Goal: Task Accomplishment & Management: Manage account settings

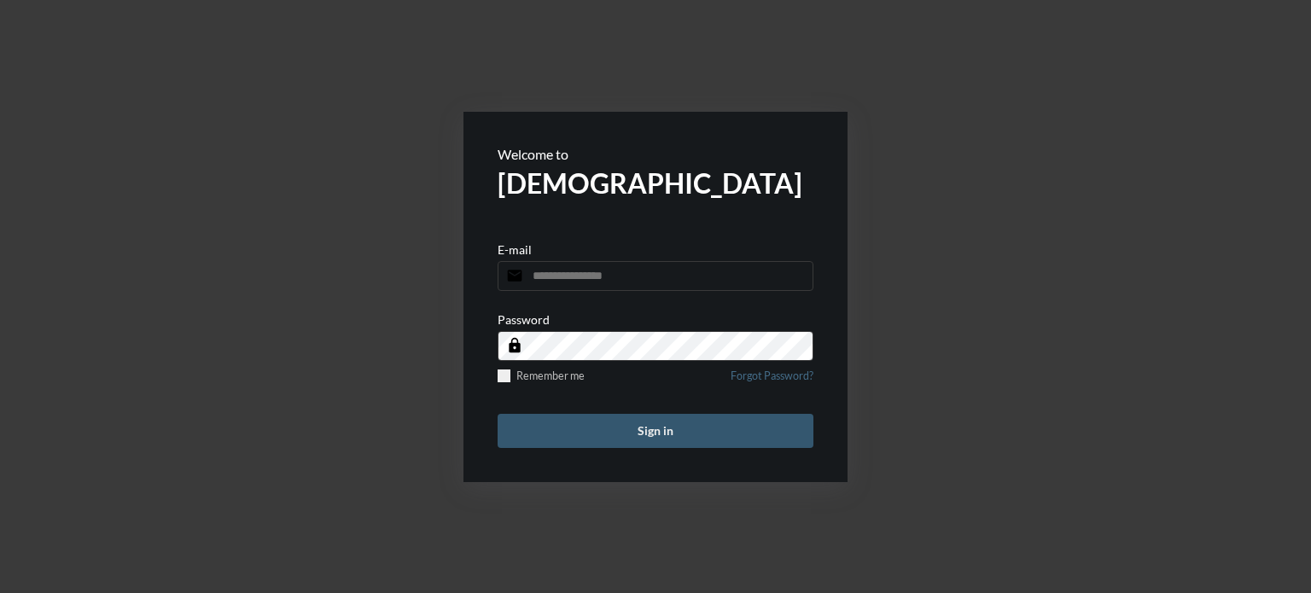
type input "**********"
click at [663, 434] on button "Sign in" at bounding box center [656, 431] width 316 height 34
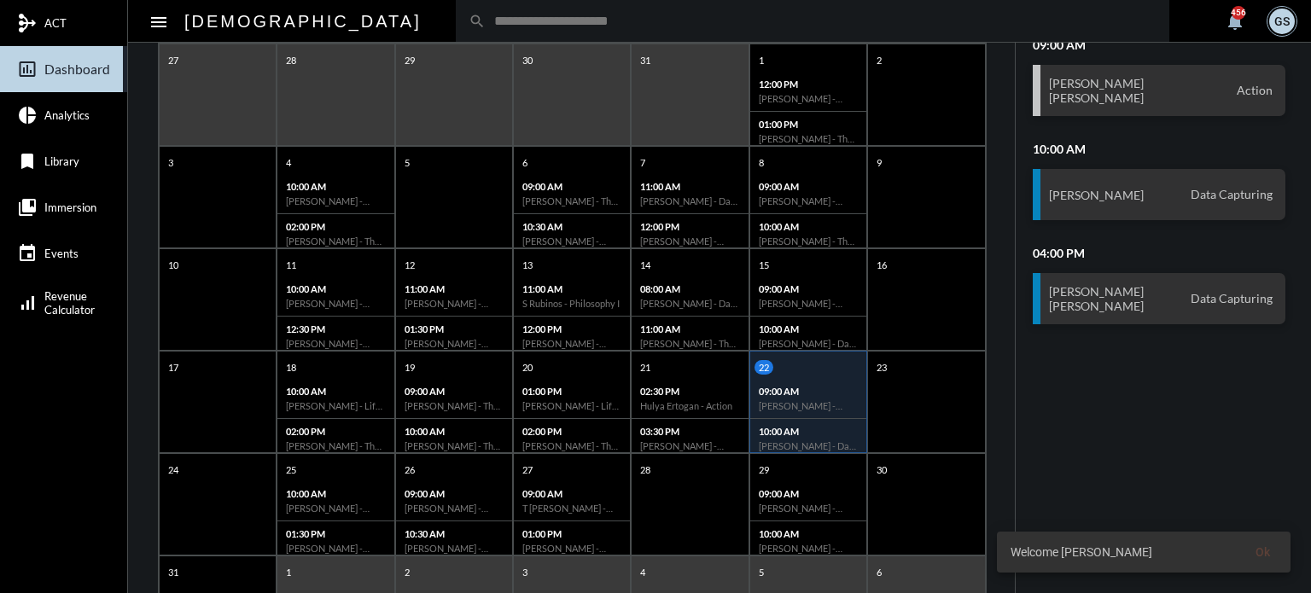
scroll to position [329, 0]
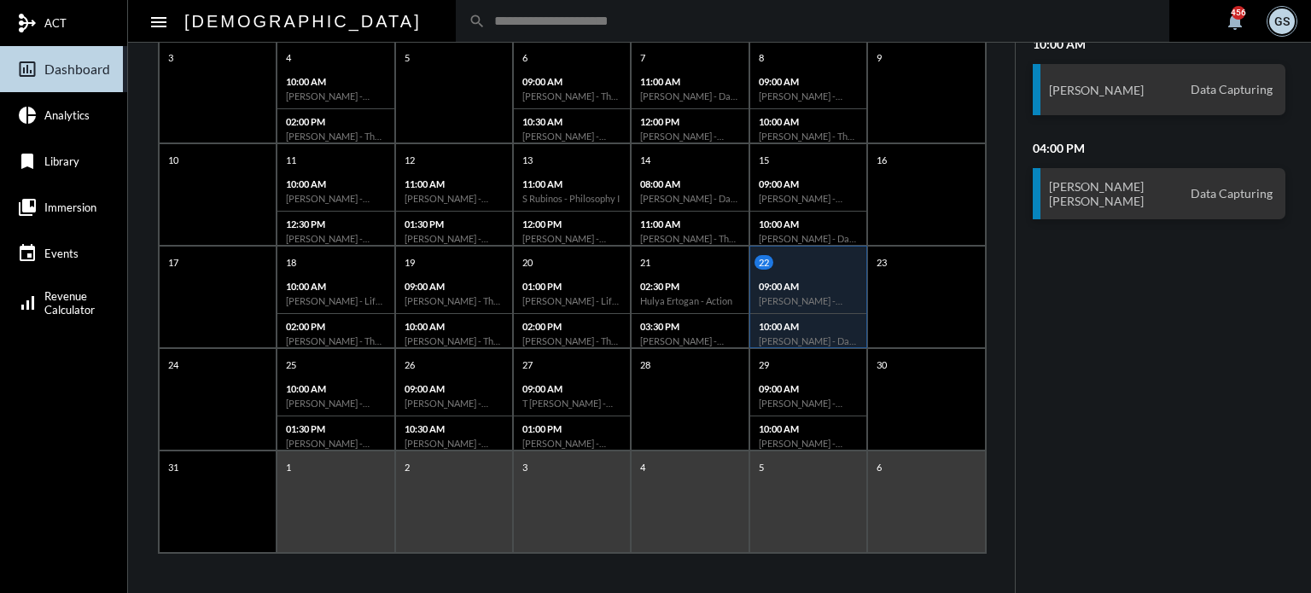
click at [809, 490] on div "5" at bounding box center [808, 502] width 118 height 102
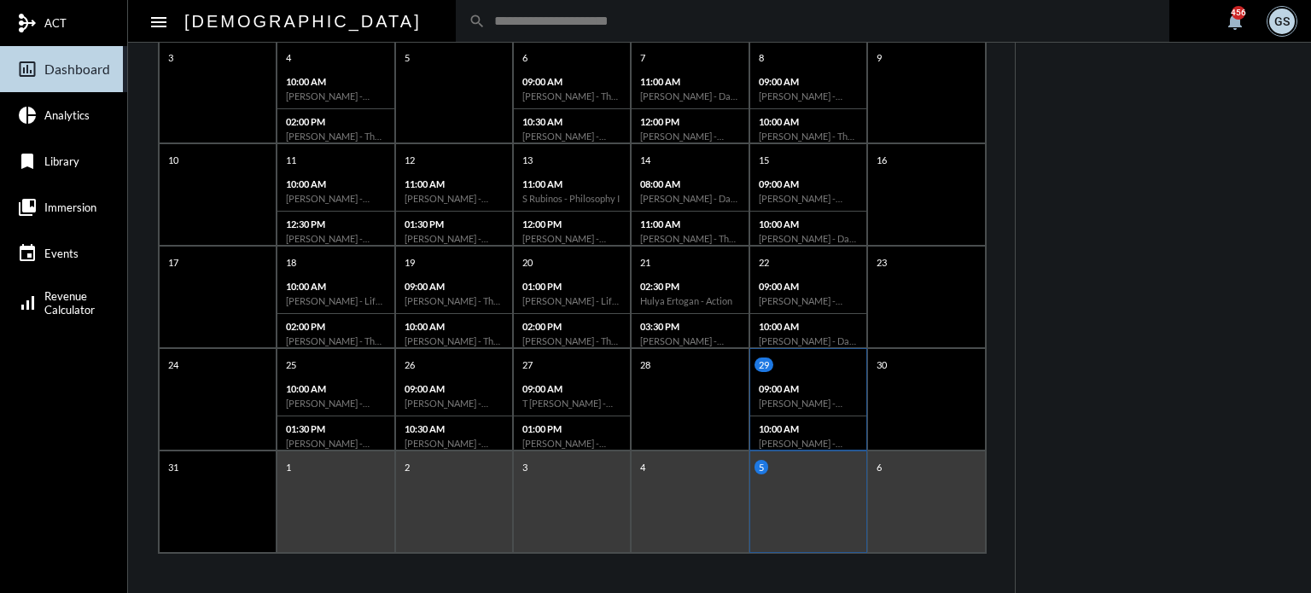
click at [801, 423] on p "10:00 AM" at bounding box center [808, 428] width 99 height 11
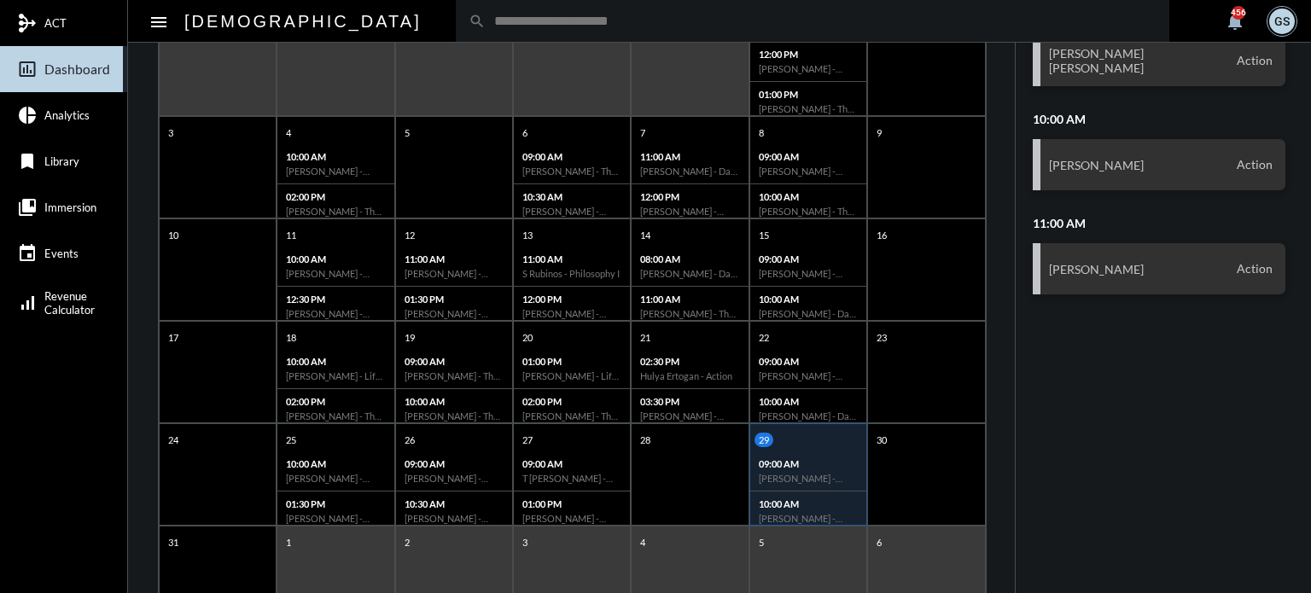
scroll to position [312, 0]
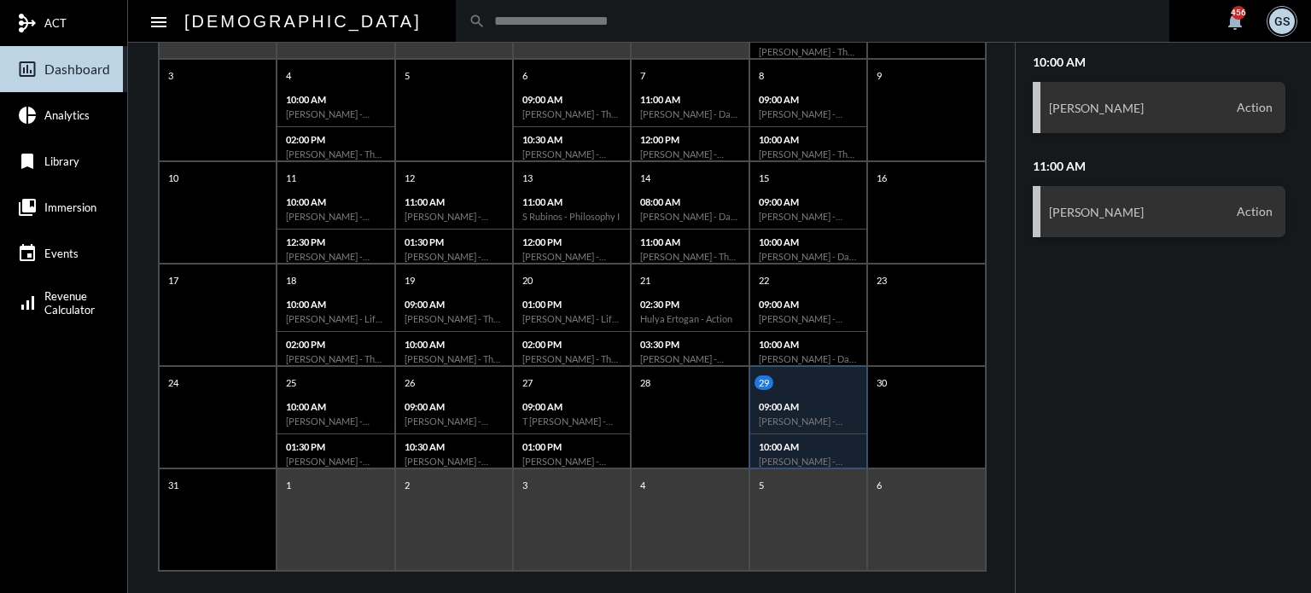
click at [813, 503] on div "5" at bounding box center [808, 520] width 118 height 102
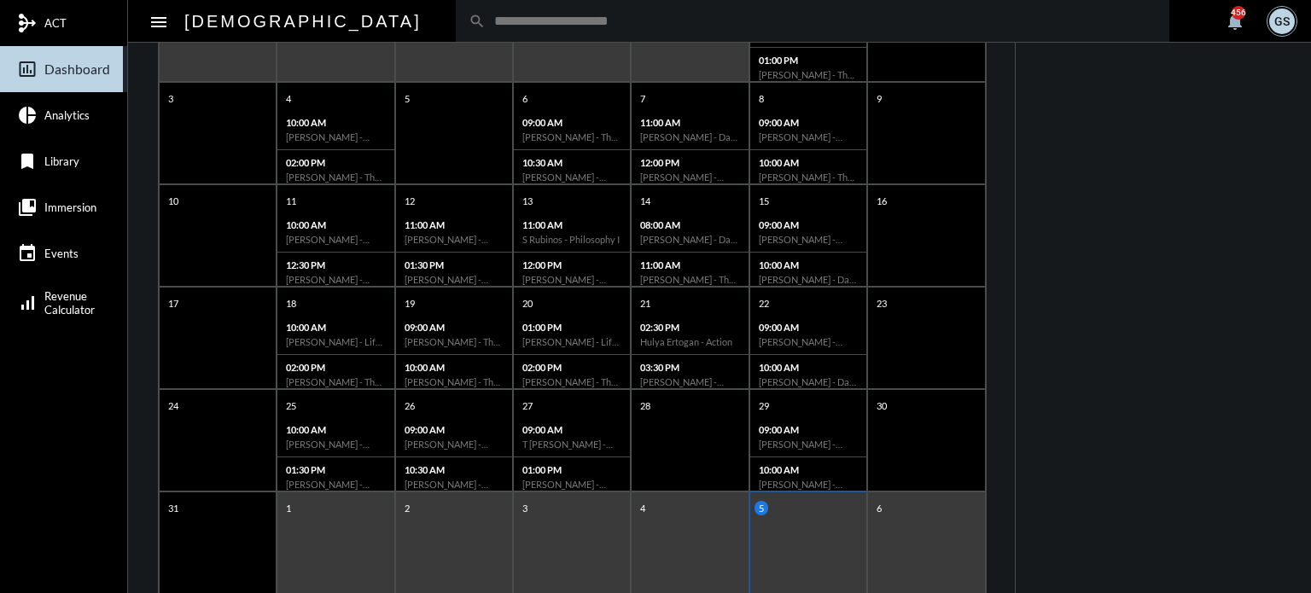
scroll to position [329, 0]
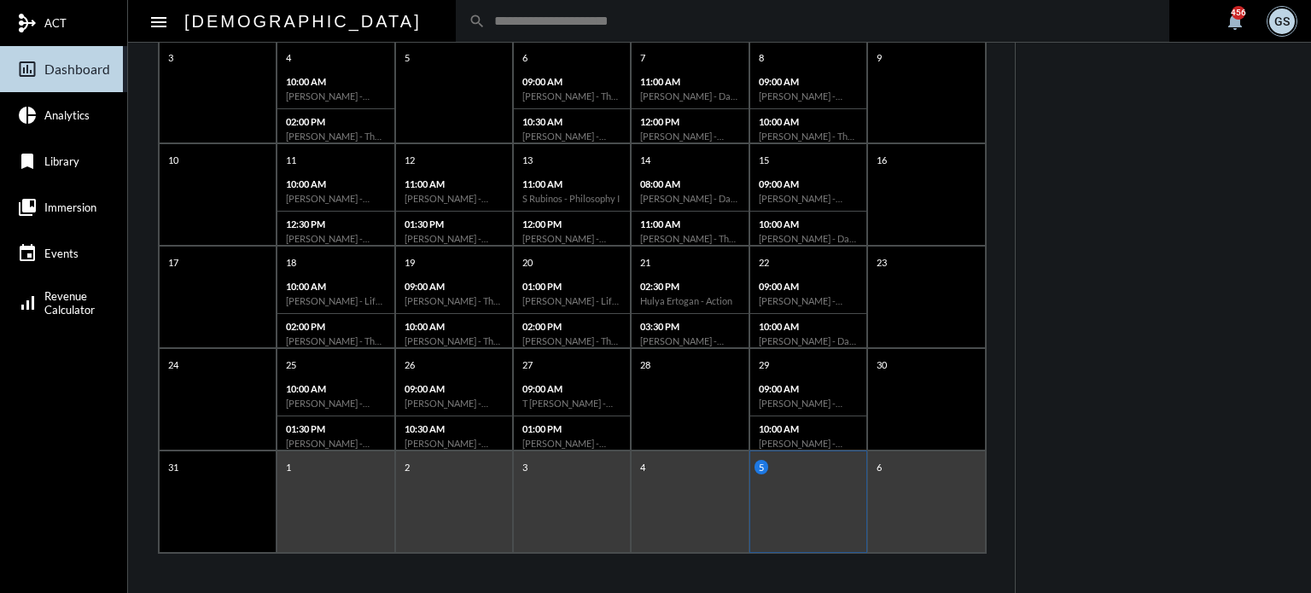
click at [486, 23] on input "text" at bounding box center [821, 21] width 671 height 15
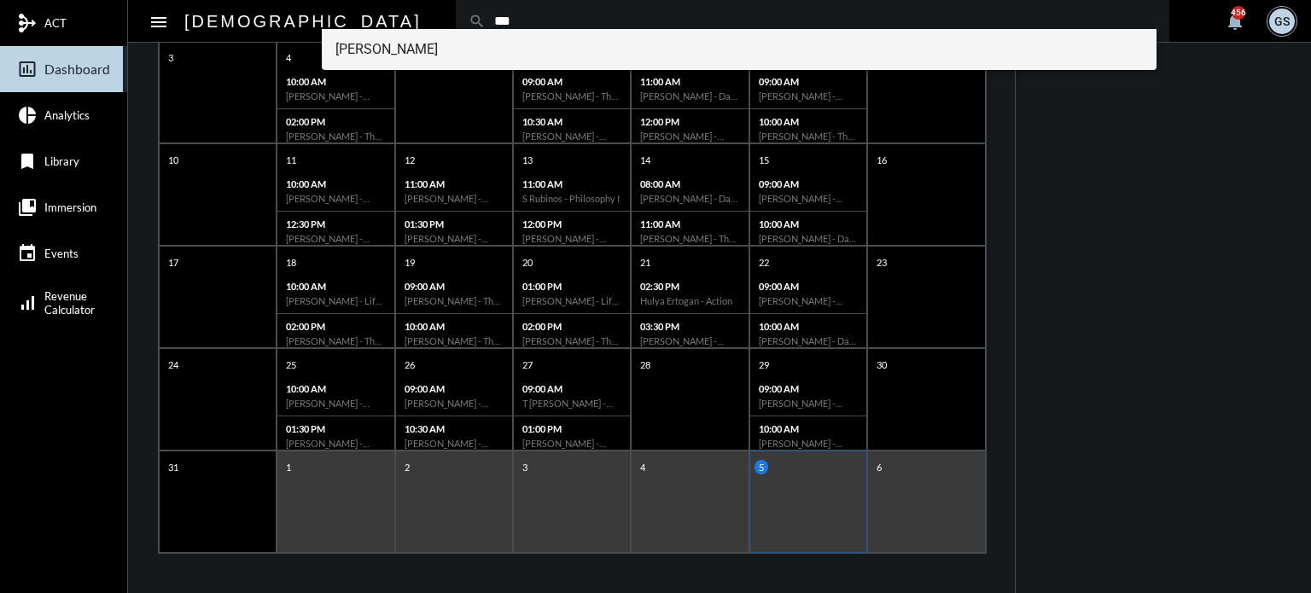
type input "***"
click at [387, 53] on span "Ryn Wongsant" at bounding box center [739, 49] width 808 height 41
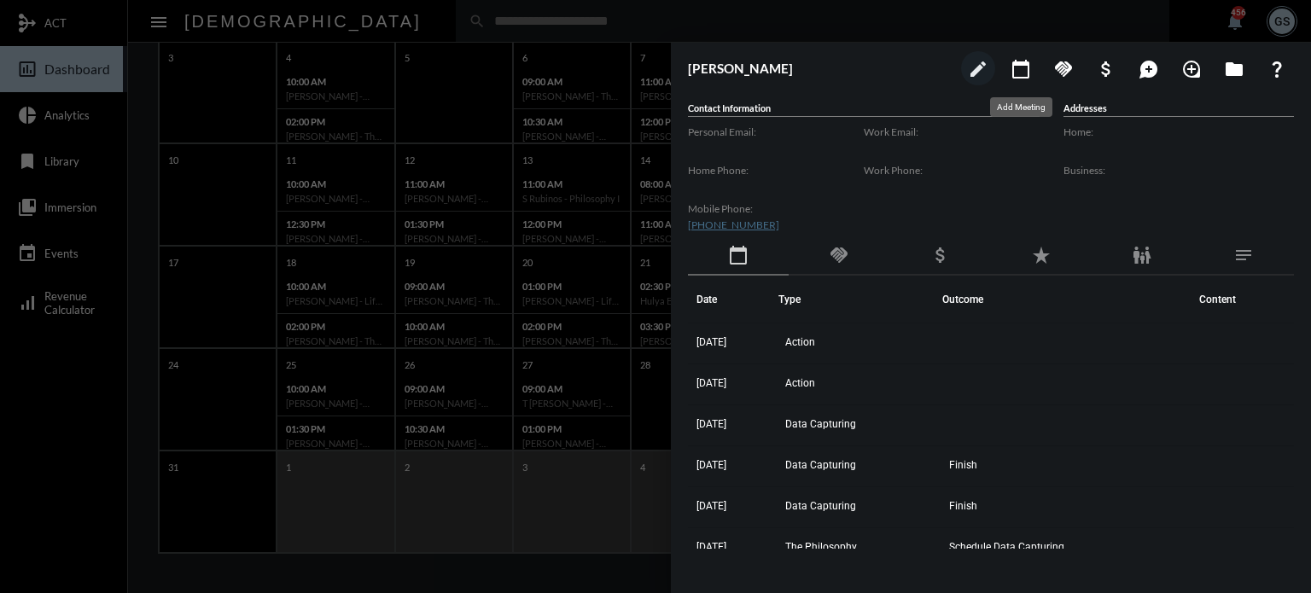
click at [1021, 67] on mat-icon "calendar_today" at bounding box center [1021, 69] width 20 height 20
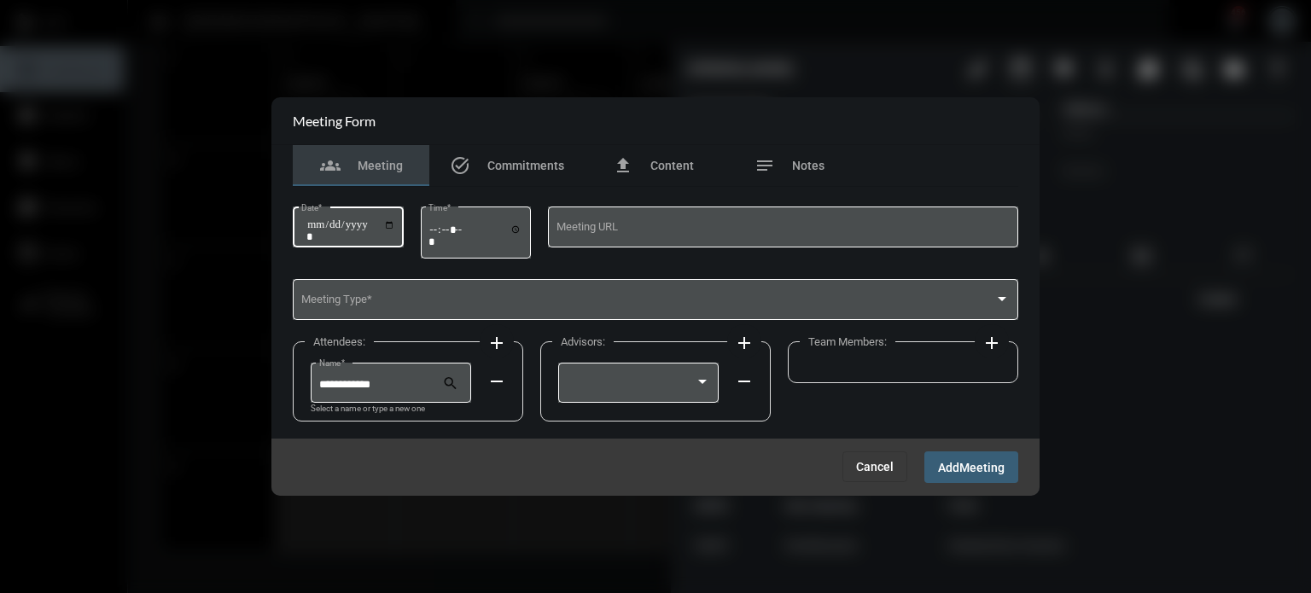
click at [391, 226] on input "Date *" at bounding box center [350, 230] width 89 height 24
type input "**********"
click at [451, 228] on input "Time *" at bounding box center [475, 235] width 94 height 25
click at [438, 227] on input "Time *" at bounding box center [475, 235] width 94 height 25
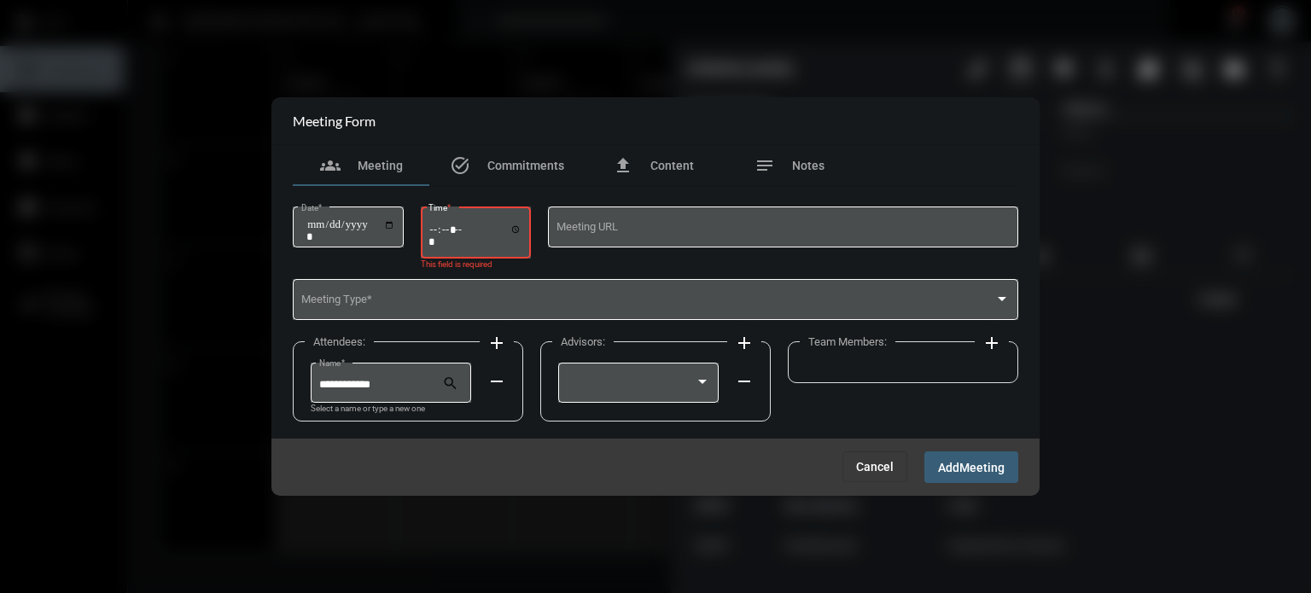
type input "*****"
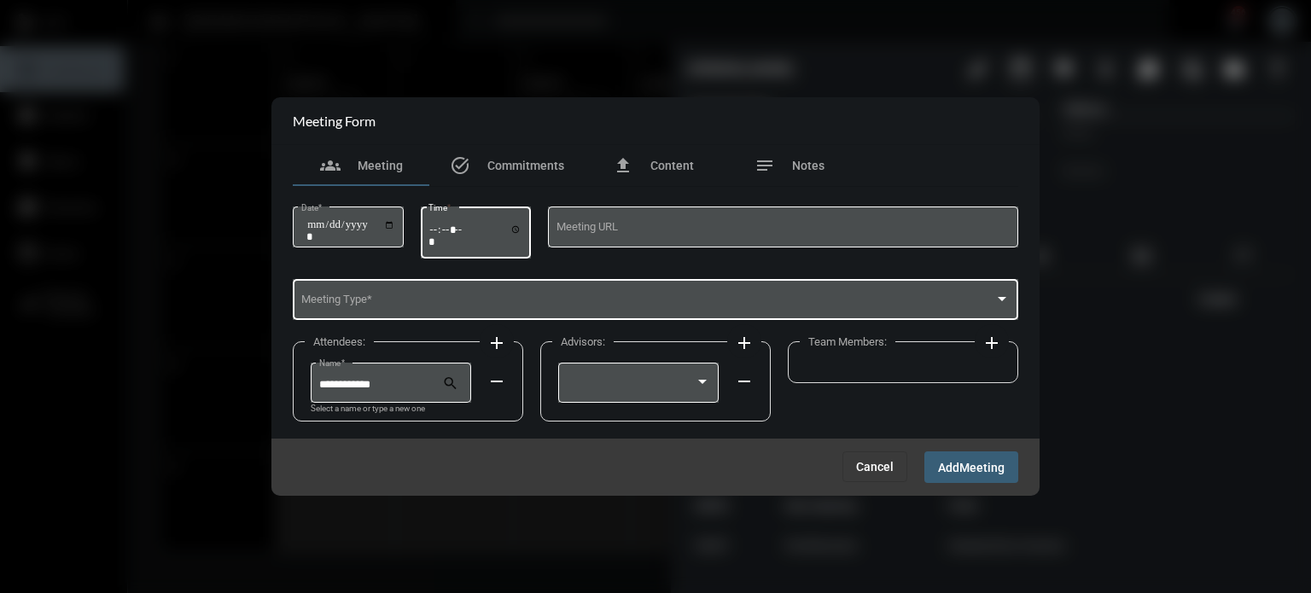
click at [417, 304] on span at bounding box center [648, 302] width 694 height 13
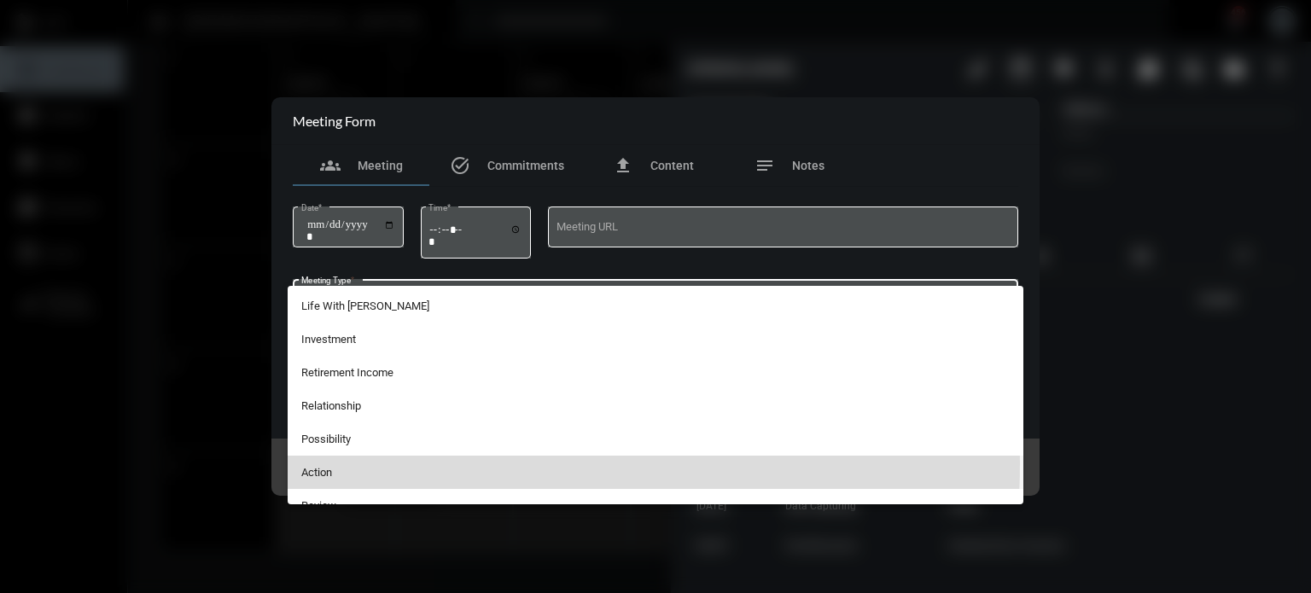
click at [348, 463] on span "Action" at bounding box center [655, 472] width 709 height 33
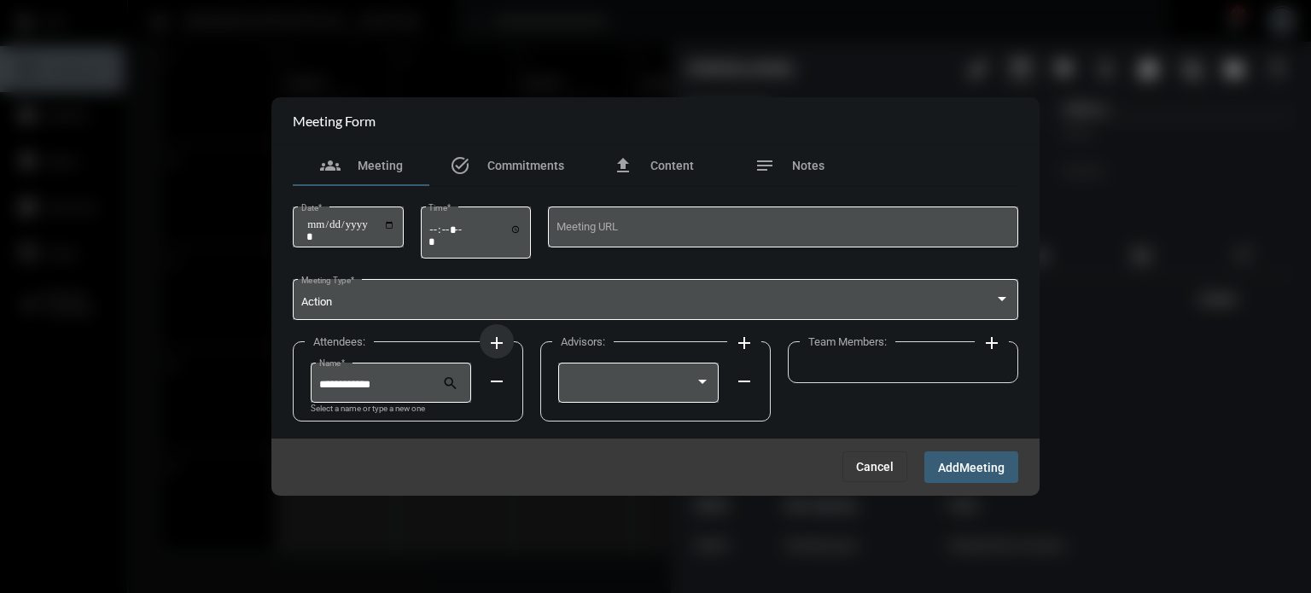
click at [492, 335] on mat-icon "add" at bounding box center [496, 343] width 20 height 20
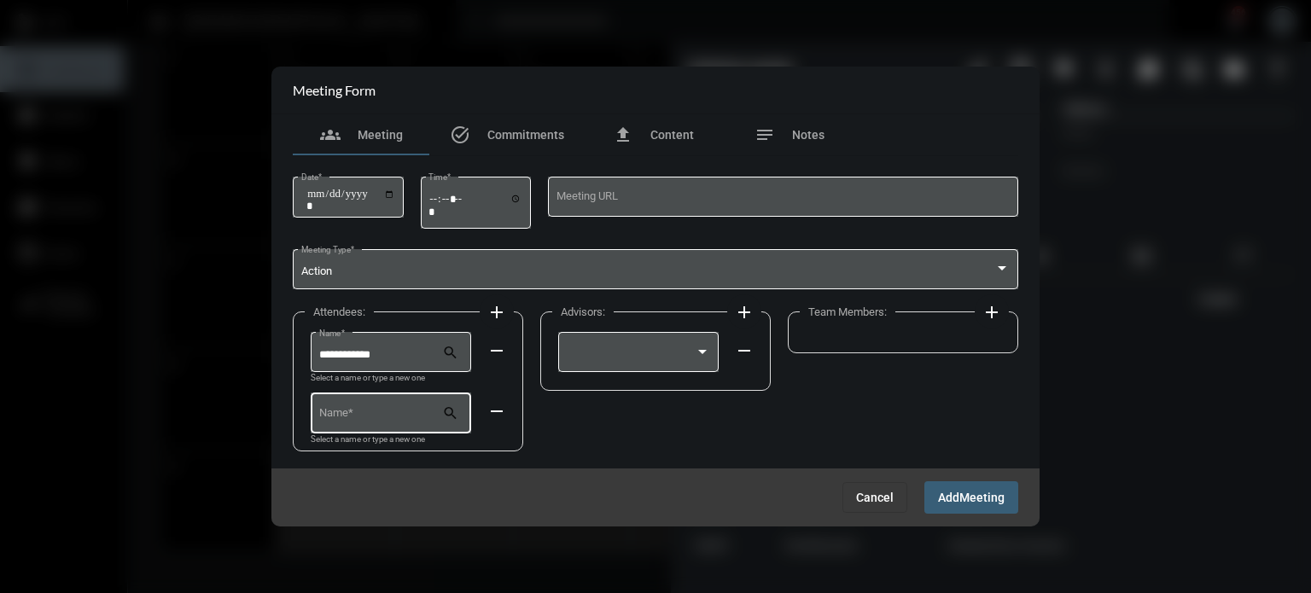
click at [385, 423] on div "Name *" at bounding box center [381, 412] width 124 height 44
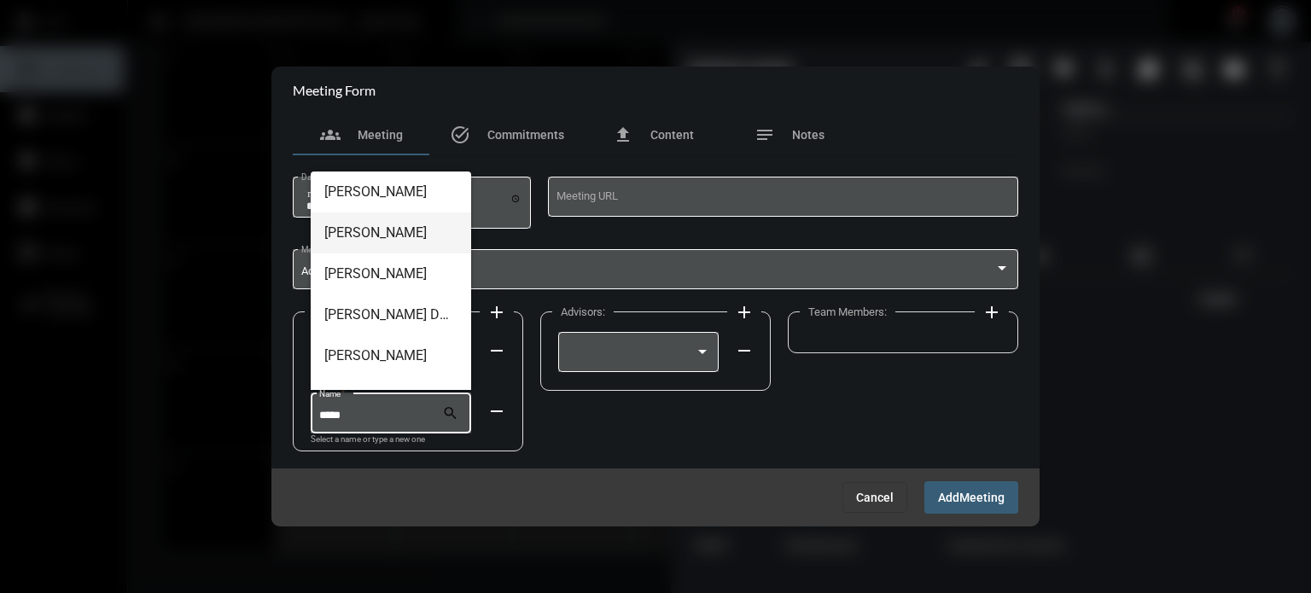
click at [378, 238] on span "[PERSON_NAME]" at bounding box center [390, 233] width 133 height 41
type input "**********"
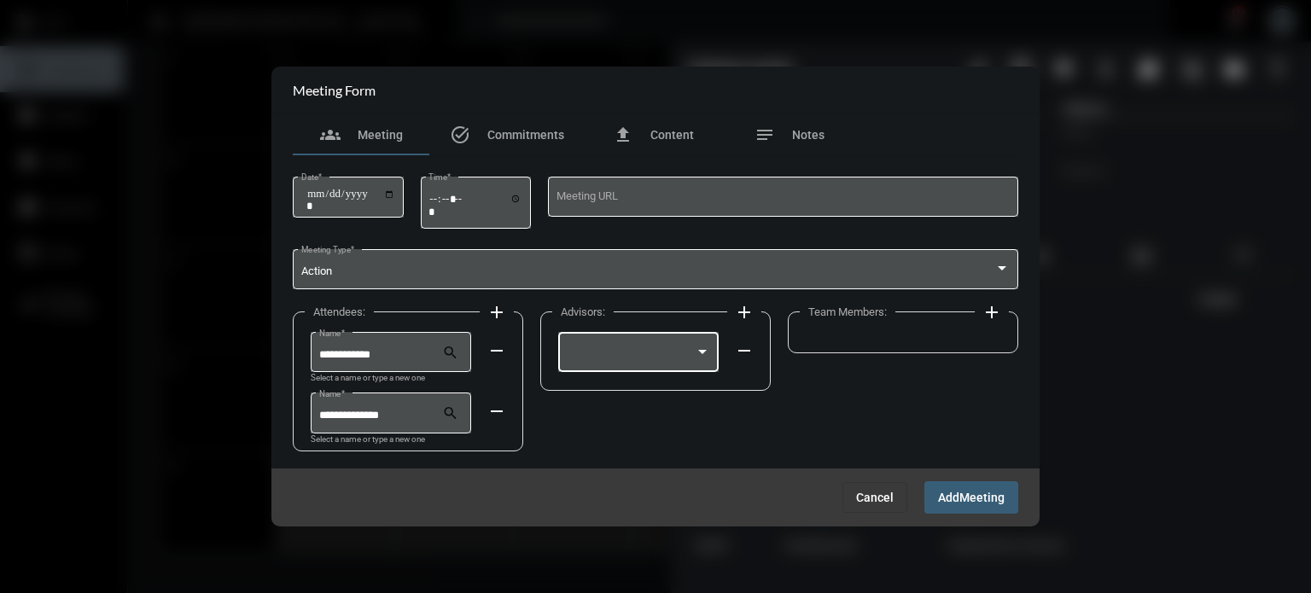
click at [642, 340] on div at bounding box center [639, 351] width 144 height 44
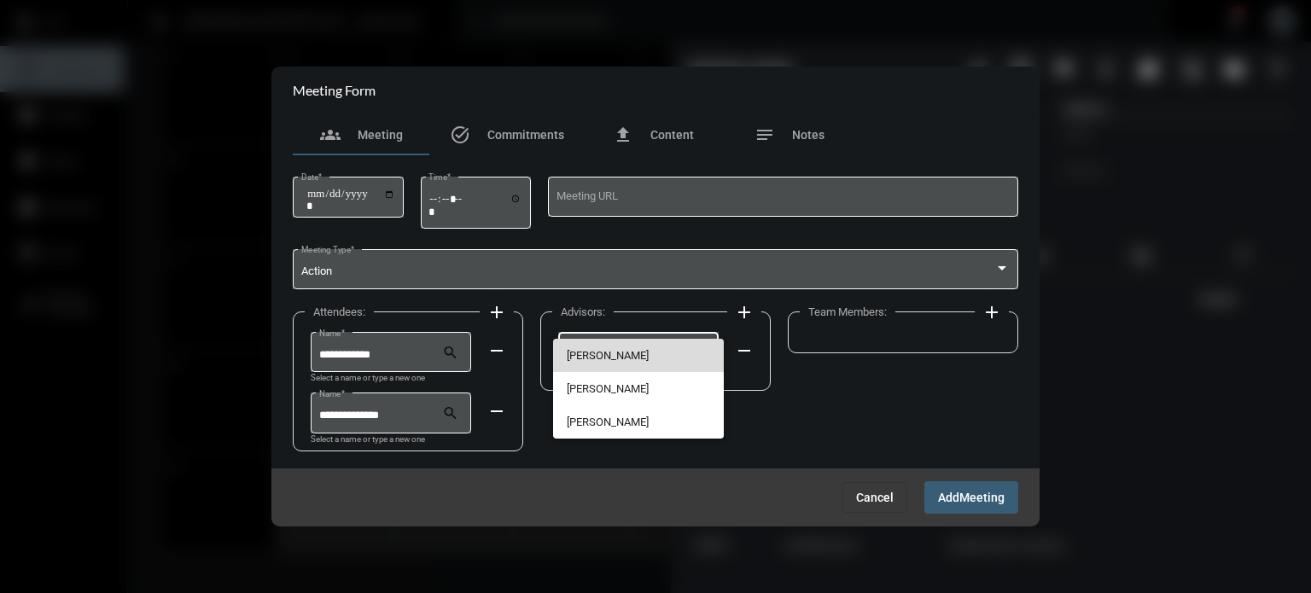
click at [635, 350] on span "[PERSON_NAME]" at bounding box center [639, 355] width 144 height 33
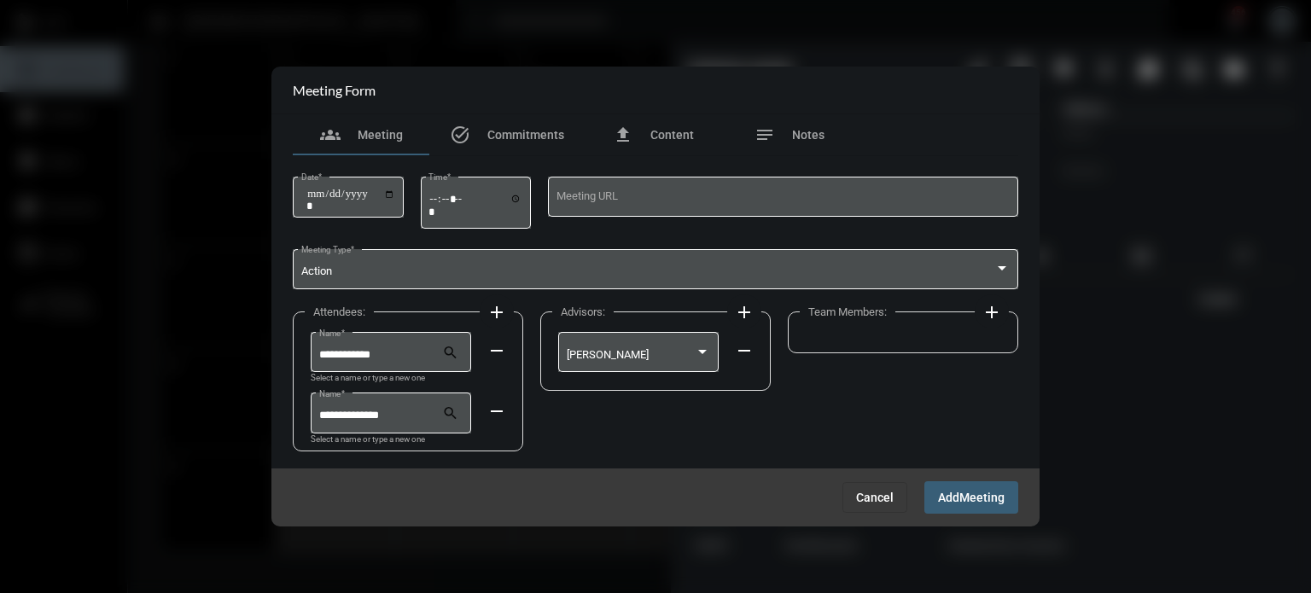
click at [983, 310] on mat-icon "add" at bounding box center [992, 312] width 20 height 20
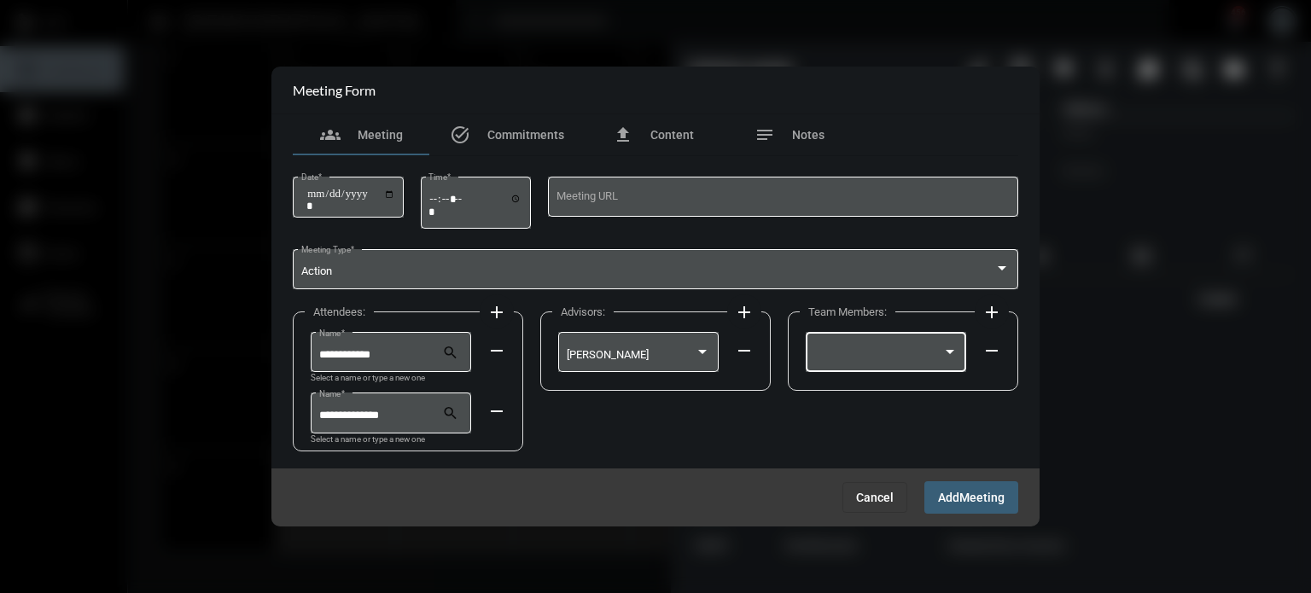
click at [896, 346] on div at bounding box center [886, 351] width 144 height 44
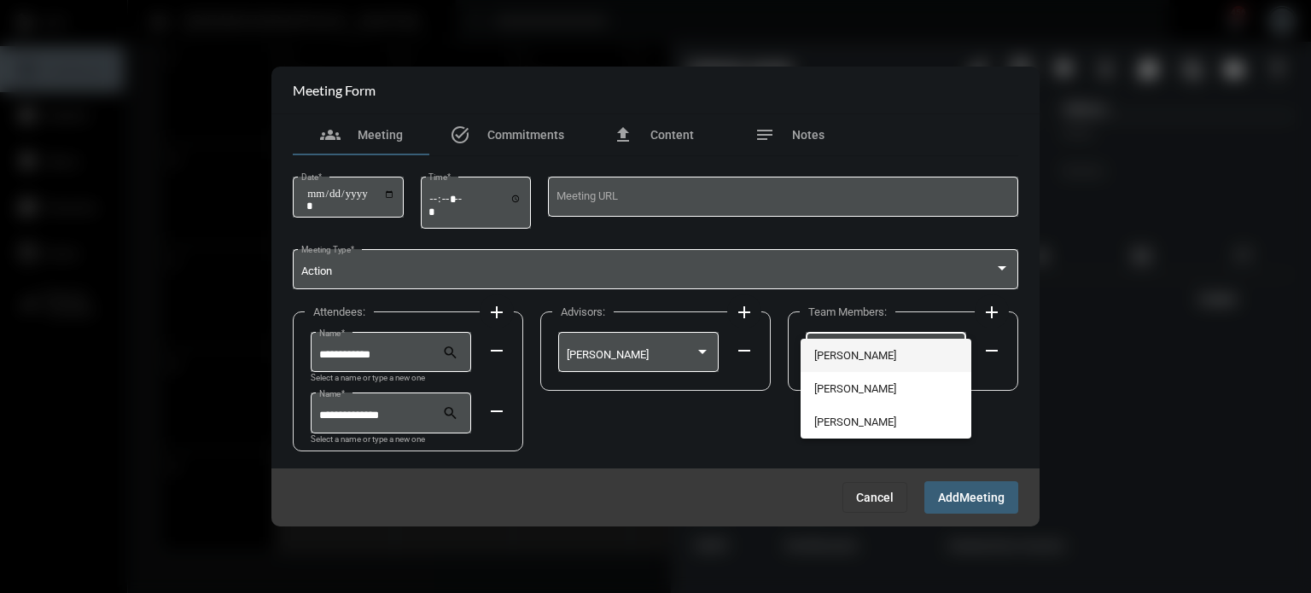
click at [870, 355] on span "[PERSON_NAME]" at bounding box center [886, 355] width 144 height 33
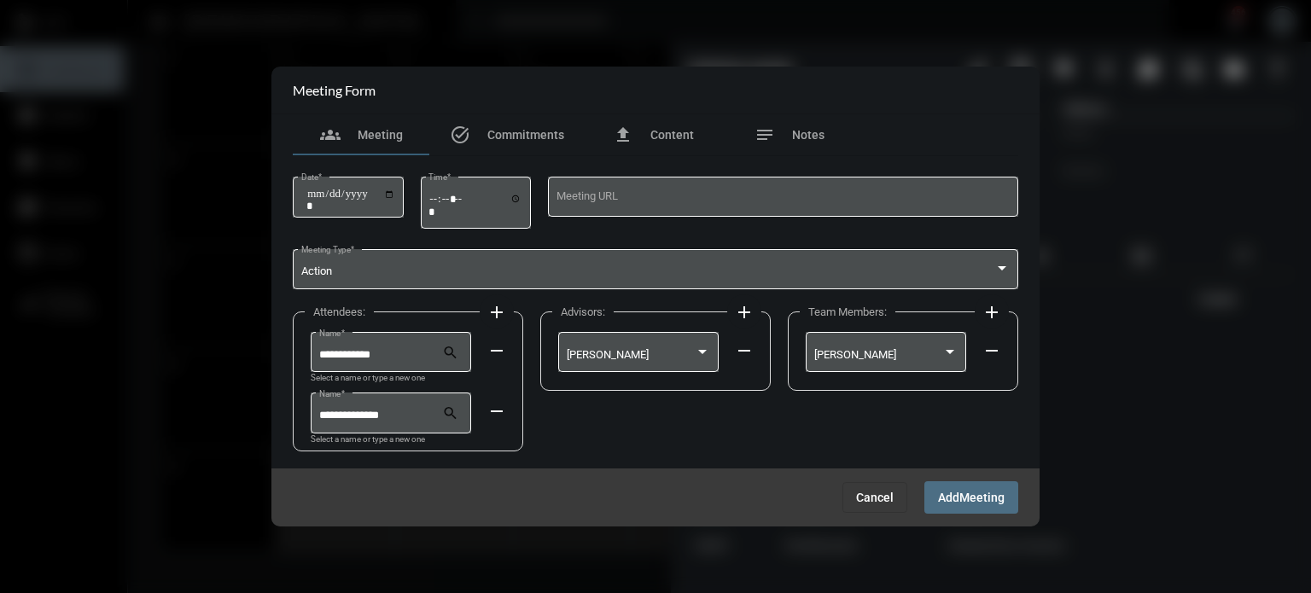
click at [983, 513] on button "Add Meeting" at bounding box center [971, 497] width 94 height 32
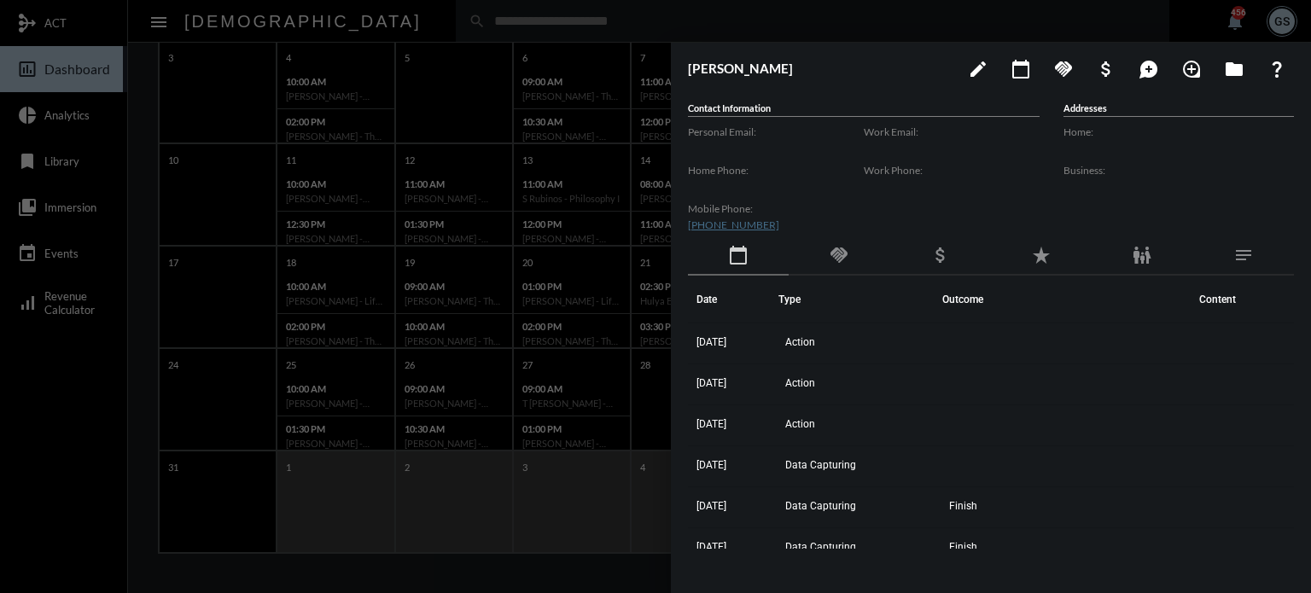
click at [38, 465] on div at bounding box center [655, 296] width 1311 height 593
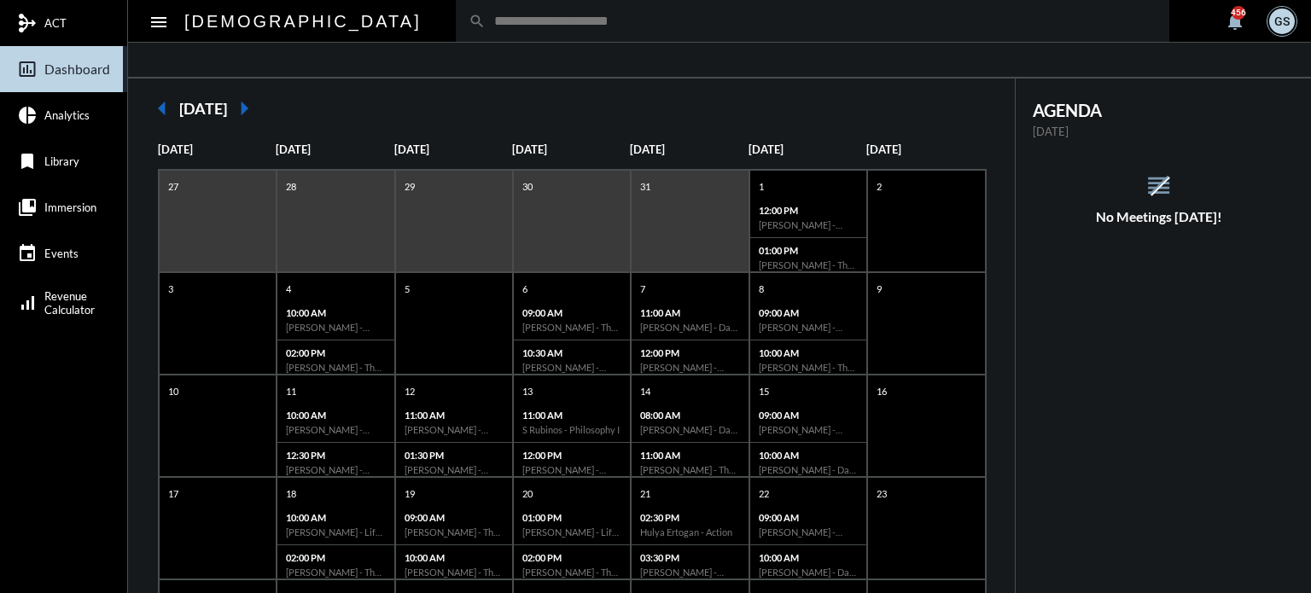
scroll to position [96, 0]
click at [261, 105] on mat-icon "arrow_right" at bounding box center [244, 111] width 34 height 34
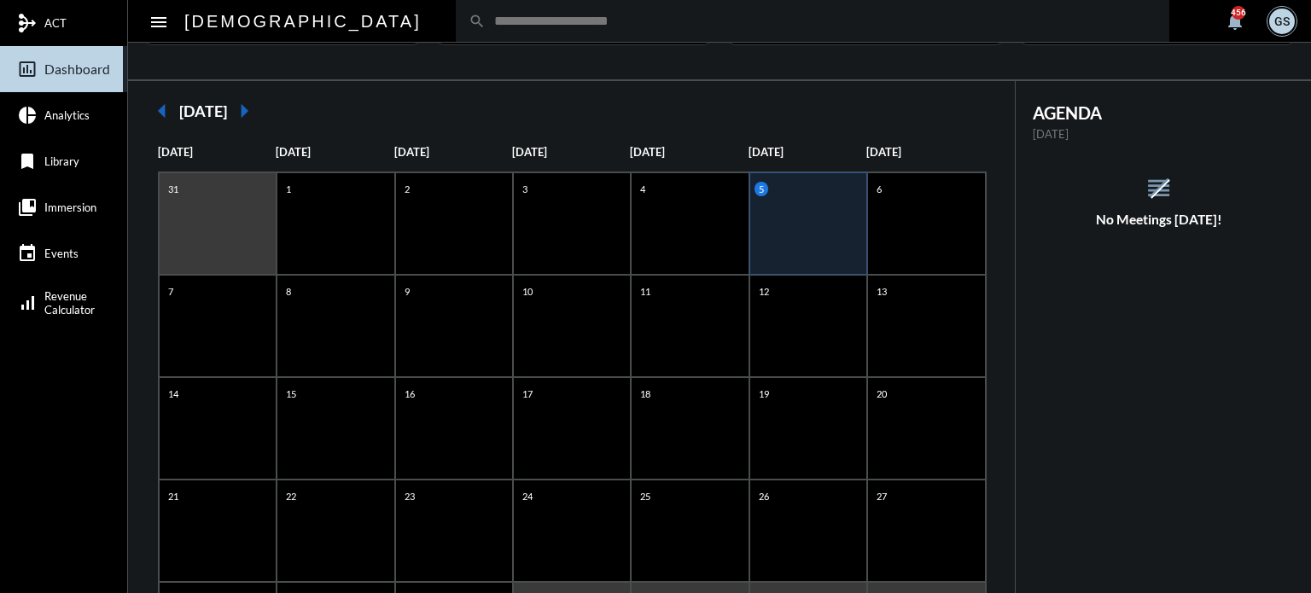
click at [814, 238] on div "5" at bounding box center [808, 223] width 118 height 102
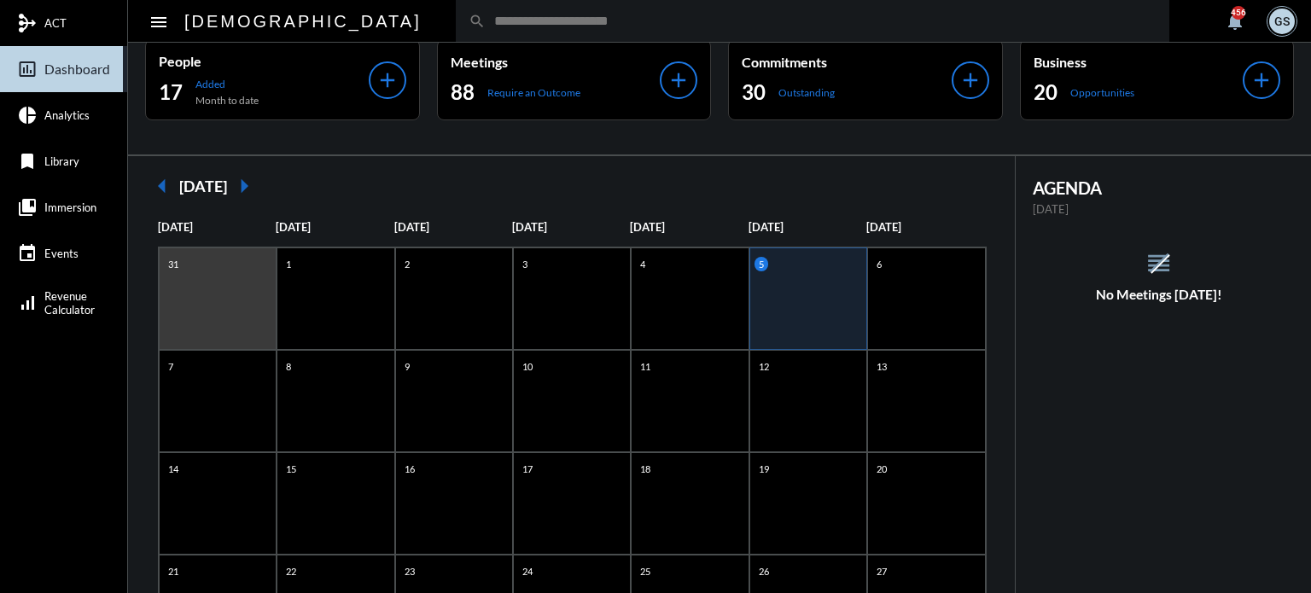
scroll to position [0, 0]
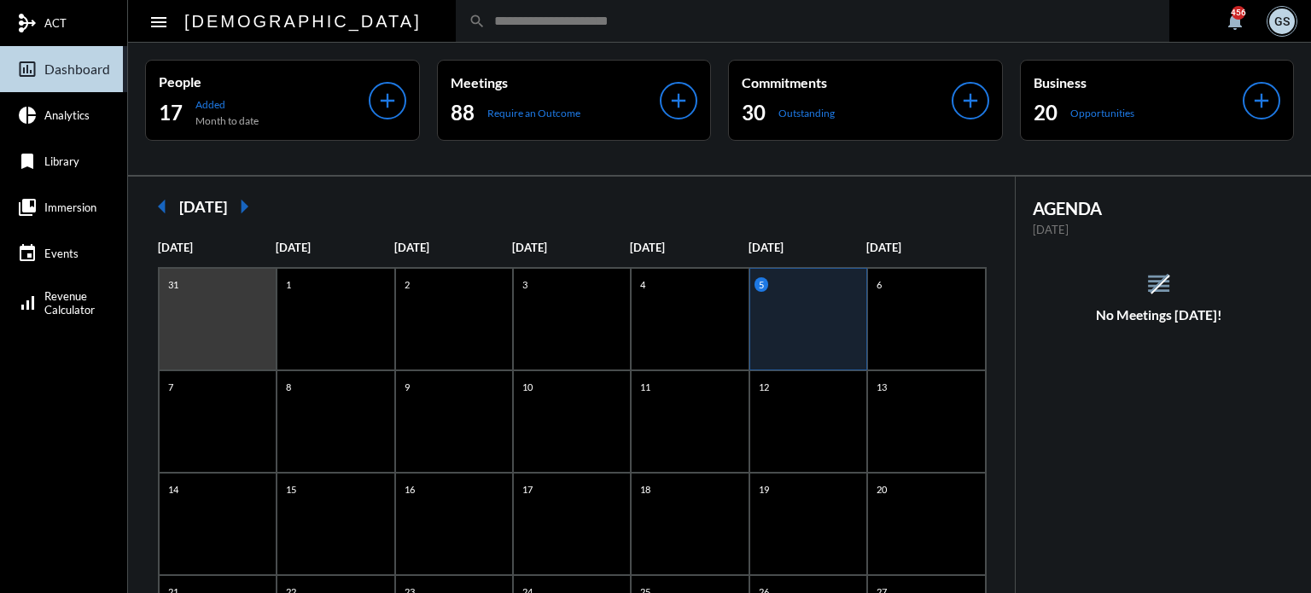
click at [456, 11] on div "search" at bounding box center [813, 21] width 714 height 42
click at [486, 28] on input "text" at bounding box center [821, 21] width 671 height 15
type input "***"
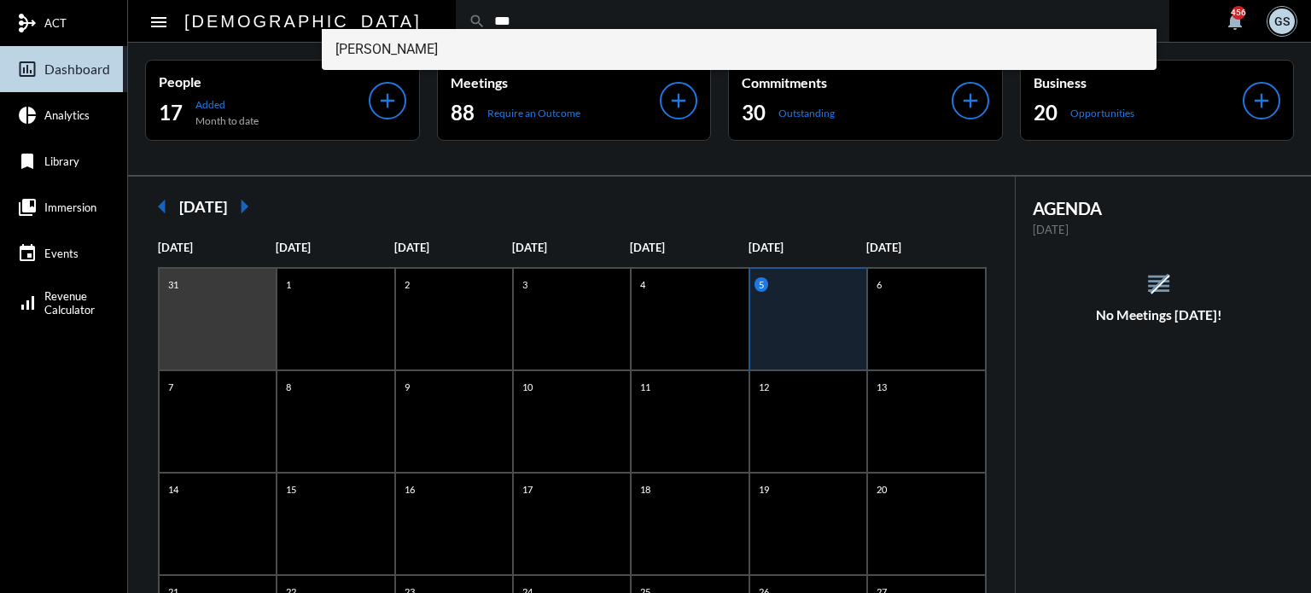
click at [396, 49] on span "Ryn Wongsant" at bounding box center [739, 49] width 808 height 41
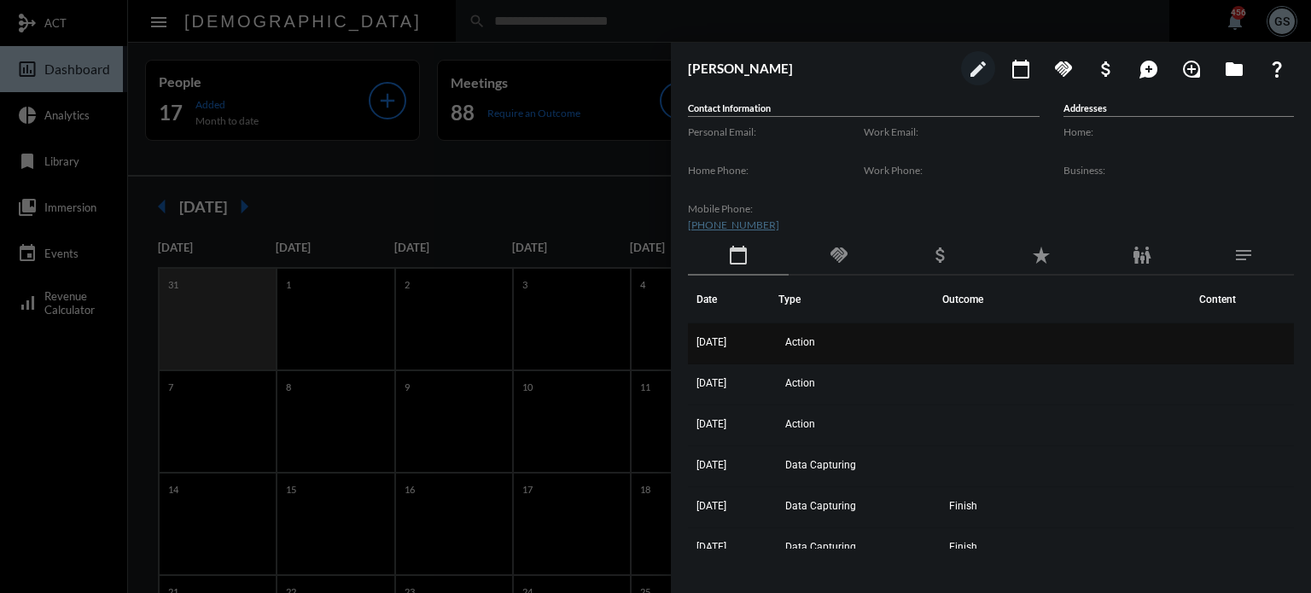
click at [806, 343] on span "Action" at bounding box center [800, 342] width 30 height 12
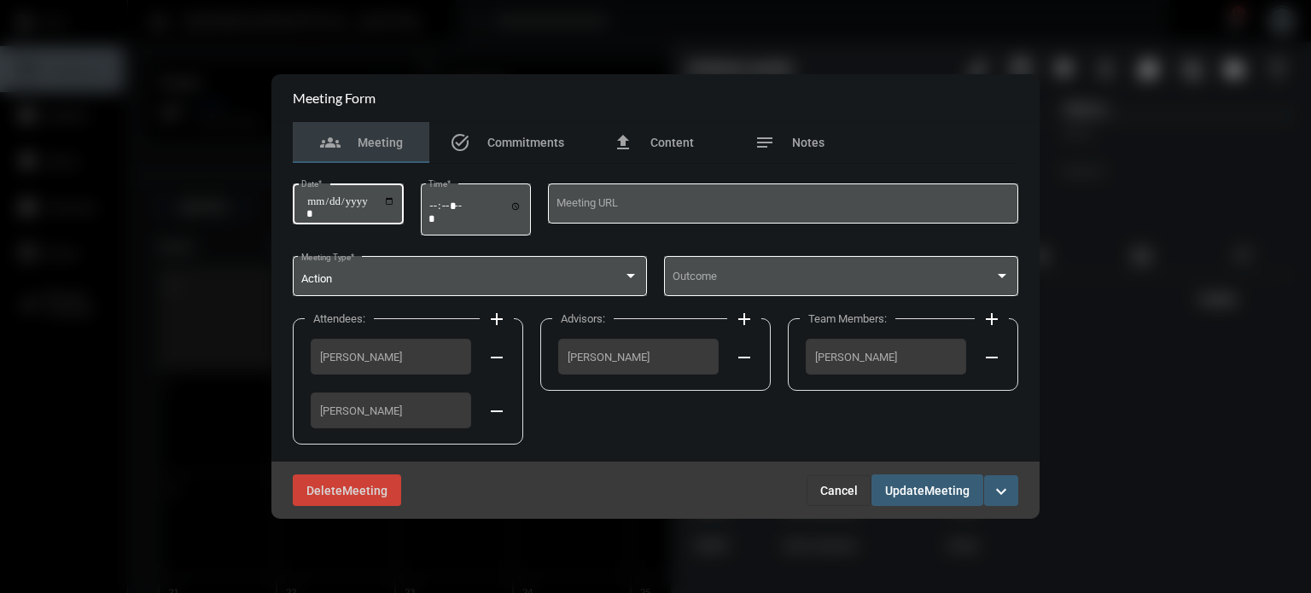
click at [391, 198] on input "**********" at bounding box center [350, 207] width 89 height 24
click at [571, 402] on apt-advisor-form-box "Advisors: add George Siderias remove" at bounding box center [655, 361] width 230 height 94
click at [849, 493] on span "Cancel" at bounding box center [839, 491] width 38 height 14
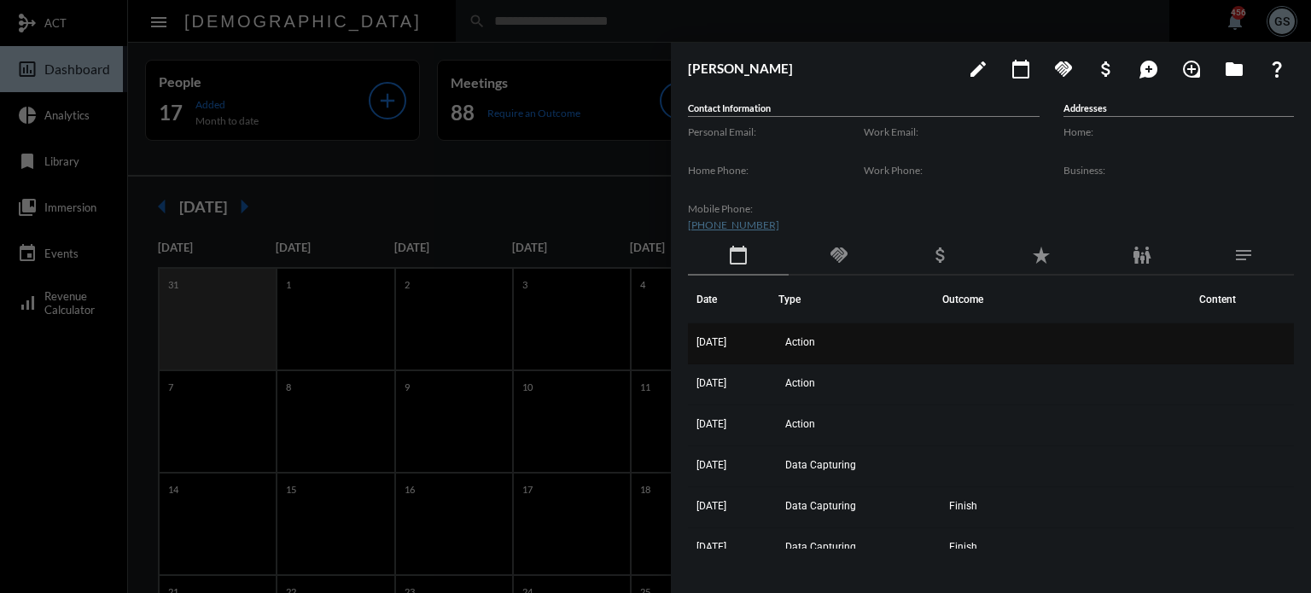
click at [853, 346] on td "Action" at bounding box center [860, 343] width 164 height 41
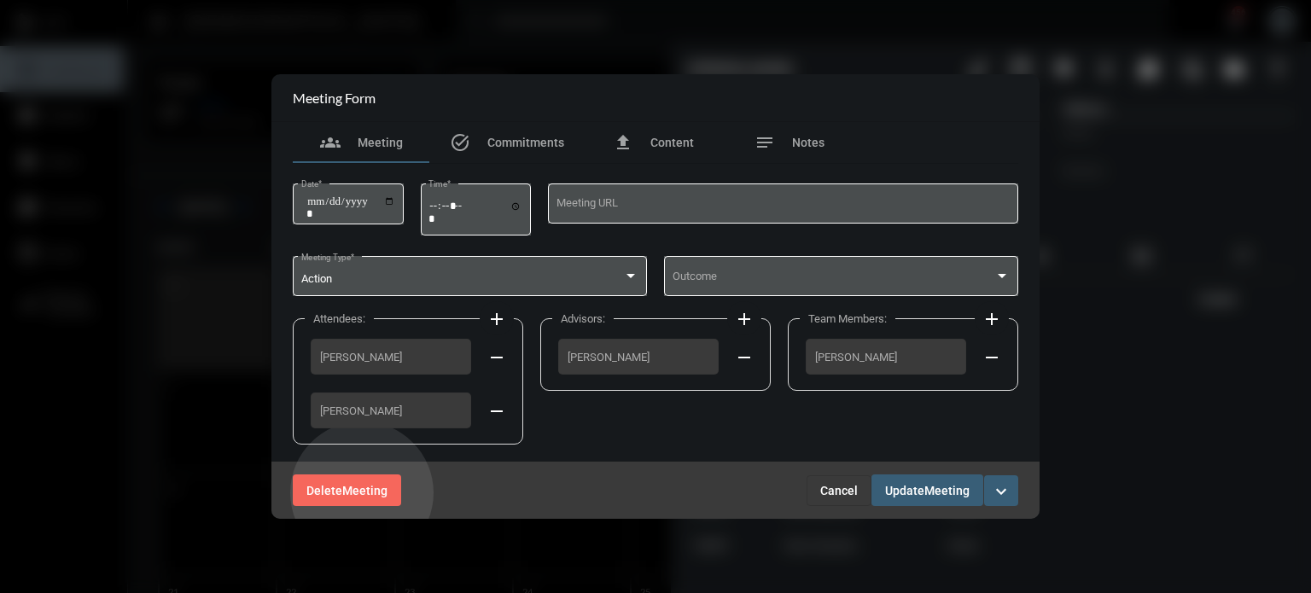
click at [362, 492] on span "Meeting" at bounding box center [364, 491] width 45 height 14
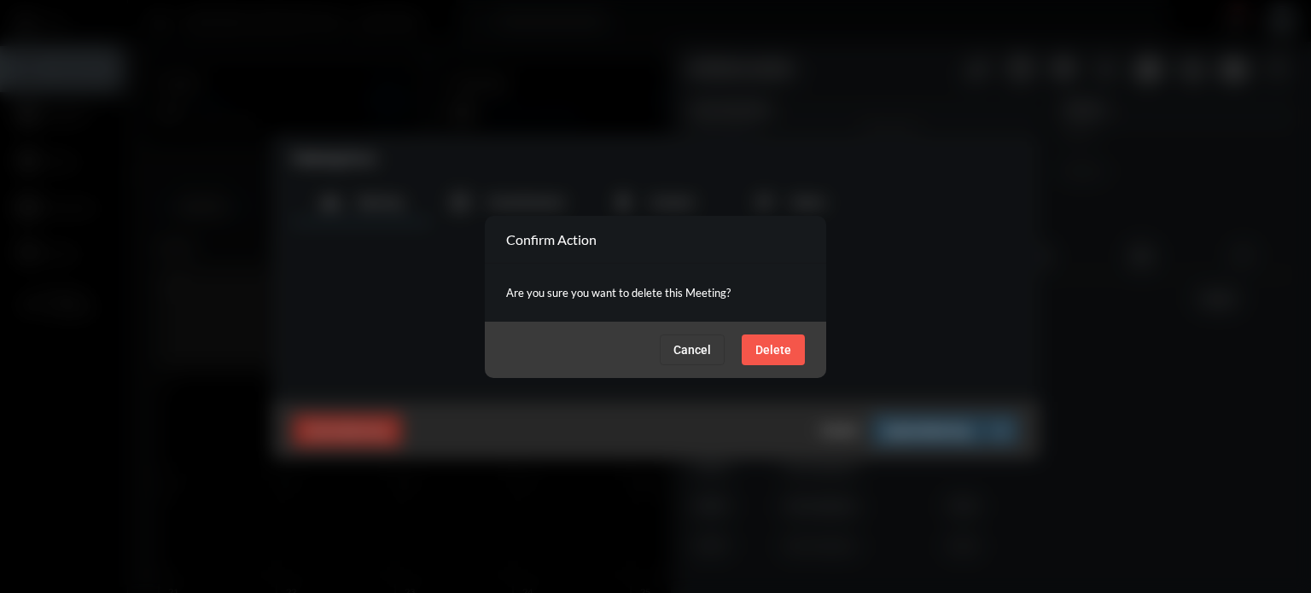
click at [765, 351] on span "Delete" at bounding box center [773, 350] width 36 height 14
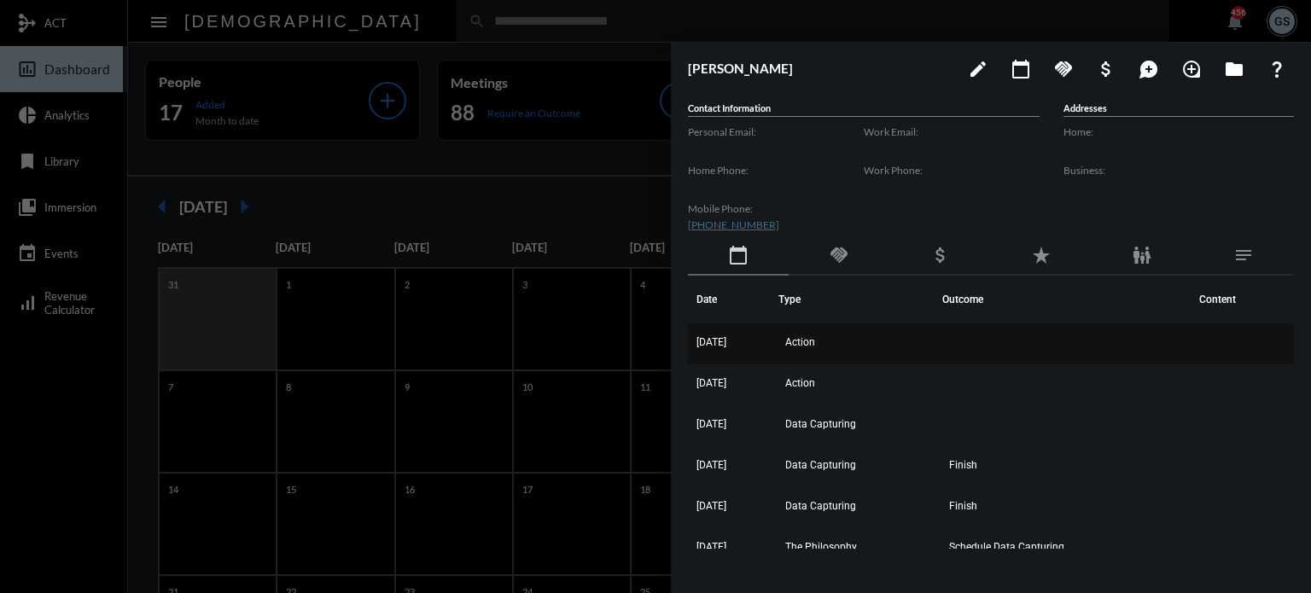
click at [821, 348] on td "Action" at bounding box center [860, 343] width 164 height 41
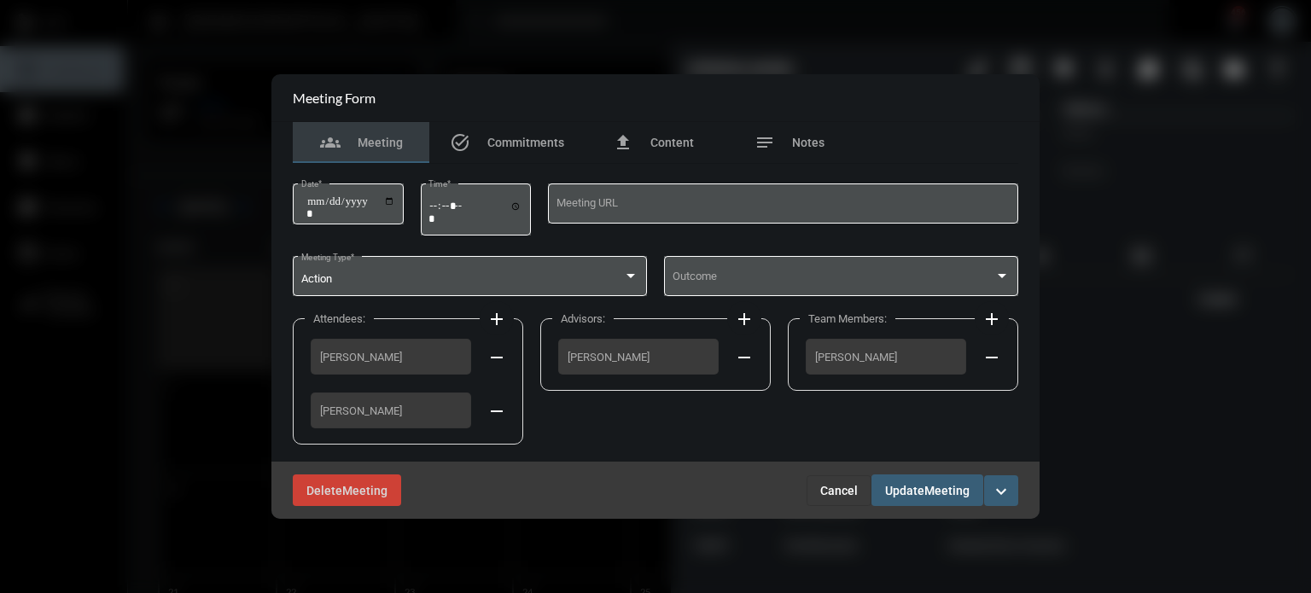
click at [830, 484] on span "Cancel" at bounding box center [839, 491] width 38 height 14
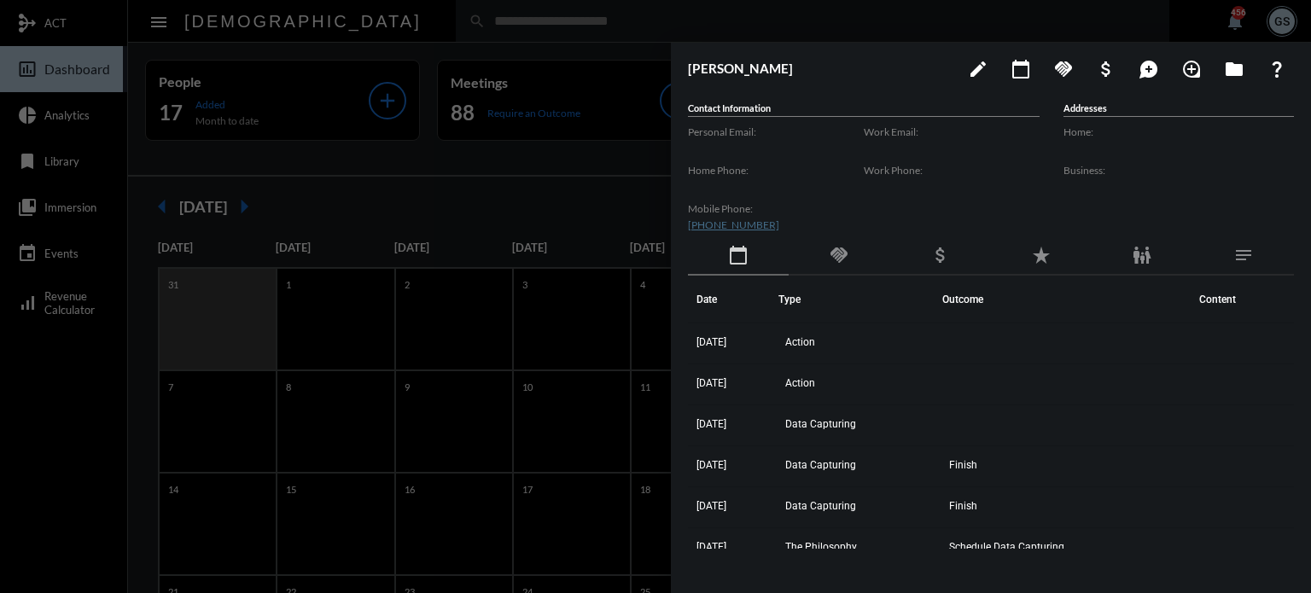
click at [576, 207] on div at bounding box center [655, 296] width 1311 height 593
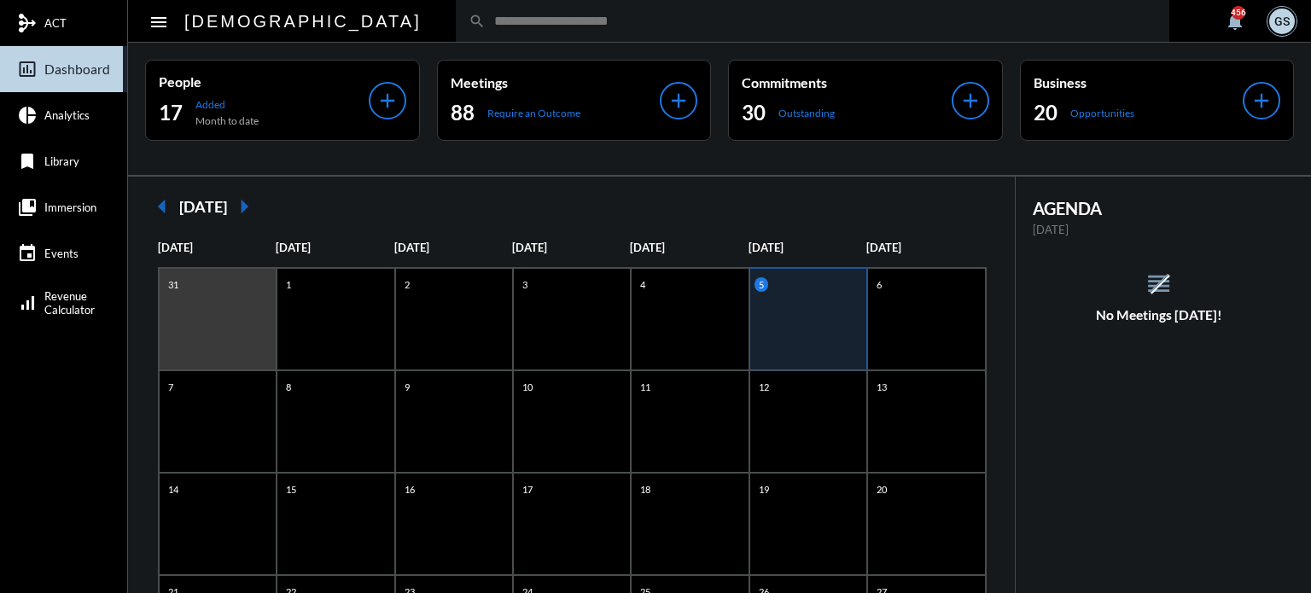
click at [814, 332] on div "5" at bounding box center [808, 319] width 118 height 102
click at [169, 194] on mat-icon "arrow_left" at bounding box center [162, 206] width 34 height 34
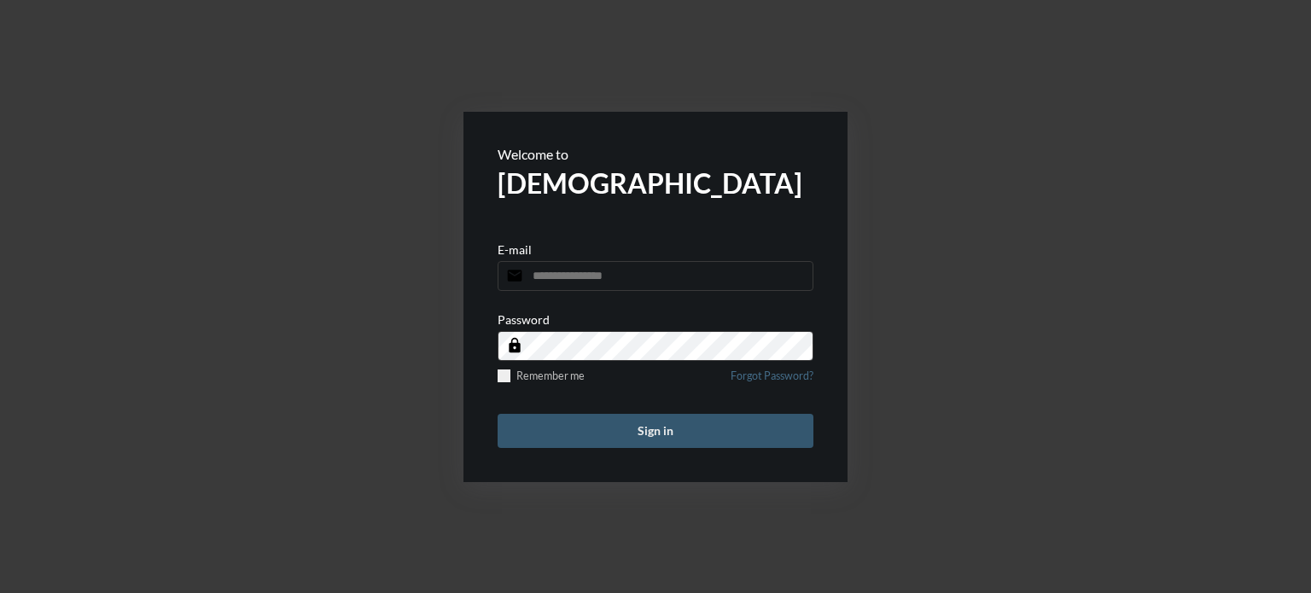
type input "**********"
click at [580, 438] on button "Sign in" at bounding box center [656, 431] width 316 height 34
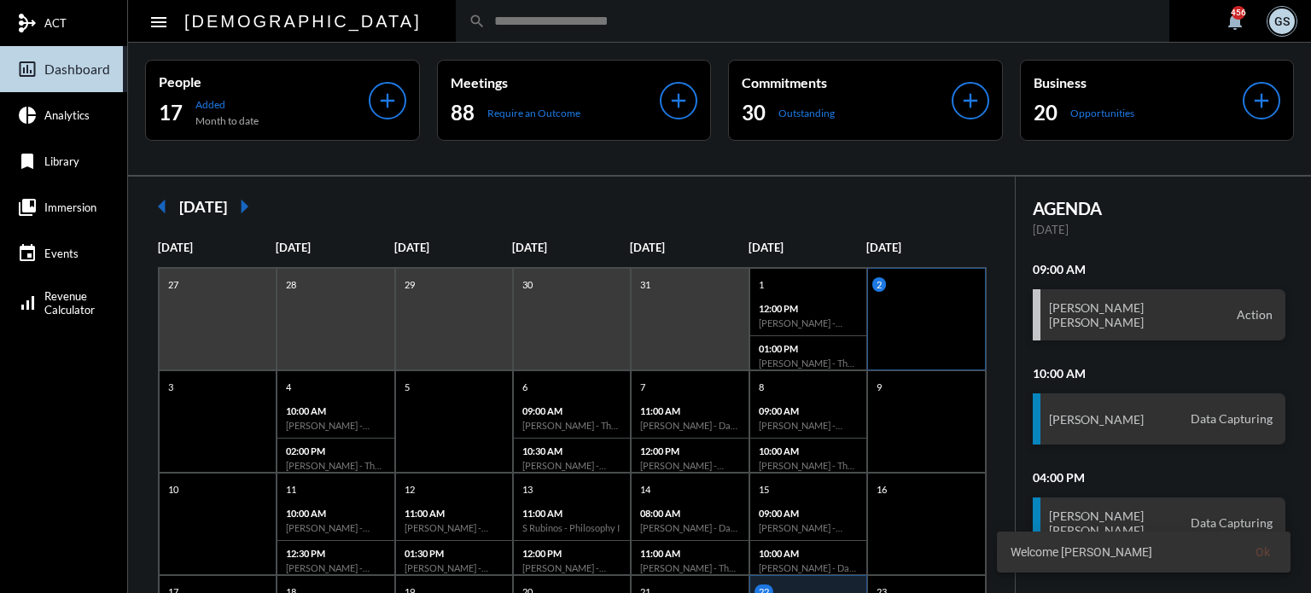
scroll to position [329, 0]
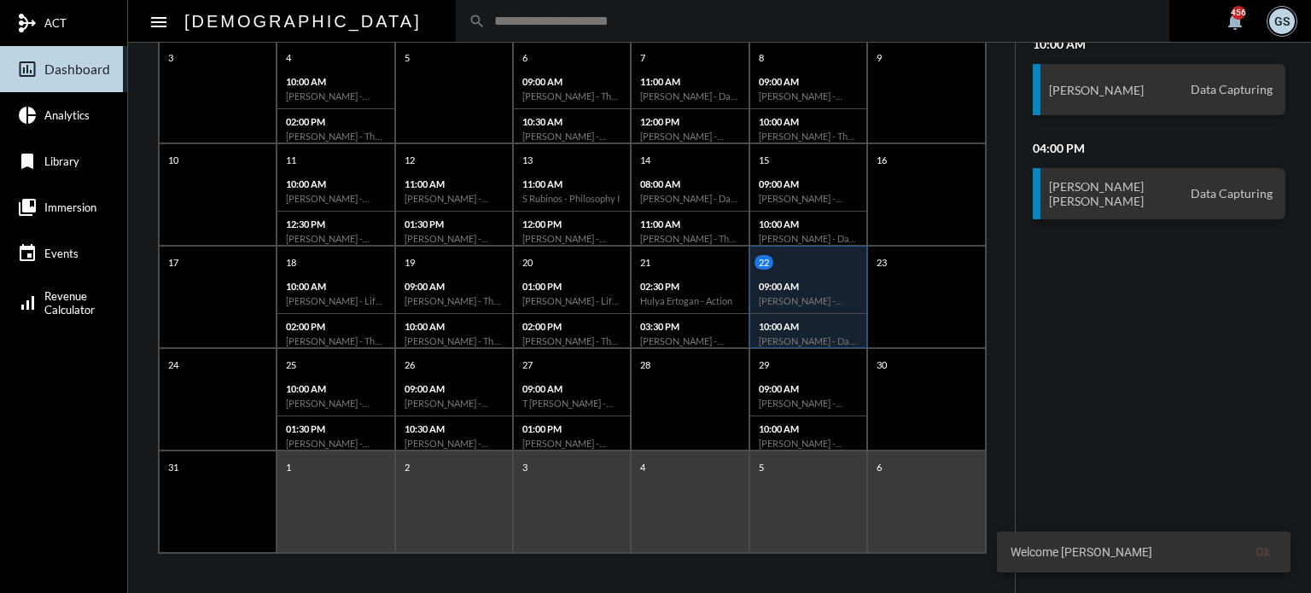
click at [776, 512] on div "5" at bounding box center [808, 502] width 118 height 102
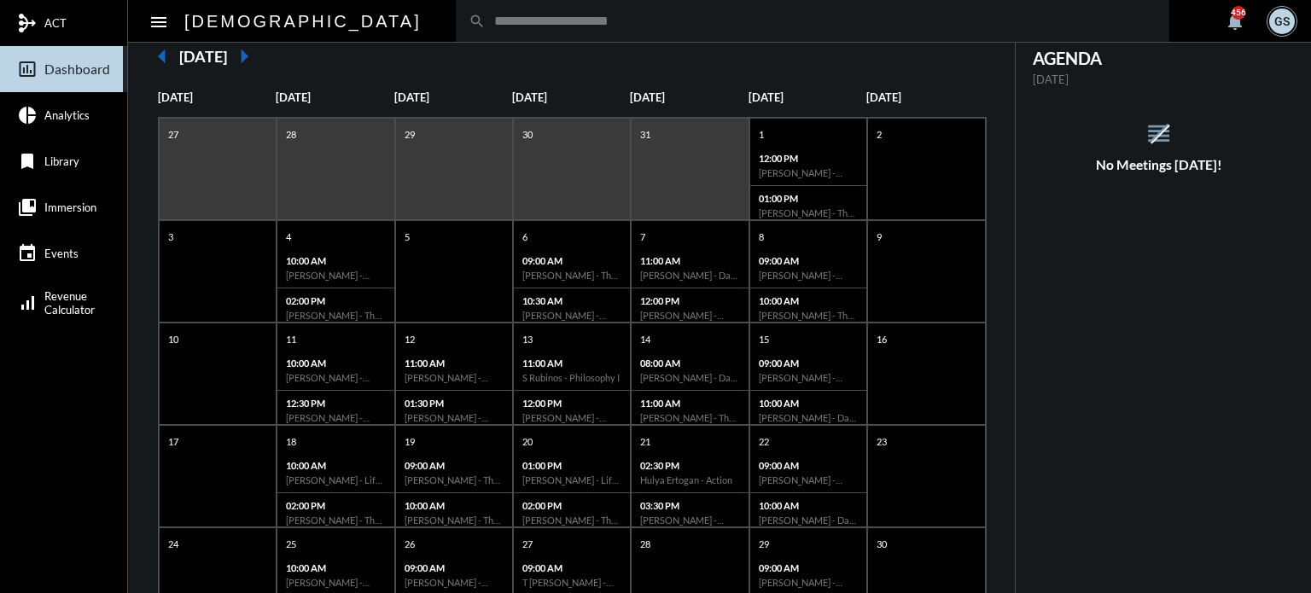
scroll to position [149, 0]
click at [261, 50] on mat-icon "arrow_right" at bounding box center [244, 57] width 34 height 34
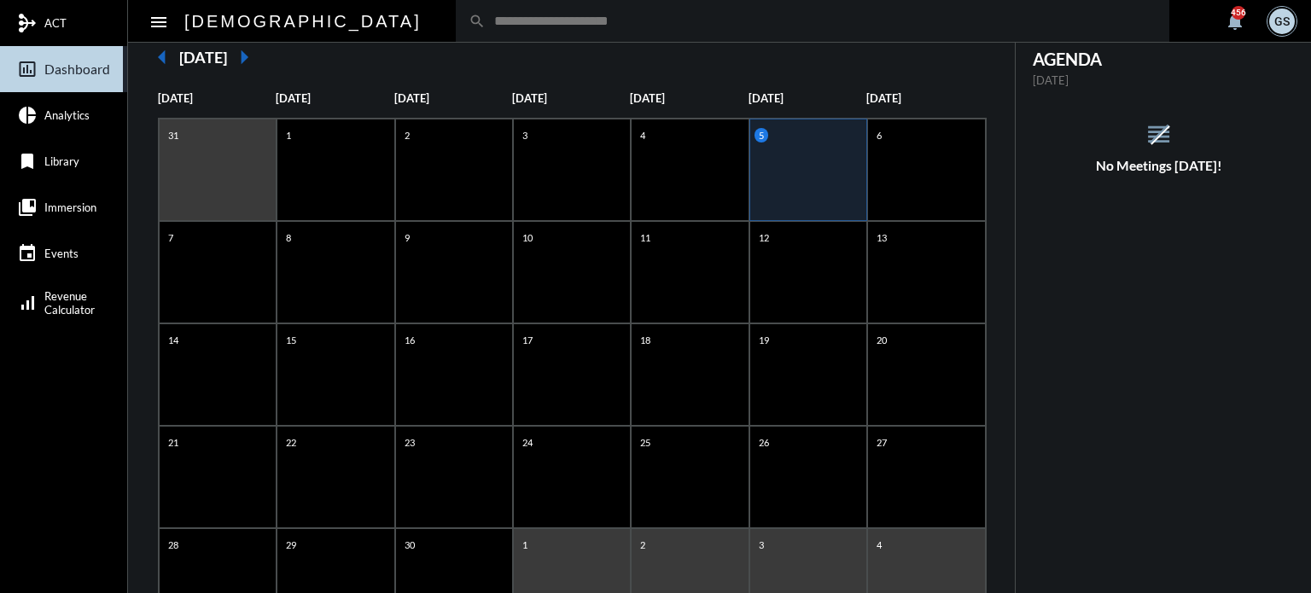
click at [777, 154] on div "5" at bounding box center [808, 170] width 118 height 102
click at [486, 25] on input "text" at bounding box center [821, 21] width 671 height 15
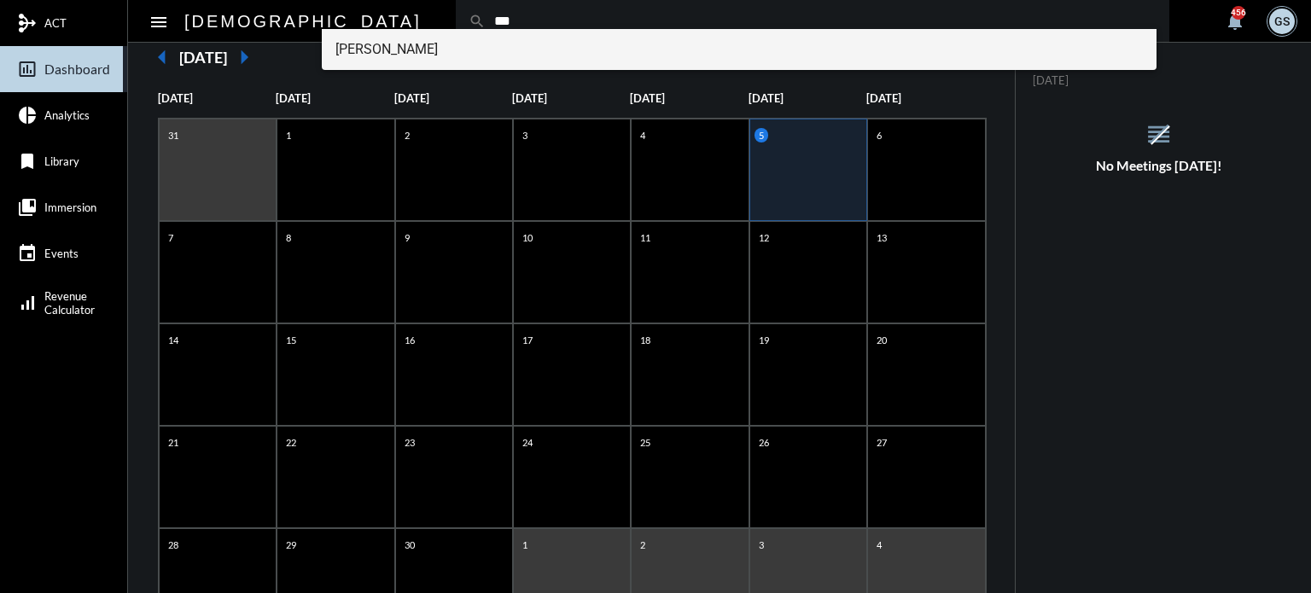
type input "***"
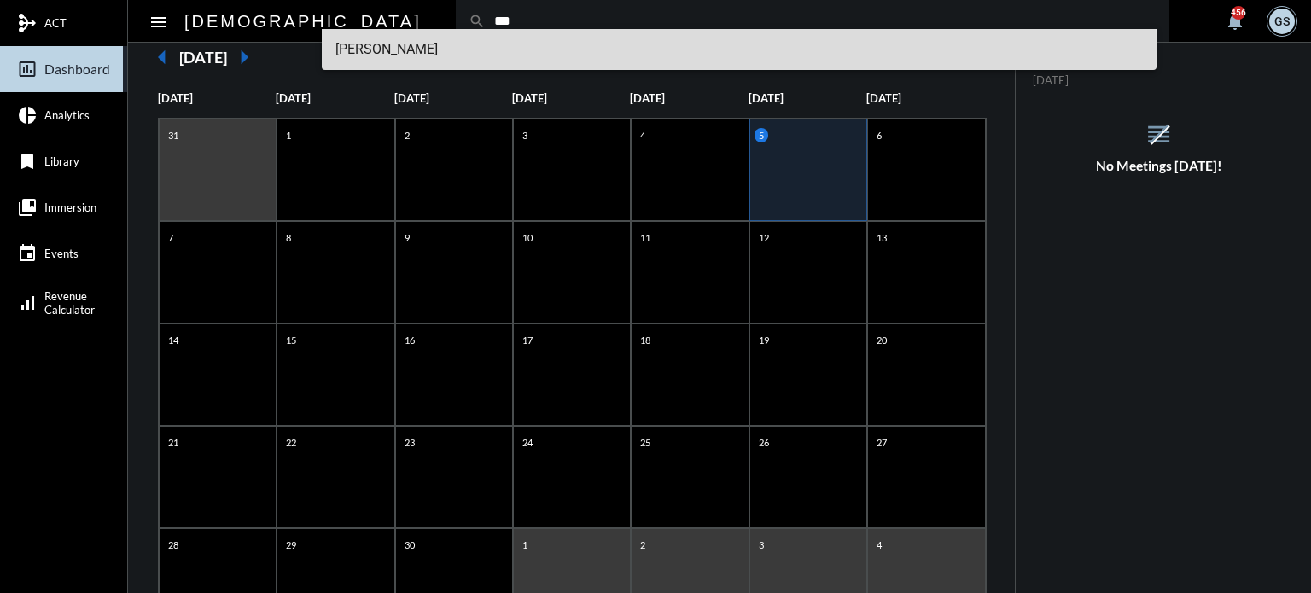
click at [424, 49] on span "Ryn Wongsant" at bounding box center [739, 49] width 808 height 41
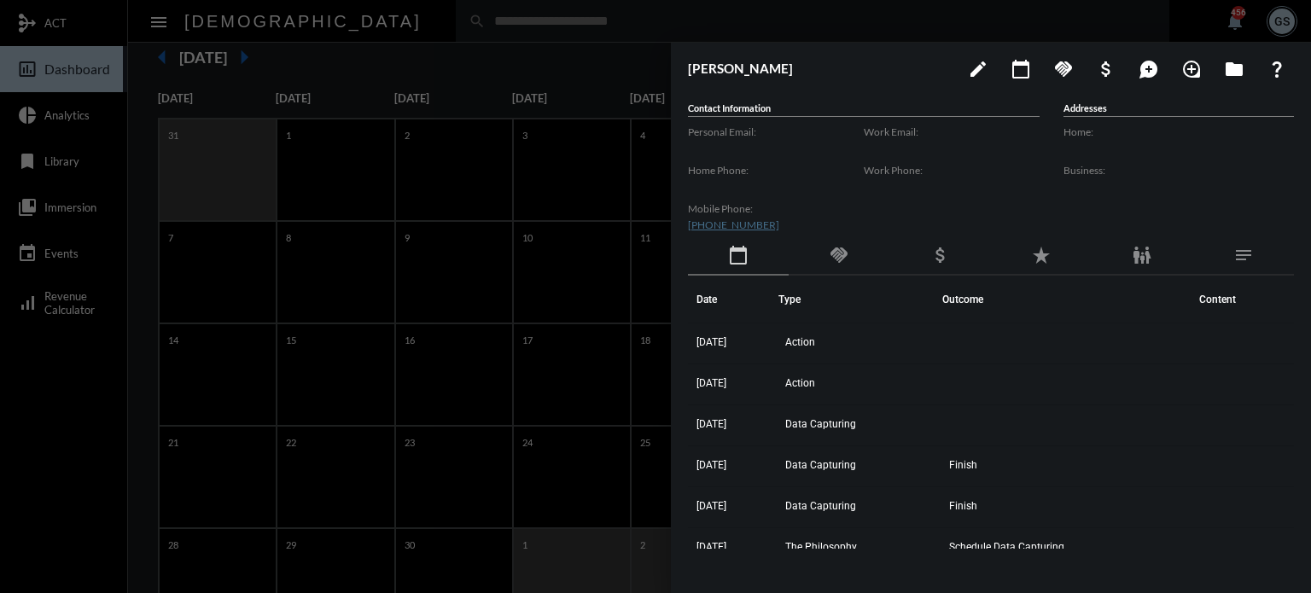
click at [41, 438] on div at bounding box center [655, 296] width 1311 height 593
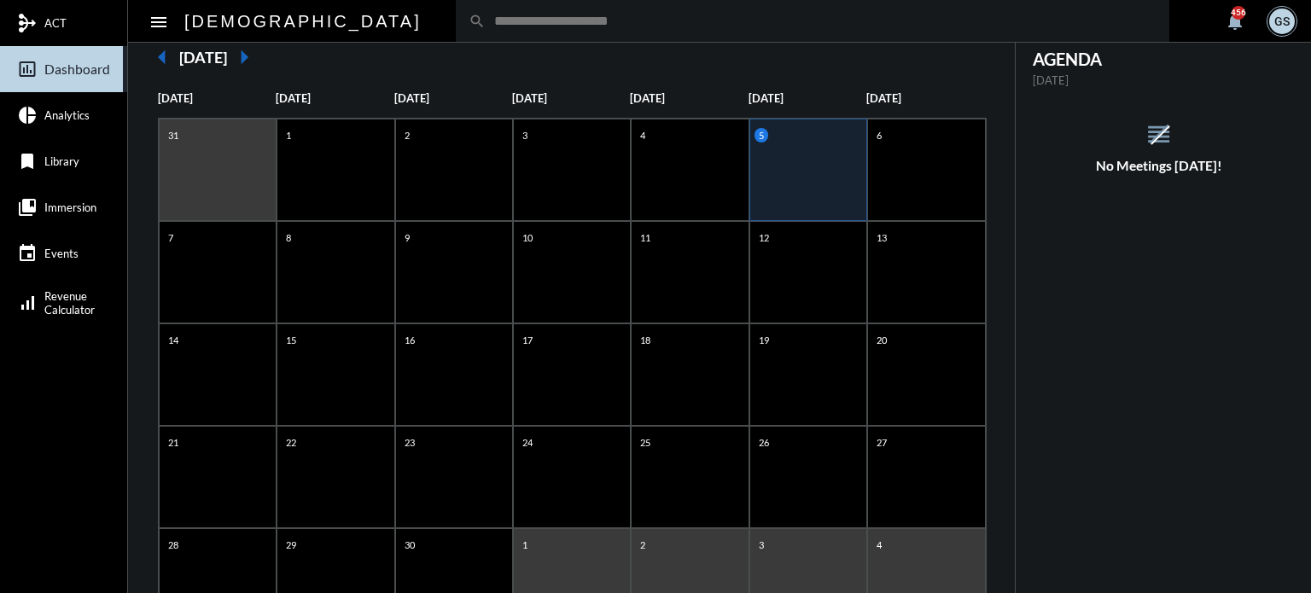
click at [486, 23] on input "text" at bounding box center [821, 21] width 671 height 15
type input "*********"
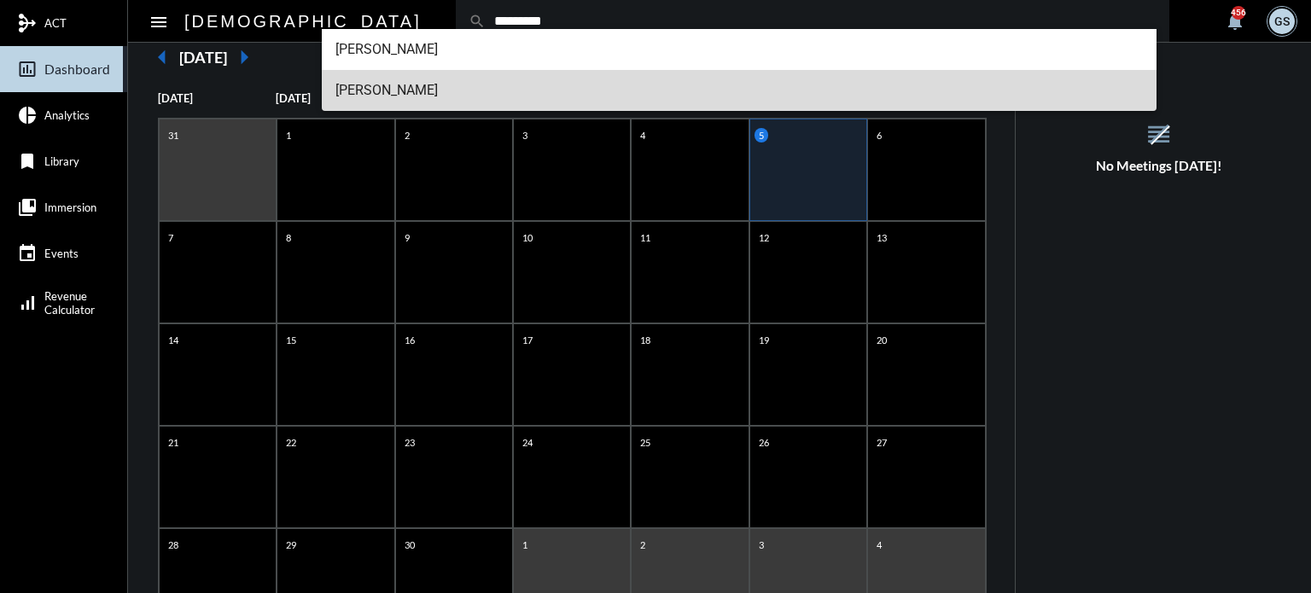
click at [380, 77] on span "[PERSON_NAME]" at bounding box center [739, 90] width 808 height 41
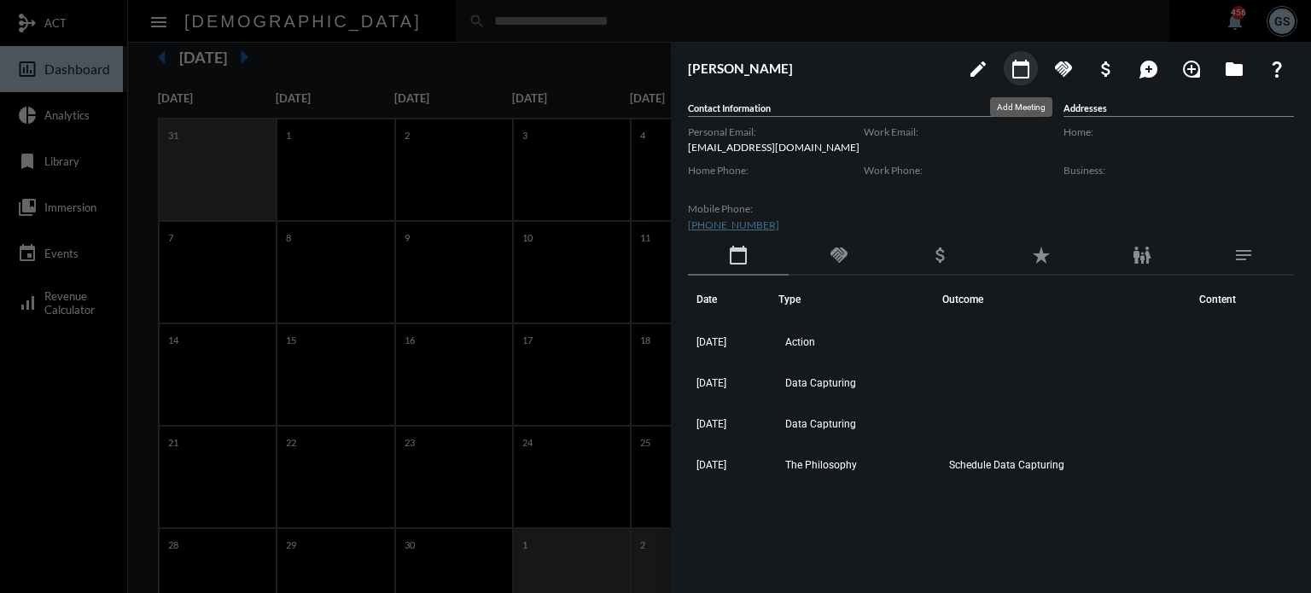
click at [1021, 70] on mat-icon "calendar_today" at bounding box center [1021, 69] width 20 height 20
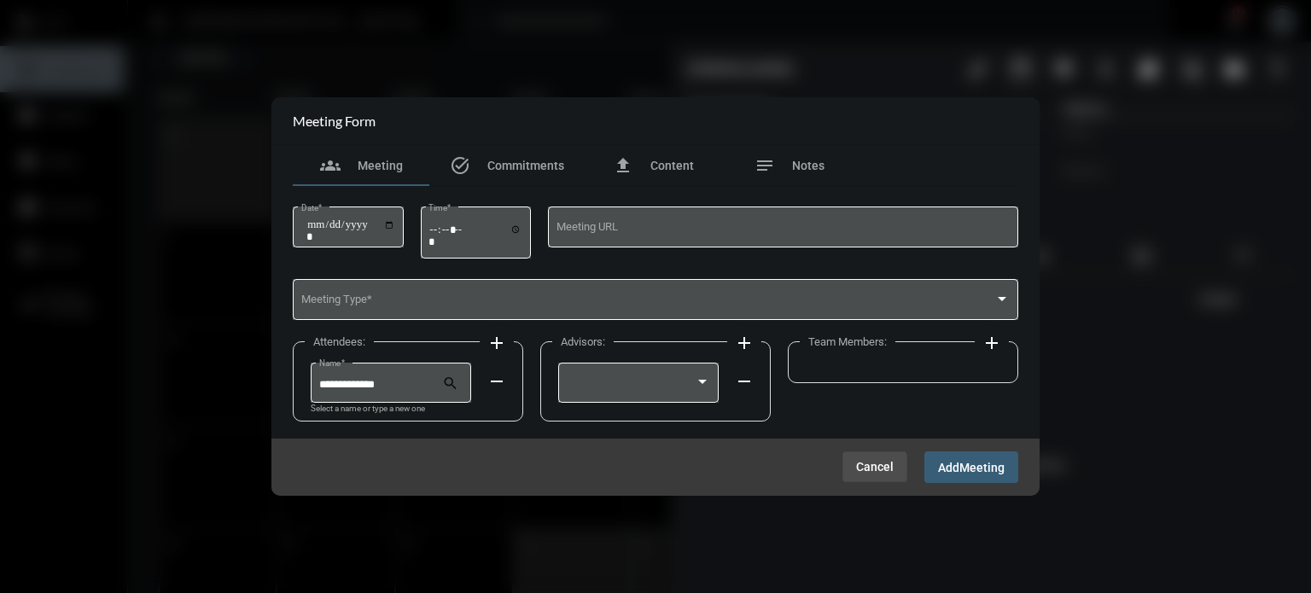
click at [871, 471] on span "Cancel" at bounding box center [875, 467] width 38 height 14
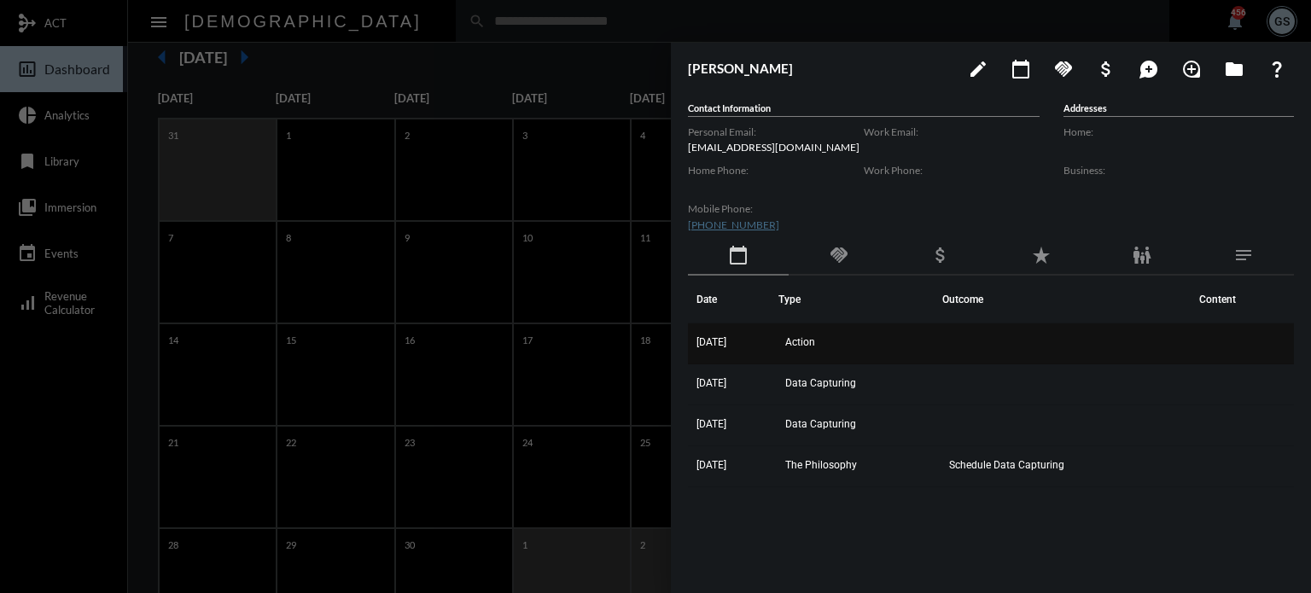
click at [833, 341] on td "Action" at bounding box center [860, 343] width 164 height 41
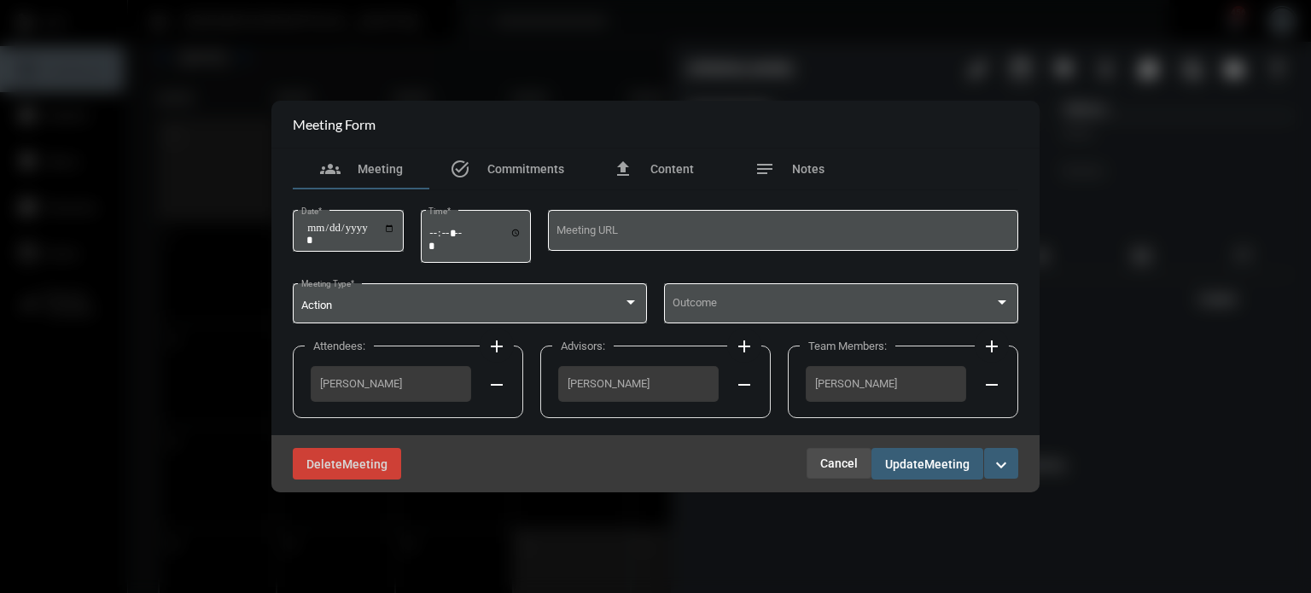
click at [839, 455] on button "Cancel" at bounding box center [839, 463] width 65 height 31
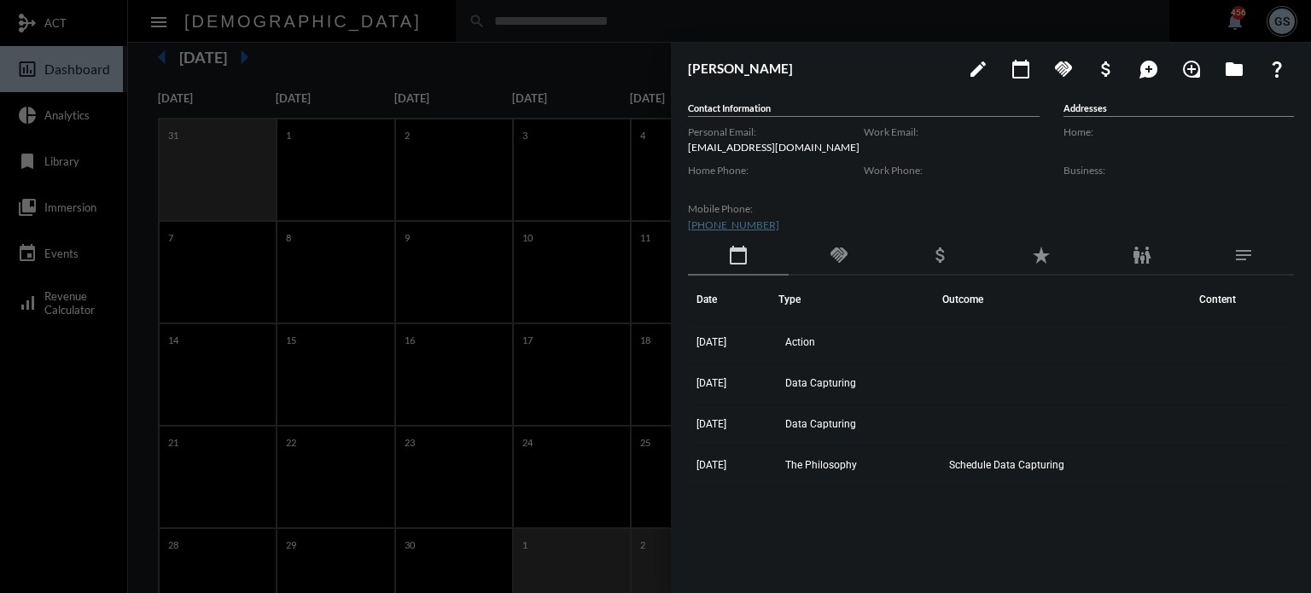
click at [44, 381] on div at bounding box center [655, 296] width 1311 height 593
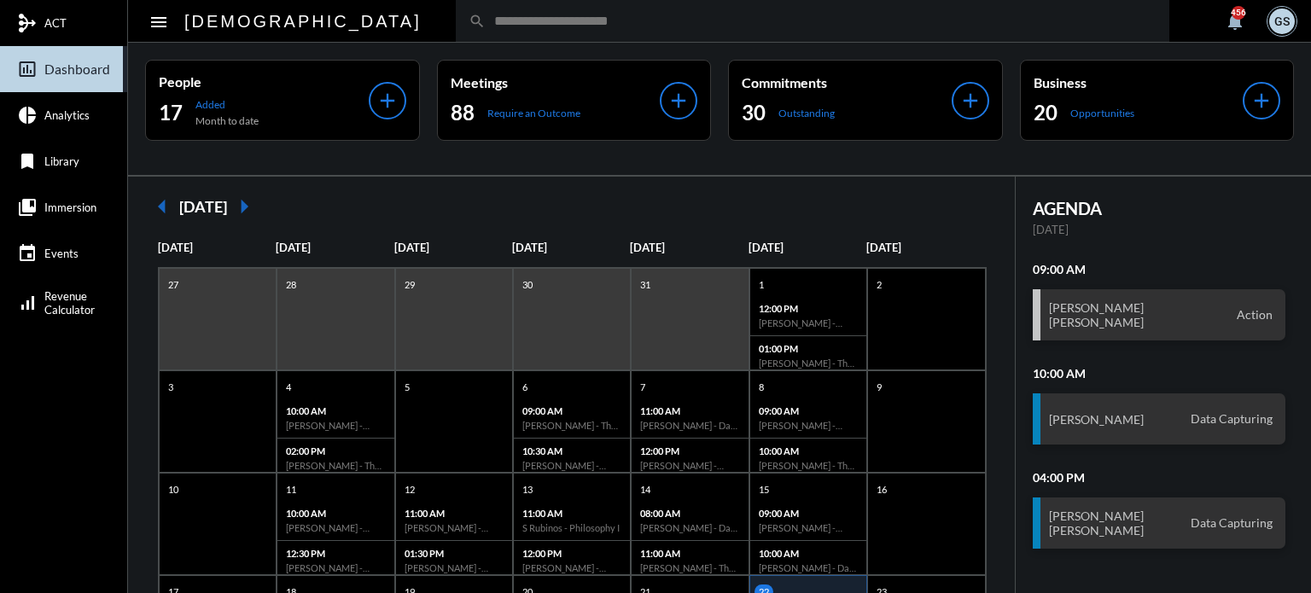
click at [261, 201] on mat-icon "arrow_right" at bounding box center [244, 206] width 34 height 34
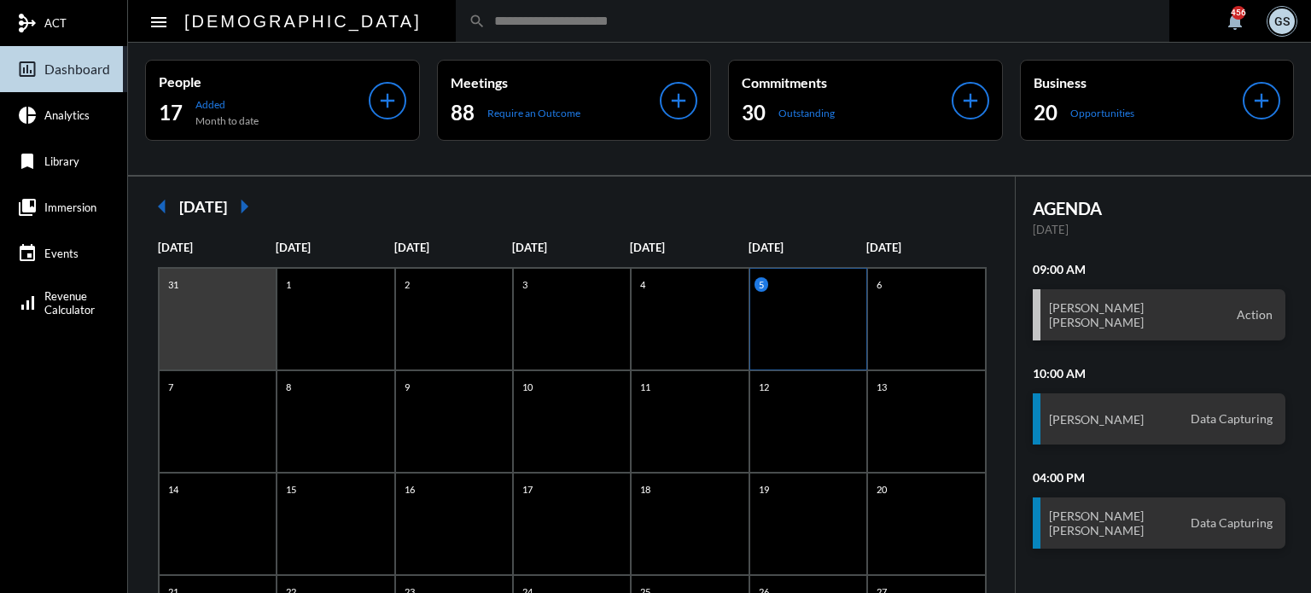
click at [775, 323] on div "5" at bounding box center [808, 319] width 118 height 102
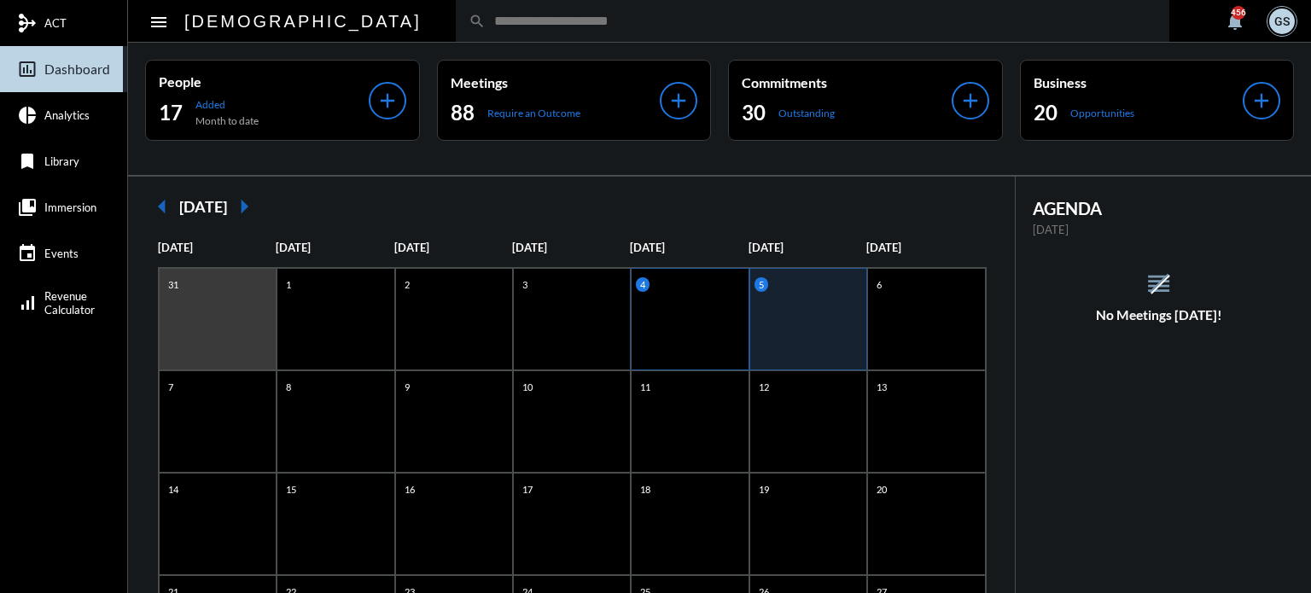
click at [655, 311] on div "4" at bounding box center [690, 319] width 118 height 102
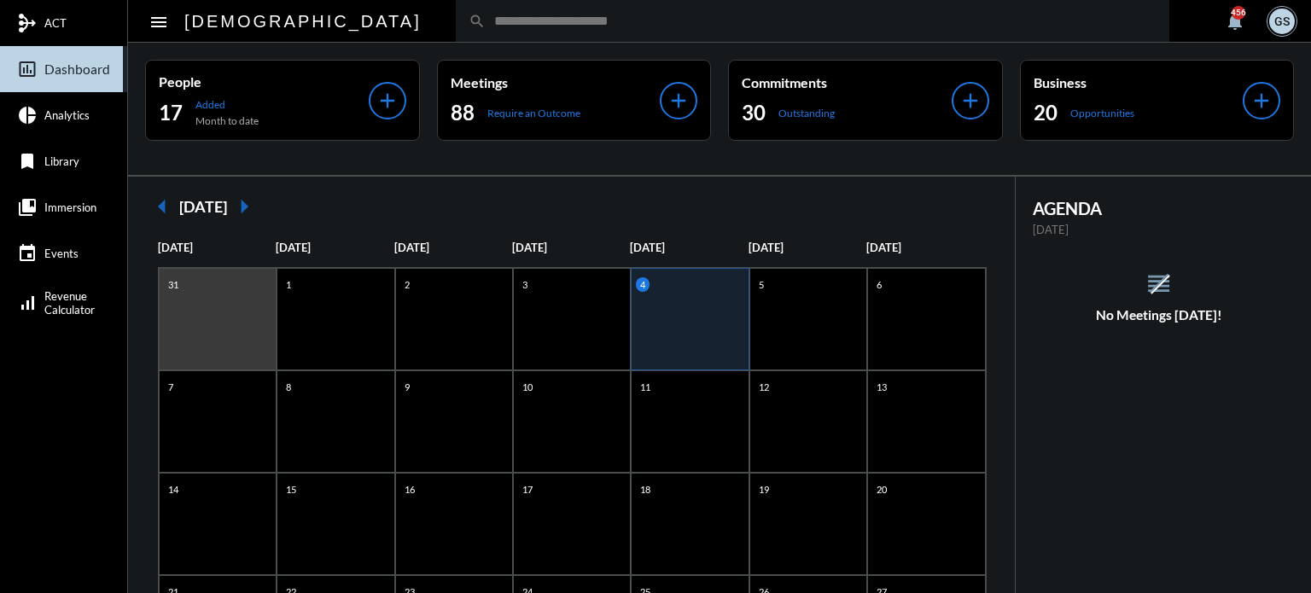
click at [155, 207] on mat-icon "arrow_left" at bounding box center [162, 206] width 34 height 34
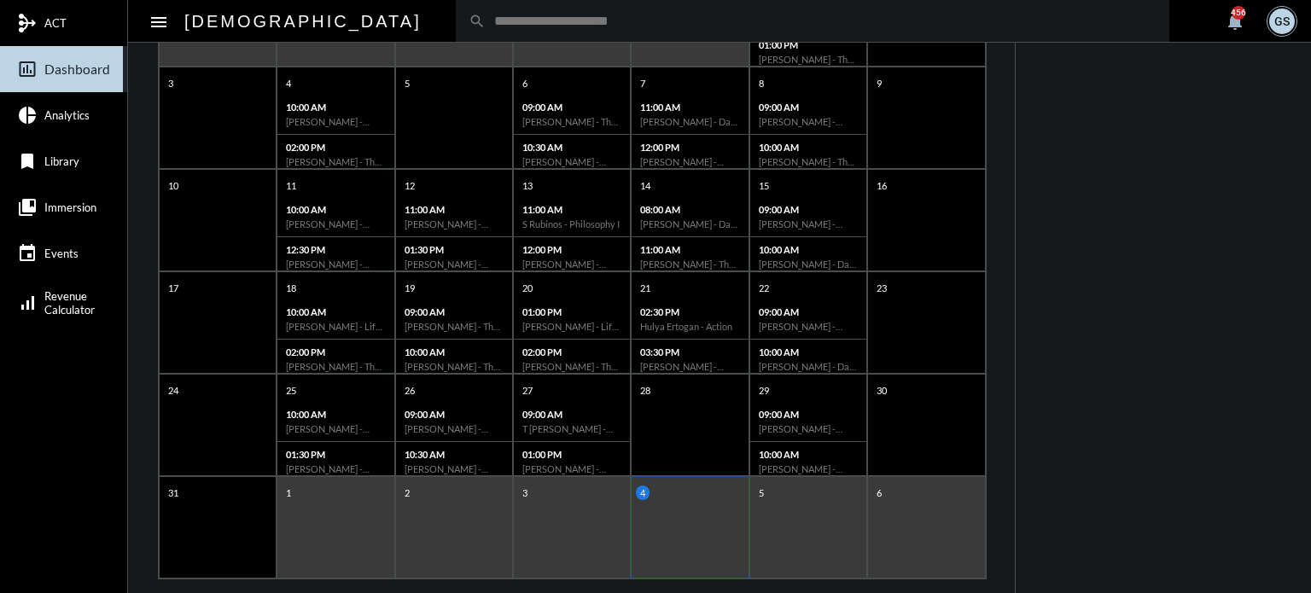
scroll to position [304, 0]
click at [1092, 426] on div "AGENDA Thursday, Sep 4 reorder No Meetings Today!" at bounding box center [1164, 247] width 296 height 749
click at [801, 423] on h6 "[PERSON_NAME] - [PERSON_NAME] - Action" at bounding box center [808, 428] width 99 height 11
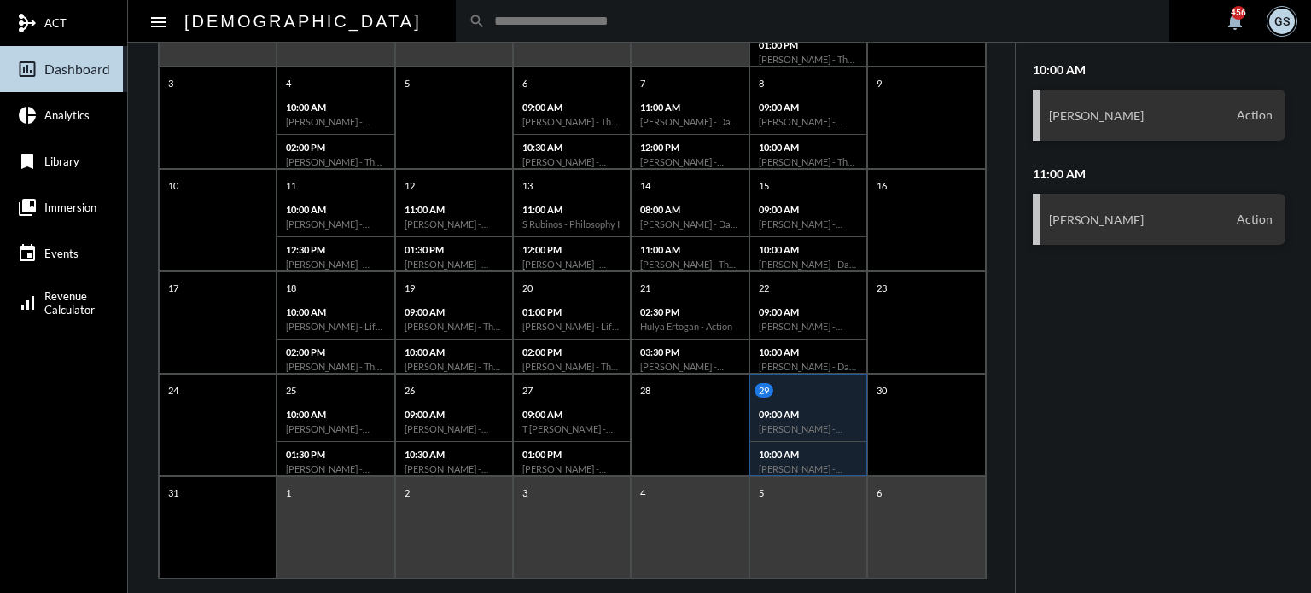
click at [793, 519] on div "5" at bounding box center [808, 527] width 118 height 102
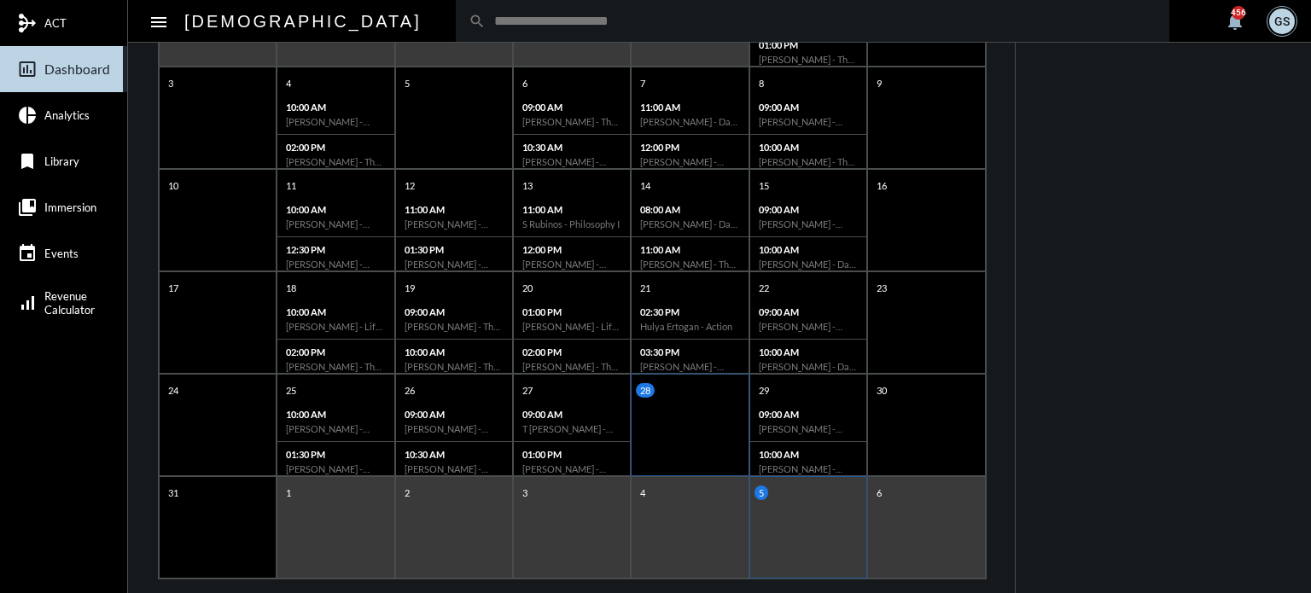
click at [697, 426] on div "28" at bounding box center [690, 425] width 118 height 102
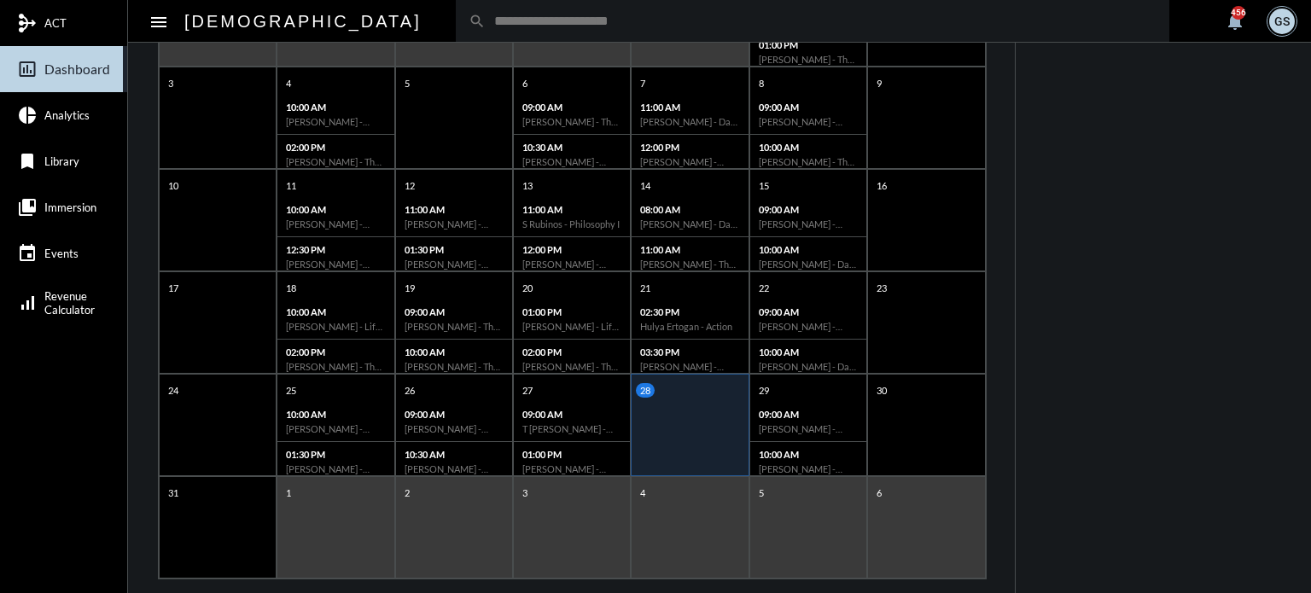
click at [794, 510] on div "5" at bounding box center [808, 527] width 118 height 102
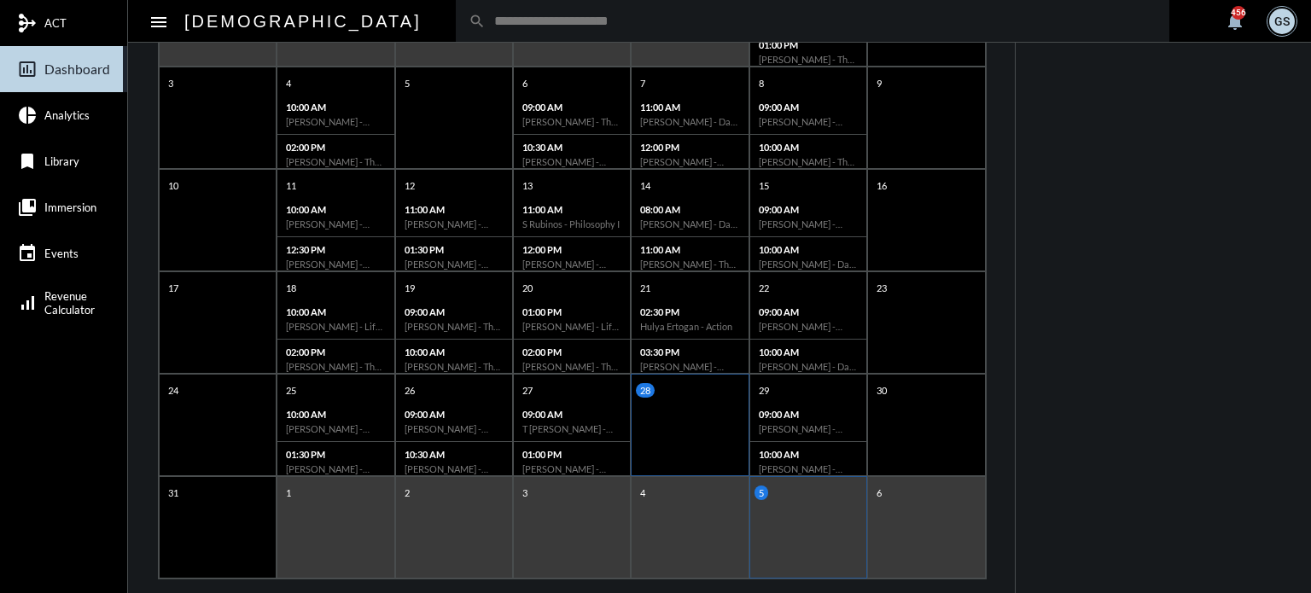
click at [707, 418] on div "28" at bounding box center [690, 425] width 118 height 102
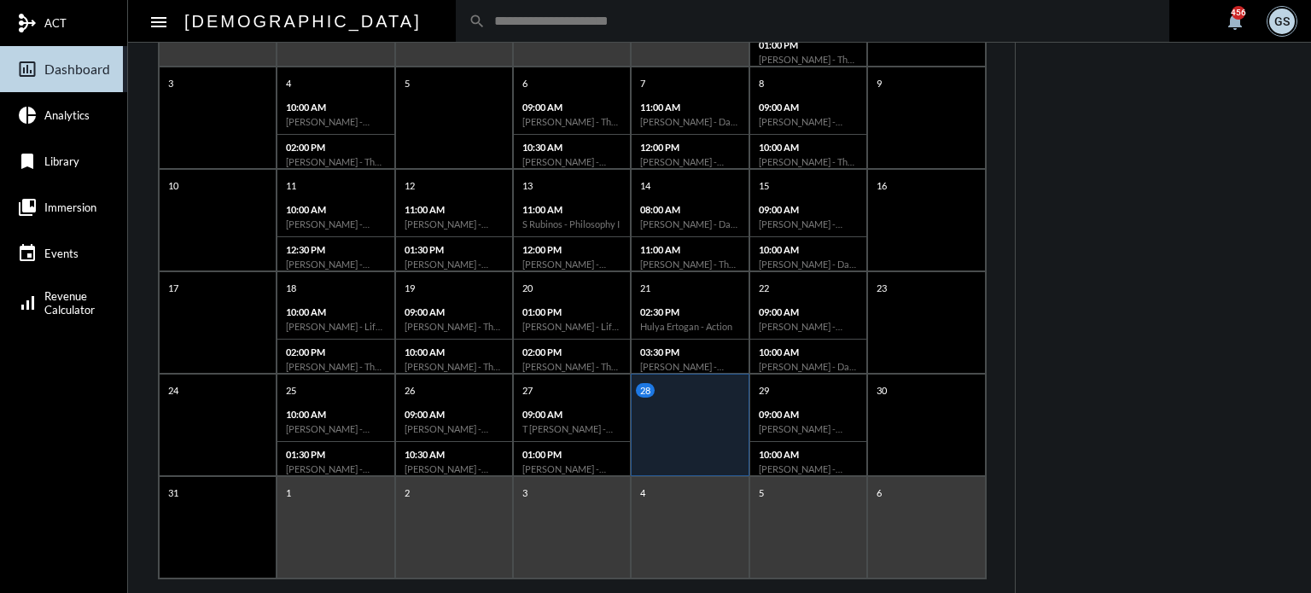
click at [802, 517] on div "5" at bounding box center [808, 527] width 118 height 102
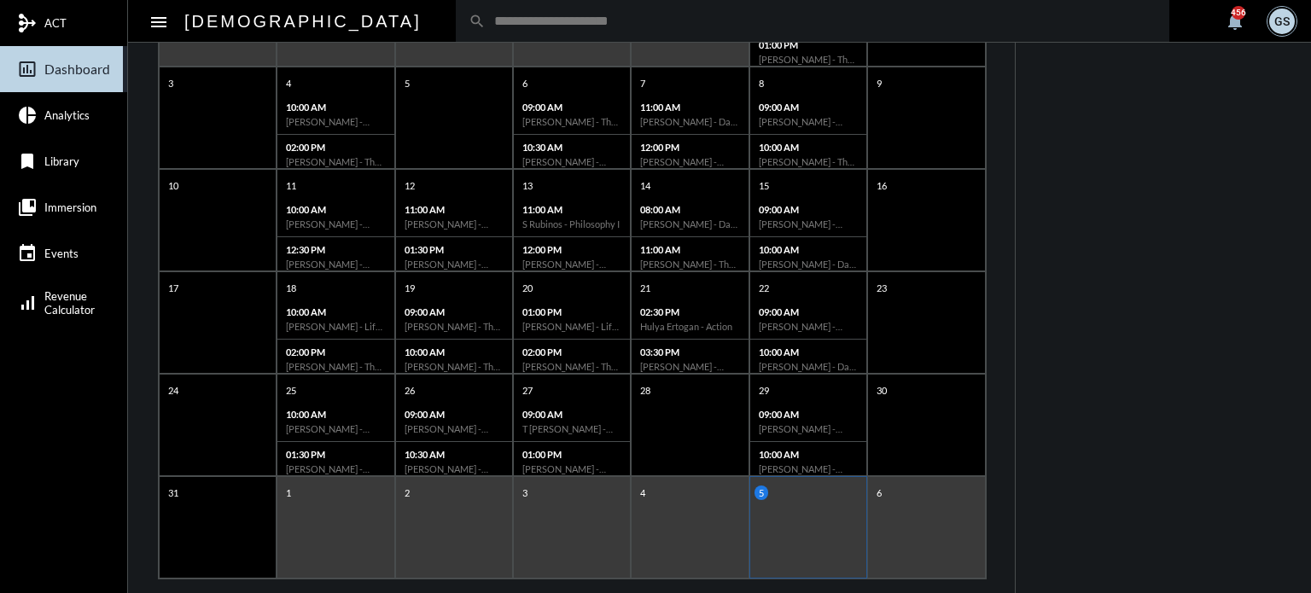
drag, startPoint x: 399, startPoint y: 3, endPoint x: 403, endPoint y: 27, distance: 25.0
click at [456, 27] on div "search" at bounding box center [813, 21] width 714 height 42
click at [486, 27] on input "text" at bounding box center [821, 21] width 671 height 15
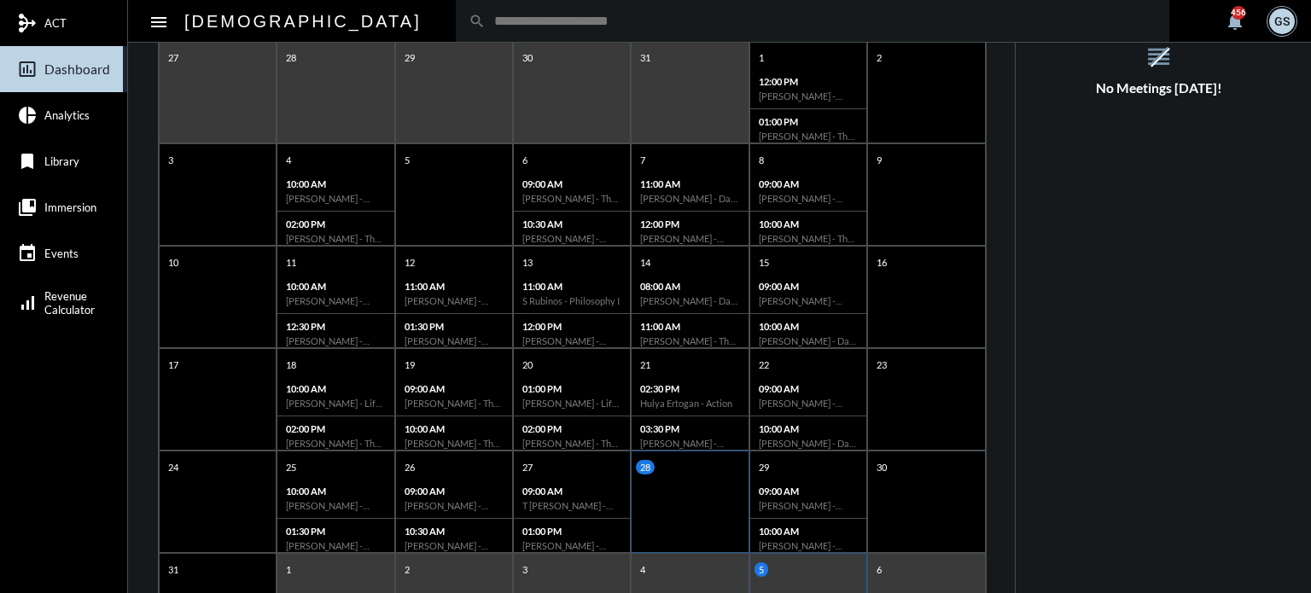
scroll to position [329, 0]
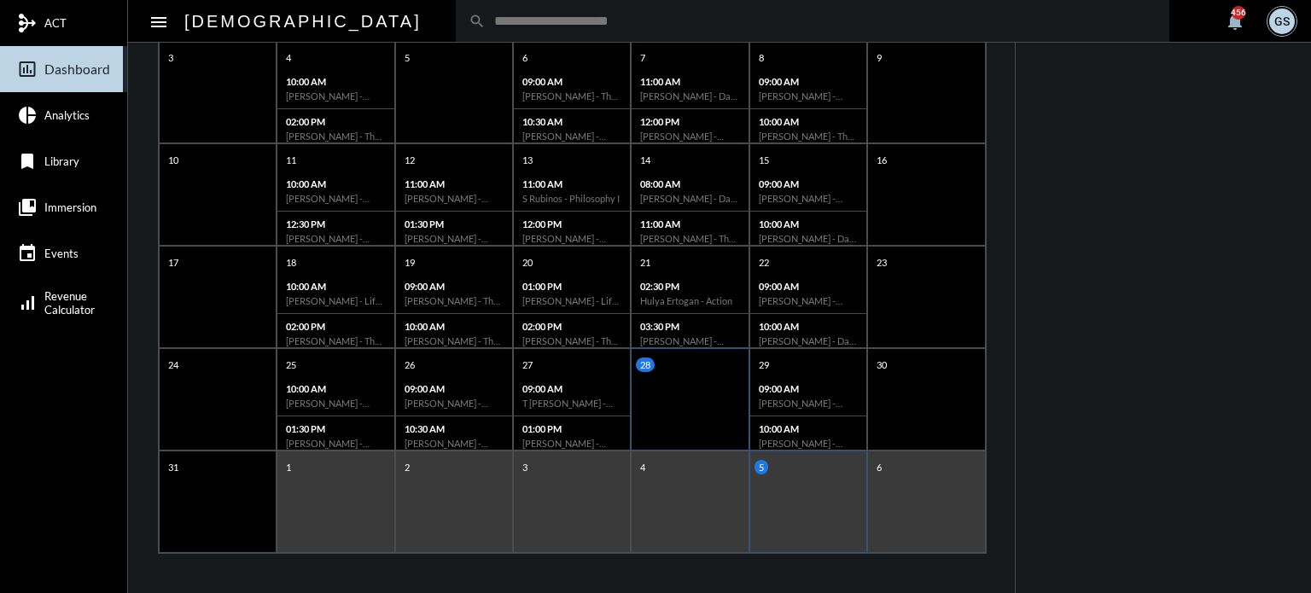
click at [686, 408] on div "28" at bounding box center [690, 399] width 118 height 102
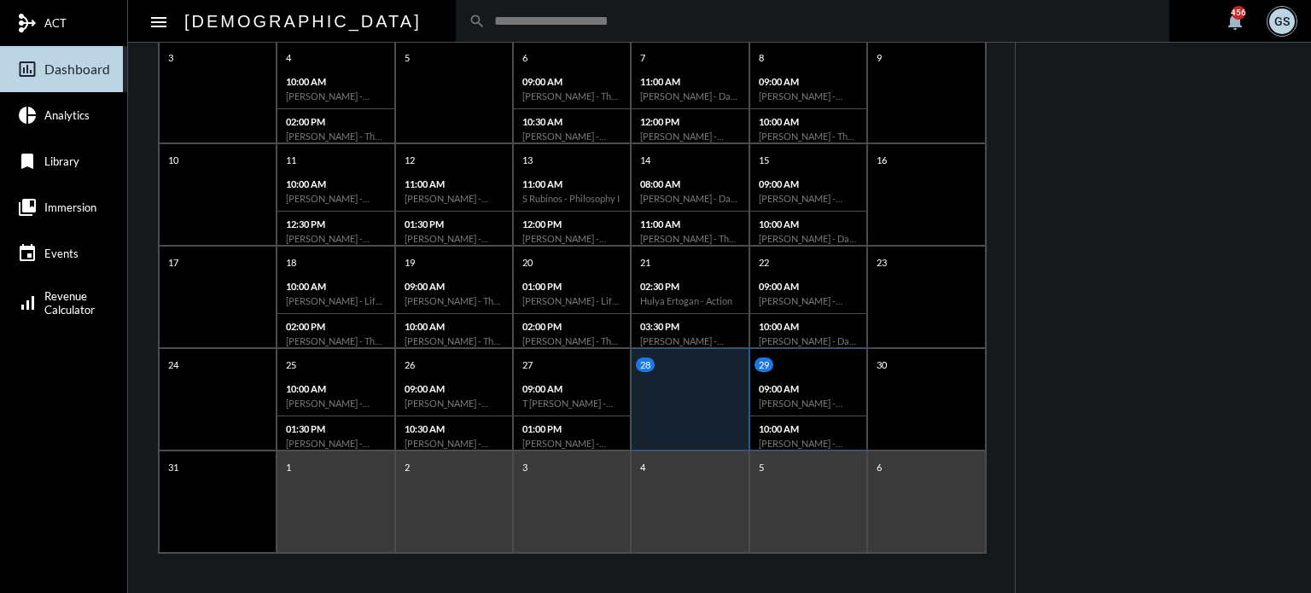
click at [802, 402] on h6 "[PERSON_NAME] - [PERSON_NAME] - Action" at bounding box center [808, 403] width 99 height 11
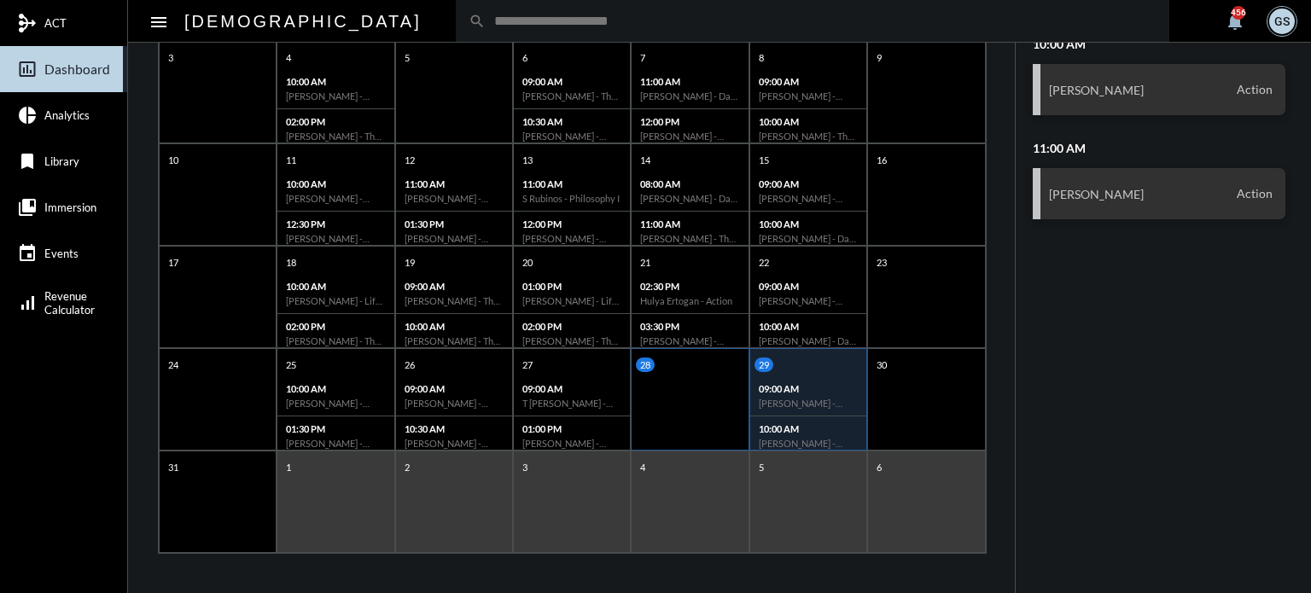
click at [682, 391] on div "28" at bounding box center [690, 399] width 118 height 102
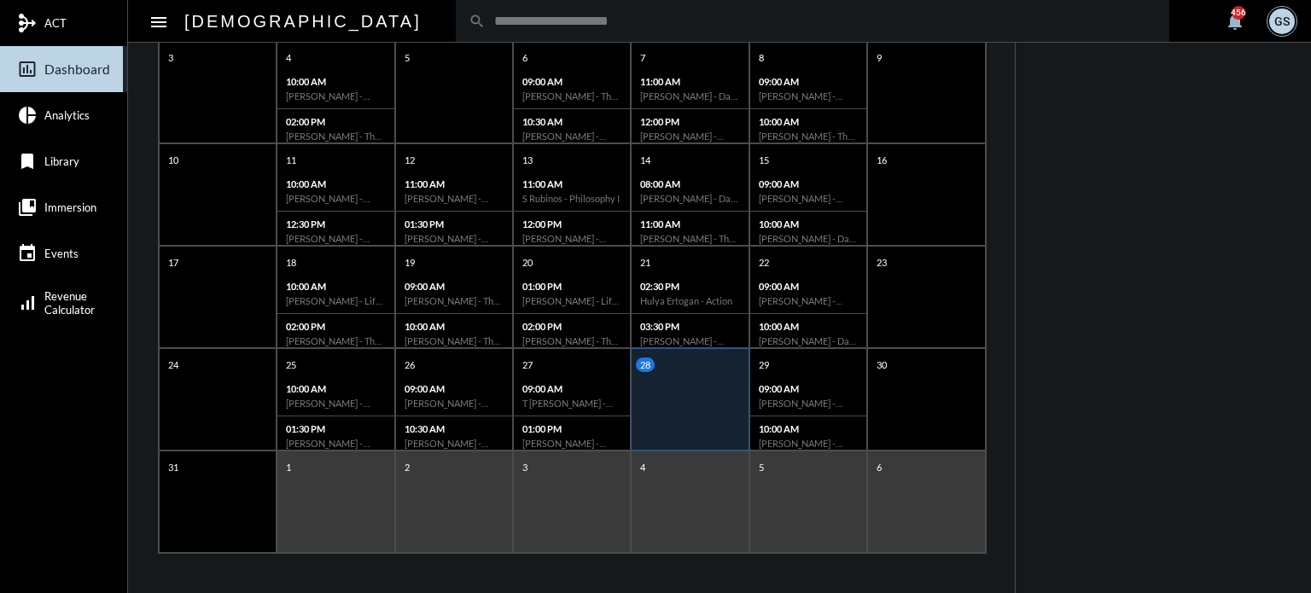
click at [669, 388] on div "28" at bounding box center [690, 399] width 118 height 102
click at [486, 20] on input "text" at bounding box center [821, 21] width 671 height 15
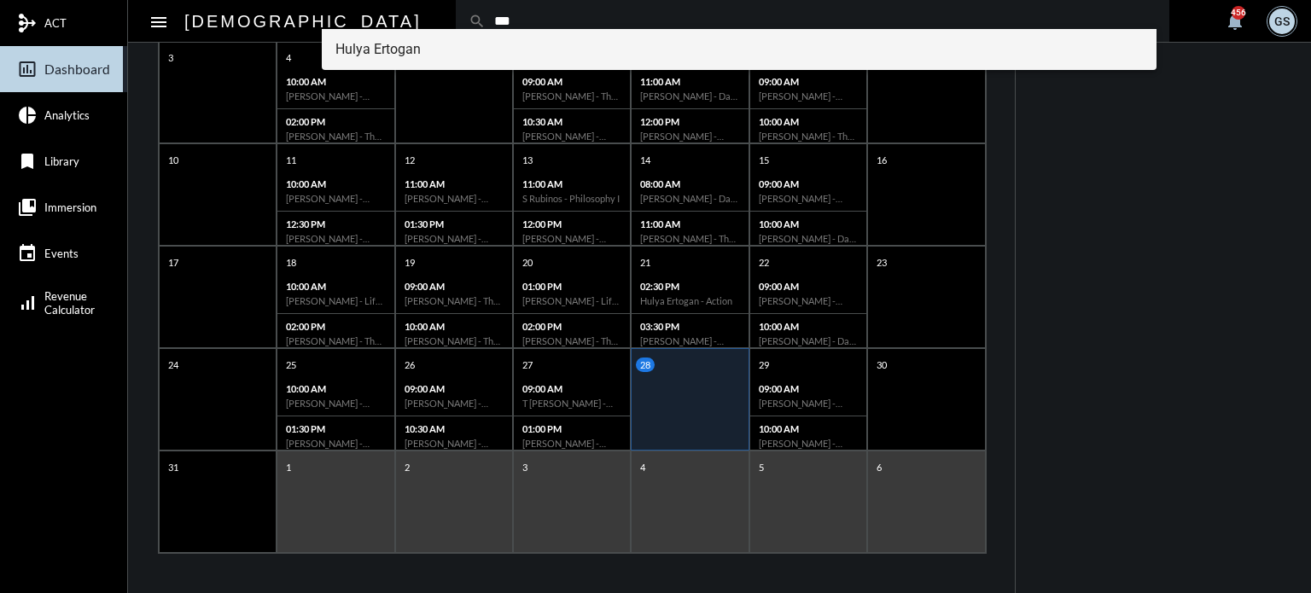
type input "***"
click at [406, 54] on span "Hulya Ertogan" at bounding box center [739, 49] width 808 height 41
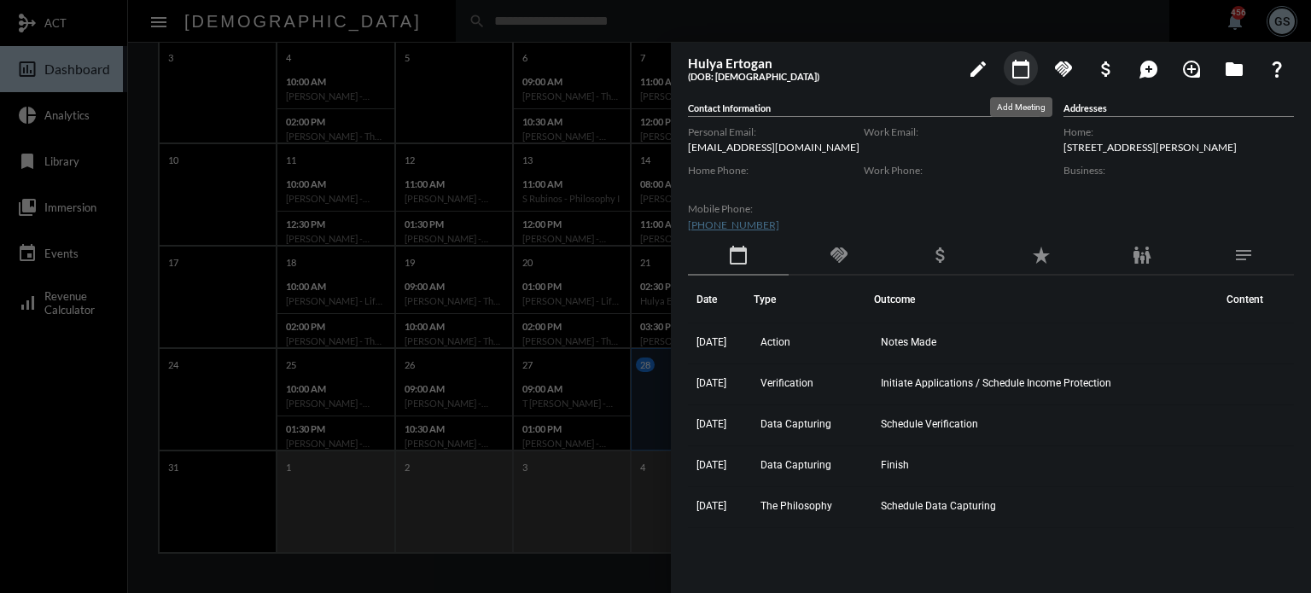
click at [1016, 71] on mat-icon "calendar_today" at bounding box center [1021, 69] width 20 height 20
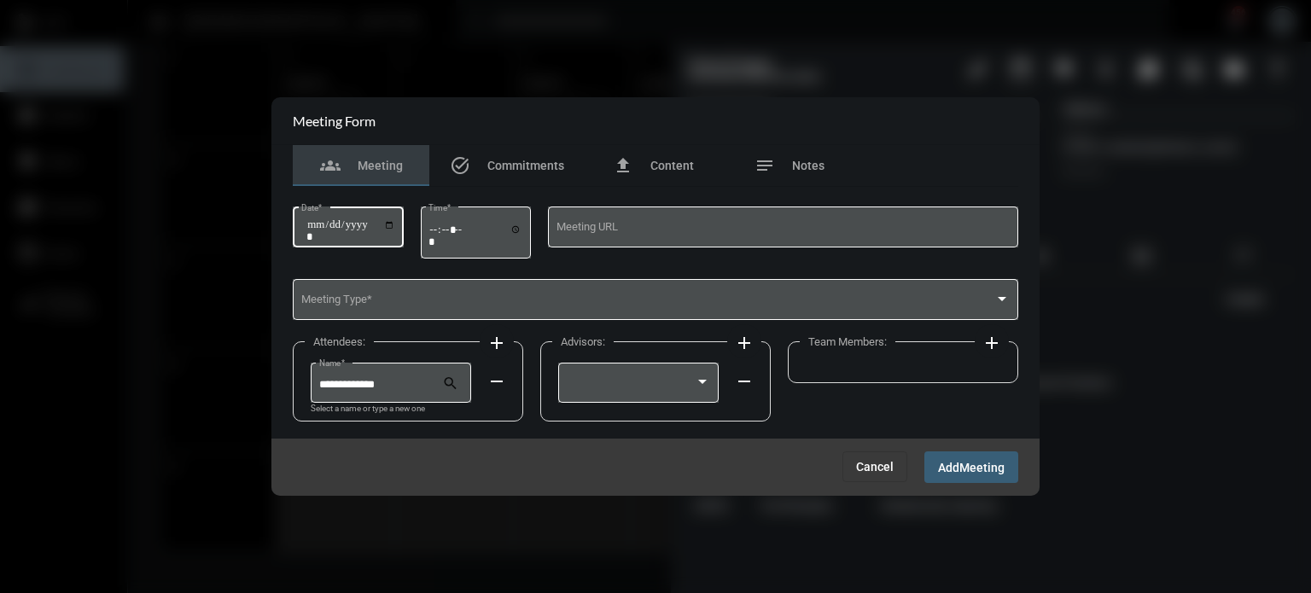
click at [395, 220] on input "Date *" at bounding box center [350, 230] width 89 height 24
type input "**********"
click at [440, 228] on input "Time *" at bounding box center [475, 235] width 94 height 25
type input "*****"
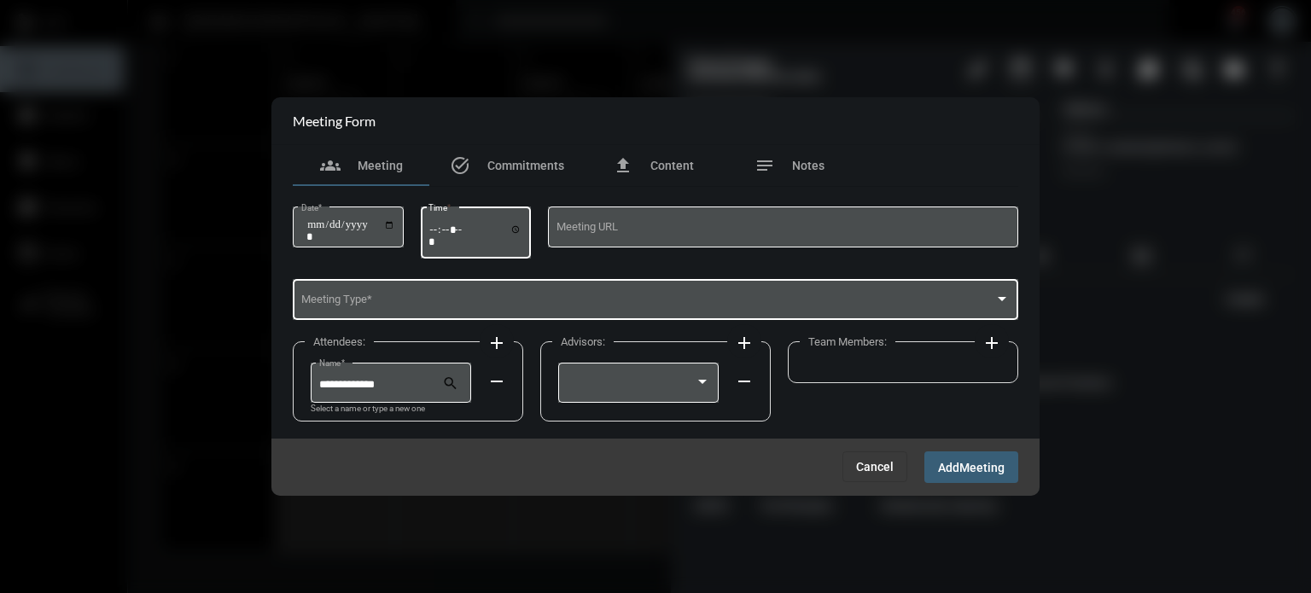
click at [428, 286] on div "Meeting Type *" at bounding box center [655, 299] width 709 height 44
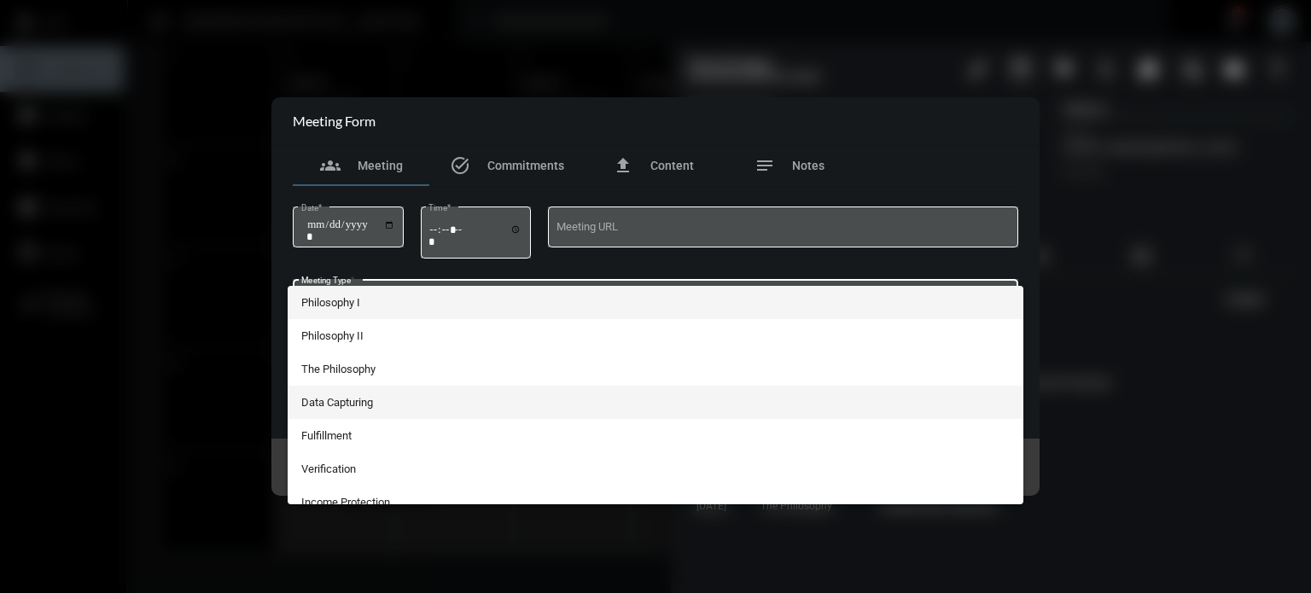
scroll to position [314, 0]
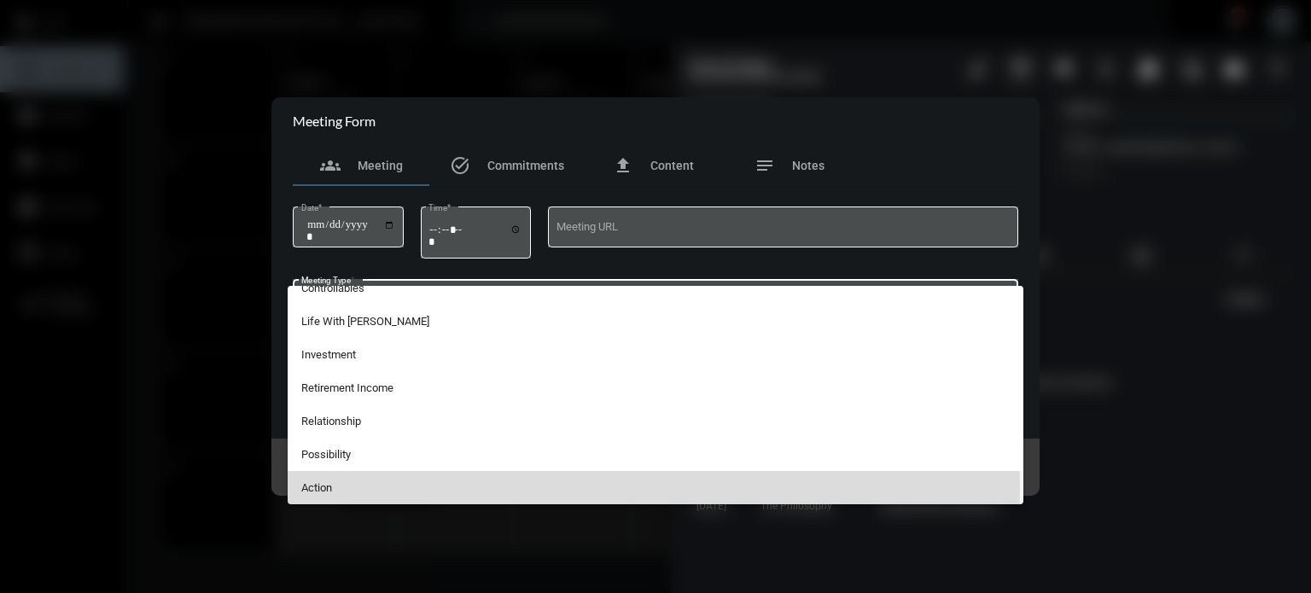
click at [342, 492] on span "Action" at bounding box center [655, 487] width 709 height 33
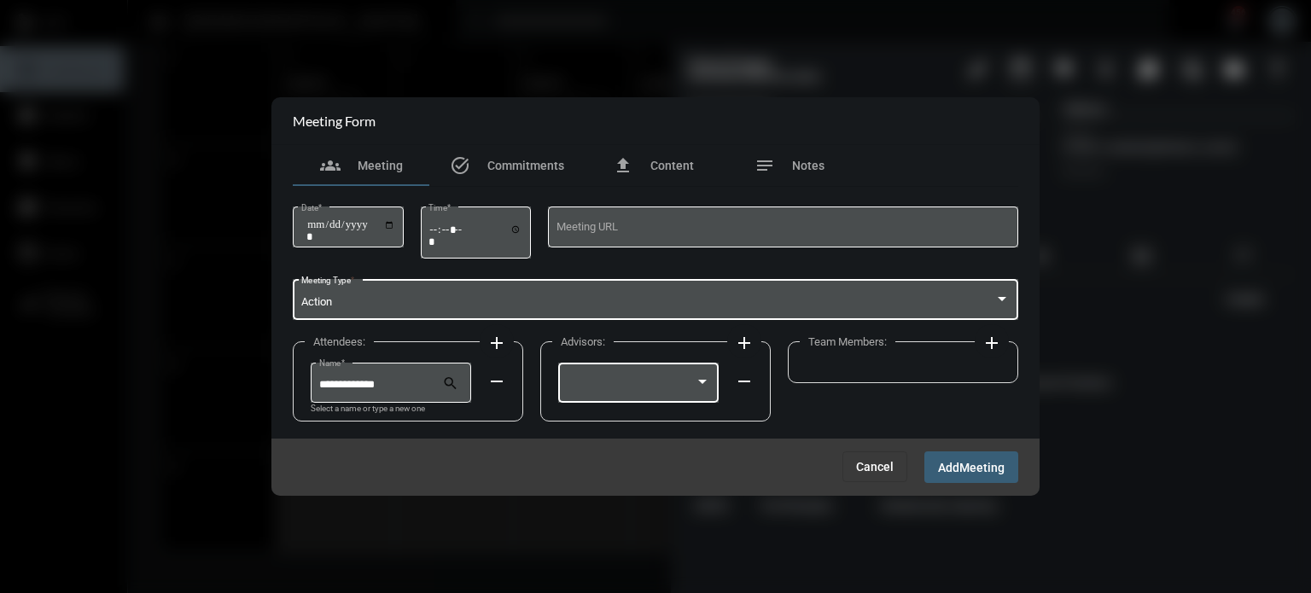
click at [630, 376] on div at bounding box center [639, 381] width 144 height 44
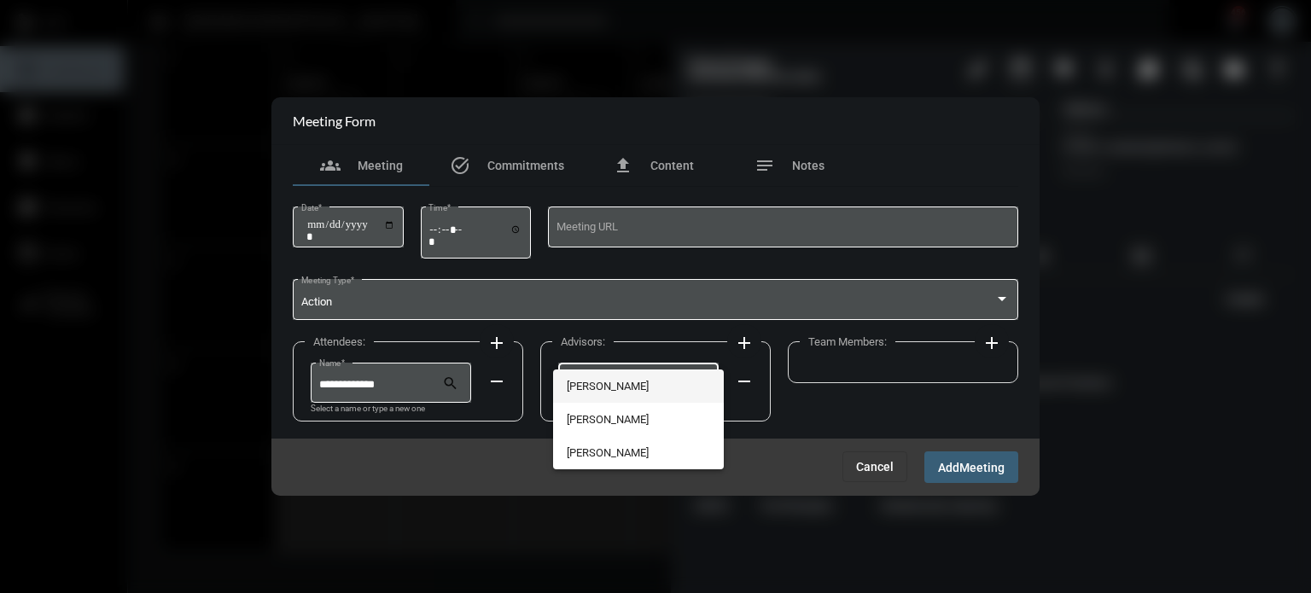
click at [630, 376] on span "[PERSON_NAME]" at bounding box center [639, 386] width 144 height 33
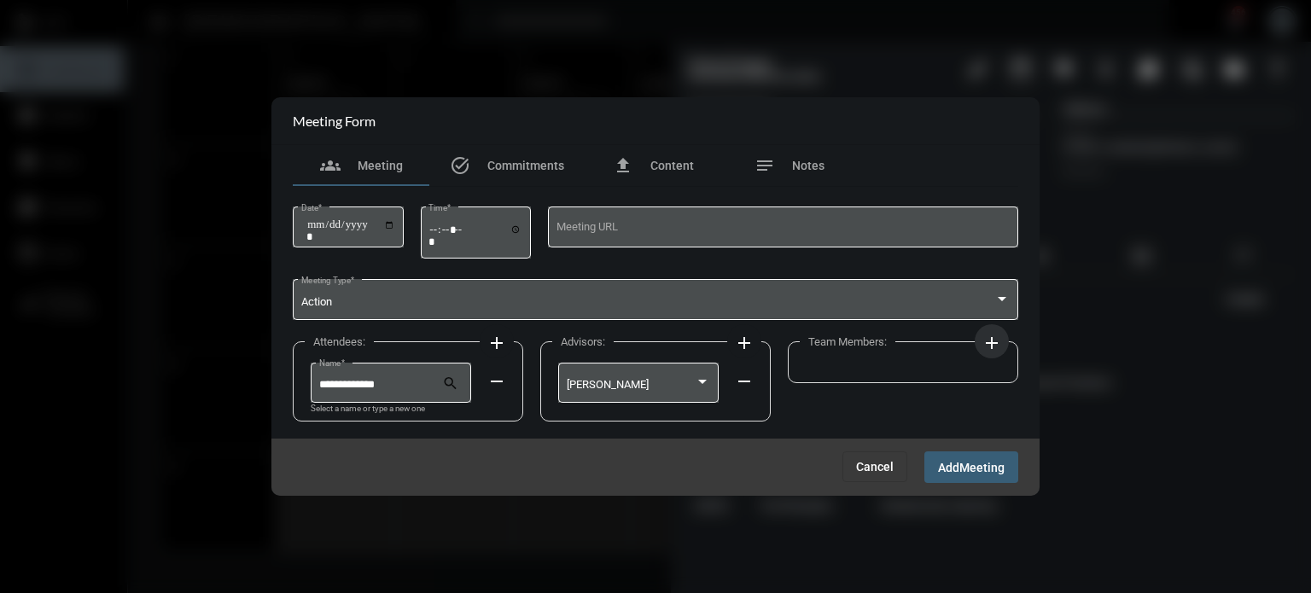
click at [987, 341] on mat-icon "add" at bounding box center [992, 343] width 20 height 20
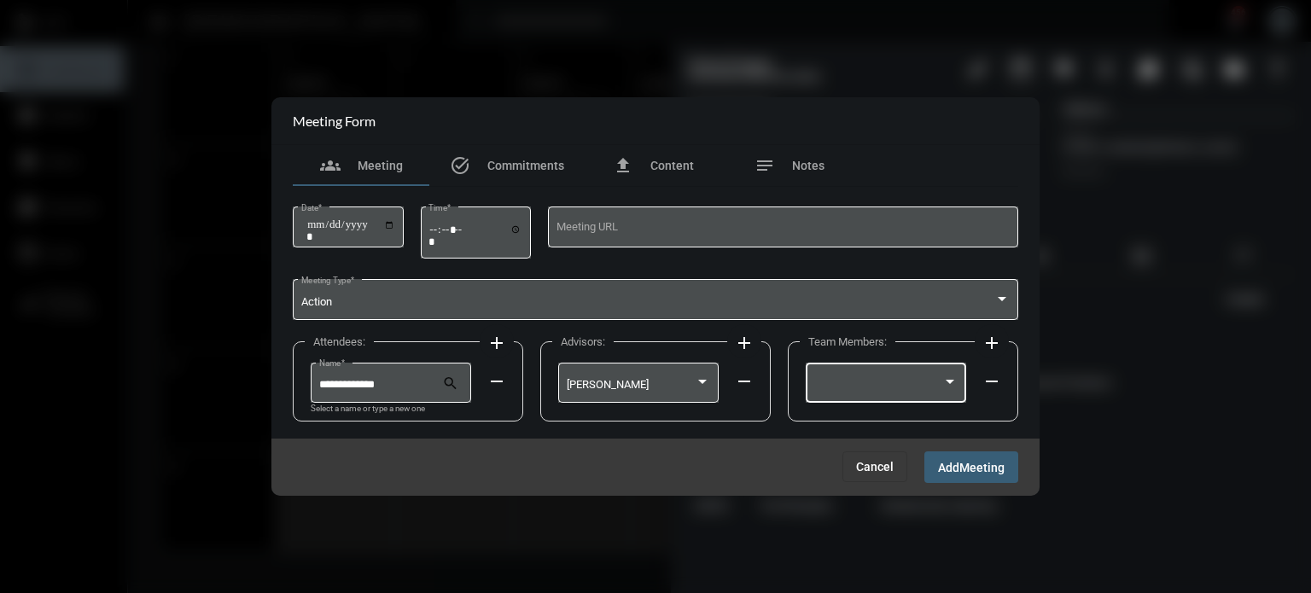
click at [925, 374] on div at bounding box center [886, 381] width 144 height 44
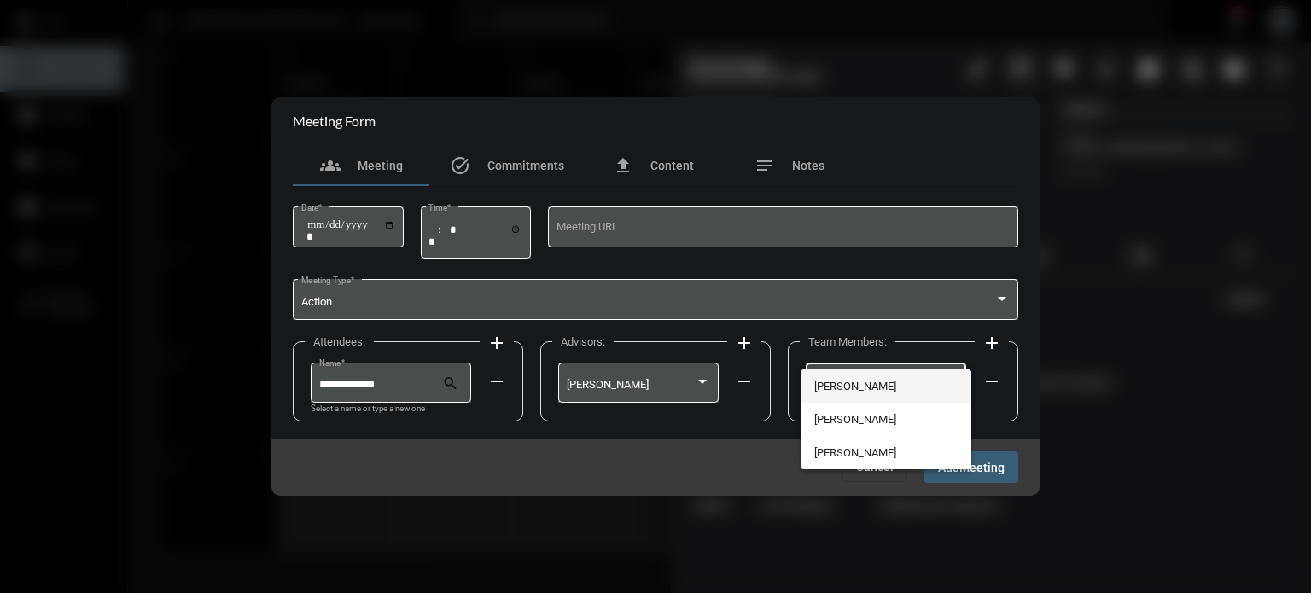
click at [871, 378] on span "[PERSON_NAME]" at bounding box center [886, 386] width 144 height 33
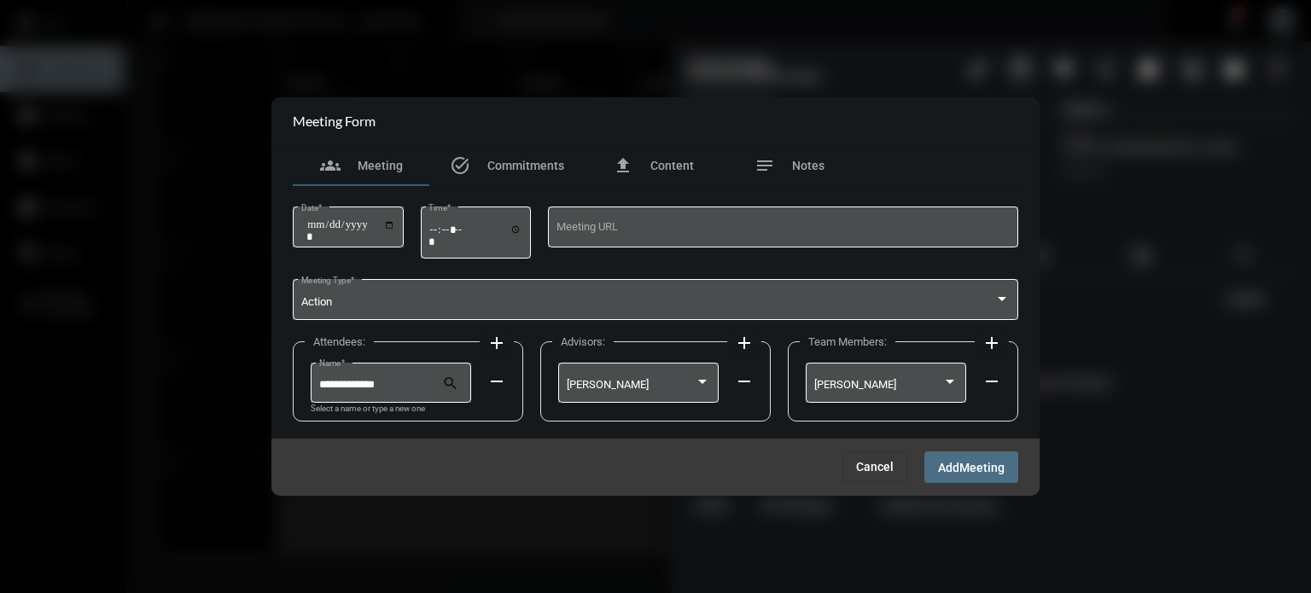
click at [970, 462] on span "Meeting" at bounding box center [981, 468] width 45 height 14
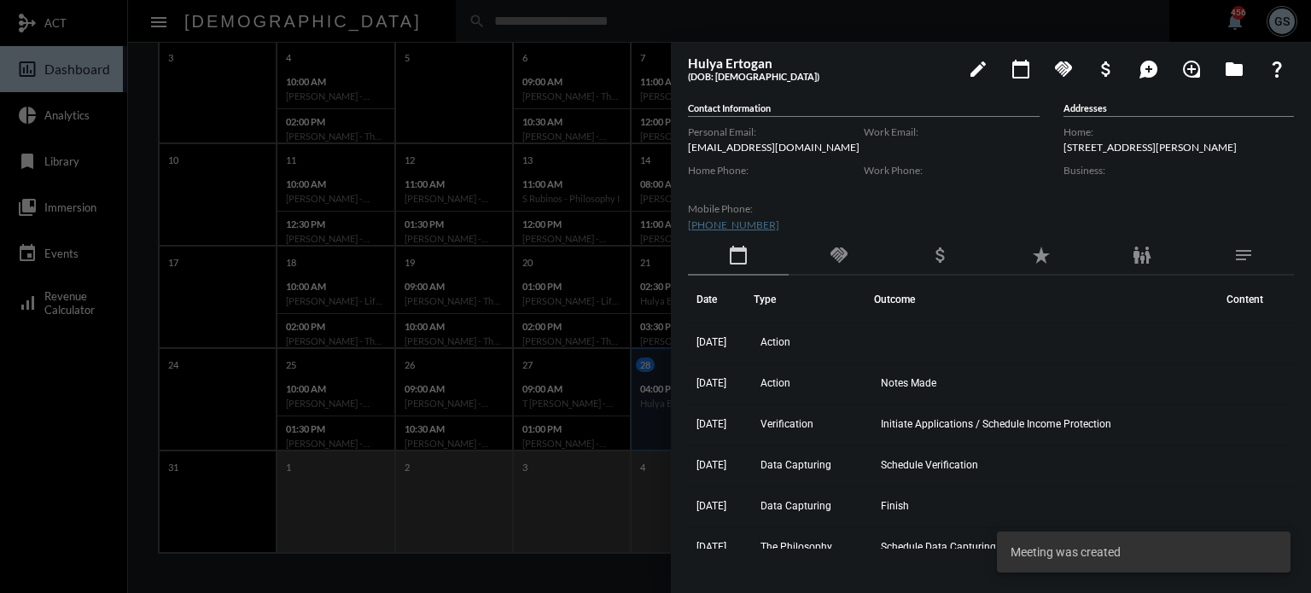
click at [565, 317] on div at bounding box center [655, 296] width 1311 height 593
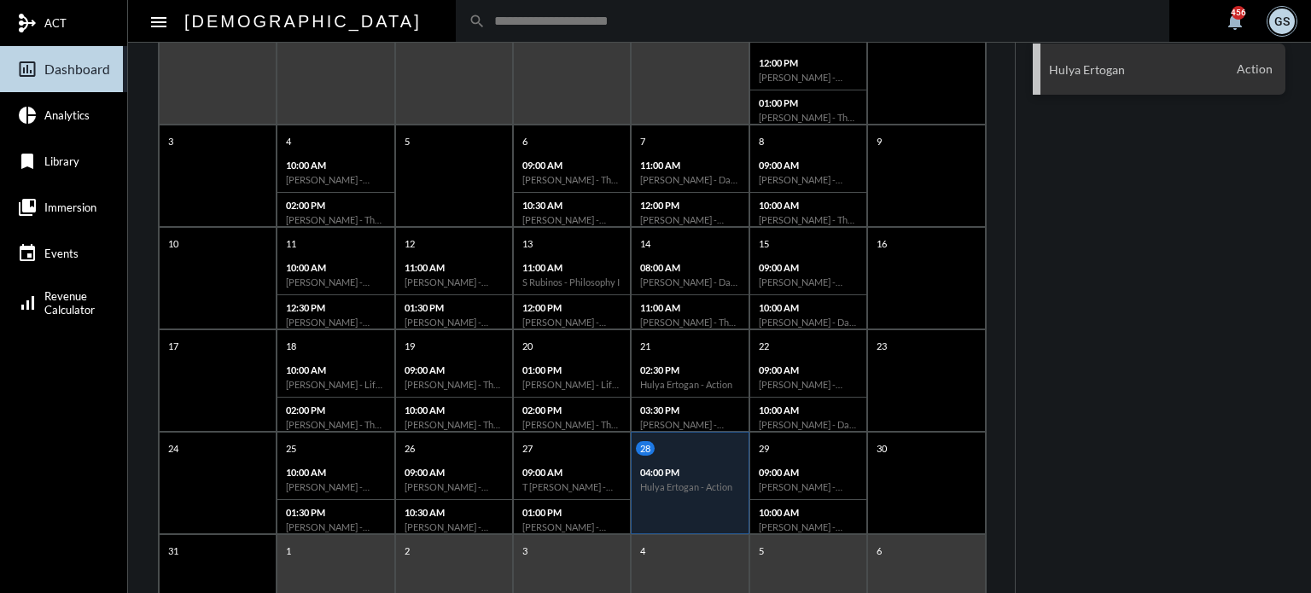
scroll to position [247, 0]
click at [486, 26] on input "text" at bounding box center [821, 21] width 671 height 15
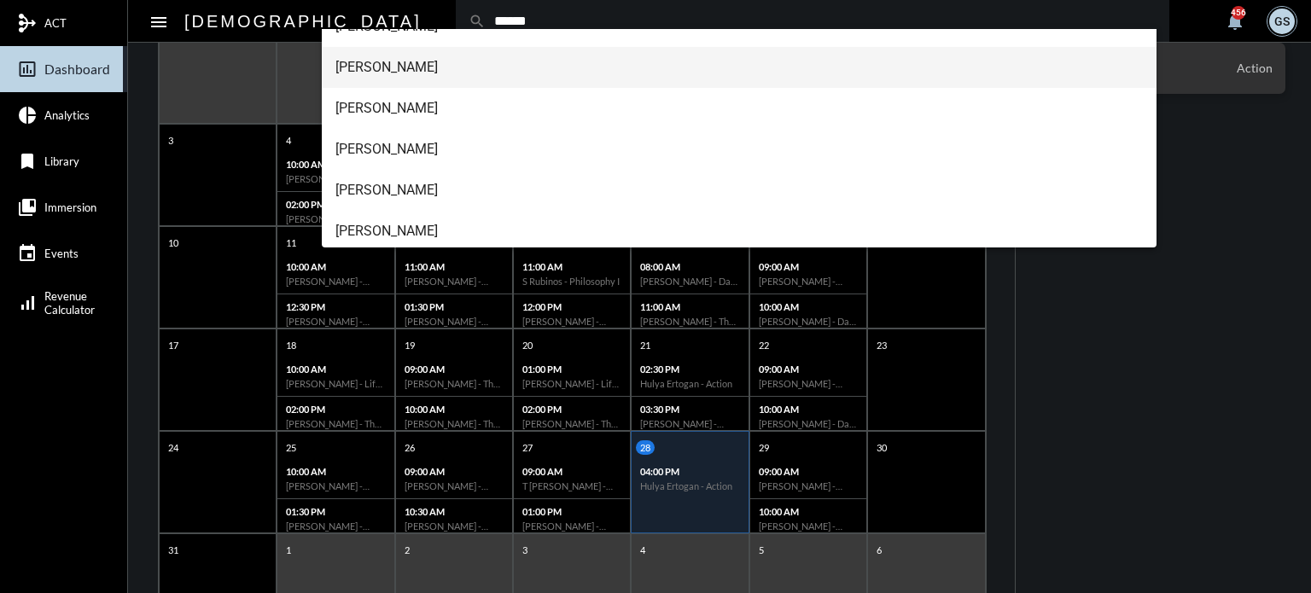
scroll to position [104, 0]
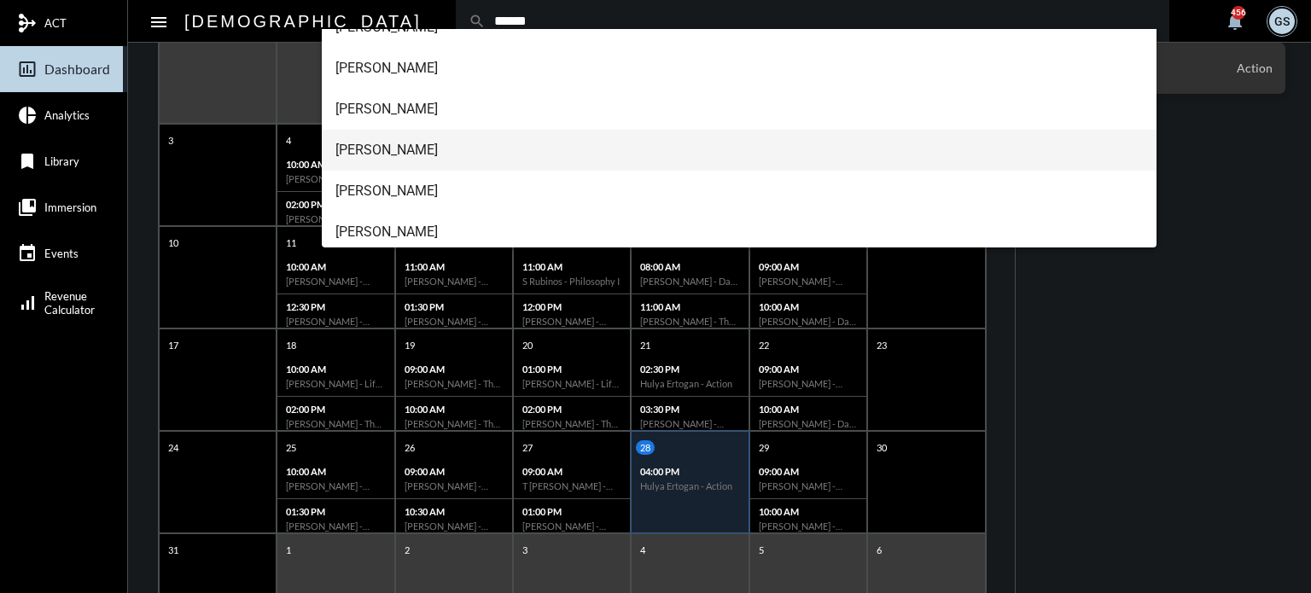
type input "******"
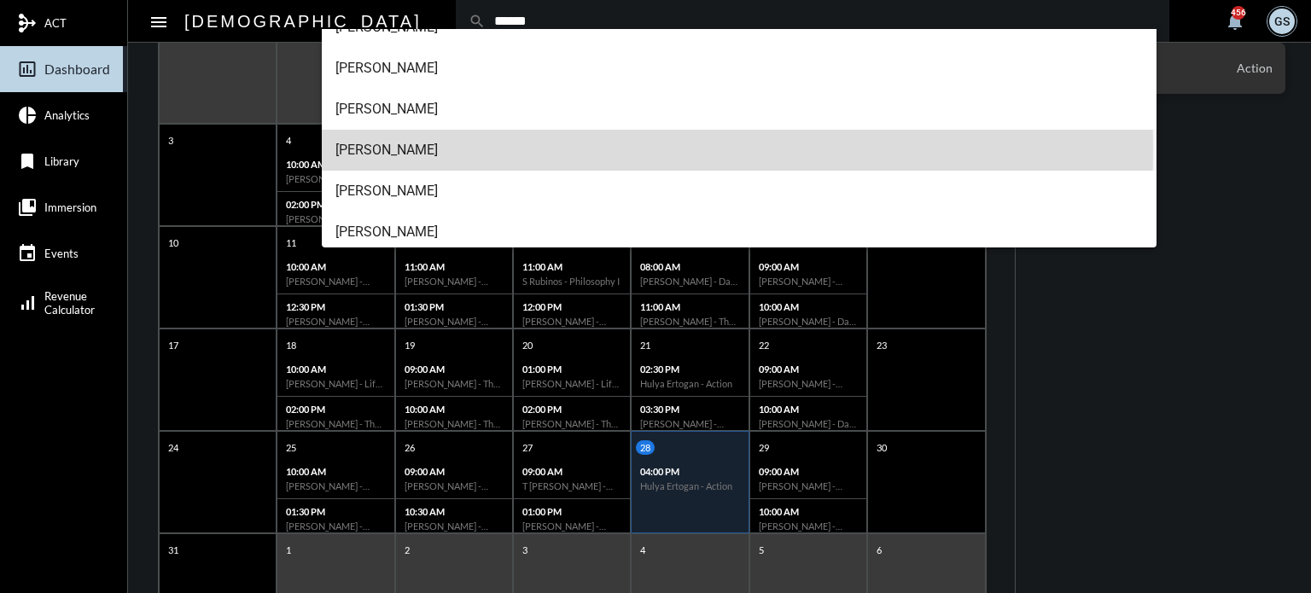
click at [379, 147] on span "[PERSON_NAME]" at bounding box center [739, 150] width 808 height 41
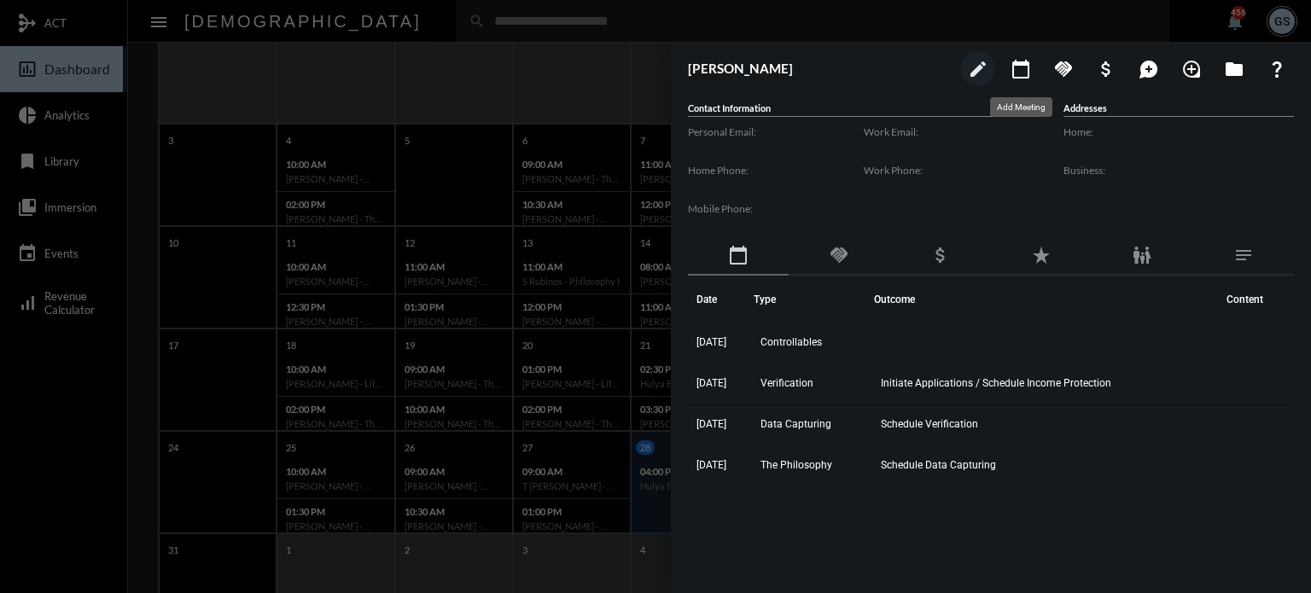
click at [1020, 66] on mat-icon "calendar_today" at bounding box center [1021, 69] width 20 height 20
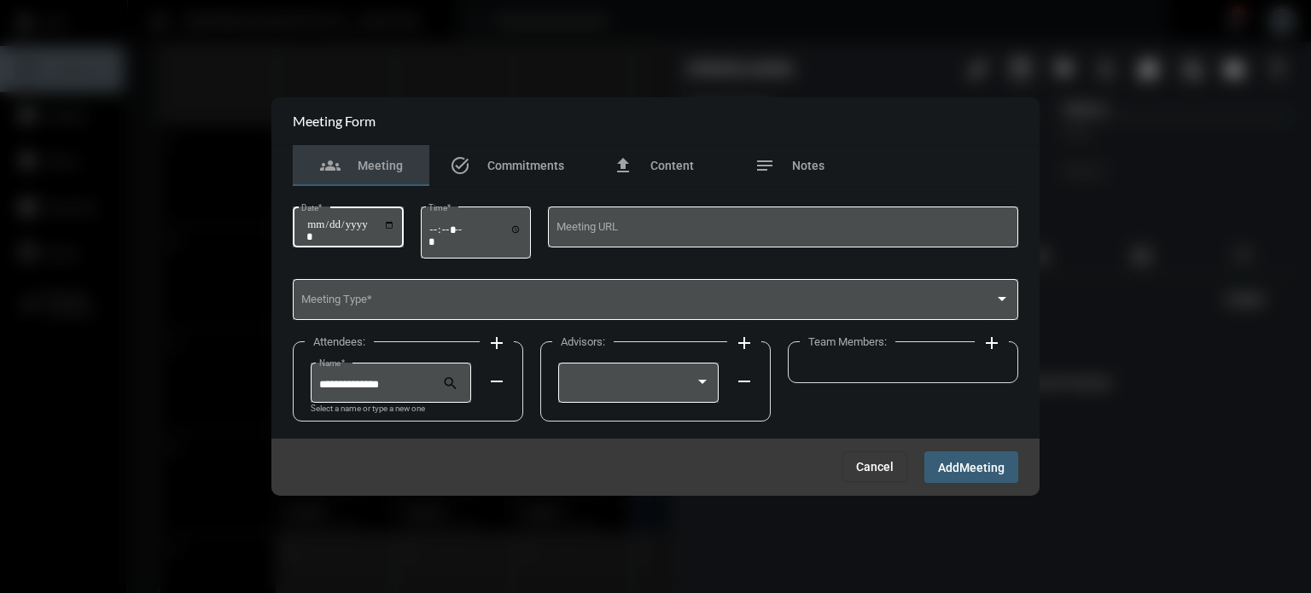
click at [393, 221] on input "Date *" at bounding box center [350, 230] width 89 height 24
type input "**********"
click at [437, 223] on input "Time *" at bounding box center [475, 235] width 94 height 25
type input "*****"
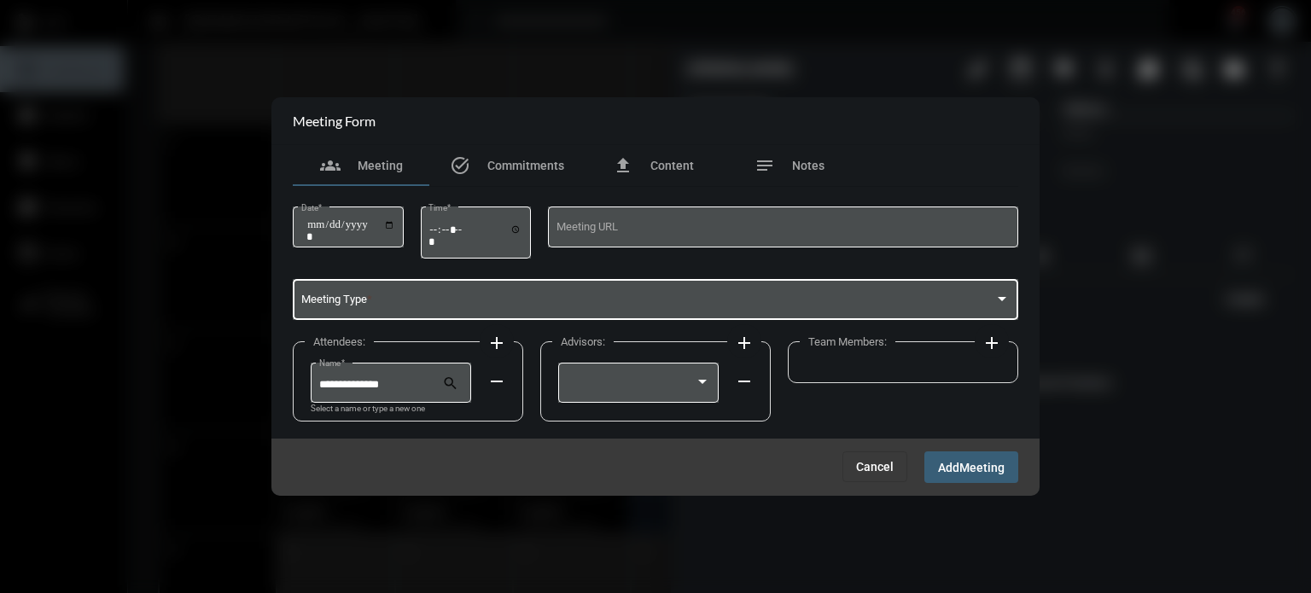
click at [440, 297] on span at bounding box center [648, 302] width 694 height 13
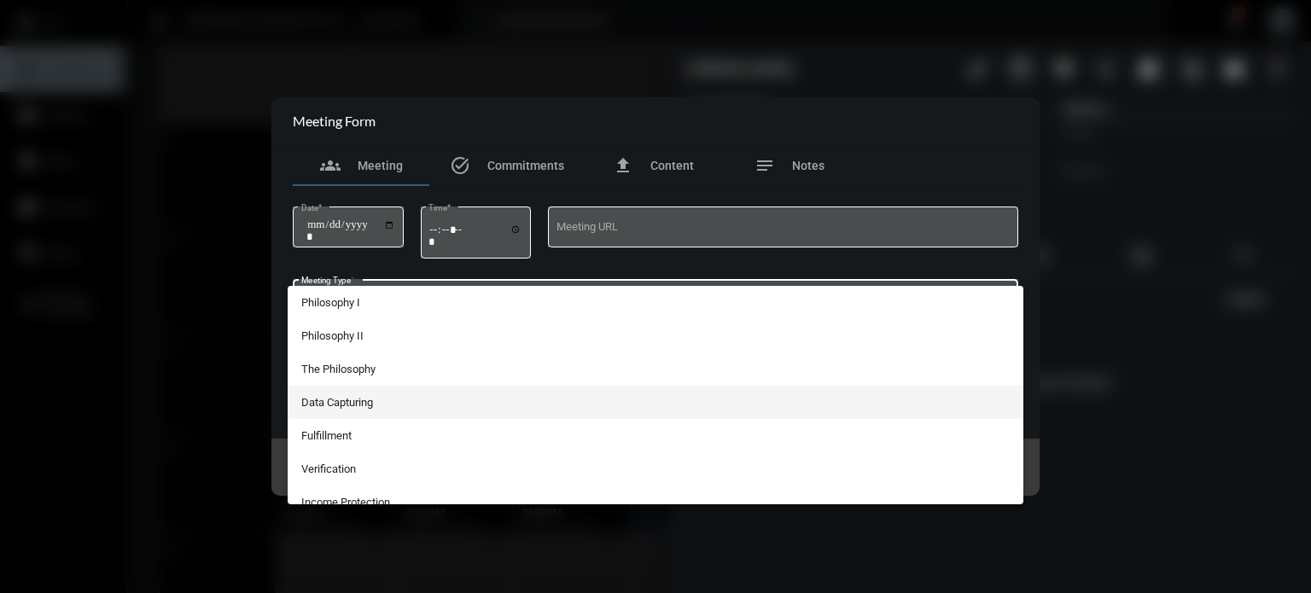
scroll to position [314, 0]
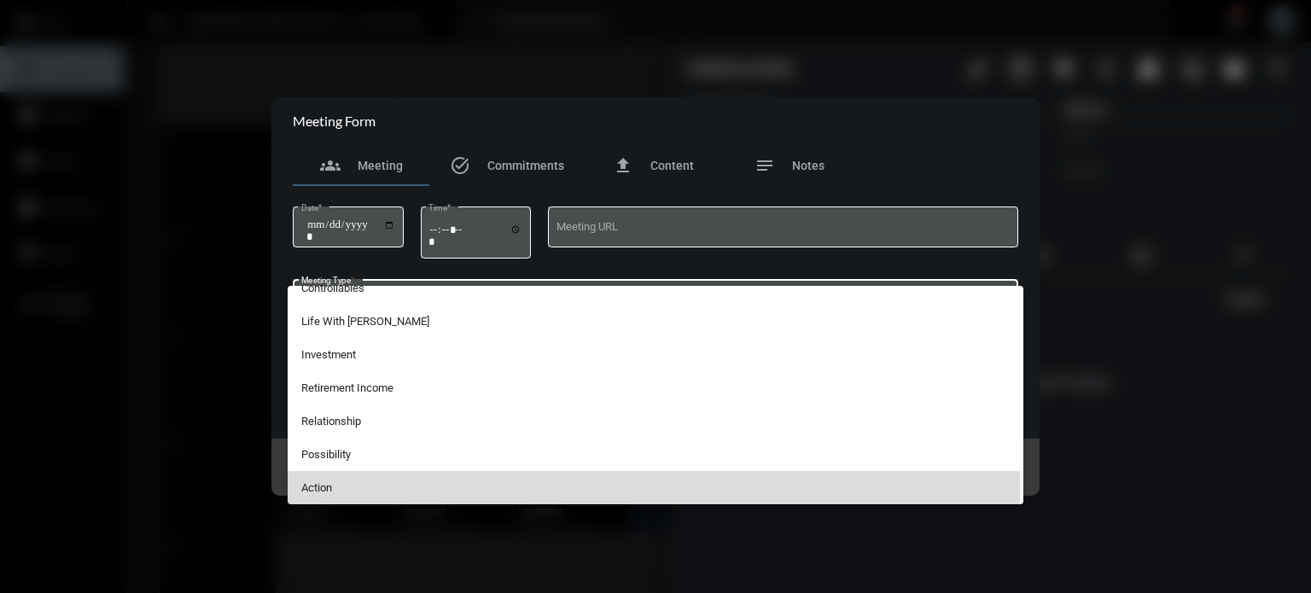
click at [341, 485] on span "Action" at bounding box center [655, 487] width 709 height 33
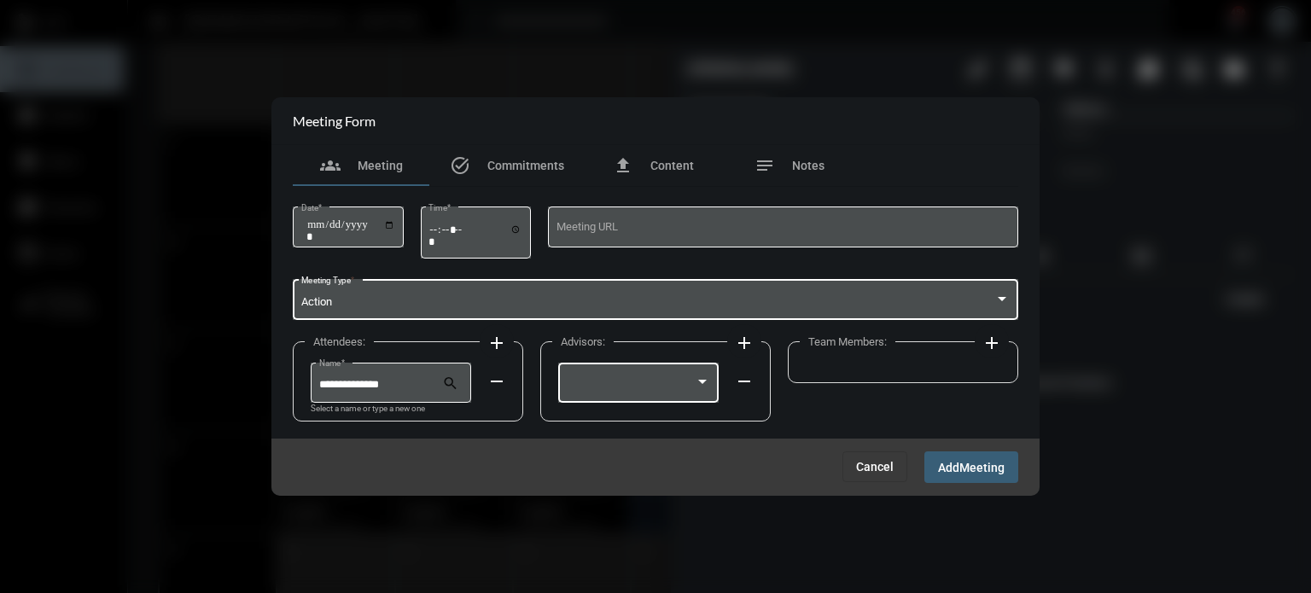
click at [639, 376] on div at bounding box center [639, 381] width 144 height 44
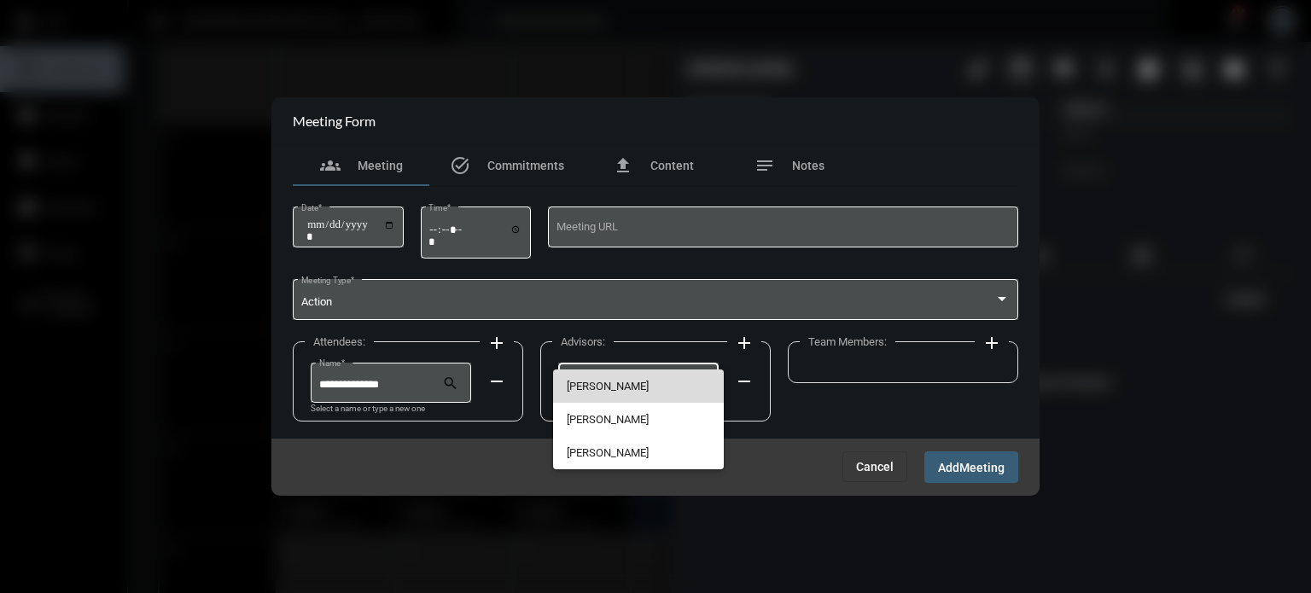
click at [639, 376] on span "[PERSON_NAME]" at bounding box center [639, 386] width 144 height 33
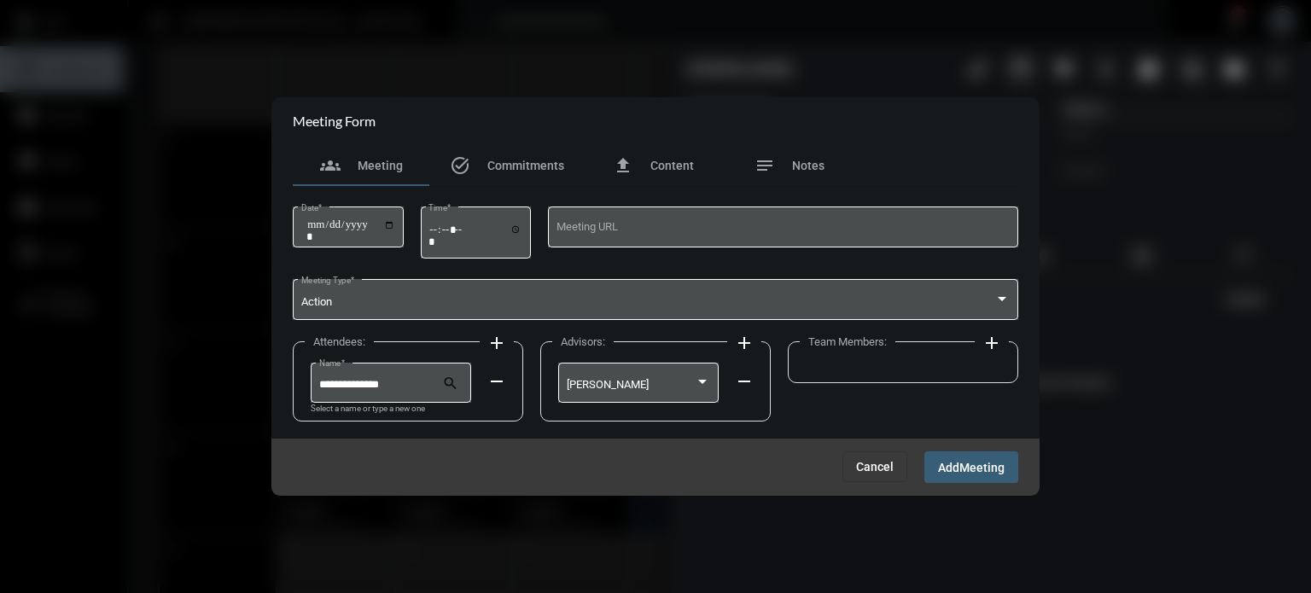
click at [985, 335] on mat-icon "add" at bounding box center [992, 343] width 20 height 20
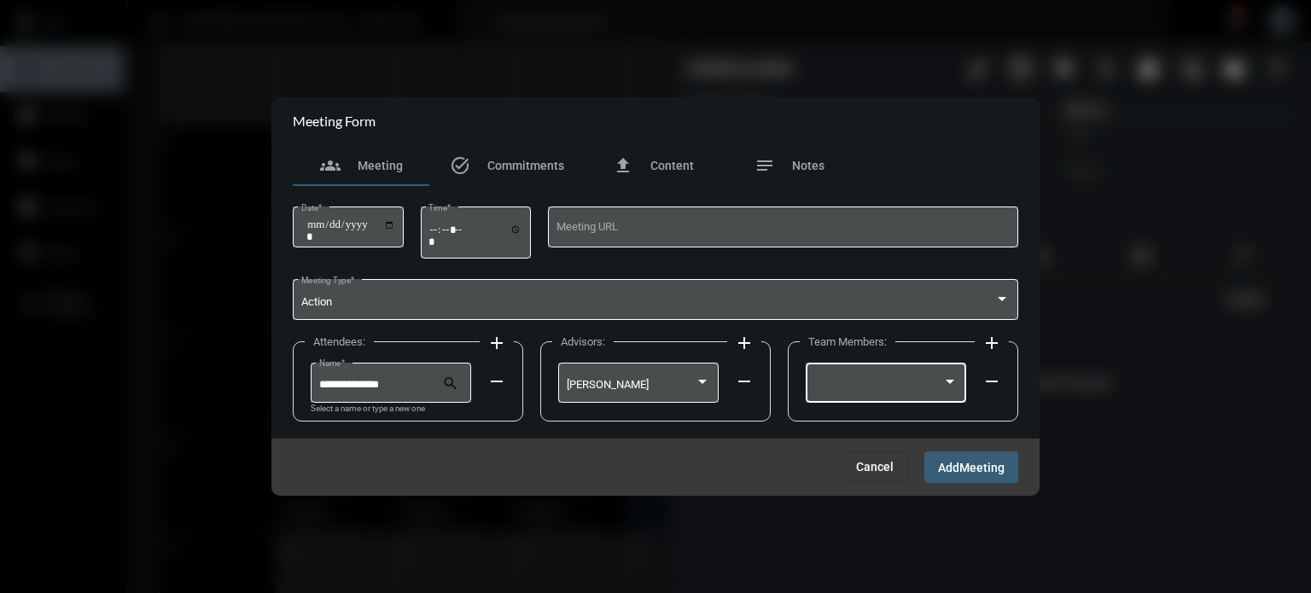
click at [884, 371] on div at bounding box center [886, 381] width 144 height 44
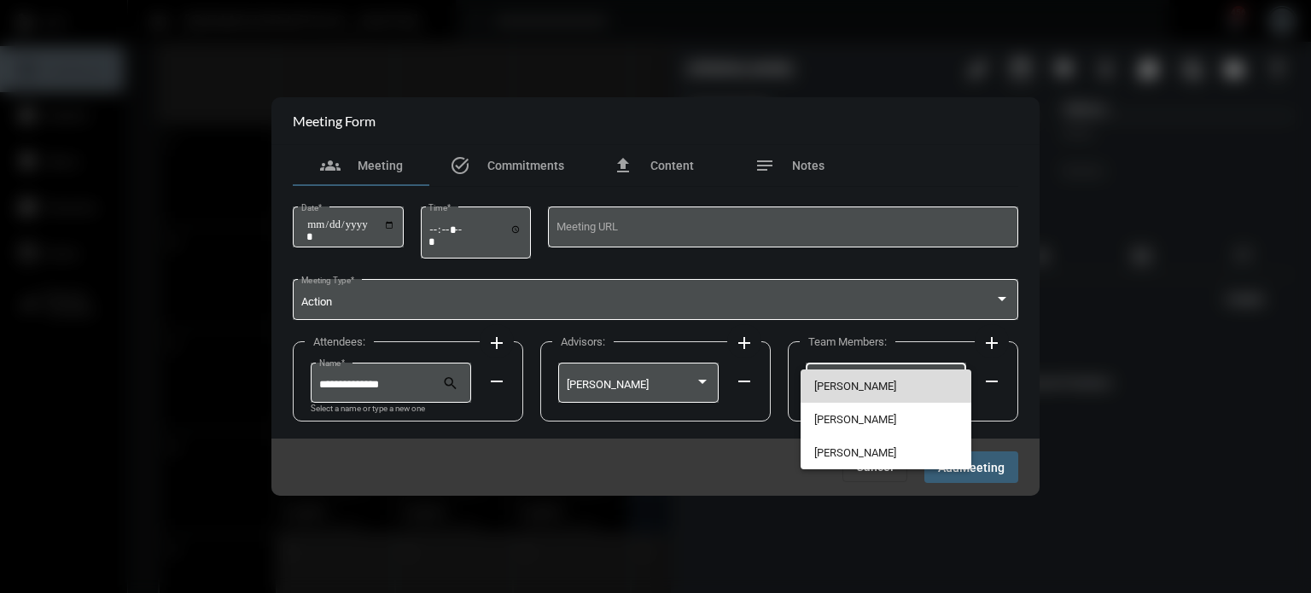
click at [857, 374] on span "[PERSON_NAME]" at bounding box center [886, 386] width 144 height 33
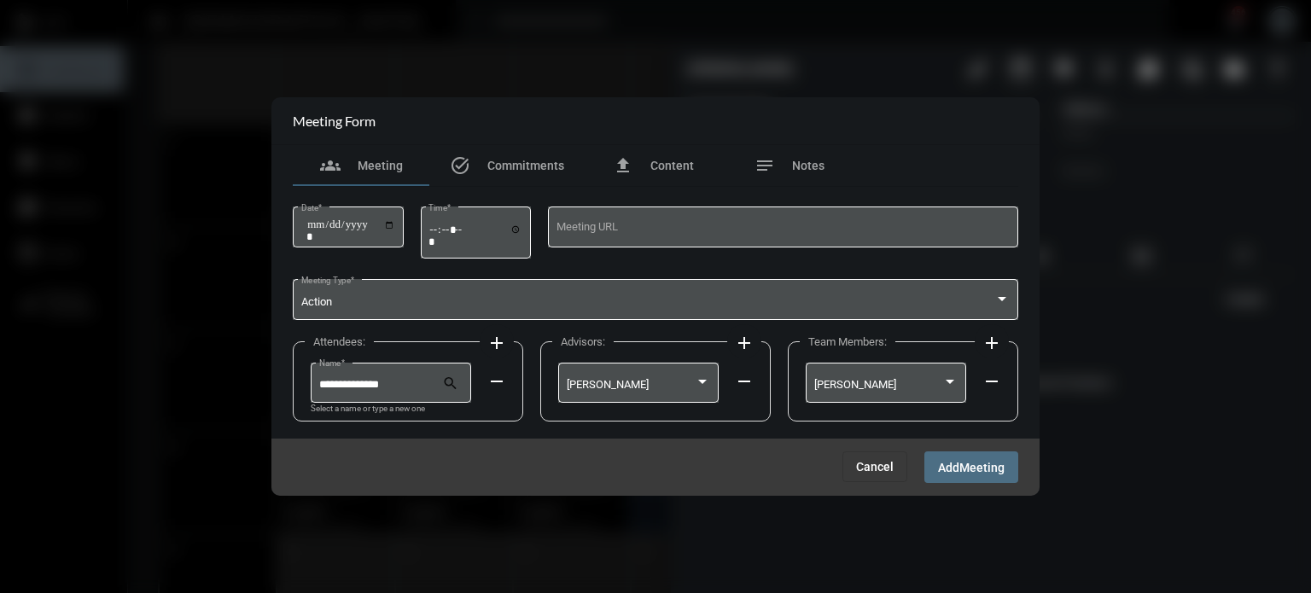
click at [966, 472] on span "Meeting" at bounding box center [981, 468] width 45 height 14
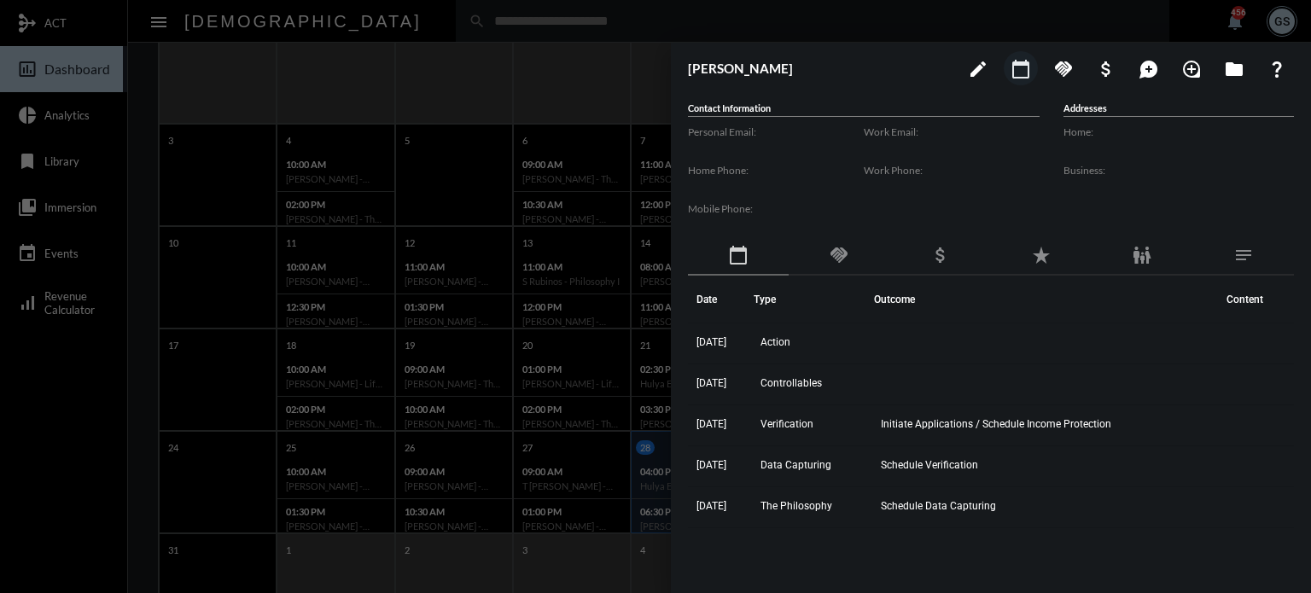
click at [608, 90] on div at bounding box center [655, 296] width 1311 height 593
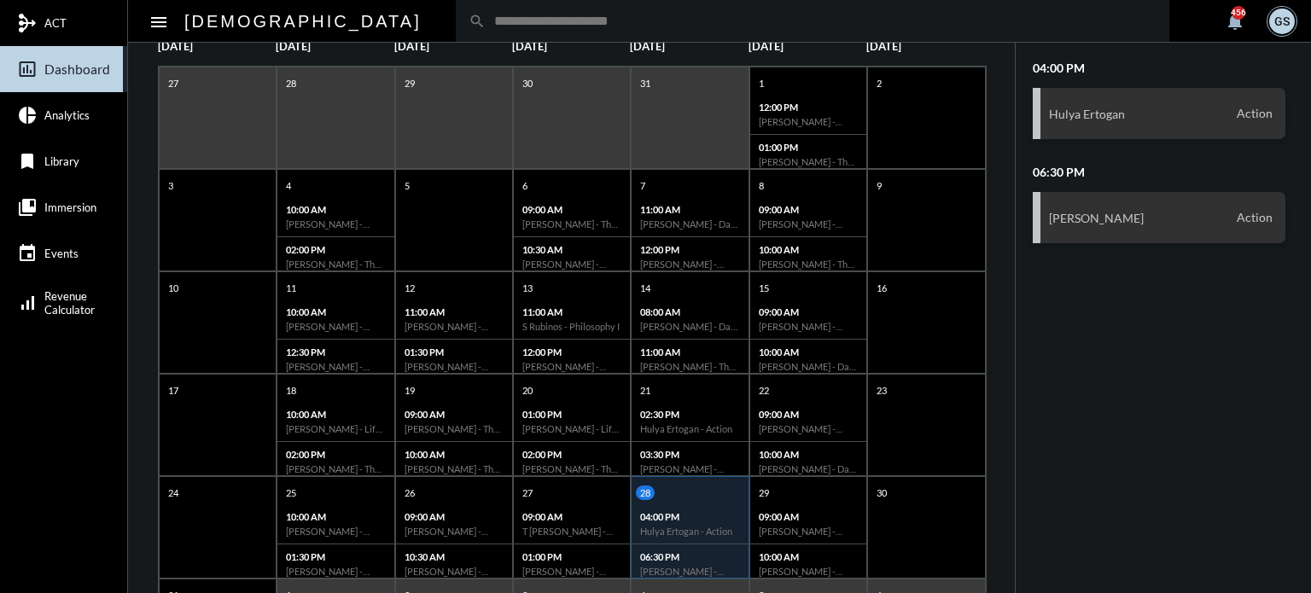
scroll to position [329, 0]
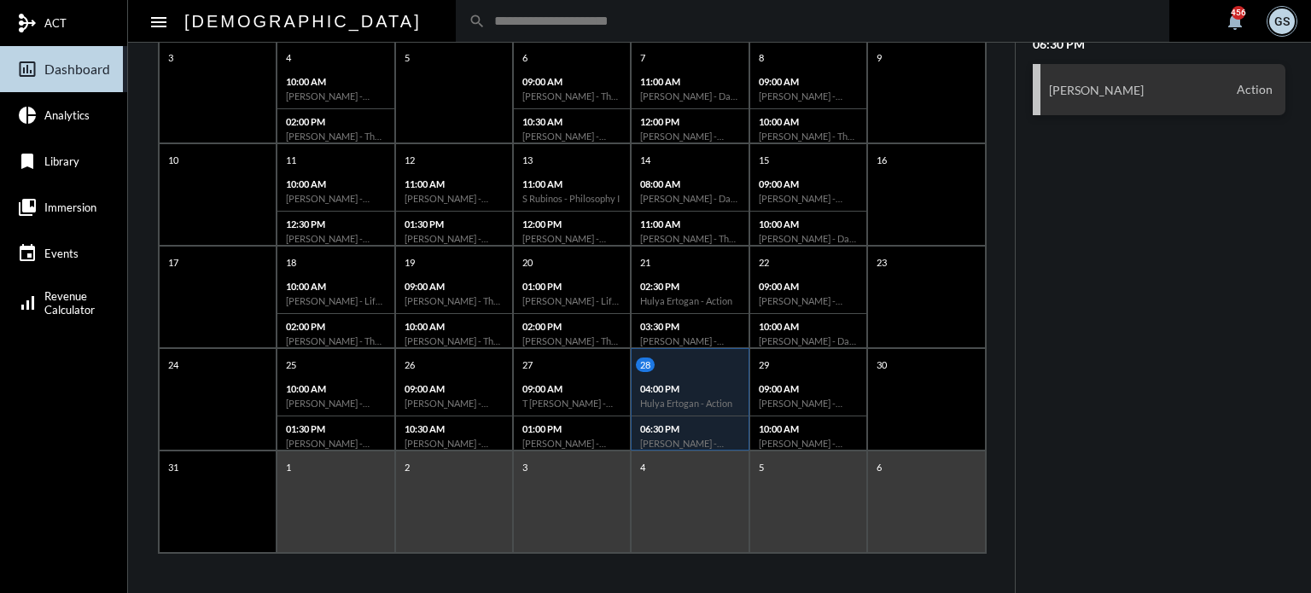
click at [691, 411] on div "04:00 PM Hulya Ertogan - Action" at bounding box center [690, 396] width 116 height 40
click at [671, 425] on p "06:30 PM" at bounding box center [689, 428] width 99 height 11
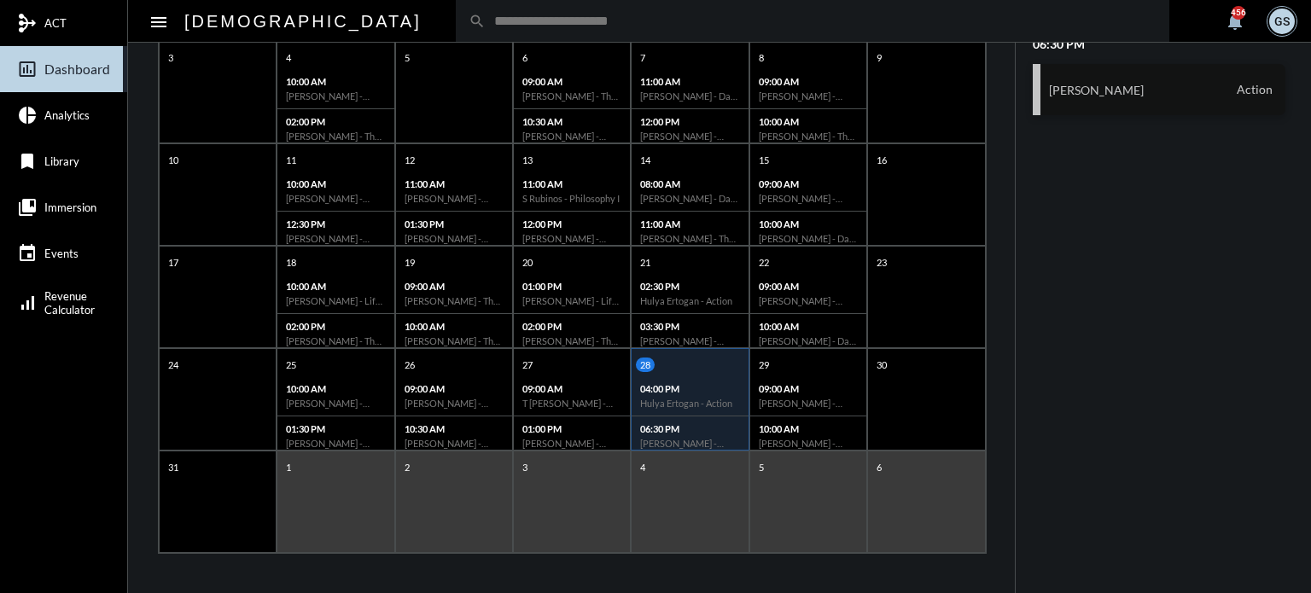
click at [1113, 83] on h3 "[PERSON_NAME]" at bounding box center [1096, 90] width 95 height 15
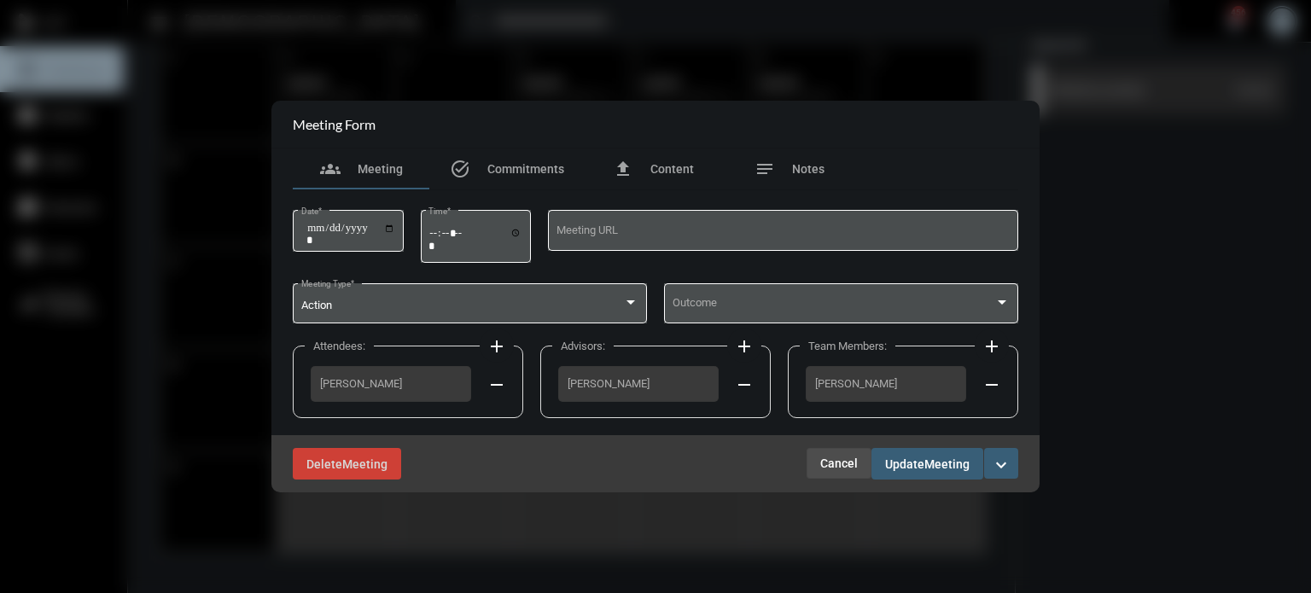
click at [840, 458] on span "Cancel" at bounding box center [839, 464] width 38 height 14
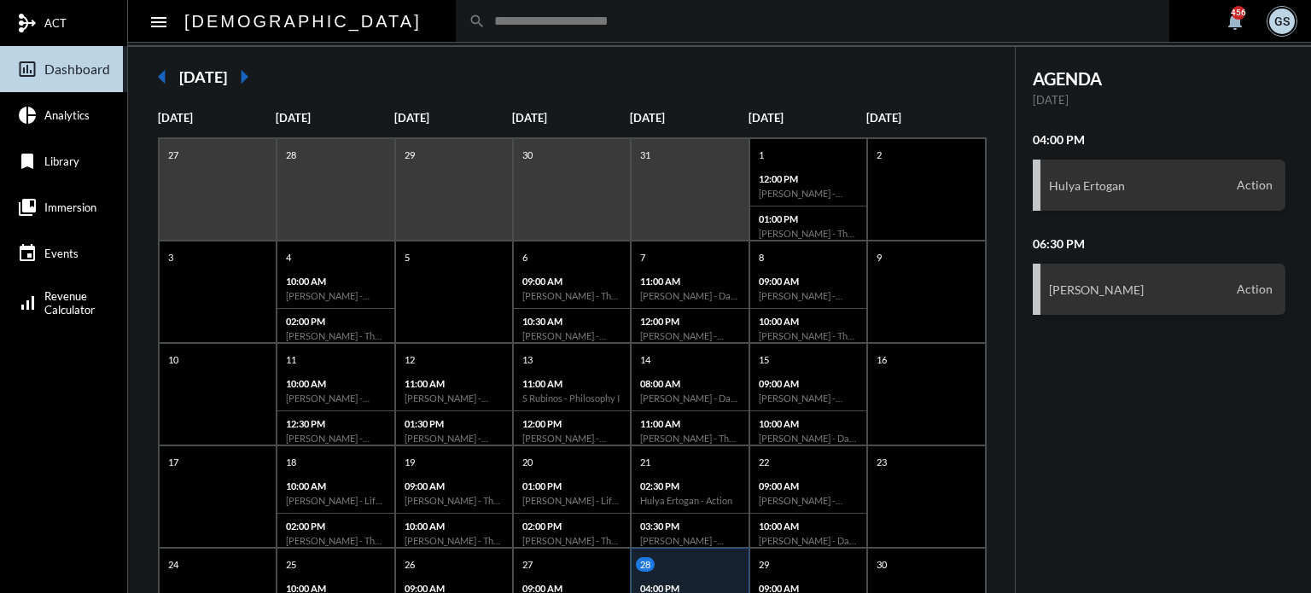
scroll to position [191, 0]
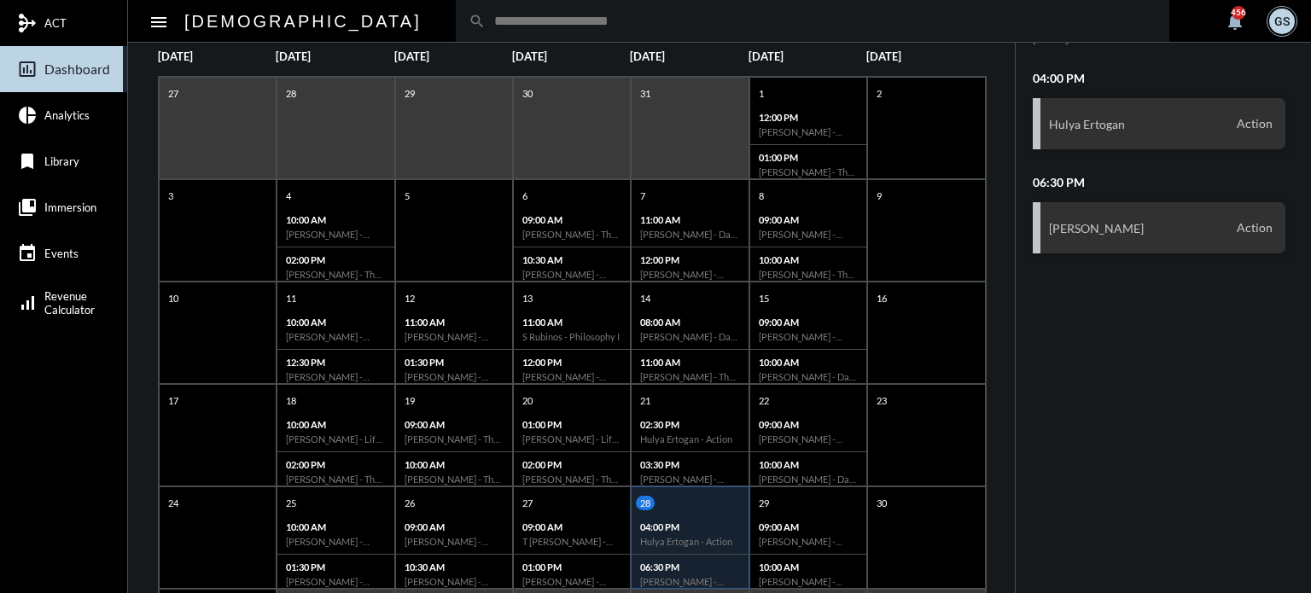
click at [486, 15] on input "text" at bounding box center [821, 21] width 671 height 15
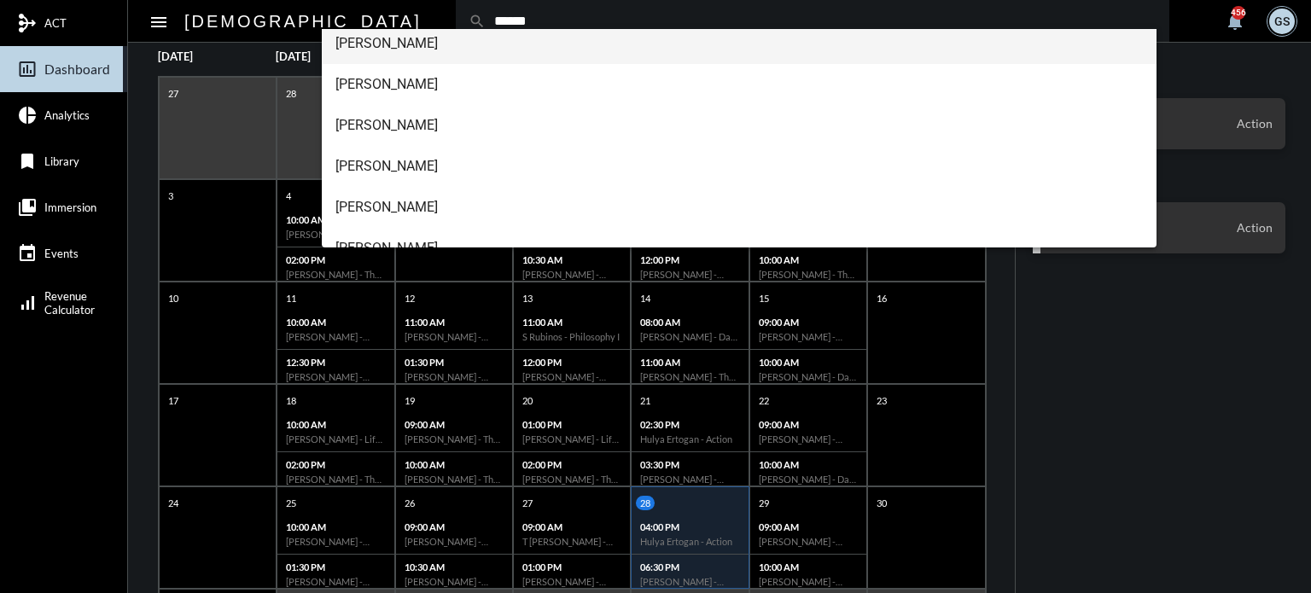
scroll to position [128, 0]
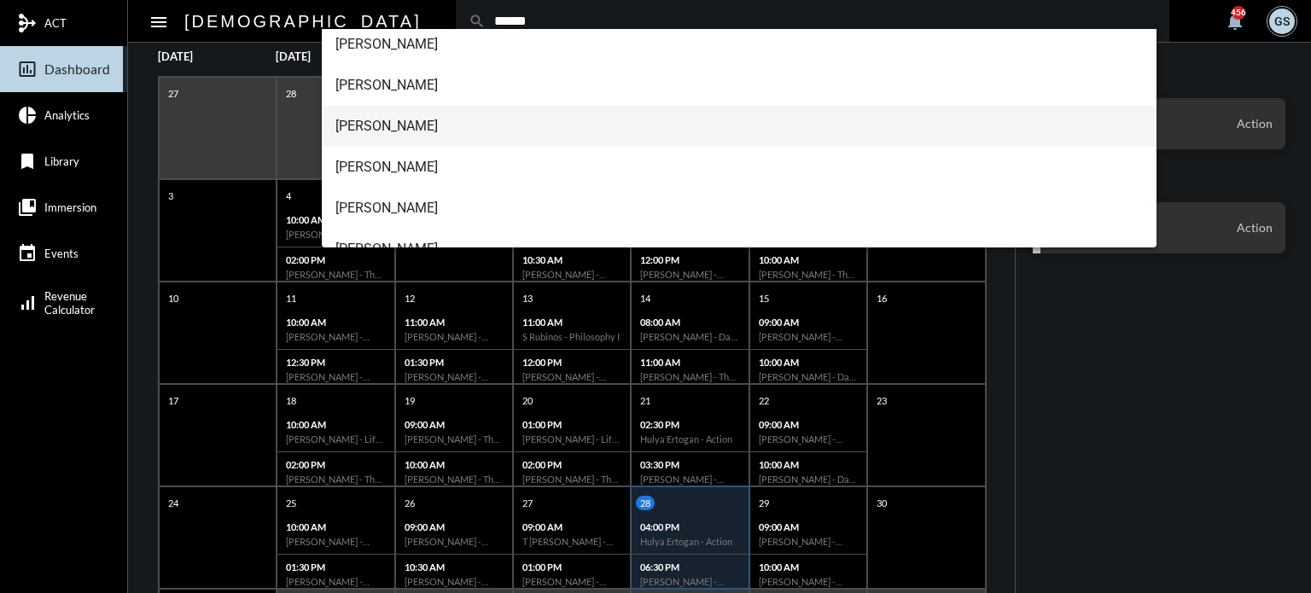
type input "******"
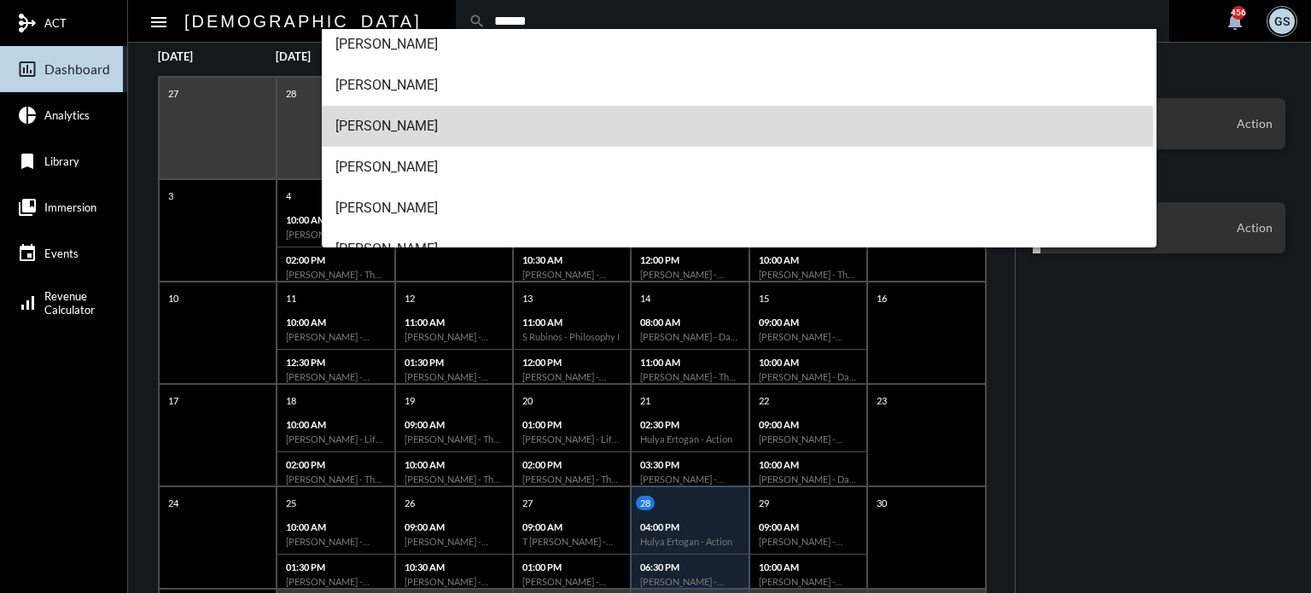
click at [413, 126] on span "[PERSON_NAME]" at bounding box center [739, 126] width 808 height 41
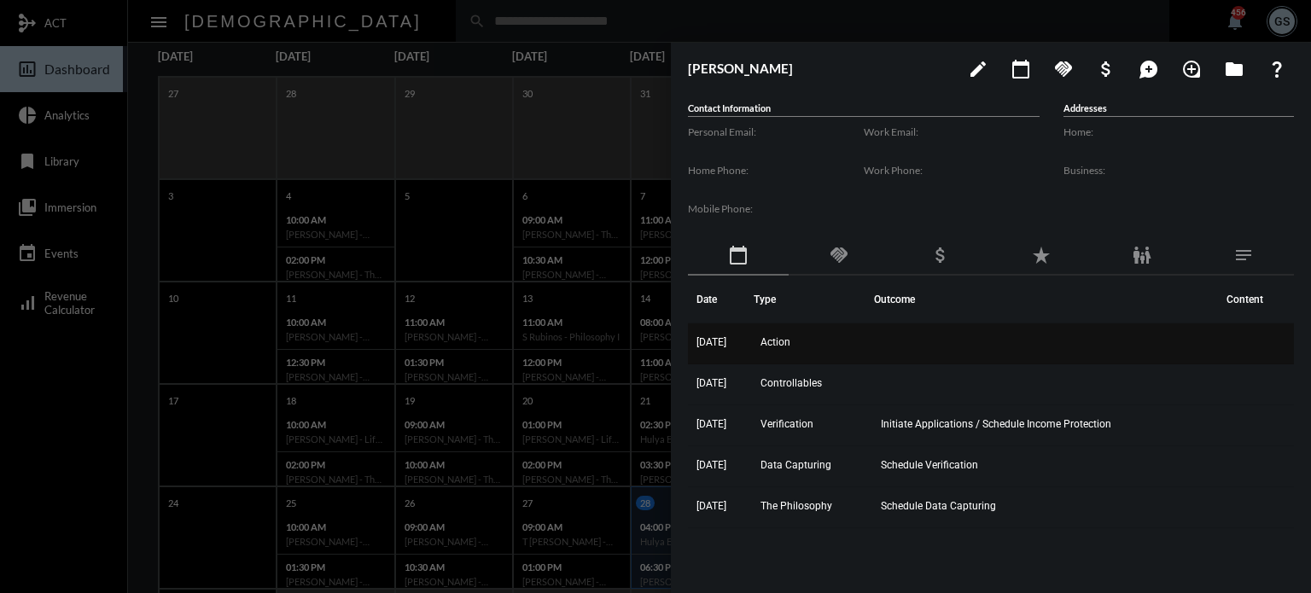
click at [779, 346] on span "Action" at bounding box center [775, 342] width 30 height 12
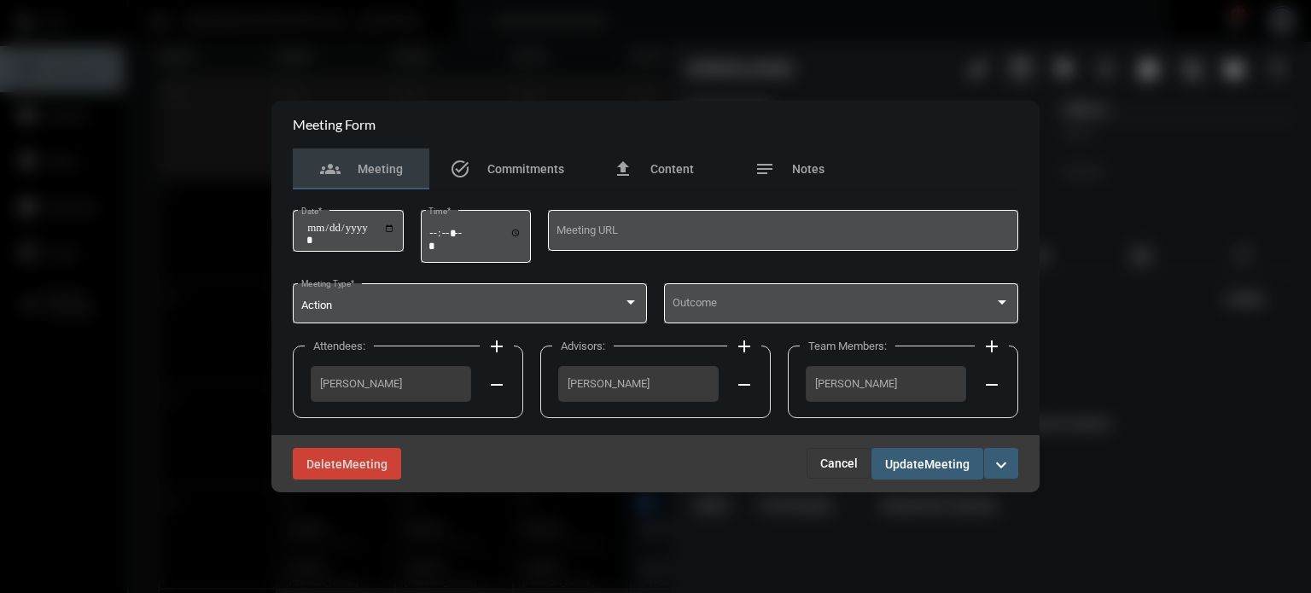
click at [740, 383] on mat-icon "remove" at bounding box center [744, 385] width 20 height 20
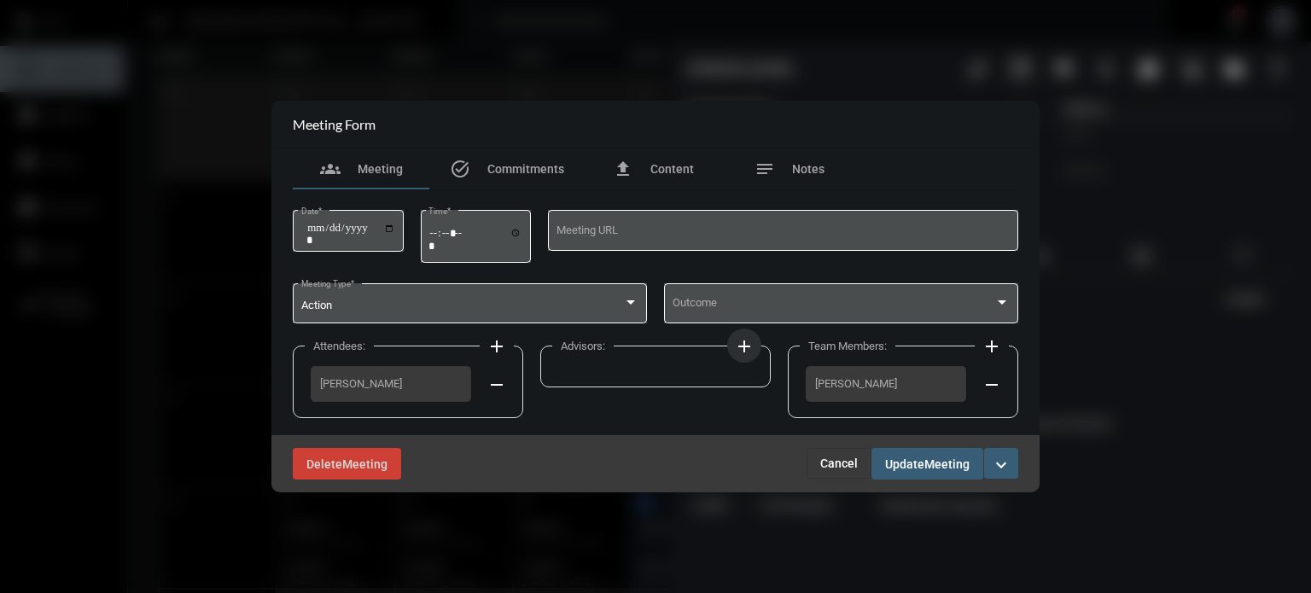
click at [745, 341] on mat-icon "add" at bounding box center [744, 346] width 20 height 20
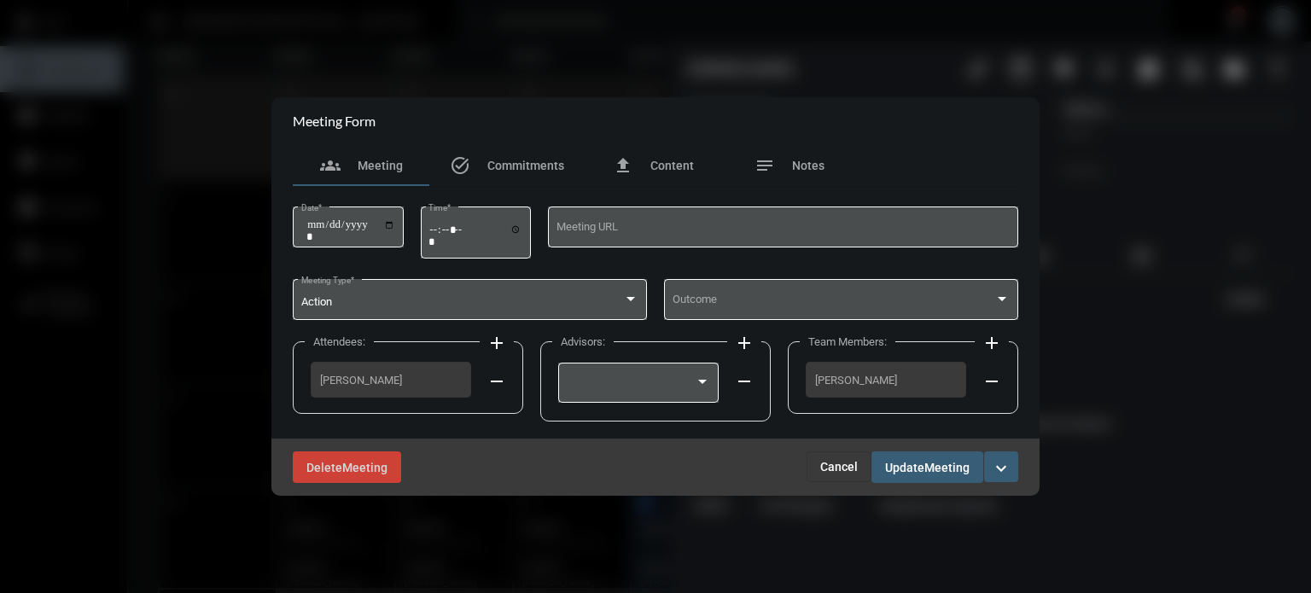
click at [631, 354] on div "Advisors: add remove" at bounding box center [655, 380] width 230 height 79
click at [633, 377] on div at bounding box center [639, 381] width 144 height 44
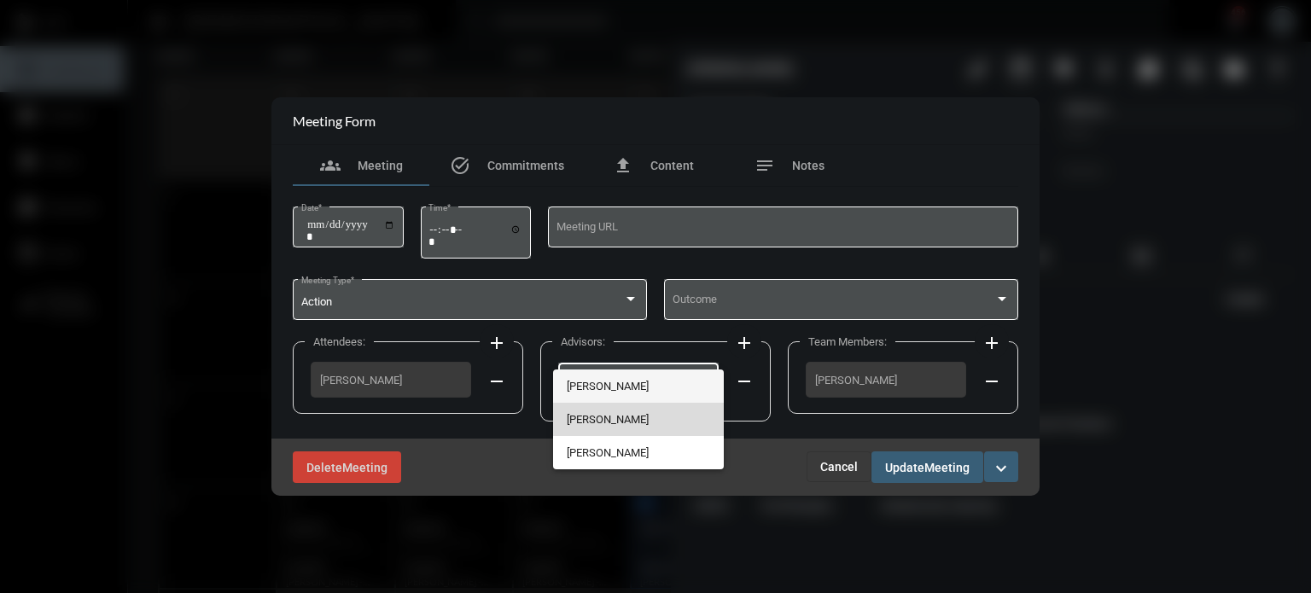
click at [628, 408] on span "[PERSON_NAME]" at bounding box center [639, 419] width 144 height 33
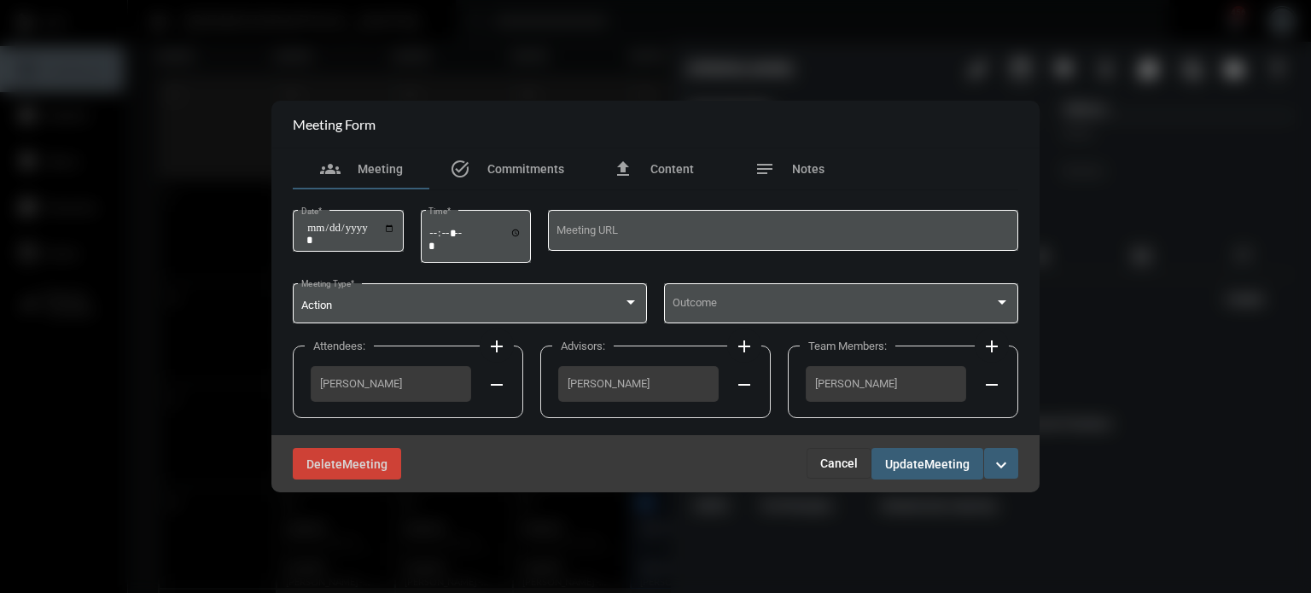
click at [742, 344] on mat-icon "add" at bounding box center [744, 346] width 20 height 20
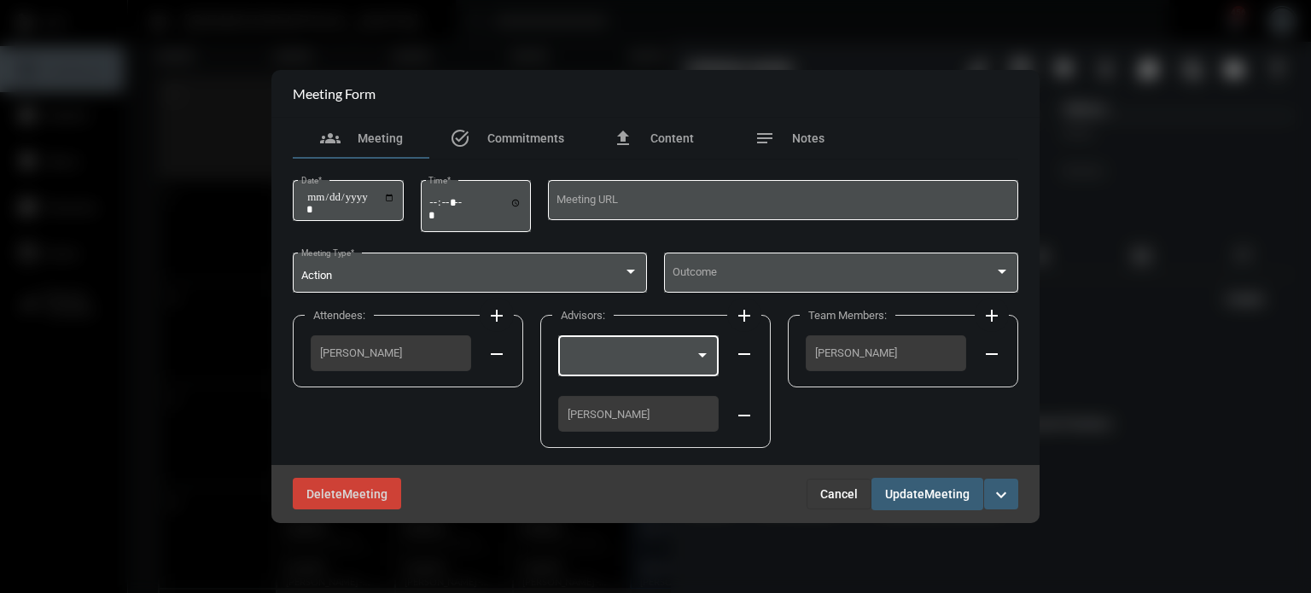
click at [657, 358] on div at bounding box center [631, 358] width 129 height 13
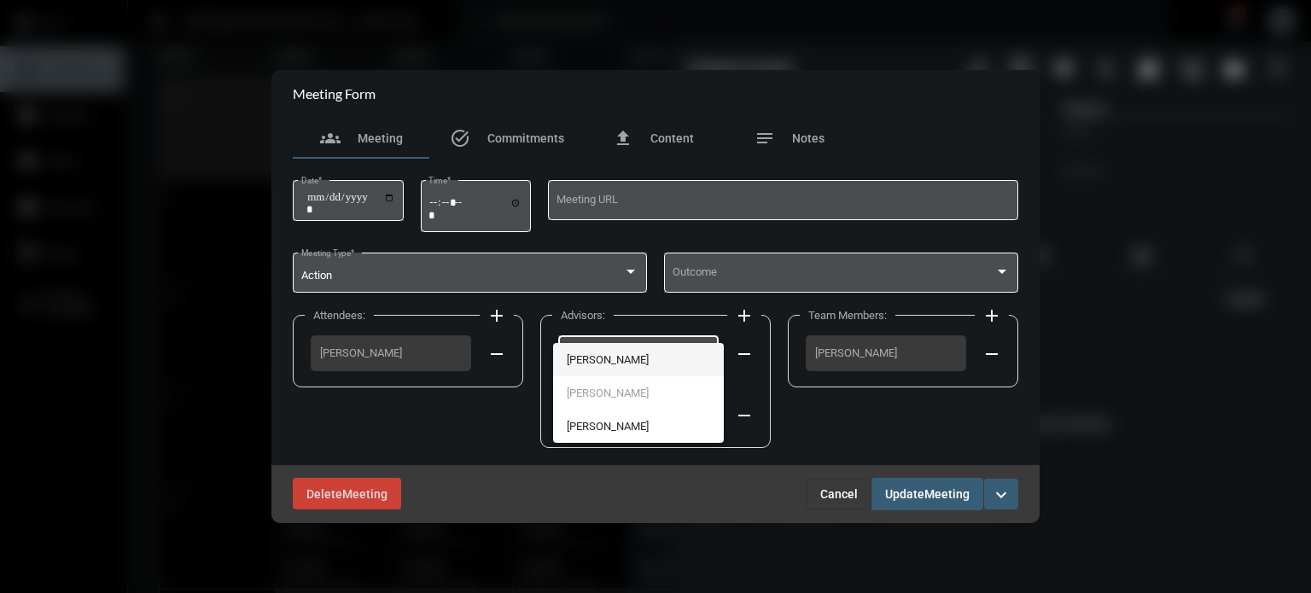
click at [645, 360] on span "[PERSON_NAME]" at bounding box center [639, 359] width 144 height 33
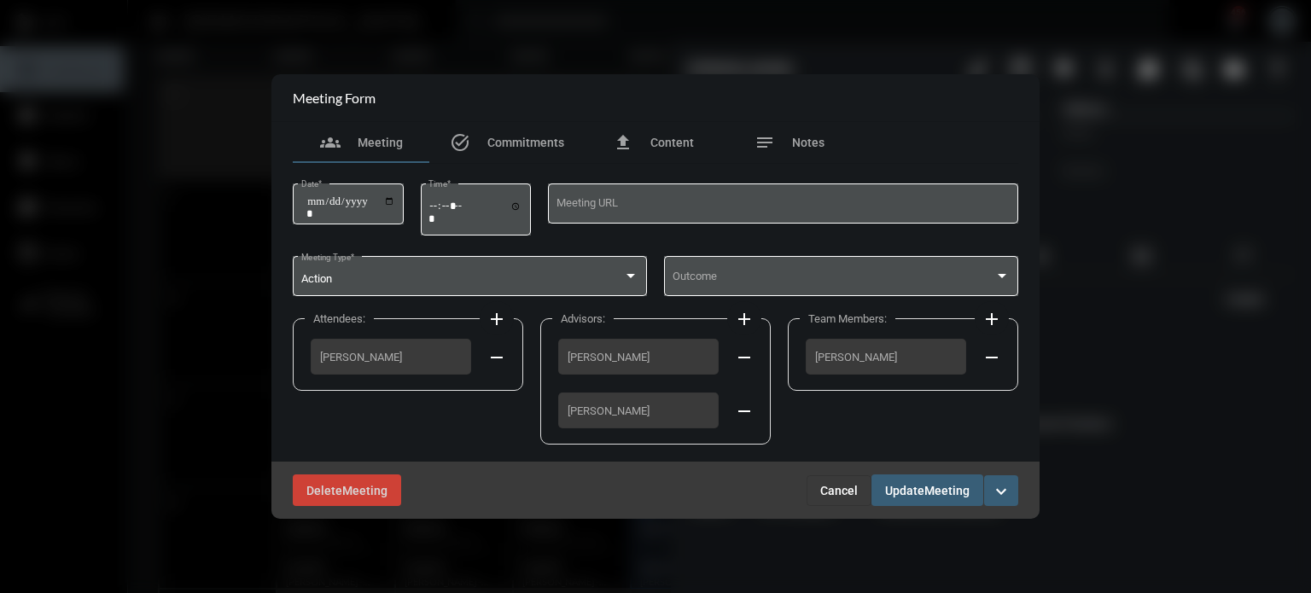
click at [911, 491] on span "Update" at bounding box center [904, 491] width 39 height 14
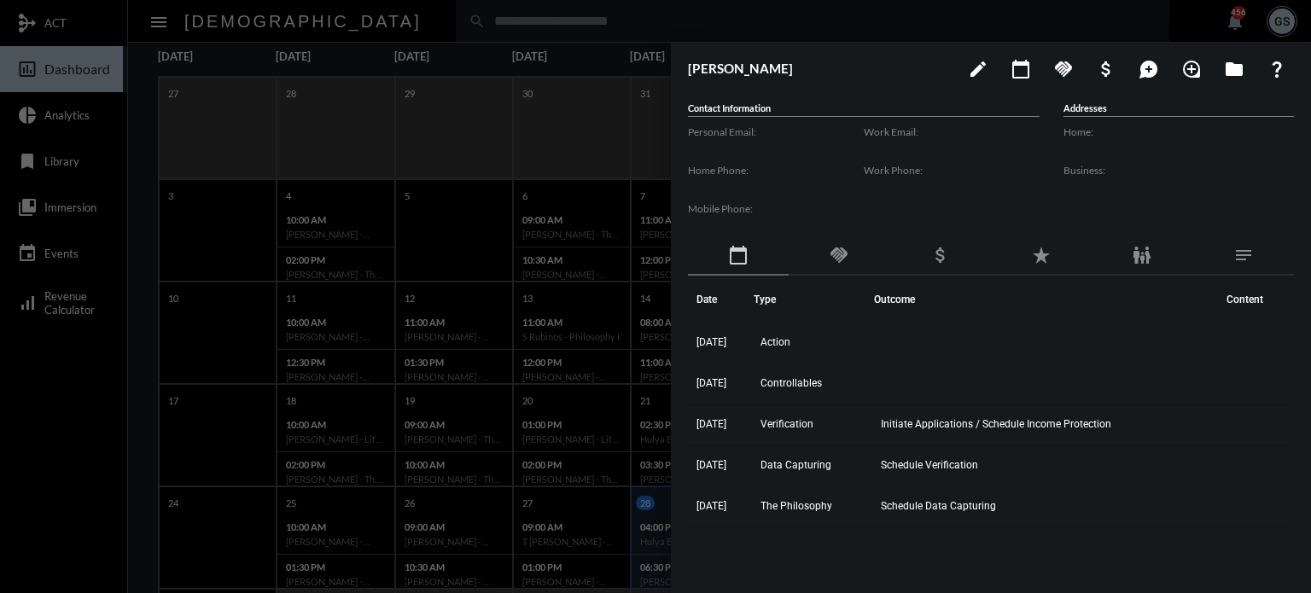
click at [522, 185] on div at bounding box center [655, 296] width 1311 height 593
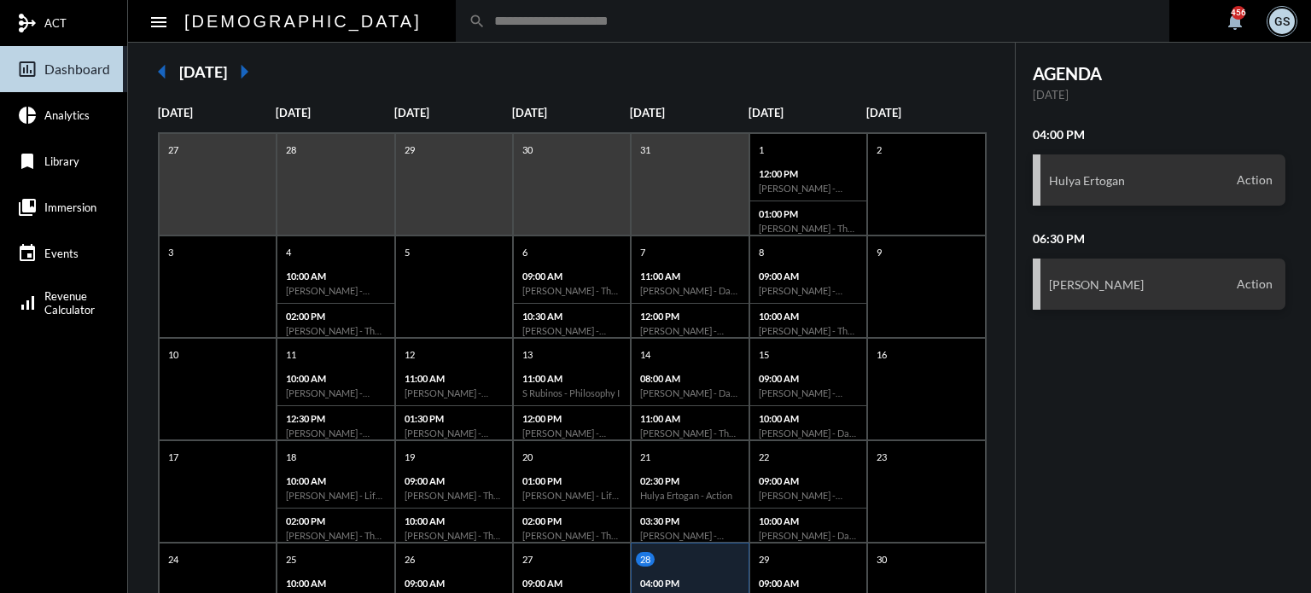
scroll to position [127, 0]
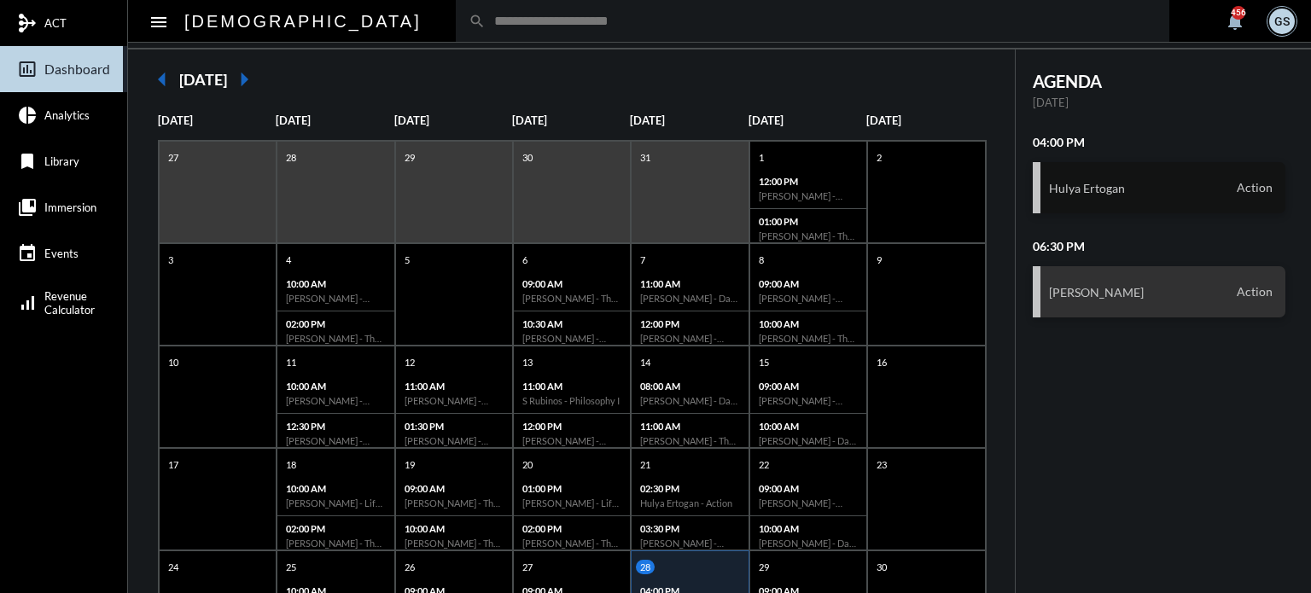
click at [1096, 194] on div "Hulya Ertogan Action" at bounding box center [1159, 187] width 253 height 51
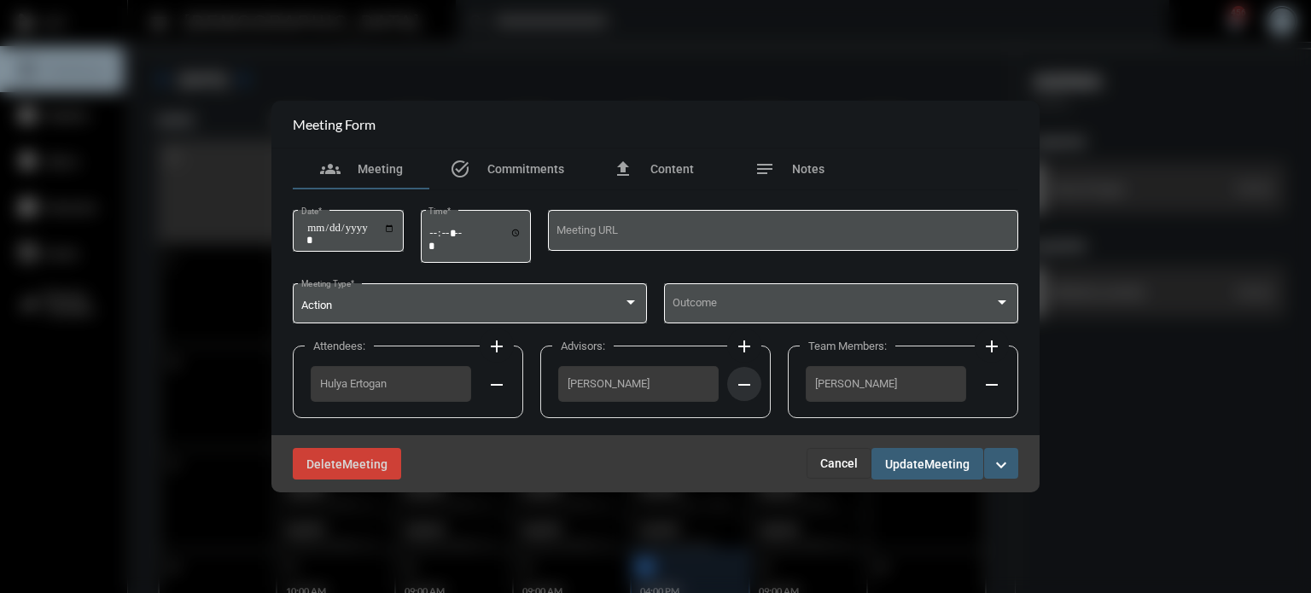
click at [750, 385] on mat-icon "remove" at bounding box center [744, 385] width 20 height 20
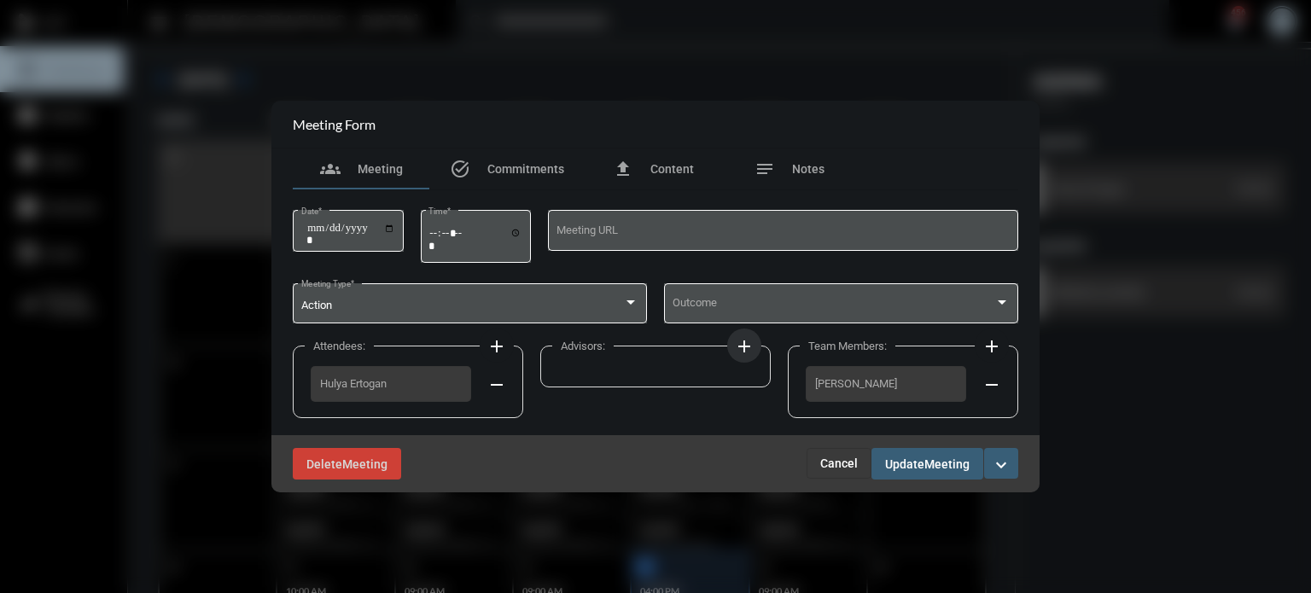
click at [746, 335] on button "add" at bounding box center [744, 346] width 34 height 34
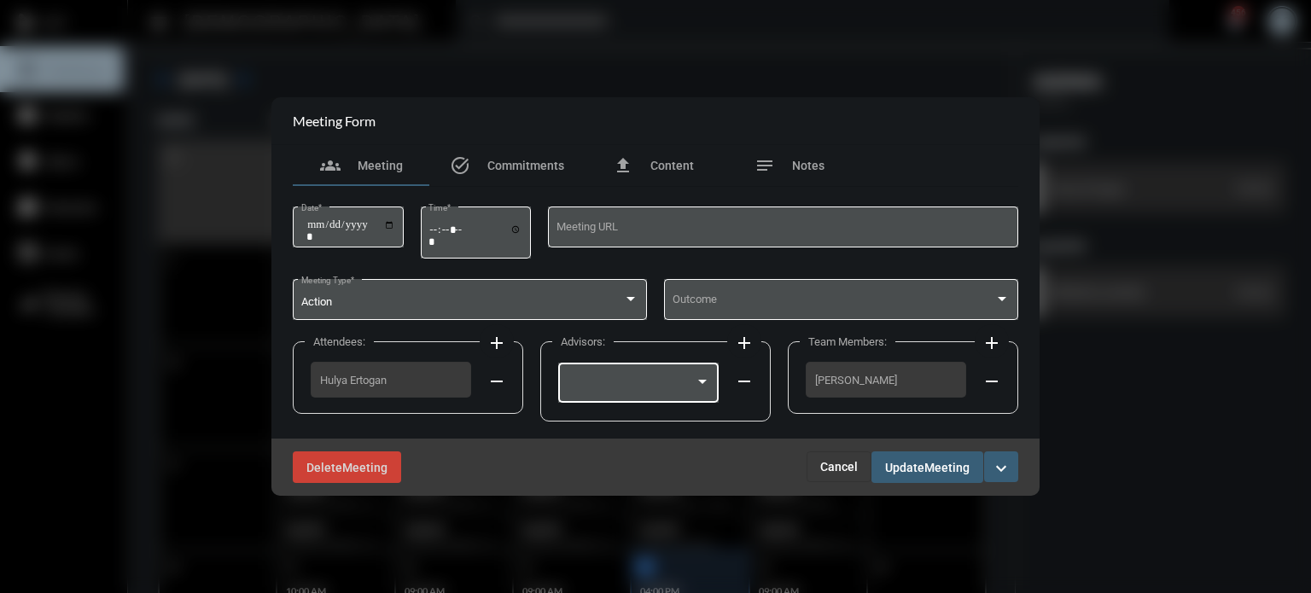
click at [692, 372] on div at bounding box center [639, 381] width 144 height 44
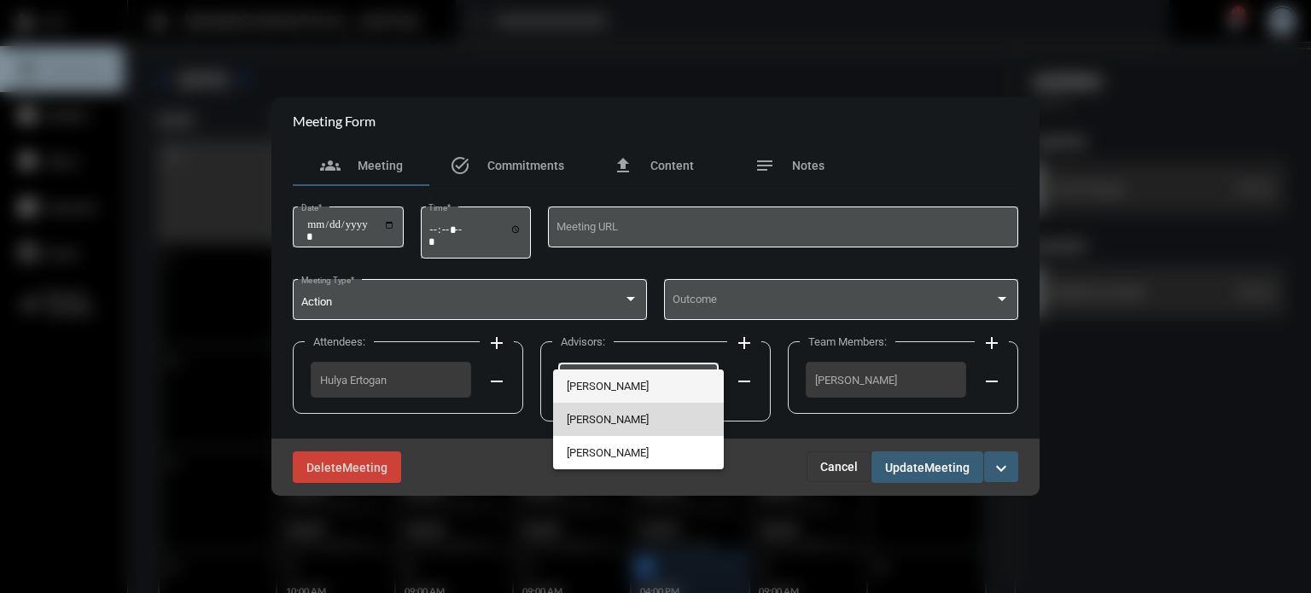
click at [633, 426] on span "[PERSON_NAME]" at bounding box center [639, 419] width 144 height 33
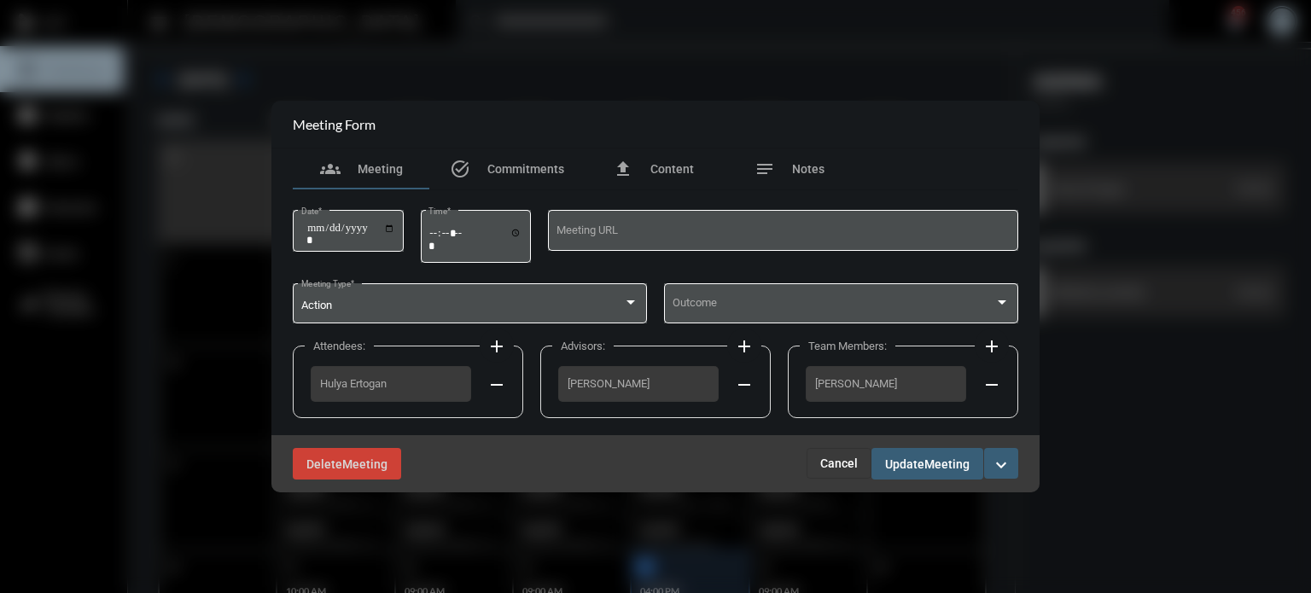
click at [747, 347] on mat-icon "add" at bounding box center [744, 346] width 20 height 20
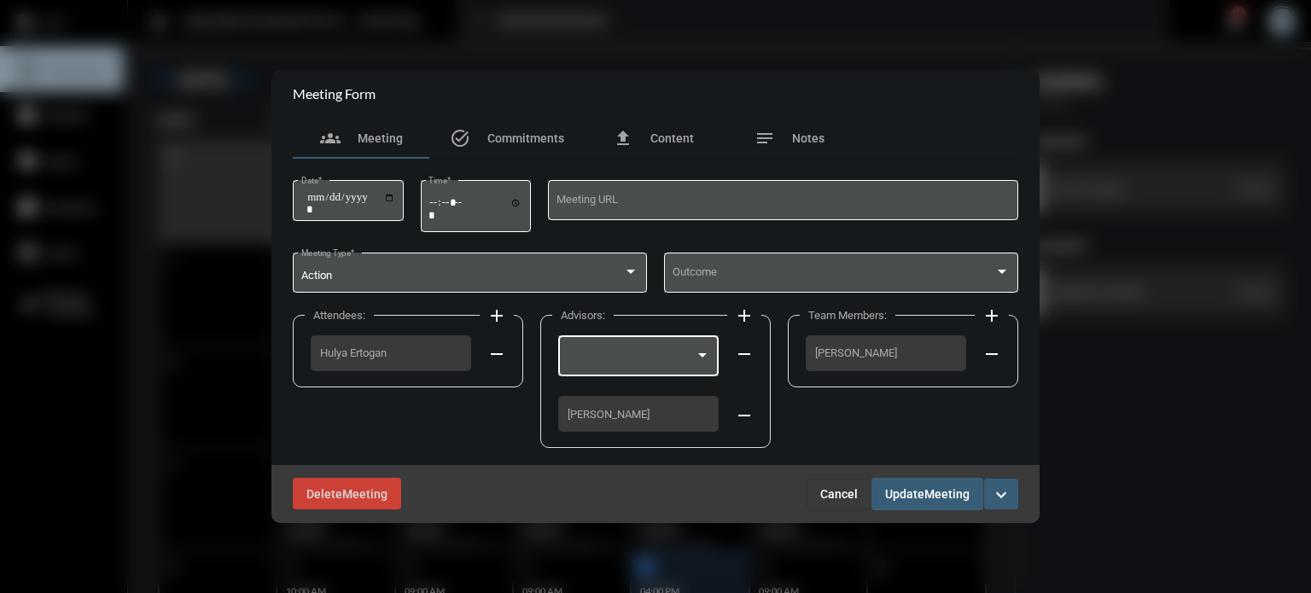
click at [687, 358] on div at bounding box center [631, 358] width 129 height 13
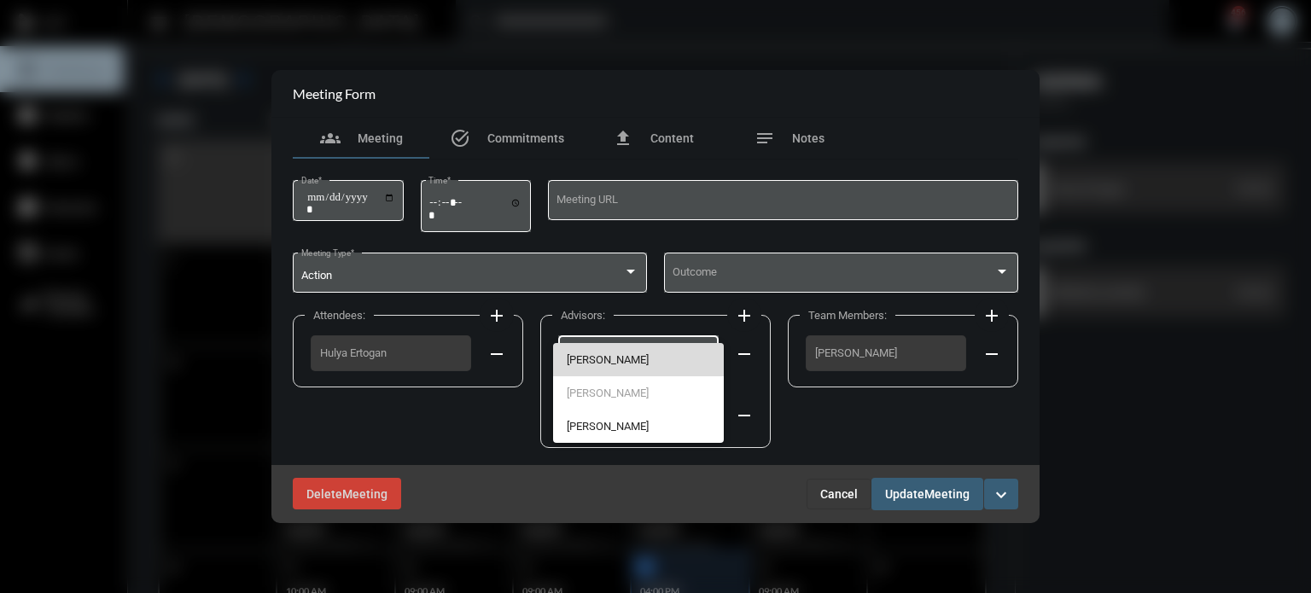
click at [658, 357] on span "[PERSON_NAME]" at bounding box center [639, 359] width 144 height 33
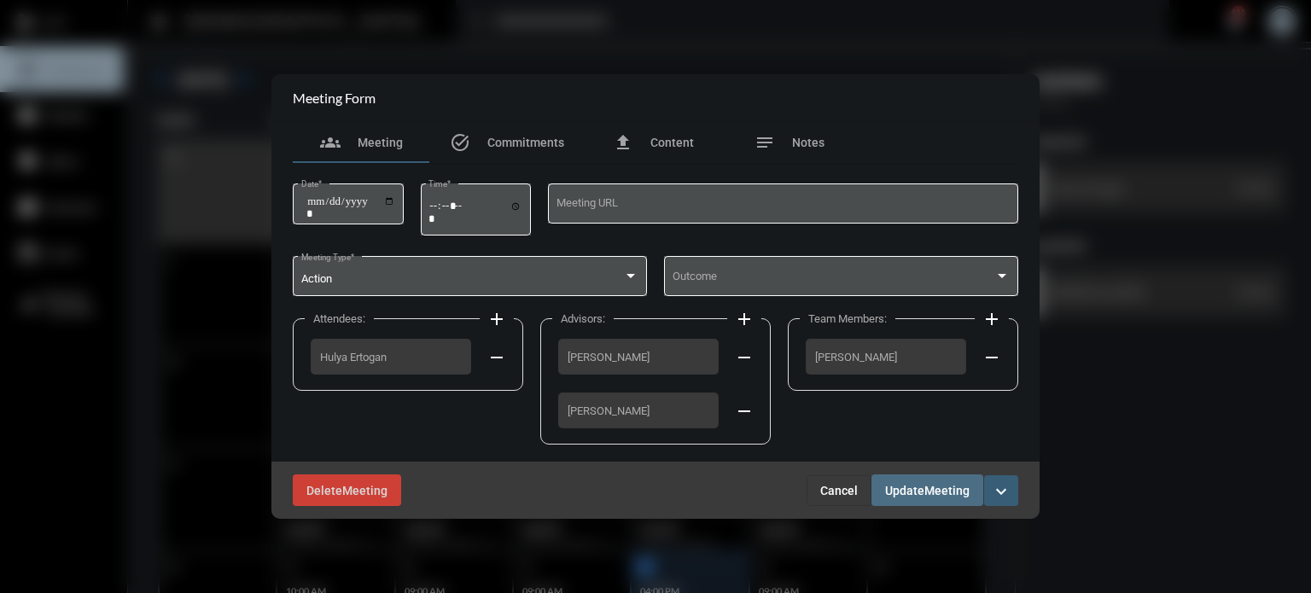
click at [908, 491] on span "Update" at bounding box center [904, 491] width 39 height 14
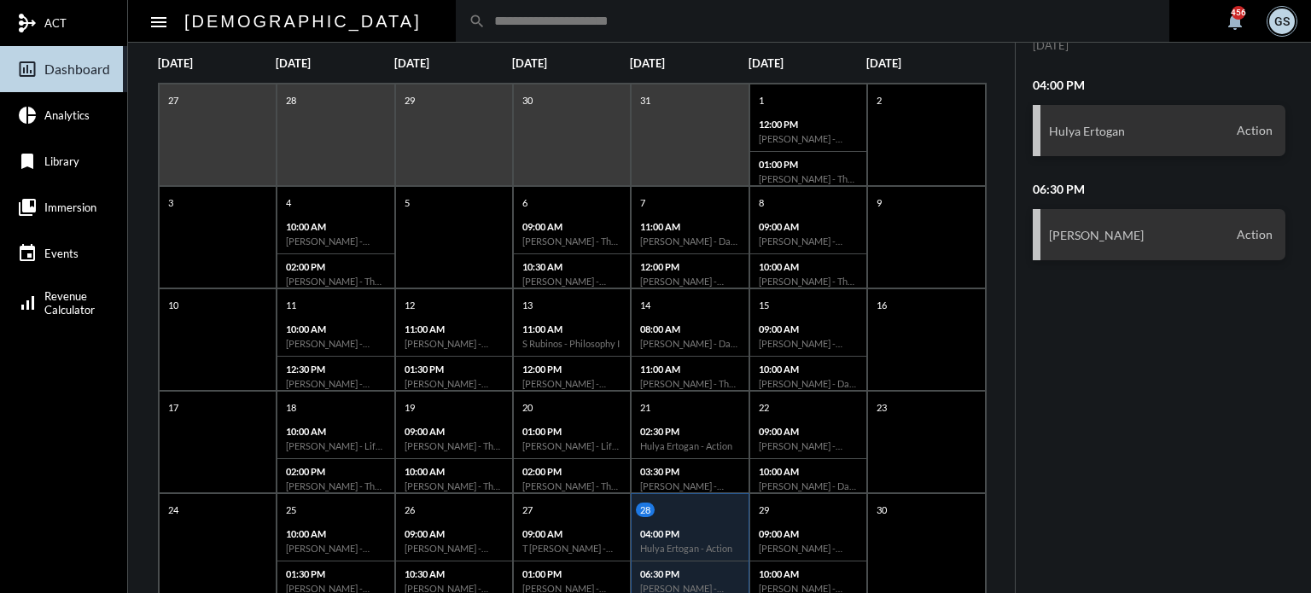
scroll to position [178, 0]
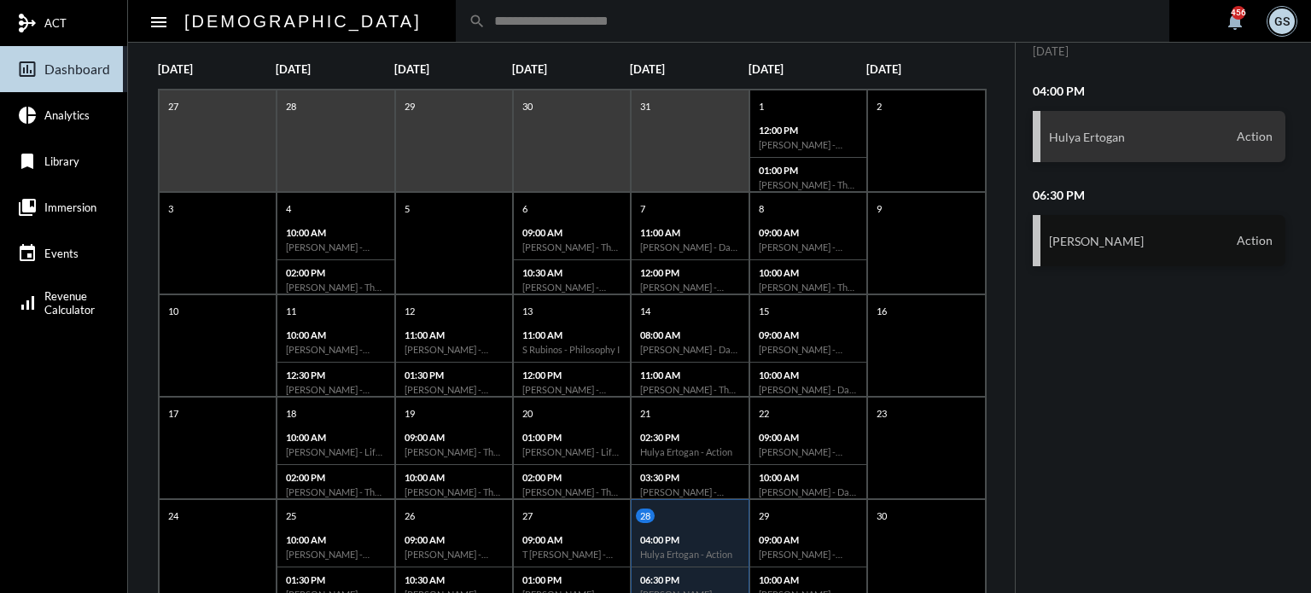
click at [1091, 242] on h3 "[PERSON_NAME]" at bounding box center [1096, 241] width 95 height 15
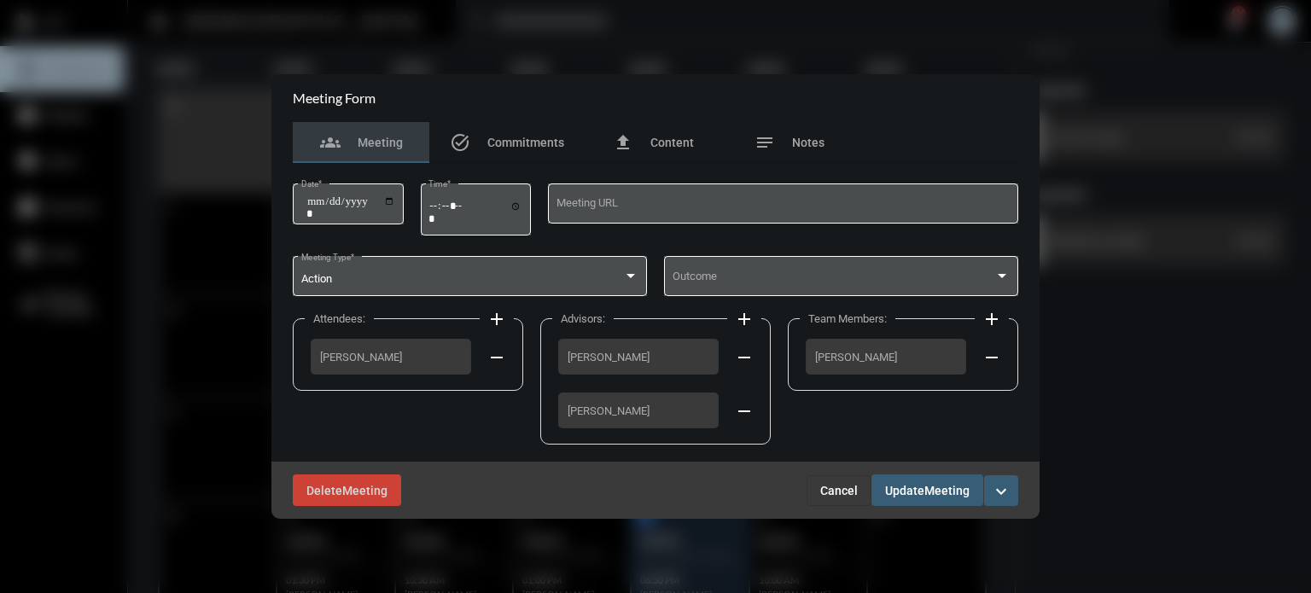
click at [836, 498] on button "Cancel" at bounding box center [839, 490] width 65 height 31
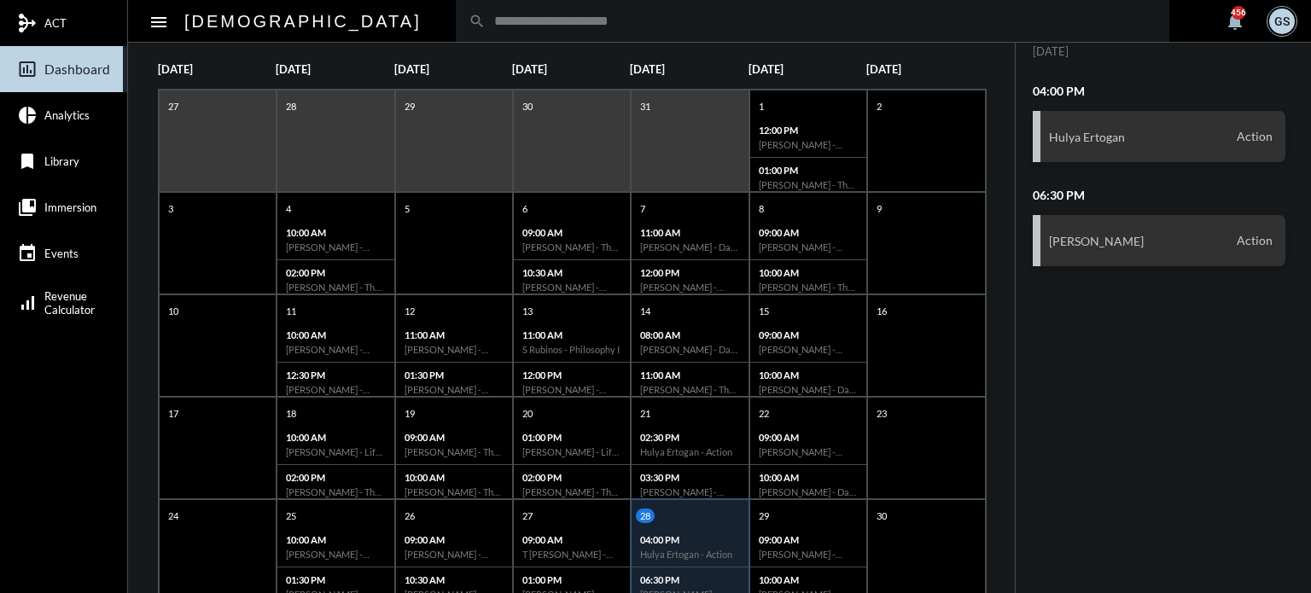
scroll to position [326, 0]
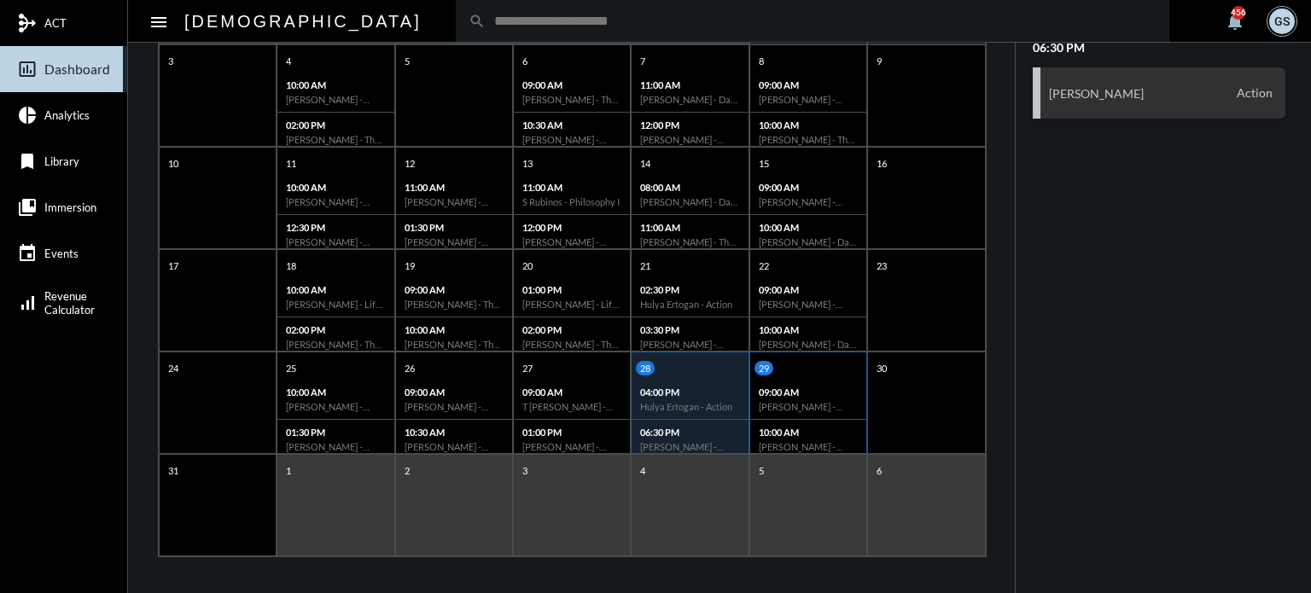
click at [843, 396] on div "09:00 AM [PERSON_NAME] - Action" at bounding box center [808, 400] width 116 height 40
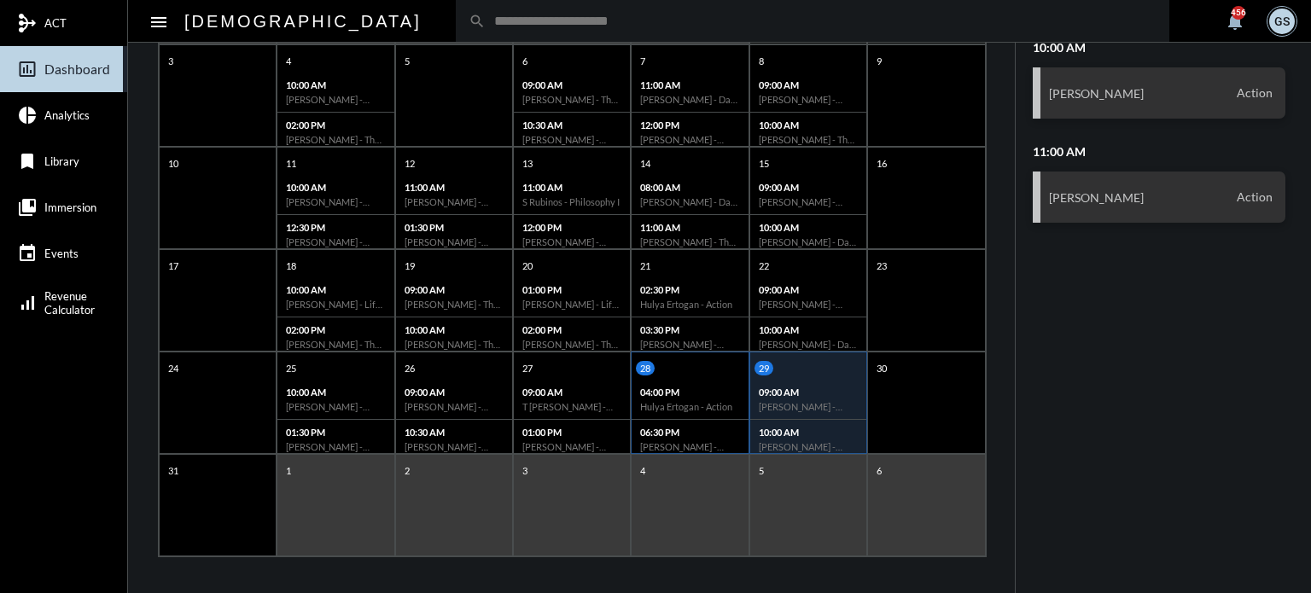
click at [650, 427] on p "06:30 PM" at bounding box center [689, 432] width 99 height 11
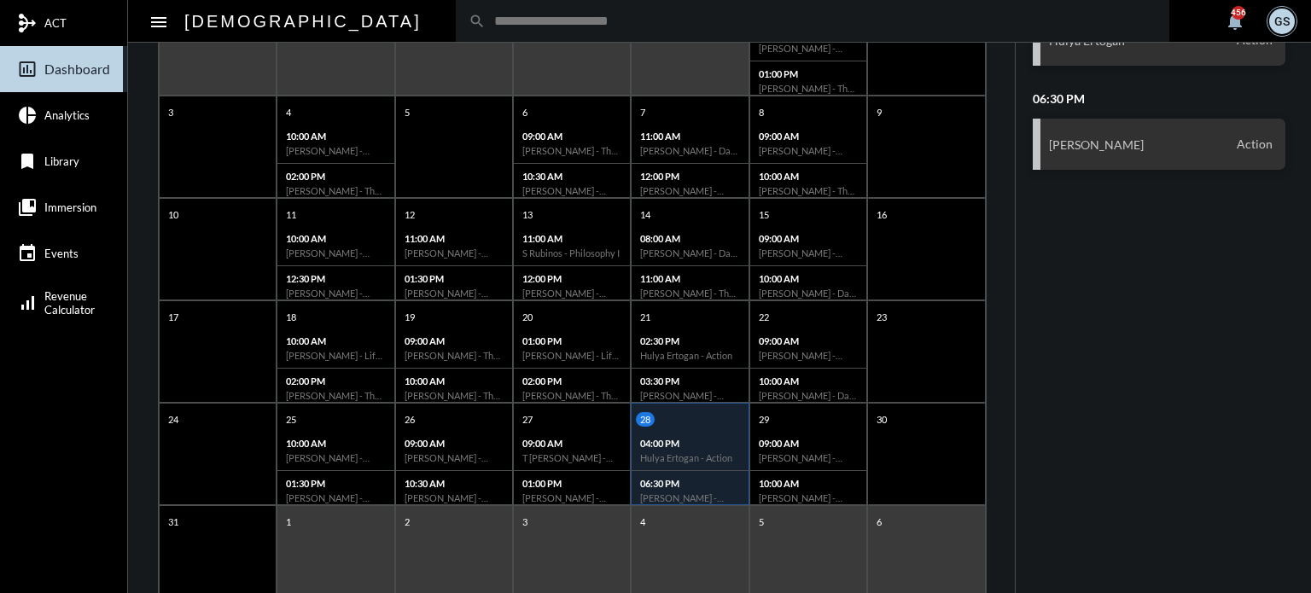
scroll to position [207, 0]
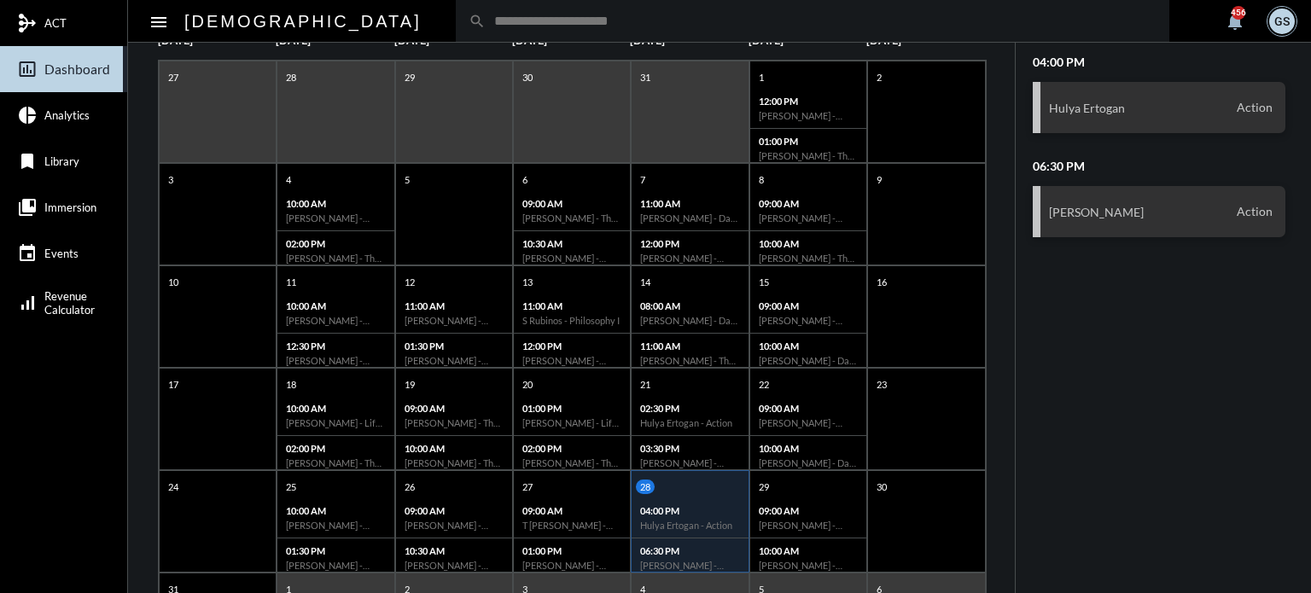
click at [700, 502] on div "04:00 PM Hulya Ertogan - Action" at bounding box center [690, 518] width 116 height 40
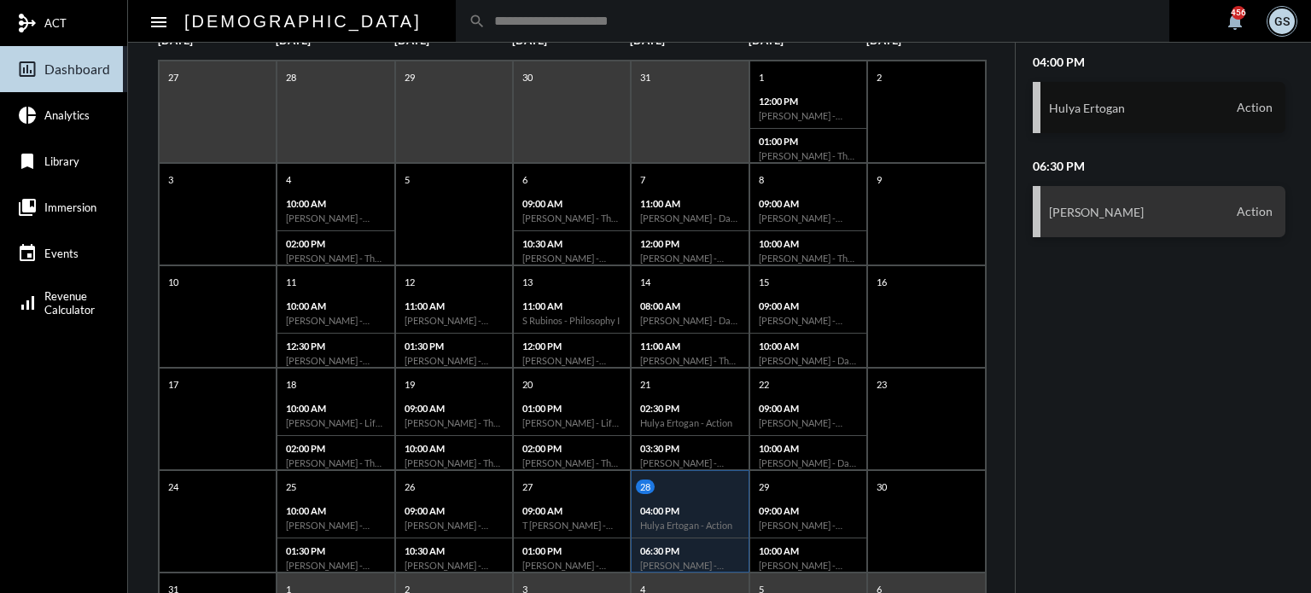
click at [1113, 84] on div "Hulya Ertogan Action" at bounding box center [1159, 107] width 253 height 51
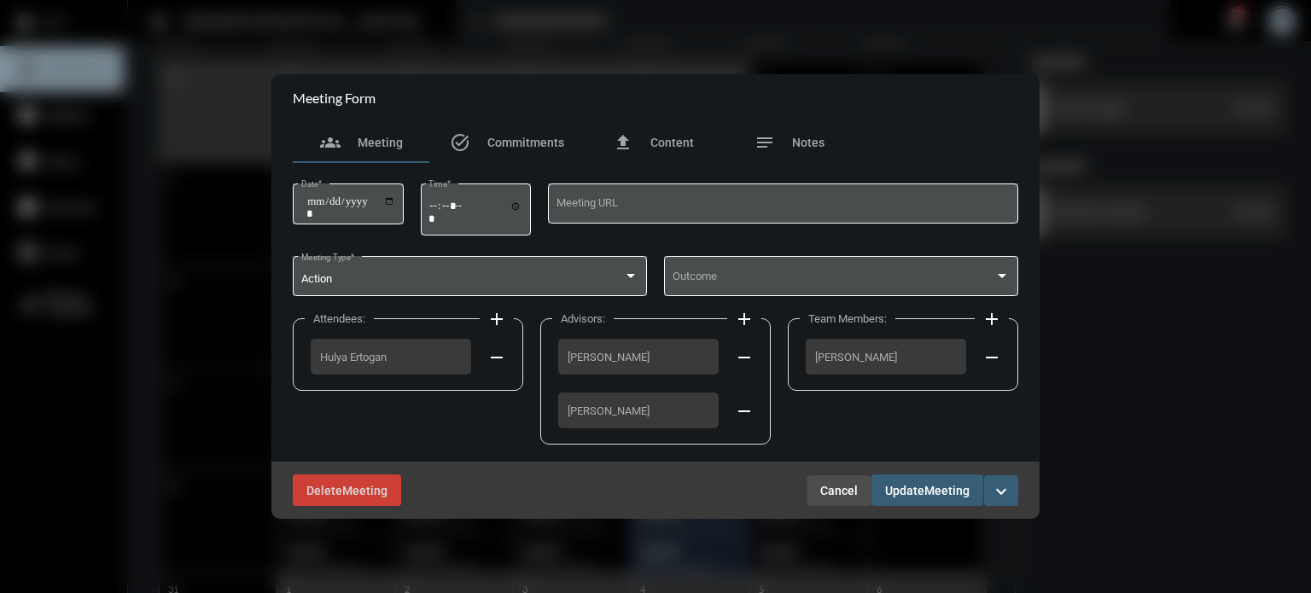
click at [839, 484] on span "Cancel" at bounding box center [839, 491] width 38 height 14
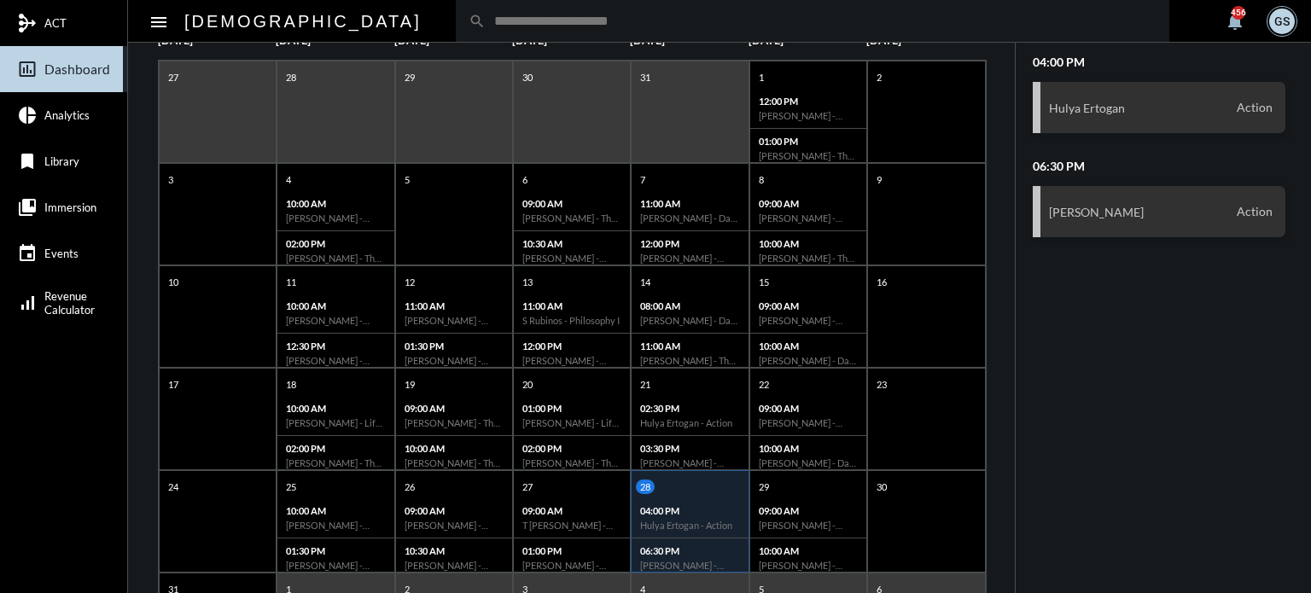
click at [495, 17] on input "text" at bounding box center [821, 21] width 671 height 15
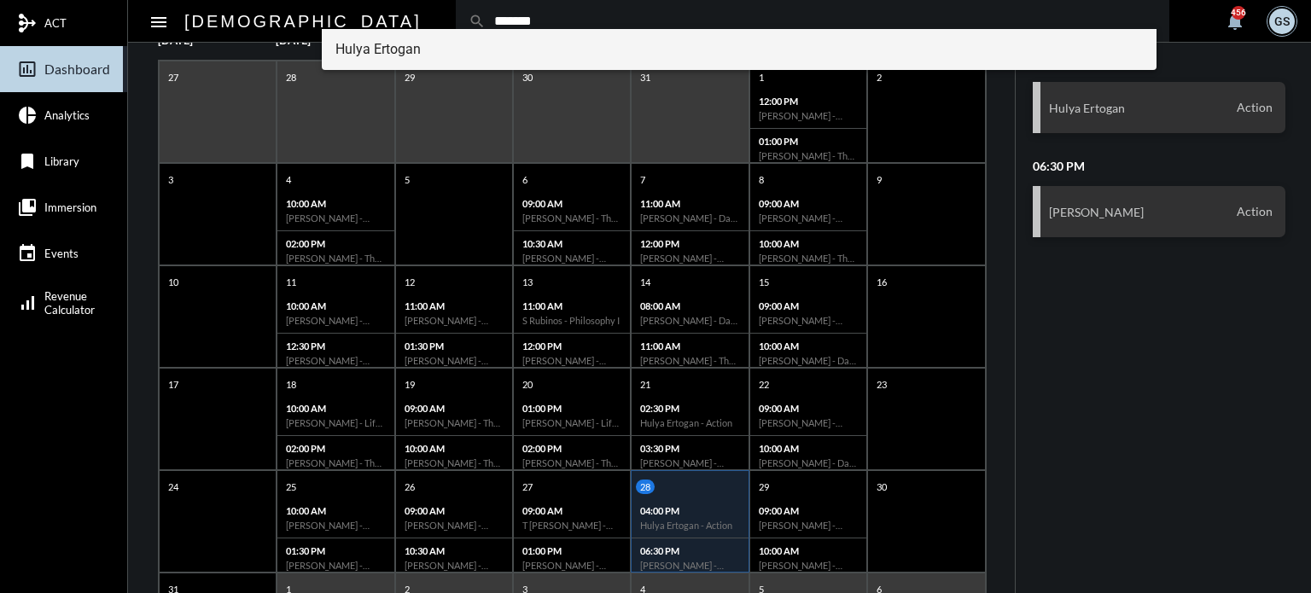
type input "*******"
click at [428, 61] on span "Hulya Ertogan" at bounding box center [739, 49] width 808 height 41
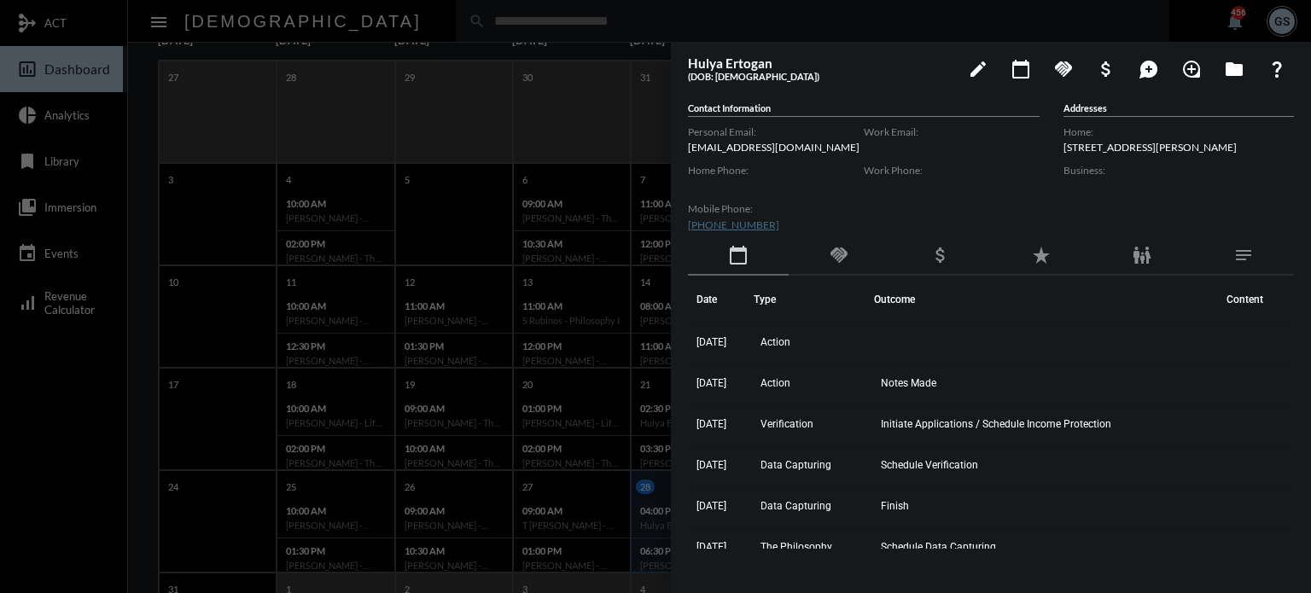
click at [96, 463] on div at bounding box center [655, 296] width 1311 height 593
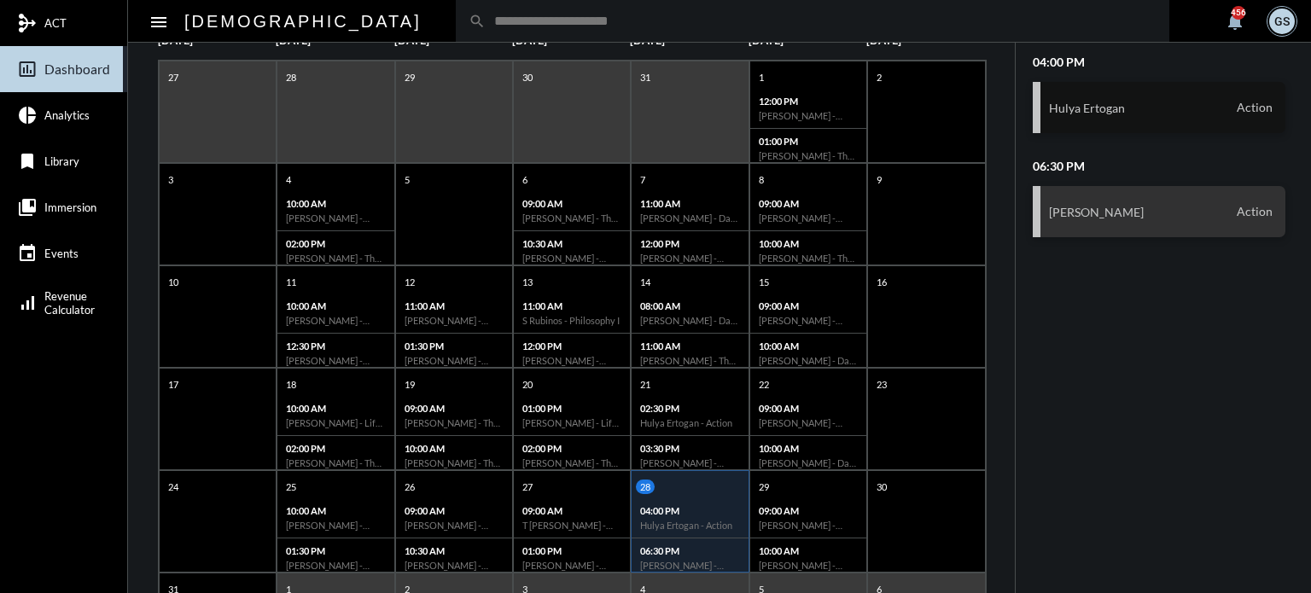
click at [1121, 91] on div "Hulya Ertogan Action" at bounding box center [1159, 107] width 253 height 51
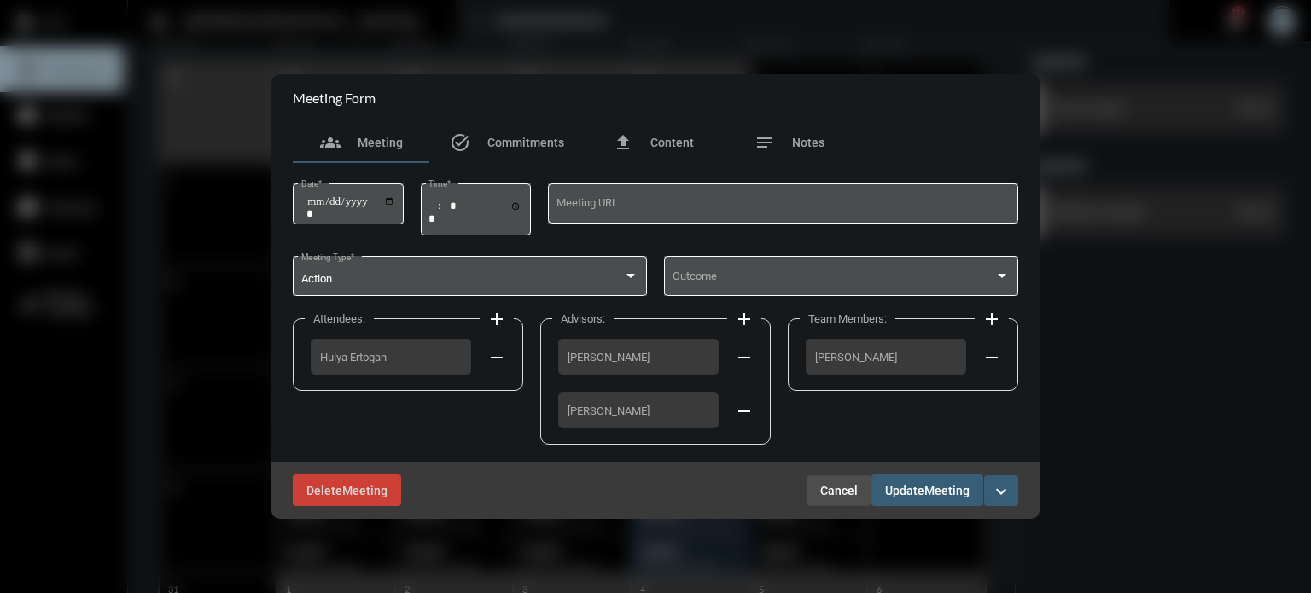
click at [844, 499] on button "Cancel" at bounding box center [839, 490] width 65 height 31
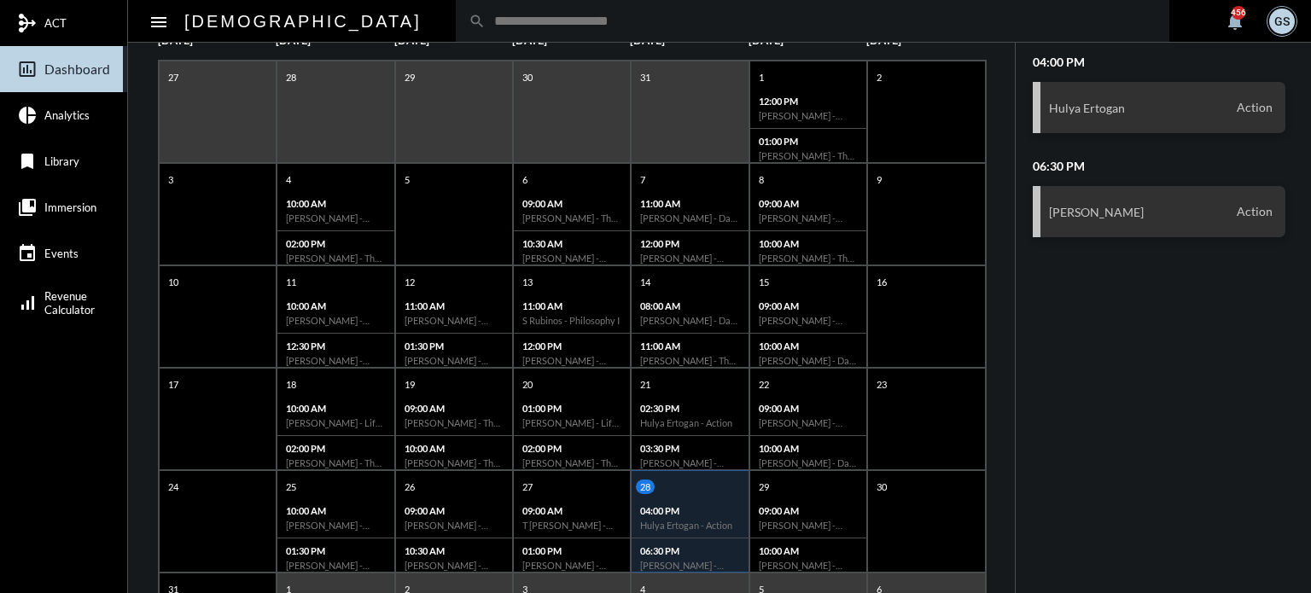
click at [844, 499] on div "09:00 AM [PERSON_NAME] - Action" at bounding box center [808, 518] width 116 height 40
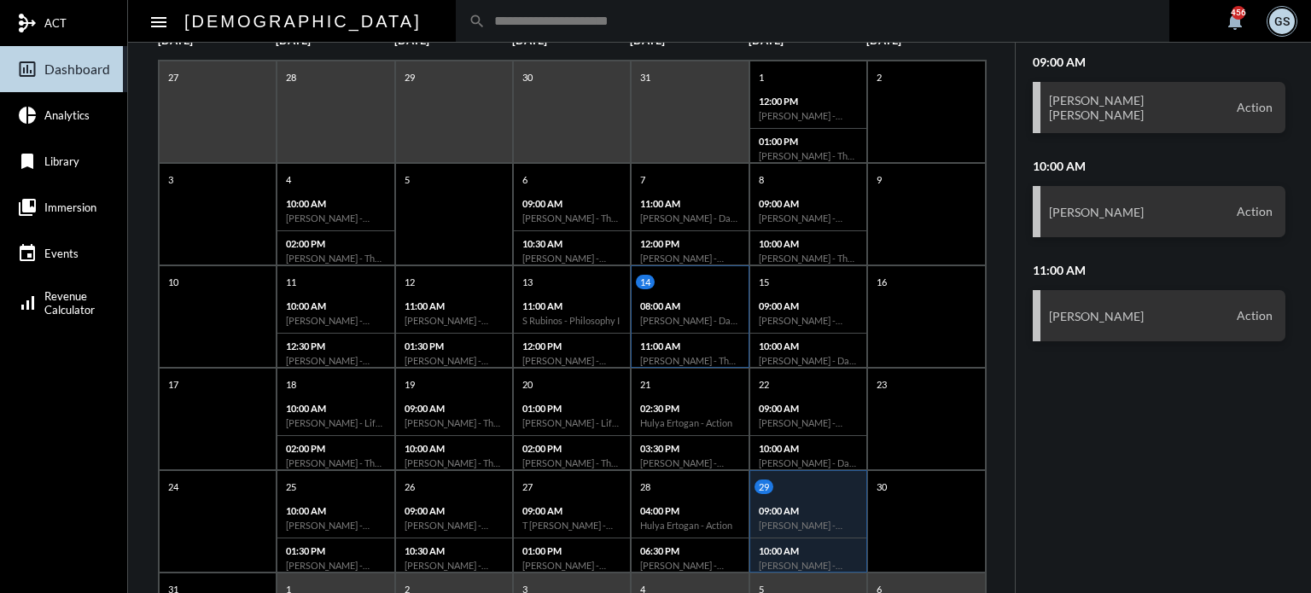
scroll to position [329, 0]
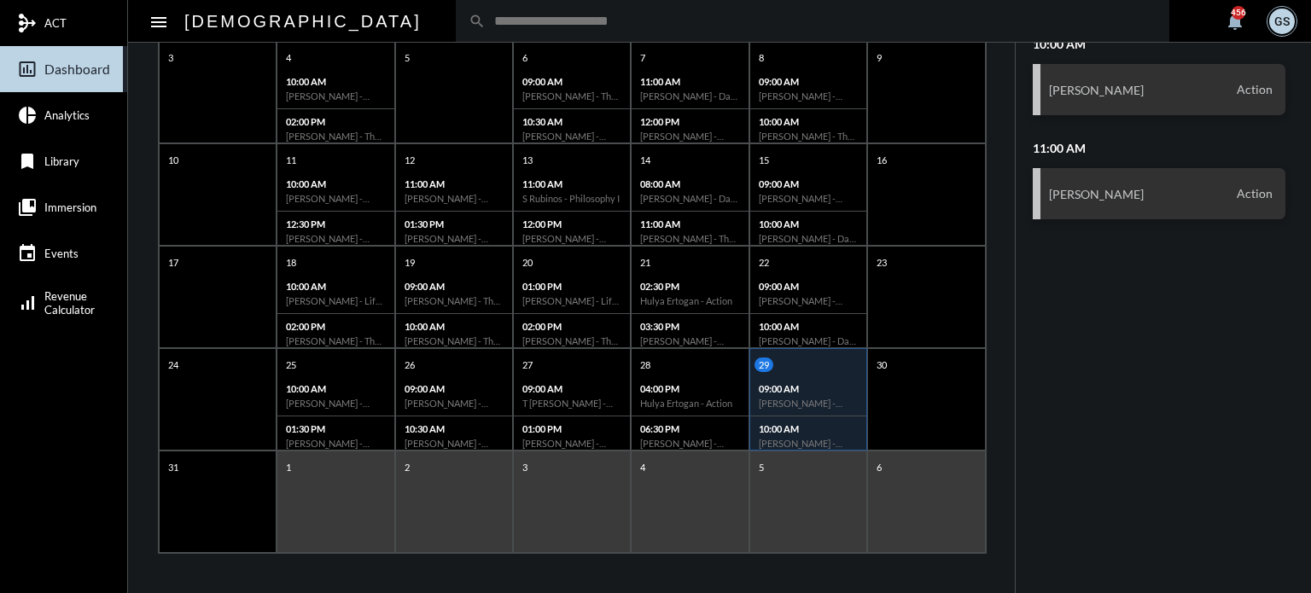
click at [782, 533] on div "5" at bounding box center [808, 502] width 118 height 102
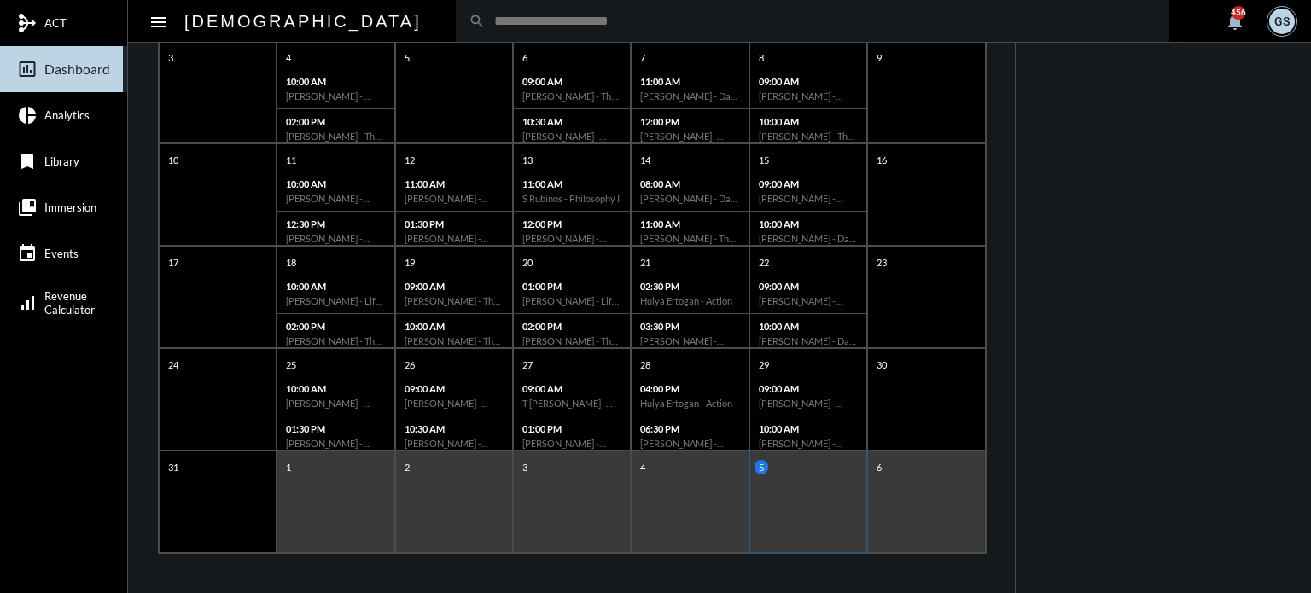
click at [329, 511] on div "1" at bounding box center [336, 502] width 118 height 102
click at [572, 379] on div "09:00 AM T Convery - The Philosophy" at bounding box center [572, 396] width 116 height 40
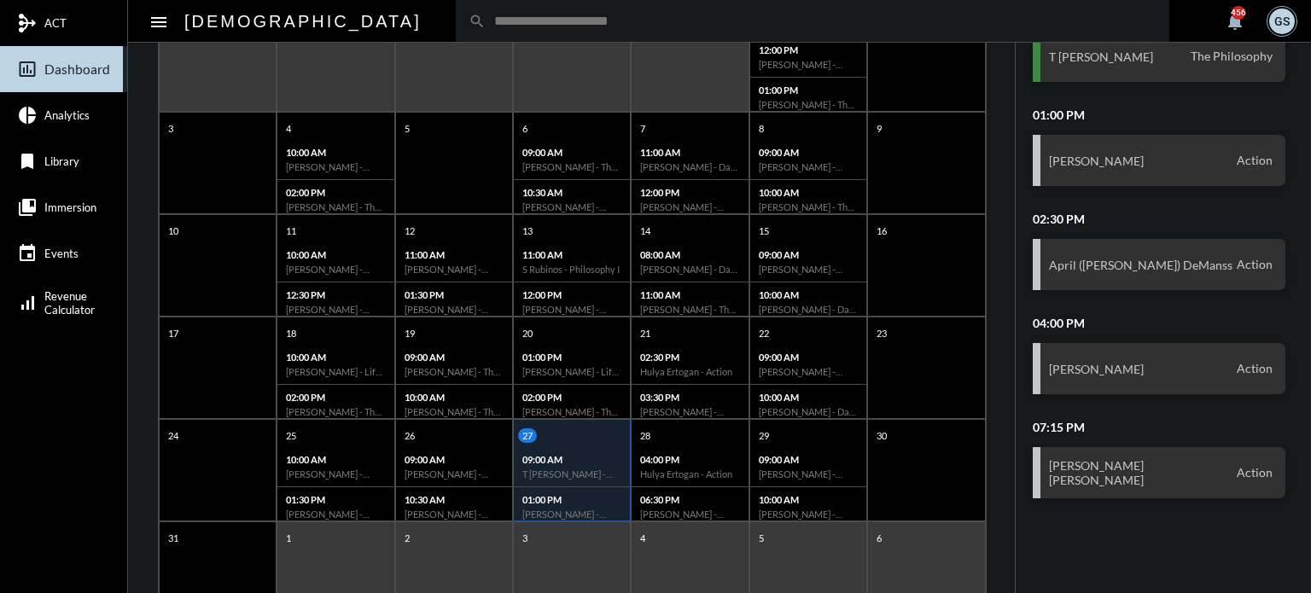
scroll to position [259, 0]
click at [486, 26] on input "text" at bounding box center [821, 21] width 671 height 15
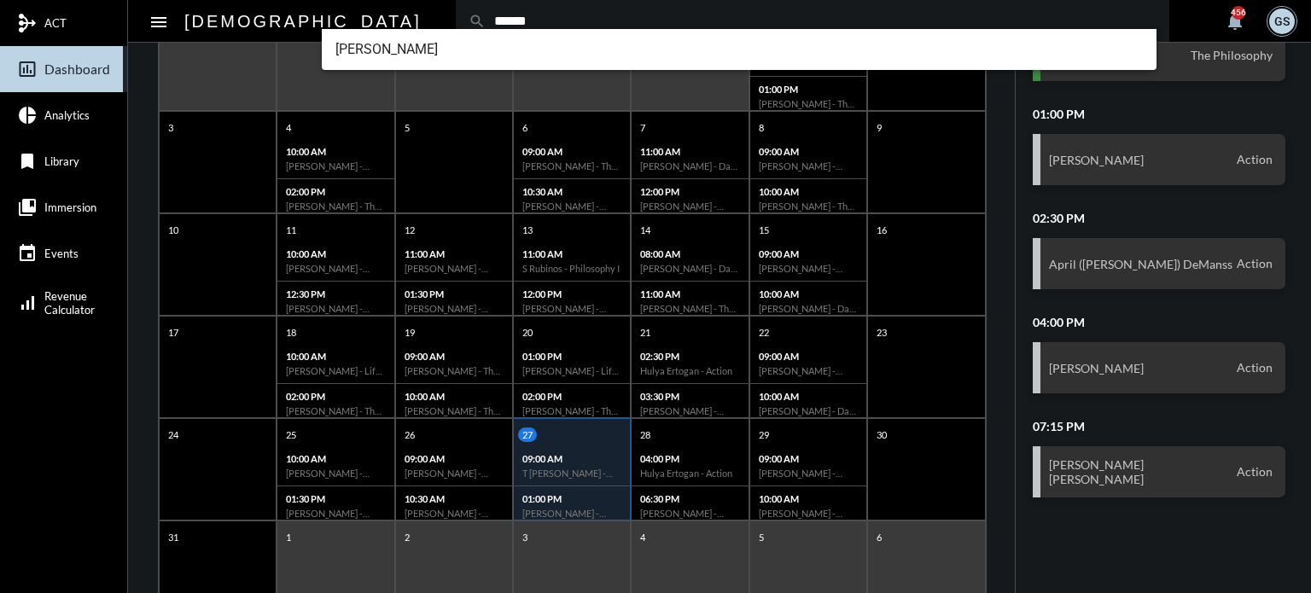
type input "******"
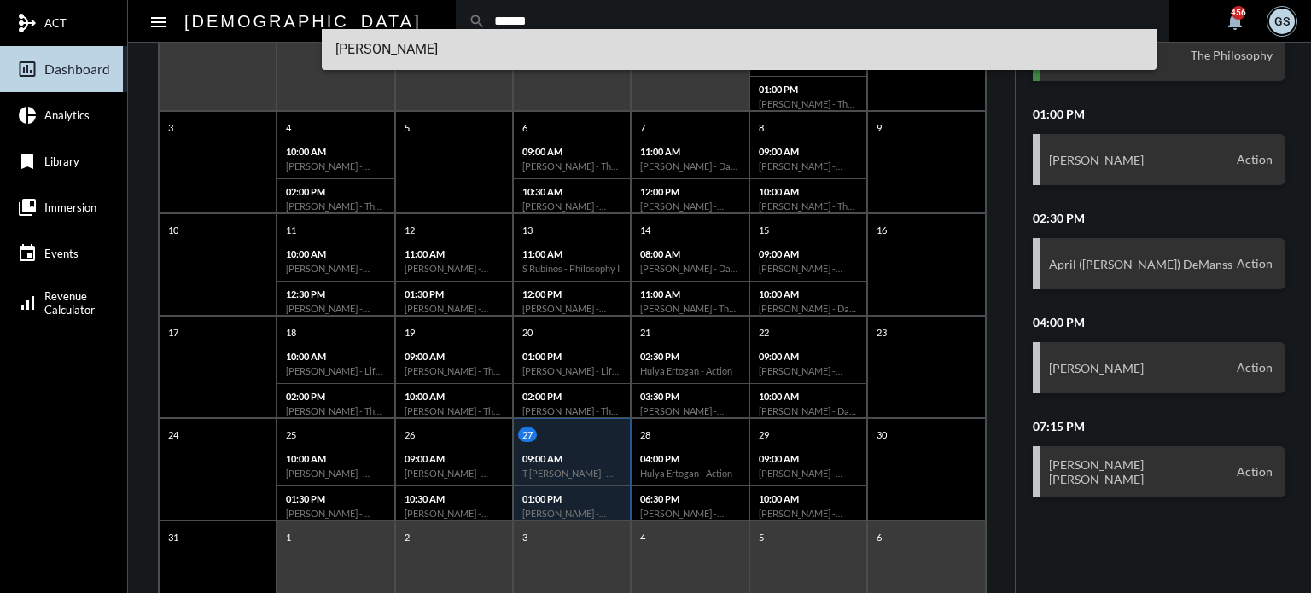
click at [402, 47] on span "Thomas Waltenburg" at bounding box center [739, 49] width 808 height 41
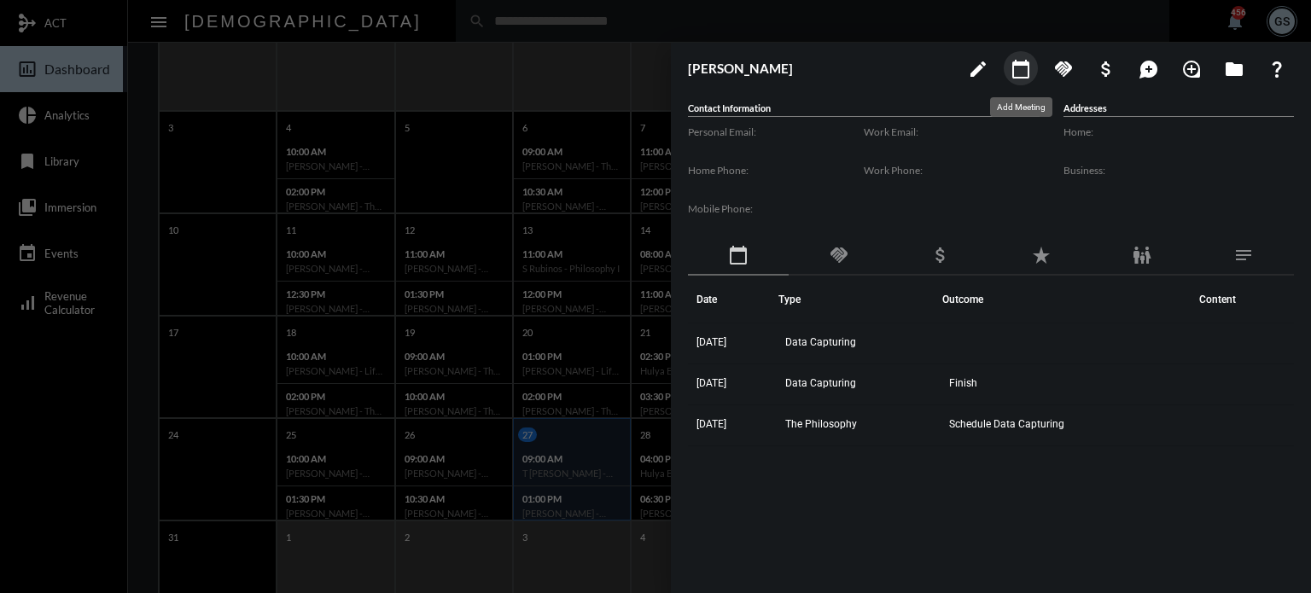
click at [1017, 73] on mat-icon "calendar_today" at bounding box center [1021, 69] width 20 height 20
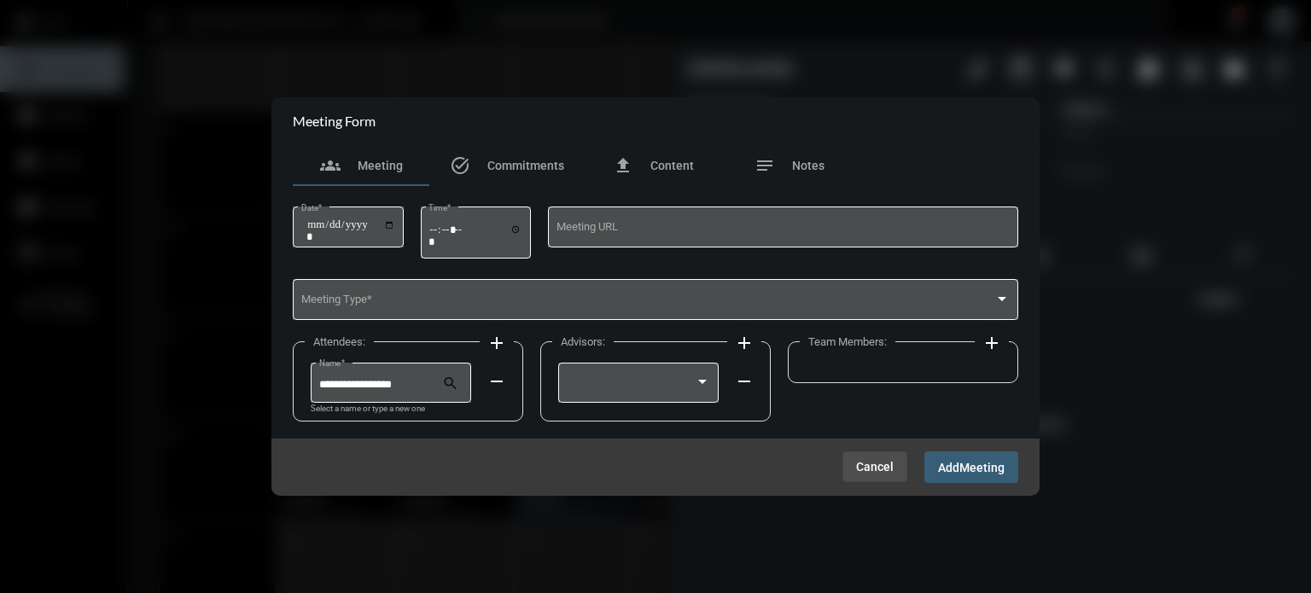
click at [889, 462] on span "Cancel" at bounding box center [875, 467] width 38 height 14
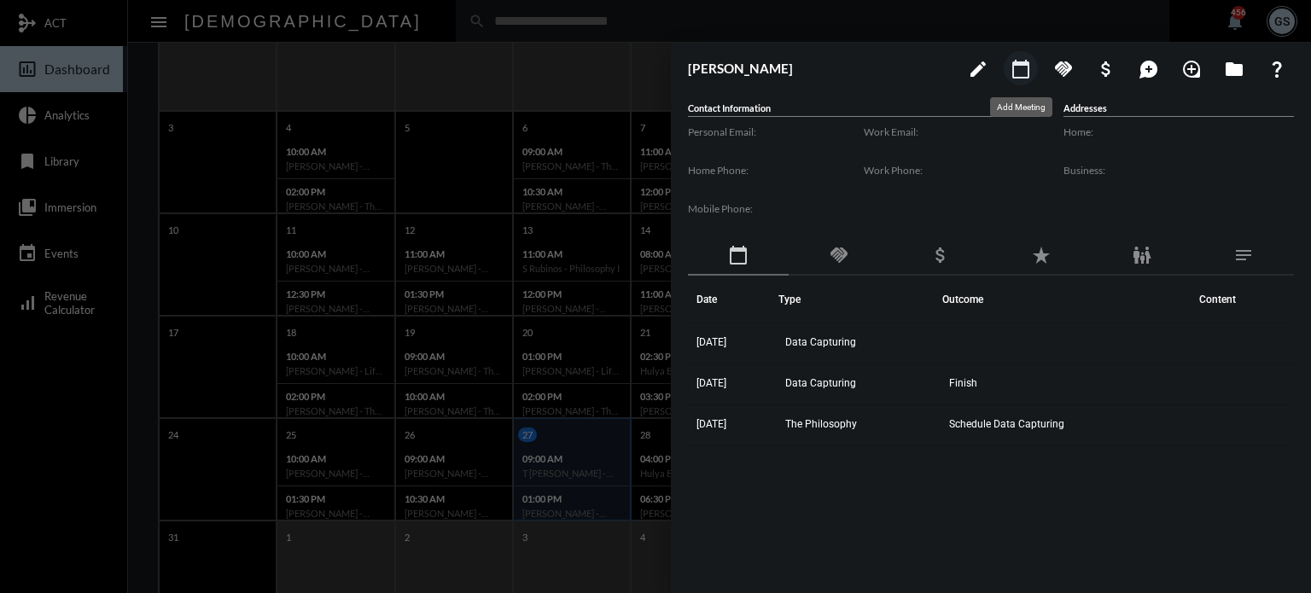
click at [1028, 63] on mat-icon "calendar_today" at bounding box center [1021, 69] width 20 height 20
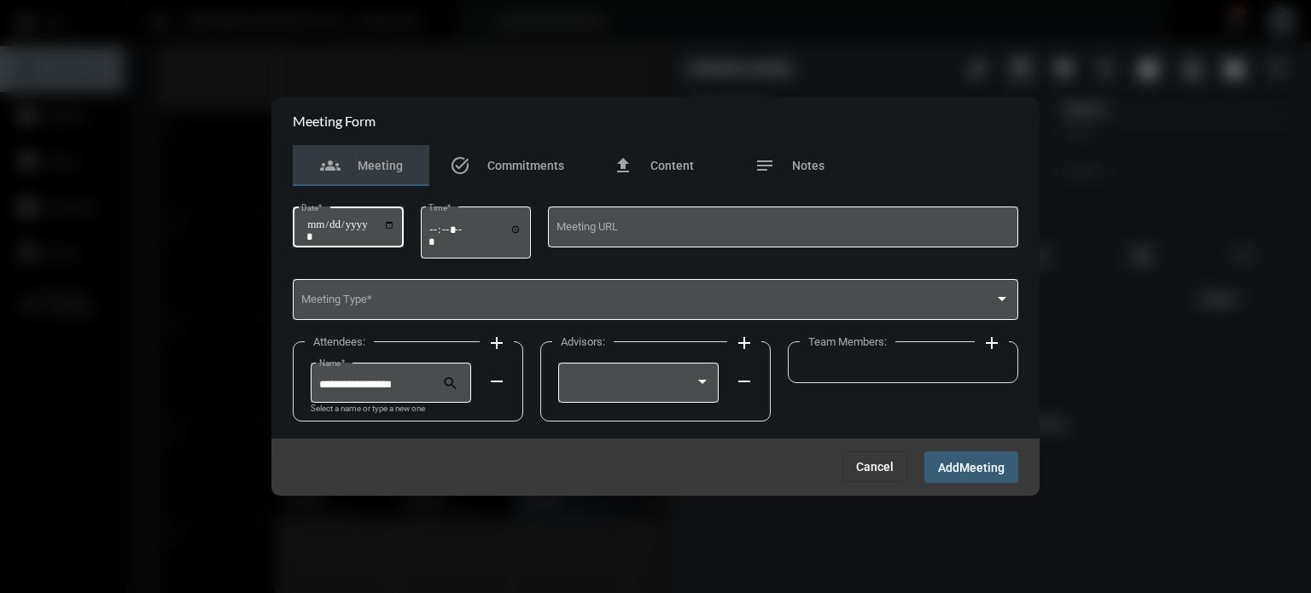
click at [395, 224] on input "Date *" at bounding box center [350, 230] width 89 height 24
type input "**********"
click at [440, 231] on input "Time *" at bounding box center [475, 235] width 94 height 25
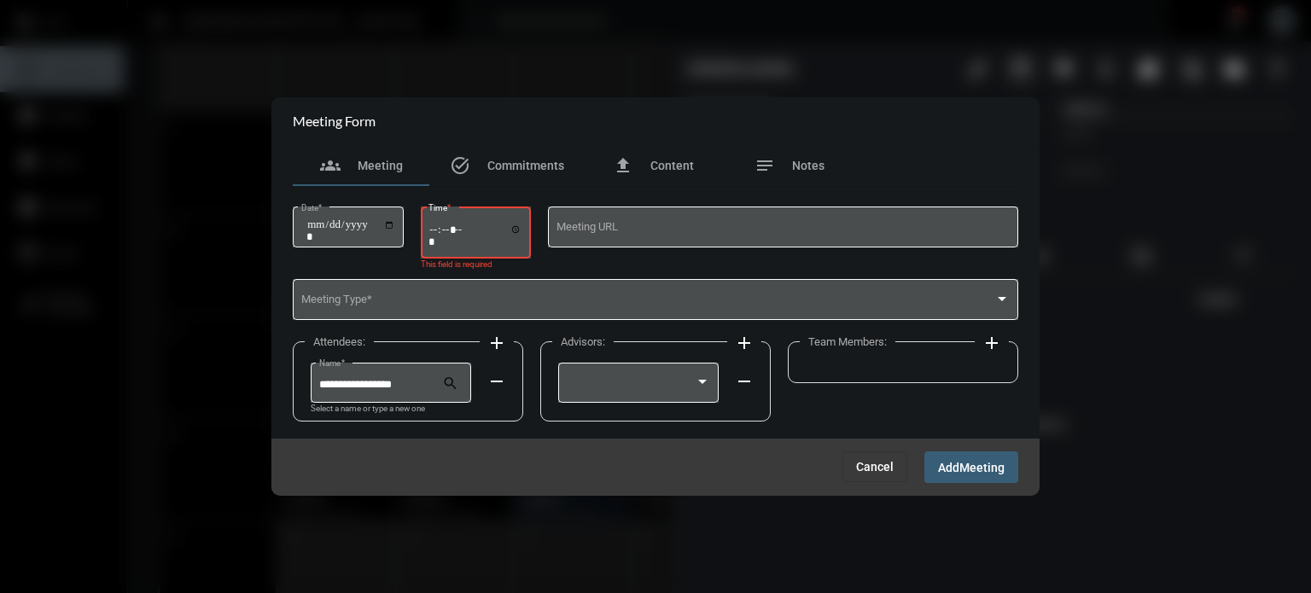
type input "*****"
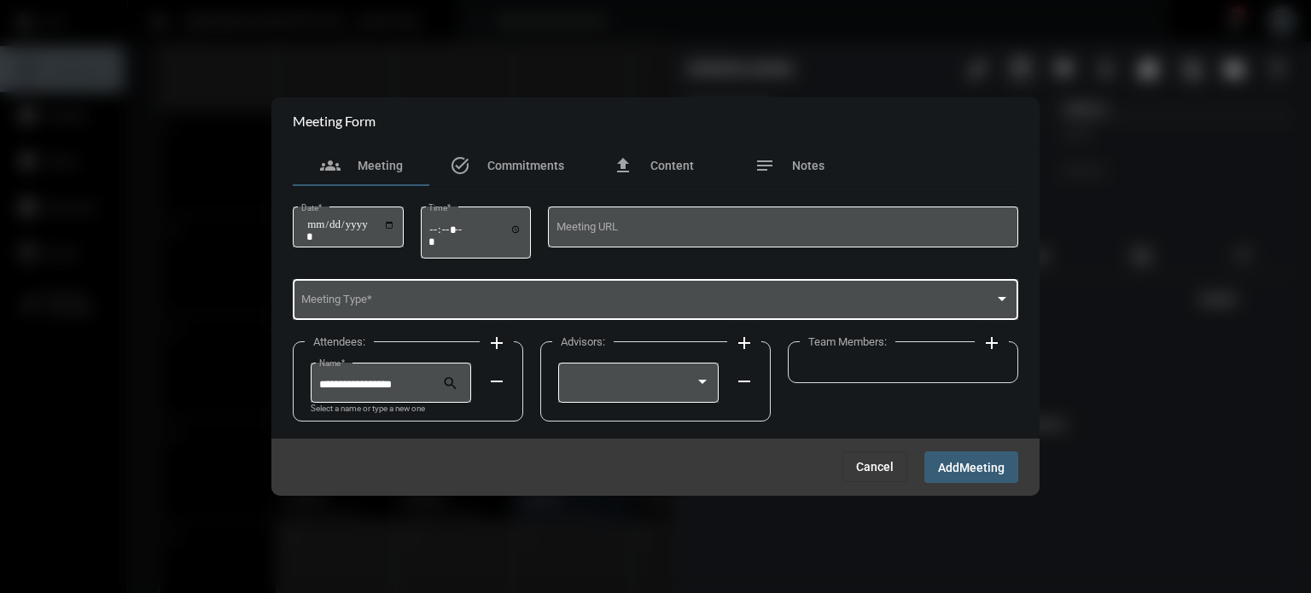
click at [436, 294] on div "Meeting Type *" at bounding box center [655, 299] width 709 height 44
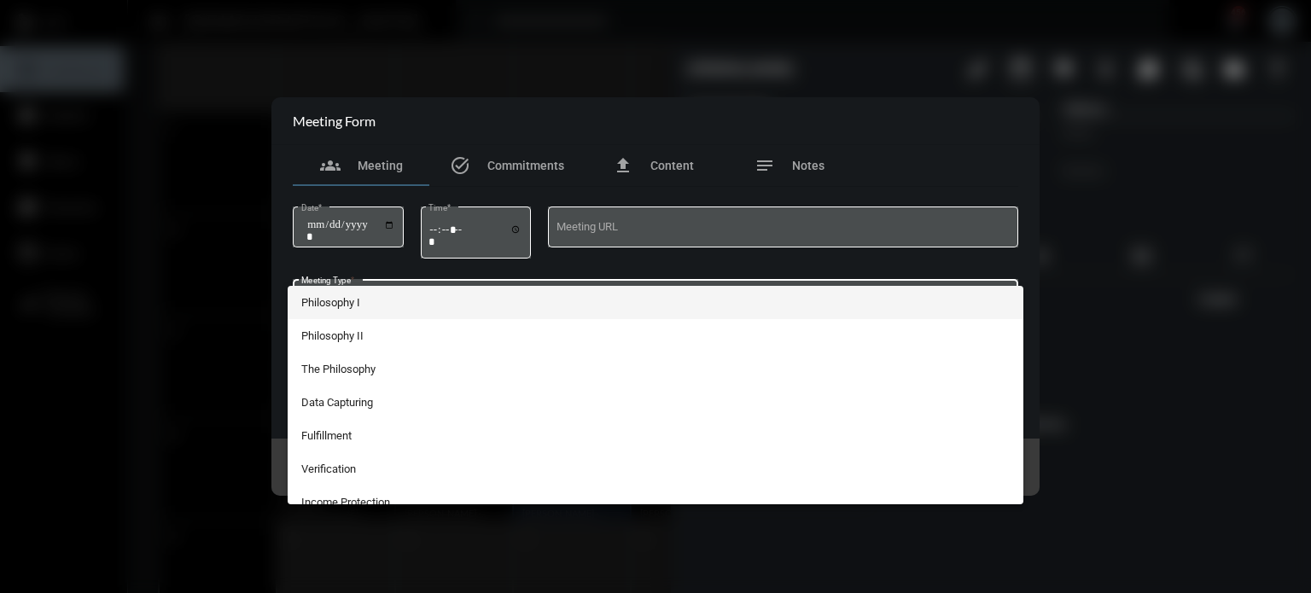
scroll to position [314, 0]
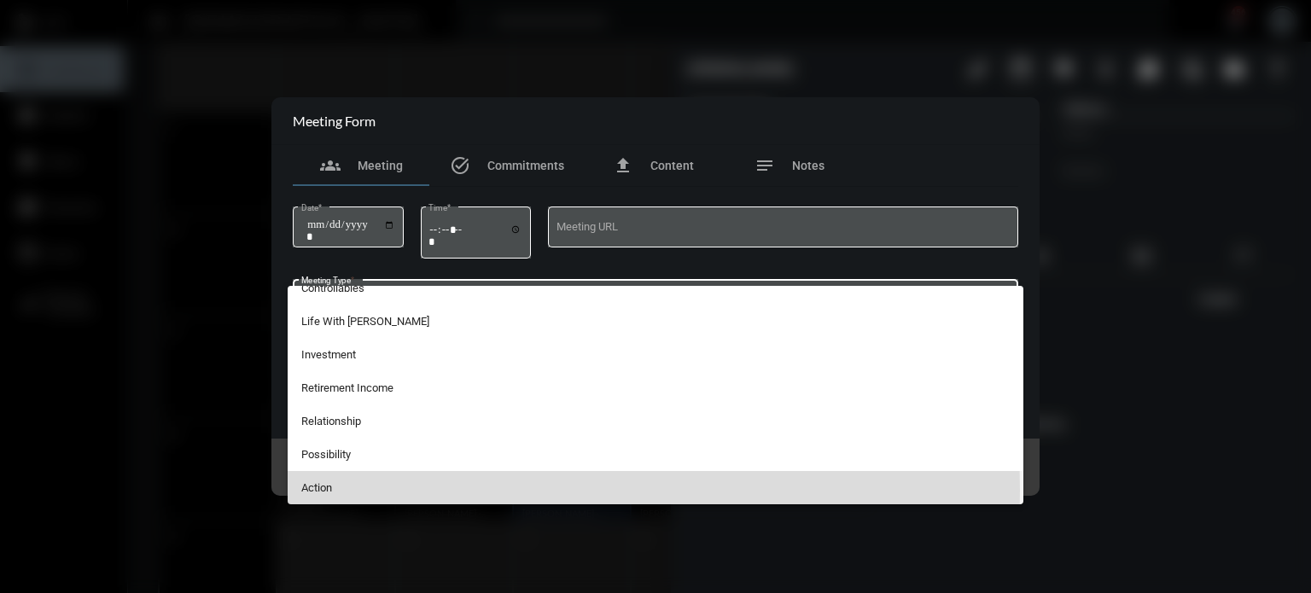
click at [326, 490] on span "Action" at bounding box center [655, 487] width 709 height 33
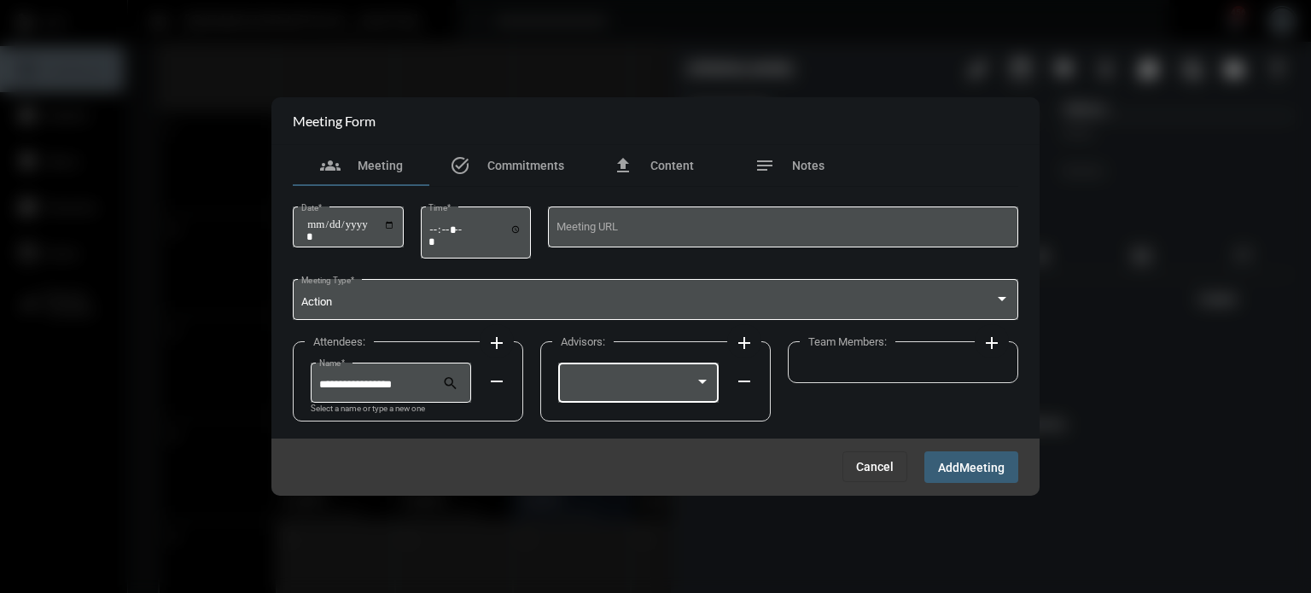
click at [612, 378] on div at bounding box center [639, 381] width 144 height 44
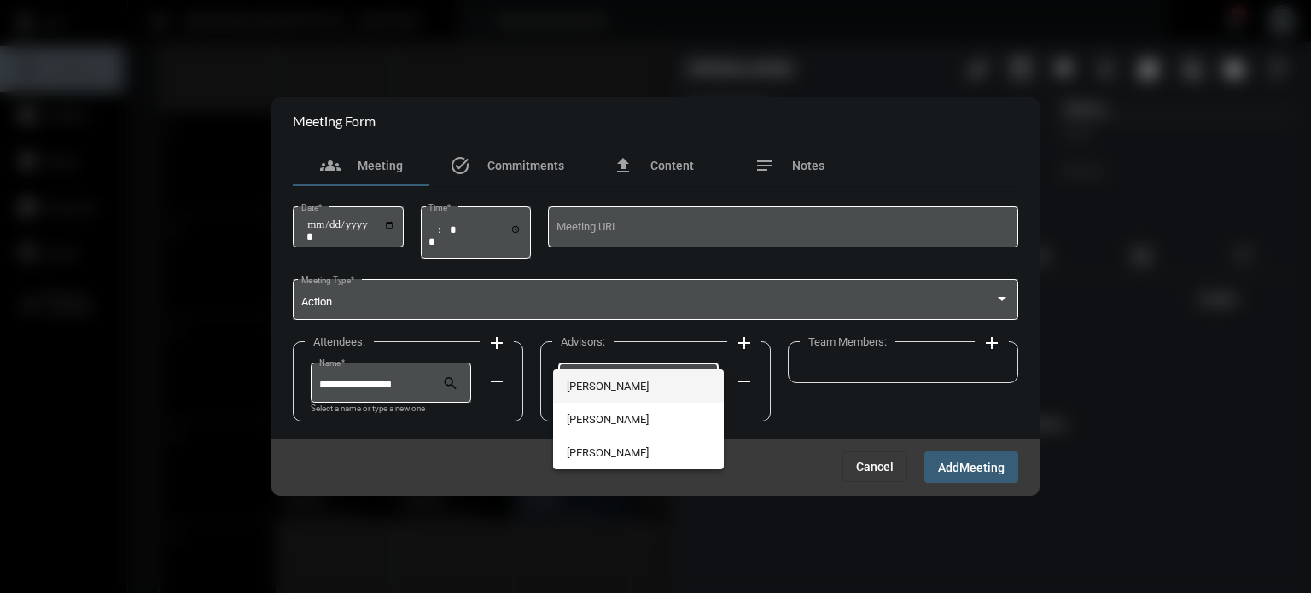
click at [621, 387] on span "[PERSON_NAME]" at bounding box center [639, 386] width 144 height 33
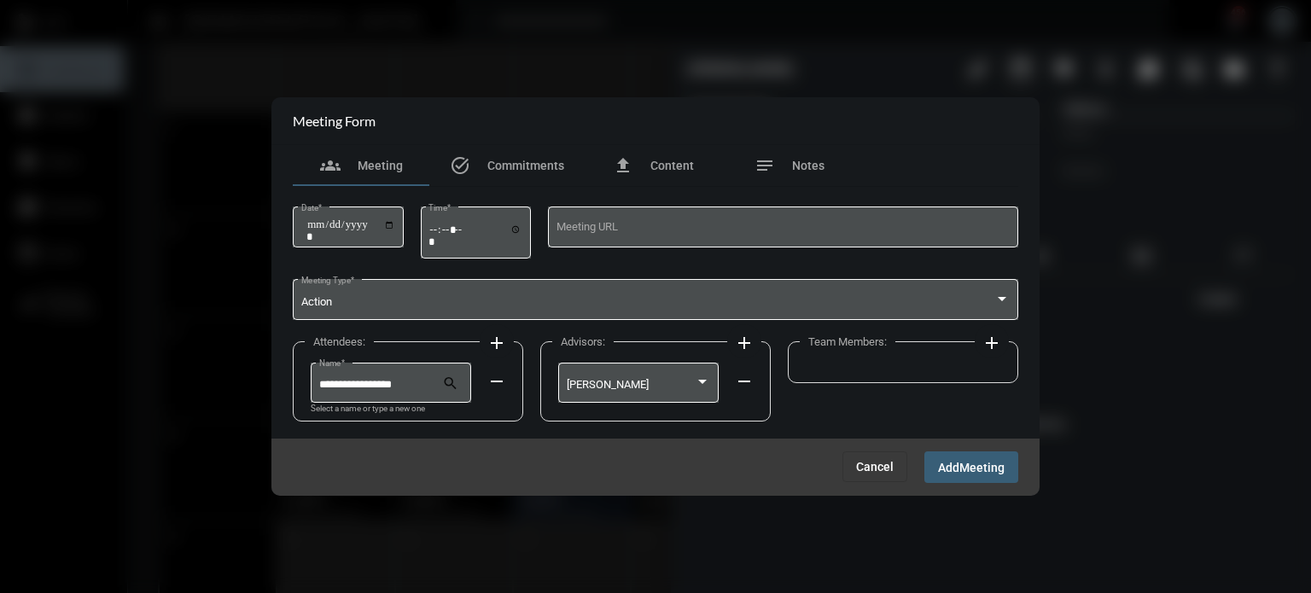
click at [991, 344] on mat-icon "add" at bounding box center [992, 343] width 20 height 20
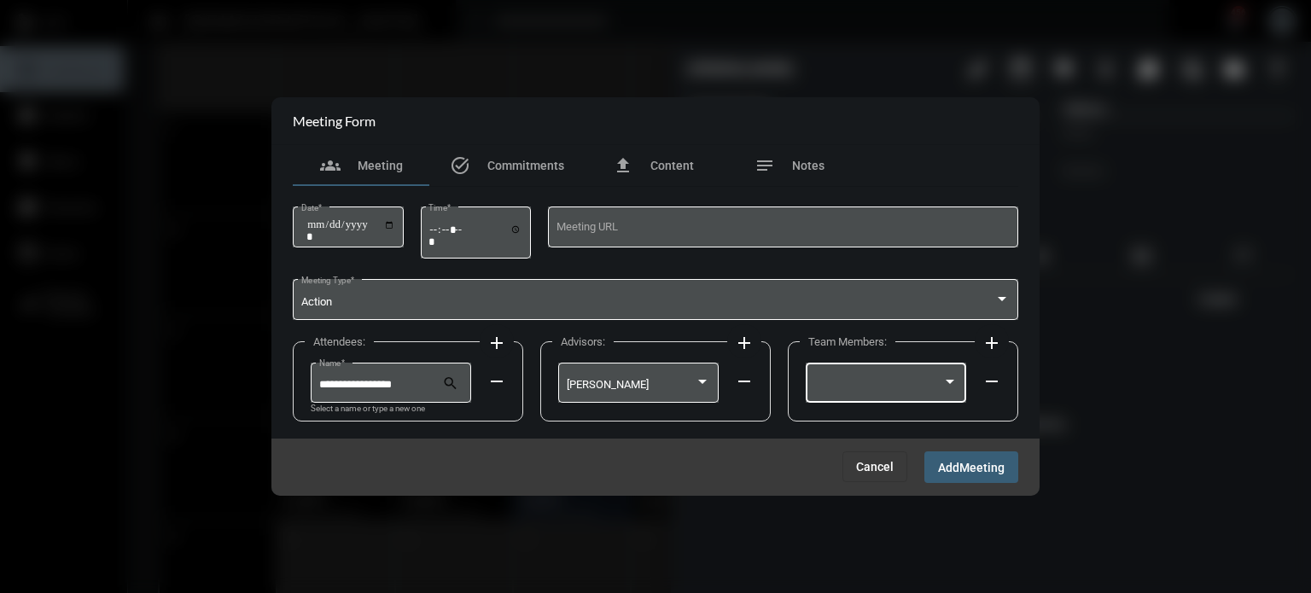
click at [908, 389] on div at bounding box center [878, 385] width 129 height 13
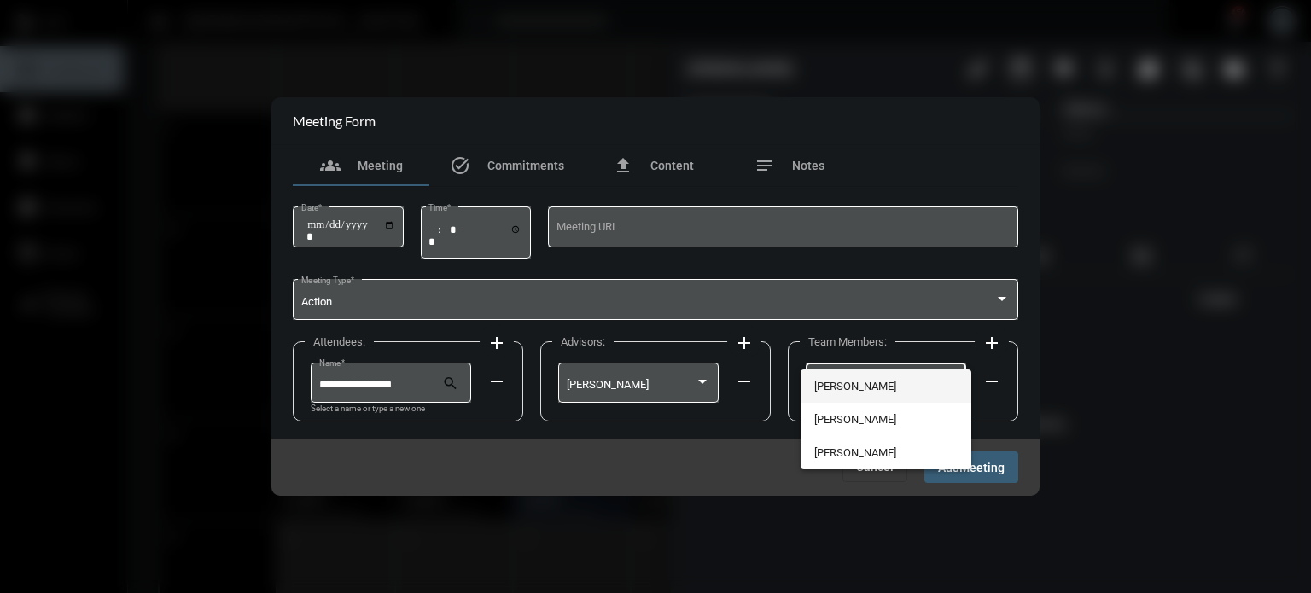
click at [862, 392] on span "[PERSON_NAME]" at bounding box center [886, 386] width 144 height 33
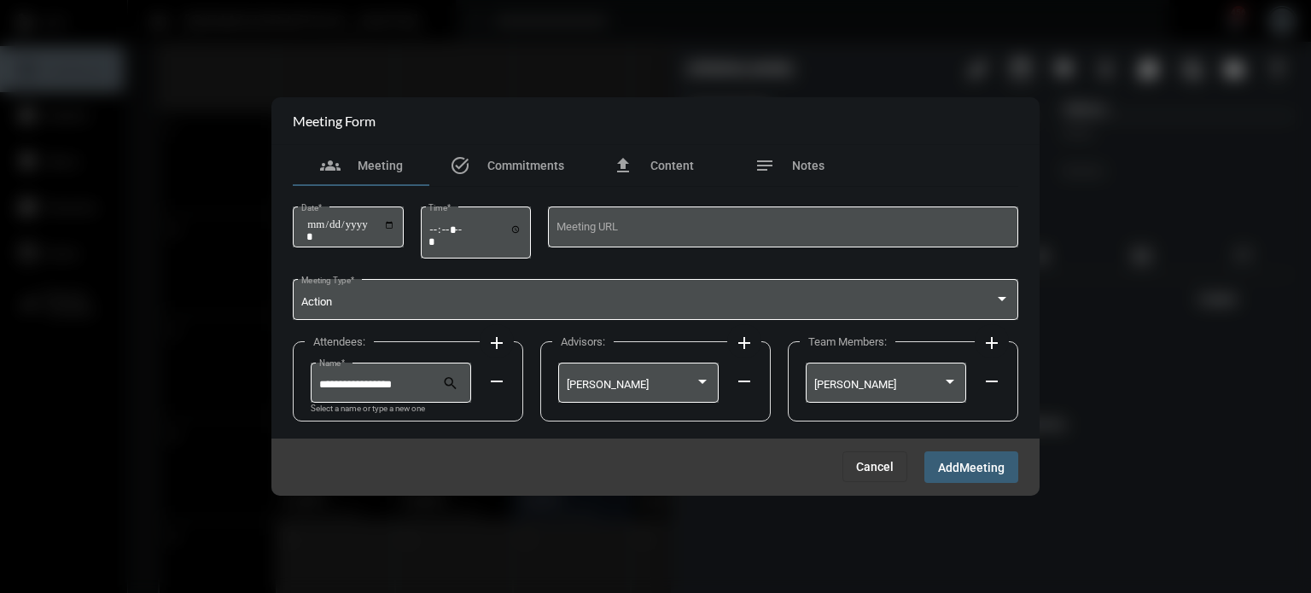
click at [968, 469] on span "Meeting" at bounding box center [981, 468] width 45 height 14
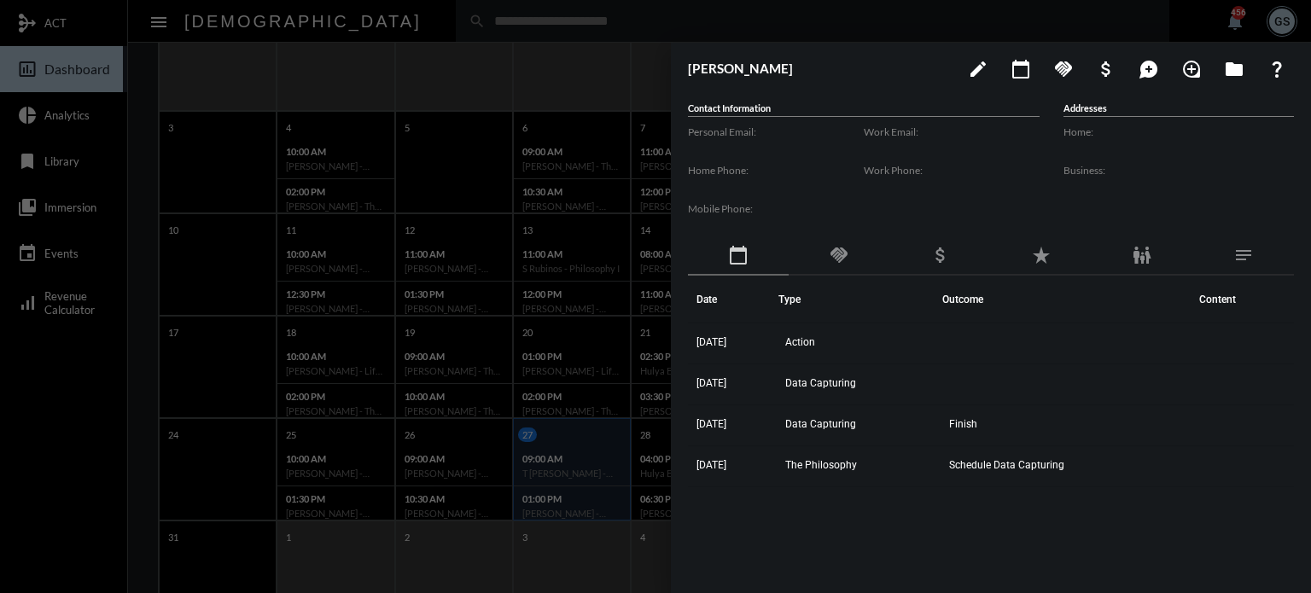
click at [488, 111] on div at bounding box center [655, 296] width 1311 height 593
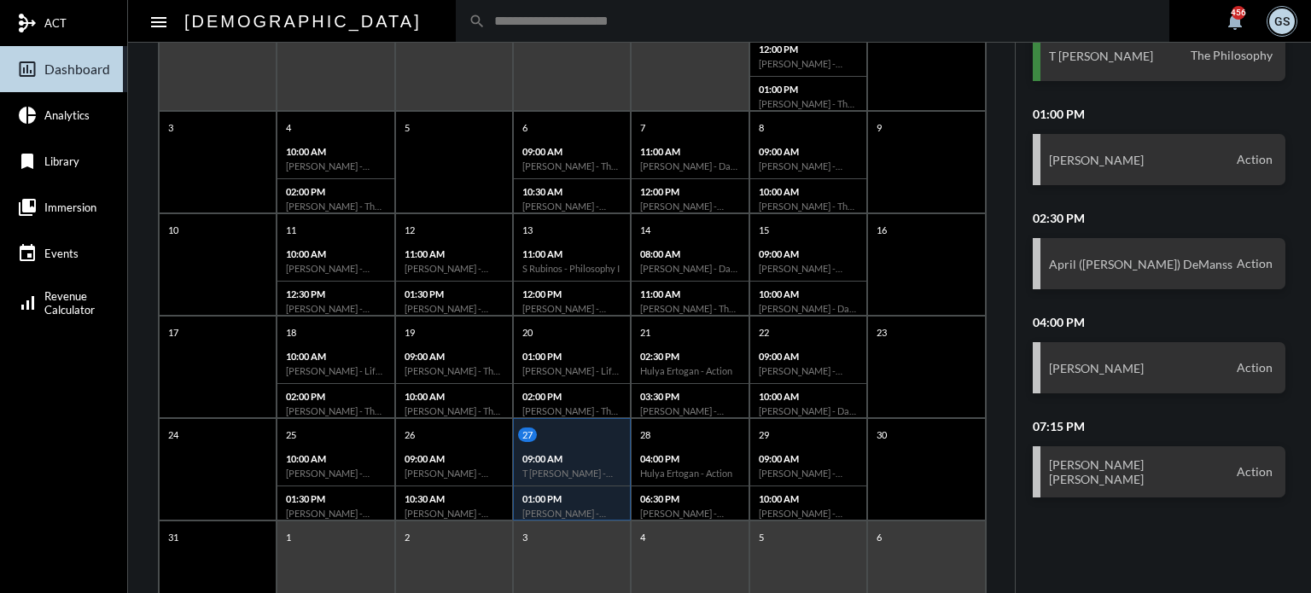
click at [486, 16] on input "text" at bounding box center [821, 21] width 671 height 15
type input "*"
type input "******"
click at [456, 29] on div "search ******" at bounding box center [813, 21] width 714 height 42
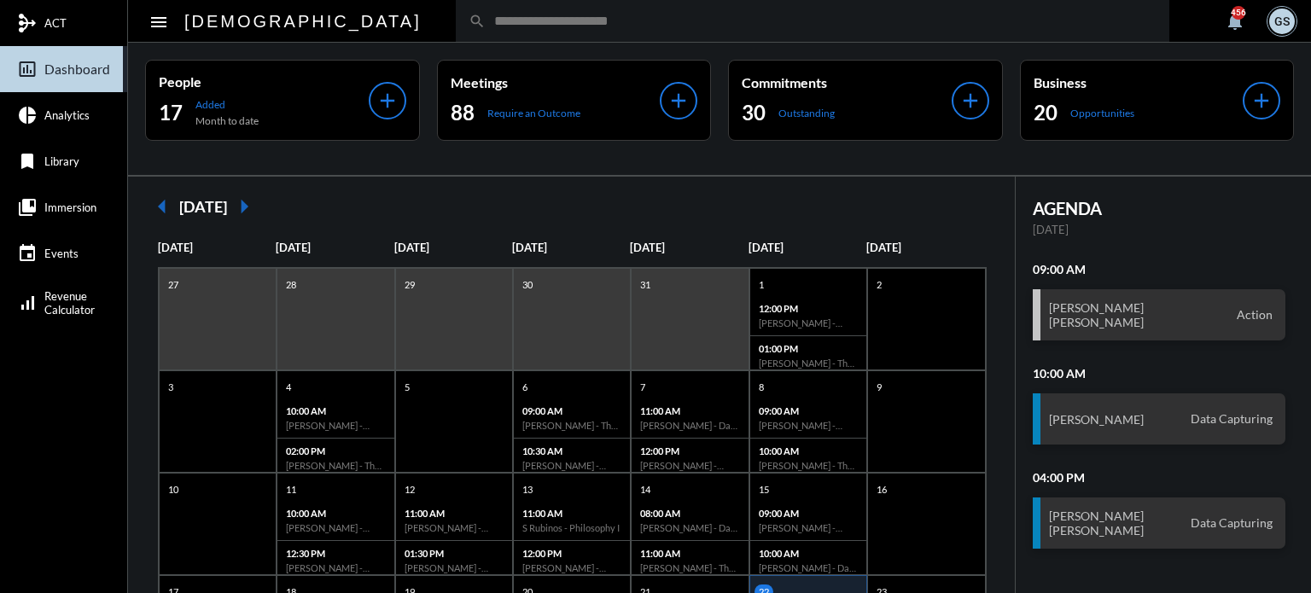
click at [486, 14] on input "text" at bounding box center [821, 21] width 671 height 15
type input "******"
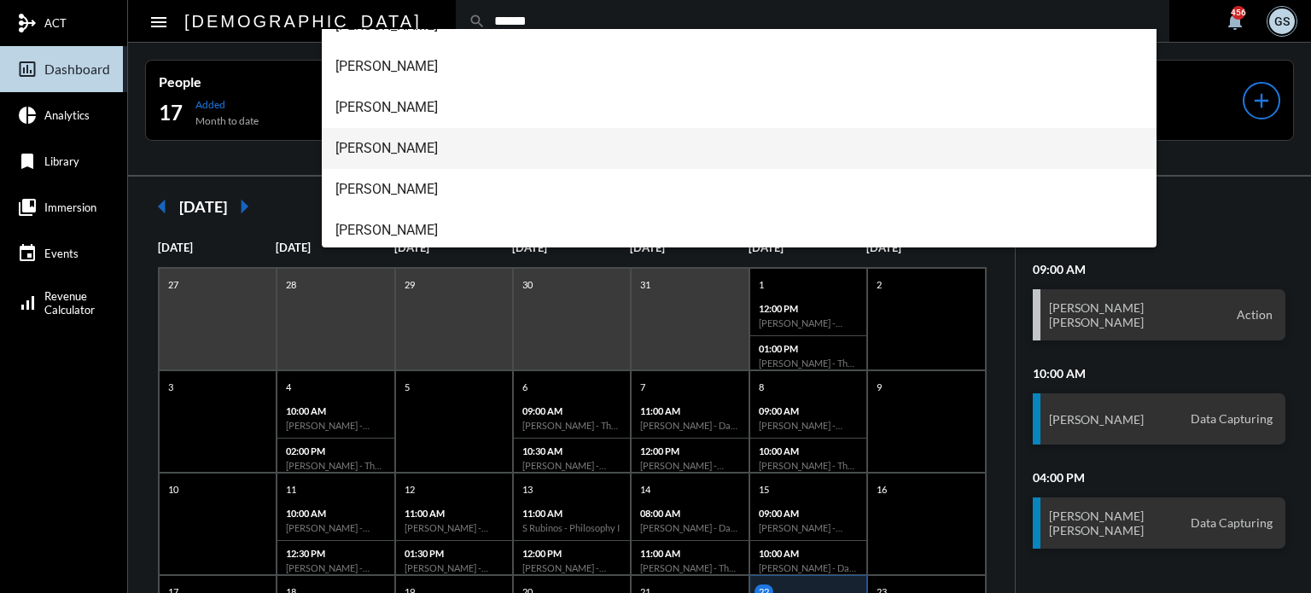
scroll to position [191, 0]
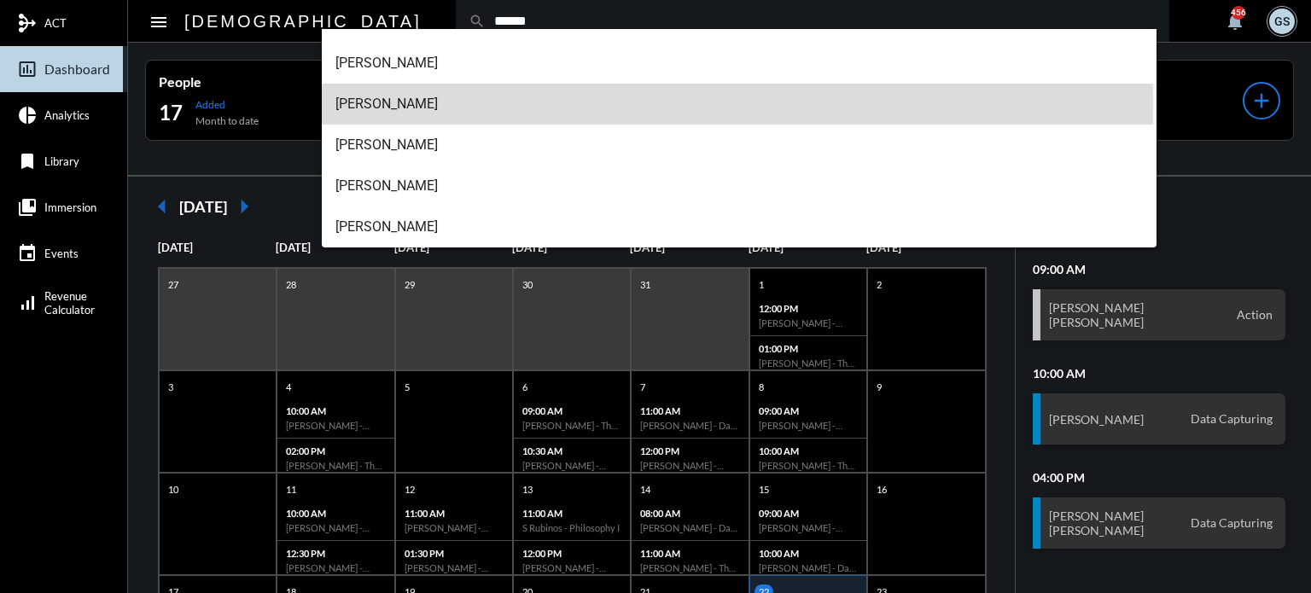
click at [386, 103] on span "[PERSON_NAME]" at bounding box center [739, 104] width 808 height 41
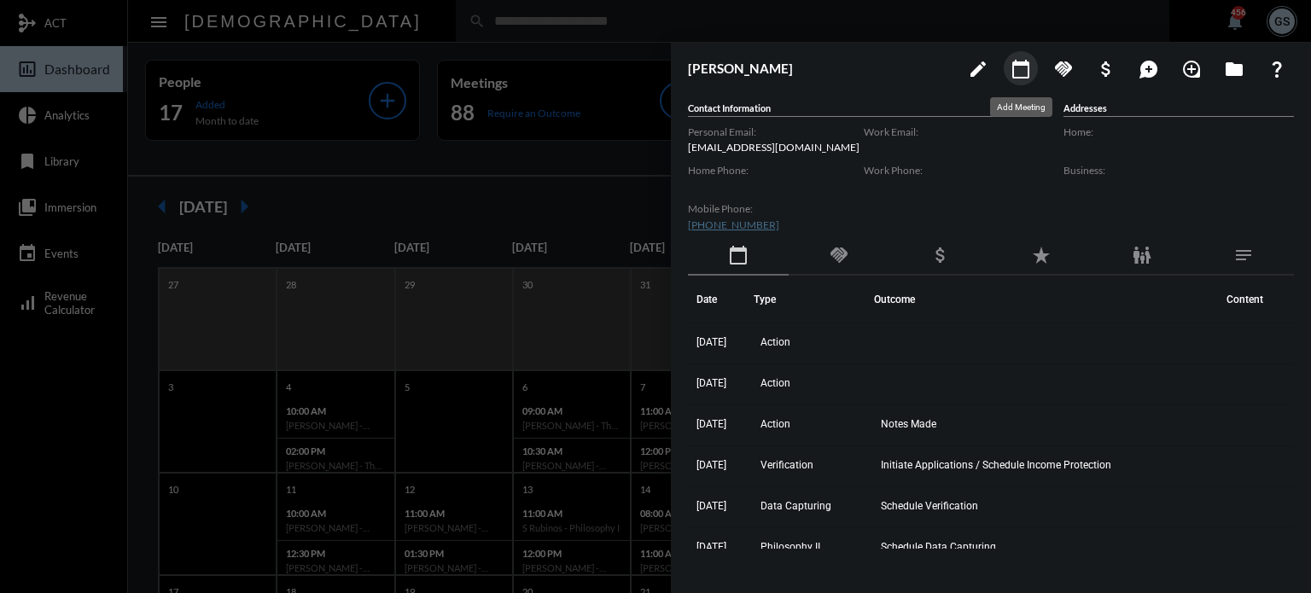
click at [1025, 61] on mat-icon "calendar_today" at bounding box center [1021, 69] width 20 height 20
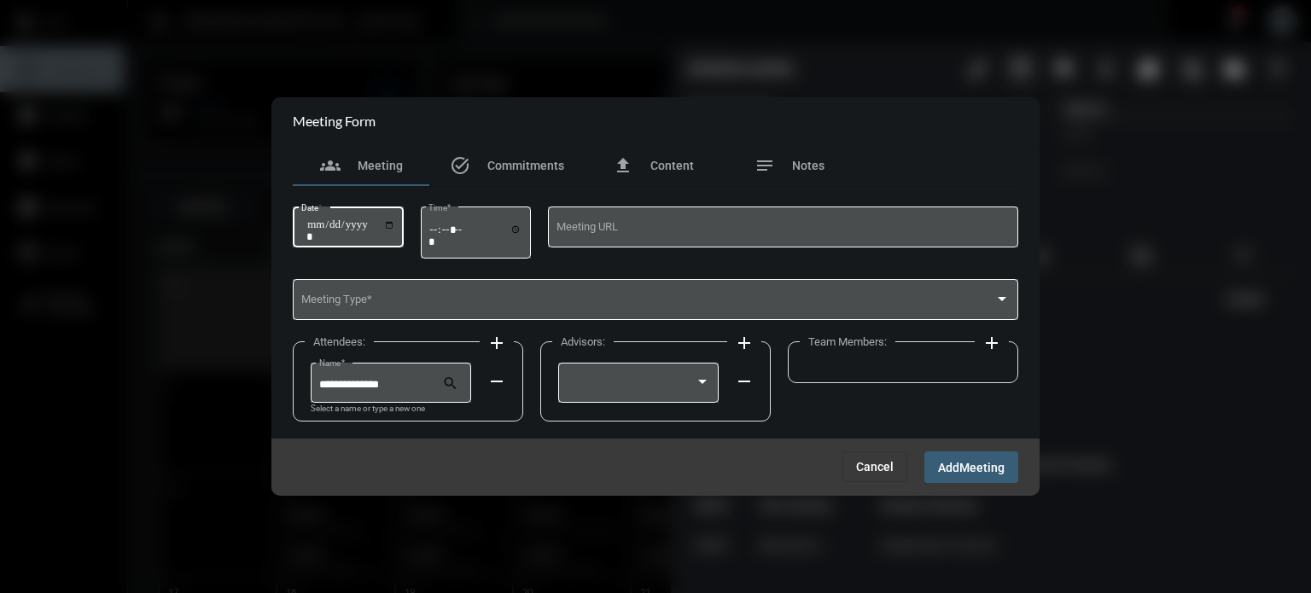
click at [395, 226] on input "Date *" at bounding box center [350, 230] width 89 height 24
type input "**********"
click at [520, 224] on input "Time *" at bounding box center [475, 235] width 94 height 25
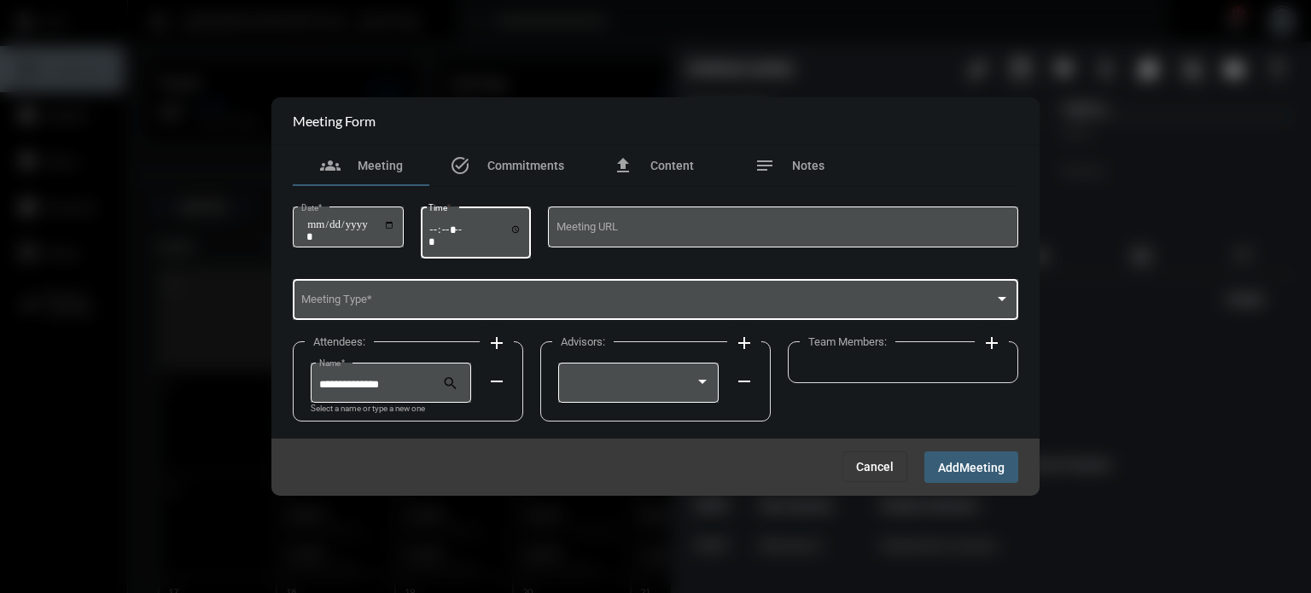
type input "*****"
click at [376, 300] on span at bounding box center [648, 302] width 694 height 13
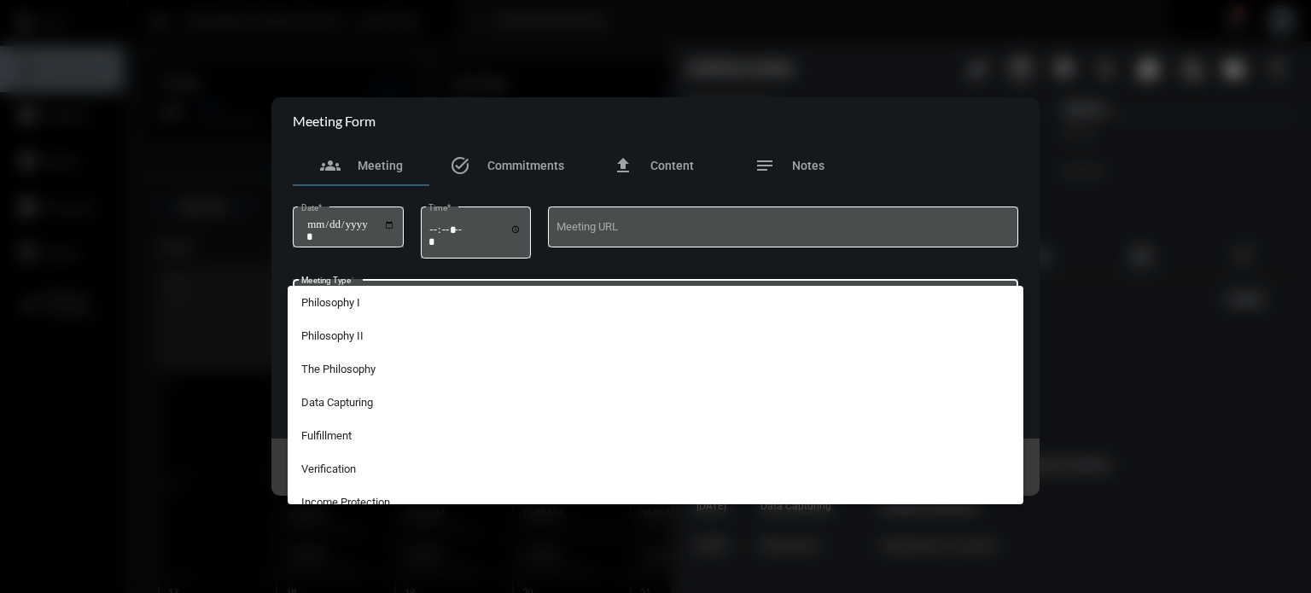
scroll to position [314, 0]
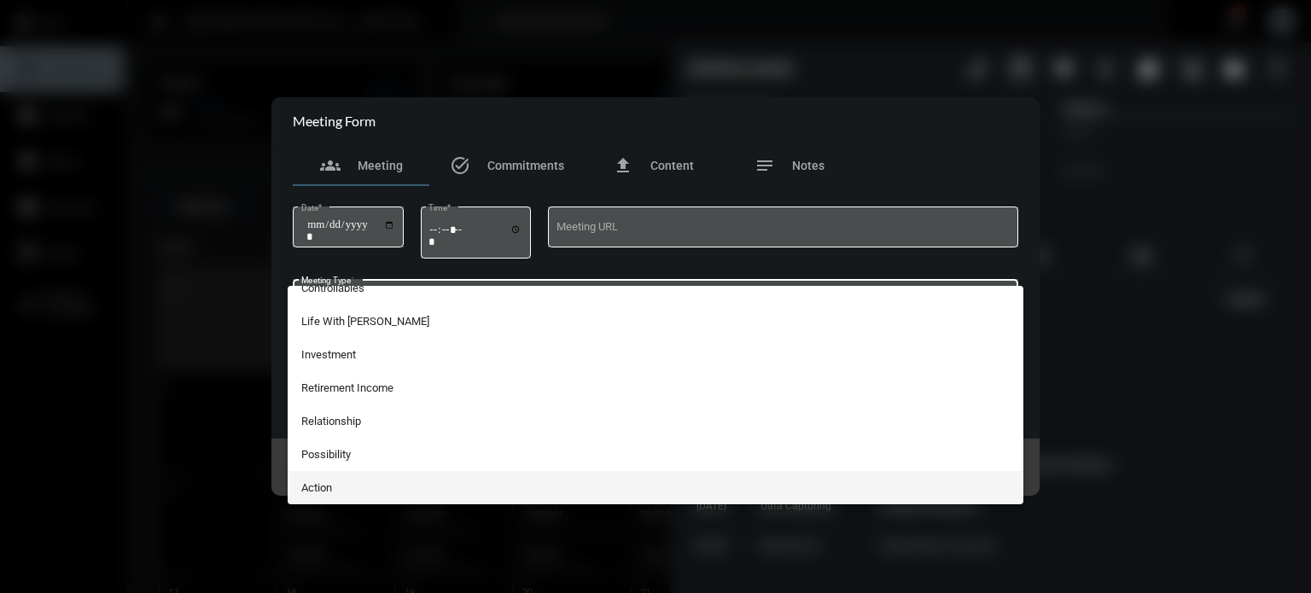
click at [335, 484] on span "Action" at bounding box center [655, 487] width 709 height 33
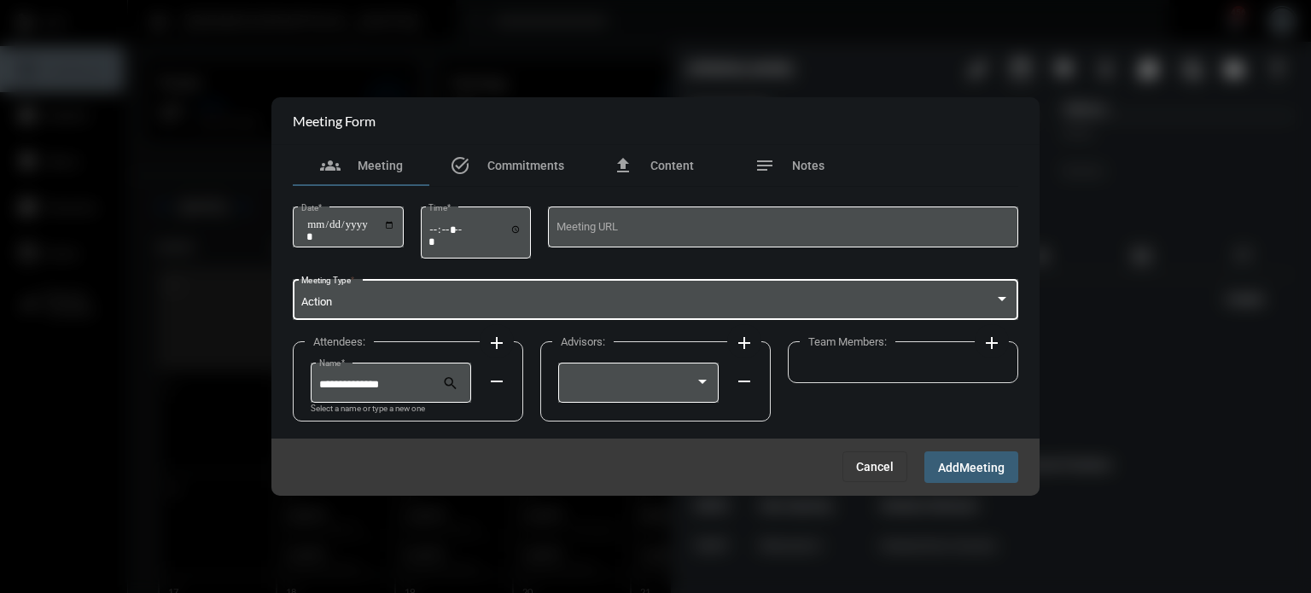
click at [492, 343] on mat-icon "add" at bounding box center [496, 343] width 20 height 20
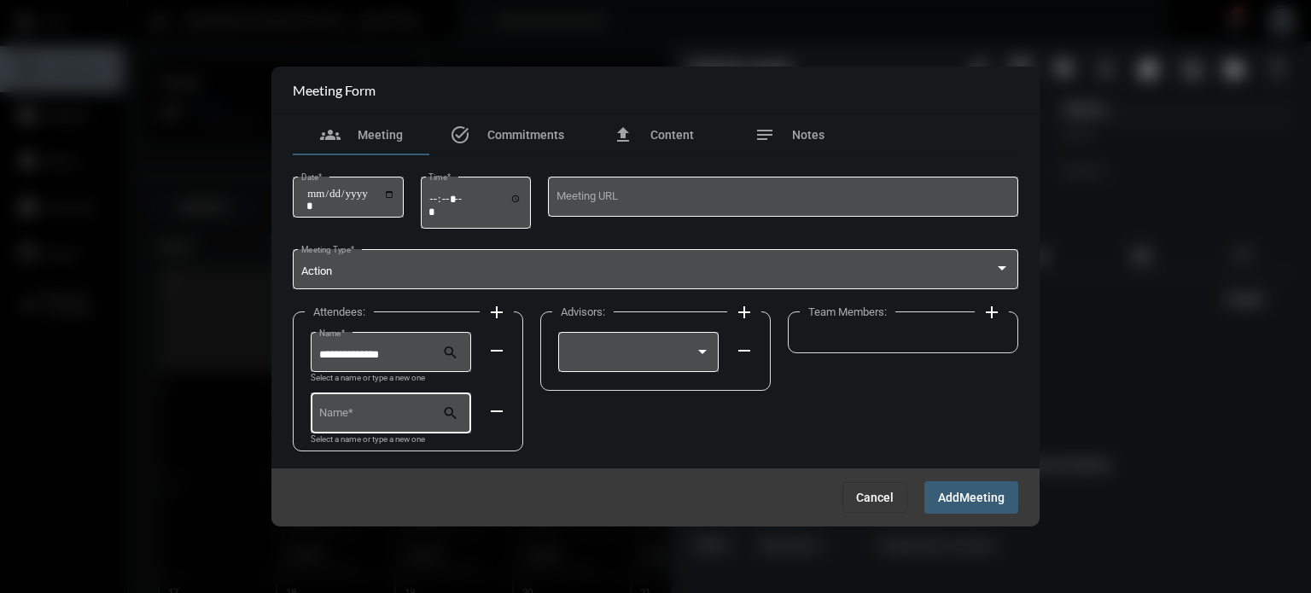
click at [397, 425] on div "Name *" at bounding box center [381, 412] width 124 height 44
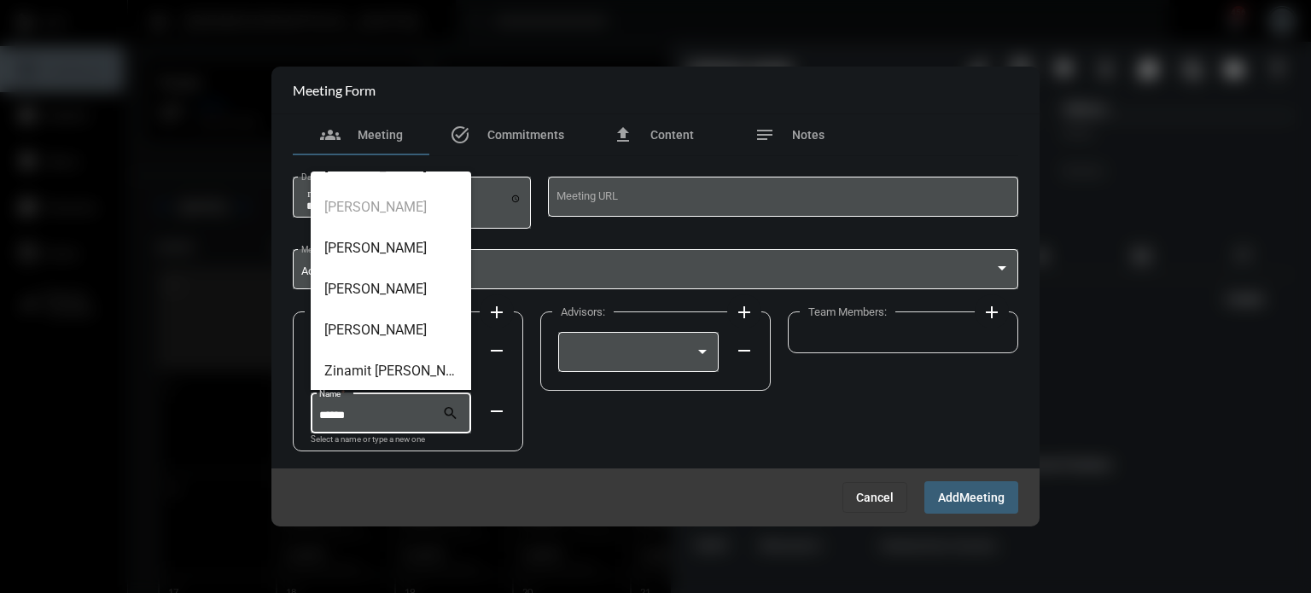
scroll to position [232, 0]
click at [374, 245] on span "[PERSON_NAME]" at bounding box center [390, 246] width 133 height 41
type input "**********"
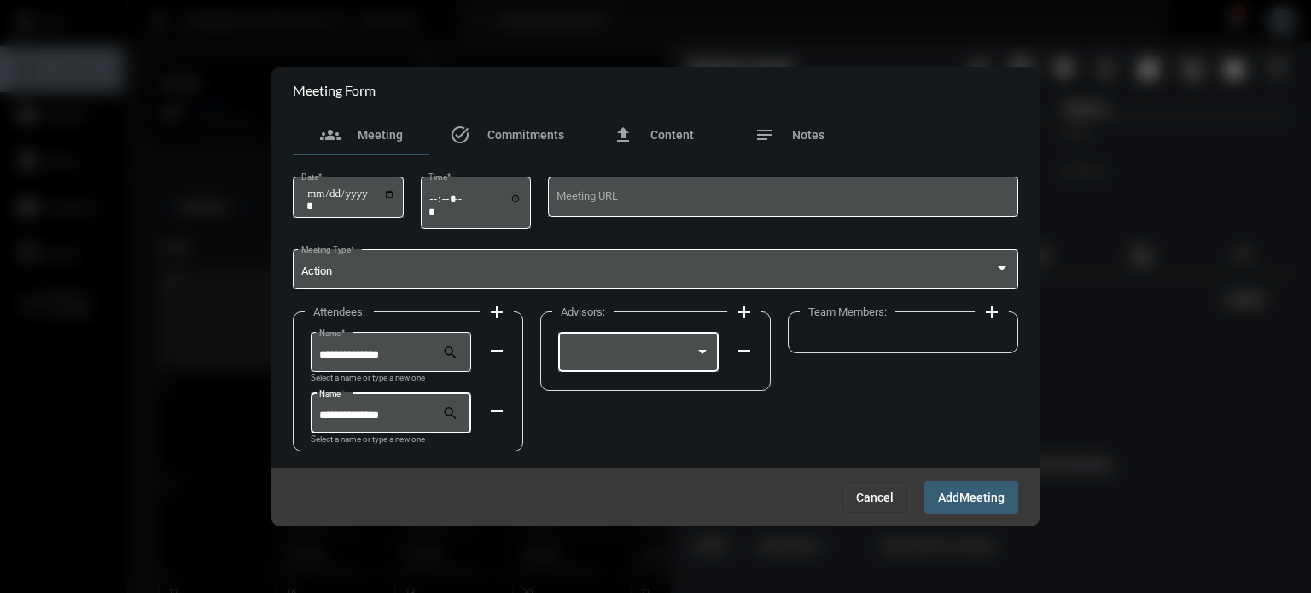
click at [638, 341] on div at bounding box center [639, 351] width 144 height 44
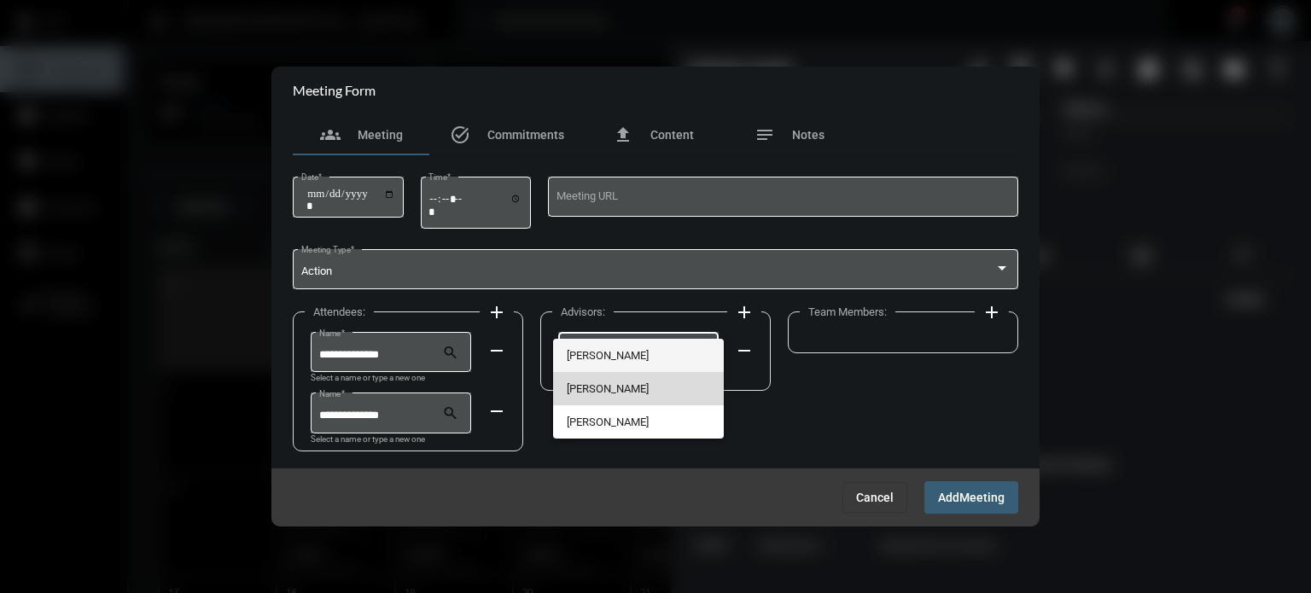
click at [622, 399] on span "[PERSON_NAME]" at bounding box center [639, 388] width 144 height 33
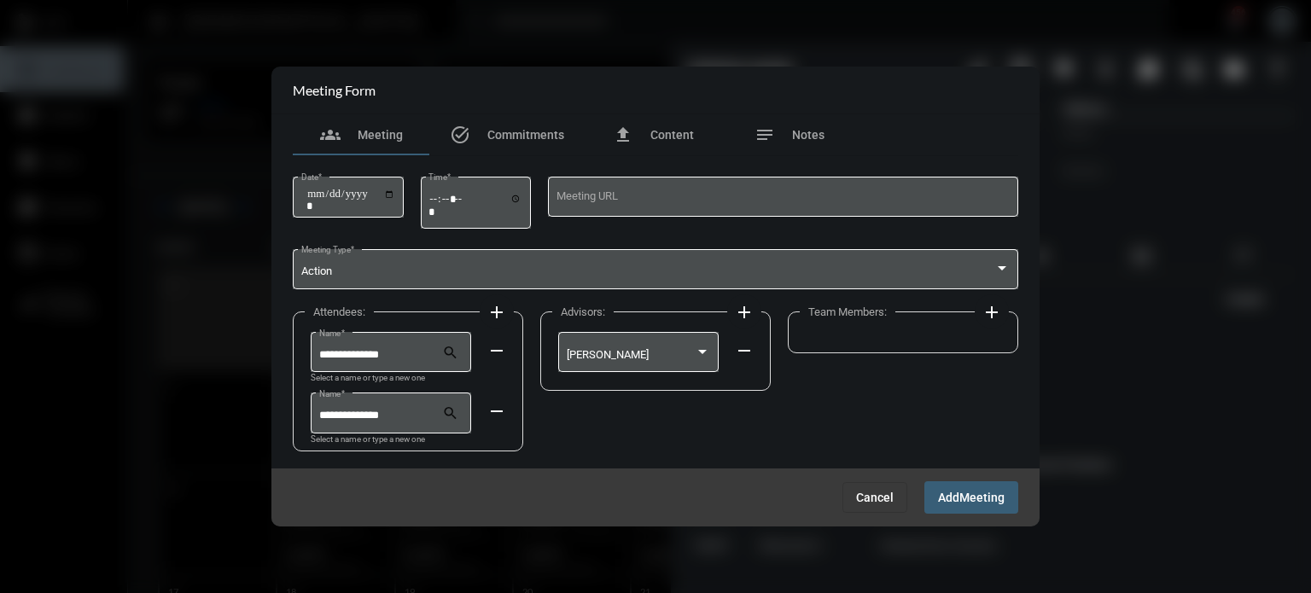
click at [741, 307] on mat-icon "add" at bounding box center [744, 312] width 20 height 20
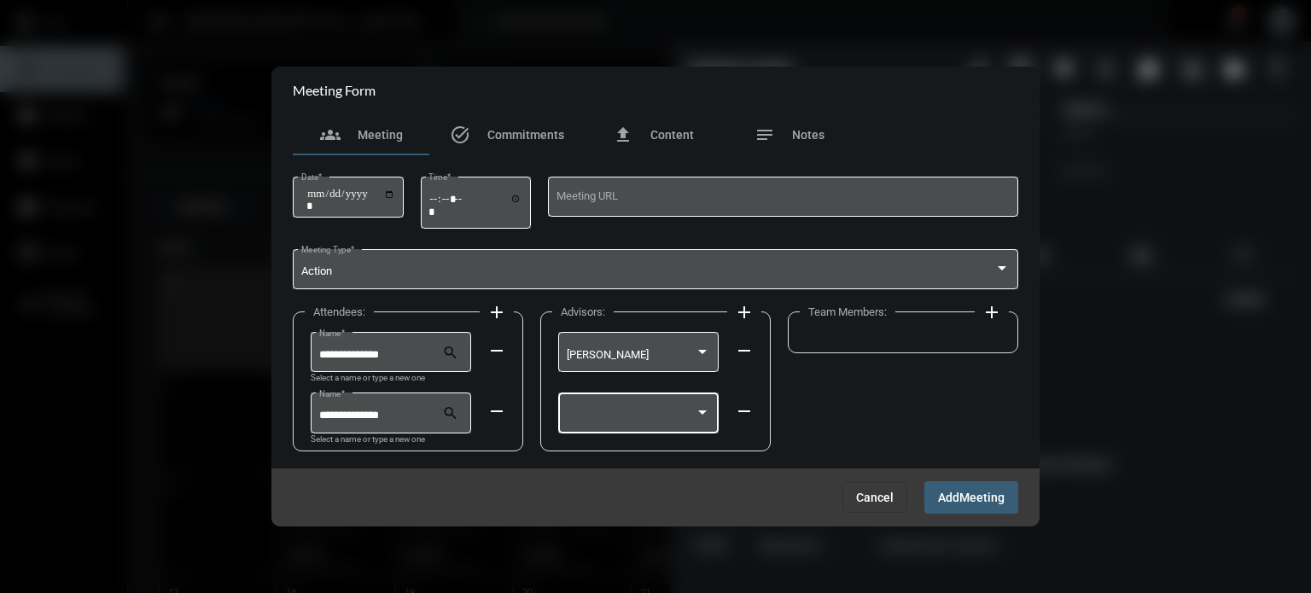
click at [651, 417] on div at bounding box center [631, 416] width 129 height 13
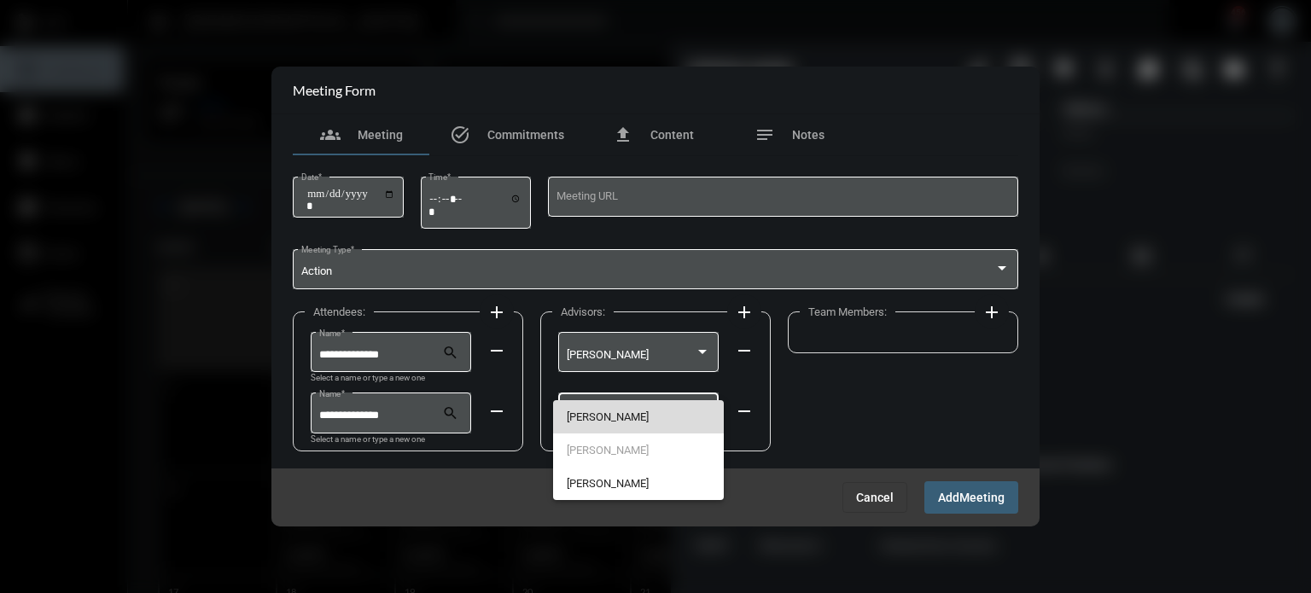
click at [649, 417] on span "[PERSON_NAME]" at bounding box center [639, 416] width 144 height 33
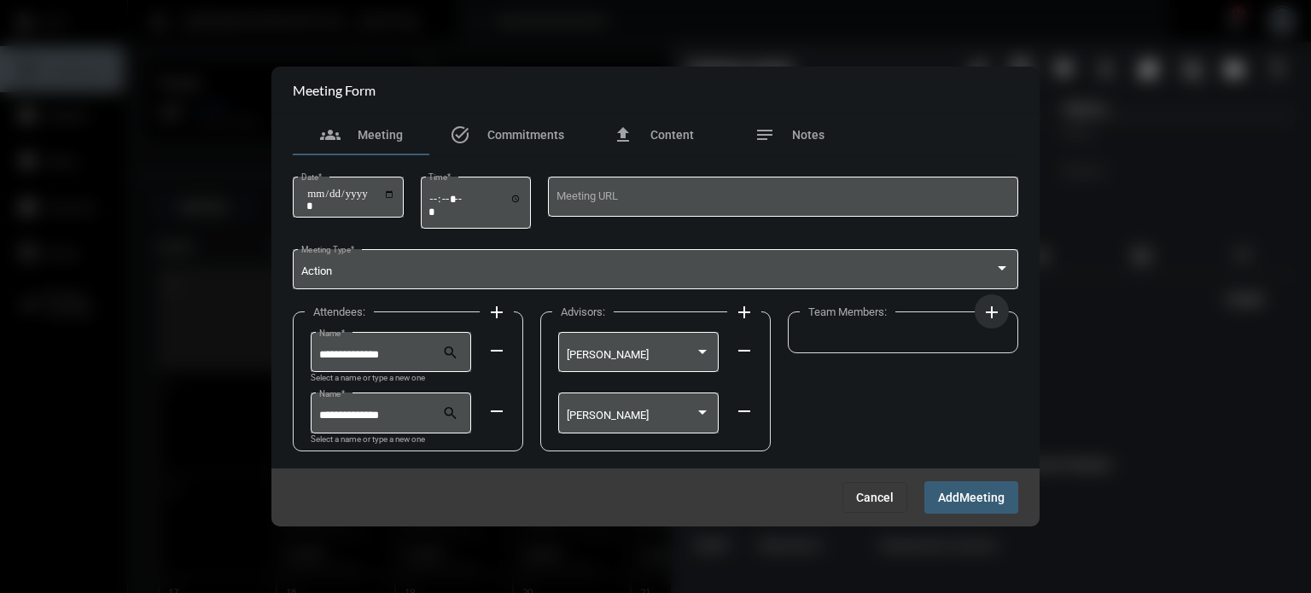
click at [996, 306] on mat-icon "add" at bounding box center [992, 312] width 20 height 20
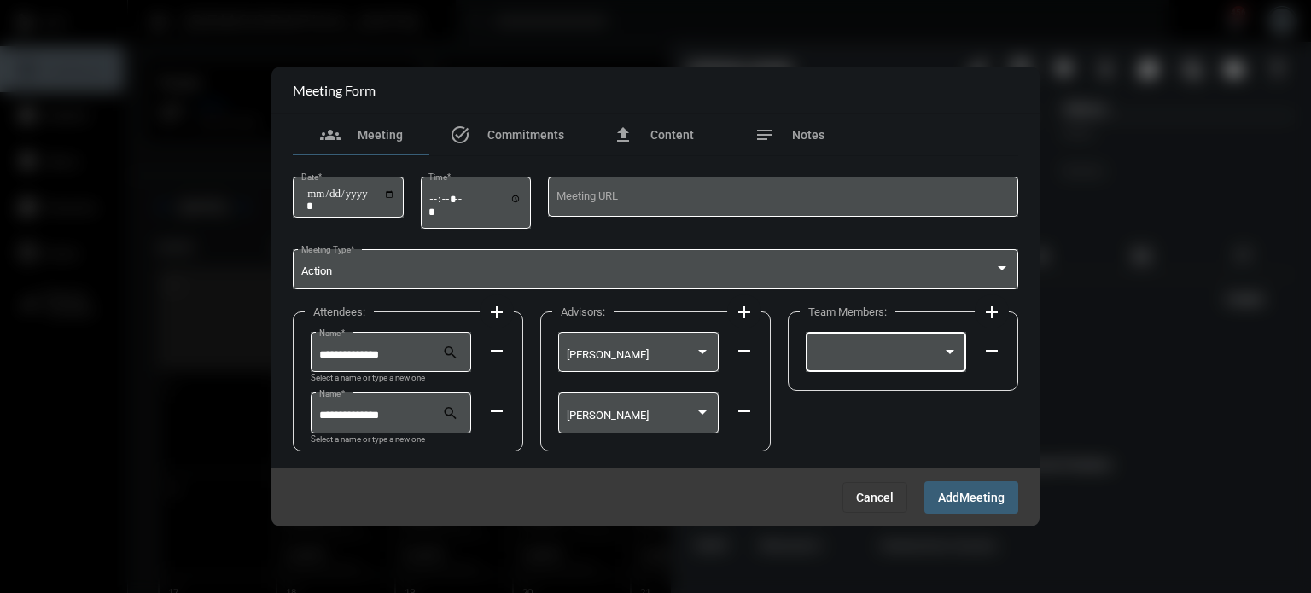
click at [877, 341] on div at bounding box center [886, 351] width 144 height 44
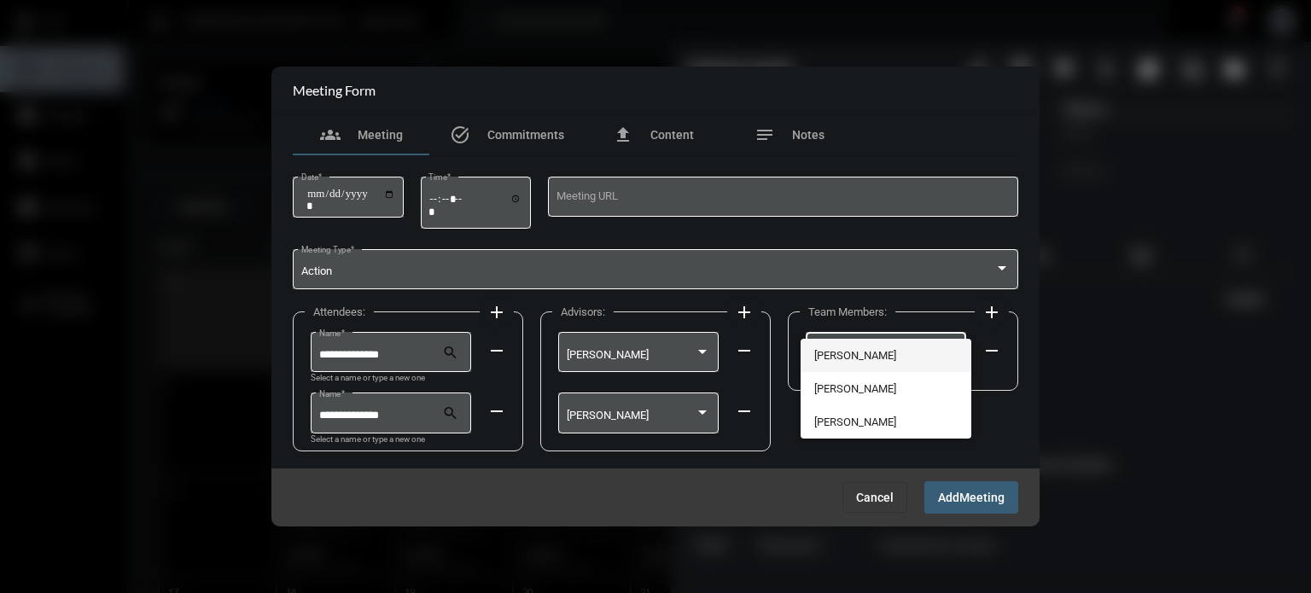
click at [848, 351] on span "[PERSON_NAME]" at bounding box center [886, 355] width 144 height 33
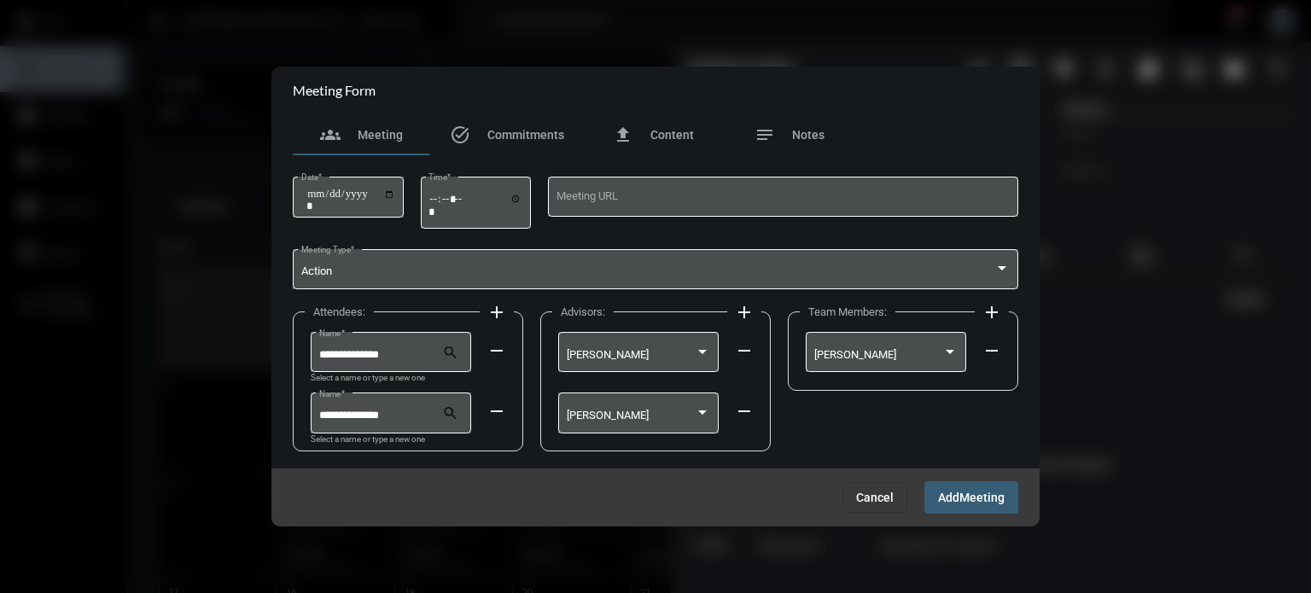
click at [960, 500] on span "Meeting" at bounding box center [981, 499] width 45 height 14
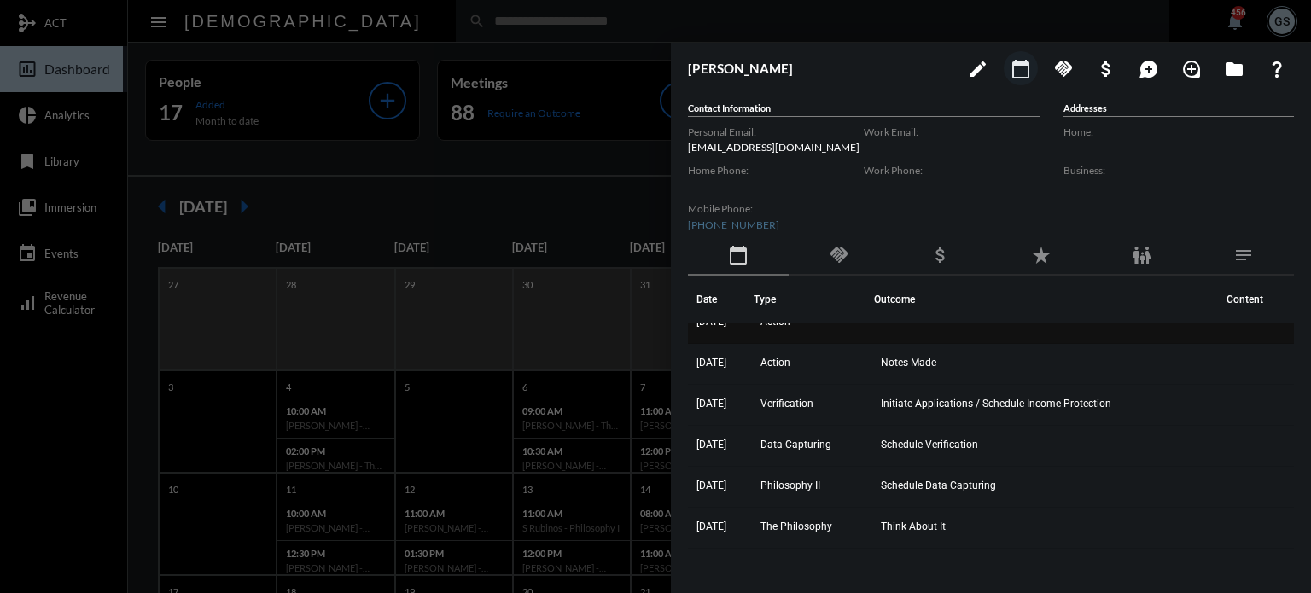
scroll to position [0, 0]
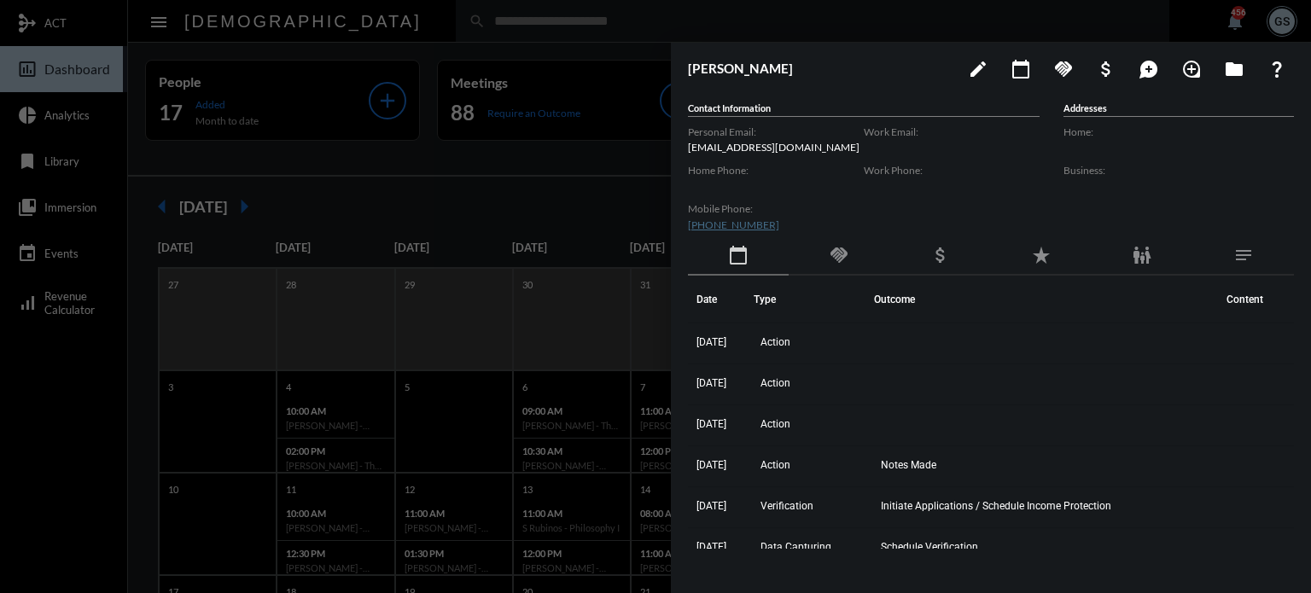
click at [64, 399] on div at bounding box center [655, 296] width 1311 height 593
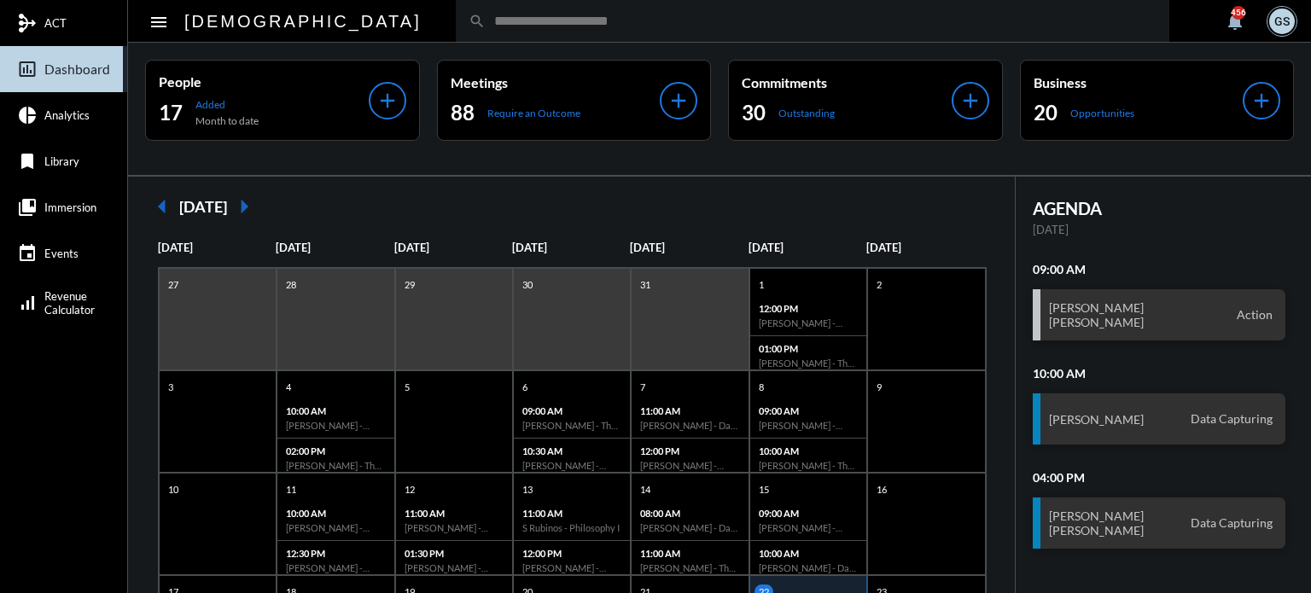
click at [486, 15] on input "text" at bounding box center [821, 21] width 671 height 15
type input "******"
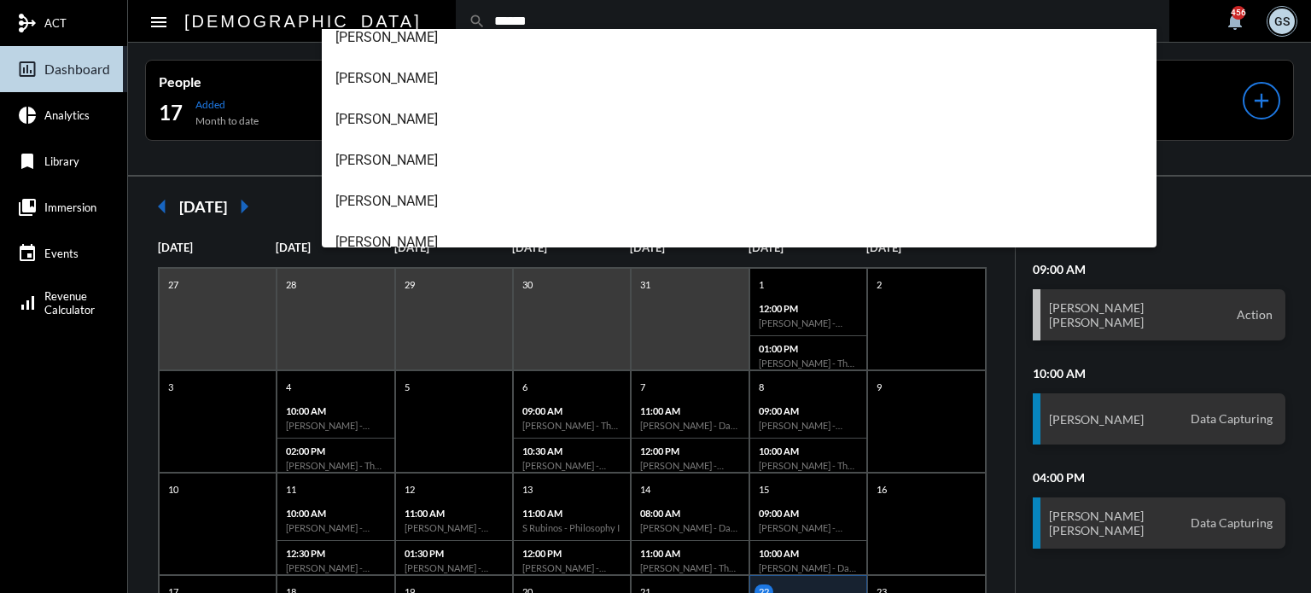
scroll to position [191, 0]
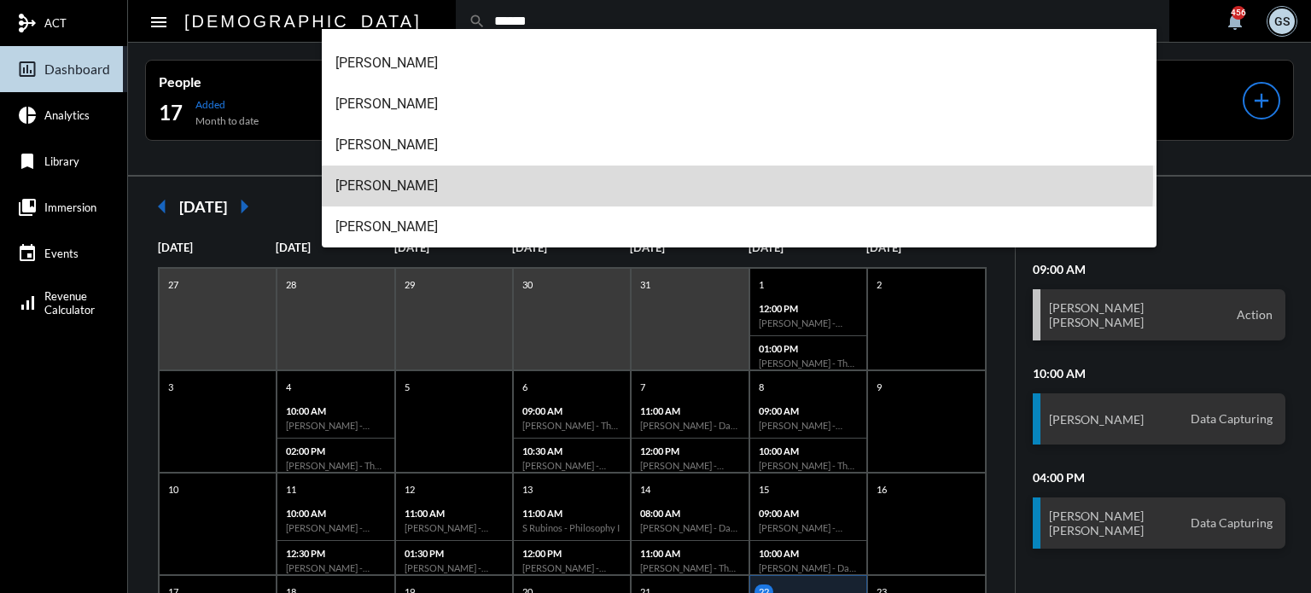
click at [430, 180] on span "[PERSON_NAME]" at bounding box center [739, 186] width 808 height 41
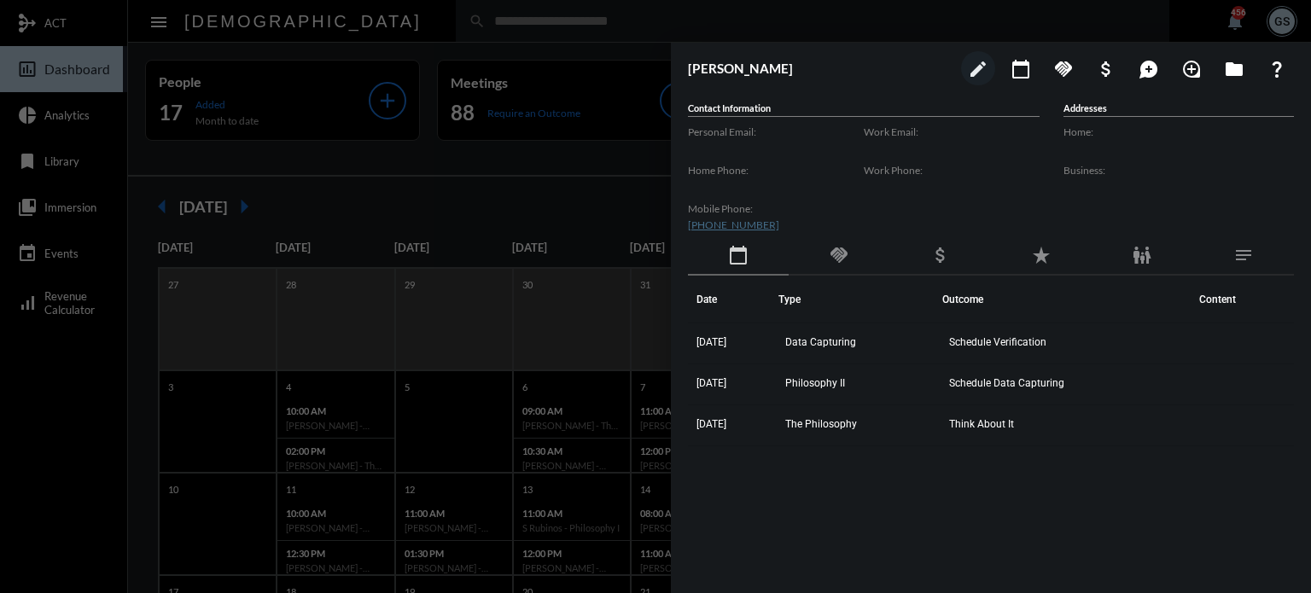
click at [123, 443] on div at bounding box center [655, 296] width 1311 height 593
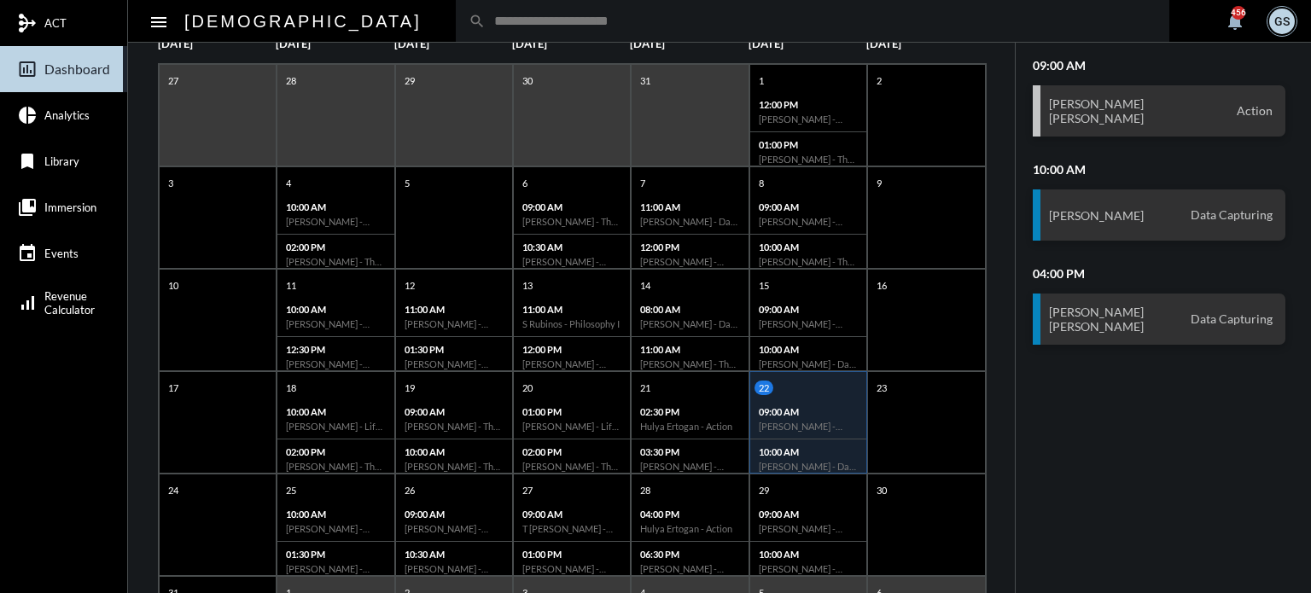
scroll to position [329, 0]
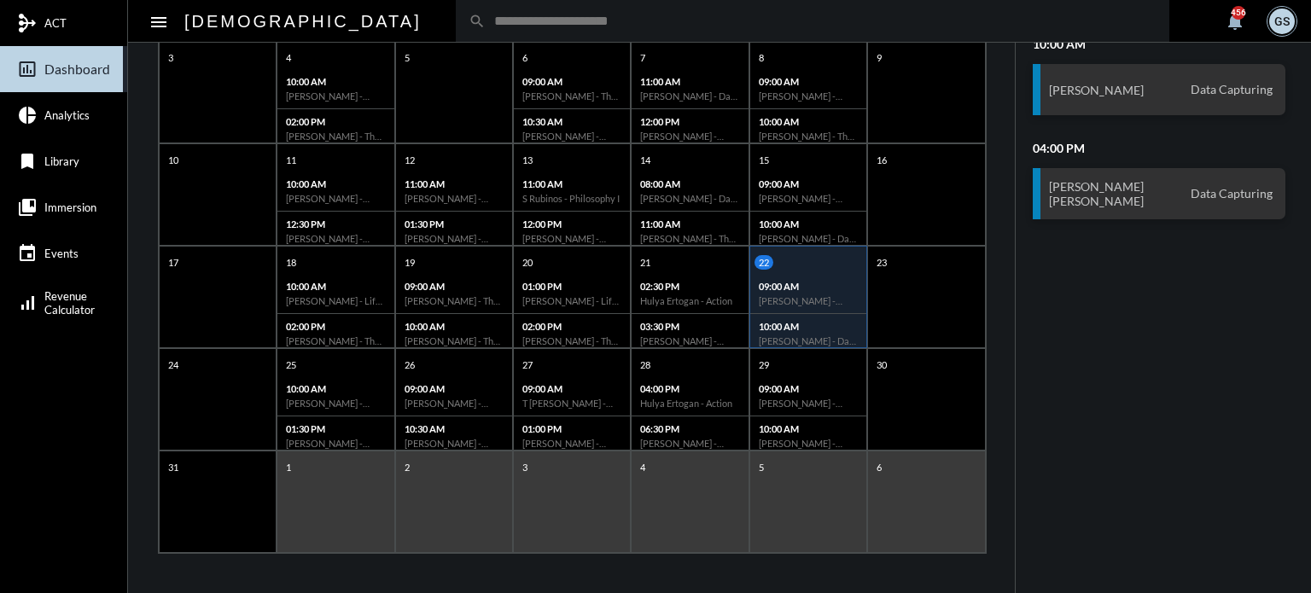
click at [794, 300] on h6 "[PERSON_NAME] - [PERSON_NAME] - Action" at bounding box center [808, 300] width 99 height 11
click at [805, 411] on div "09:00 AM [PERSON_NAME] - Action" at bounding box center [808, 396] width 116 height 40
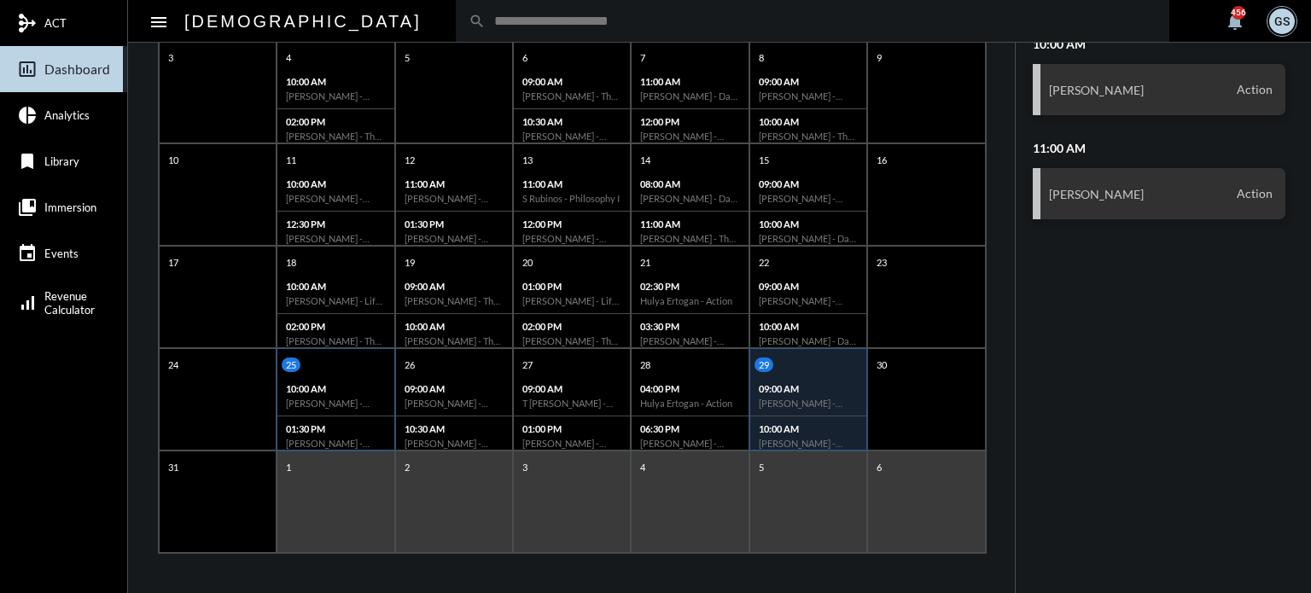
click at [325, 387] on p "10:00 AM" at bounding box center [335, 388] width 99 height 11
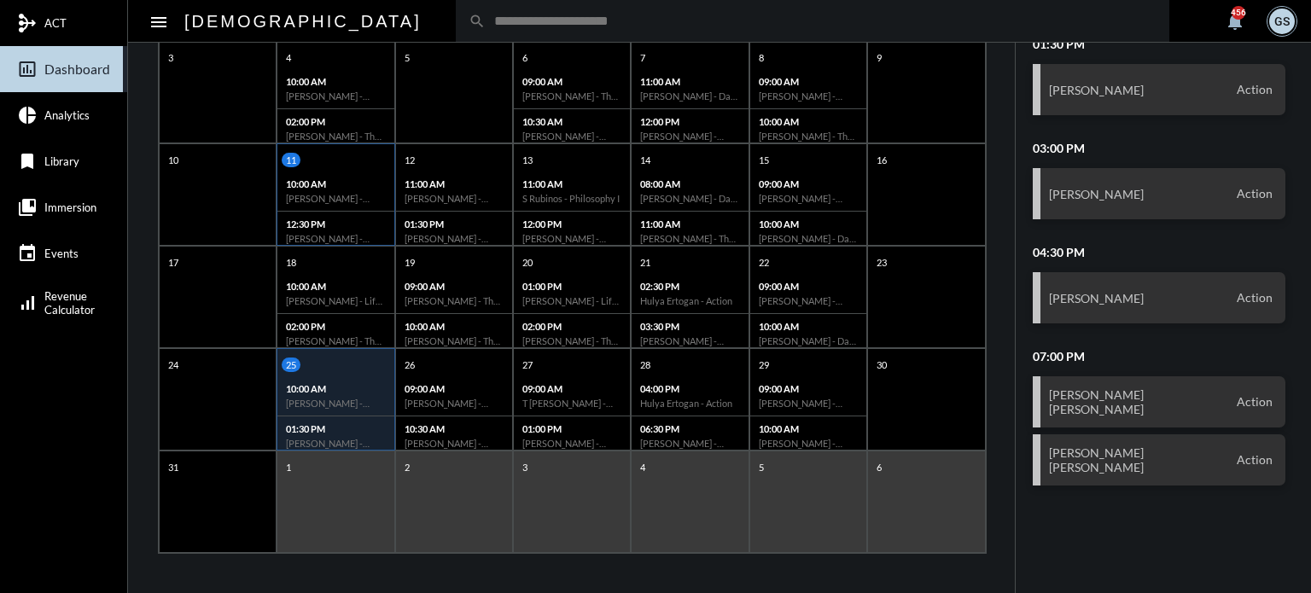
scroll to position [0, 0]
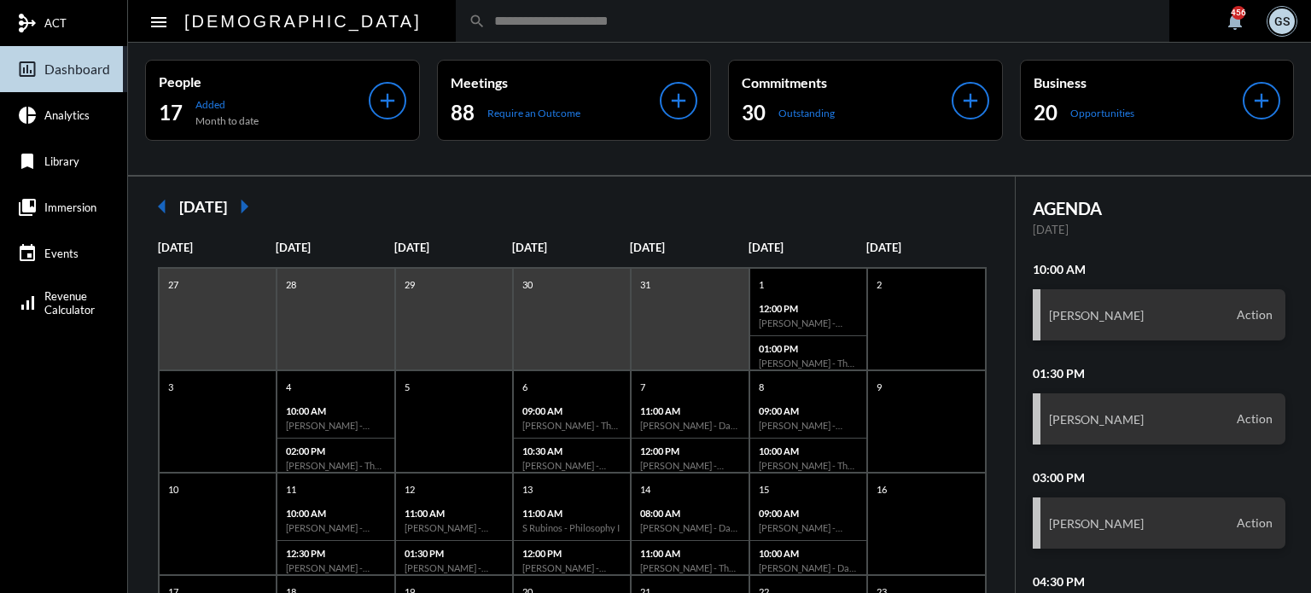
click at [261, 207] on mat-icon "arrow_right" at bounding box center [244, 206] width 34 height 34
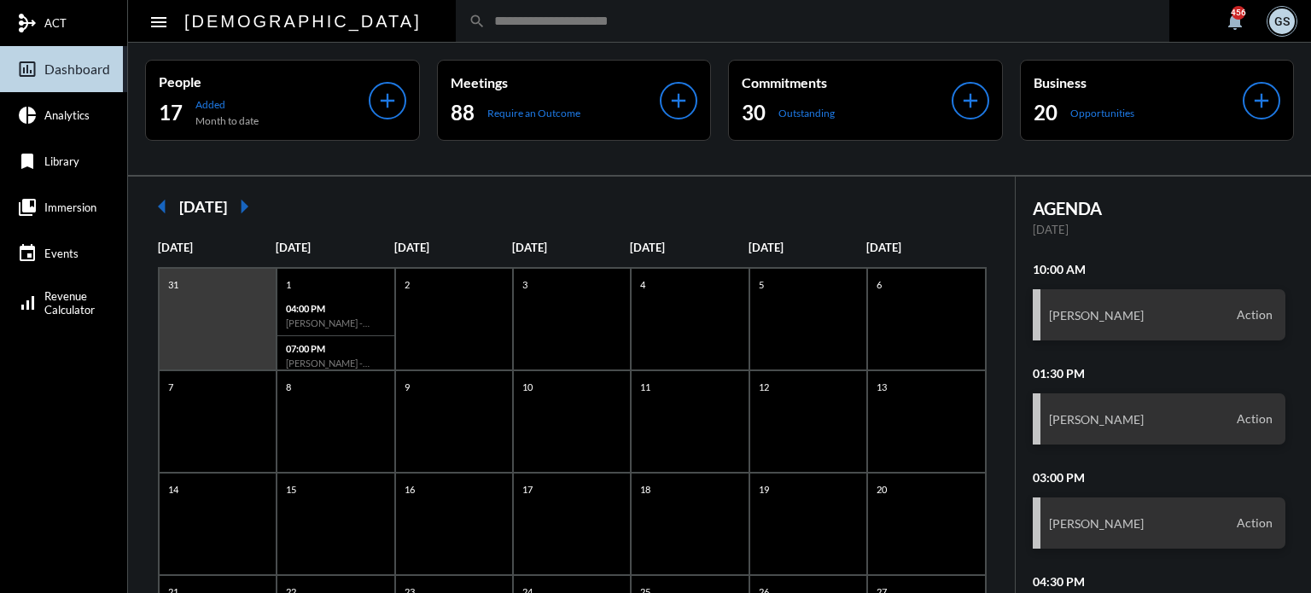
click at [160, 207] on mat-icon "arrow_left" at bounding box center [162, 206] width 34 height 34
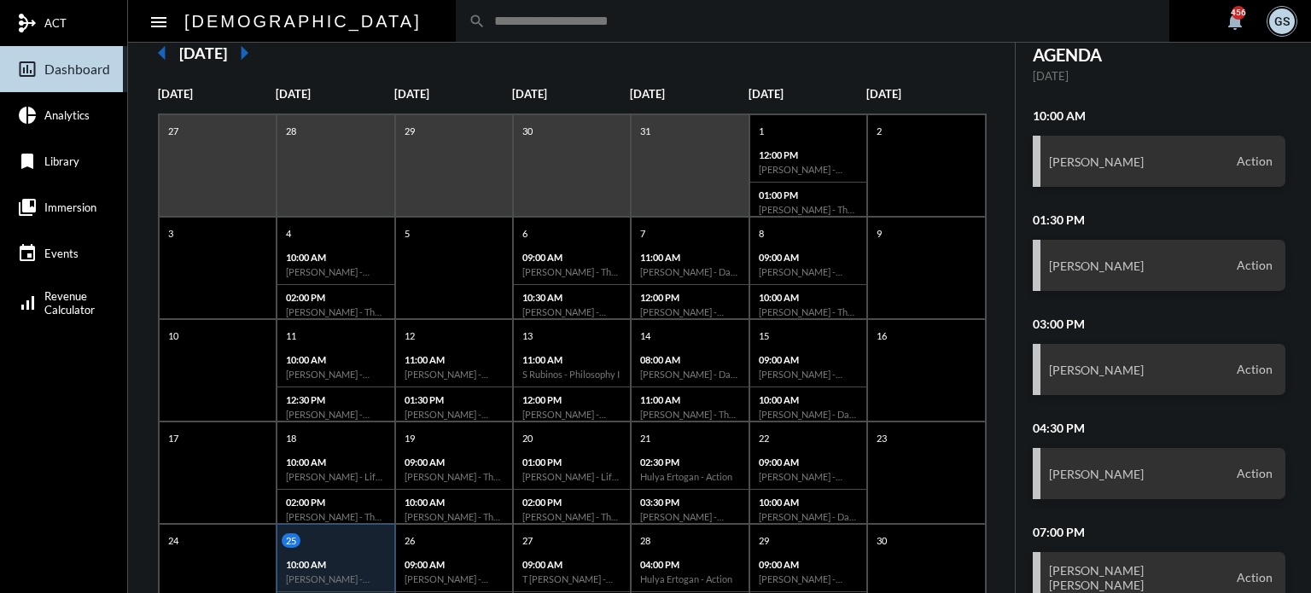
scroll to position [155, 0]
click at [309, 250] on p "10:00 AM" at bounding box center [335, 255] width 99 height 11
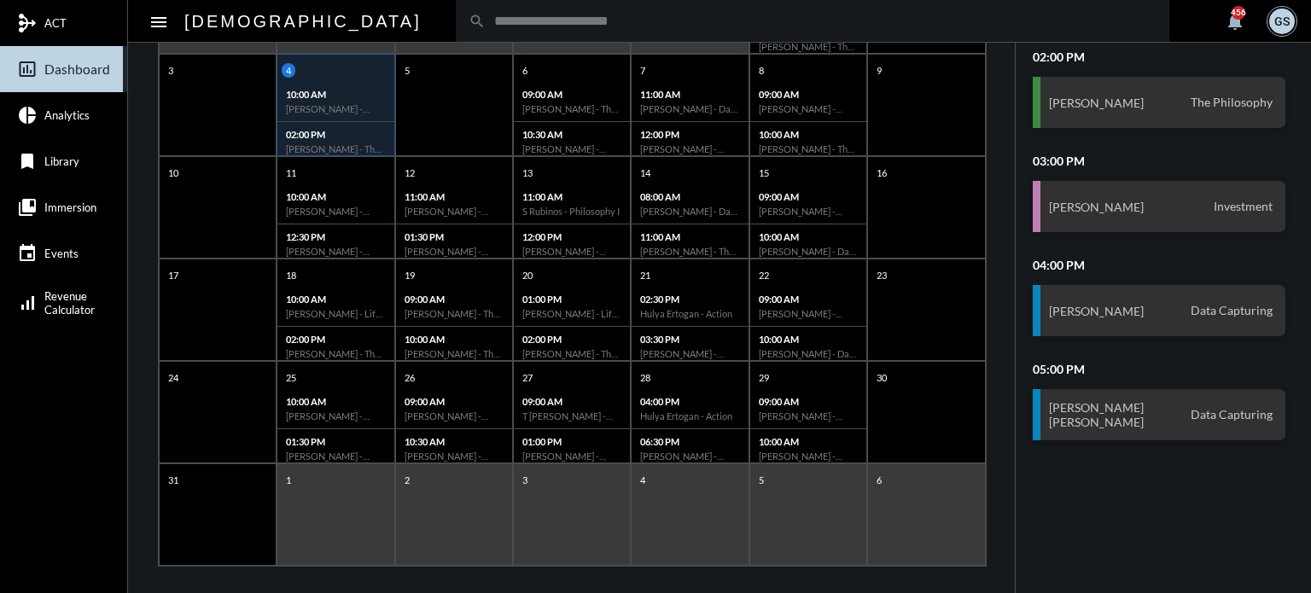
scroll to position [323, 0]
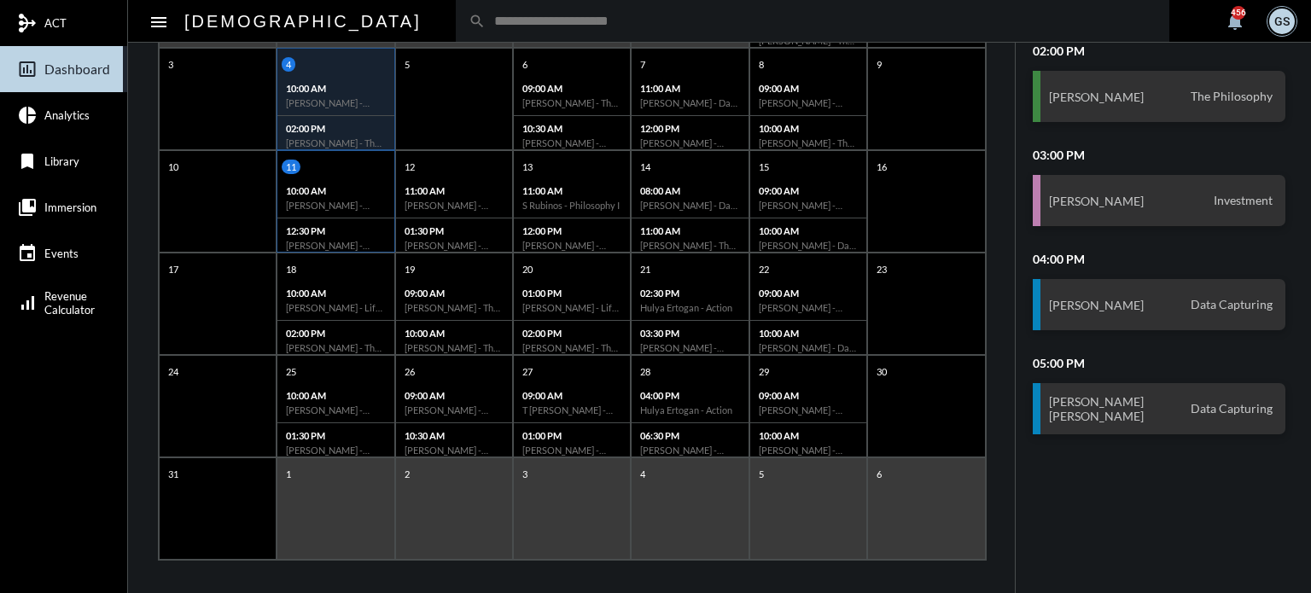
click at [341, 194] on div "10:00 AM [PERSON_NAME] - Review" at bounding box center [335, 198] width 116 height 40
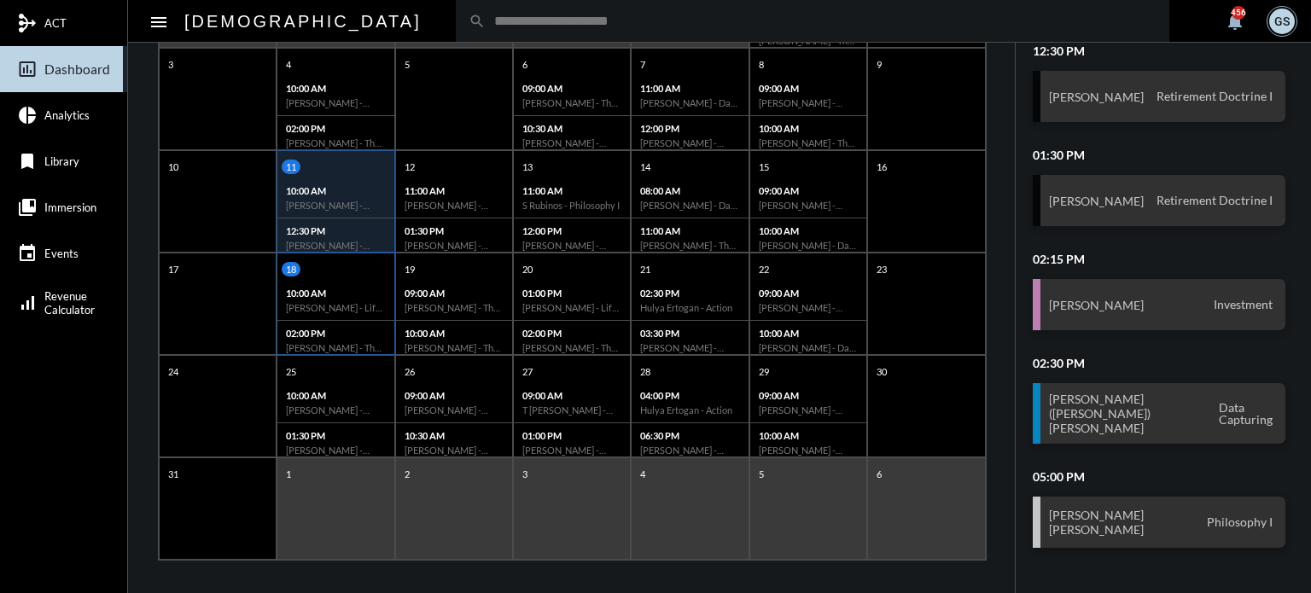
click at [338, 305] on h6 "[PERSON_NAME] - Life With [PERSON_NAME]" at bounding box center [335, 307] width 99 height 11
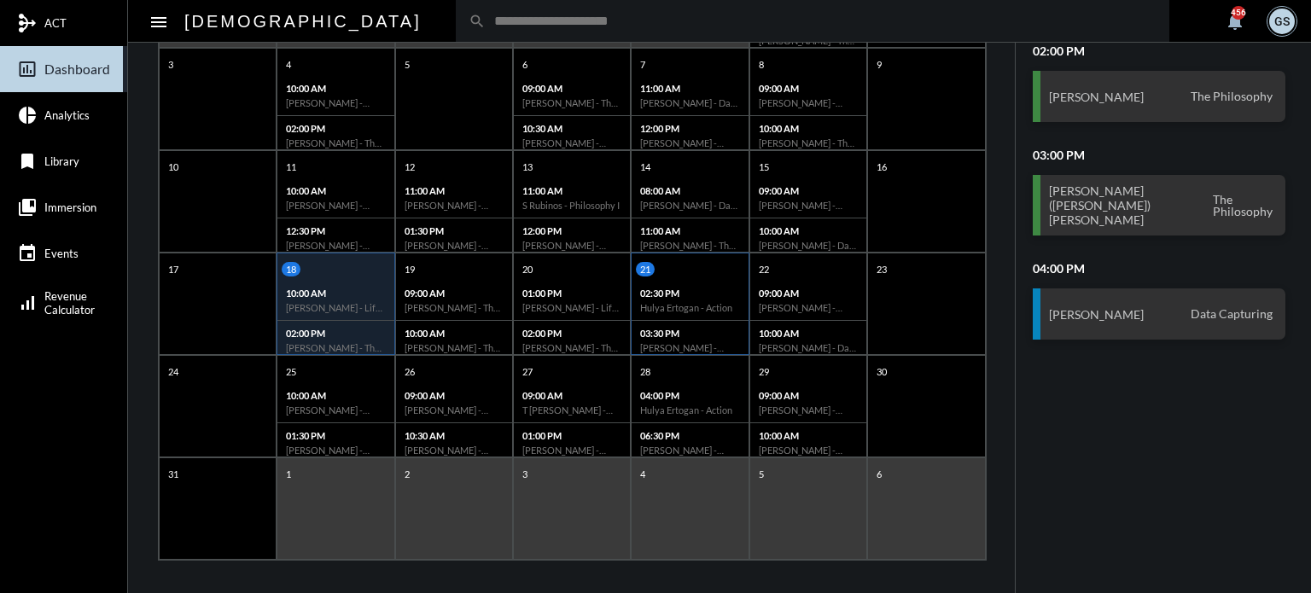
click at [689, 281] on div "02:30 PM Hulya Ertogan - Action" at bounding box center [690, 301] width 116 height 40
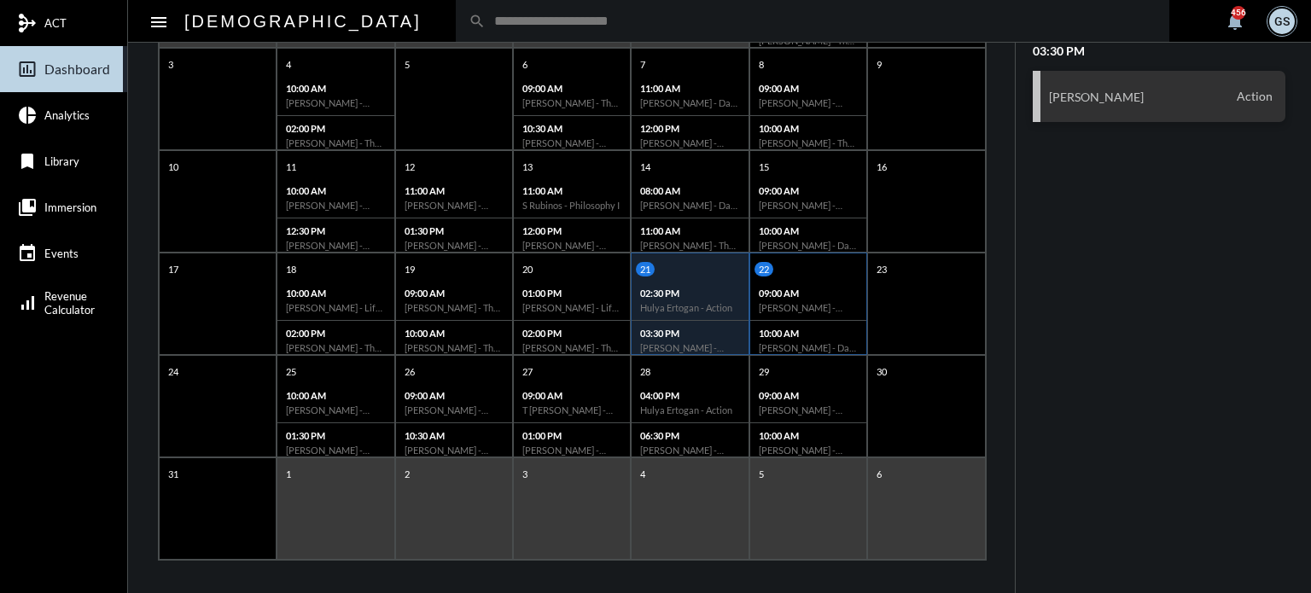
click at [848, 293] on p "09:00 AM" at bounding box center [808, 293] width 99 height 11
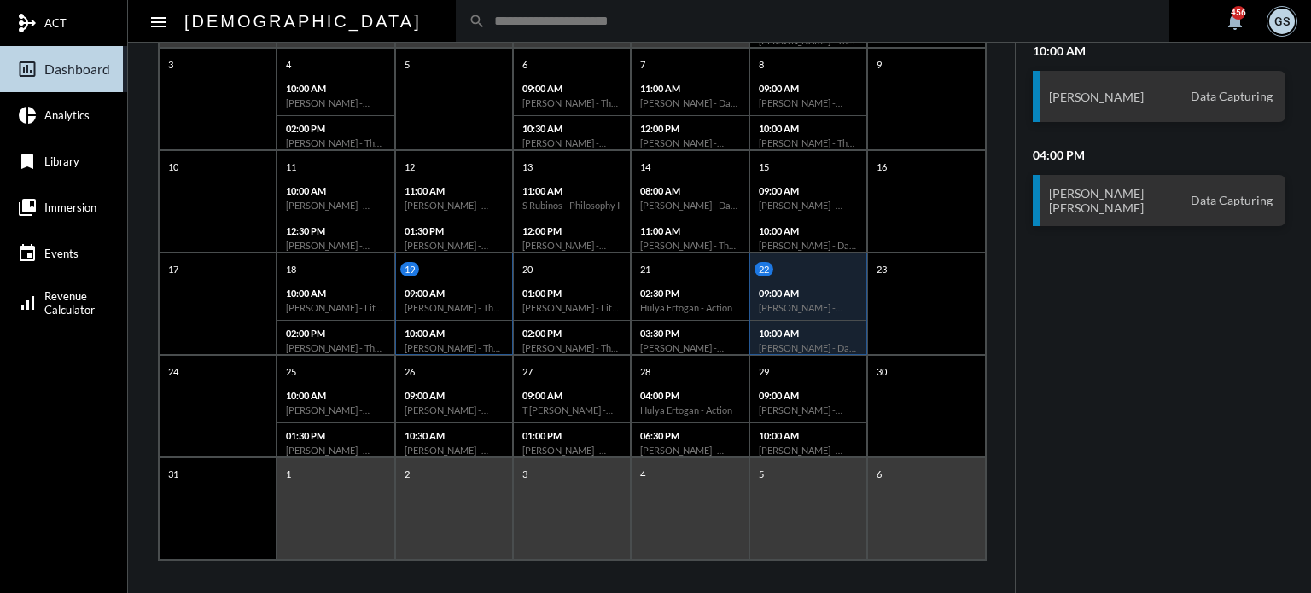
click at [443, 328] on p "10:00 AM" at bounding box center [454, 333] width 99 height 11
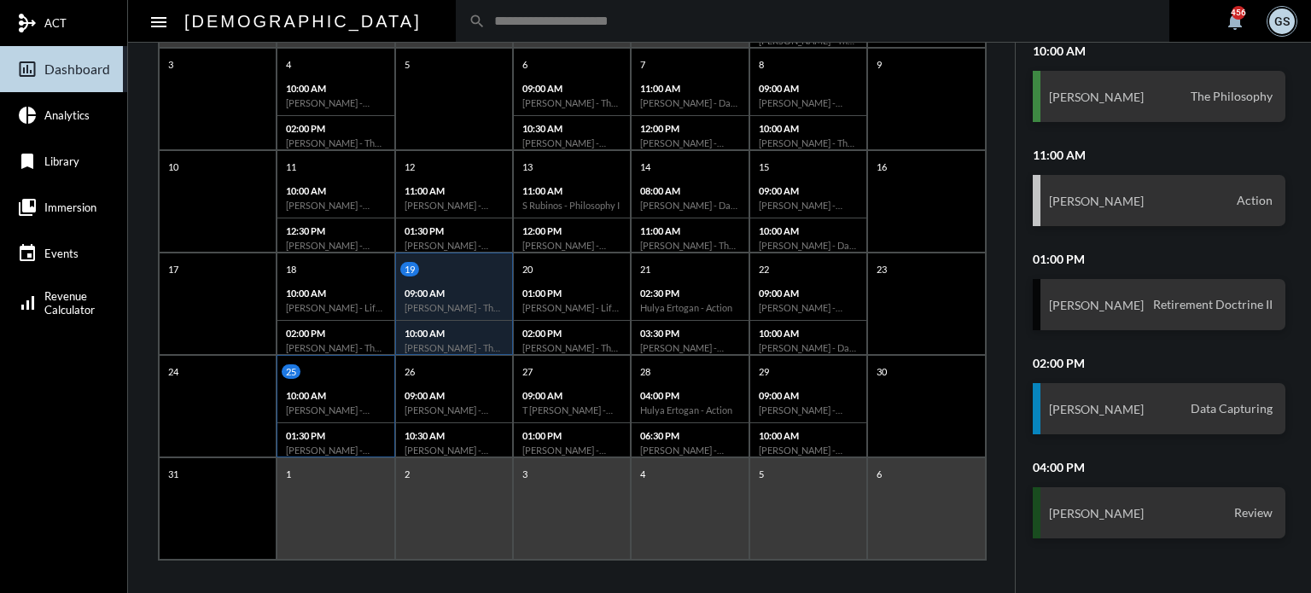
click at [306, 446] on h6 "[PERSON_NAME] - Action" at bounding box center [335, 450] width 99 height 11
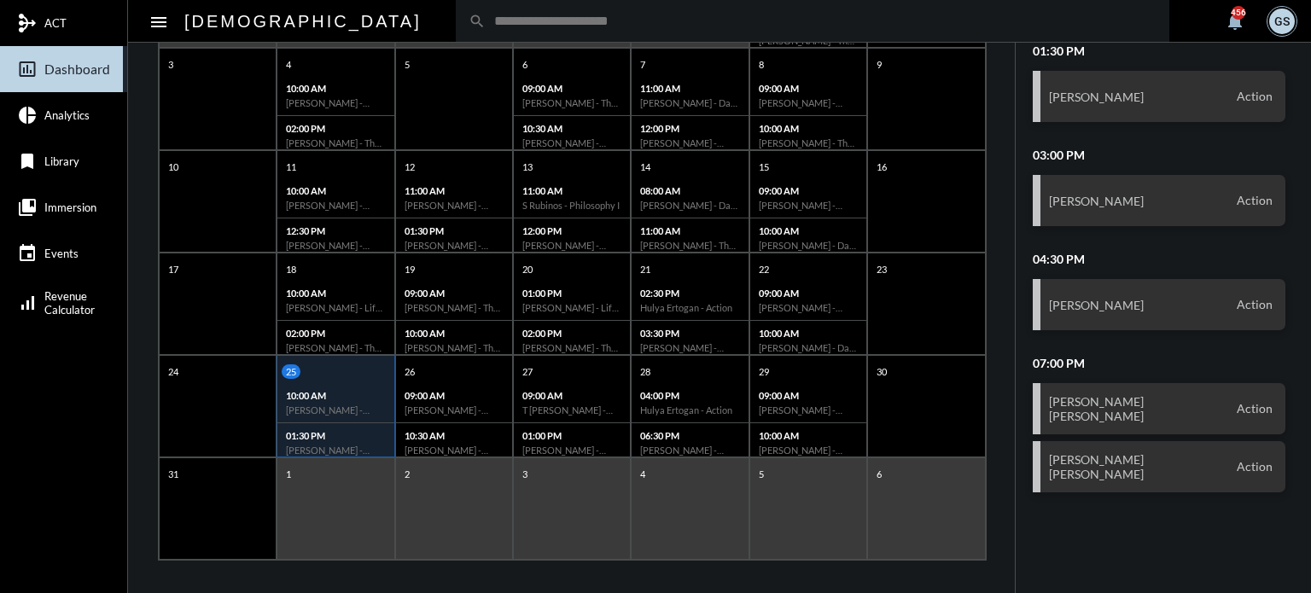
click at [488, 26] on input "text" at bounding box center [821, 21] width 671 height 15
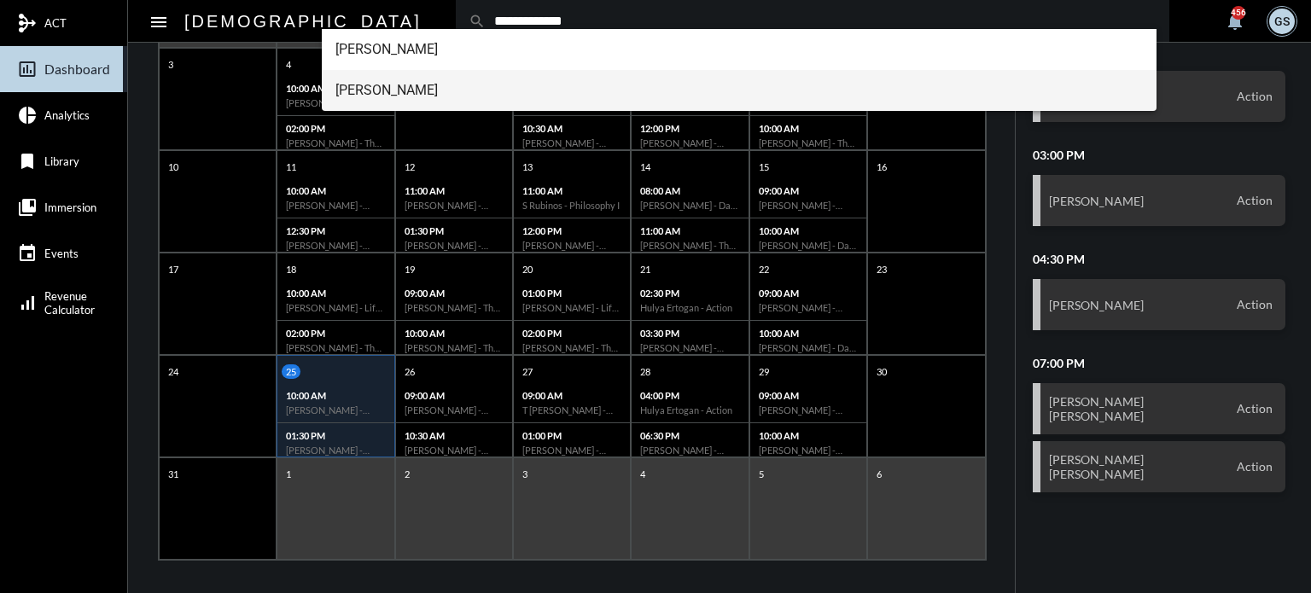
type input "**********"
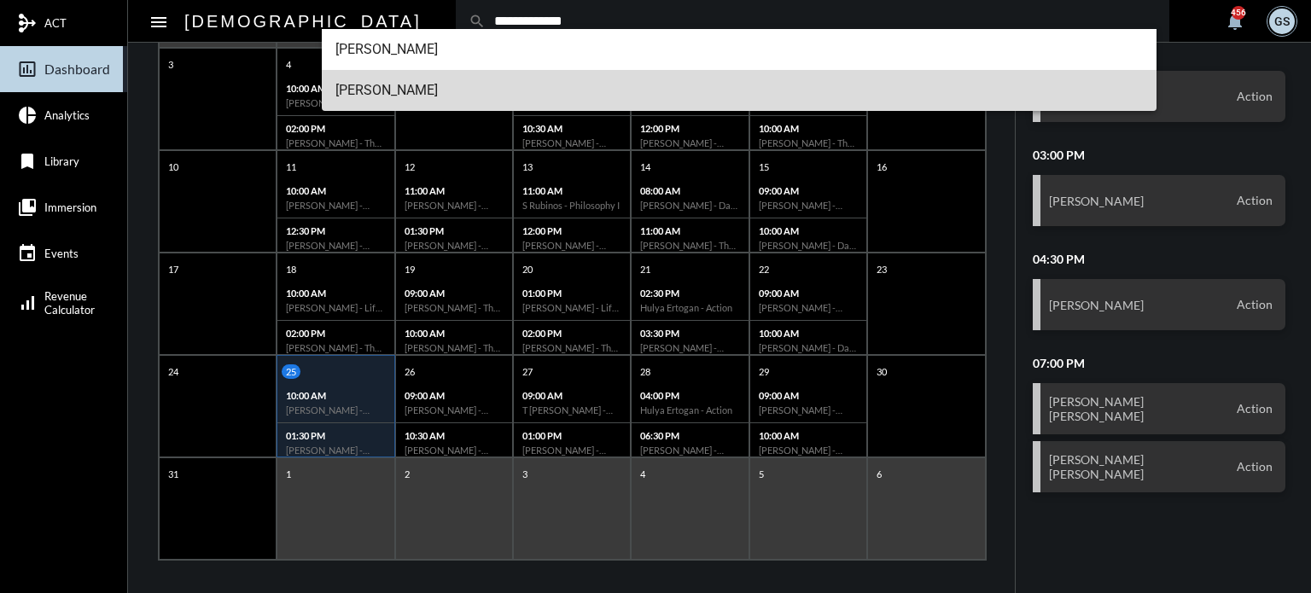
click at [415, 85] on span "[PERSON_NAME]" at bounding box center [739, 90] width 808 height 41
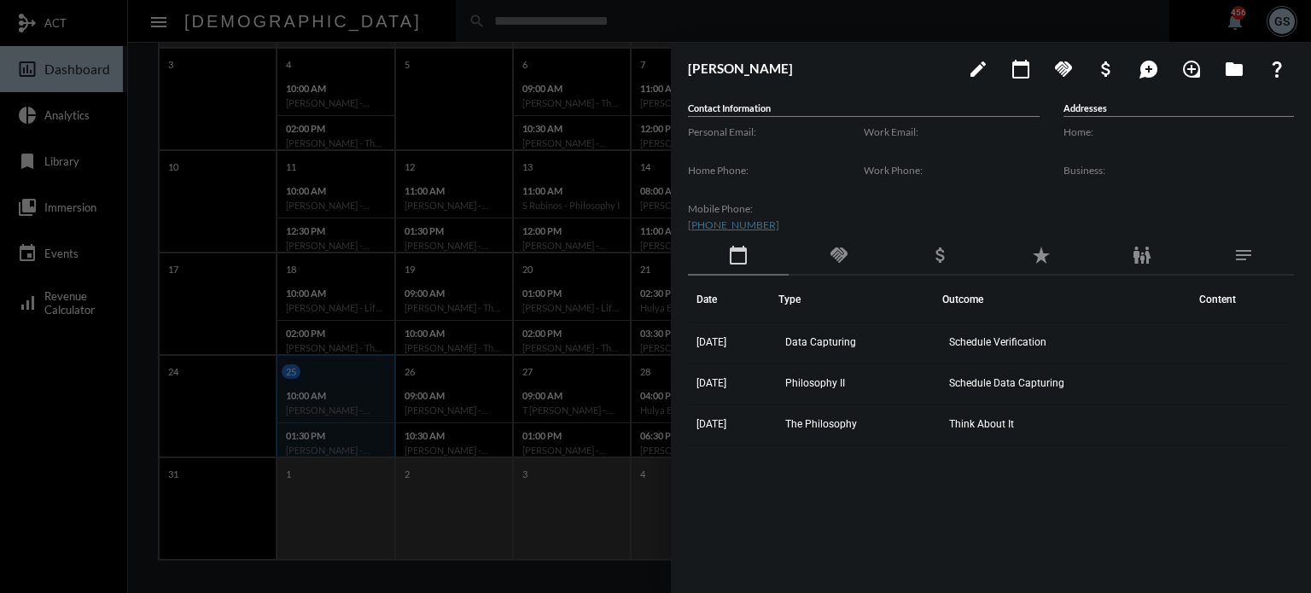
click at [211, 339] on div at bounding box center [655, 296] width 1311 height 593
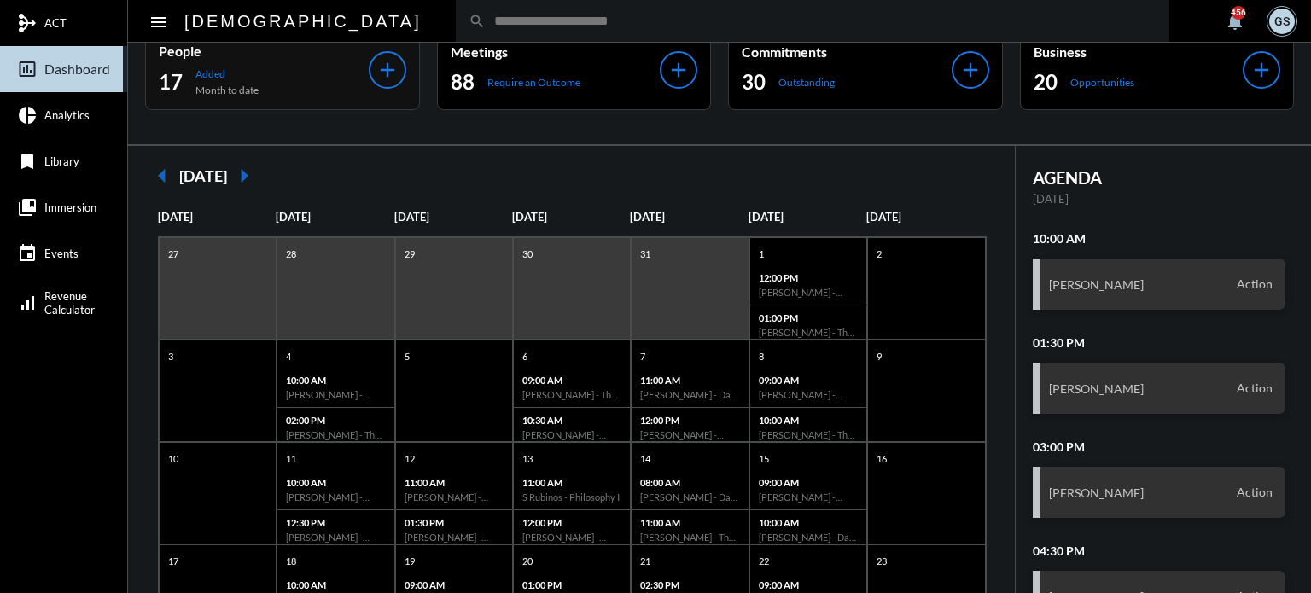
scroll to position [27, 0]
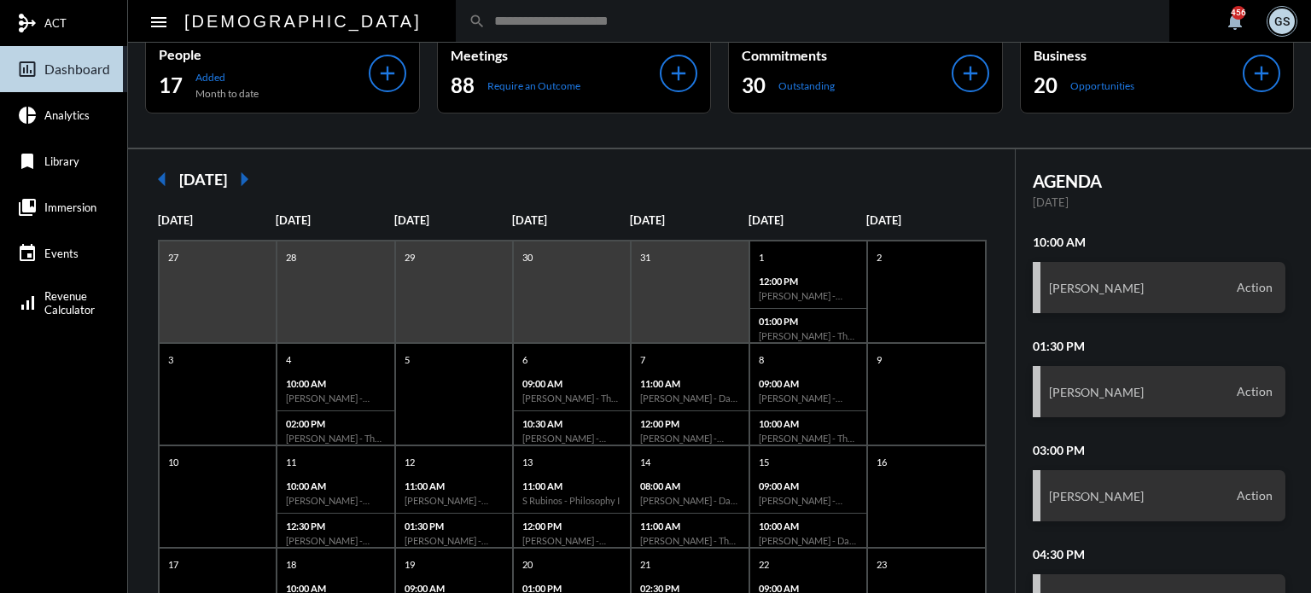
click at [165, 178] on mat-icon "arrow_left" at bounding box center [162, 179] width 34 height 34
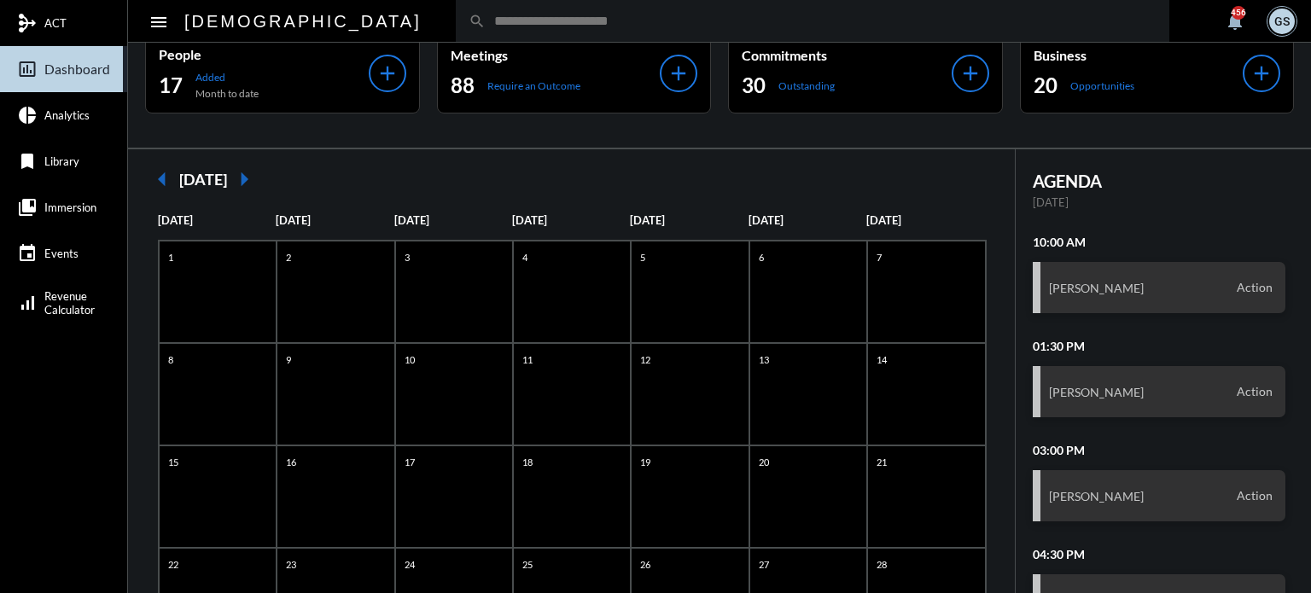
click at [165, 178] on mat-icon "arrow_left" at bounding box center [162, 179] width 34 height 34
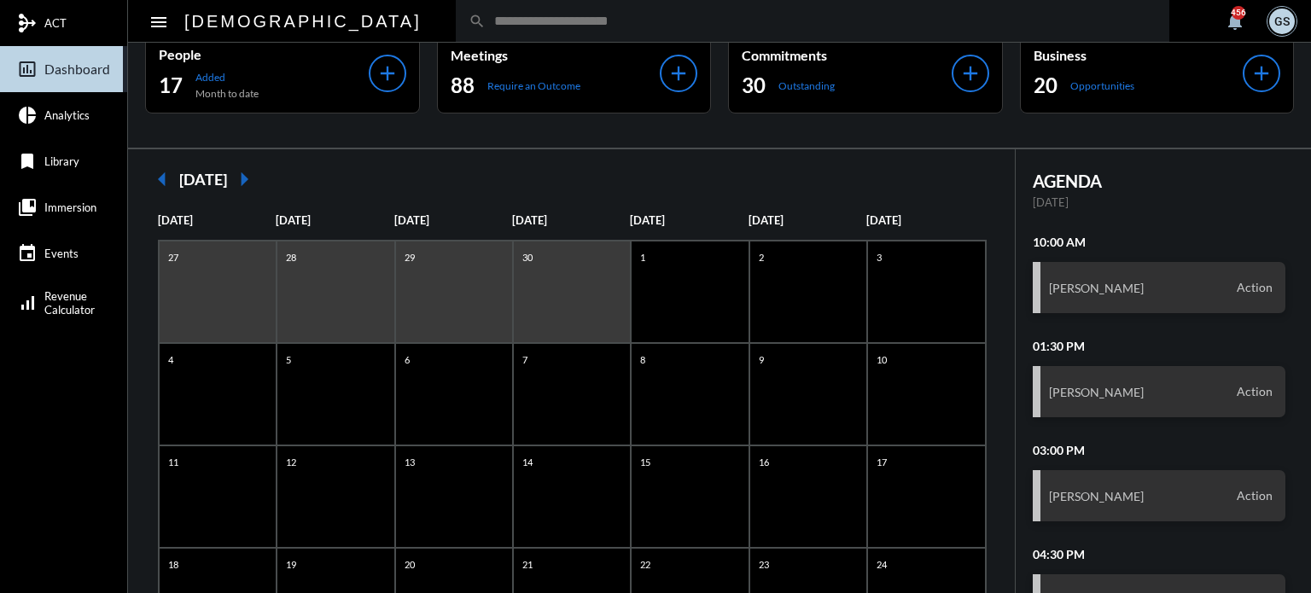
click at [165, 178] on mat-icon "arrow_left" at bounding box center [162, 179] width 34 height 34
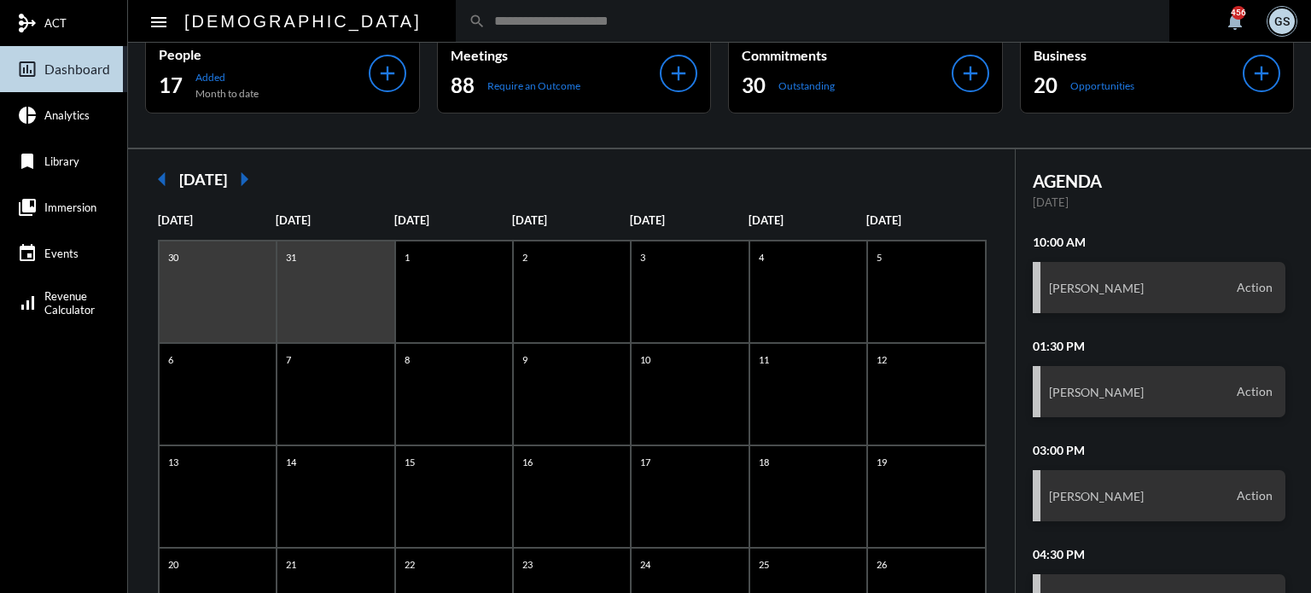
click at [165, 178] on mat-icon "arrow_left" at bounding box center [162, 179] width 34 height 34
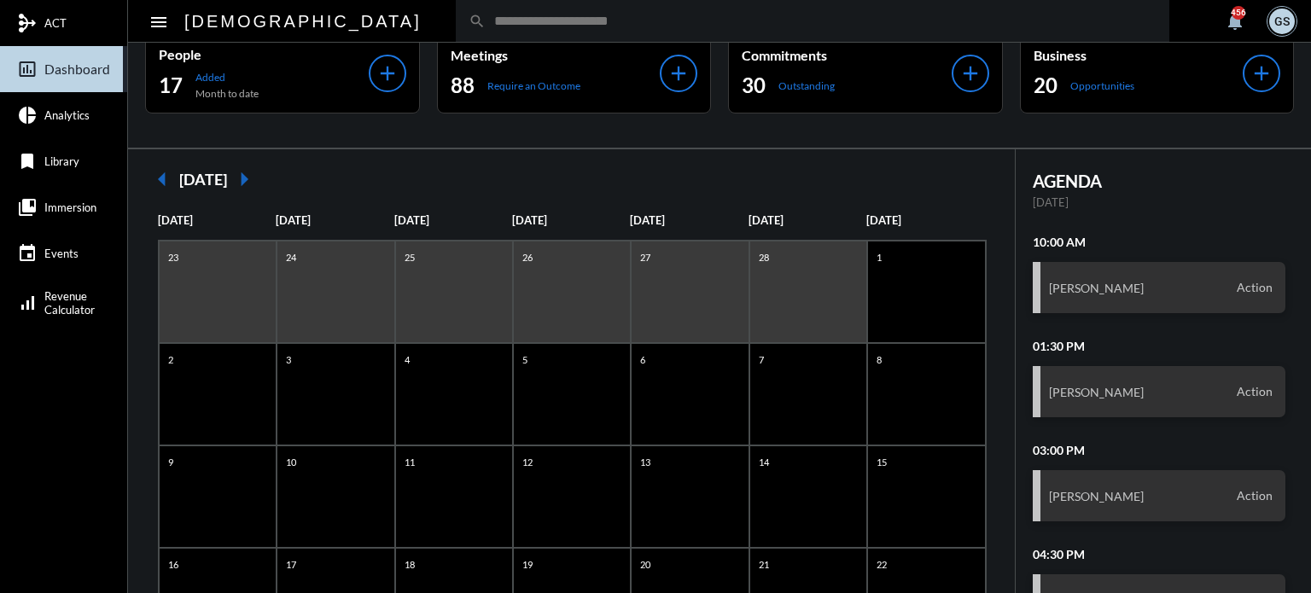
click at [165, 178] on mat-icon "arrow_left" at bounding box center [162, 179] width 34 height 34
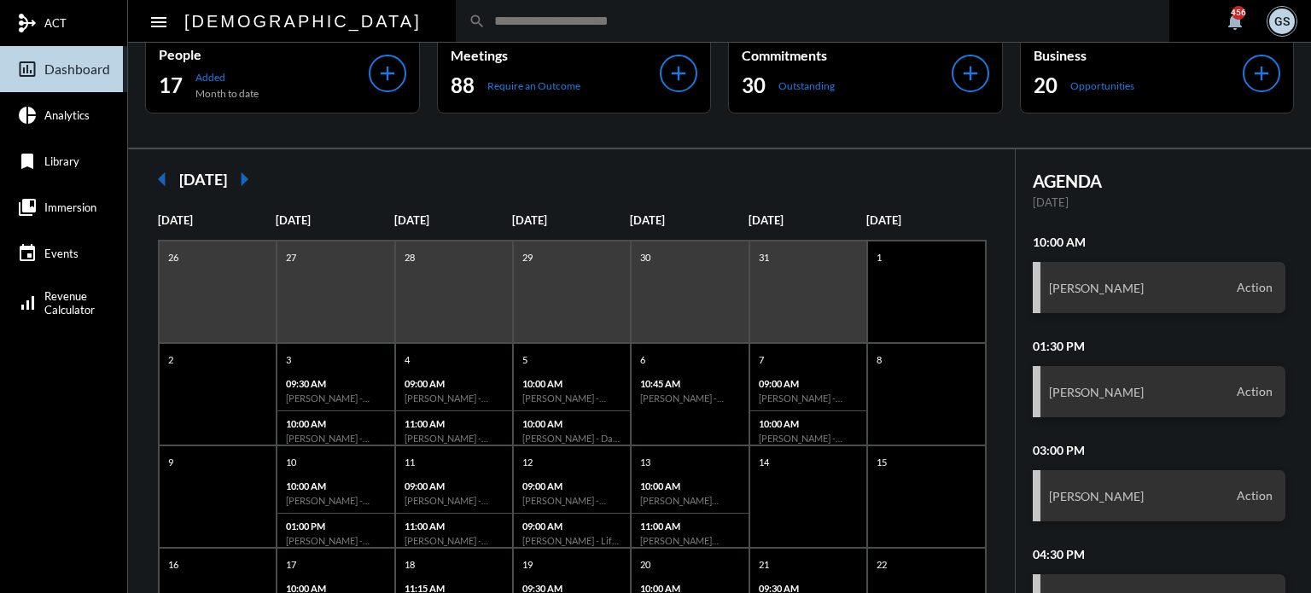
click at [261, 178] on mat-icon "arrow_right" at bounding box center [244, 179] width 34 height 34
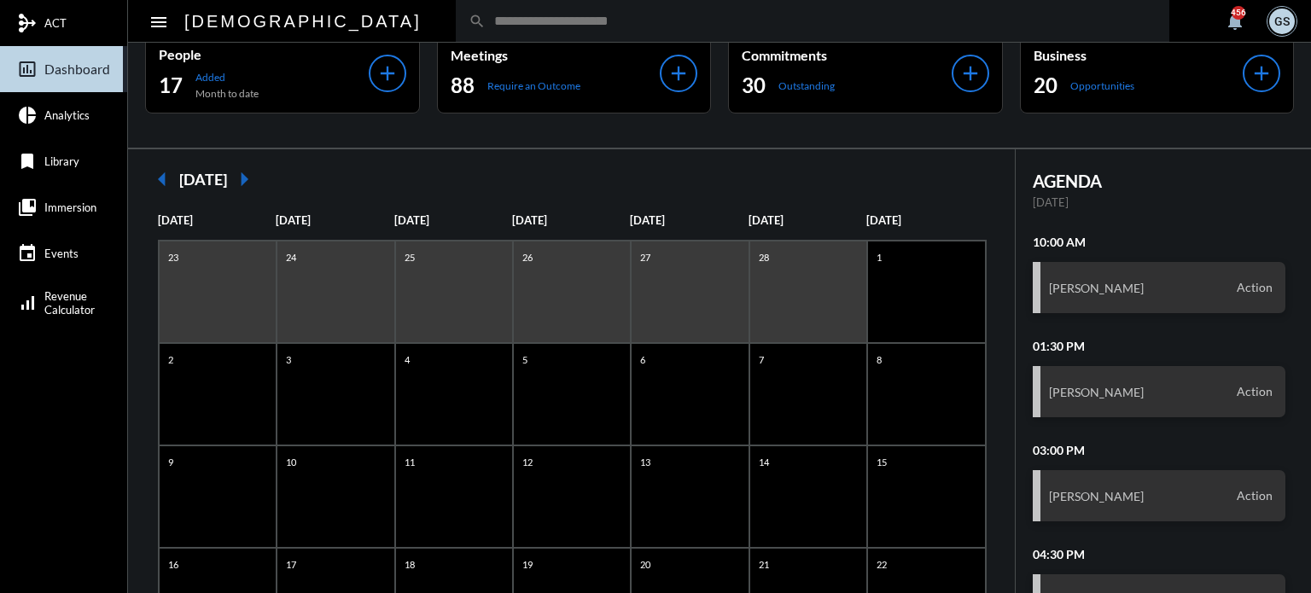
click at [261, 178] on mat-icon "arrow_right" at bounding box center [244, 179] width 34 height 34
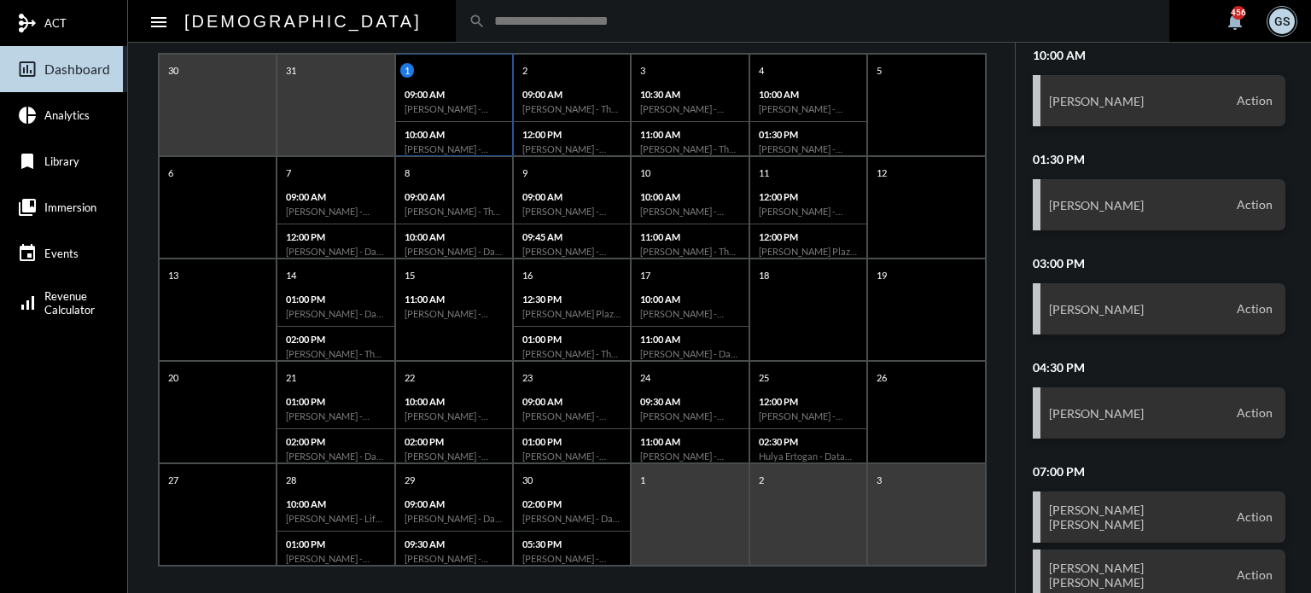
scroll to position [227, 0]
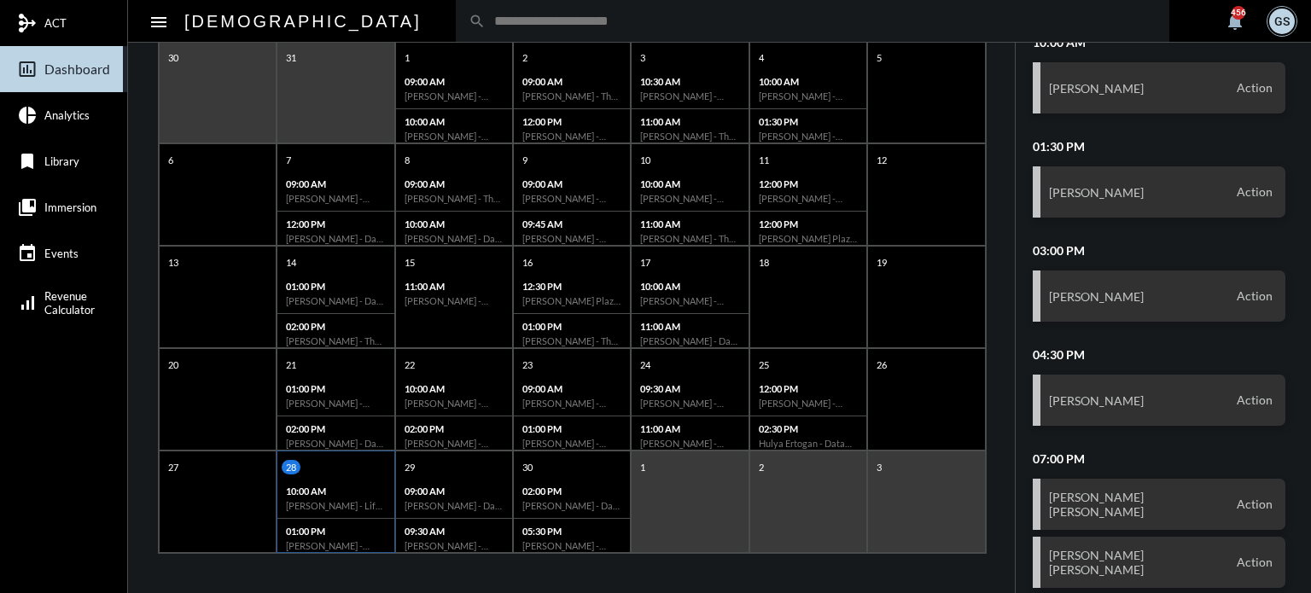
click at [337, 511] on div "10:00 AM [PERSON_NAME] - Life With [PERSON_NAME]" at bounding box center [335, 499] width 116 height 40
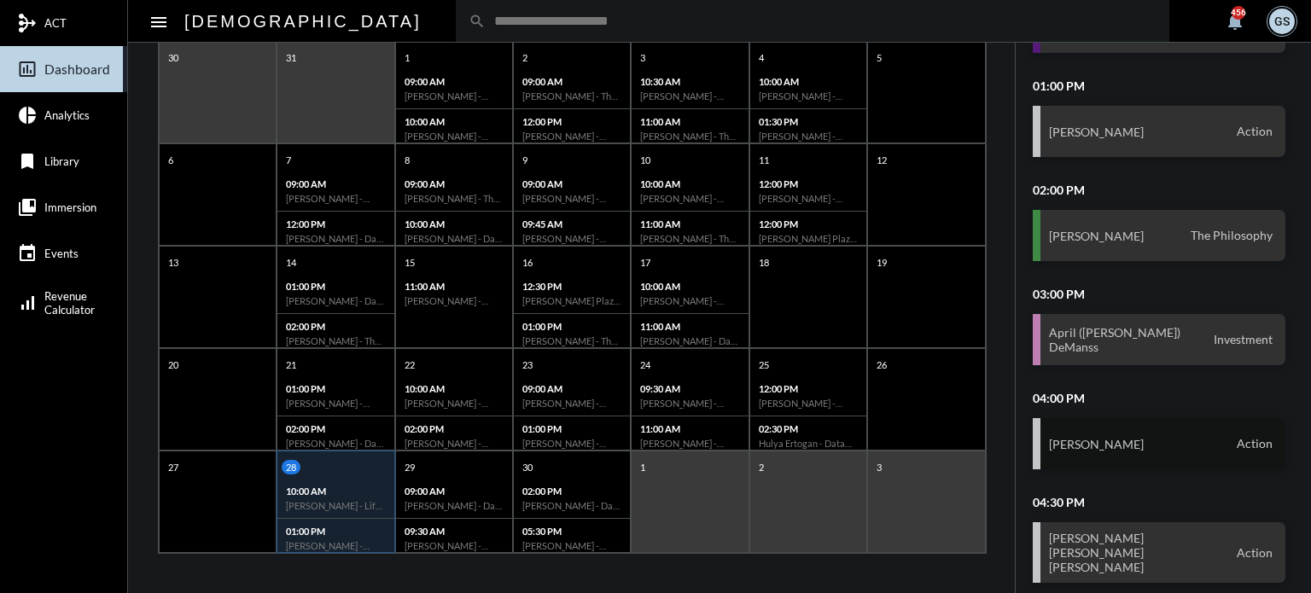
scroll to position [0, 0]
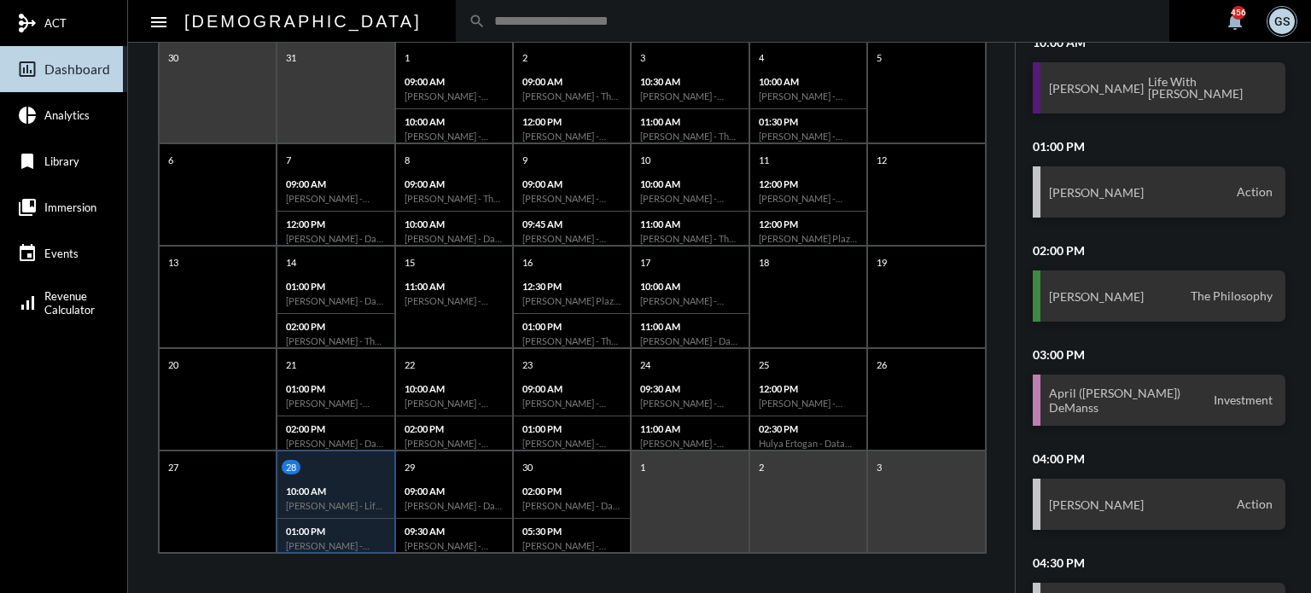
click at [486, 15] on input "text" at bounding box center [821, 21] width 671 height 15
click at [486, 18] on input "text" at bounding box center [821, 21] width 671 height 15
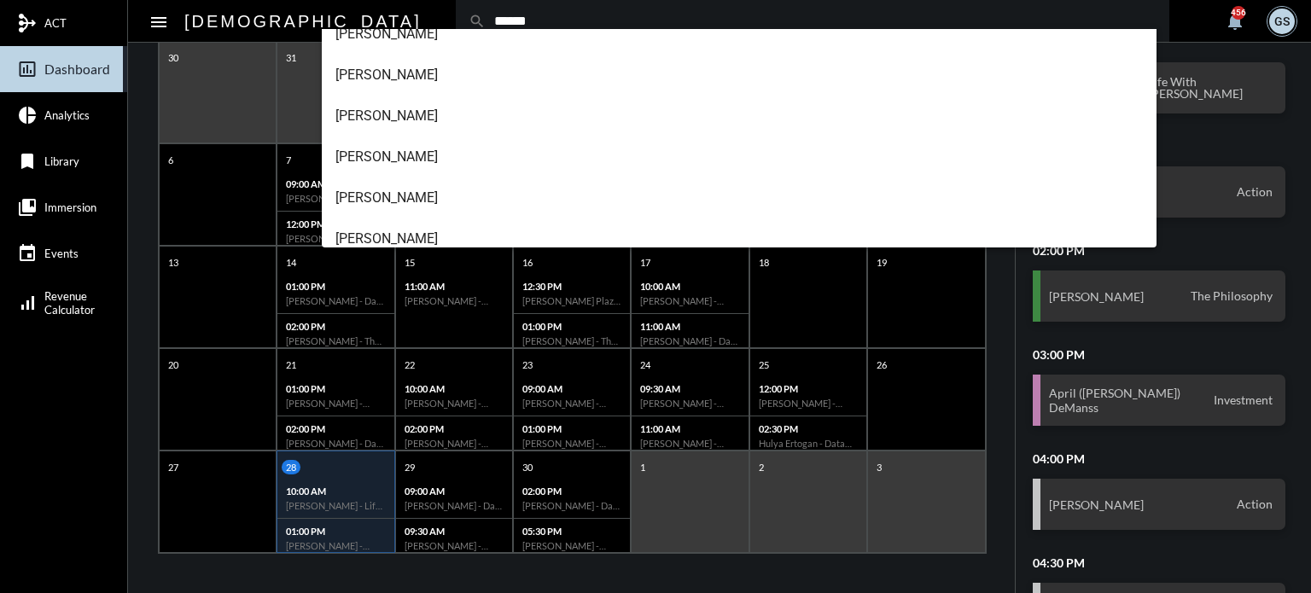
scroll to position [191, 0]
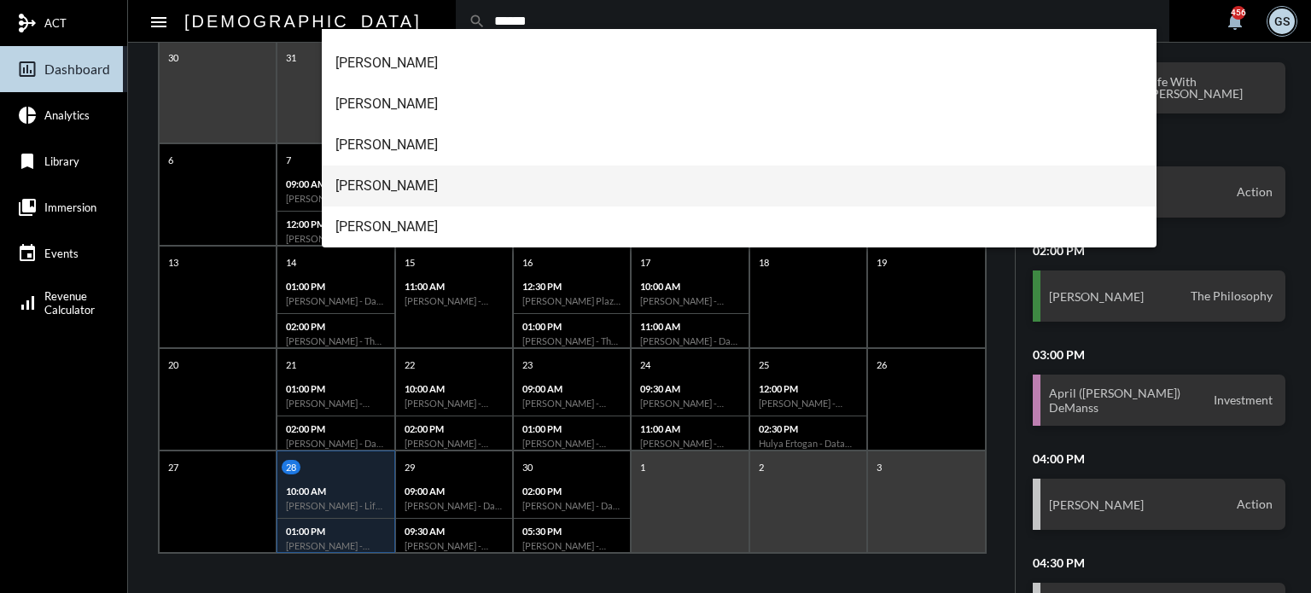
type input "******"
click at [411, 179] on span "[PERSON_NAME]" at bounding box center [739, 186] width 808 height 41
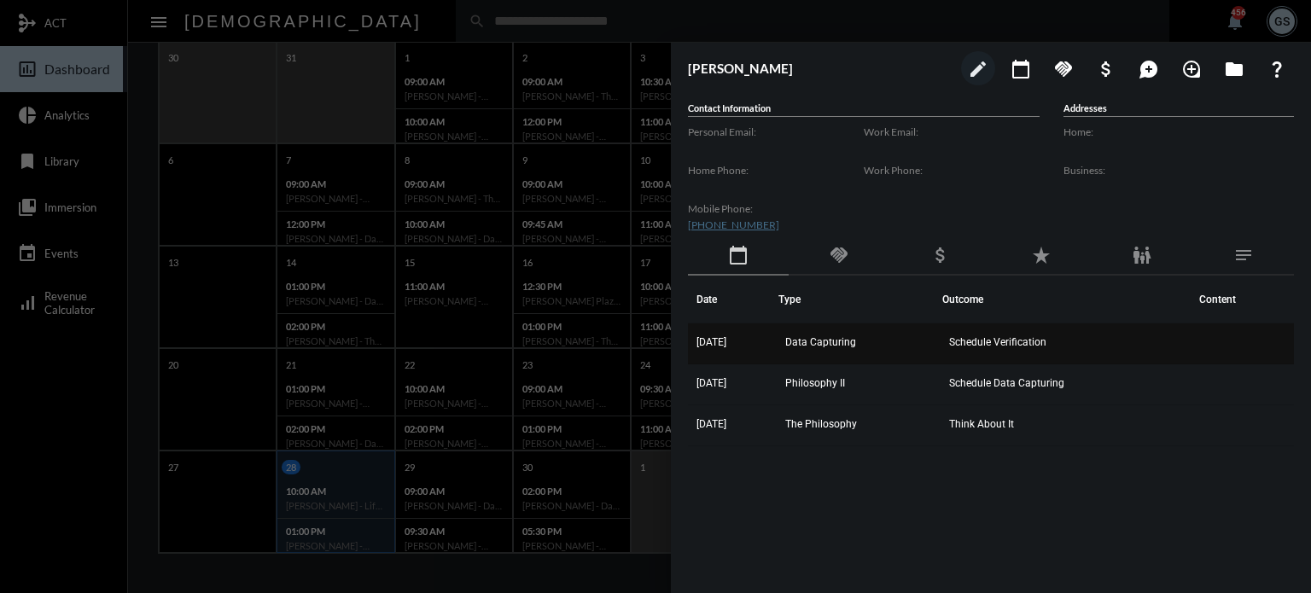
click at [838, 344] on span "Data Capturing" at bounding box center [820, 342] width 71 height 12
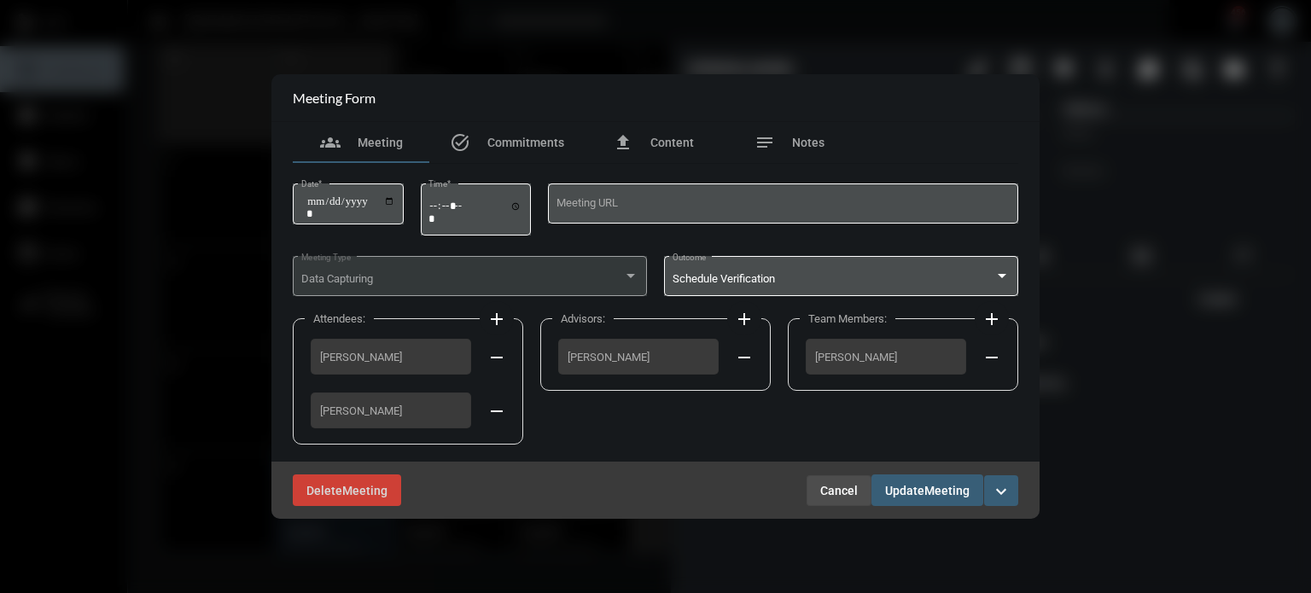
click at [841, 488] on span "Cancel" at bounding box center [839, 491] width 38 height 14
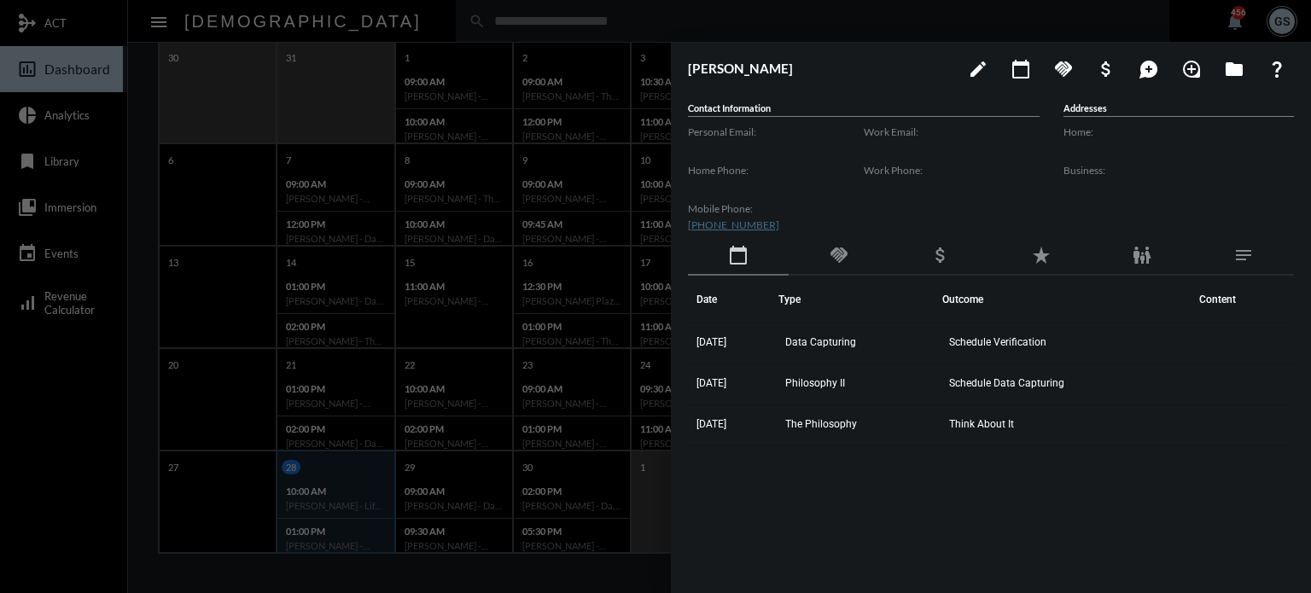
click at [113, 463] on div at bounding box center [655, 296] width 1311 height 593
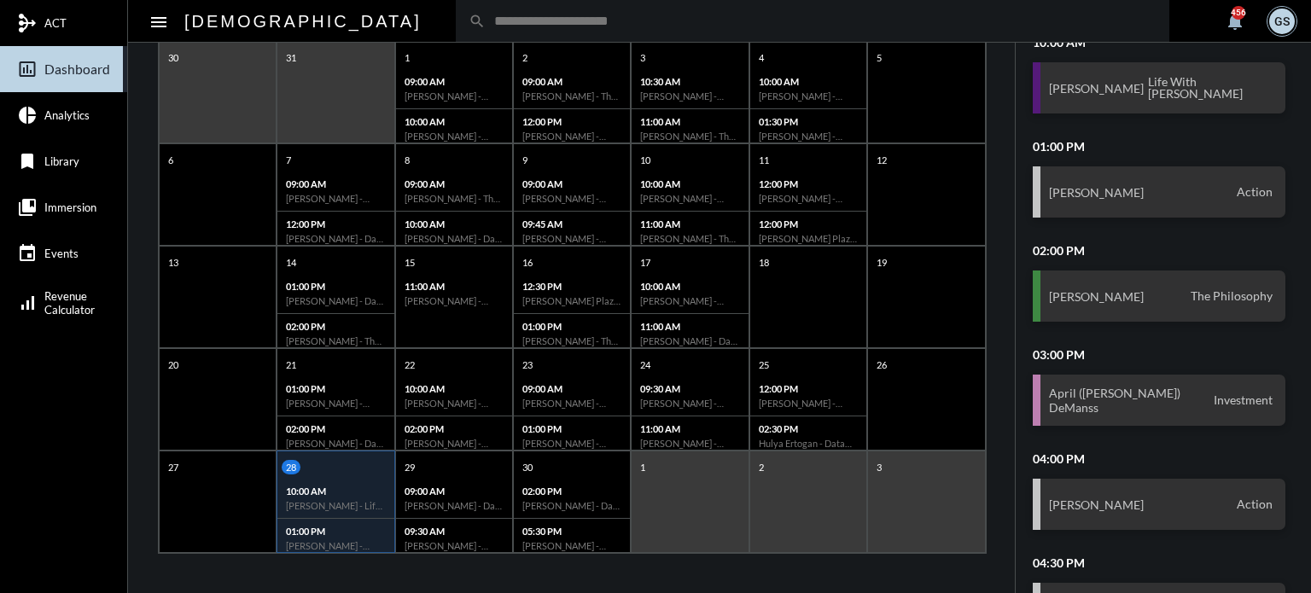
click at [486, 22] on input "text" at bounding box center [821, 21] width 671 height 15
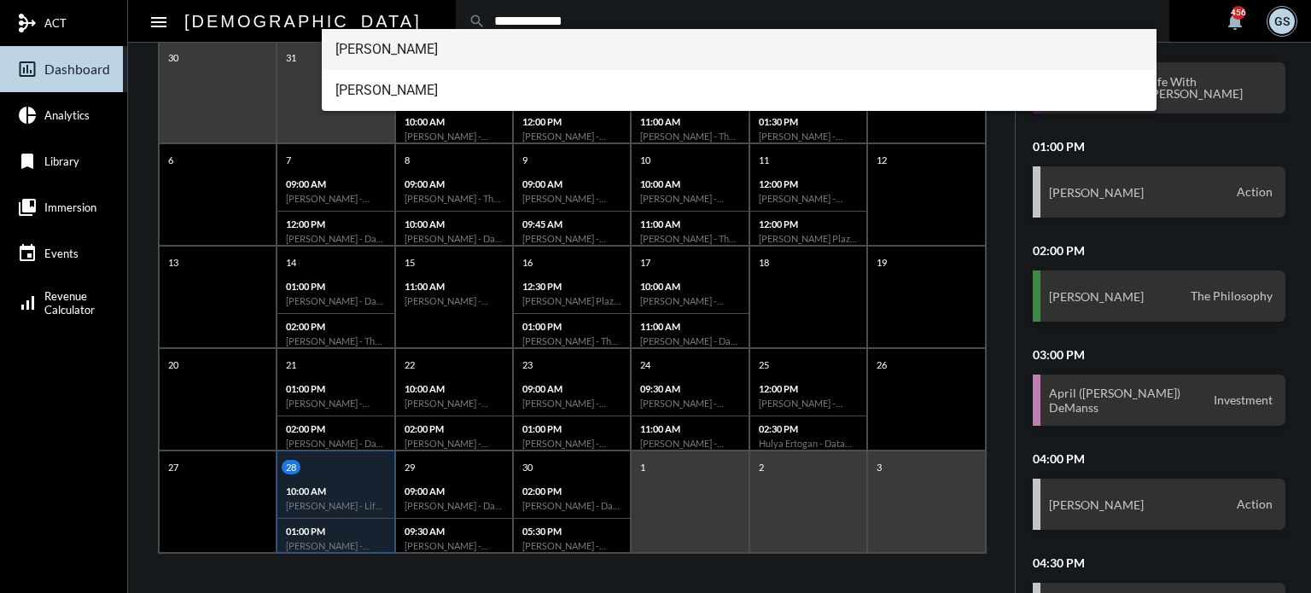
type input "**********"
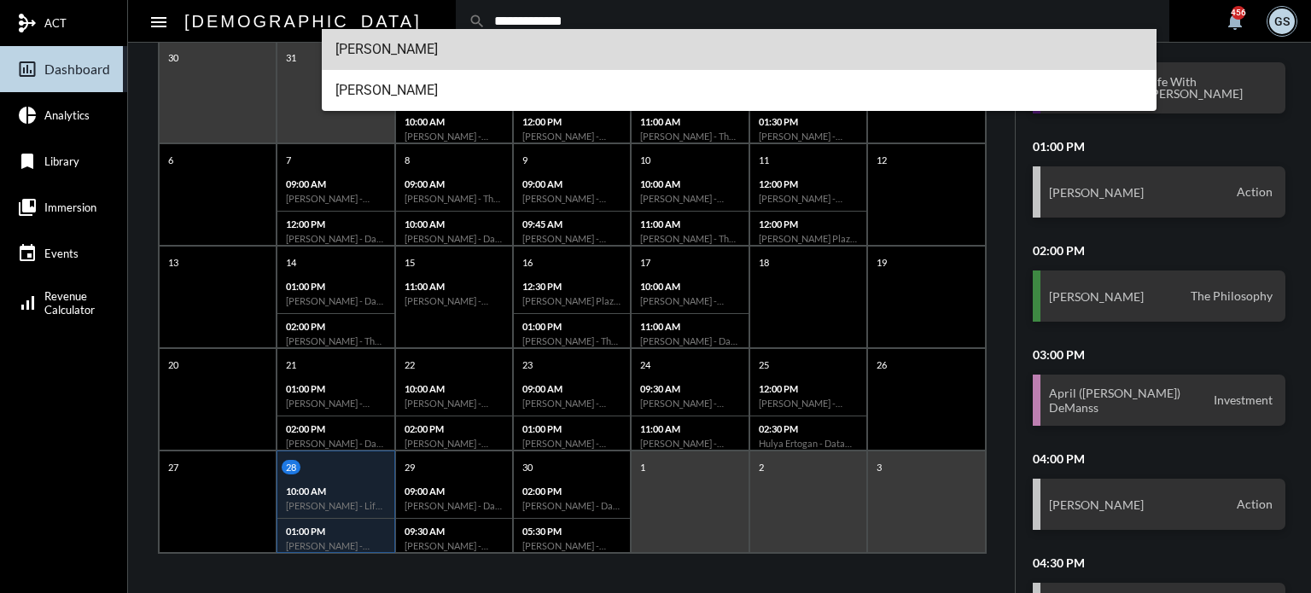
click at [412, 54] on span "[PERSON_NAME]" at bounding box center [739, 49] width 808 height 41
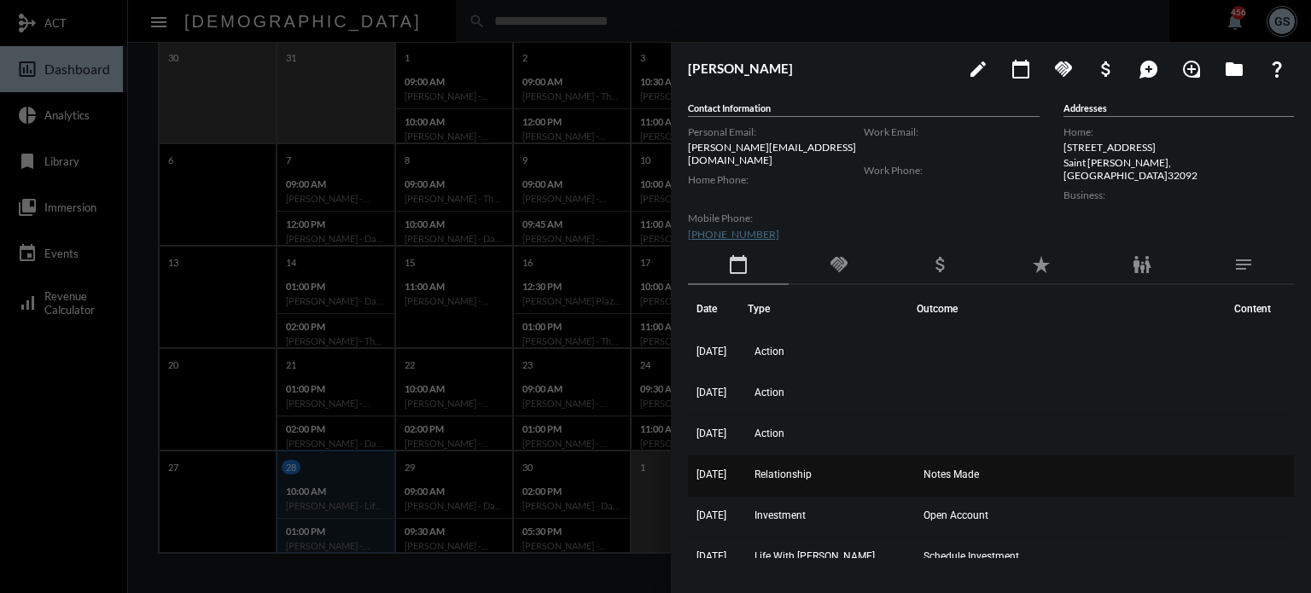
click at [812, 469] on span "Relationship" at bounding box center [782, 475] width 57 height 12
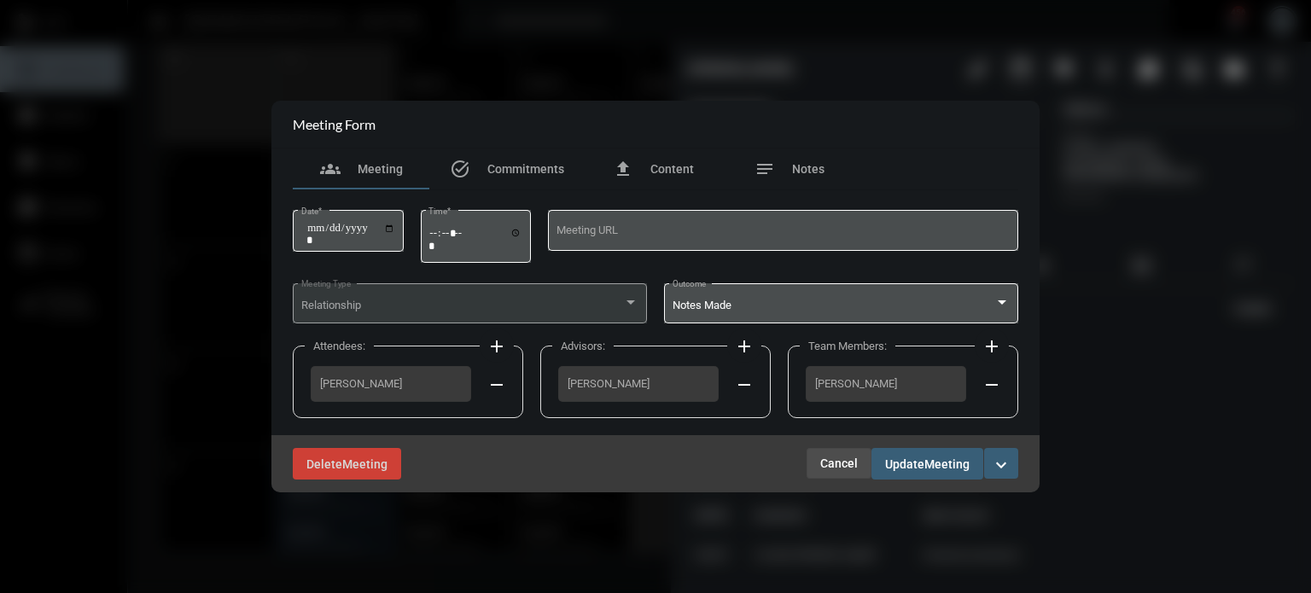
click at [848, 466] on span "Cancel" at bounding box center [839, 464] width 38 height 14
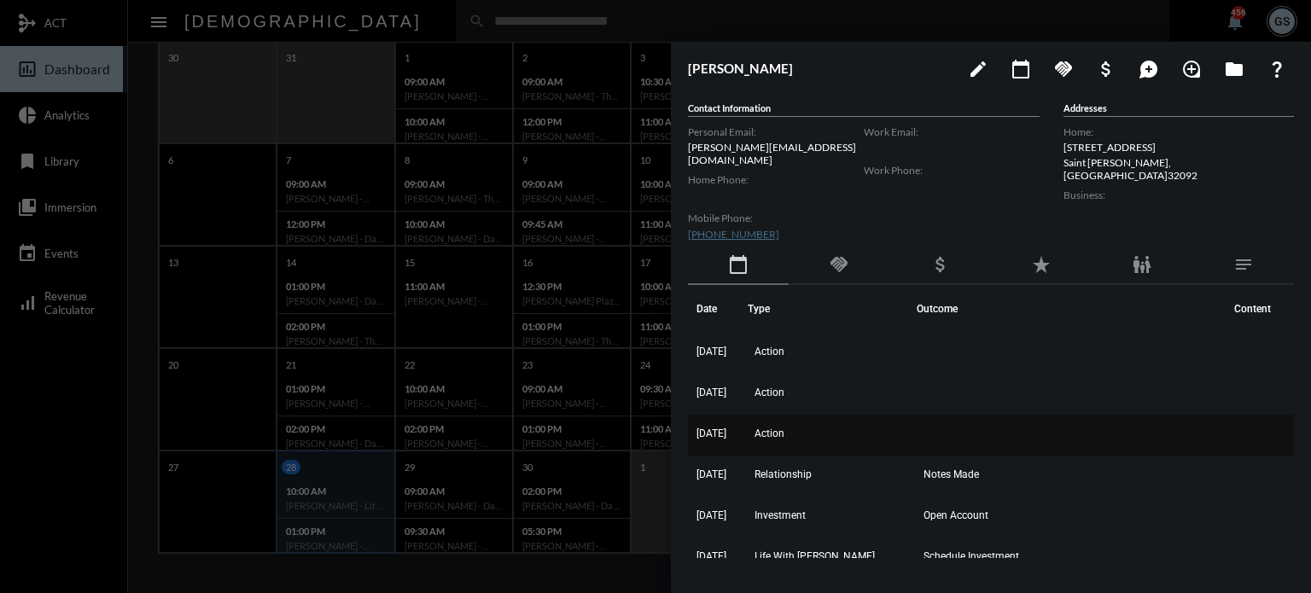
click at [784, 428] on span "Action" at bounding box center [769, 434] width 30 height 12
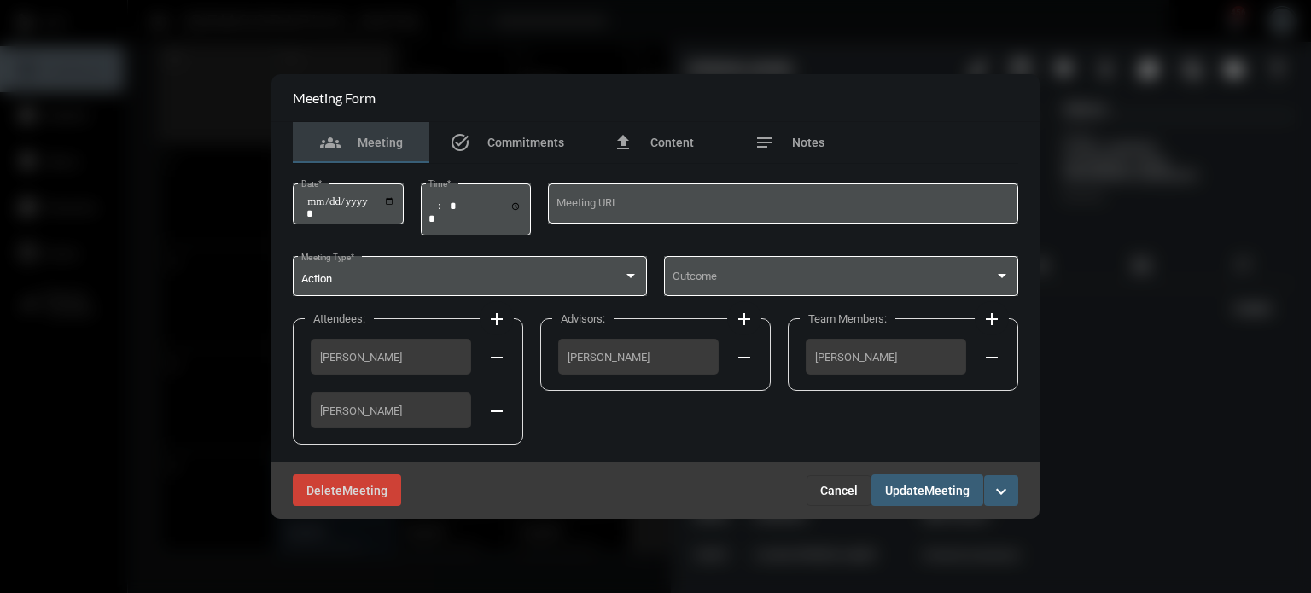
click at [498, 407] on mat-icon "remove" at bounding box center [496, 411] width 20 height 20
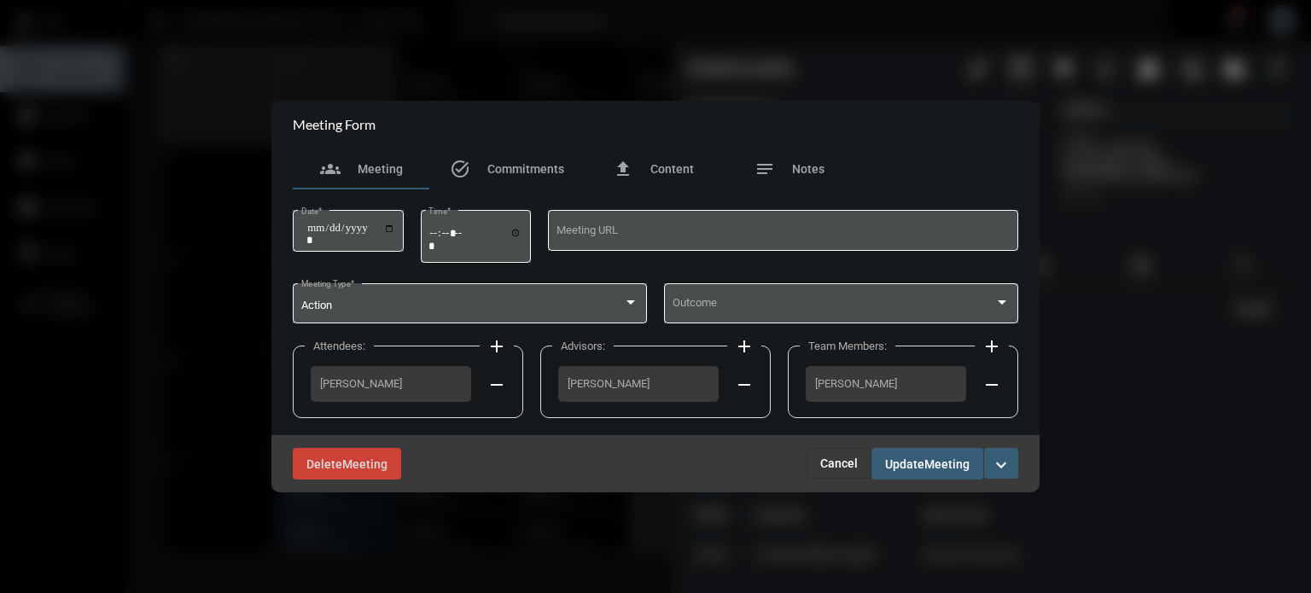
click at [495, 347] on mat-icon "add" at bounding box center [496, 346] width 20 height 20
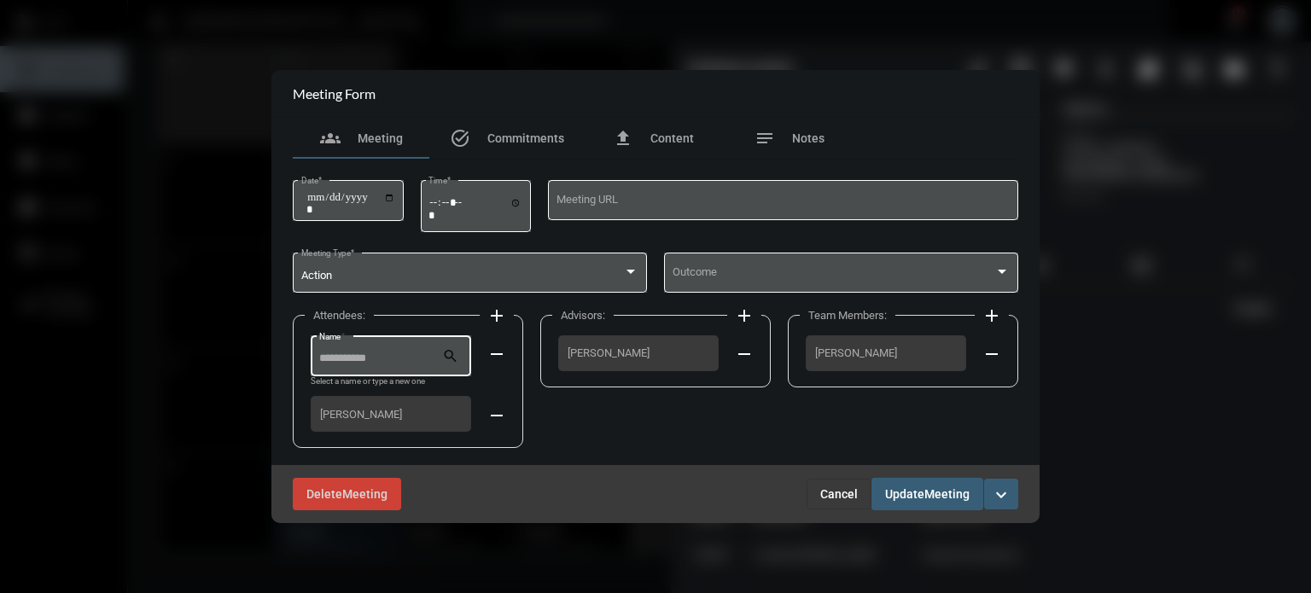
click at [358, 363] on input "Name *" at bounding box center [381, 358] width 124 height 13
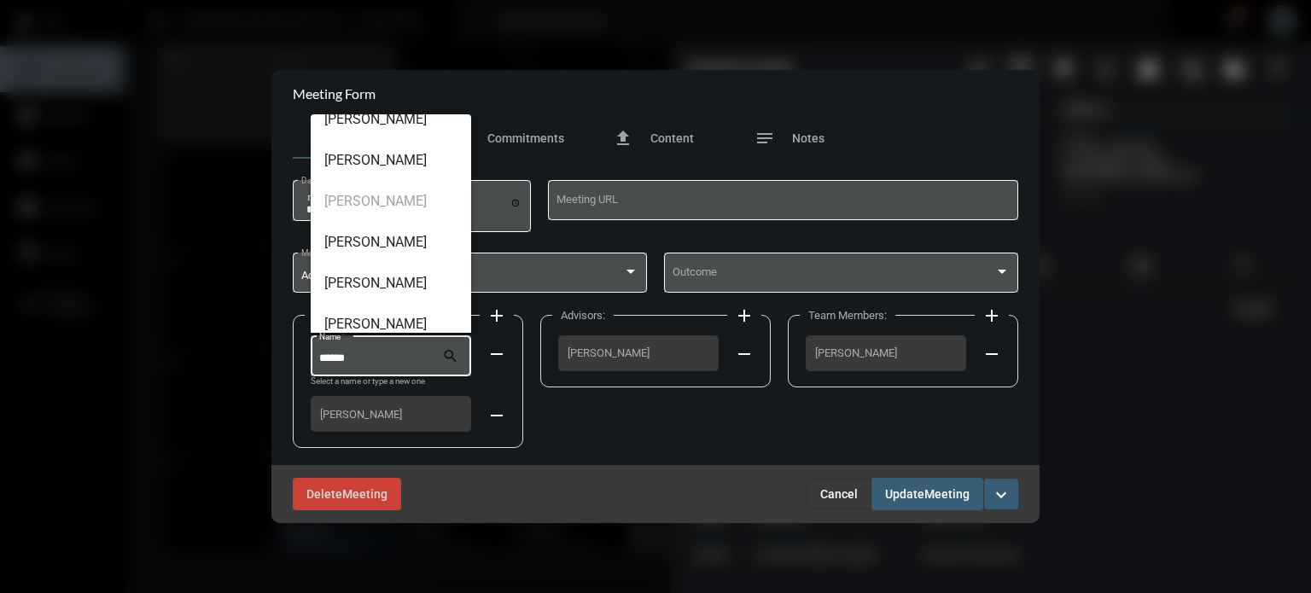
scroll to position [193, 0]
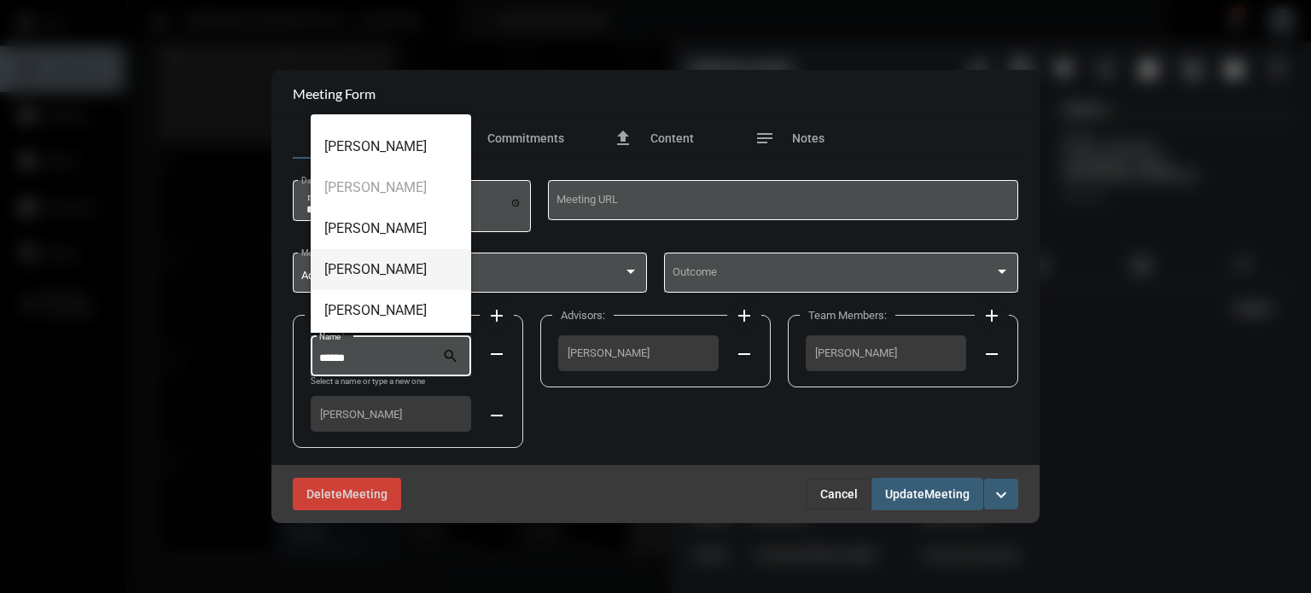
click at [367, 277] on span "[PERSON_NAME]" at bounding box center [390, 269] width 133 height 41
type input "**********"
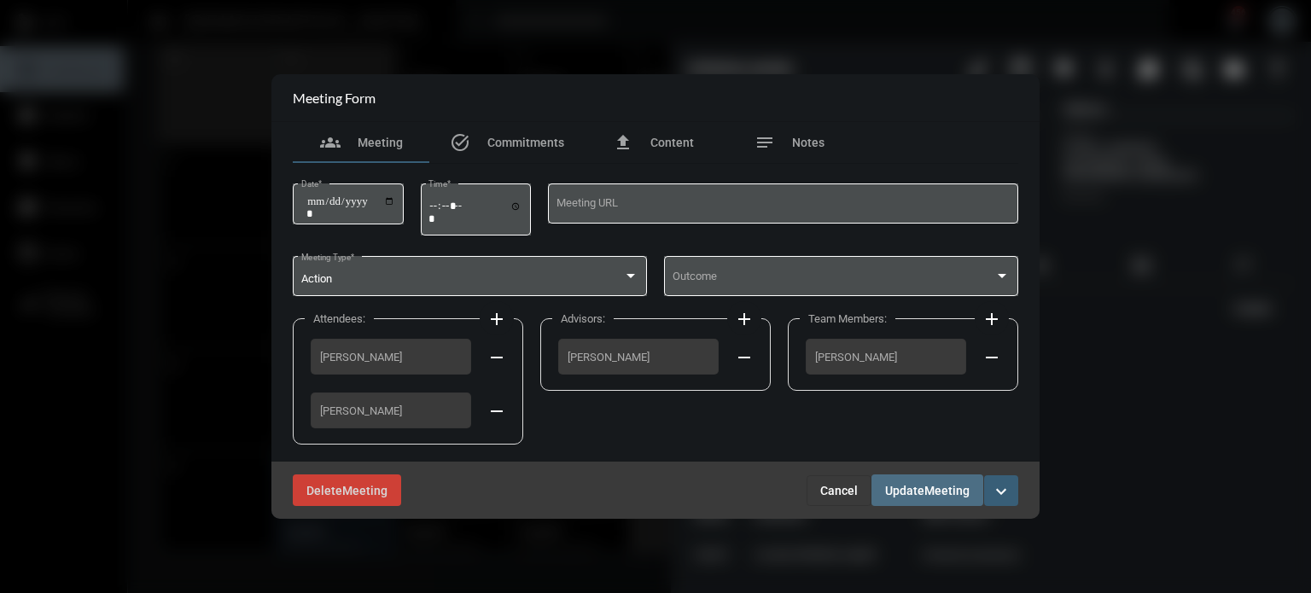
click at [915, 491] on span "Update" at bounding box center [904, 491] width 39 height 14
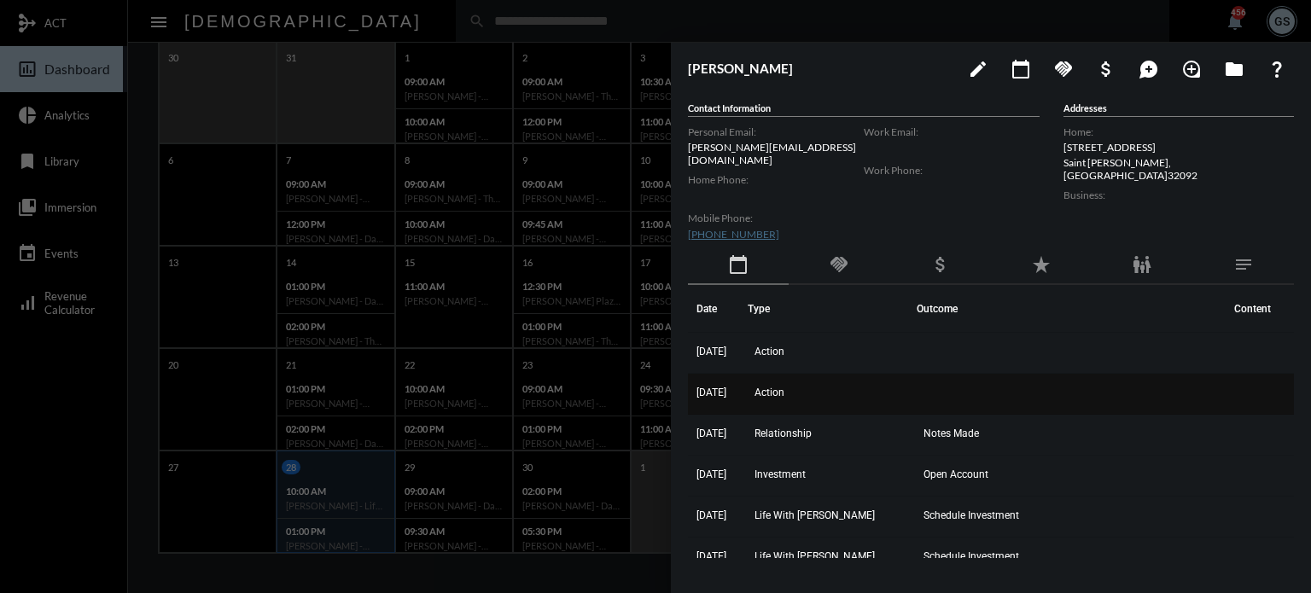
click at [784, 387] on span "Action" at bounding box center [769, 393] width 30 height 12
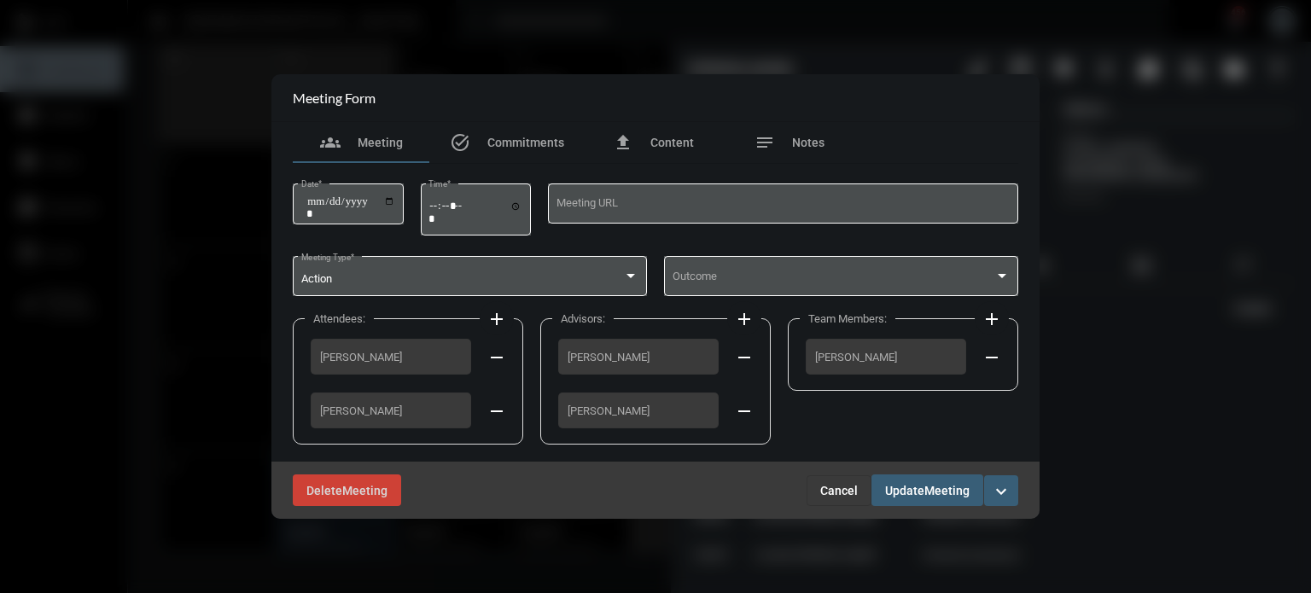
click at [445, 364] on div "[PERSON_NAME]" at bounding box center [391, 357] width 160 height 36
click at [488, 357] on mat-icon "remove" at bounding box center [496, 357] width 20 height 20
click at [496, 317] on mat-icon "add" at bounding box center [496, 319] width 20 height 20
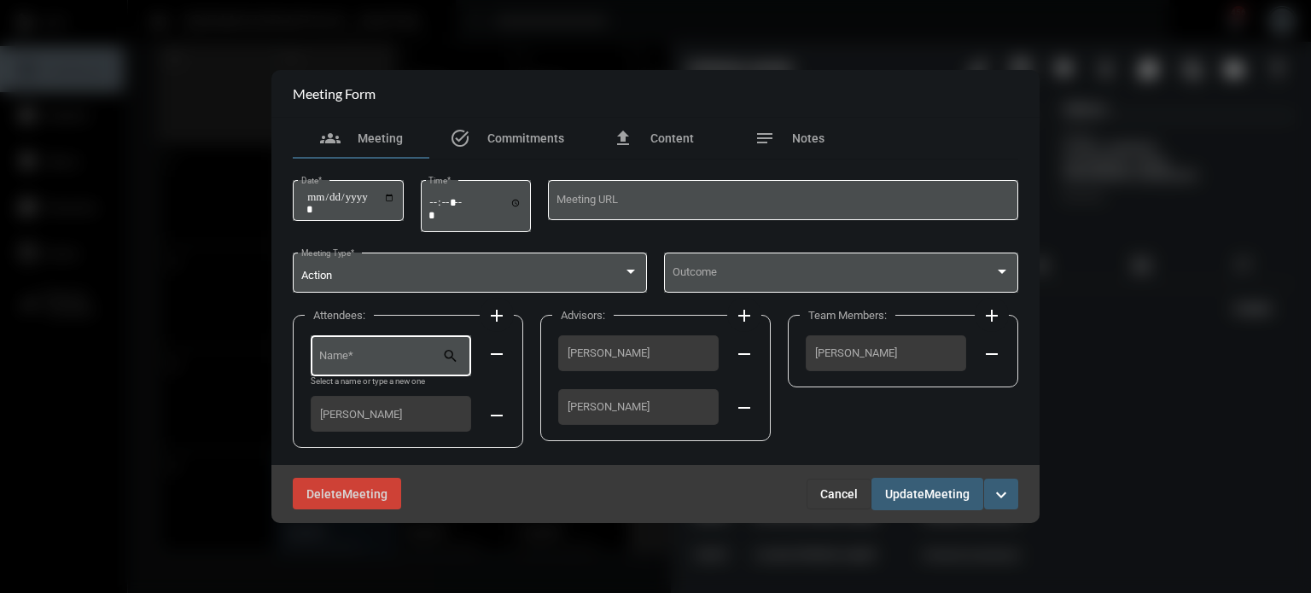
click at [401, 361] on input "Name *" at bounding box center [381, 358] width 124 height 13
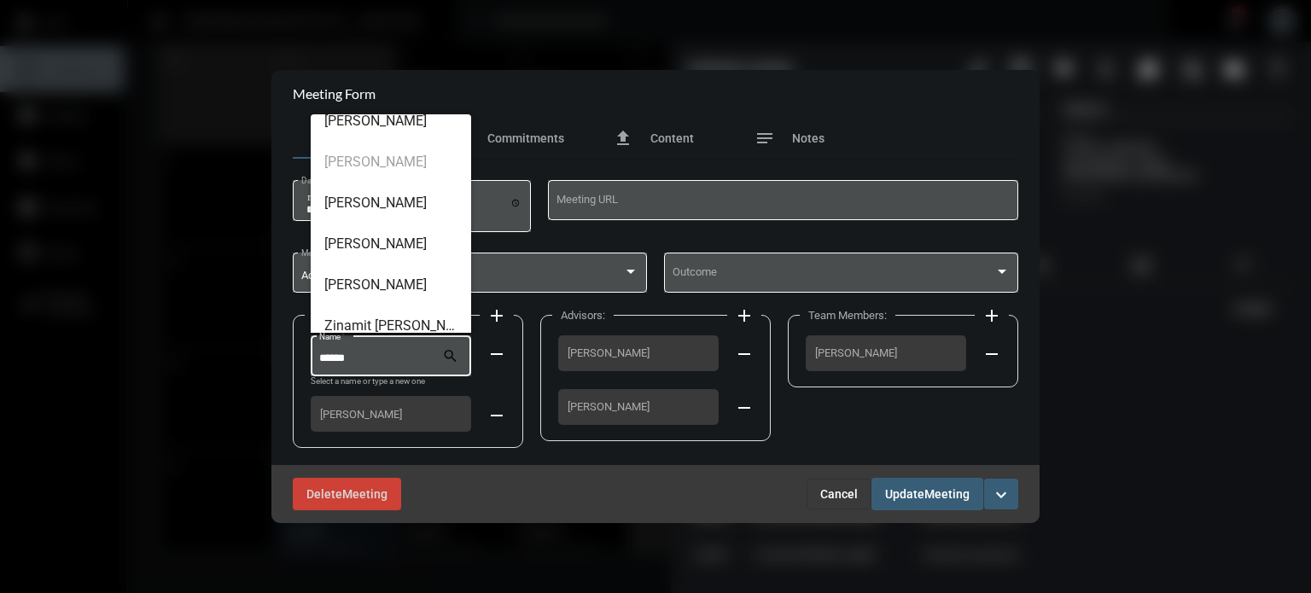
scroll to position [232, 0]
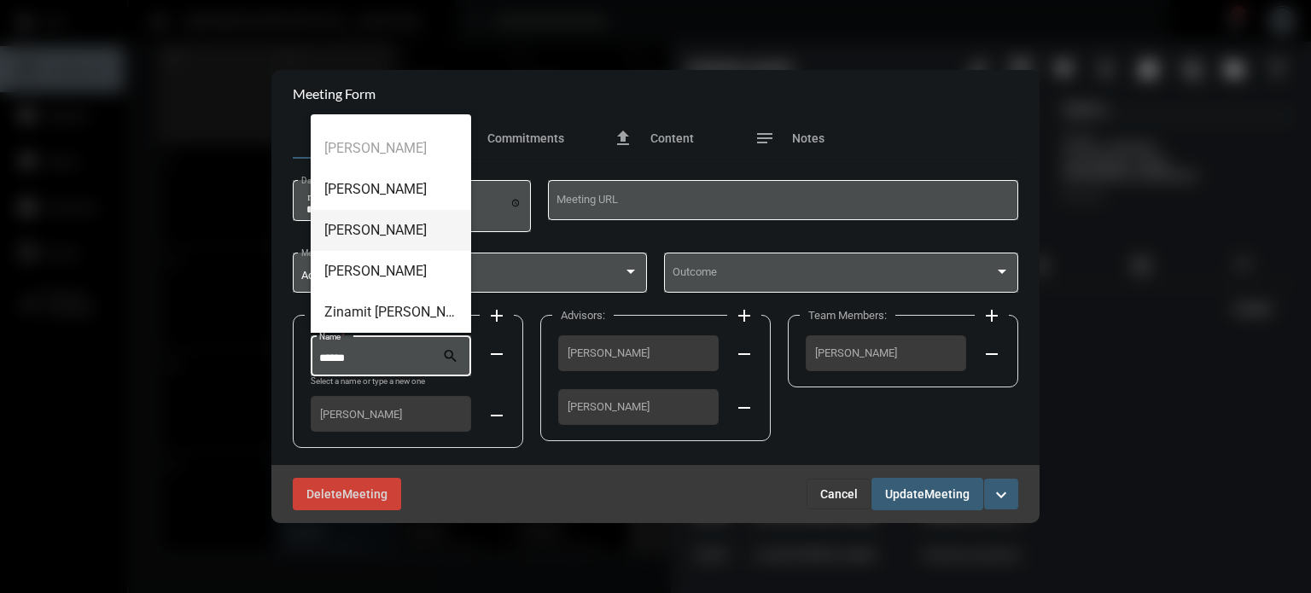
click at [377, 225] on span "[PERSON_NAME]" at bounding box center [390, 230] width 133 height 41
type input "**********"
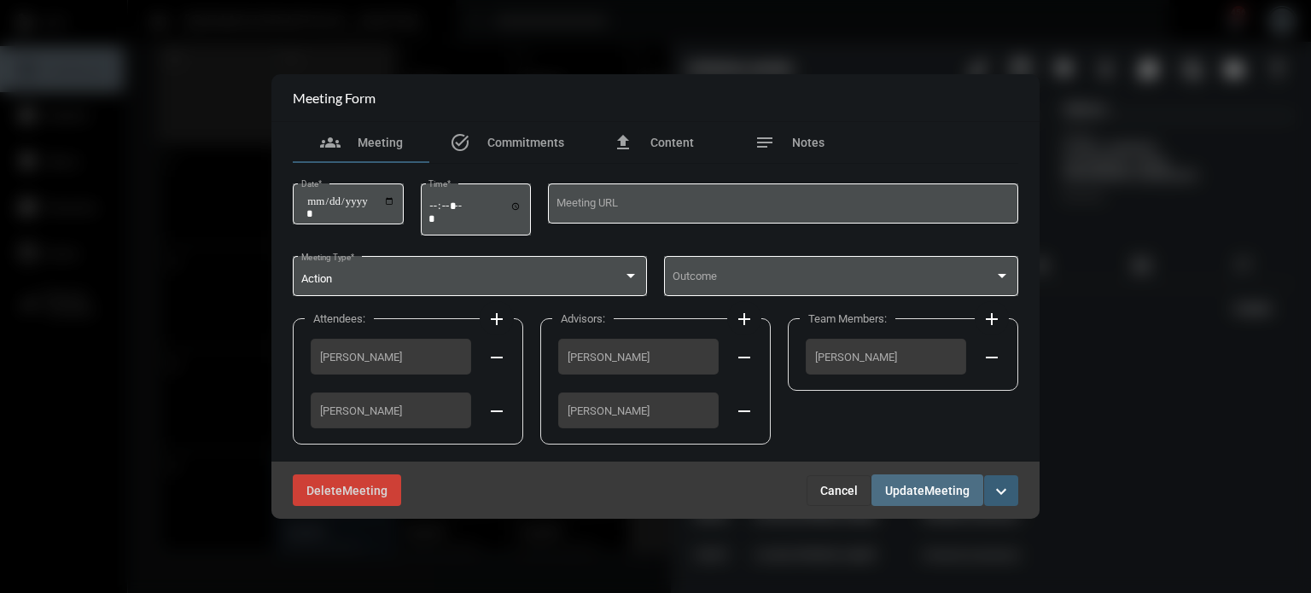
click at [912, 495] on span "Update" at bounding box center [904, 491] width 39 height 14
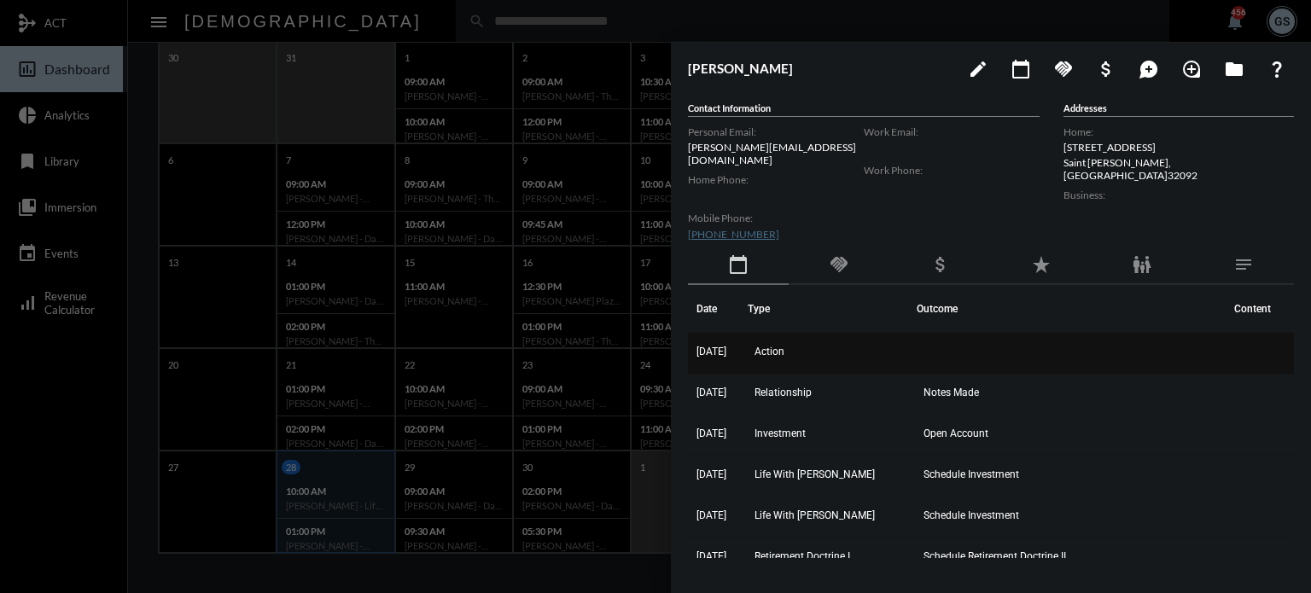
click at [784, 346] on span "Action" at bounding box center [769, 352] width 30 height 12
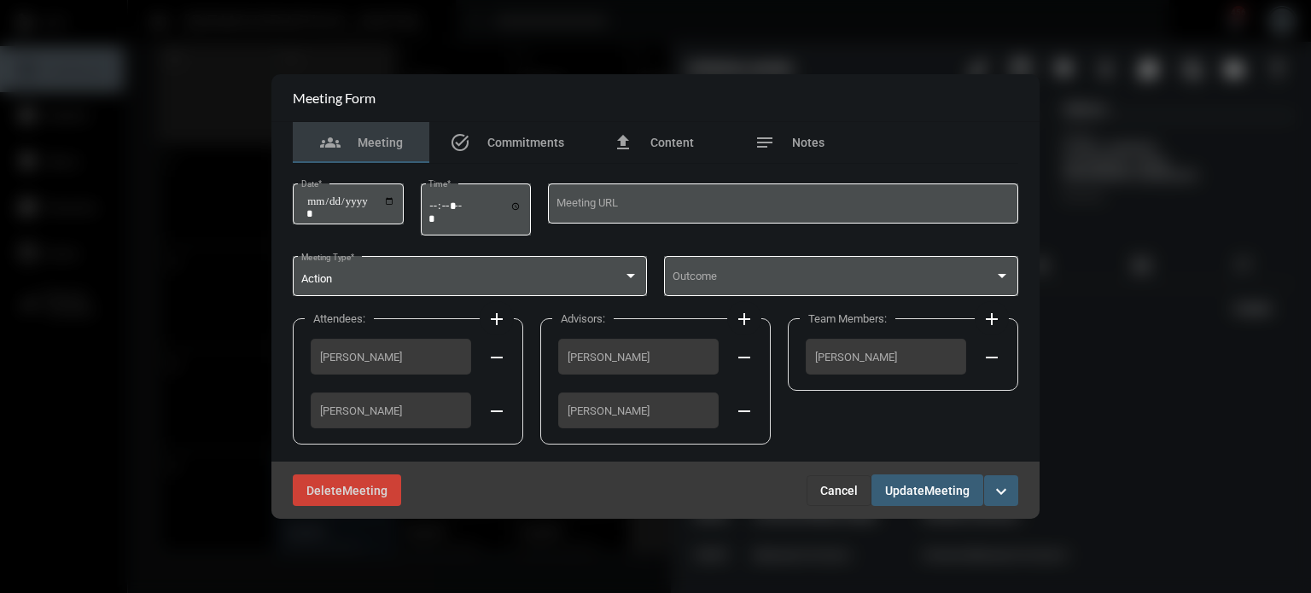
click at [491, 411] on mat-icon "remove" at bounding box center [496, 411] width 20 height 20
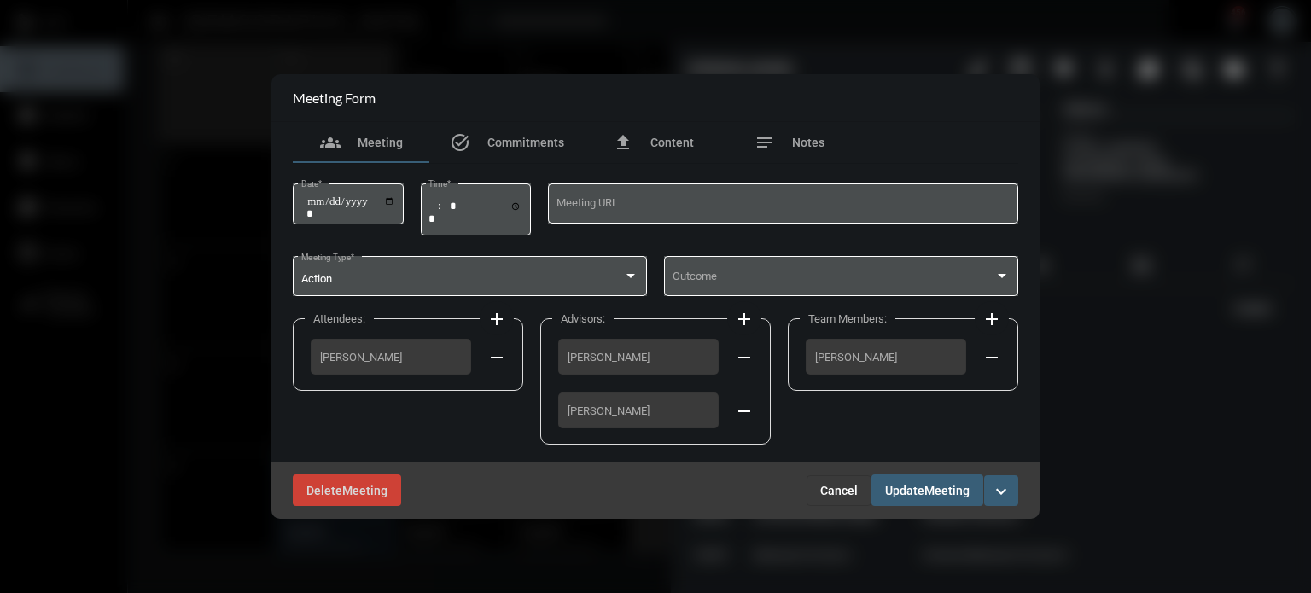
click at [499, 311] on mat-icon "add" at bounding box center [496, 319] width 20 height 20
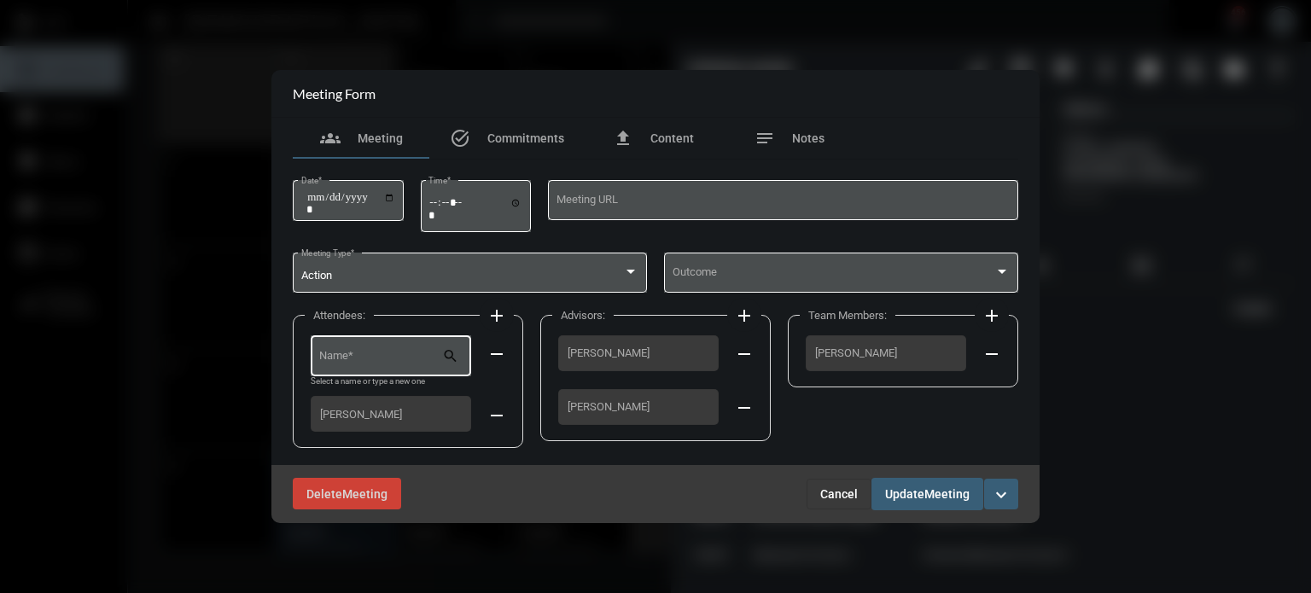
click at [380, 349] on div "Name *" at bounding box center [381, 355] width 124 height 44
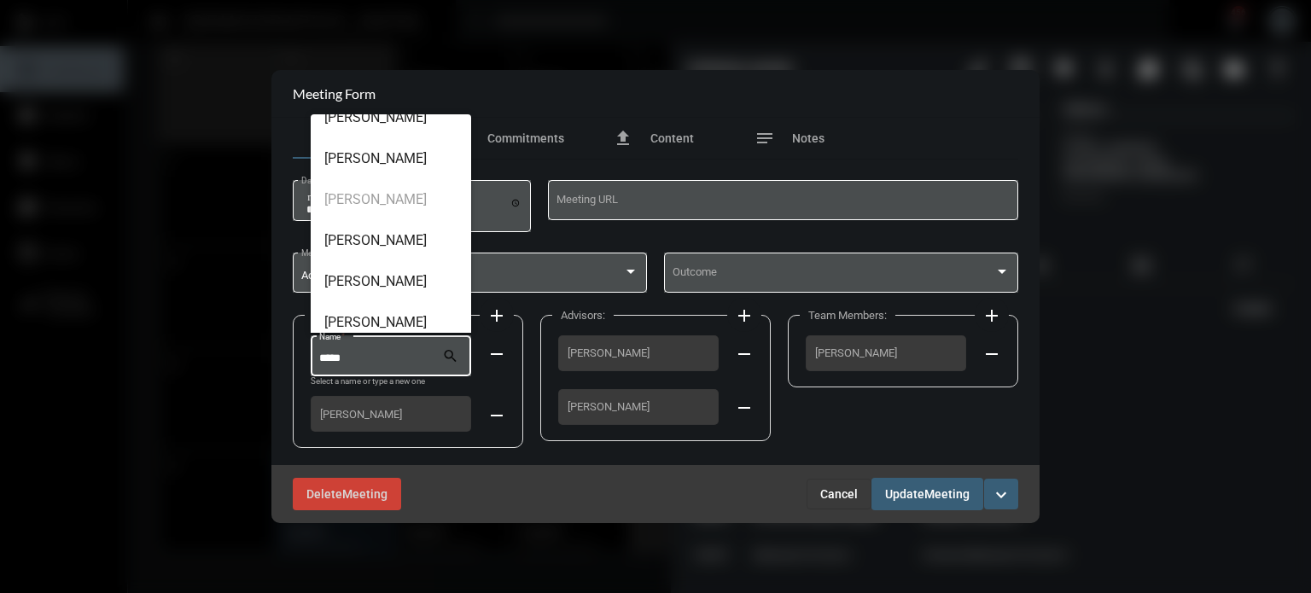
scroll to position [212, 0]
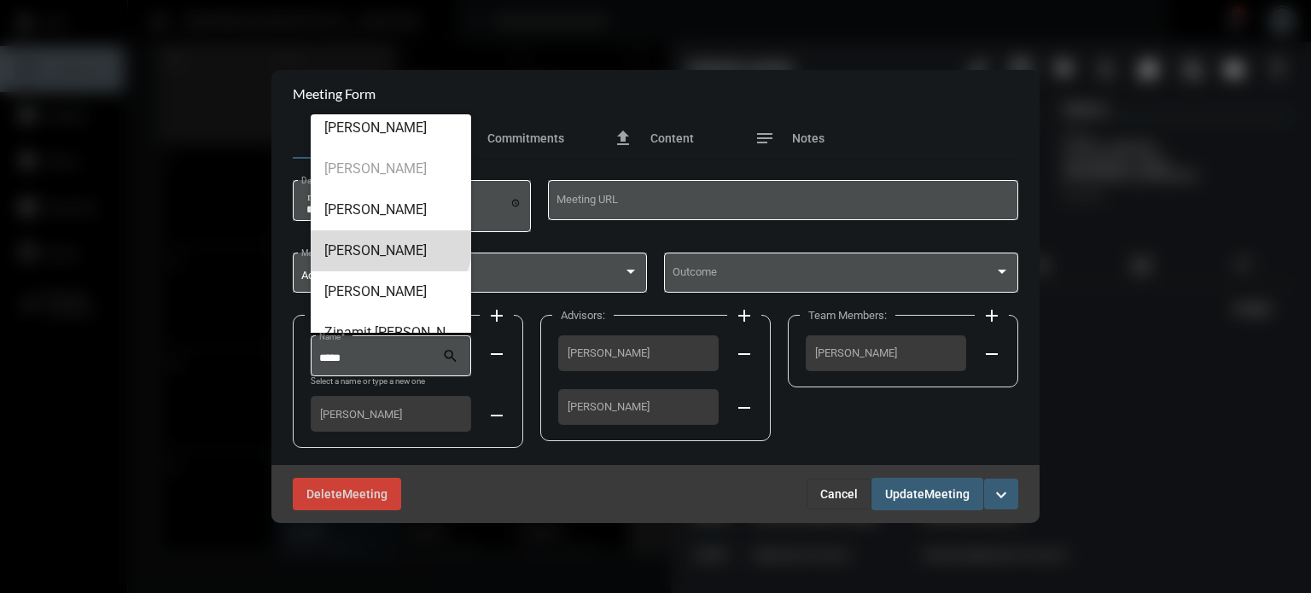
click at [376, 236] on span "[PERSON_NAME]" at bounding box center [390, 250] width 133 height 41
type input "**********"
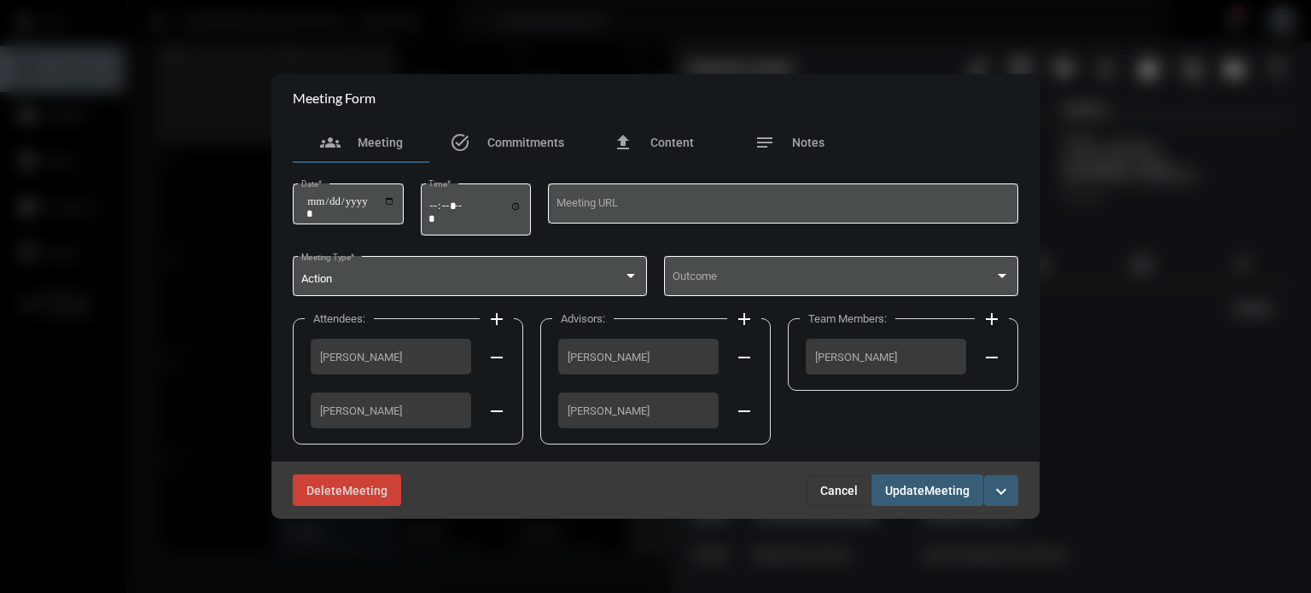
click at [894, 488] on span "Update" at bounding box center [904, 491] width 39 height 14
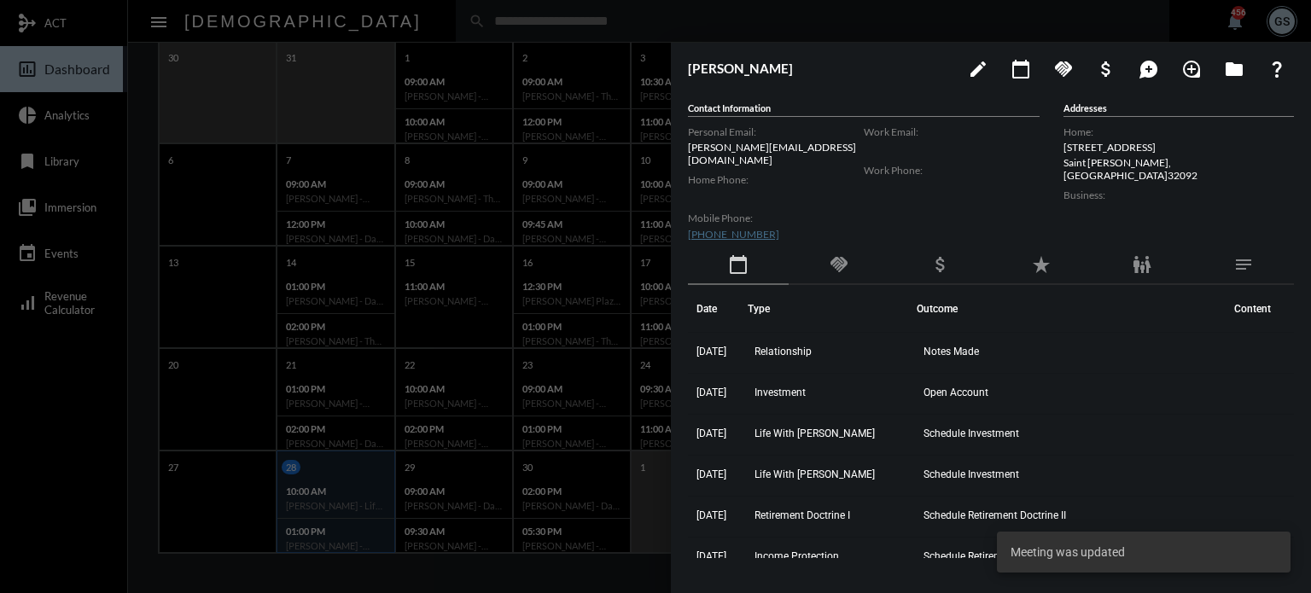
click at [37, 484] on div at bounding box center [655, 296] width 1311 height 593
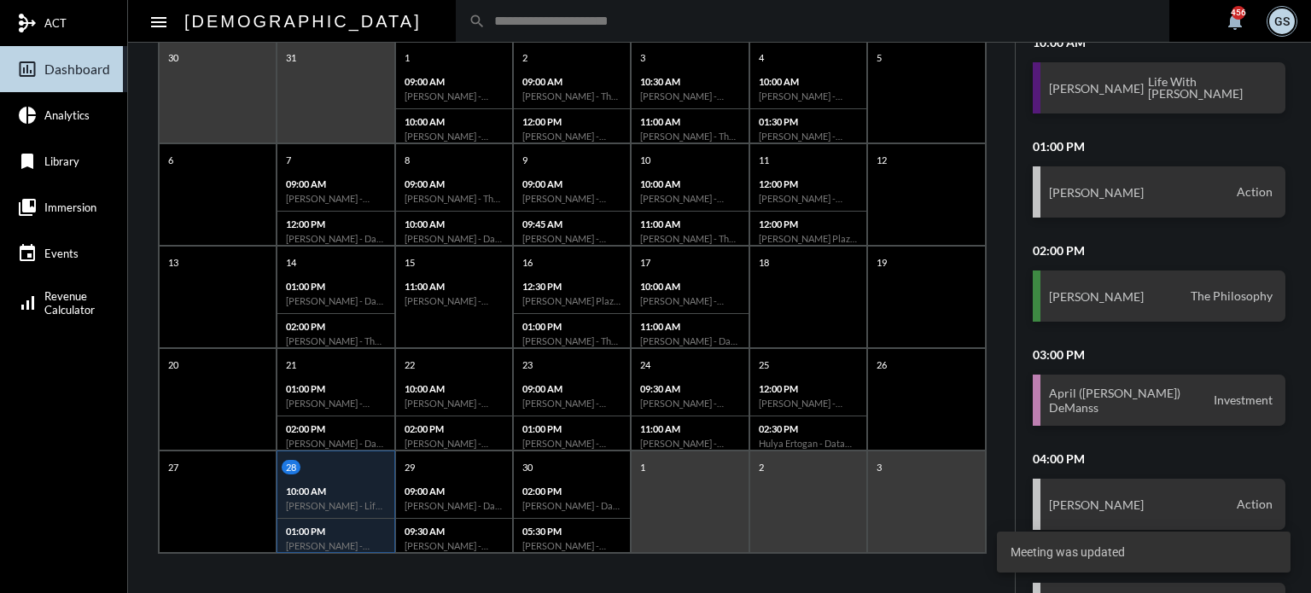
click at [486, 20] on input "text" at bounding box center [821, 21] width 671 height 15
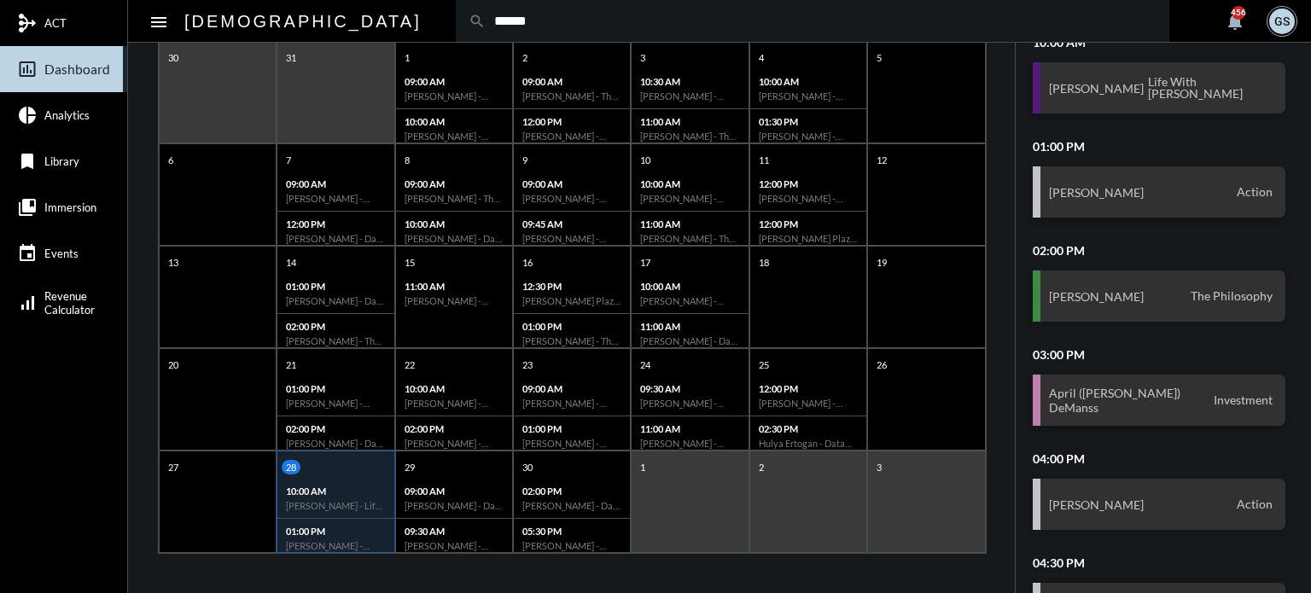
type input "******"
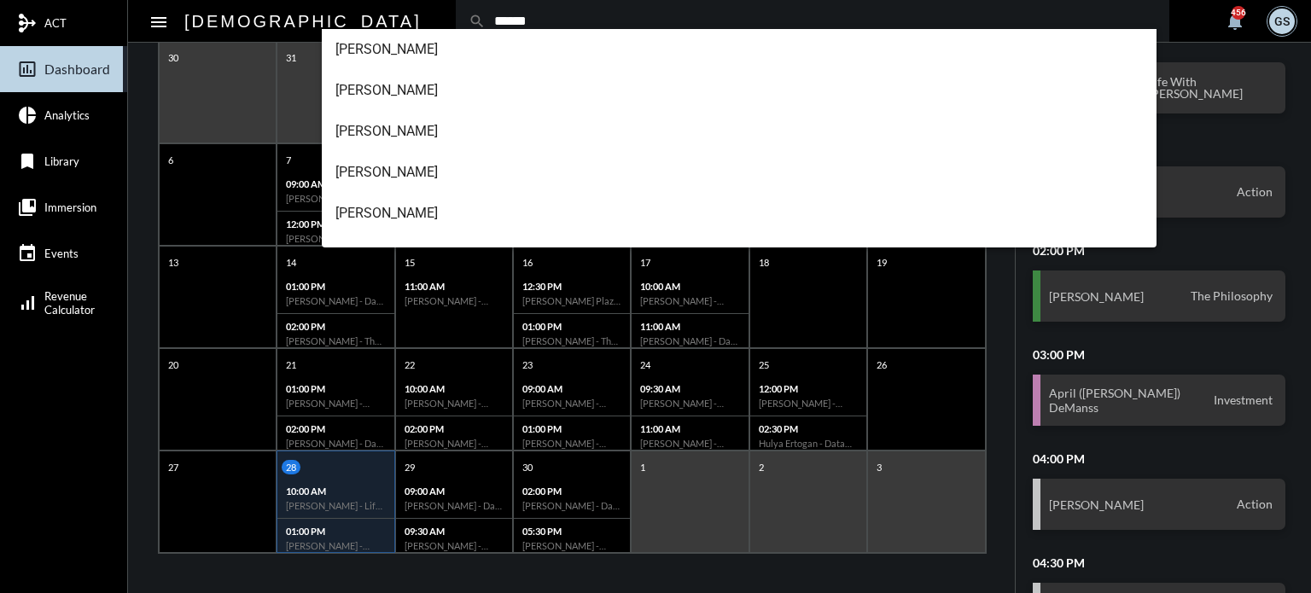
scroll to position [191, 0]
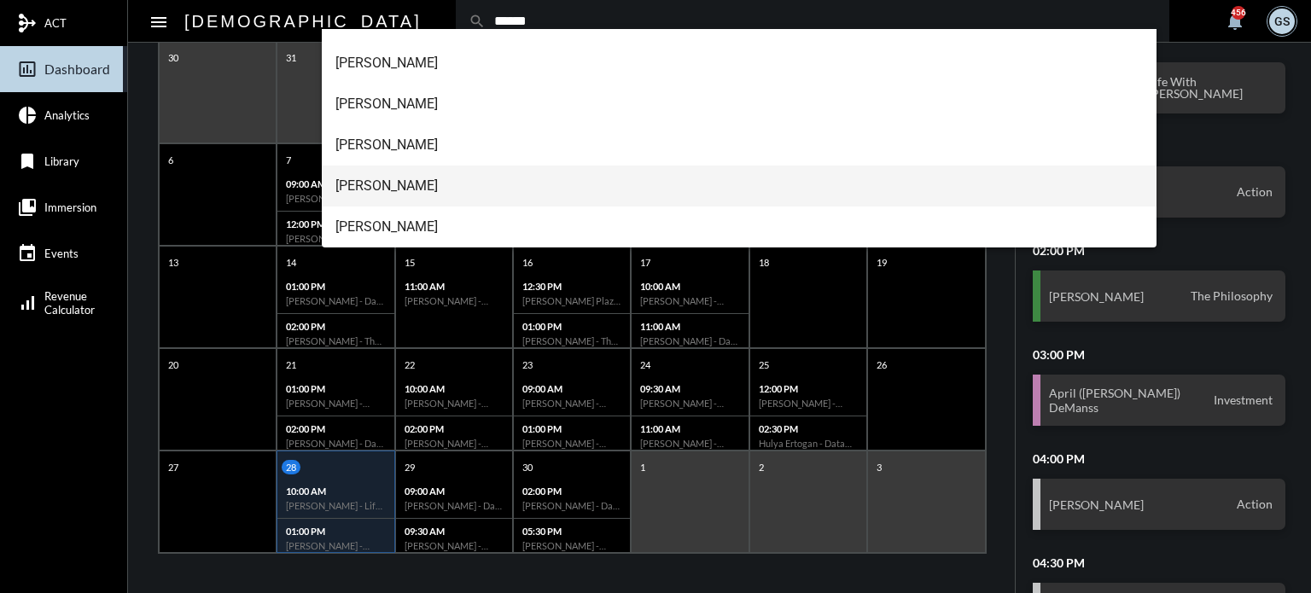
click at [421, 180] on span "[PERSON_NAME]" at bounding box center [739, 186] width 808 height 41
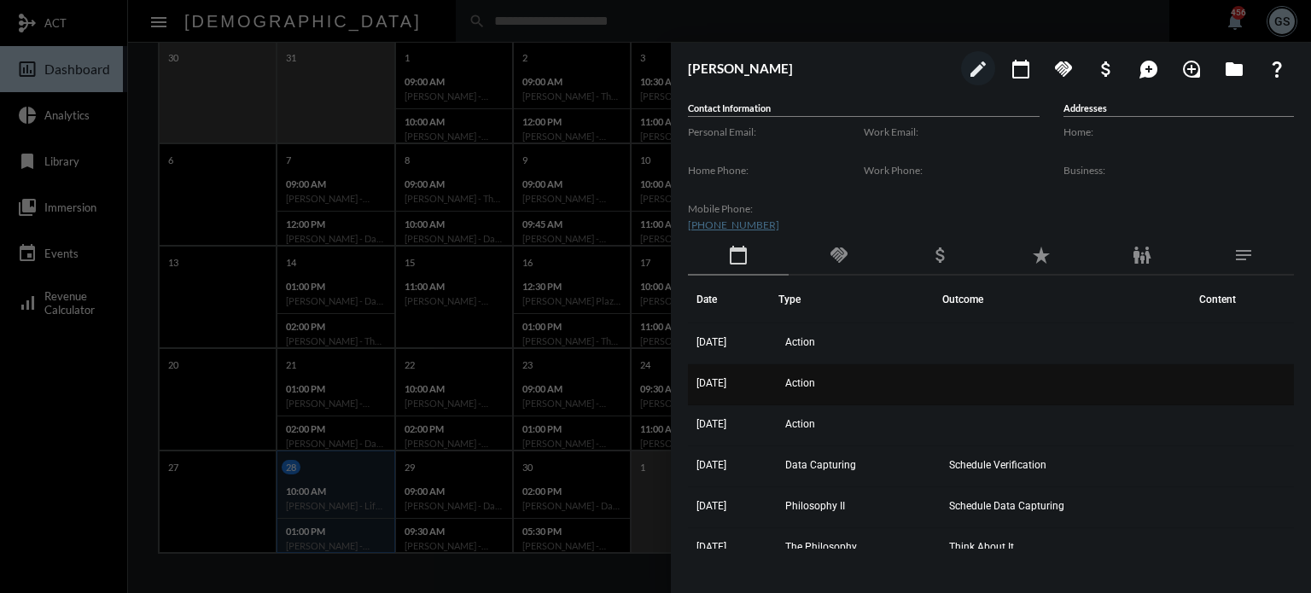
scroll to position [20, 0]
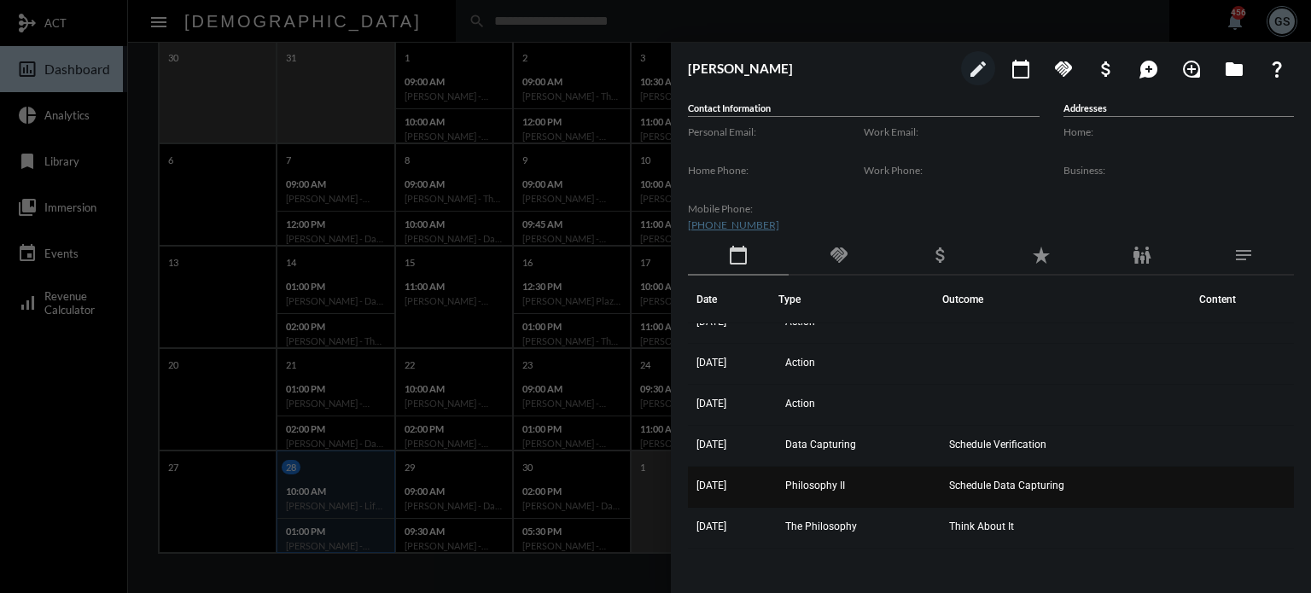
click at [822, 488] on span "Philosophy II" at bounding box center [815, 486] width 60 height 12
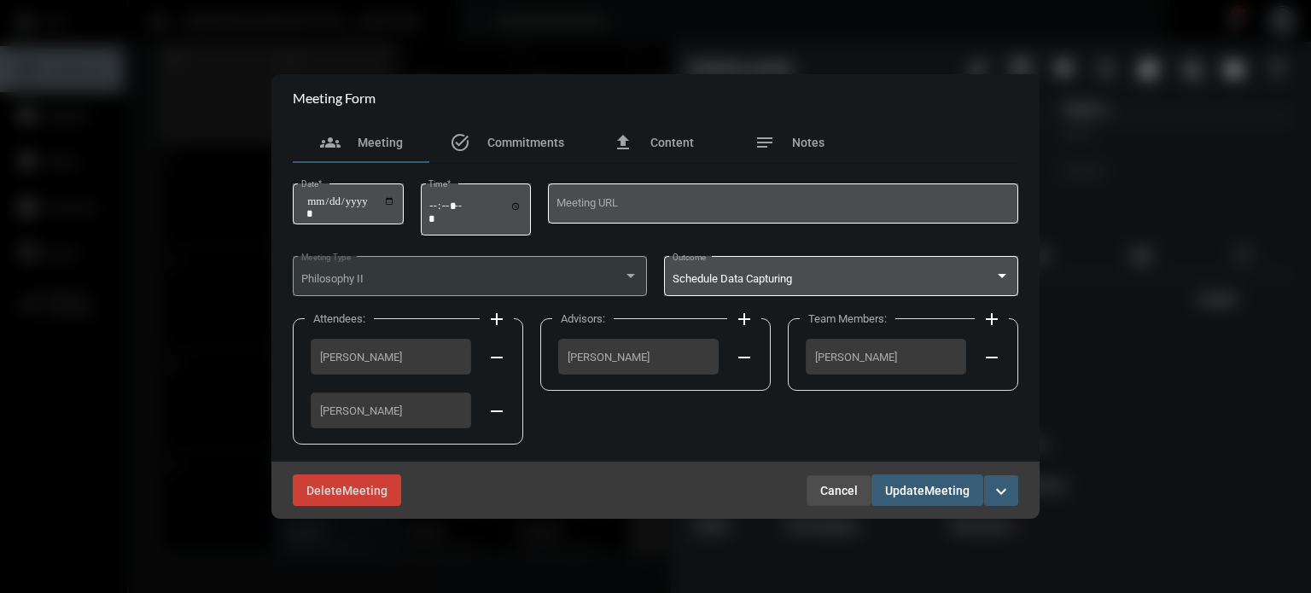
click at [840, 489] on span "Cancel" at bounding box center [839, 491] width 38 height 14
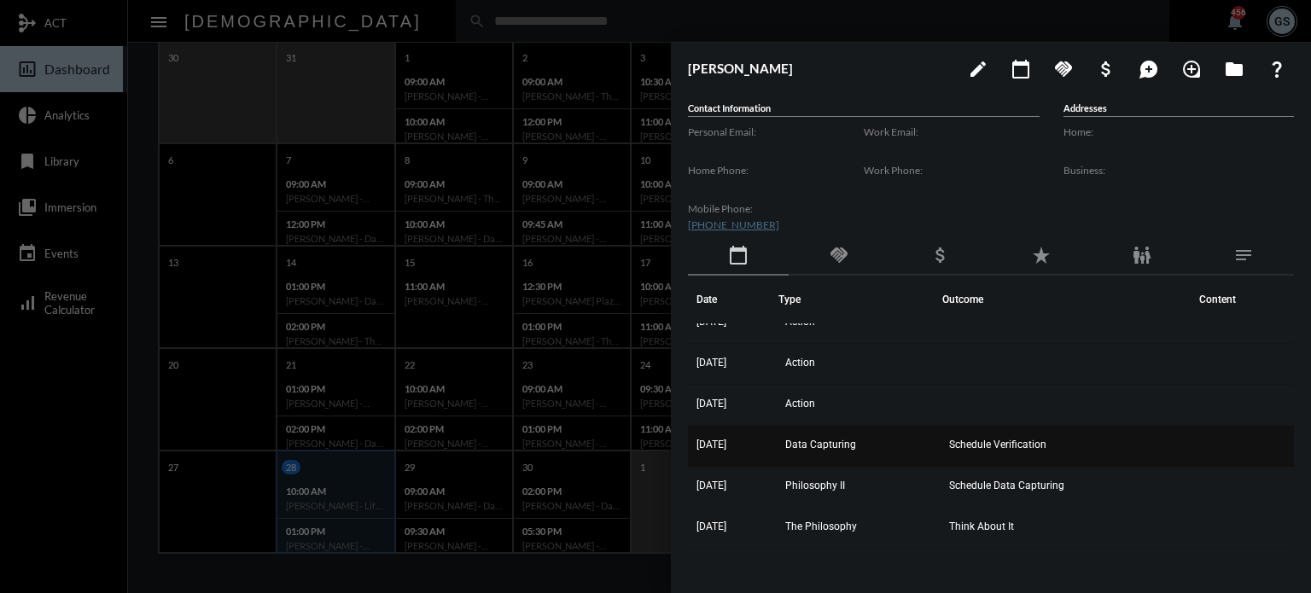
click at [837, 442] on span "Data Capturing" at bounding box center [820, 445] width 71 height 12
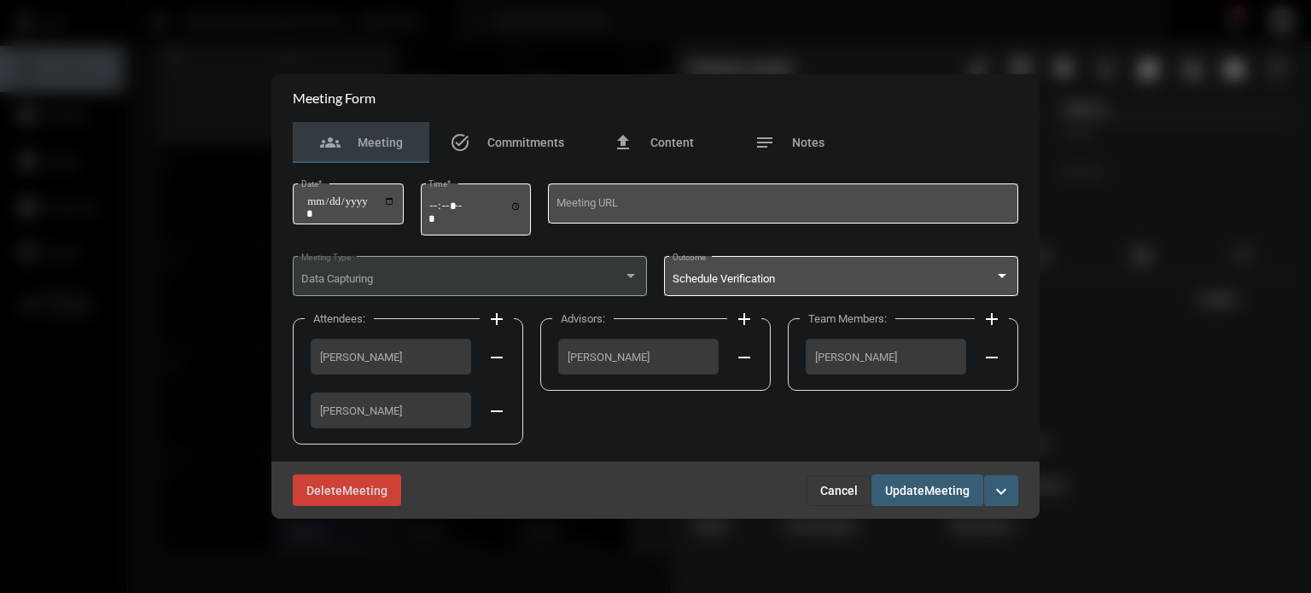
click at [834, 484] on span "Cancel" at bounding box center [839, 491] width 38 height 14
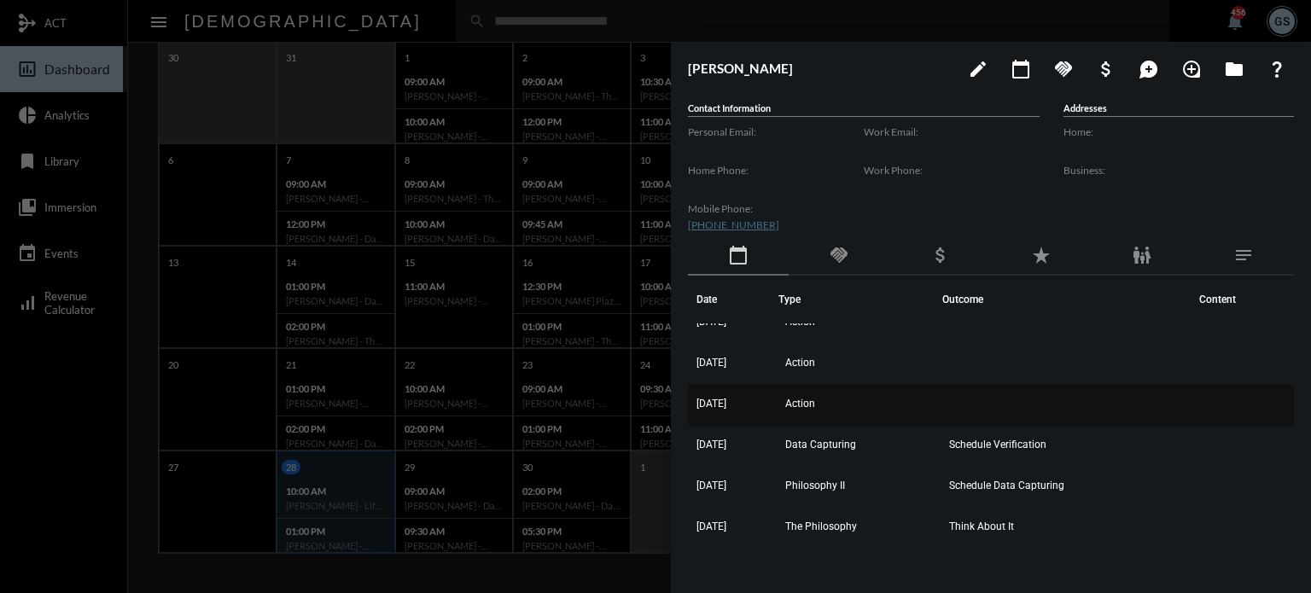
click at [812, 399] on span "Action" at bounding box center [800, 404] width 30 height 12
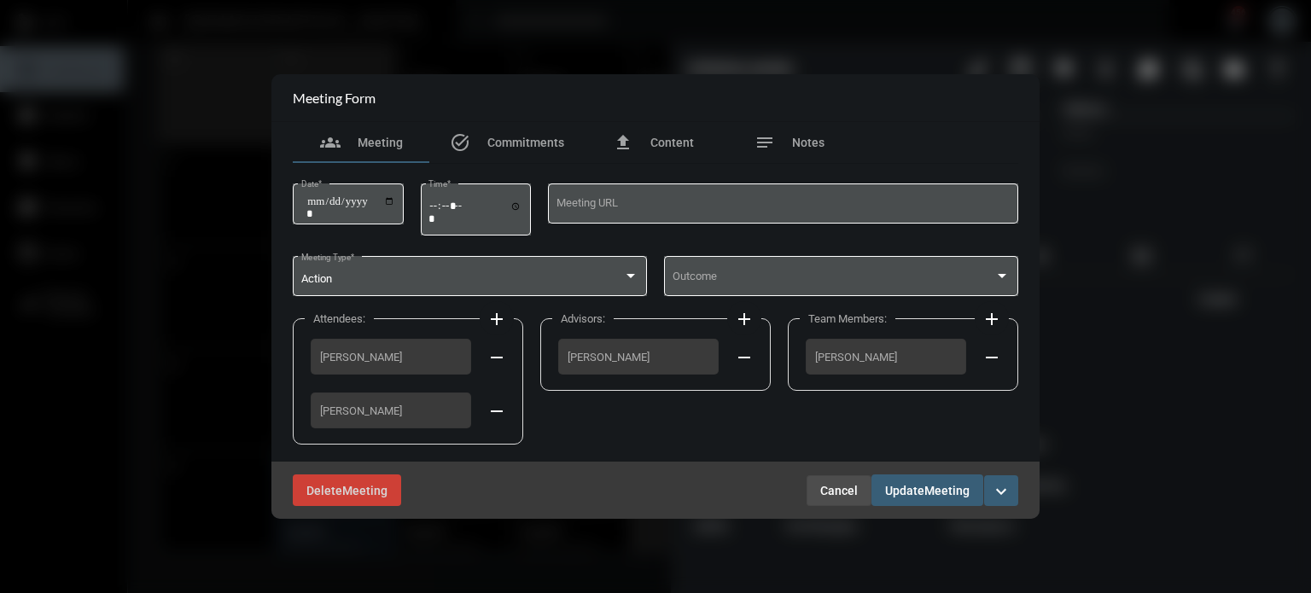
click at [842, 485] on span "Cancel" at bounding box center [839, 491] width 38 height 14
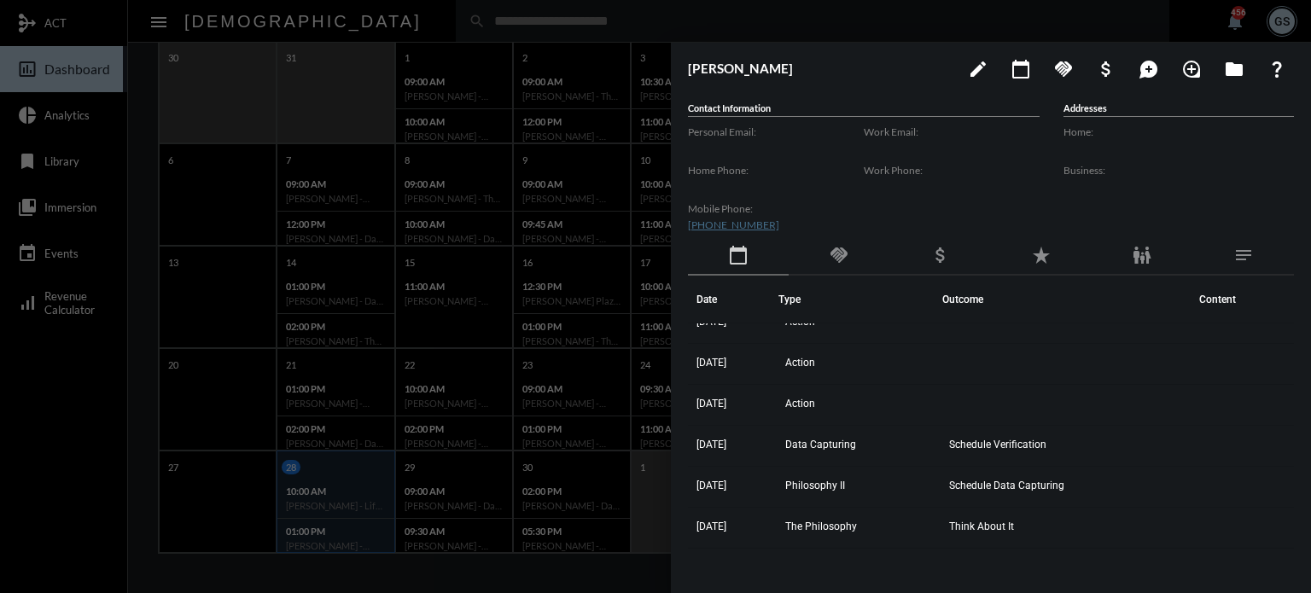
click at [84, 463] on div at bounding box center [655, 296] width 1311 height 593
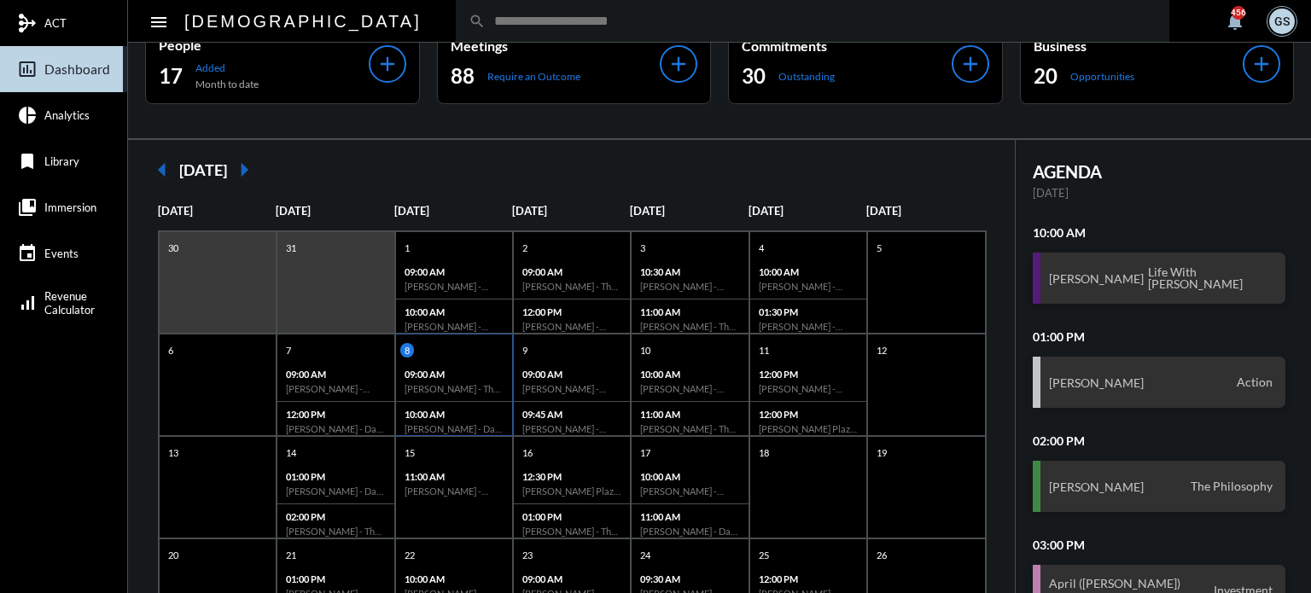
scroll to position [27, 0]
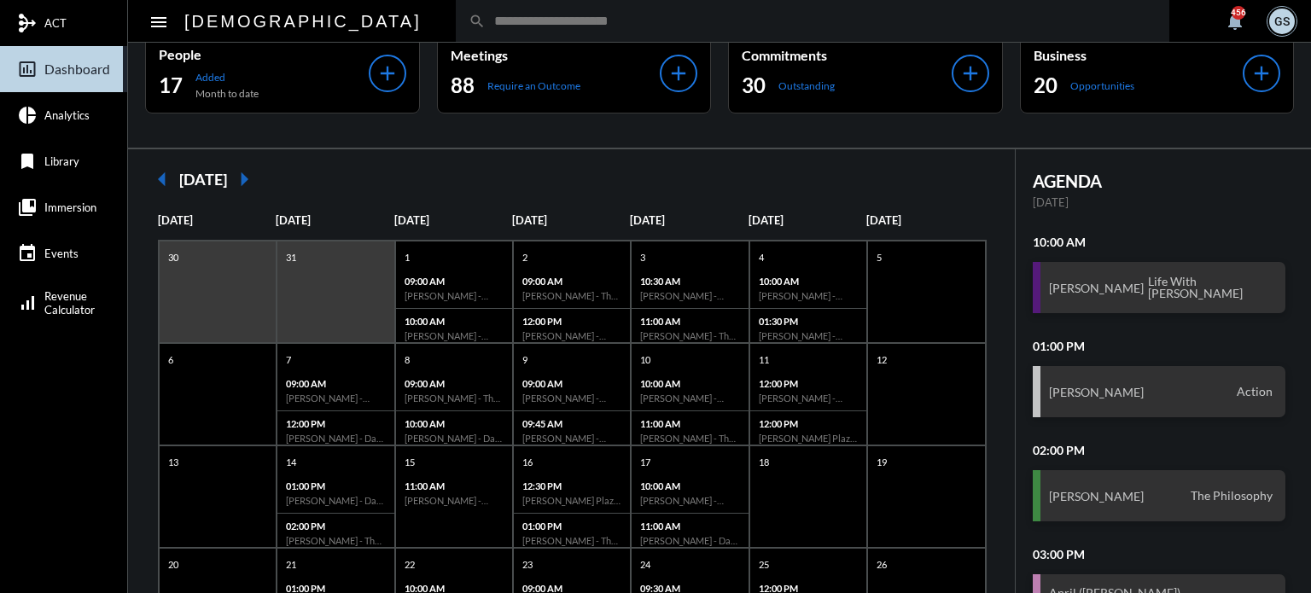
click at [261, 176] on mat-icon "arrow_right" at bounding box center [244, 179] width 34 height 34
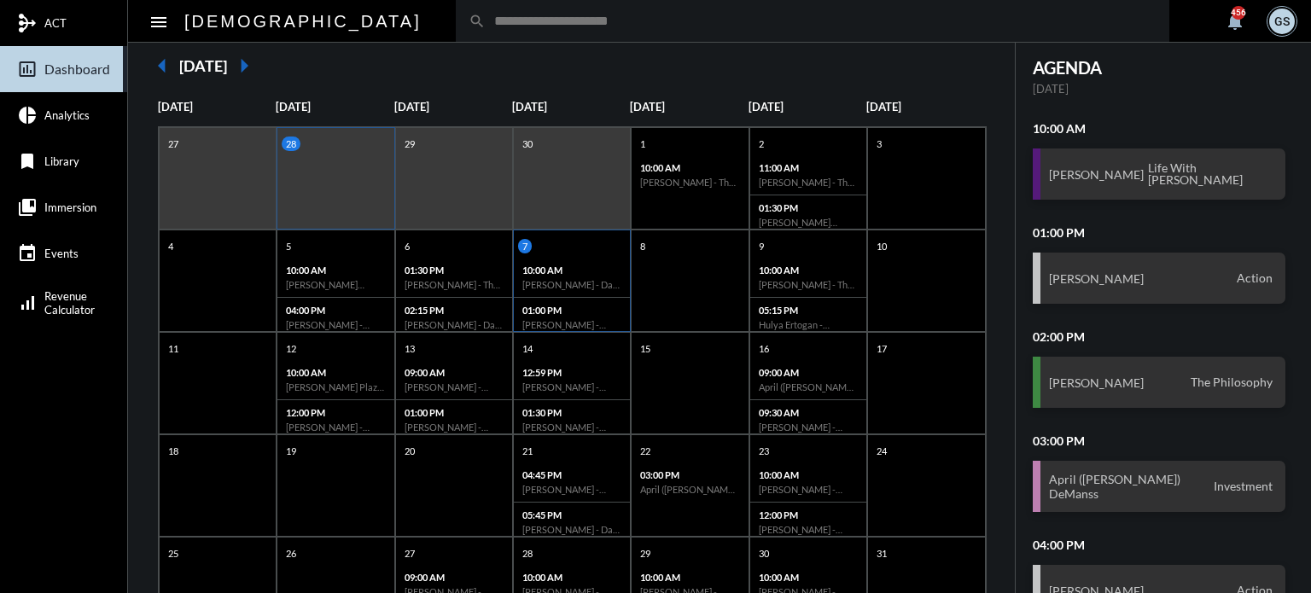
scroll to position [116, 0]
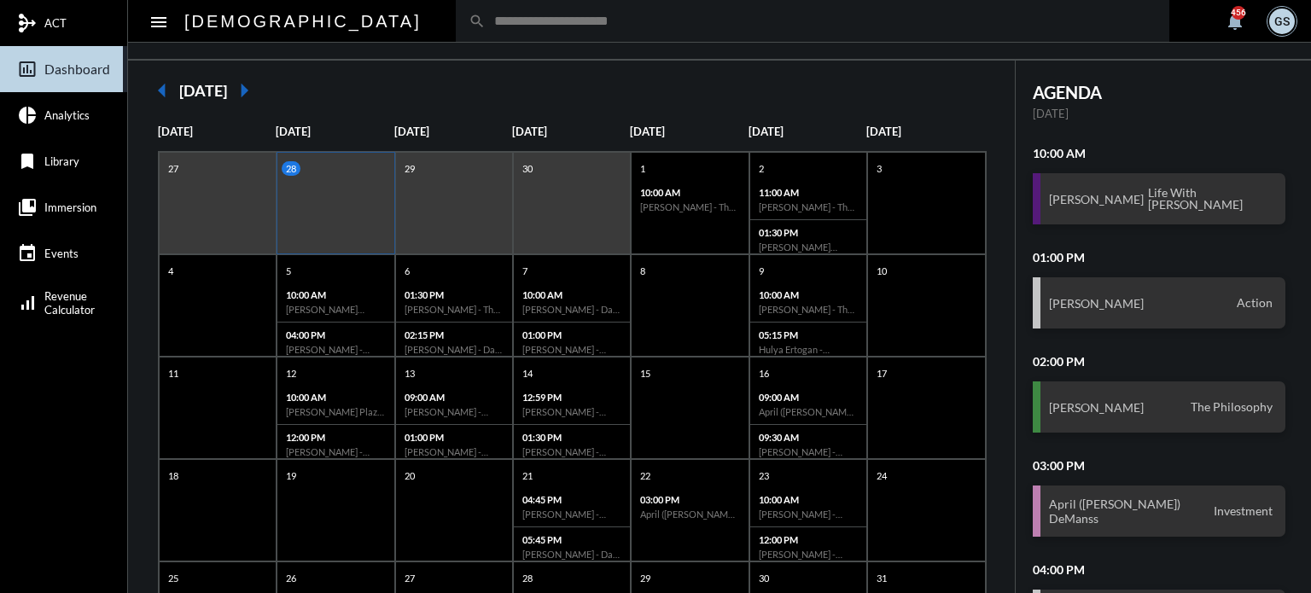
click at [254, 83] on mat-icon "arrow_right" at bounding box center [244, 90] width 34 height 34
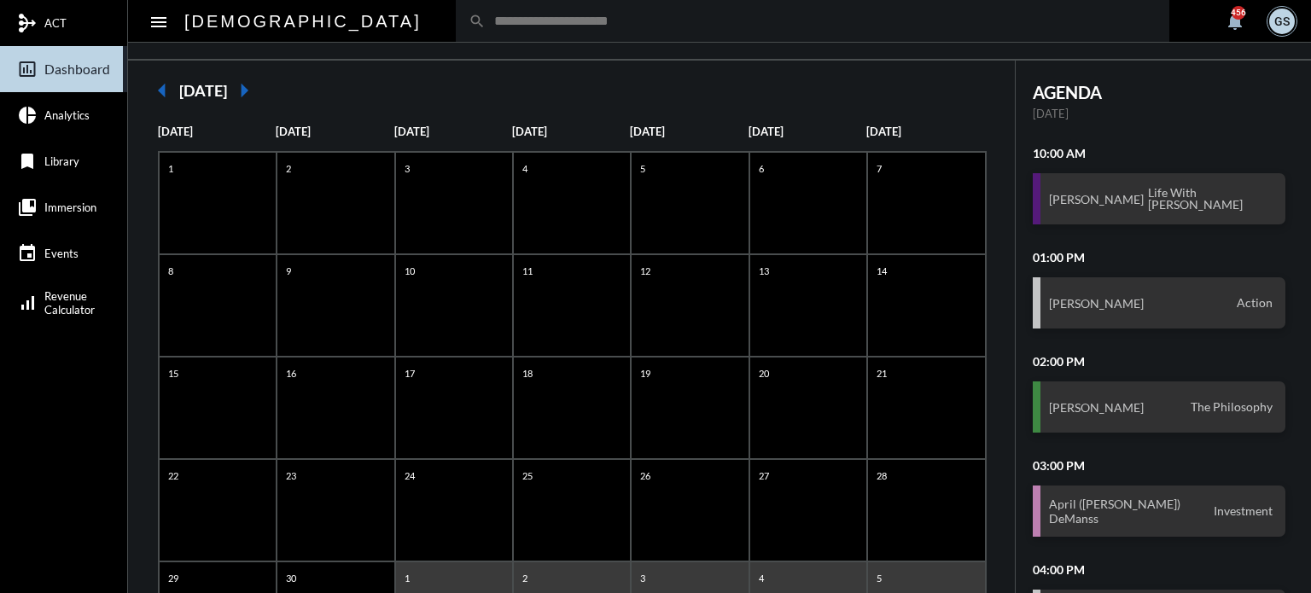
click at [254, 83] on mat-icon "arrow_right" at bounding box center [244, 90] width 34 height 34
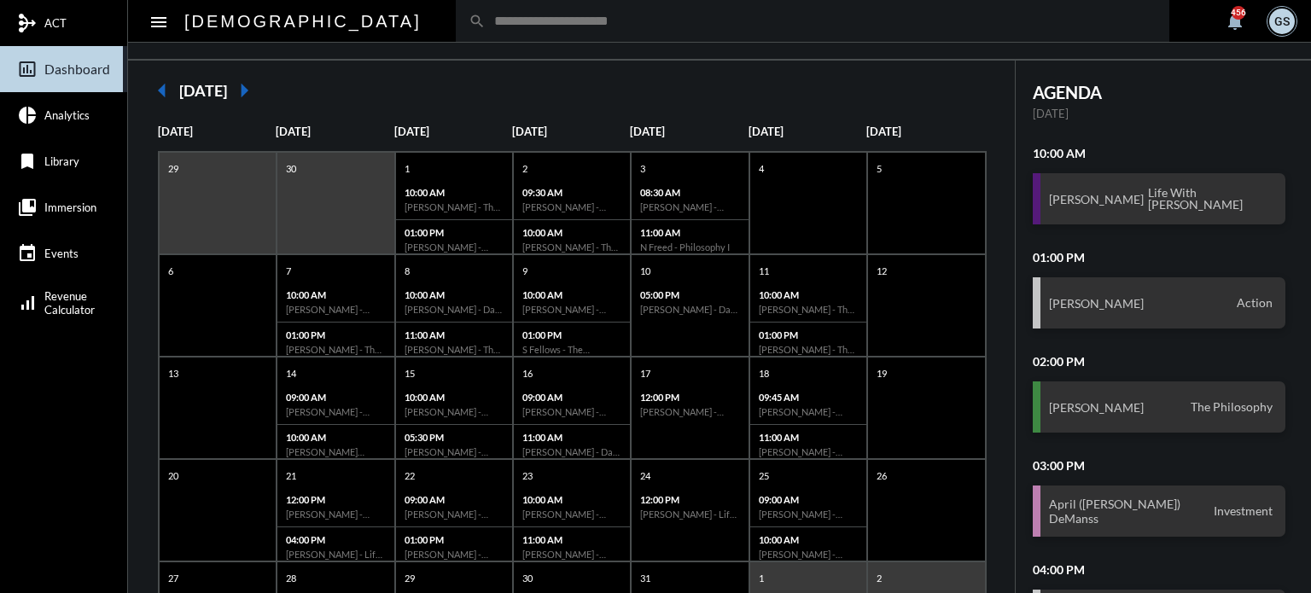
click at [259, 85] on mat-icon "arrow_right" at bounding box center [244, 90] width 34 height 34
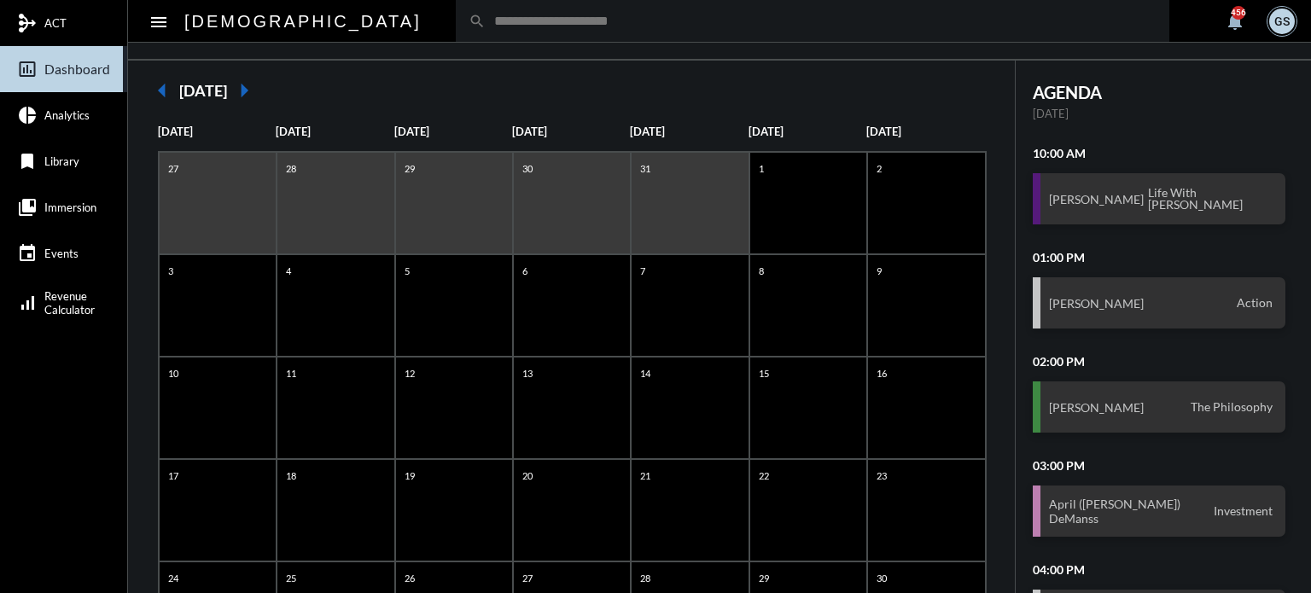
click at [227, 85] on h2 "[DATE]" at bounding box center [203, 90] width 48 height 19
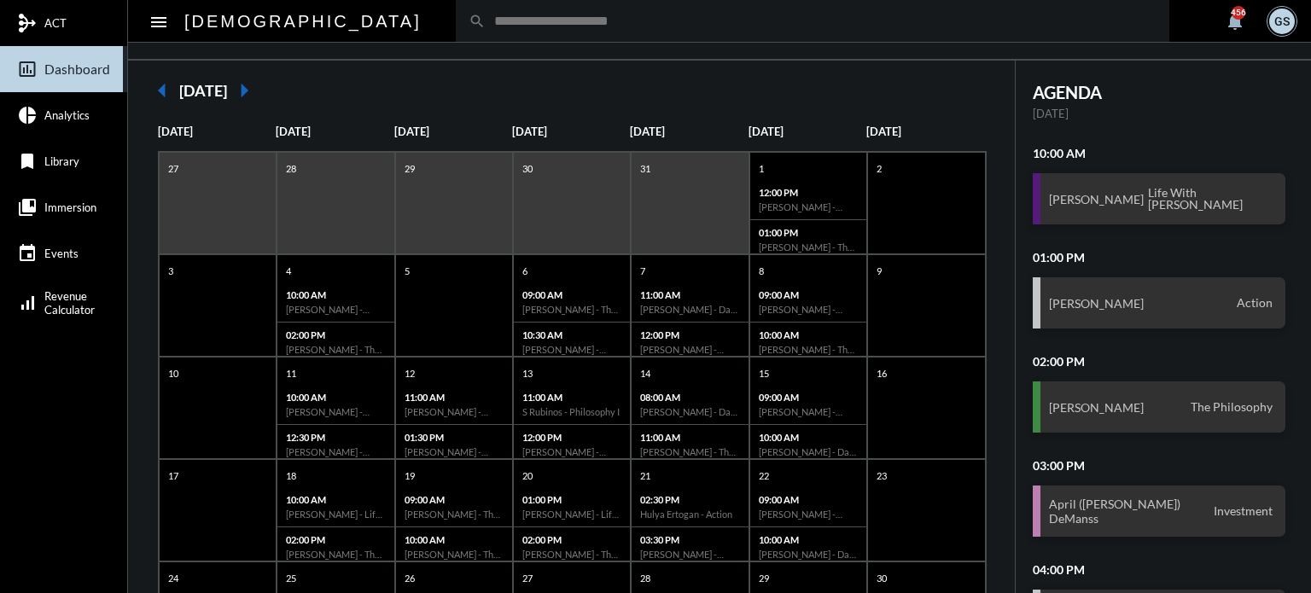
click at [305, 84] on div "arrow_left [DATE] arrow_right" at bounding box center [571, 90] width 853 height 34
click at [261, 83] on mat-icon "arrow_right" at bounding box center [244, 90] width 34 height 34
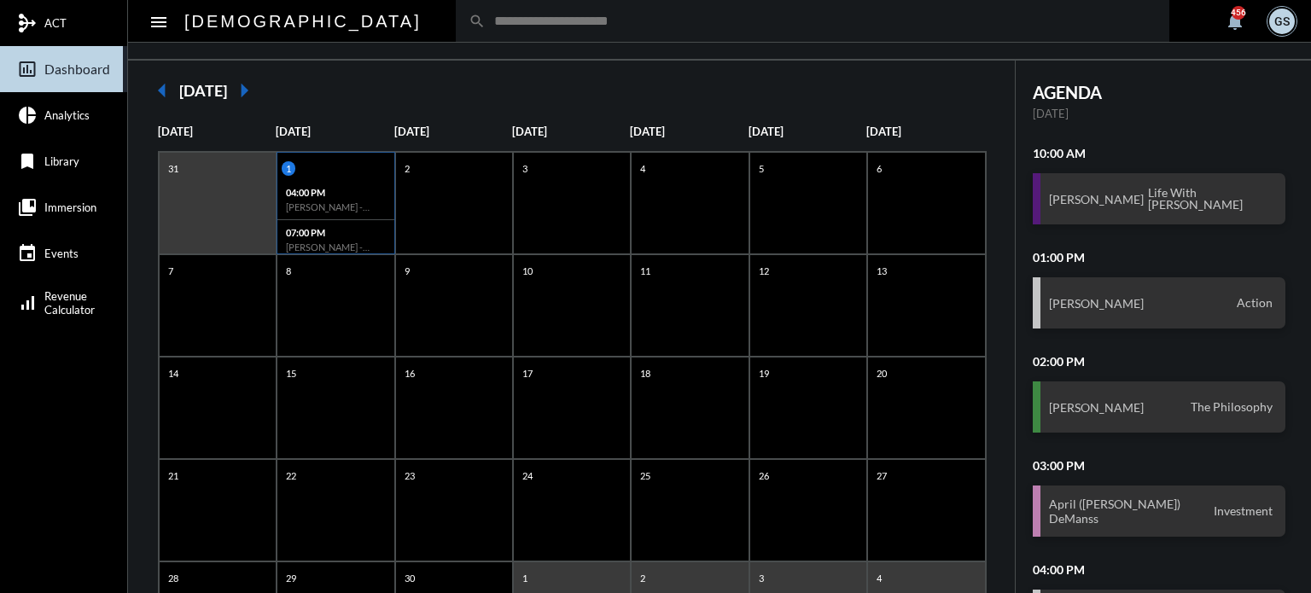
click at [322, 206] on h6 "[PERSON_NAME] - Action" at bounding box center [335, 206] width 99 height 11
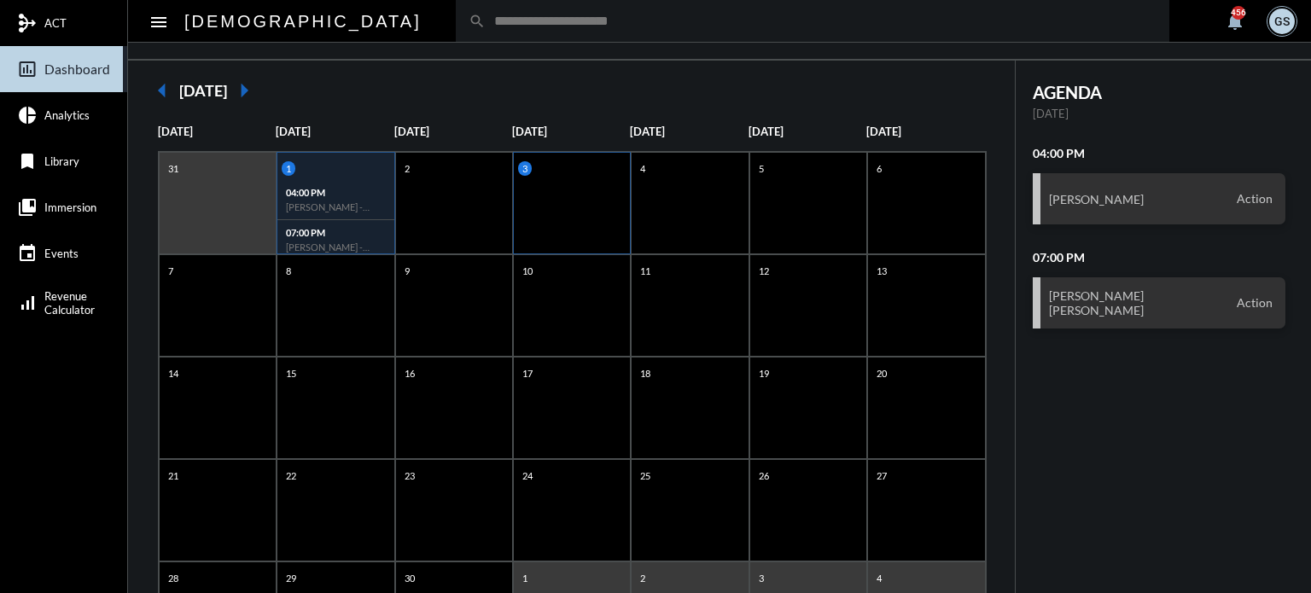
click at [561, 188] on div "3" at bounding box center [572, 203] width 118 height 102
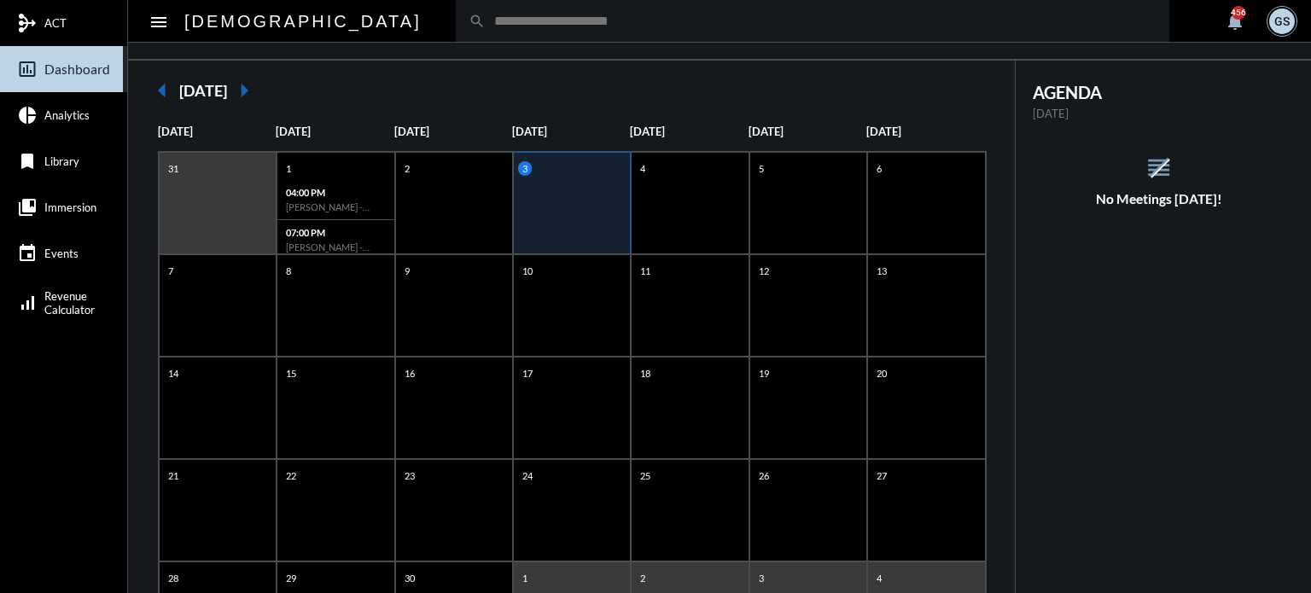
click at [486, 20] on input "text" at bounding box center [821, 21] width 671 height 15
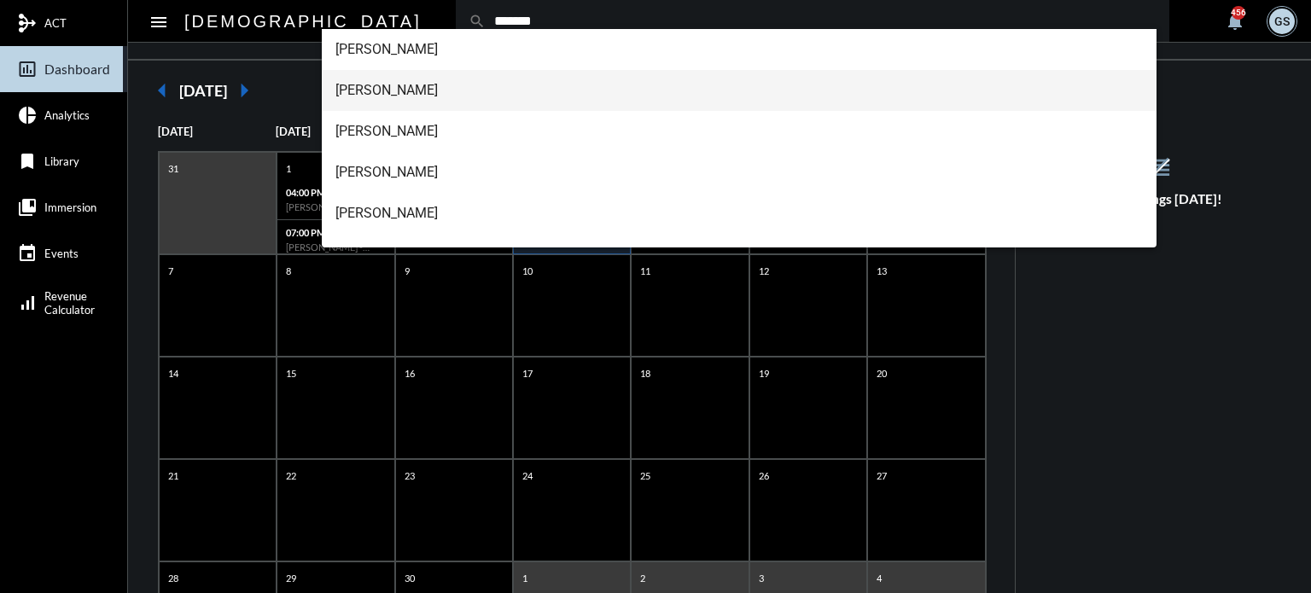
scroll to position [150, 0]
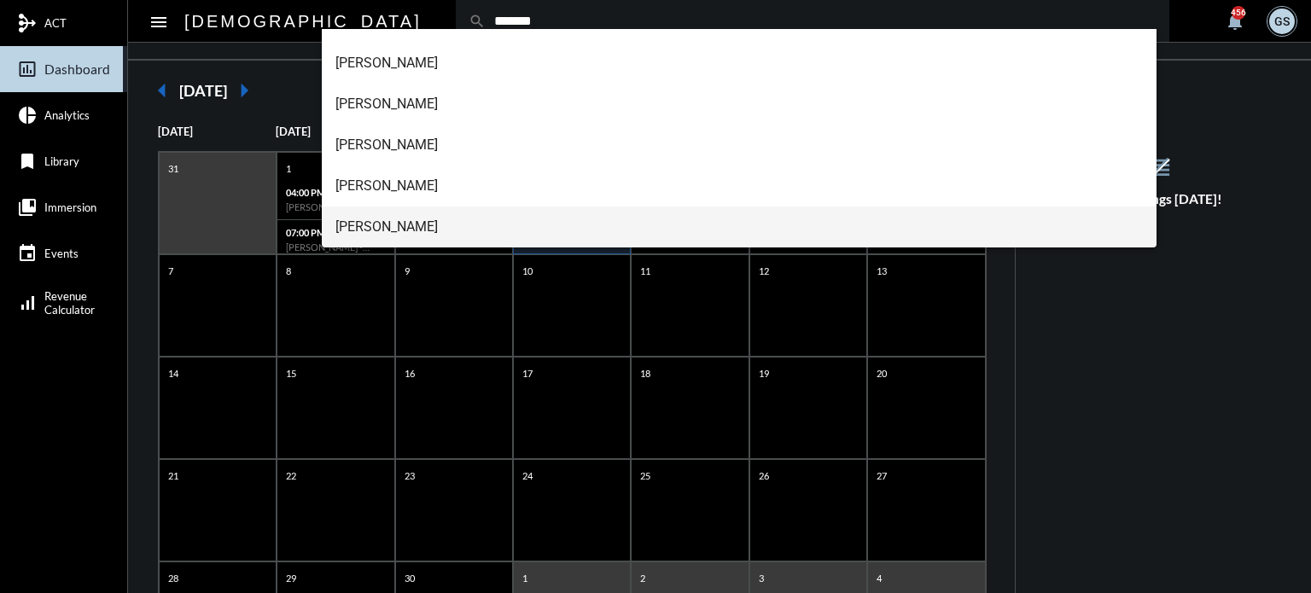
type input "*******"
click at [411, 227] on span "[PERSON_NAME]" at bounding box center [739, 227] width 808 height 41
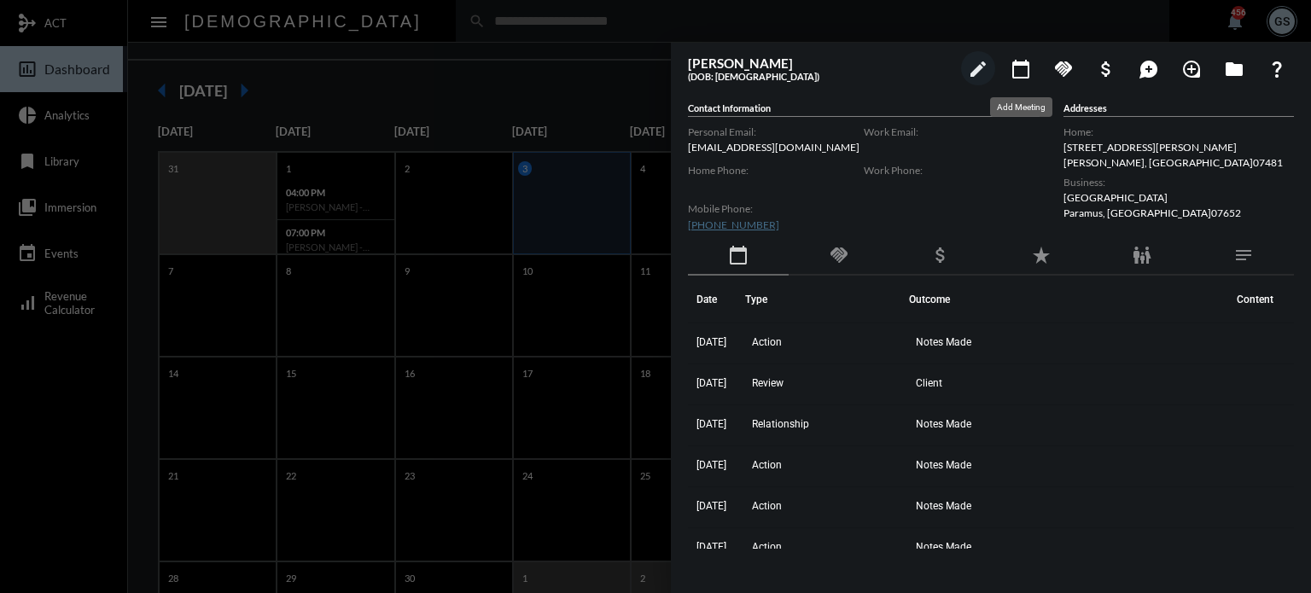
click at [1017, 62] on mat-icon "calendar_today" at bounding box center [1021, 69] width 20 height 20
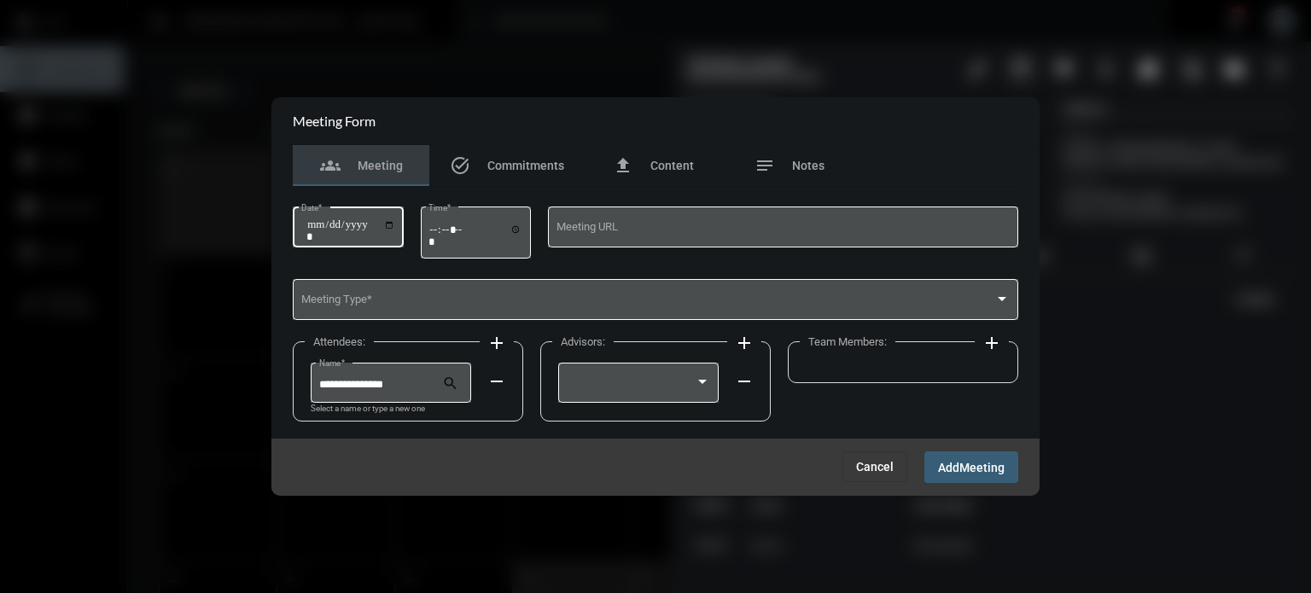
click at [393, 225] on input "Date *" at bounding box center [350, 230] width 89 height 24
type input "**********"
click at [434, 235] on div "Time *" at bounding box center [476, 231] width 111 height 55
type input "*****"
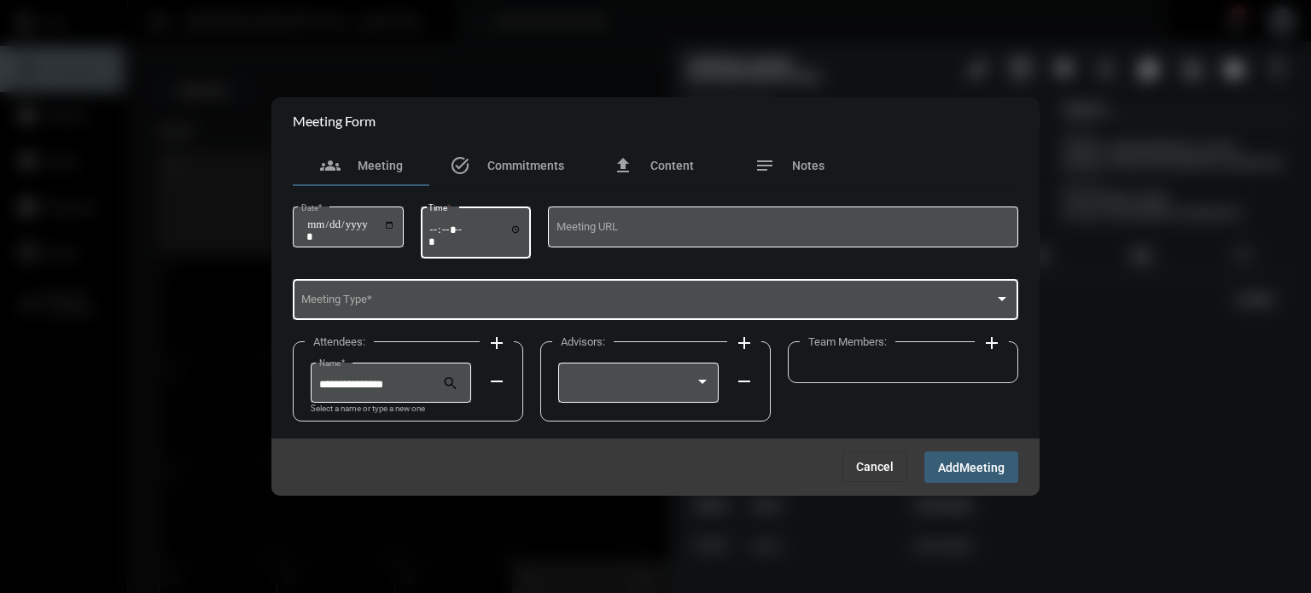
click at [423, 280] on div "Meeting Type *" at bounding box center [655, 299] width 709 height 44
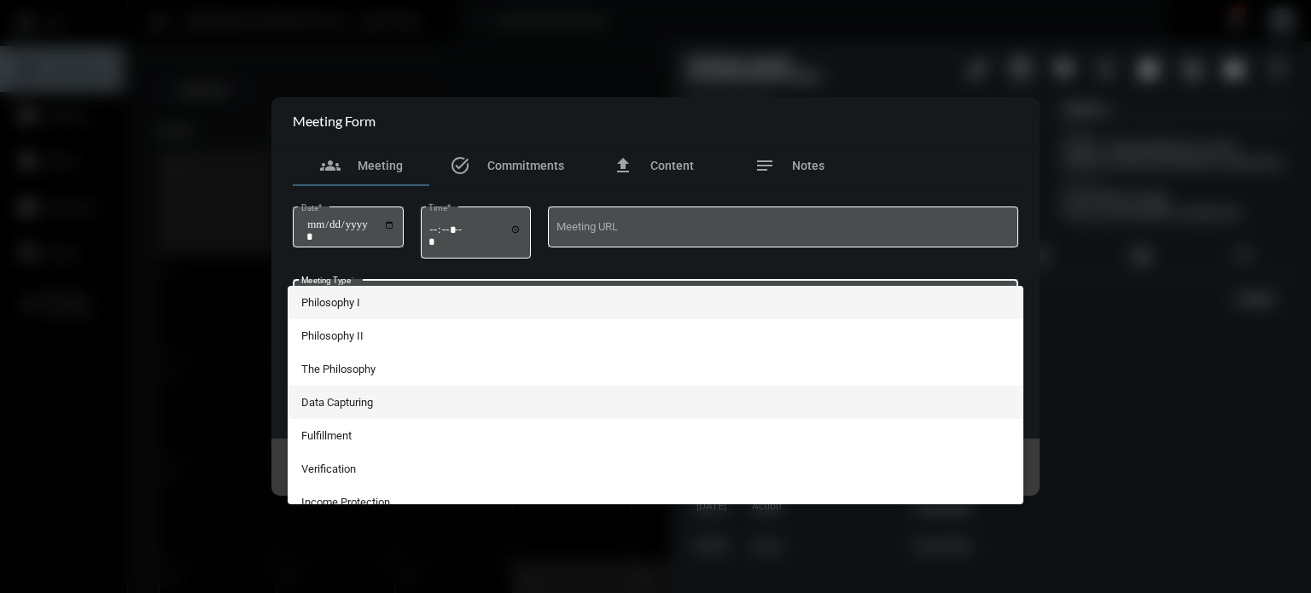
scroll to position [314, 0]
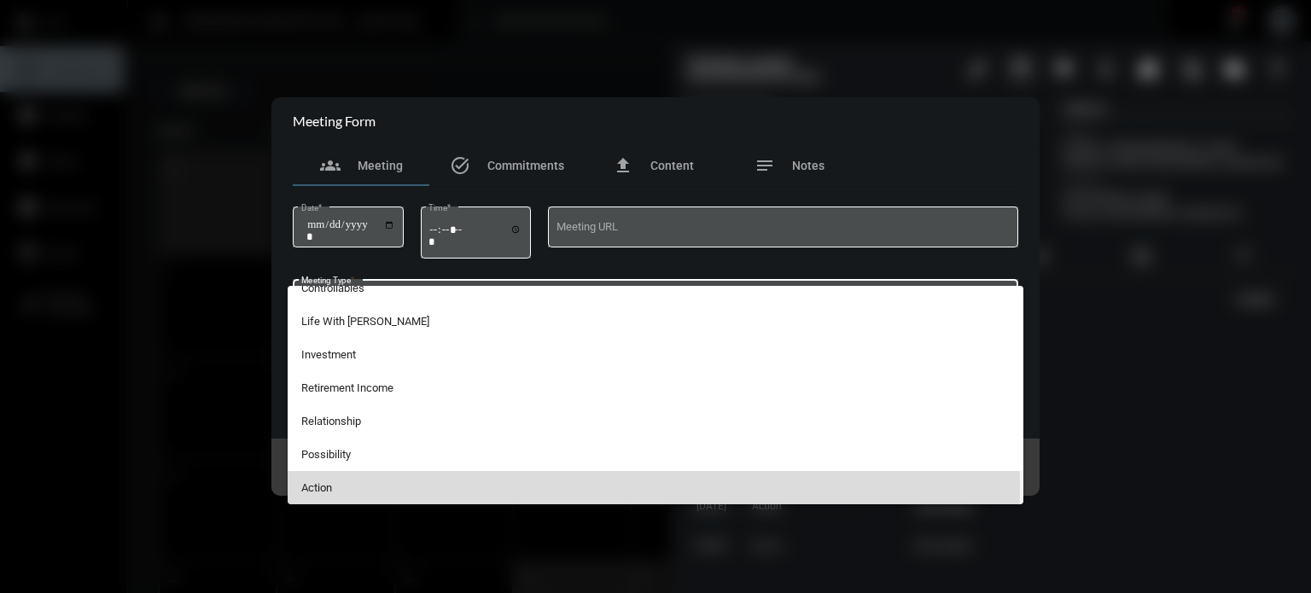
click at [323, 486] on span "Action" at bounding box center [655, 487] width 709 height 33
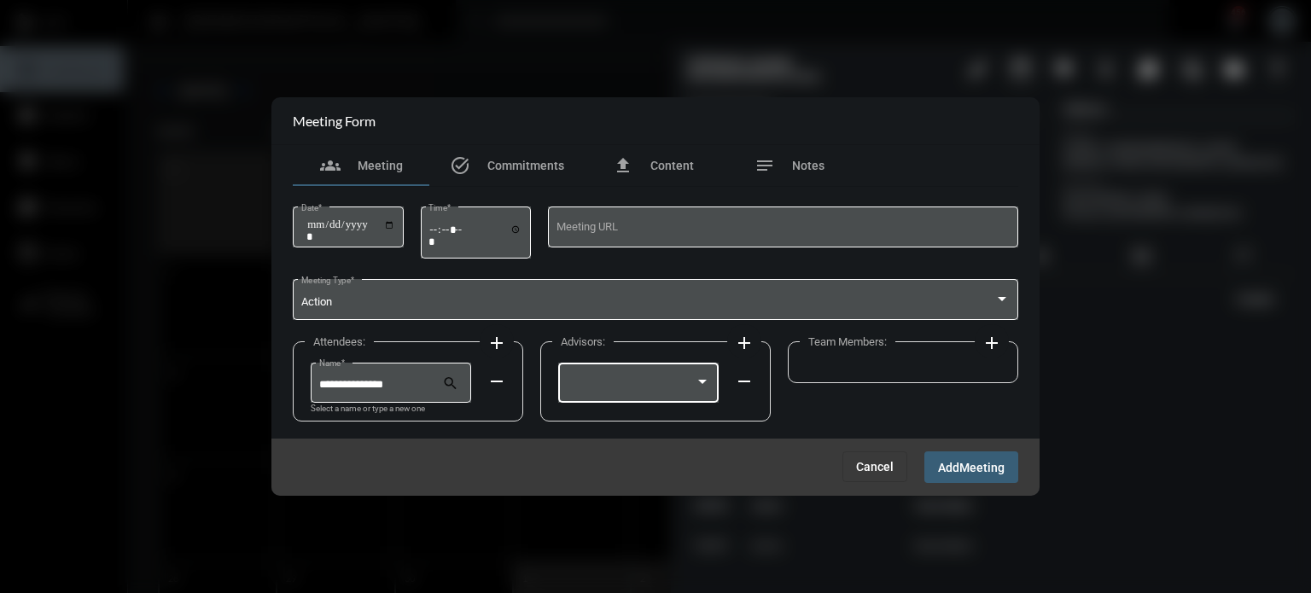
click at [698, 378] on div at bounding box center [702, 383] width 15 height 14
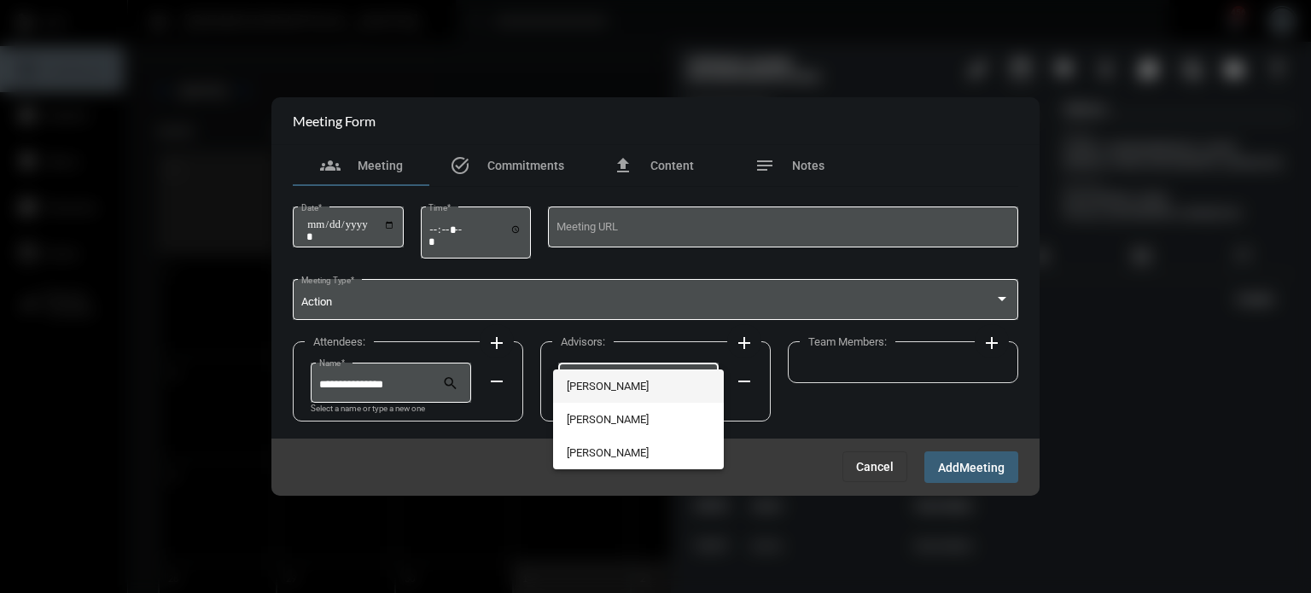
click at [644, 382] on span "[PERSON_NAME]" at bounding box center [639, 386] width 144 height 33
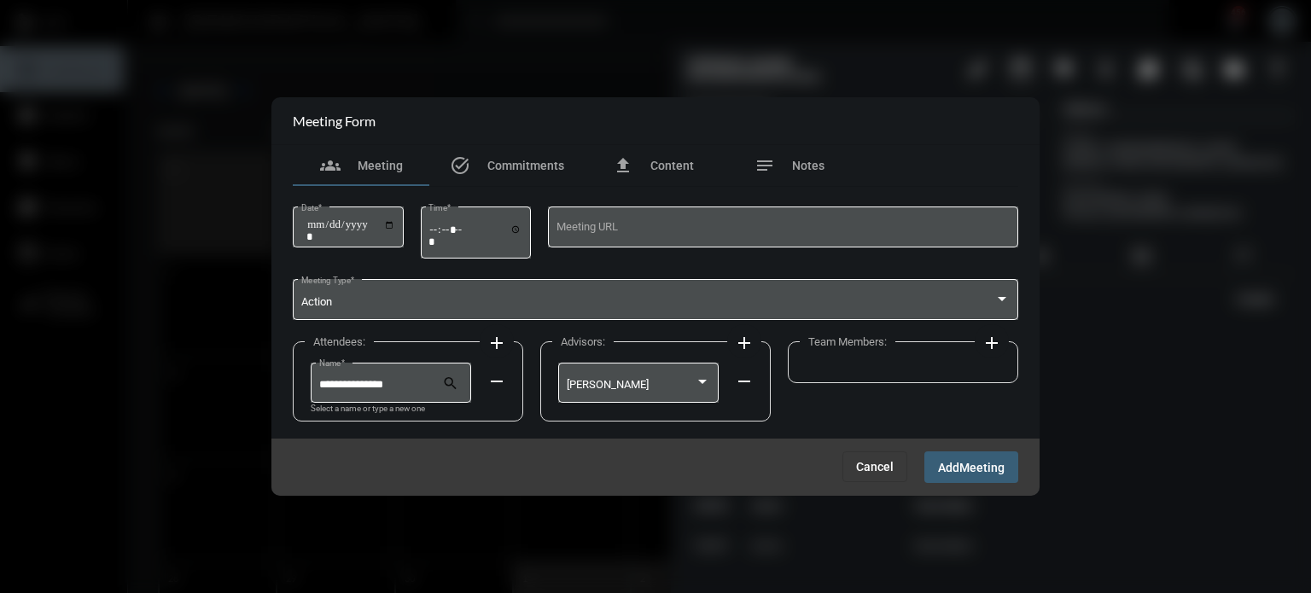
click at [993, 343] on mat-icon "add" at bounding box center [992, 343] width 20 height 20
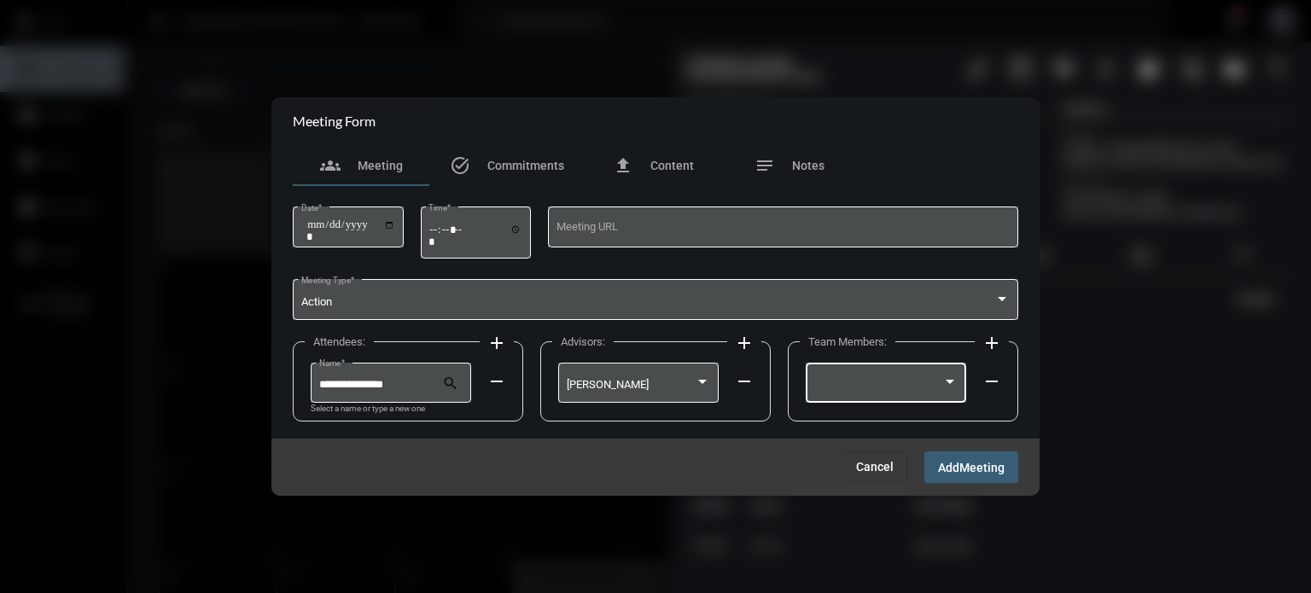
click at [901, 386] on div at bounding box center [878, 385] width 129 height 13
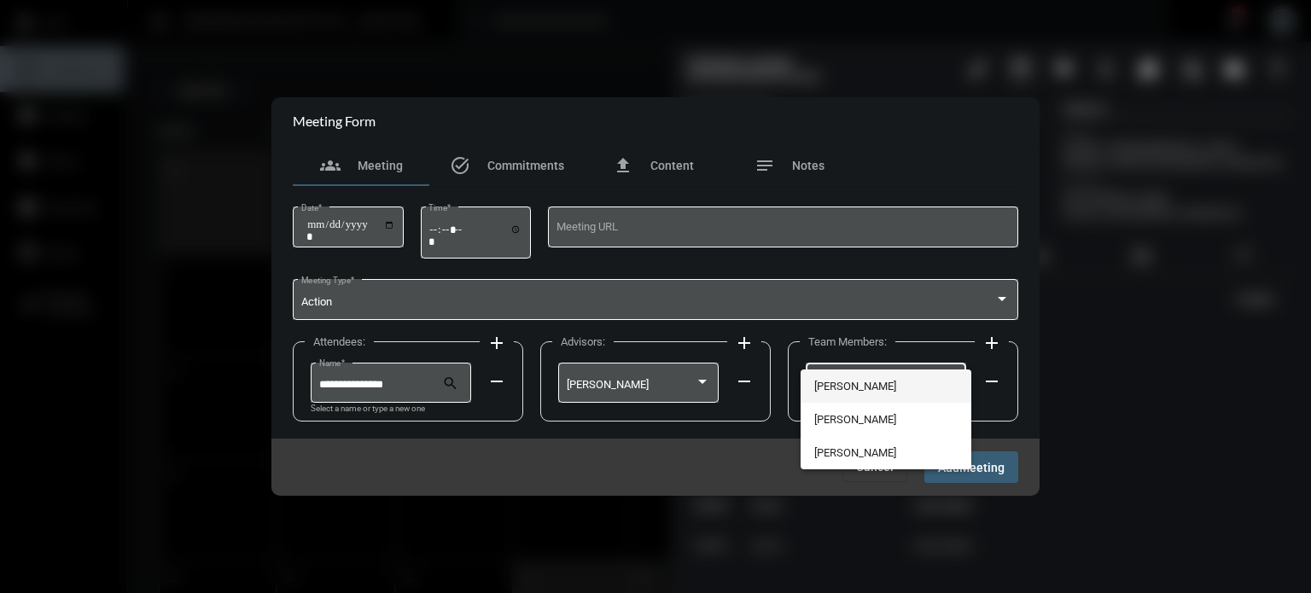
click at [877, 386] on span "[PERSON_NAME]" at bounding box center [886, 386] width 144 height 33
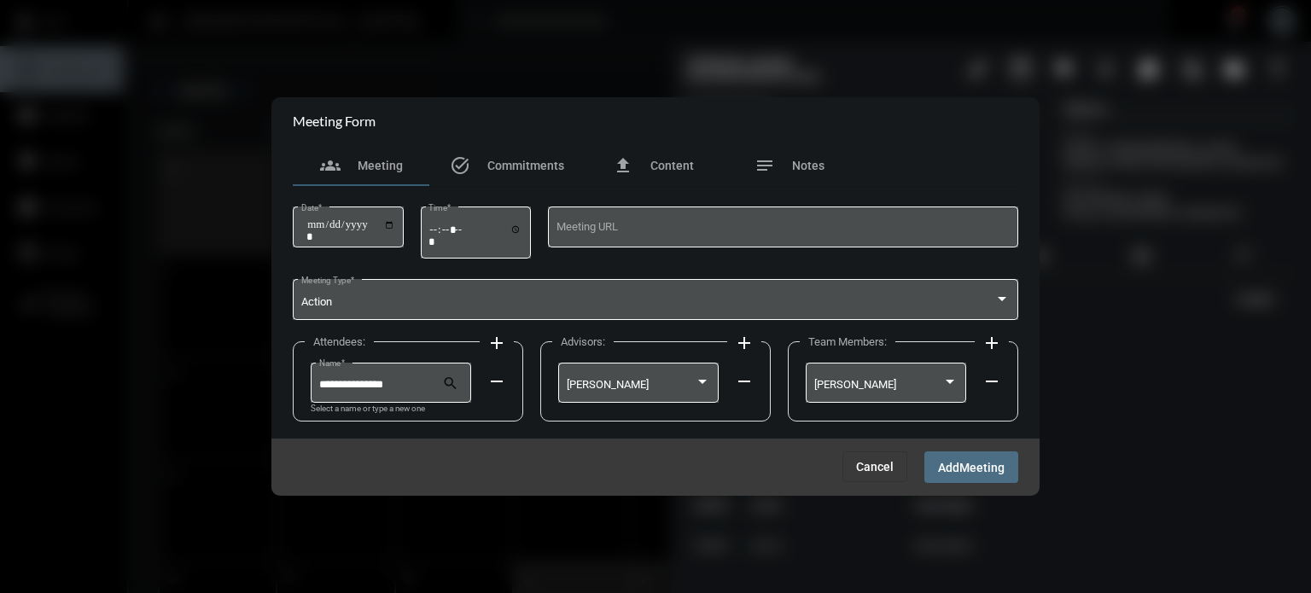
click at [974, 470] on span "Meeting" at bounding box center [981, 468] width 45 height 14
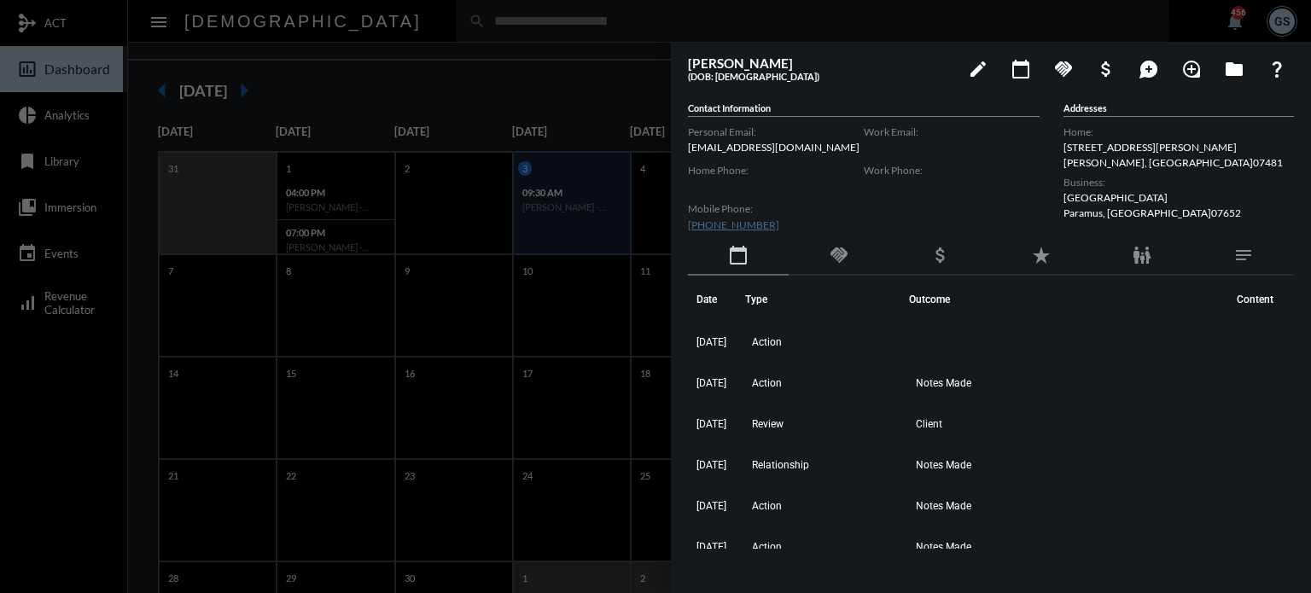
click at [528, 380] on div at bounding box center [655, 296] width 1311 height 593
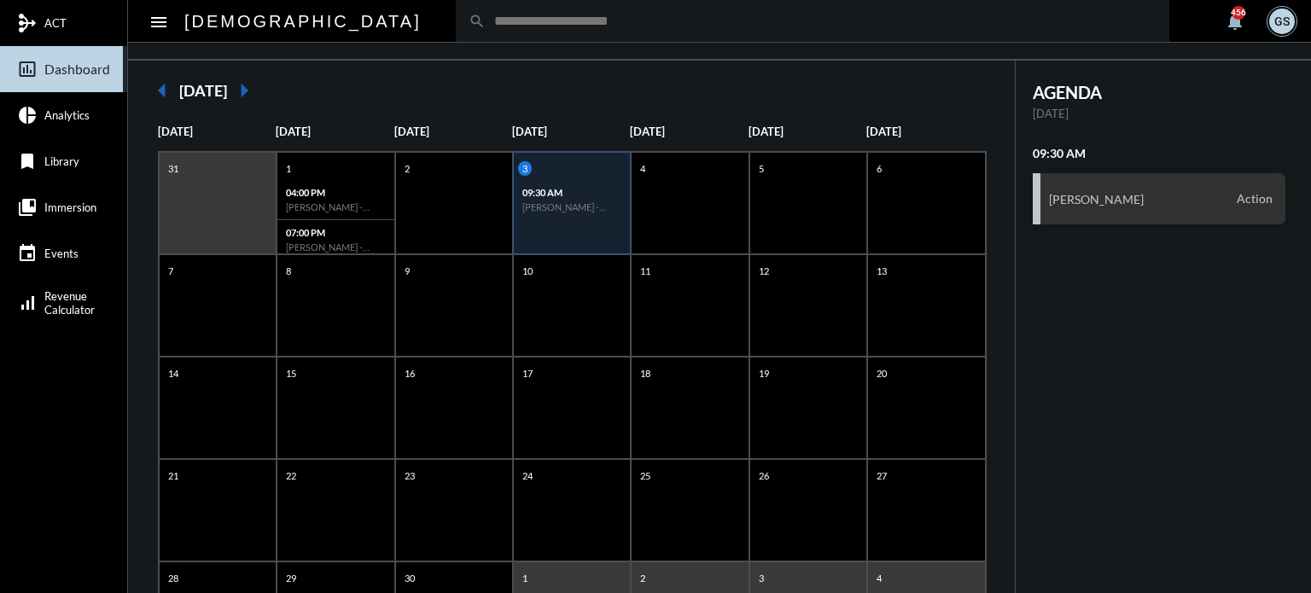
click at [486, 19] on input "text" at bounding box center [821, 21] width 671 height 15
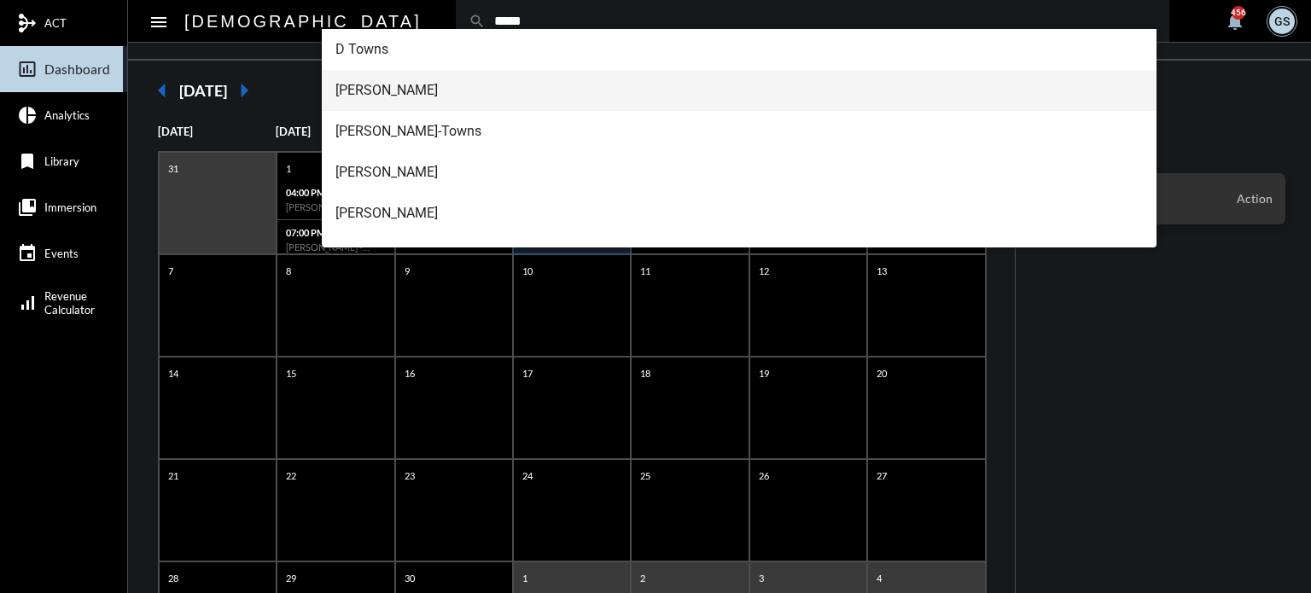
type input "*****"
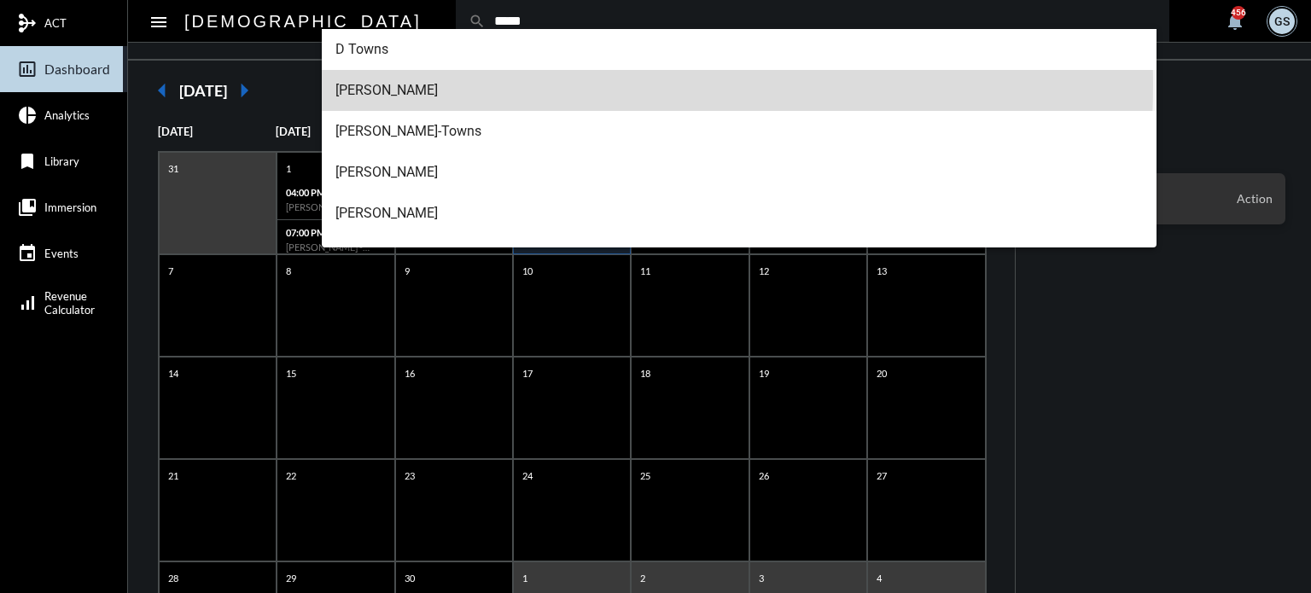
click at [405, 84] on span "[PERSON_NAME]" at bounding box center [739, 90] width 808 height 41
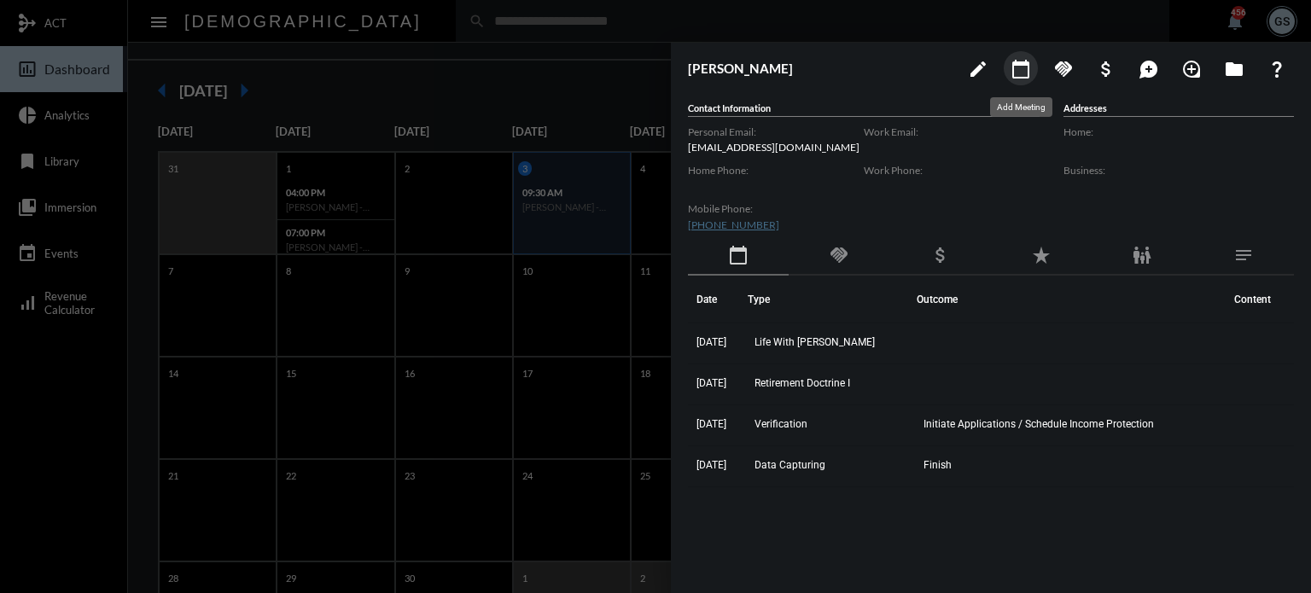
click at [1007, 66] on button "calendar_today" at bounding box center [1021, 68] width 34 height 34
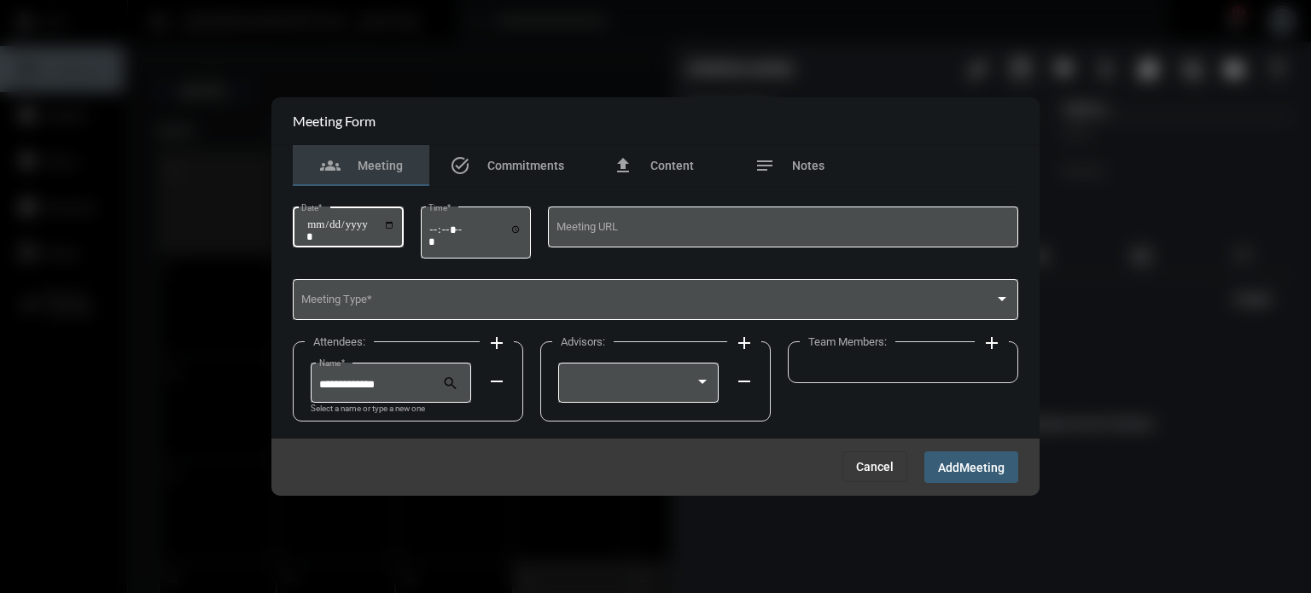
click at [395, 221] on input "Date *" at bounding box center [350, 230] width 89 height 24
type input "**********"
click at [438, 228] on input "Time *" at bounding box center [475, 235] width 94 height 25
click at [451, 227] on input "Time *" at bounding box center [475, 235] width 94 height 25
click at [445, 227] on input "Time *" at bounding box center [475, 235] width 94 height 25
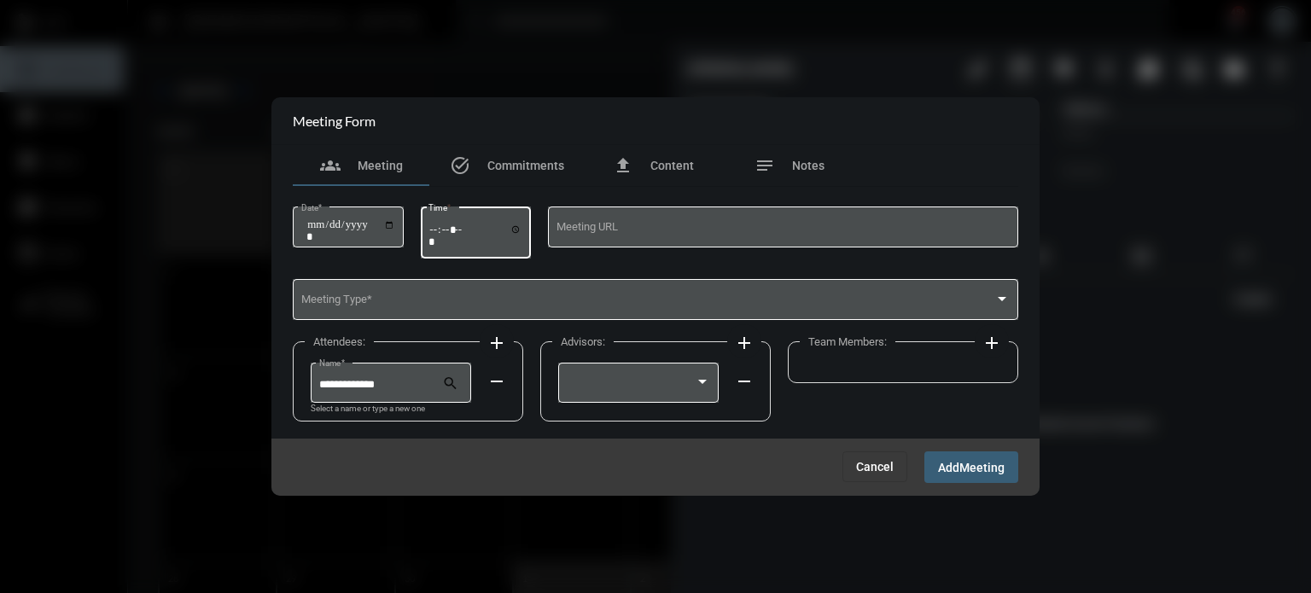
type input "*****"
click at [445, 283] on div "Meeting Type *" at bounding box center [655, 299] width 709 height 44
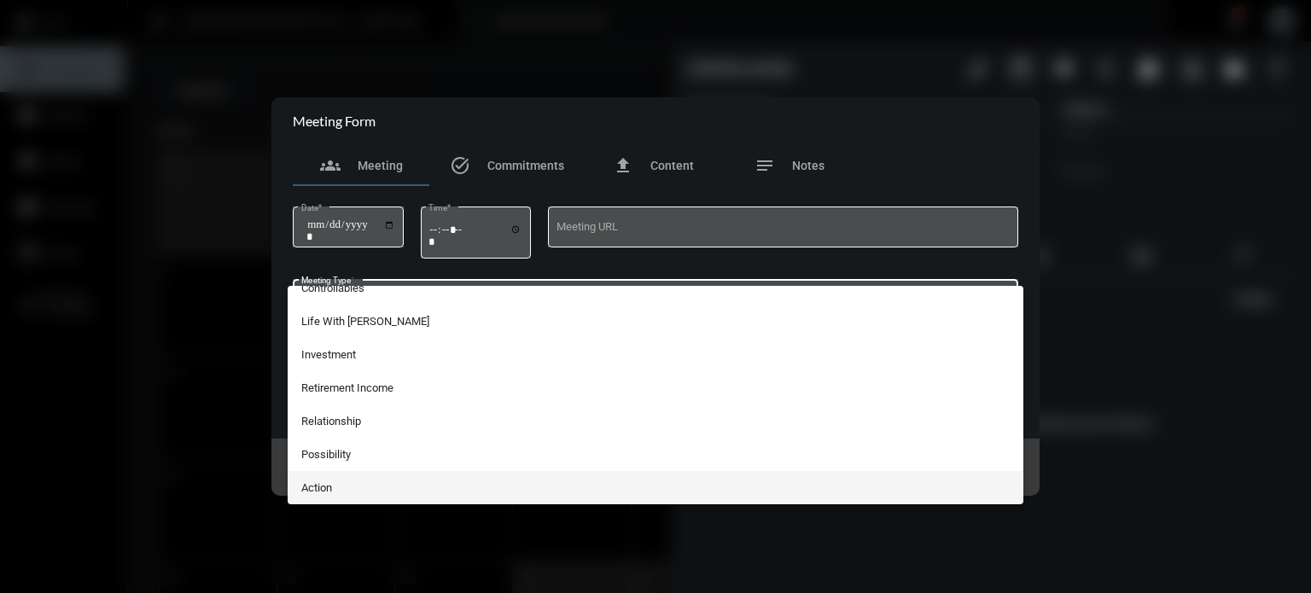
click at [334, 487] on span "Action" at bounding box center [655, 487] width 709 height 33
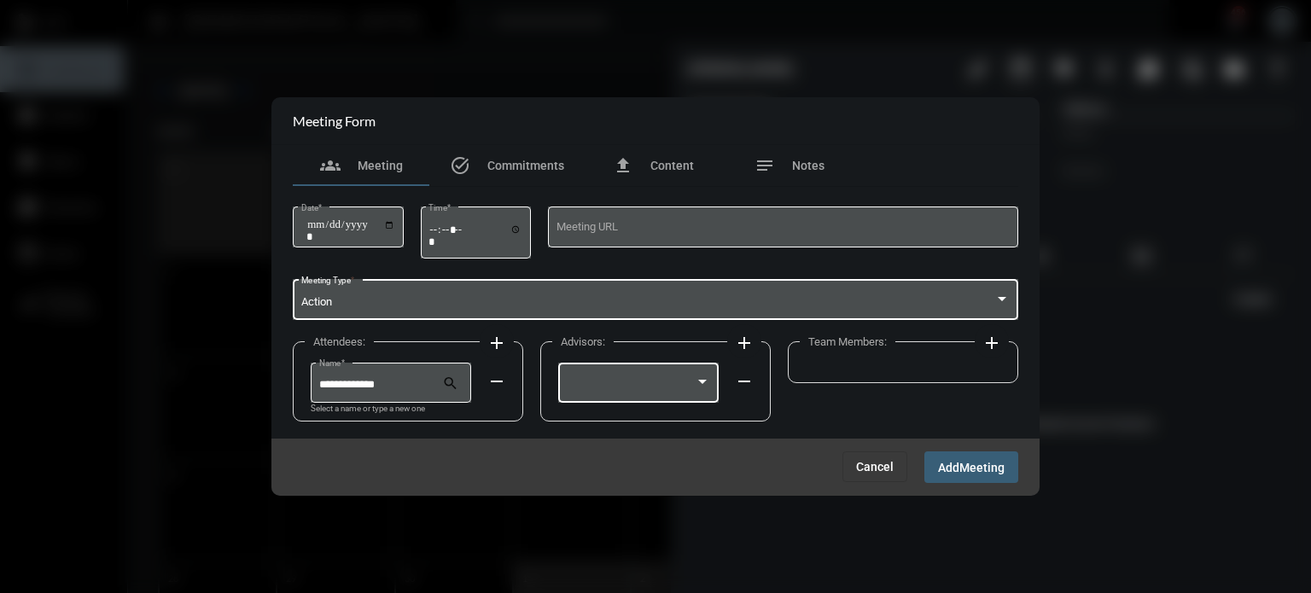
click at [637, 393] on div at bounding box center [639, 381] width 144 height 44
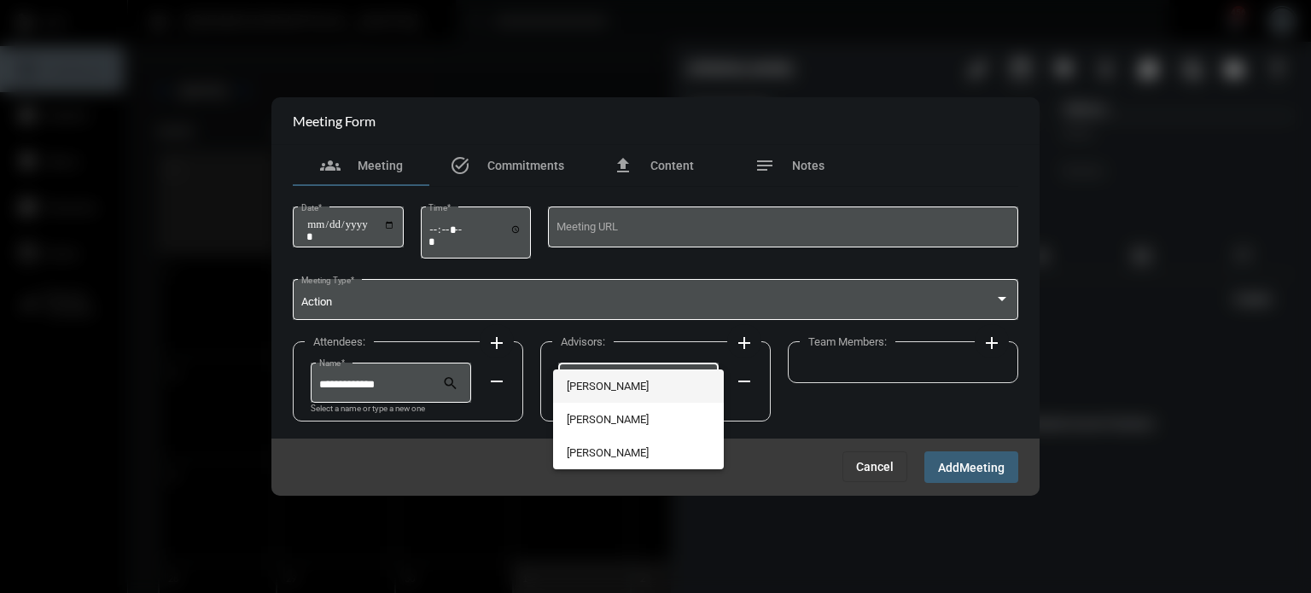
click at [621, 376] on span "[PERSON_NAME]" at bounding box center [639, 386] width 144 height 33
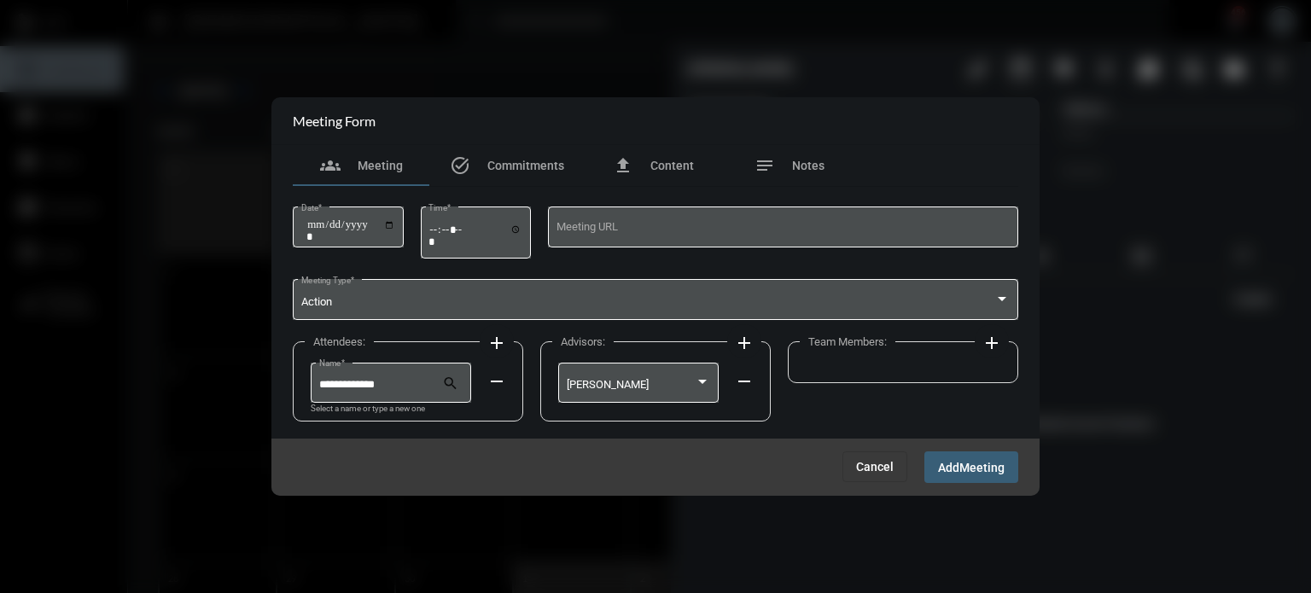
click at [990, 337] on mat-icon "add" at bounding box center [992, 343] width 20 height 20
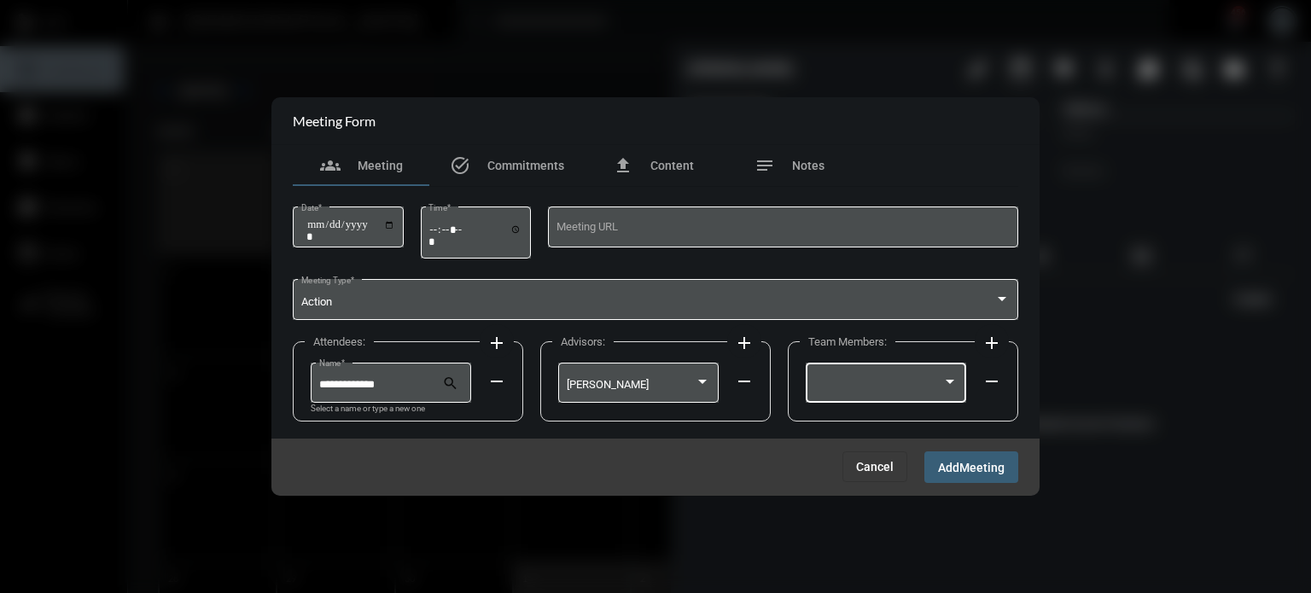
click at [923, 371] on div at bounding box center [886, 381] width 144 height 44
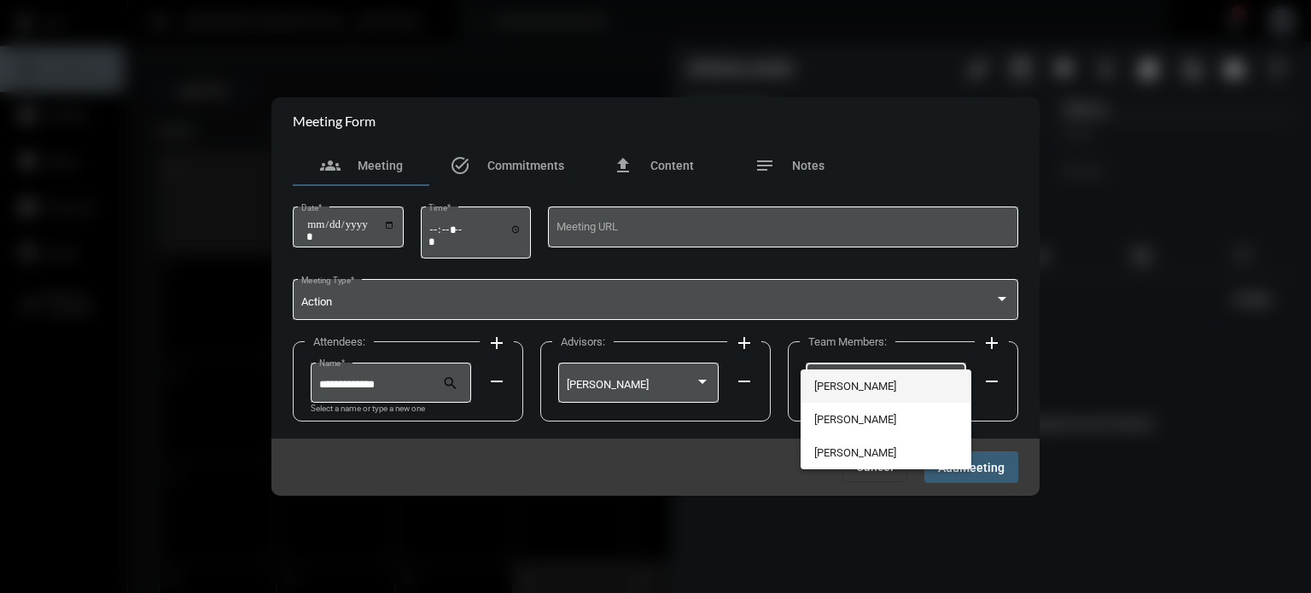
click at [876, 379] on span "[PERSON_NAME]" at bounding box center [886, 386] width 144 height 33
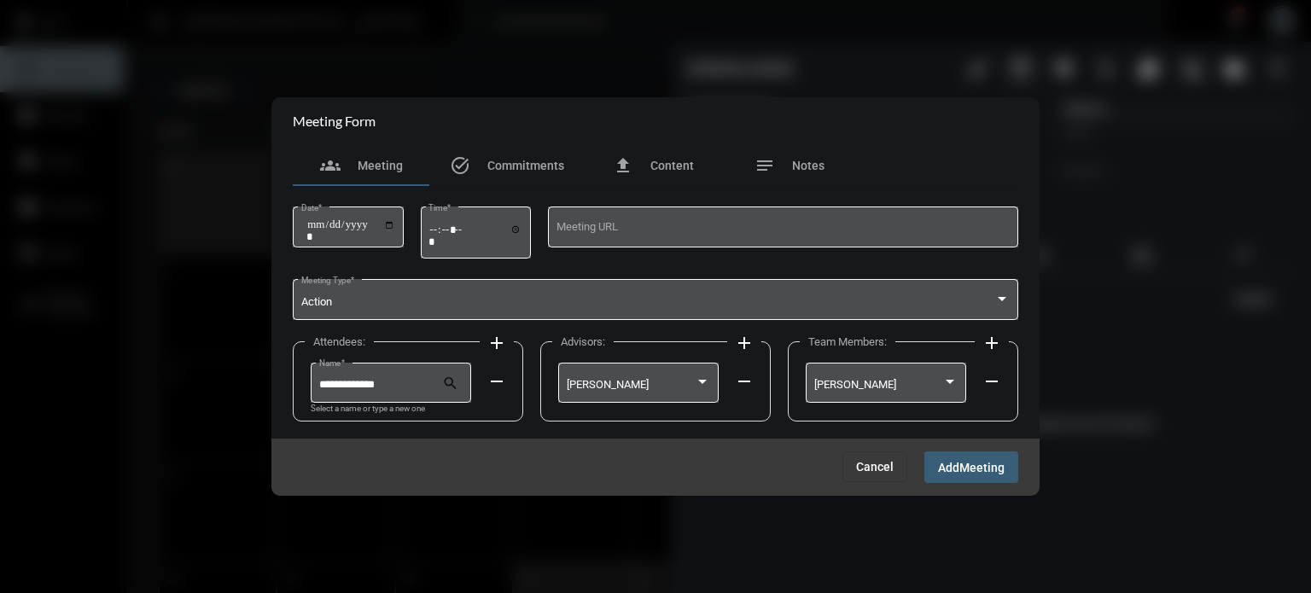
click at [969, 473] on span "Meeting" at bounding box center [981, 468] width 45 height 14
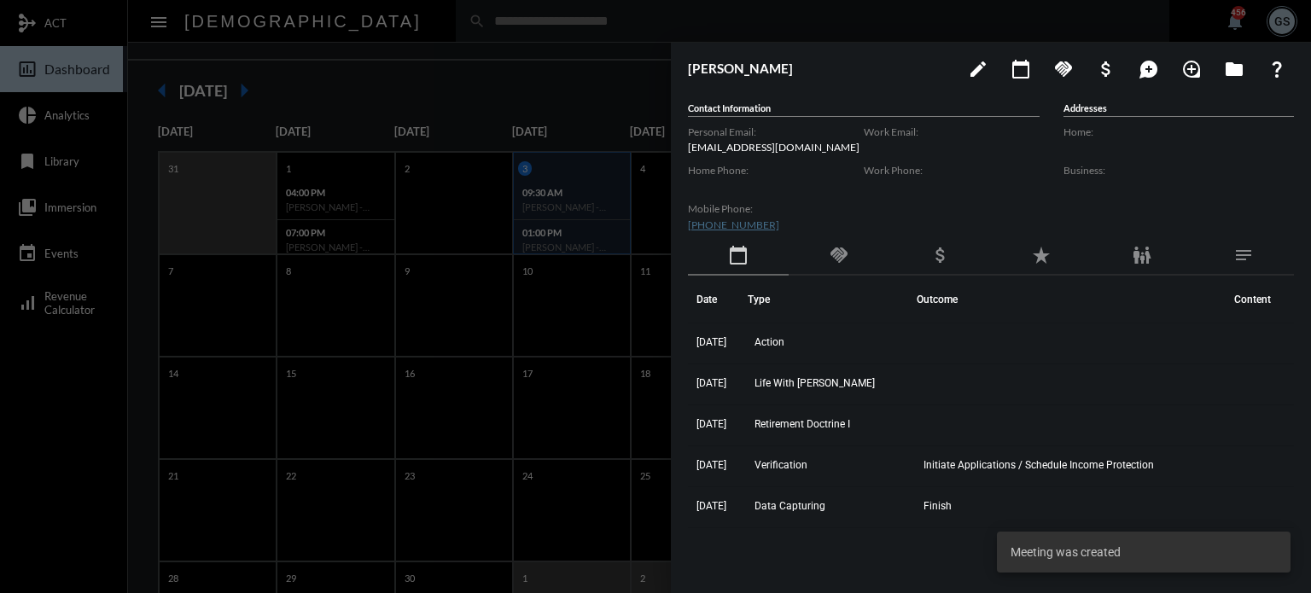
click at [222, 464] on div at bounding box center [655, 296] width 1311 height 593
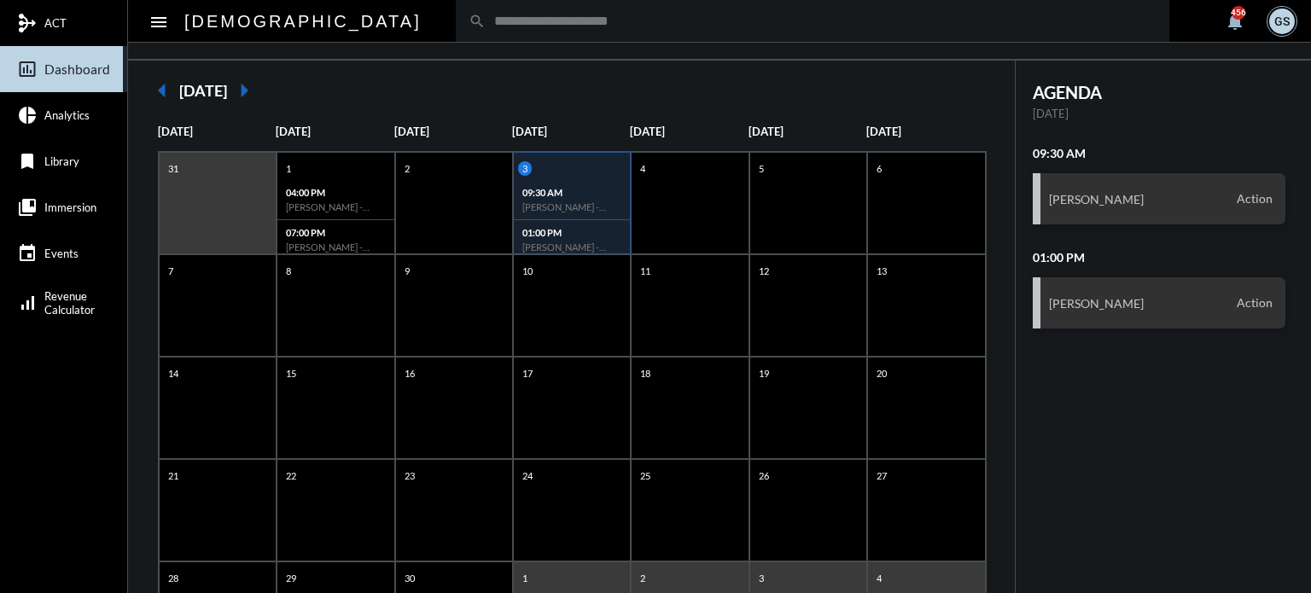
click at [545, 18] on input "text" at bounding box center [821, 21] width 671 height 15
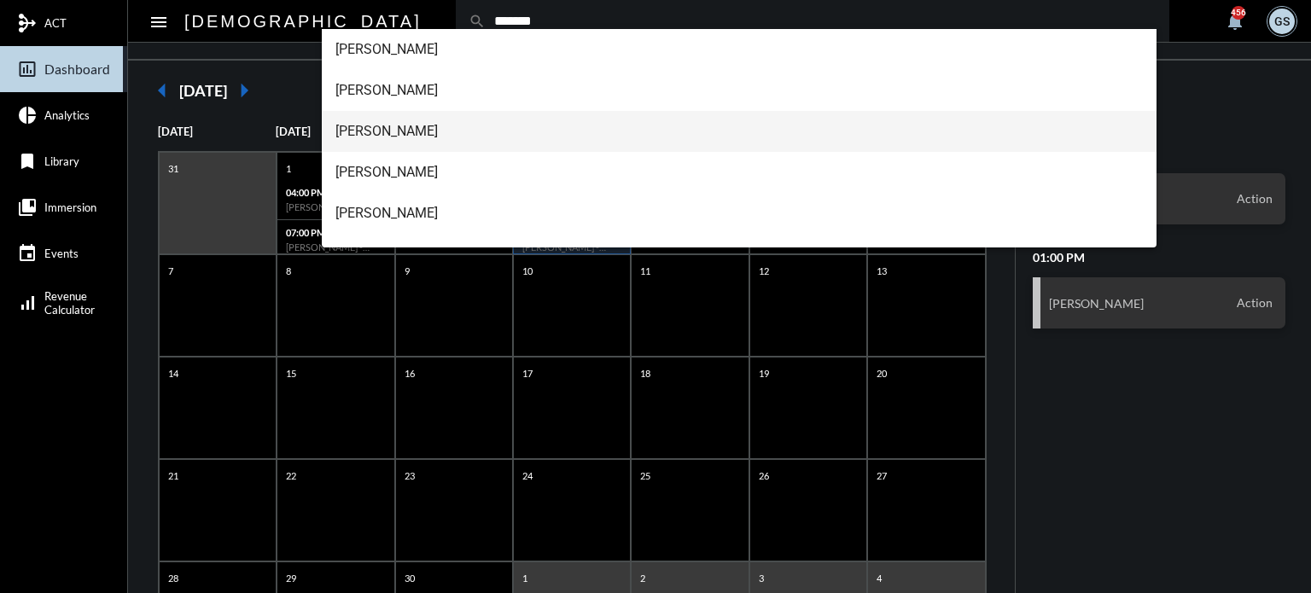
scroll to position [68, 0]
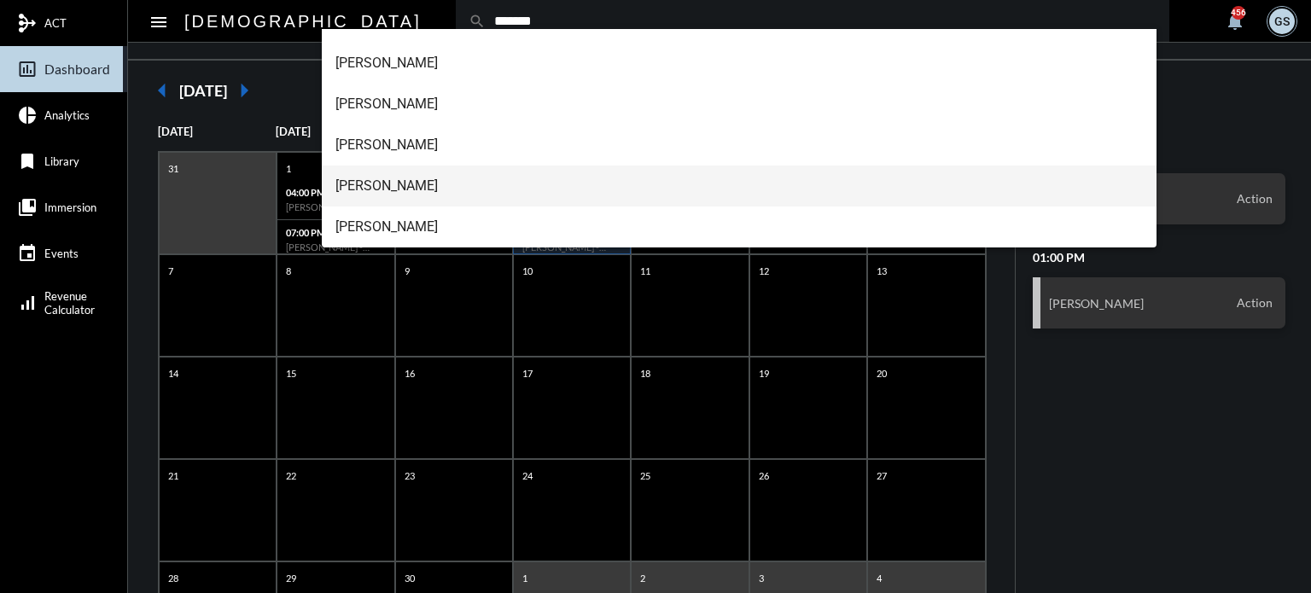
type input "*******"
click at [369, 182] on span "[PERSON_NAME]" at bounding box center [739, 186] width 808 height 41
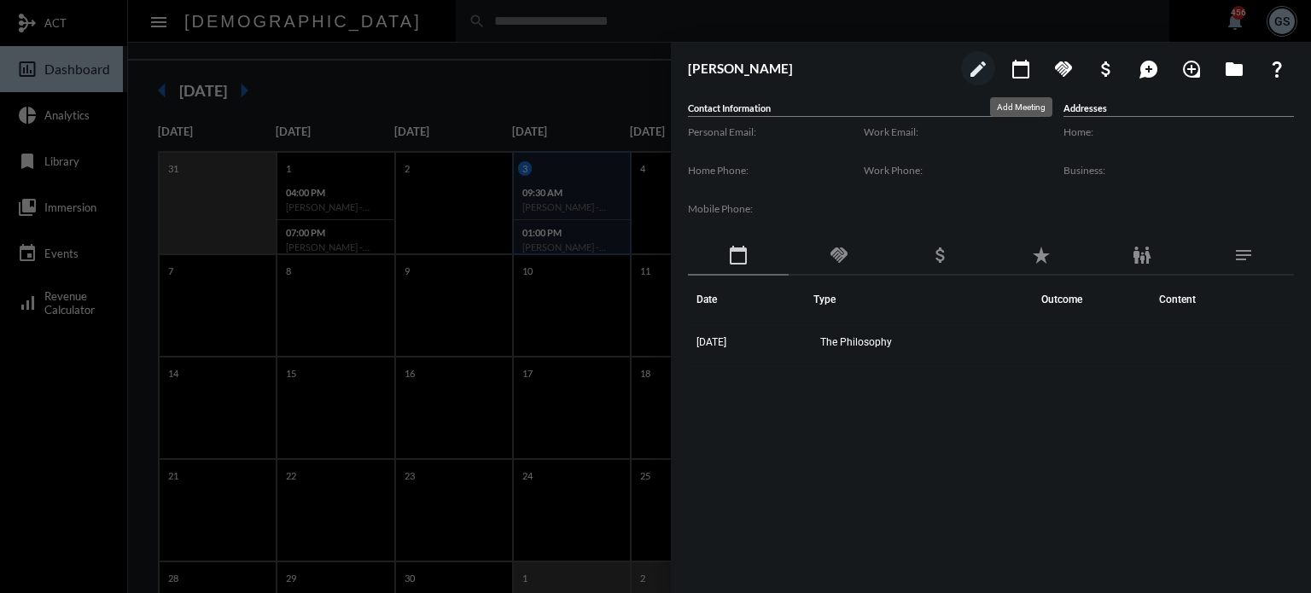
click at [1022, 67] on mat-icon "calendar_today" at bounding box center [1021, 69] width 20 height 20
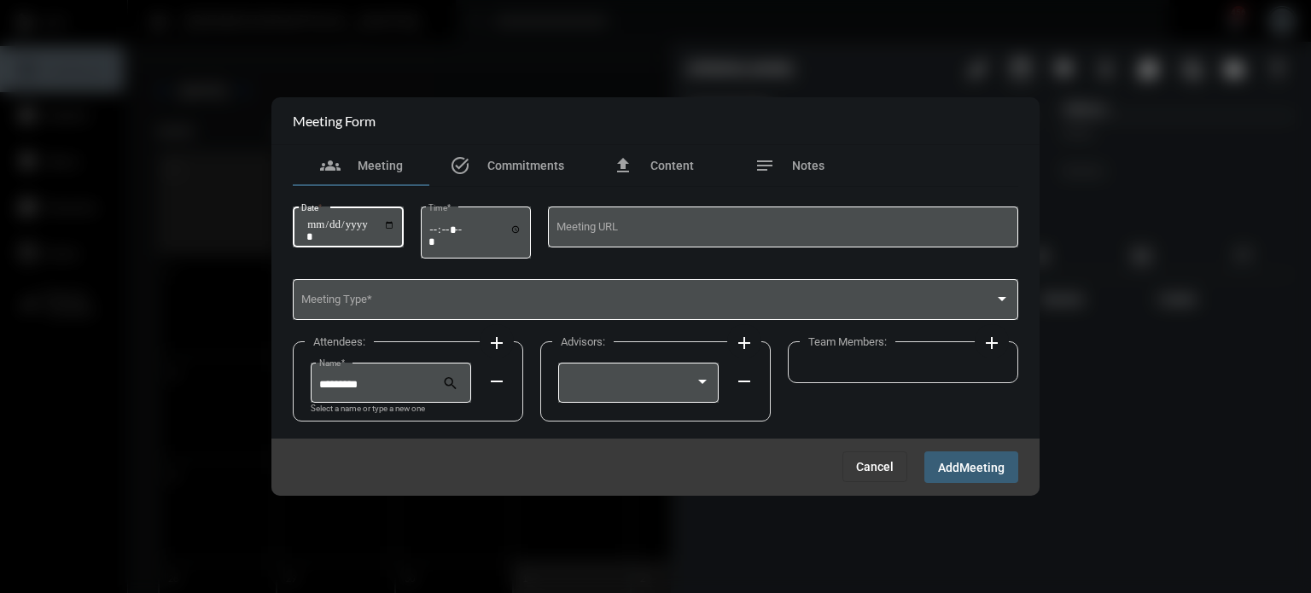
click at [394, 223] on input "Date *" at bounding box center [350, 230] width 89 height 24
type input "**********"
click at [442, 228] on input "Time *" at bounding box center [475, 235] width 94 height 25
type input "*****"
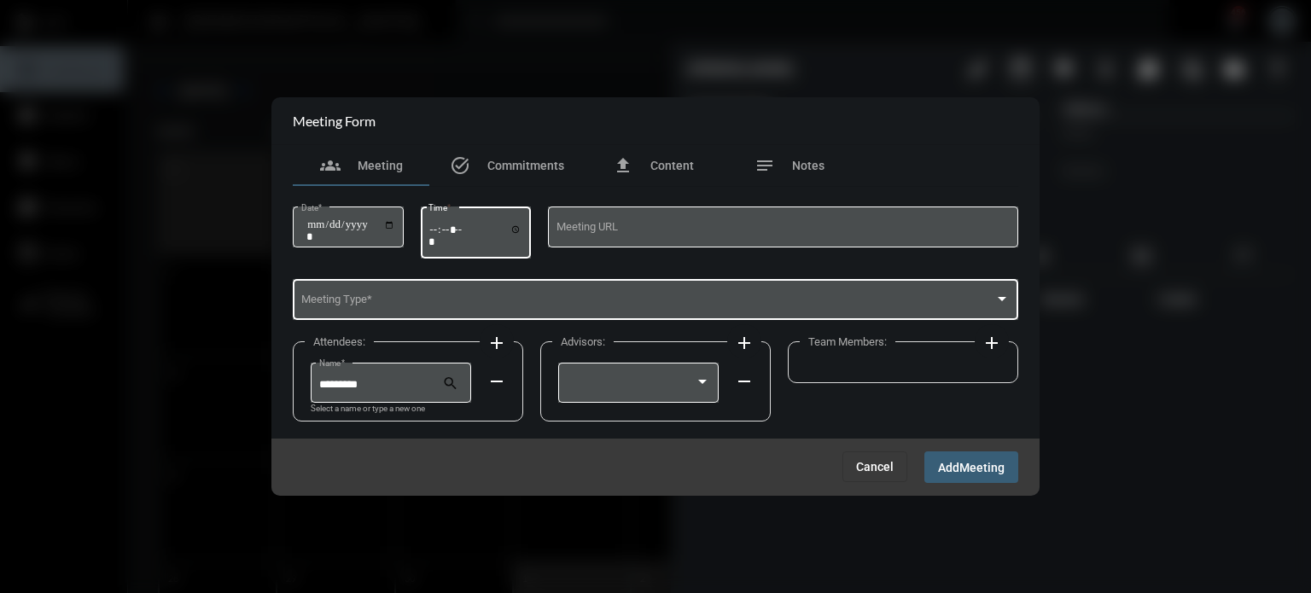
click at [429, 288] on div "Meeting Type *" at bounding box center [655, 299] width 709 height 44
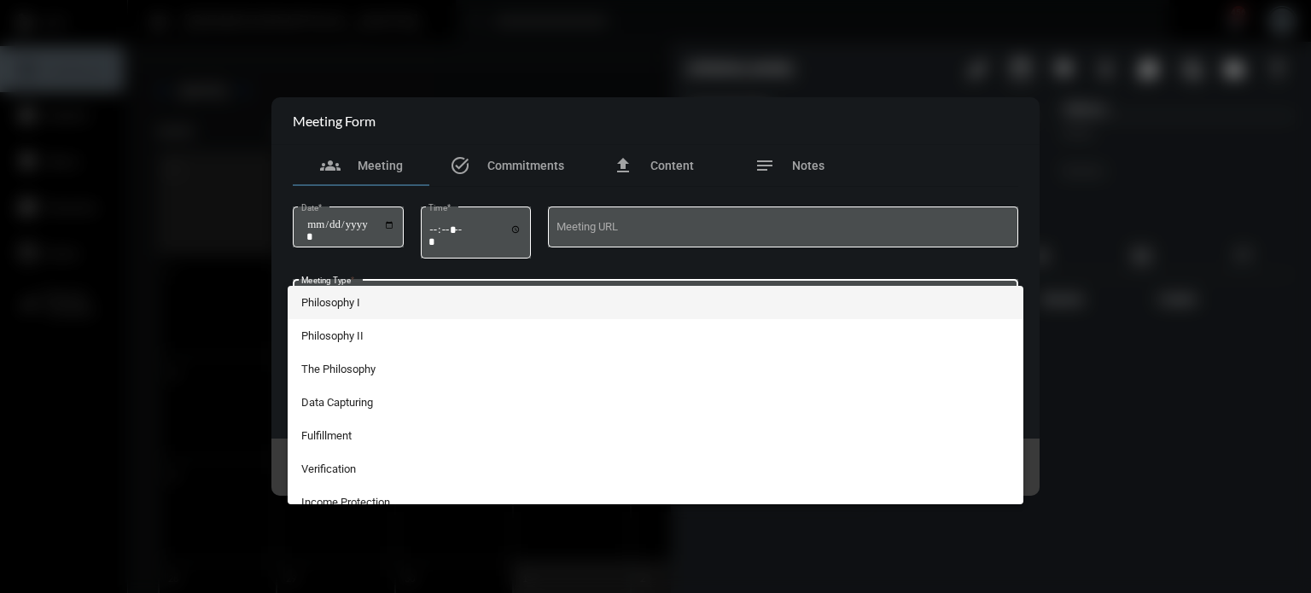
scroll to position [314, 0]
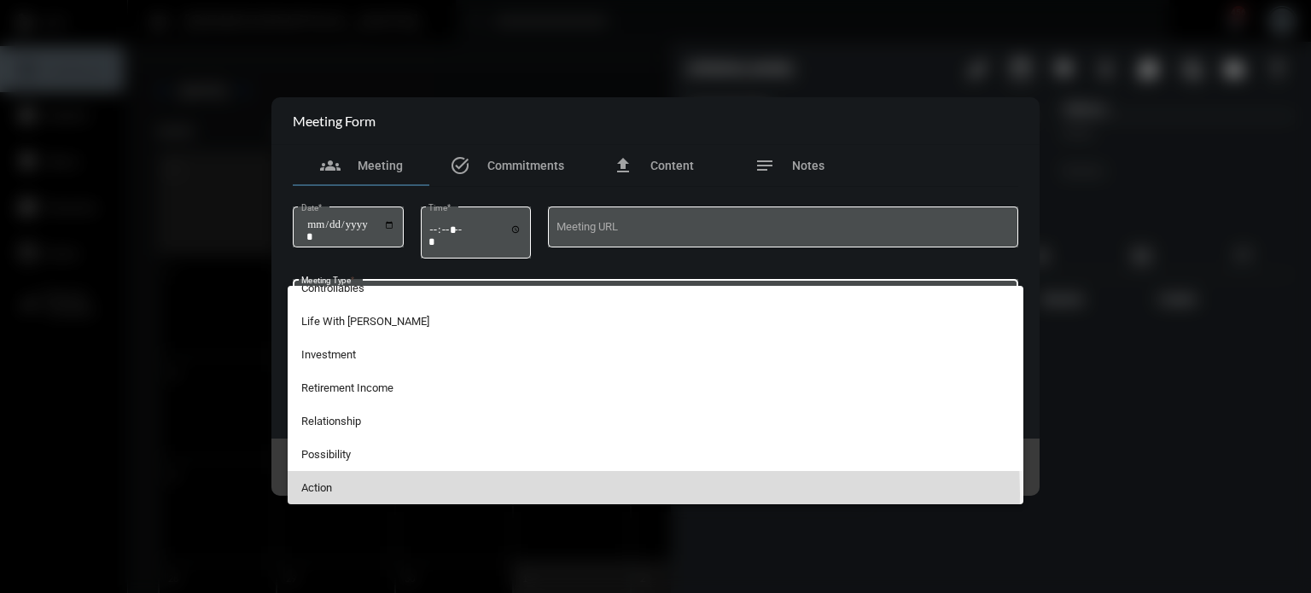
click at [382, 493] on span "Action" at bounding box center [655, 487] width 709 height 33
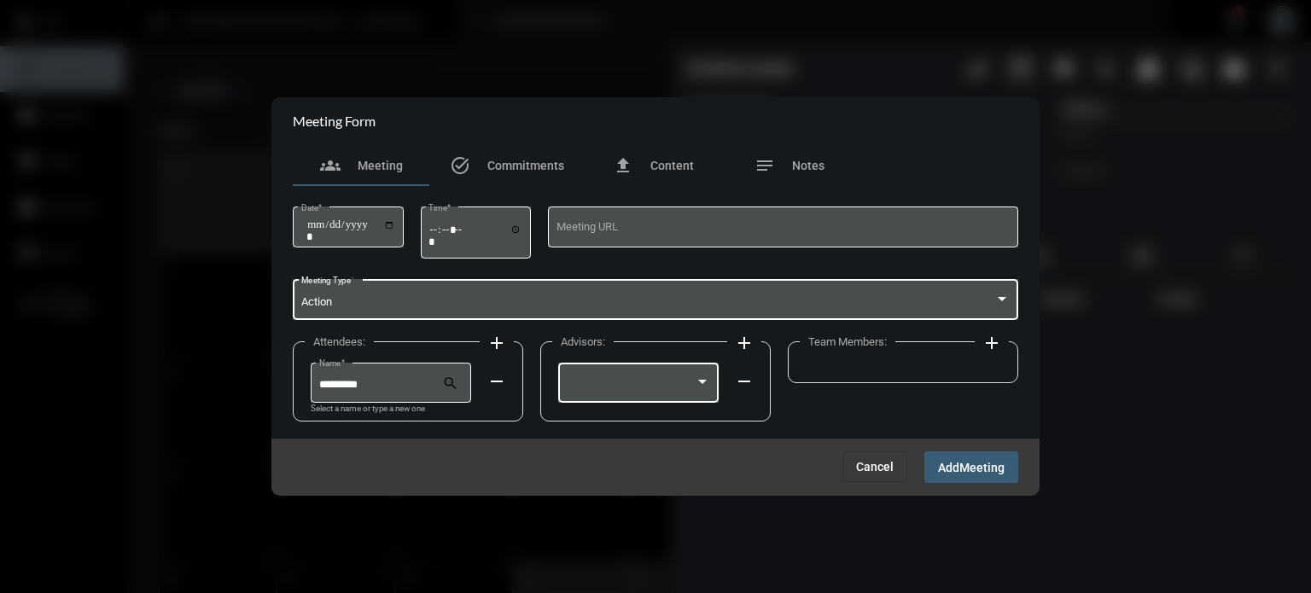
click at [646, 402] on div at bounding box center [639, 381] width 144 height 44
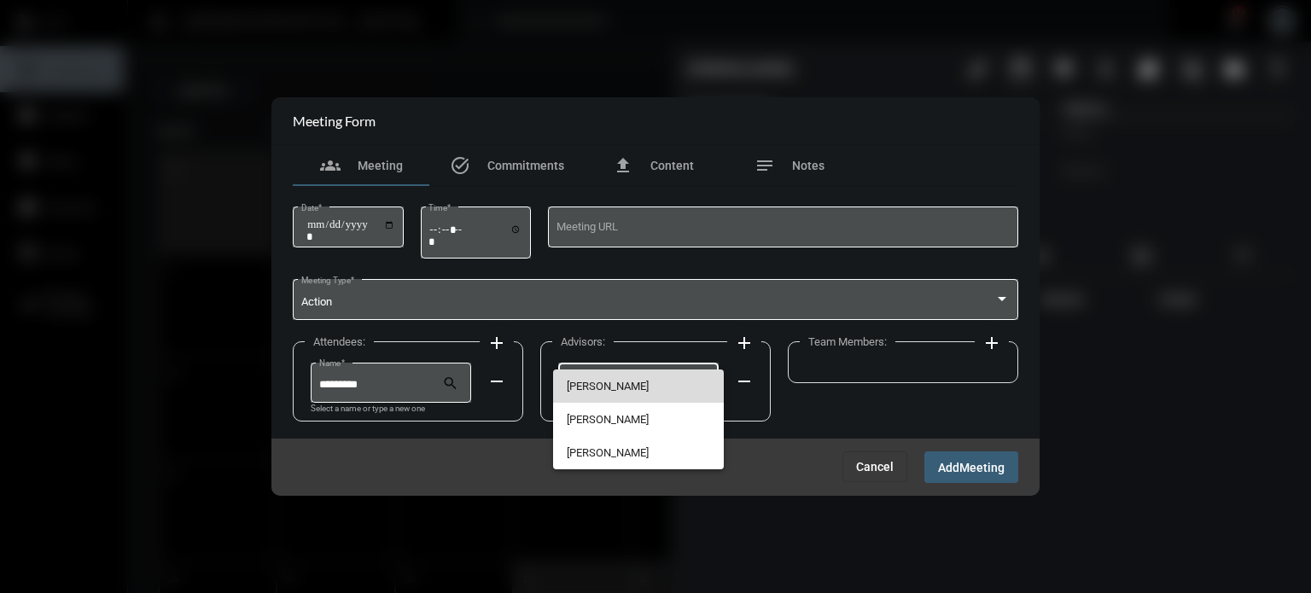
click at [621, 392] on span "[PERSON_NAME]" at bounding box center [639, 386] width 144 height 33
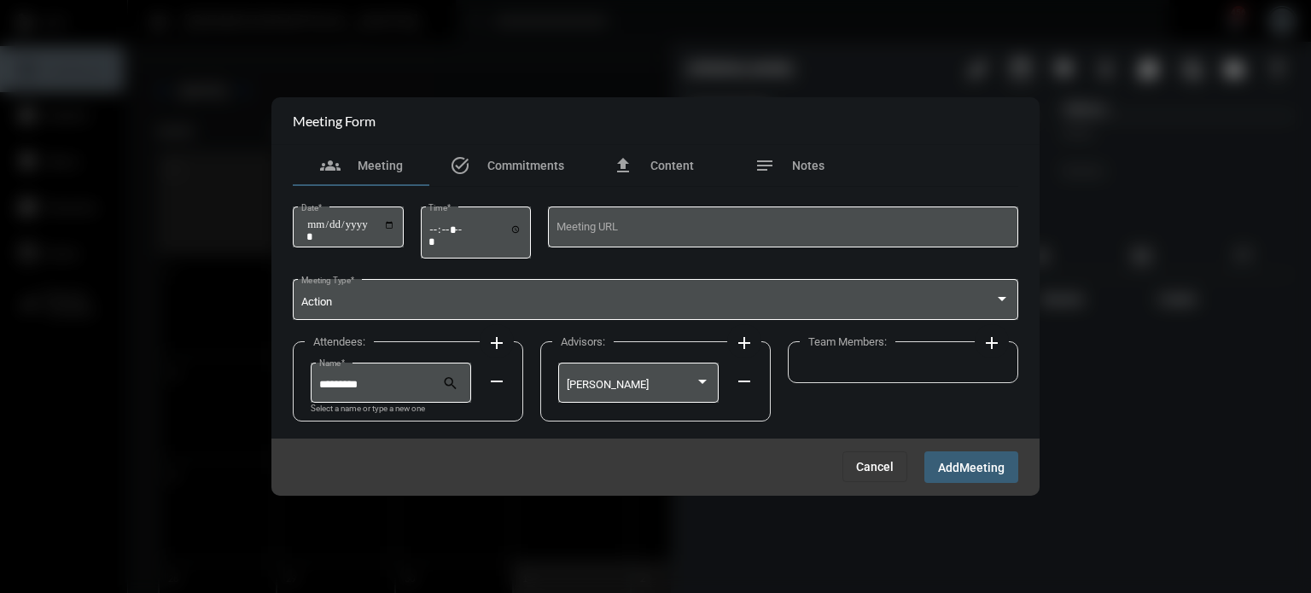
click at [987, 337] on mat-icon "add" at bounding box center [992, 343] width 20 height 20
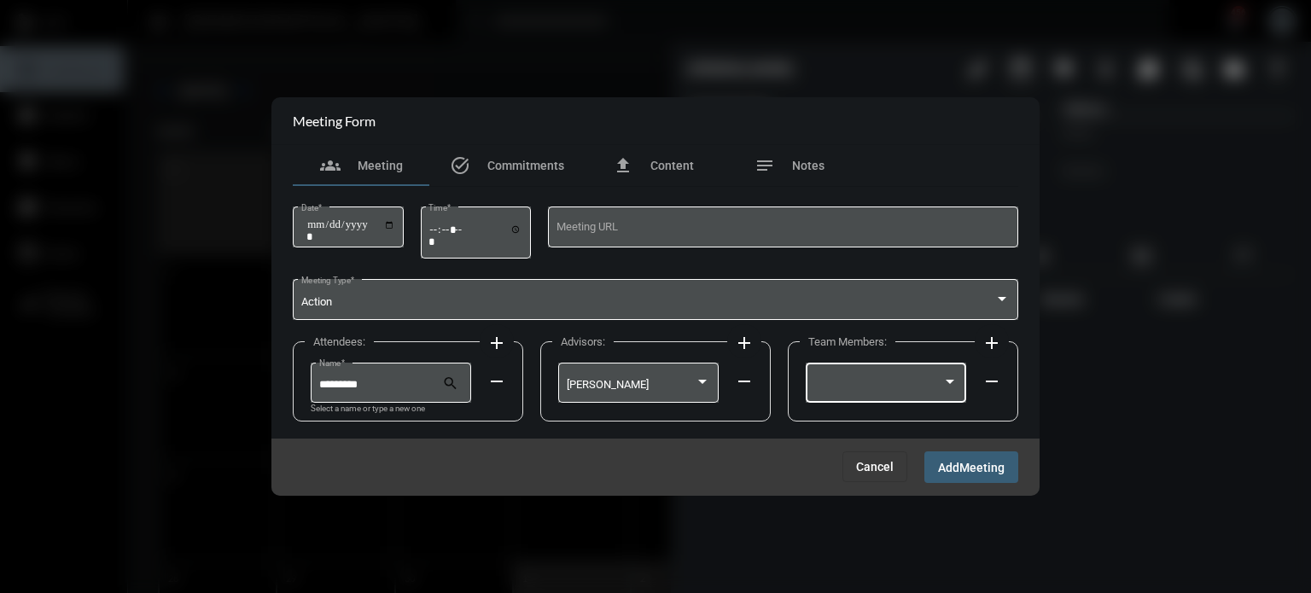
click at [888, 375] on div at bounding box center [886, 381] width 144 height 44
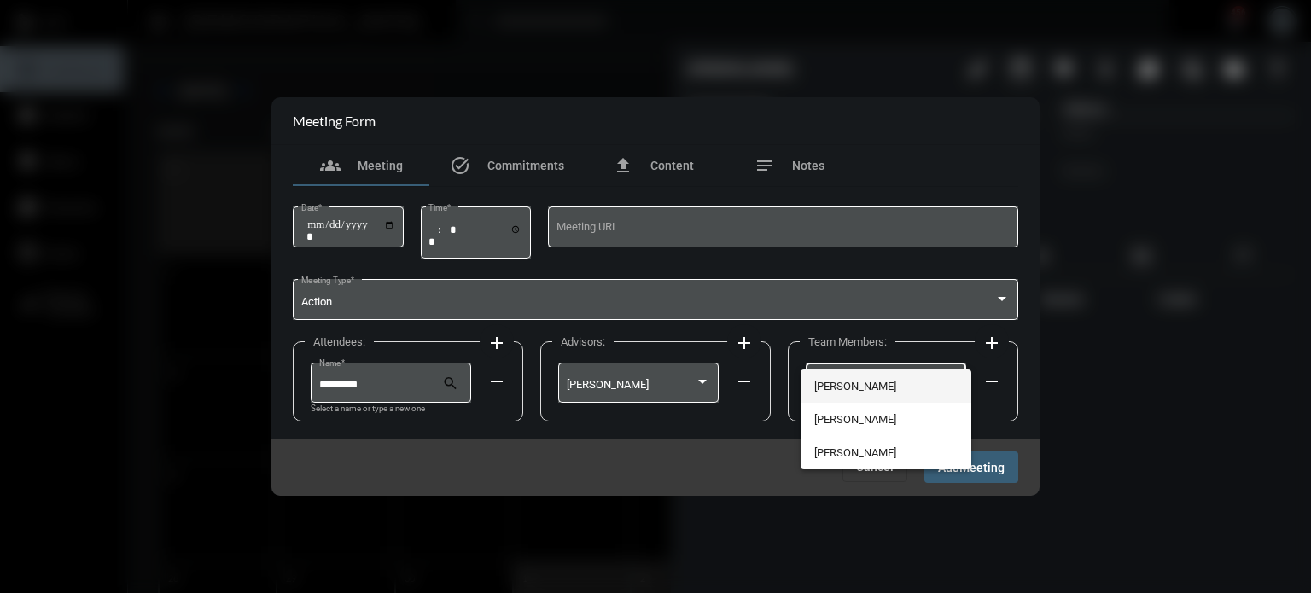
click at [871, 378] on span "[PERSON_NAME]" at bounding box center [886, 386] width 144 height 33
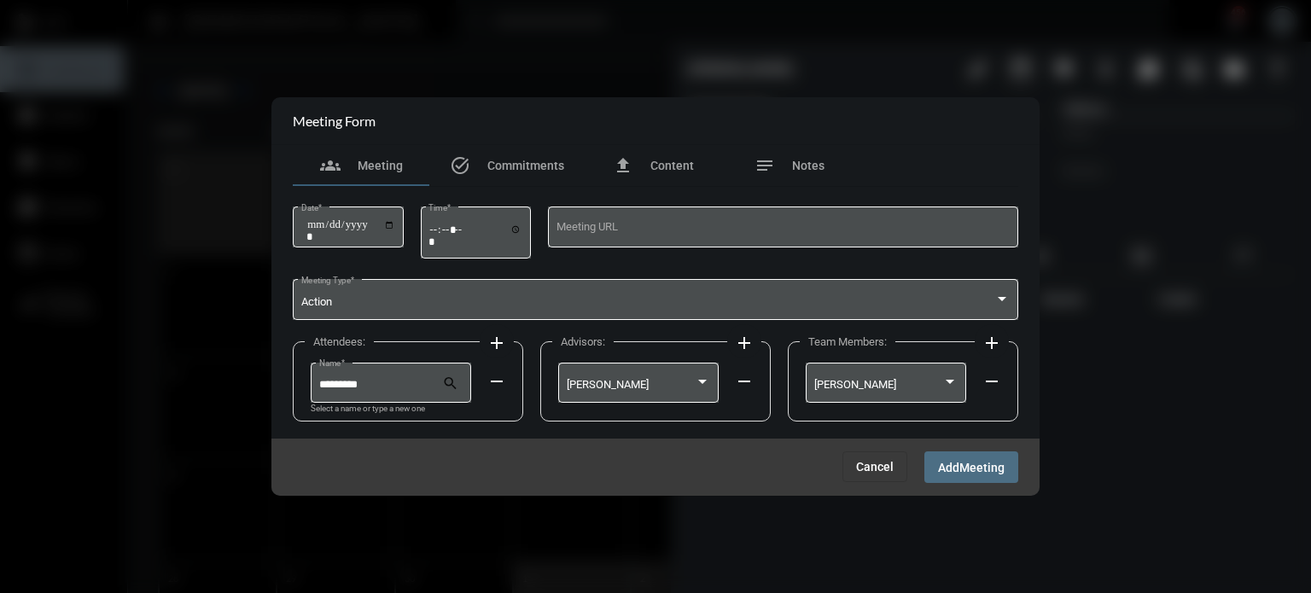
click at [986, 467] on span "Meeting" at bounding box center [981, 468] width 45 height 14
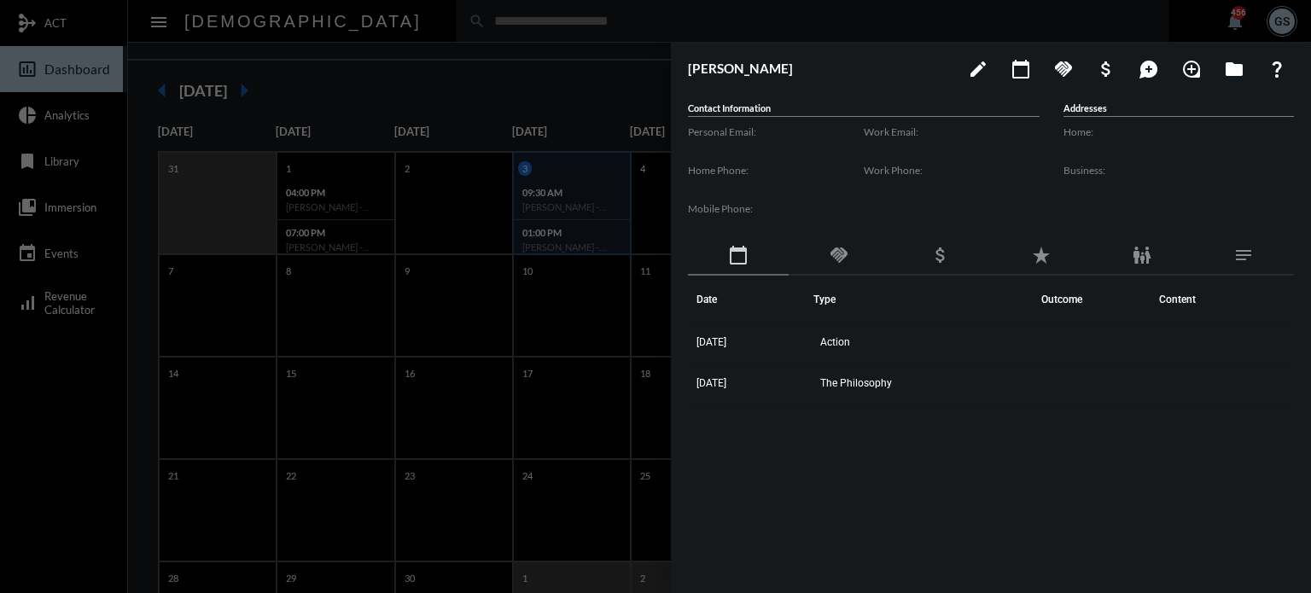
click at [585, 399] on div at bounding box center [655, 296] width 1311 height 593
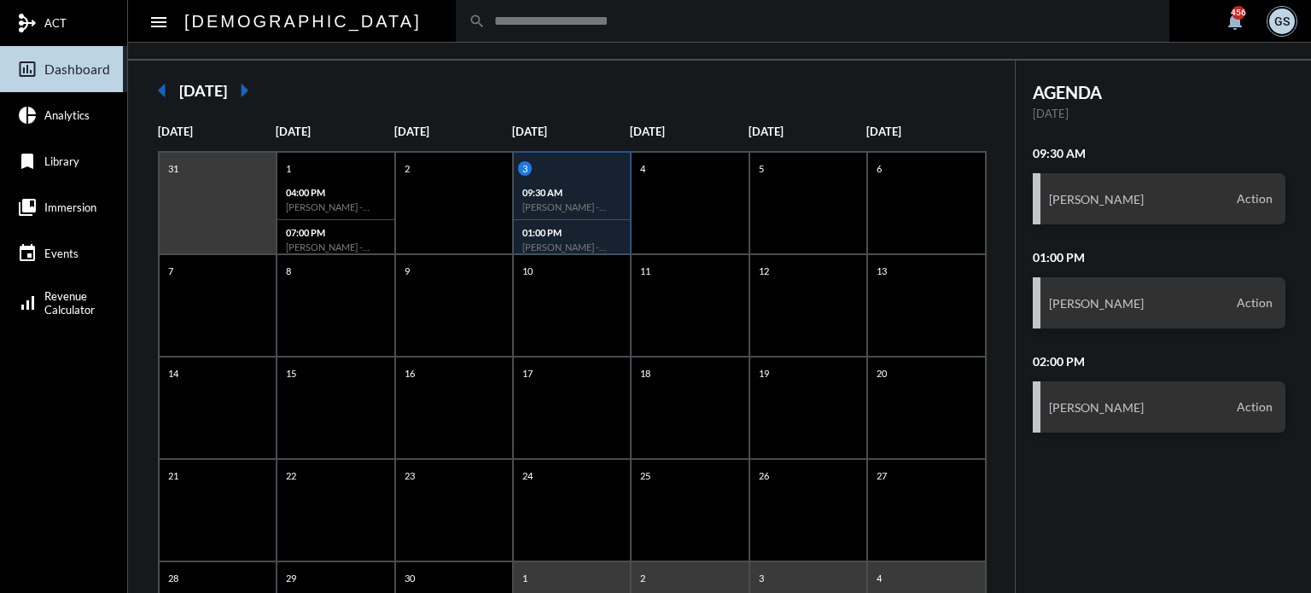
click at [486, 17] on input "text" at bounding box center [821, 21] width 671 height 15
click at [486, 22] on input "*****" at bounding box center [821, 21] width 671 height 15
type input "********"
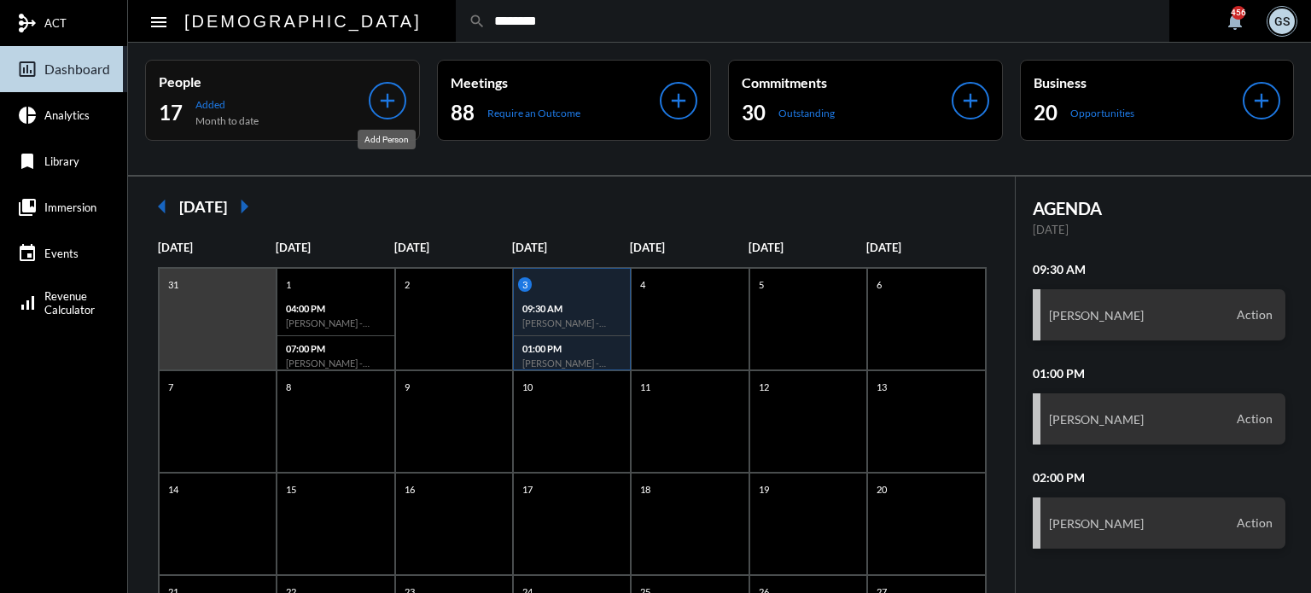
click at [389, 105] on mat-icon "add" at bounding box center [388, 101] width 24 height 24
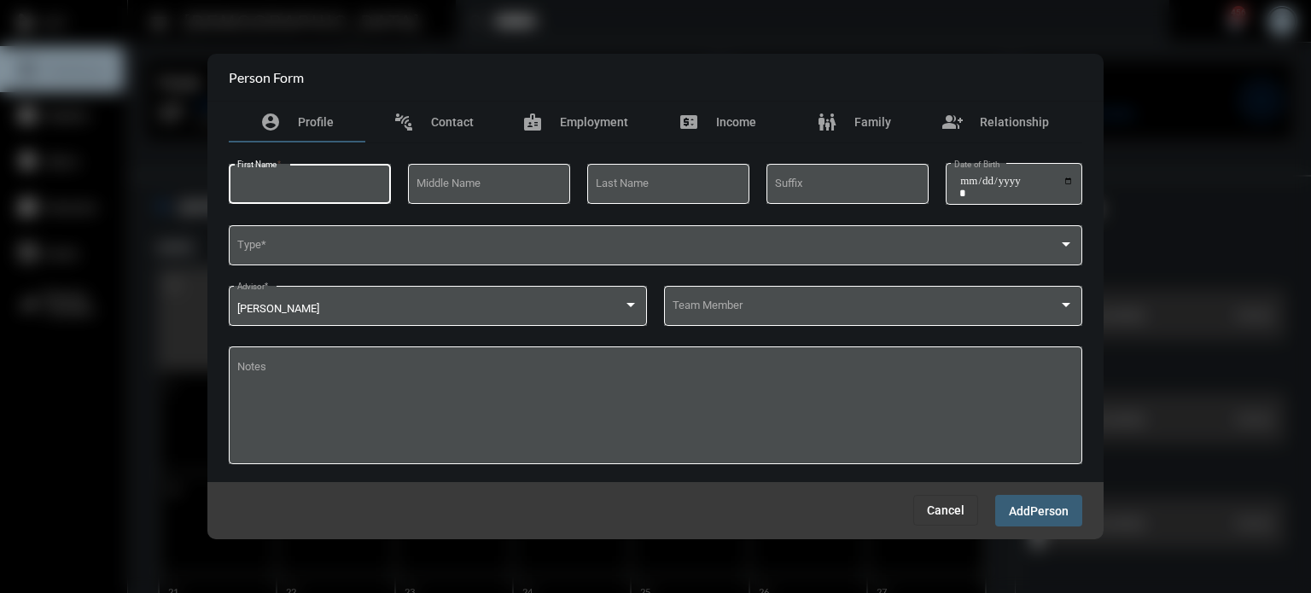
click at [345, 189] on input "First Name *" at bounding box center [310, 186] width 146 height 13
type input "*******"
type input "********"
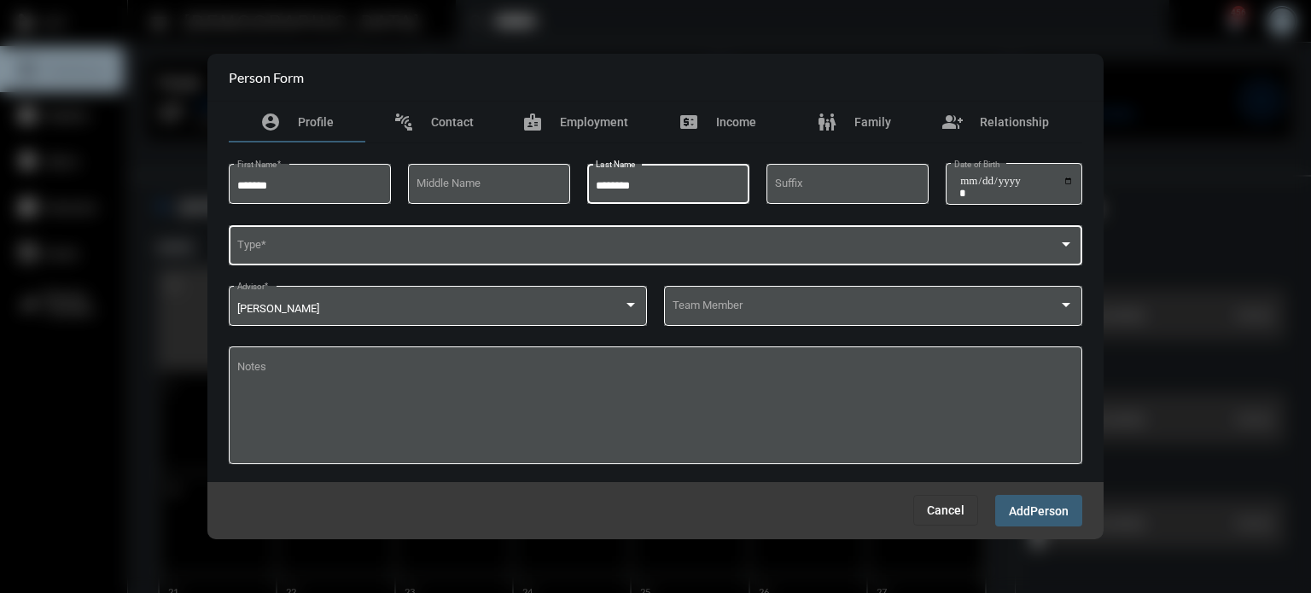
click at [533, 241] on div "Type *" at bounding box center [655, 244] width 837 height 44
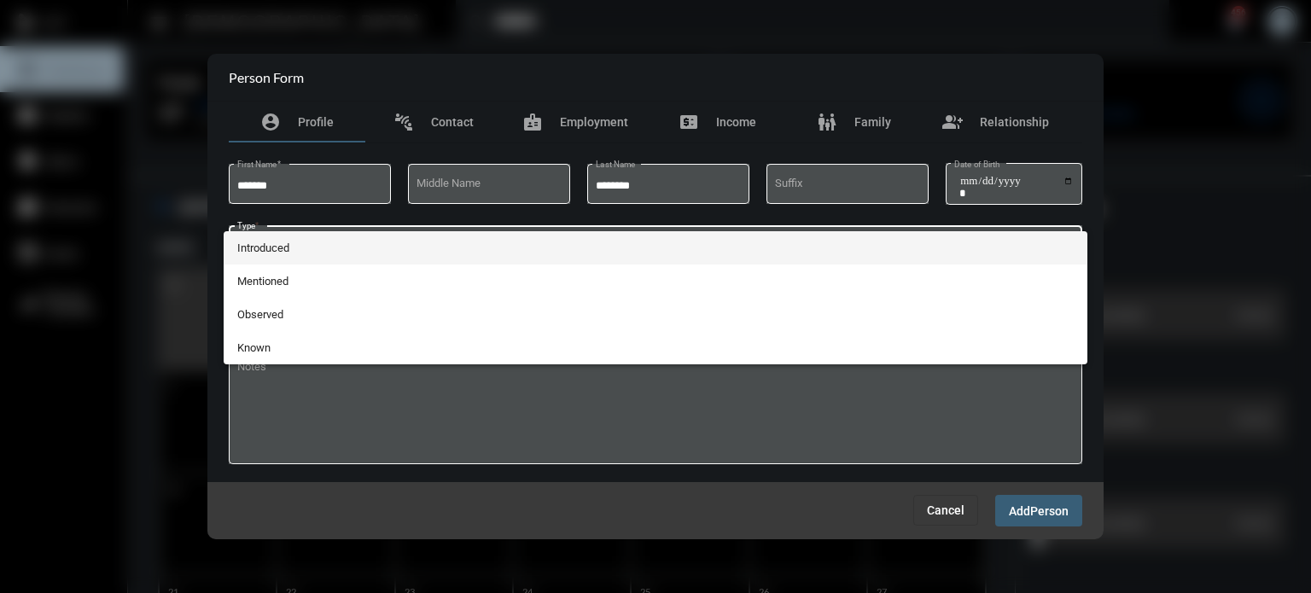
click at [348, 236] on span "Introduced" at bounding box center [655, 247] width 837 height 33
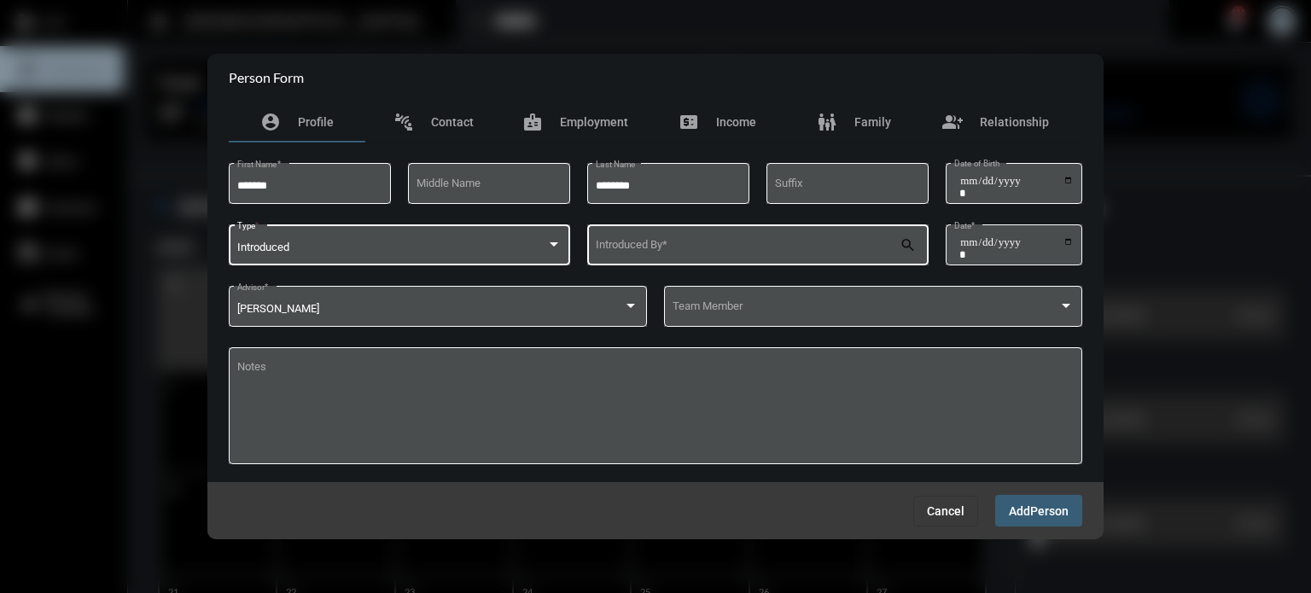
click at [668, 248] on input "Introduced By *" at bounding box center [748, 248] width 305 height 13
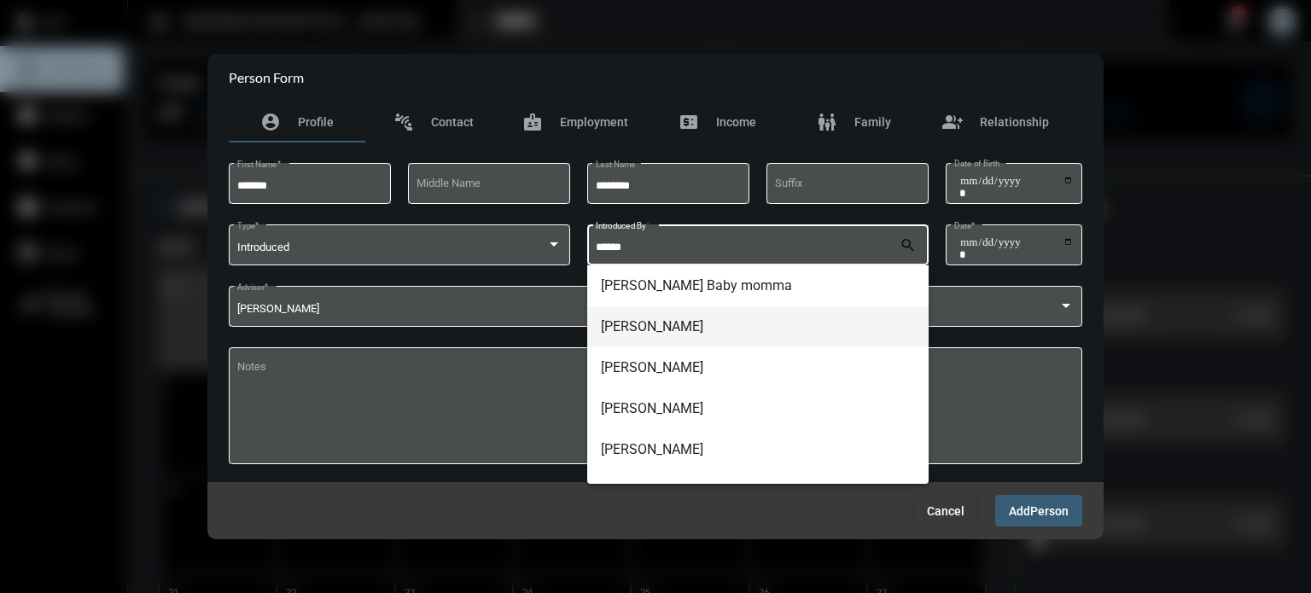
click at [682, 320] on span "[PERSON_NAME]" at bounding box center [758, 326] width 314 height 41
type input "**********"
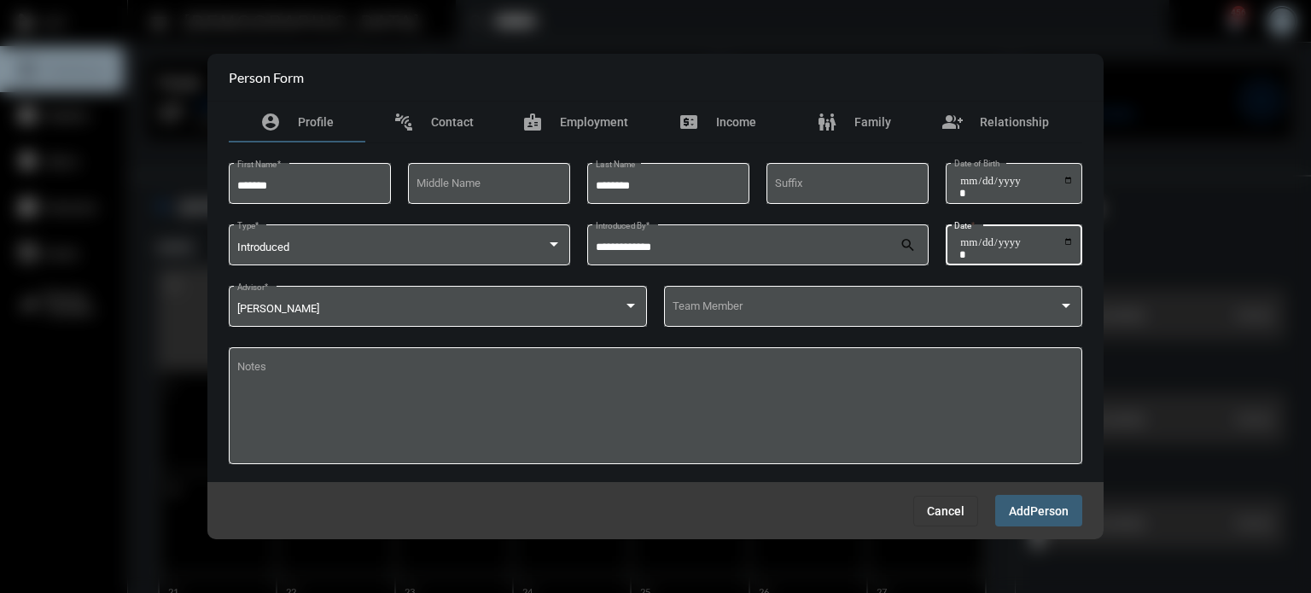
click at [1058, 248] on input "Date *" at bounding box center [1016, 248] width 114 height 24
click at [1065, 247] on input "Date *" at bounding box center [1016, 248] width 114 height 24
type input "**********"
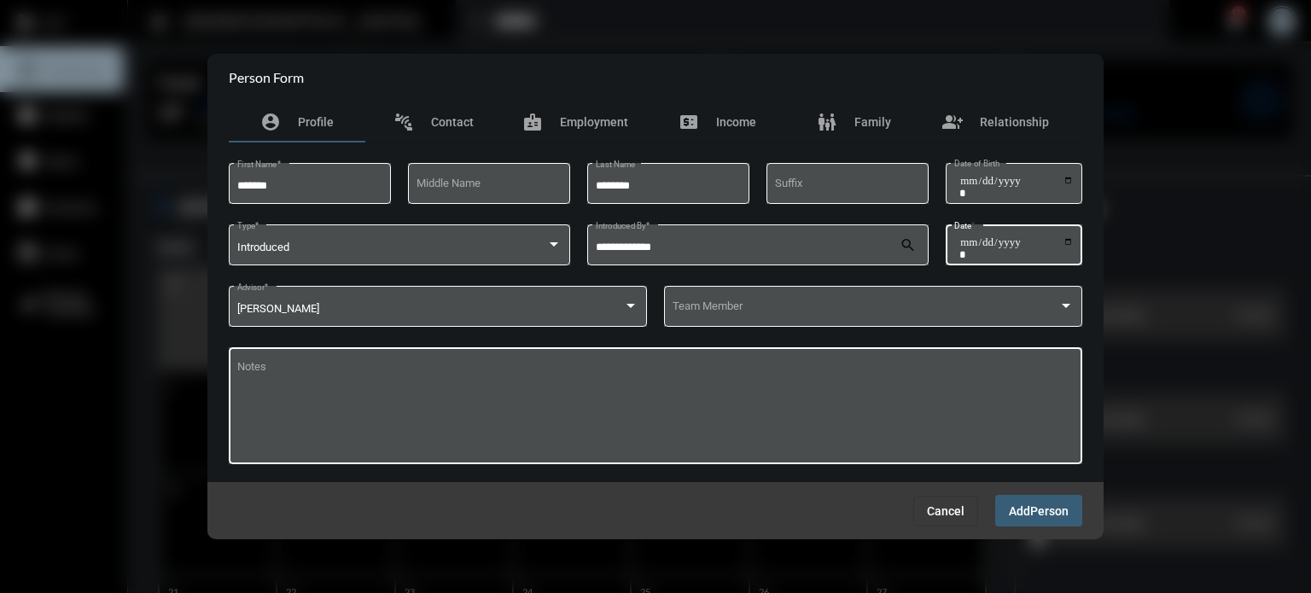
click at [600, 406] on textarea "Notes" at bounding box center [655, 408] width 837 height 93
click at [727, 317] on div "Team Member" at bounding box center [874, 305] width 402 height 44
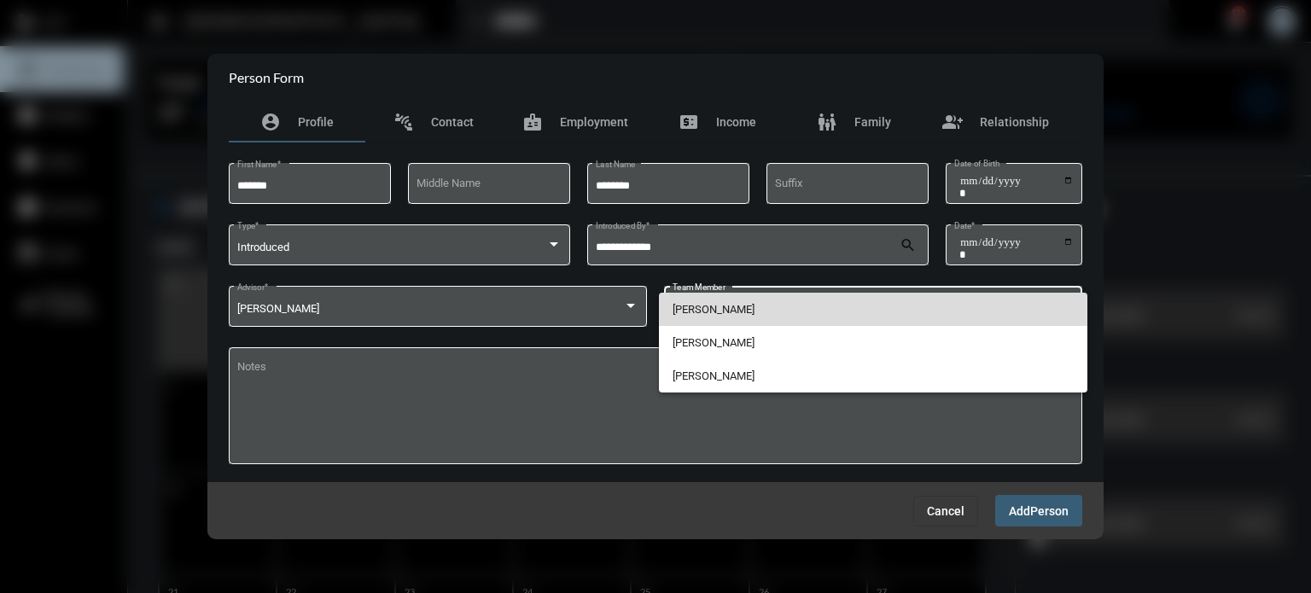
click at [727, 316] on span "[PERSON_NAME]" at bounding box center [874, 309] width 402 height 33
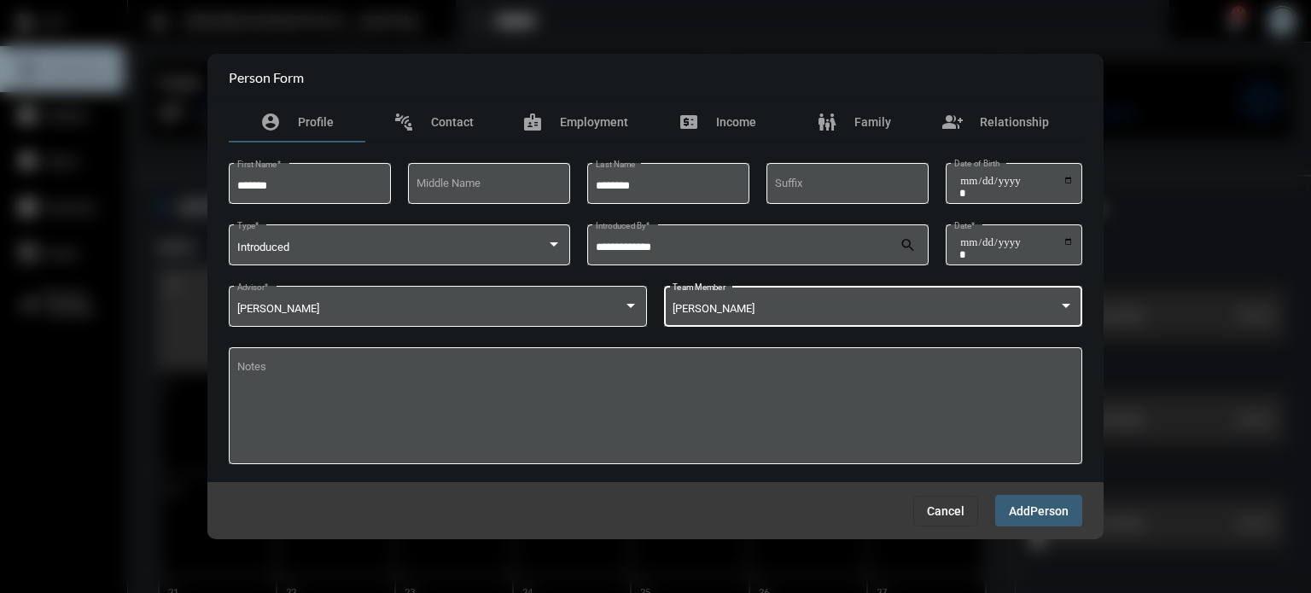
click at [1040, 504] on span "Add Person" at bounding box center [1039, 511] width 60 height 14
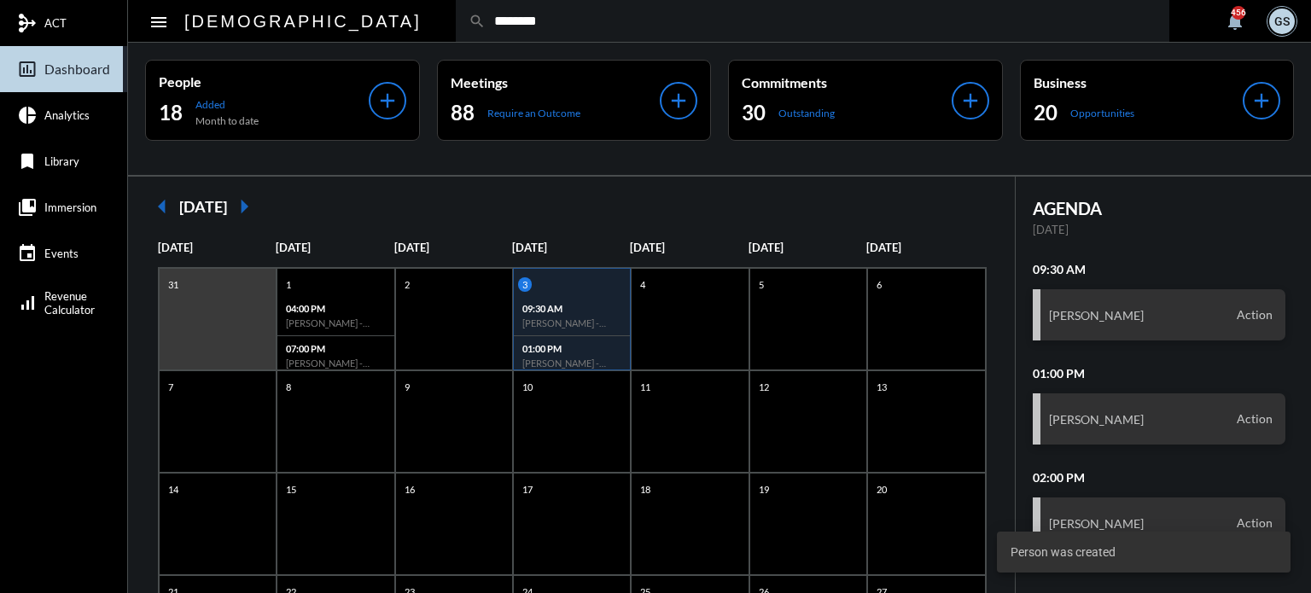
click at [692, 29] on div "search ********" at bounding box center [813, 21] width 714 height 42
click at [623, 29] on div "search ********" at bounding box center [813, 21] width 714 height 42
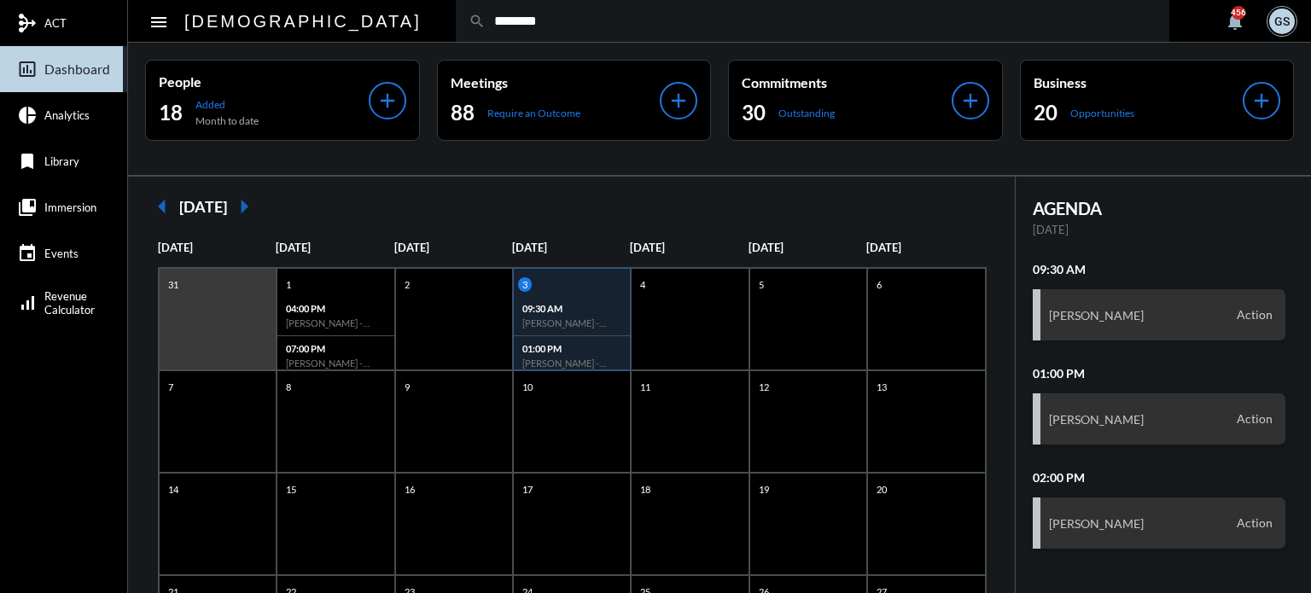
click at [492, 27] on input "********" at bounding box center [821, 21] width 671 height 15
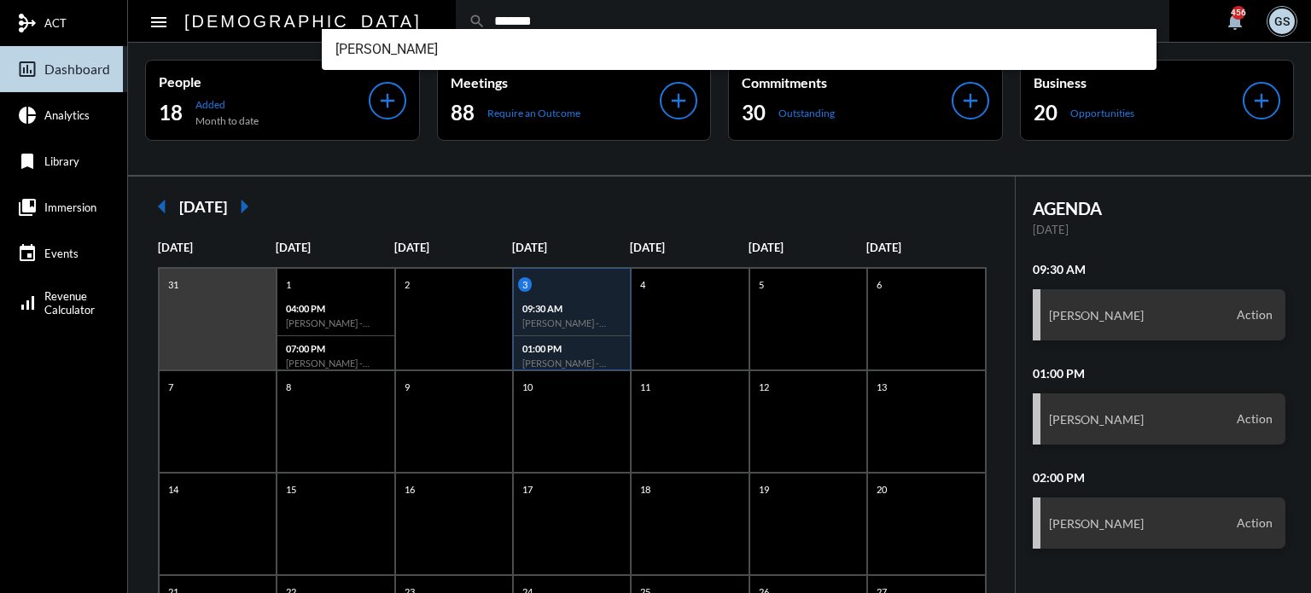
type input "********"
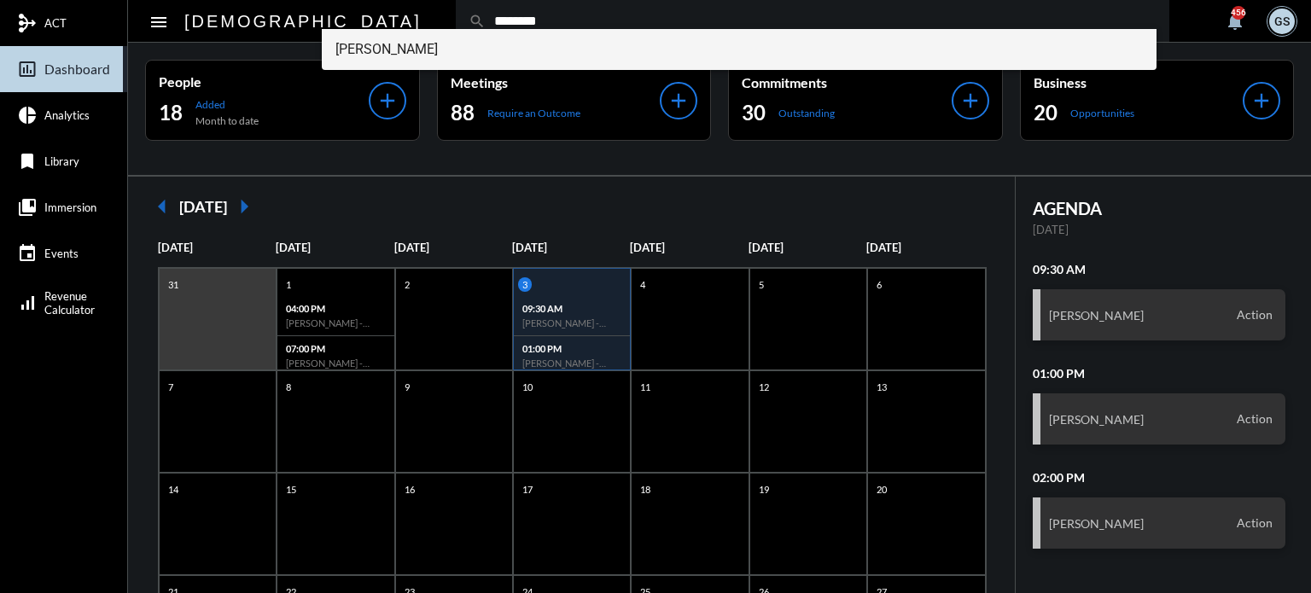
click at [394, 38] on span "[PERSON_NAME]" at bounding box center [739, 49] width 808 height 41
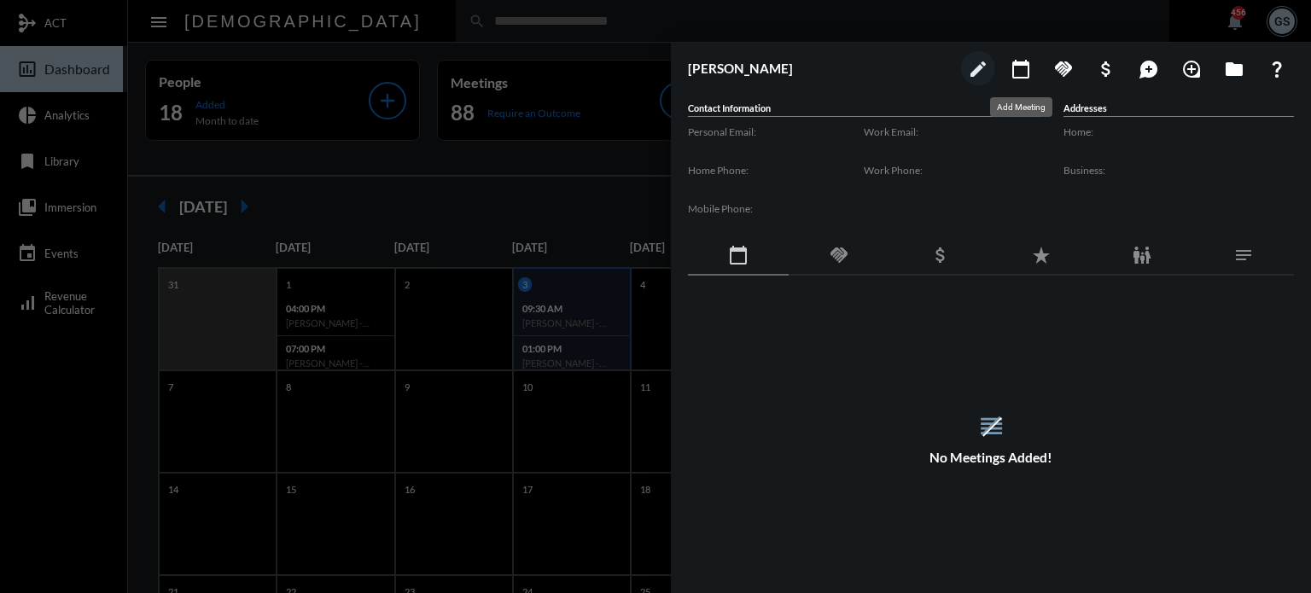
click at [1019, 67] on mat-icon "calendar_today" at bounding box center [1021, 69] width 20 height 20
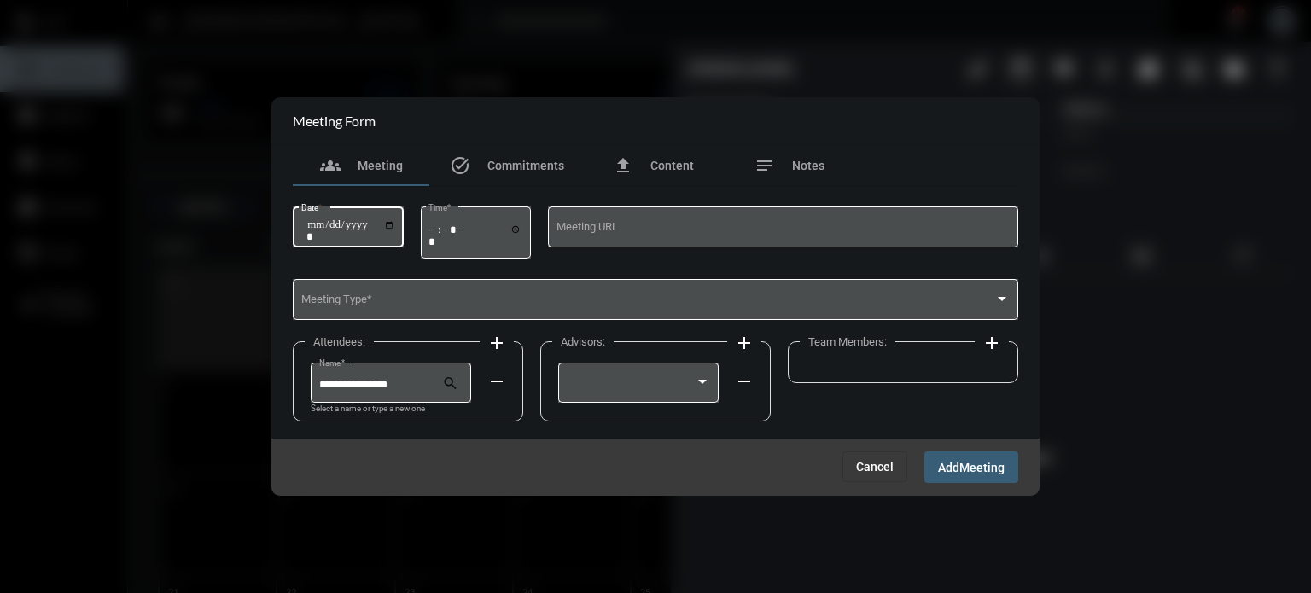
click at [395, 231] on input "Date *" at bounding box center [350, 230] width 89 height 24
click at [395, 224] on input "Date *" at bounding box center [350, 230] width 89 height 24
type input "**********"
click at [446, 231] on input "Time *" at bounding box center [475, 235] width 94 height 25
click at [440, 230] on input "Time *" at bounding box center [475, 235] width 94 height 25
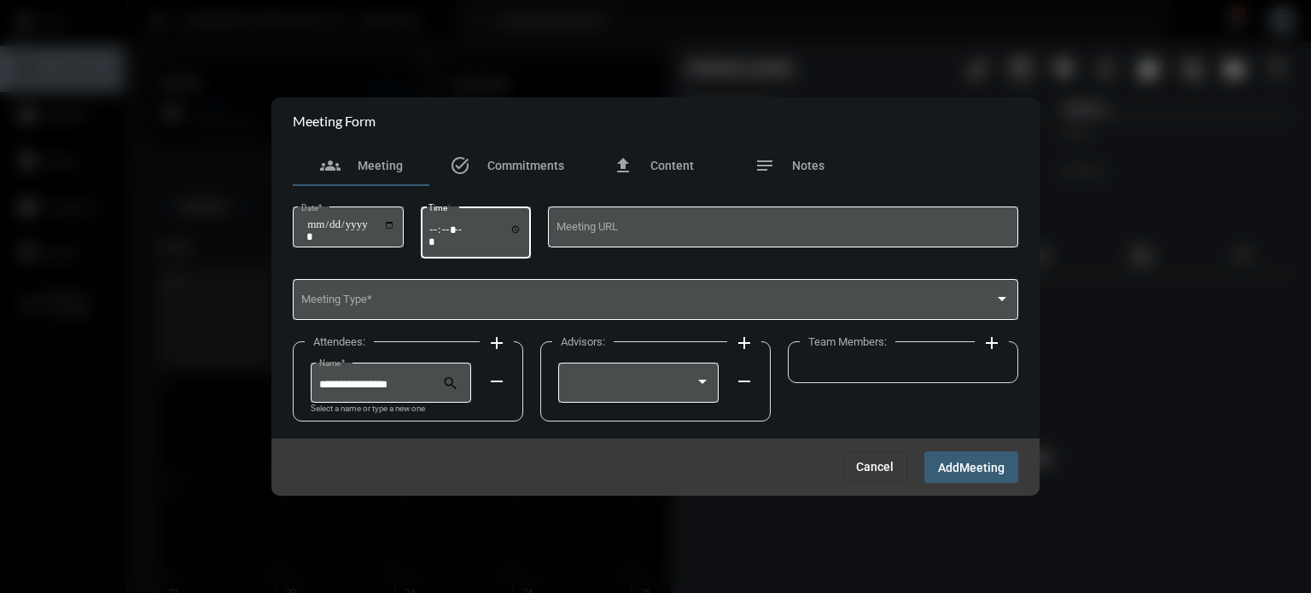
type input "*****"
click at [411, 294] on div "Meeting Type *" at bounding box center [655, 299] width 709 height 44
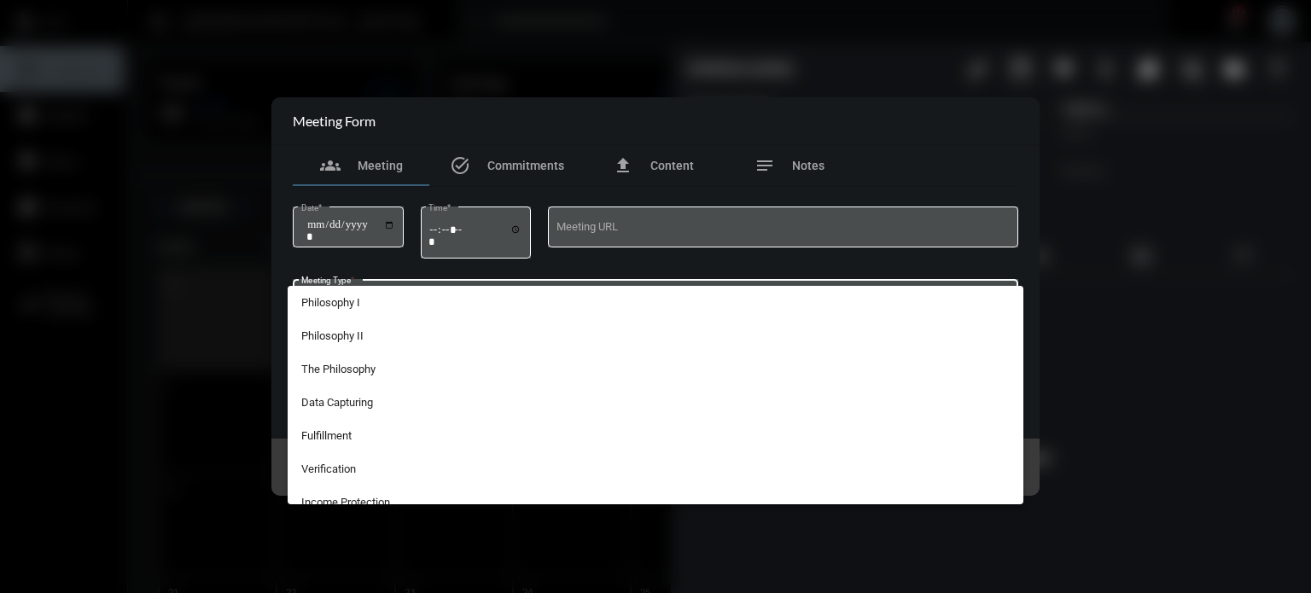
scroll to position [314, 0]
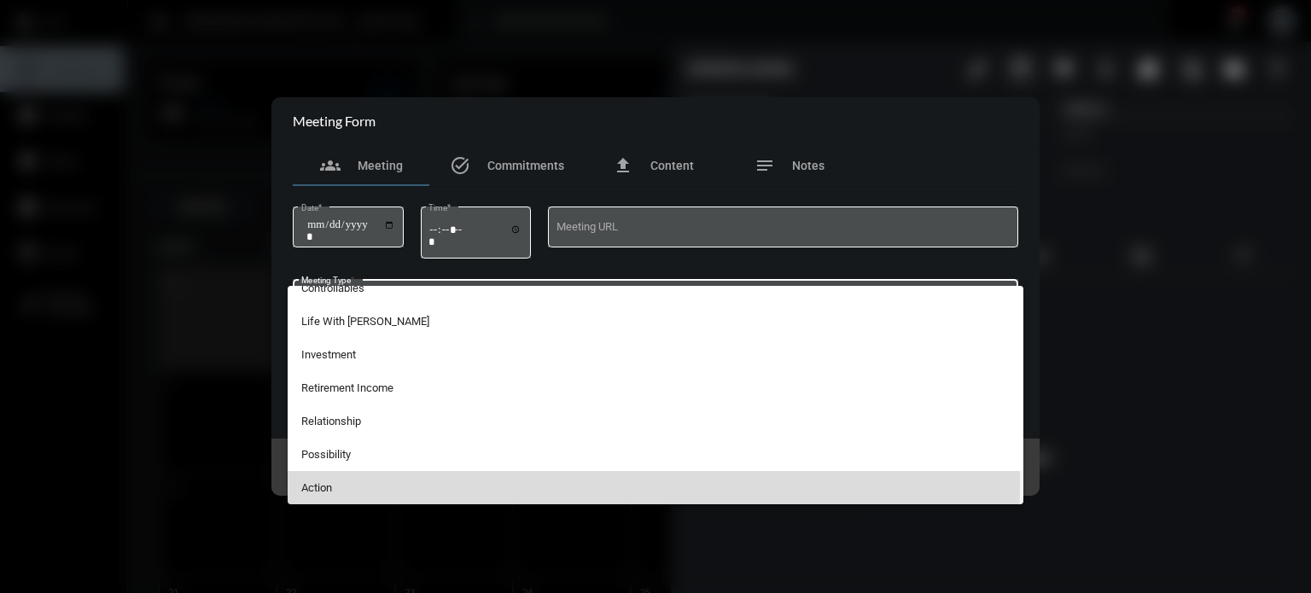
click at [338, 484] on span "Action" at bounding box center [655, 487] width 709 height 33
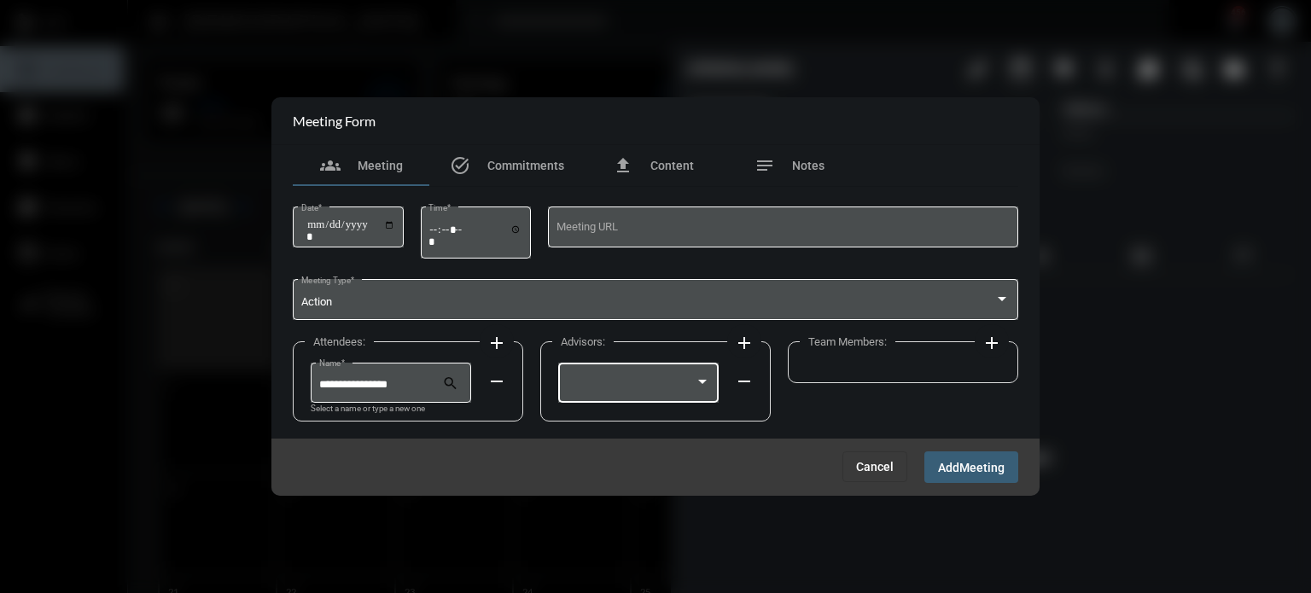
click at [703, 378] on div at bounding box center [702, 383] width 15 height 14
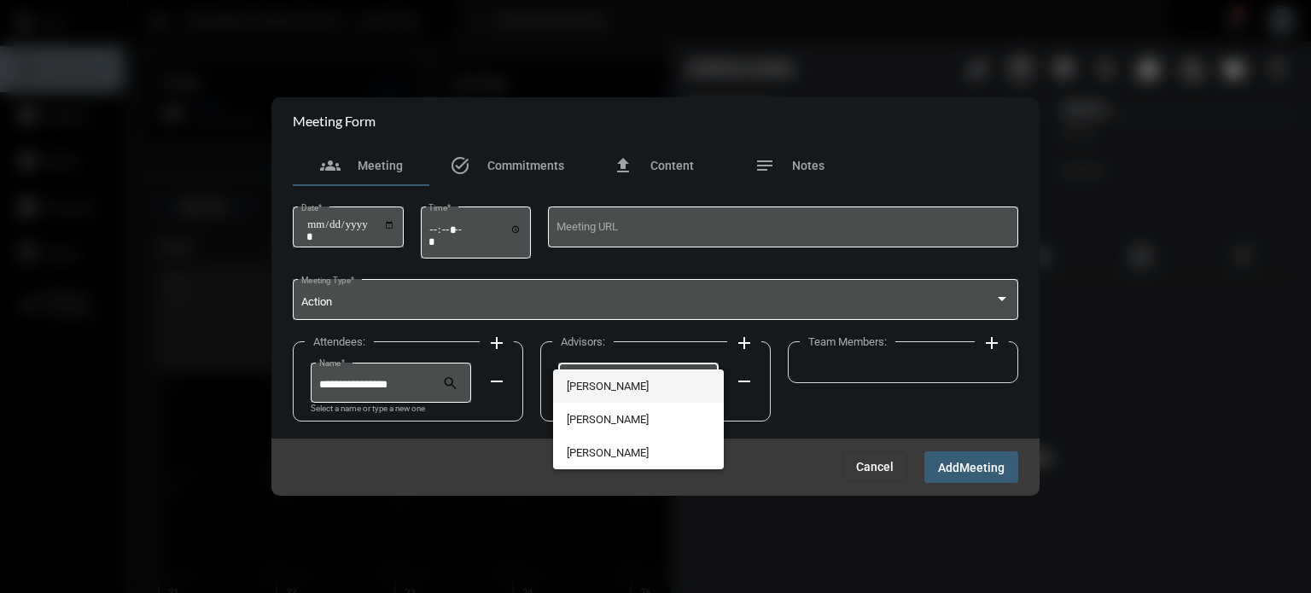
click at [638, 387] on span "[PERSON_NAME]" at bounding box center [639, 386] width 144 height 33
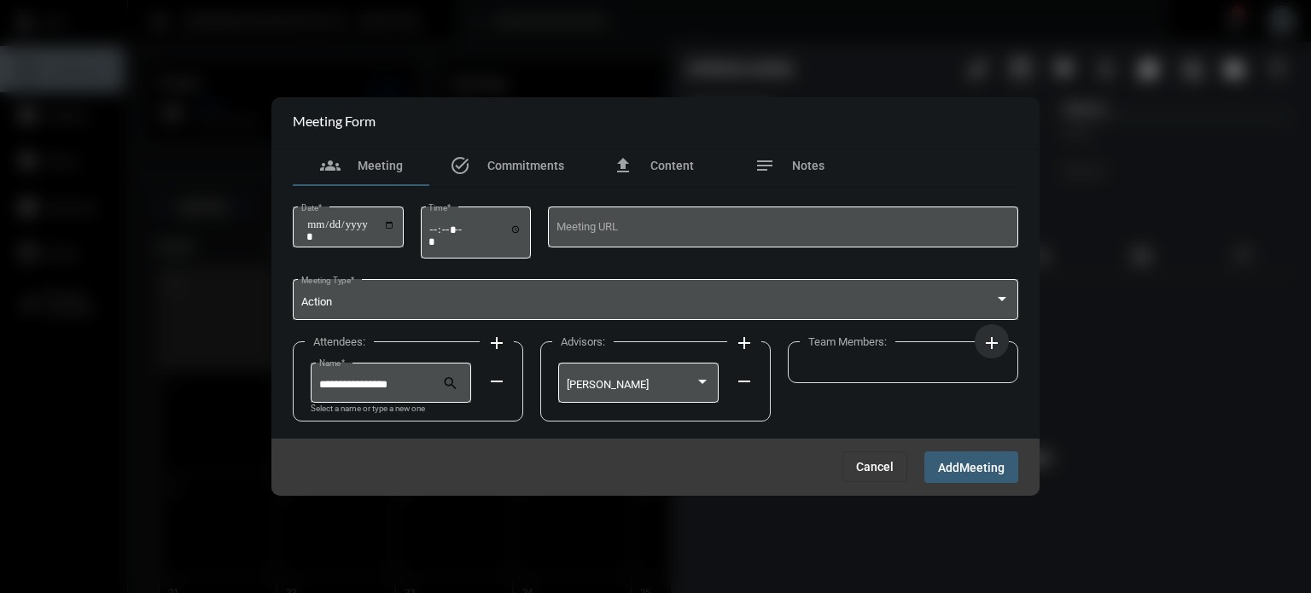
click at [1002, 351] on button "add" at bounding box center [992, 341] width 34 height 34
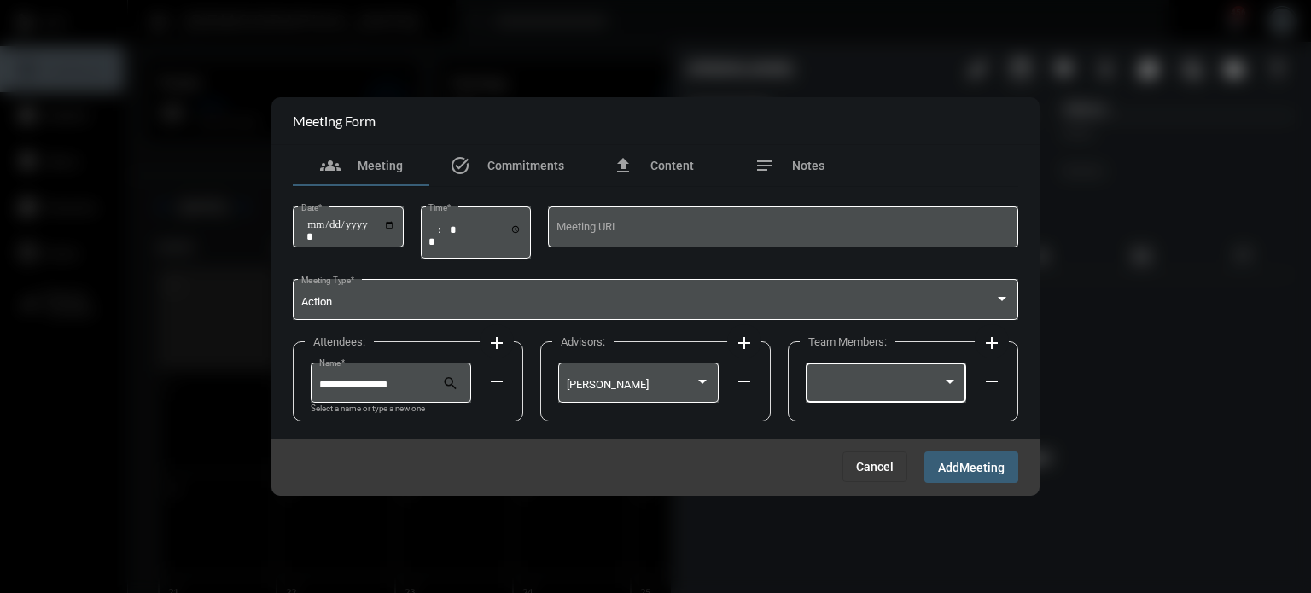
click at [857, 392] on div at bounding box center [878, 385] width 129 height 13
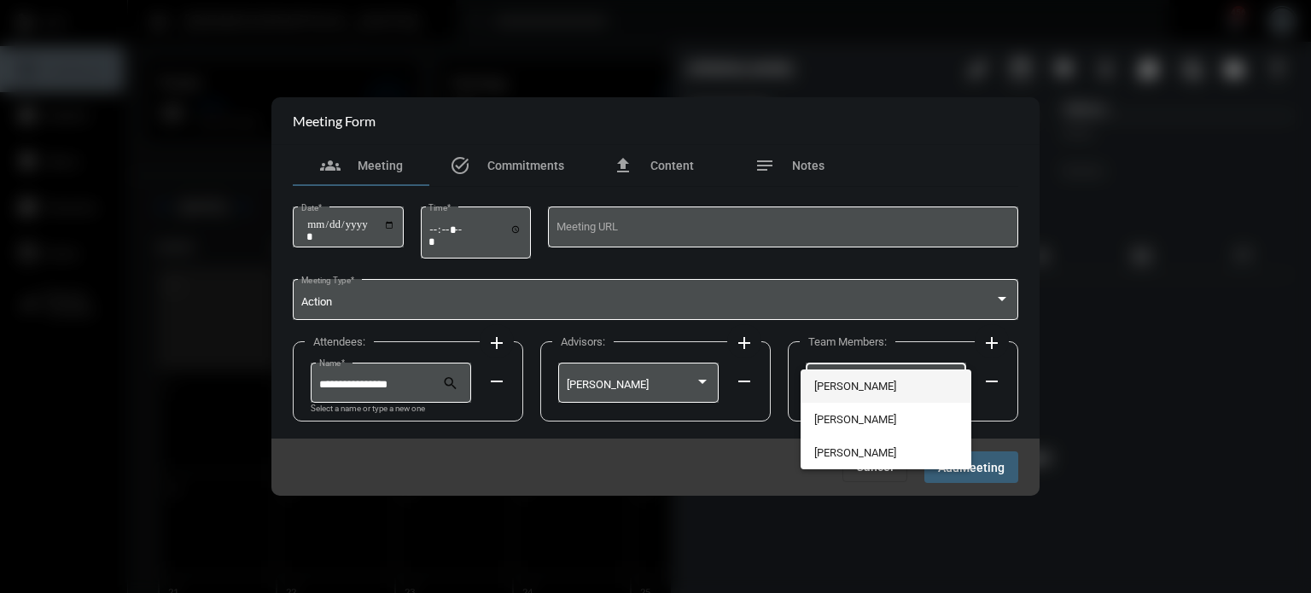
click at [853, 388] on span "[PERSON_NAME]" at bounding box center [886, 386] width 144 height 33
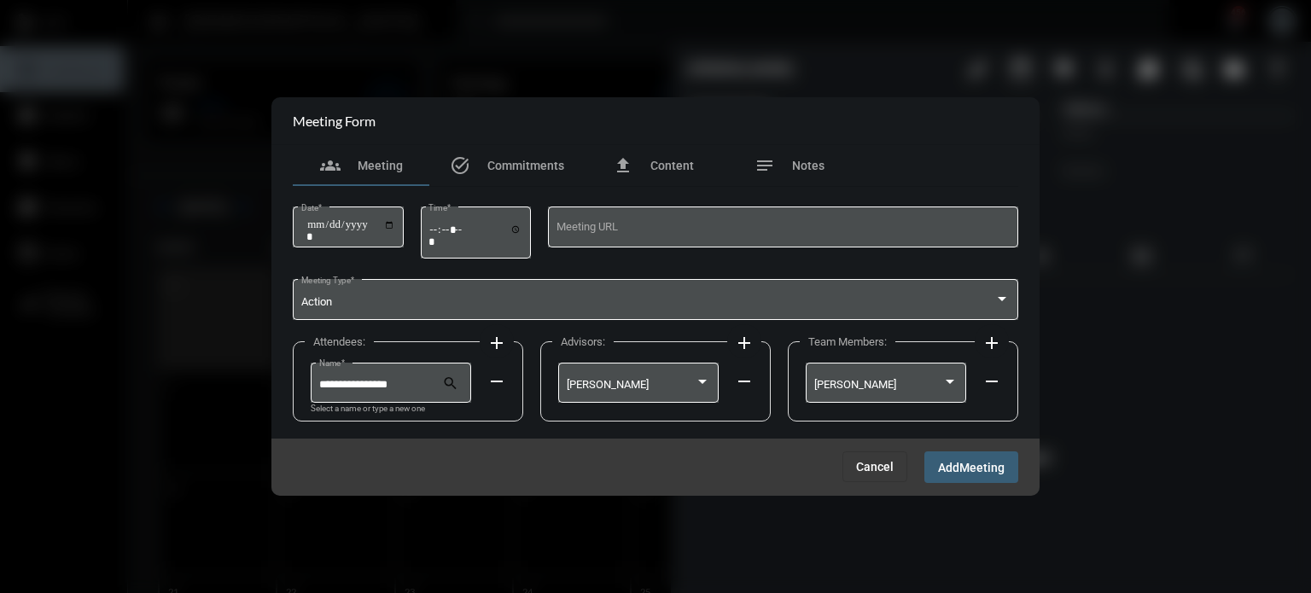
click at [976, 469] on span "Meeting" at bounding box center [981, 468] width 45 height 14
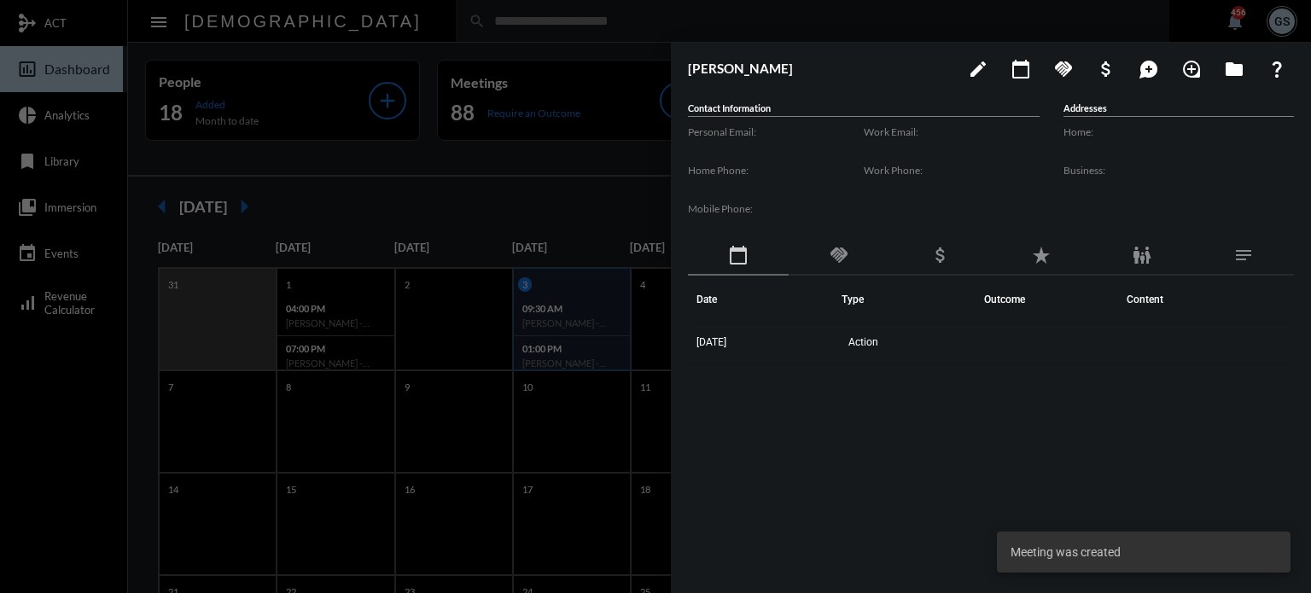
click at [587, 416] on div at bounding box center [655, 296] width 1311 height 593
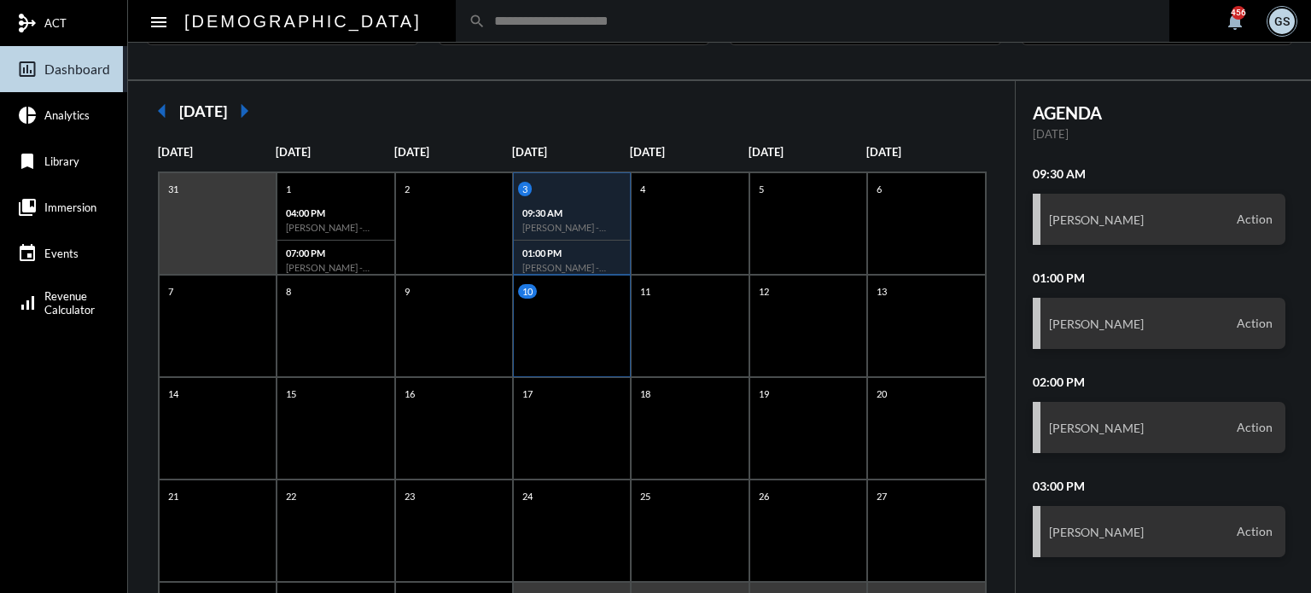
scroll to position [96, 0]
click at [486, 20] on input "text" at bounding box center [821, 21] width 671 height 15
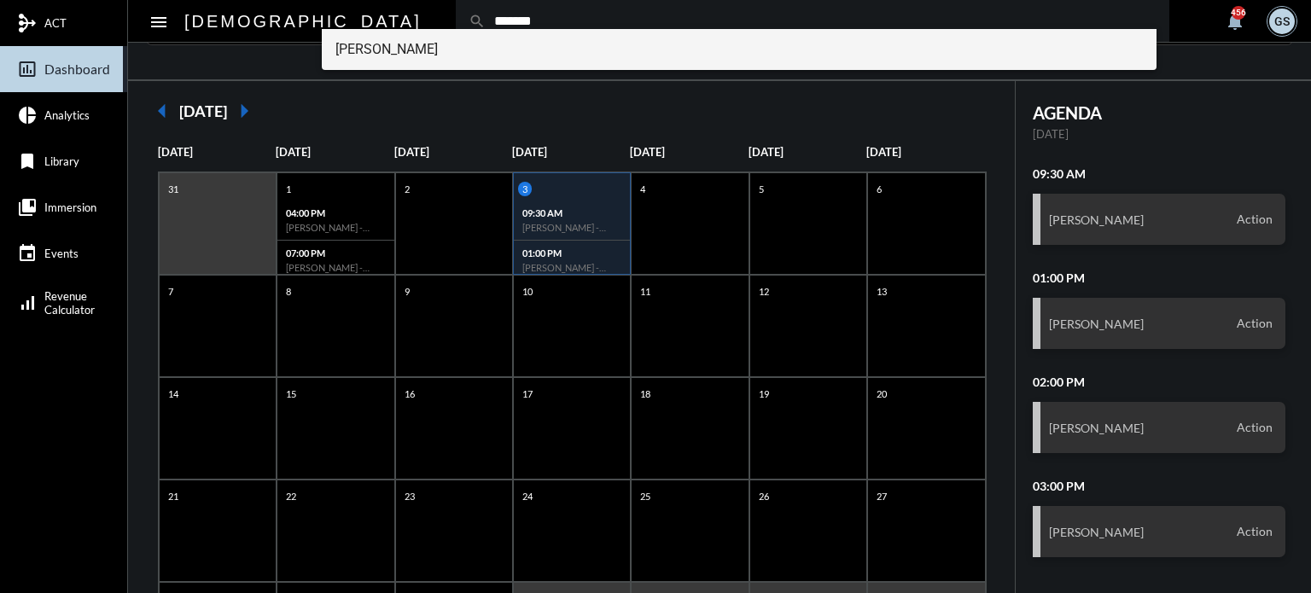
type input "*******"
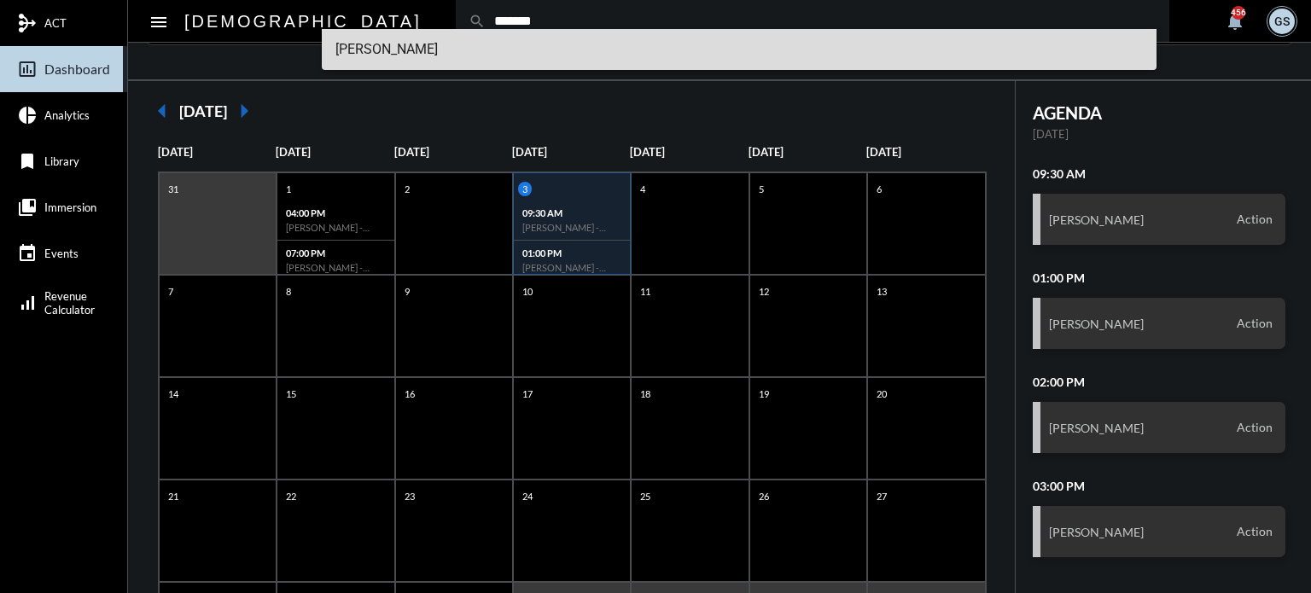
click at [379, 48] on span "[PERSON_NAME]" at bounding box center [739, 49] width 808 height 41
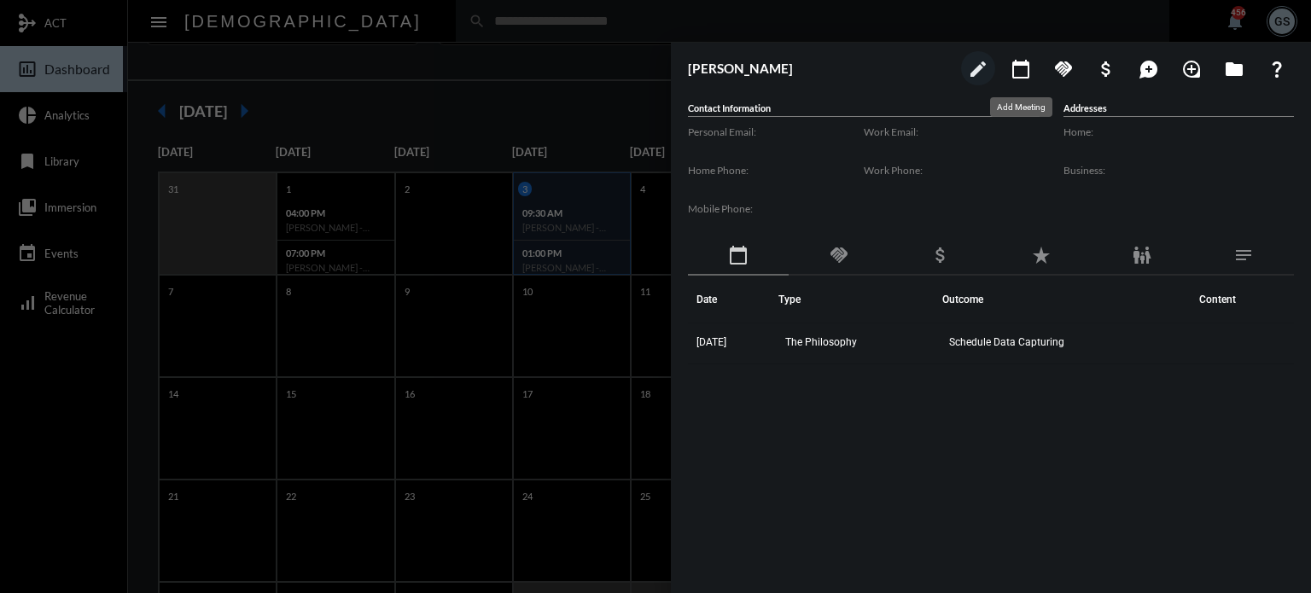
click at [1023, 74] on mat-icon "calendar_today" at bounding box center [1021, 69] width 20 height 20
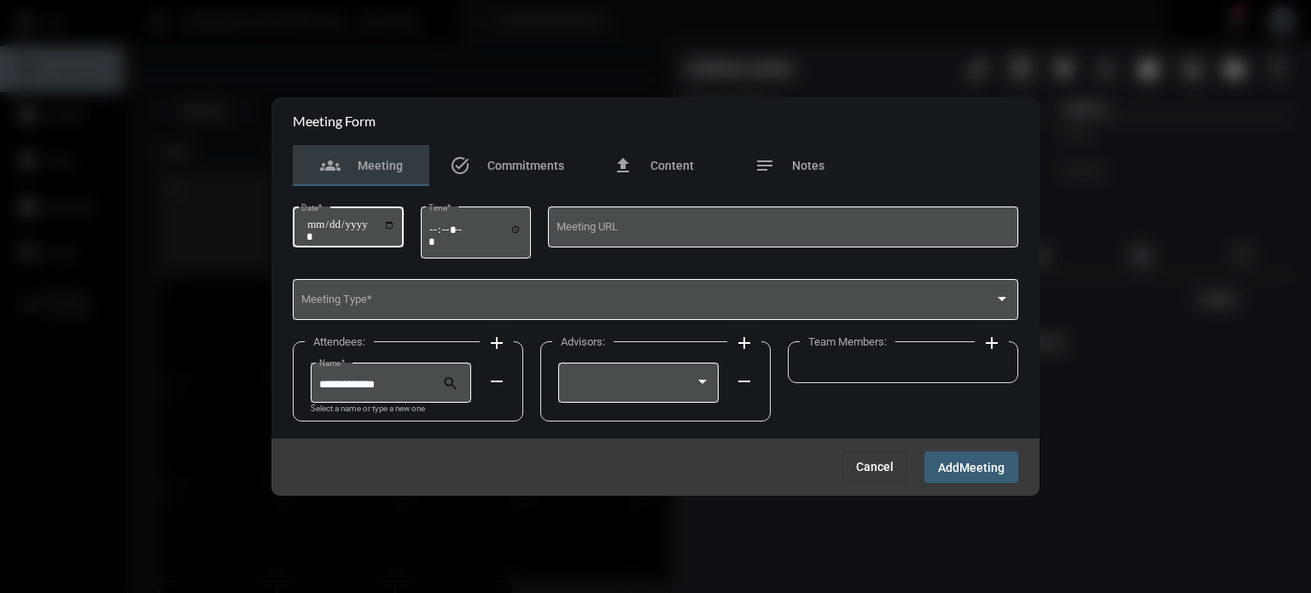
click at [395, 220] on input "Date *" at bounding box center [350, 230] width 89 height 24
type input "**********"
click at [521, 228] on input "Time *" at bounding box center [475, 235] width 94 height 25
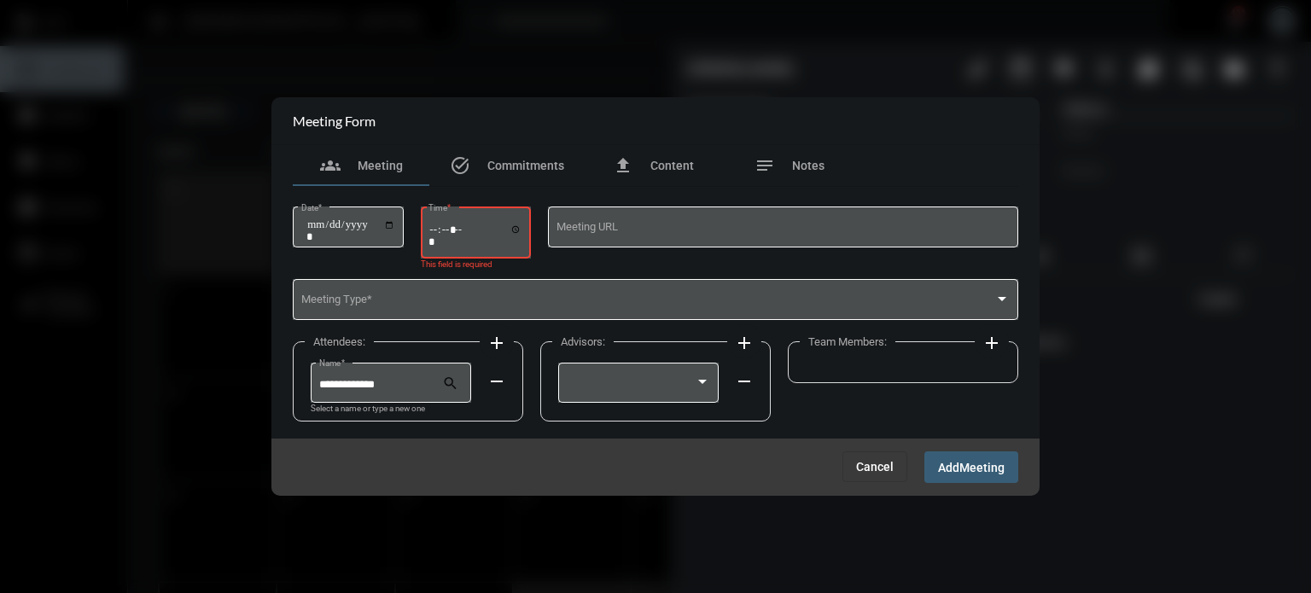
click at [429, 230] on div "Time *" at bounding box center [476, 231] width 111 height 55
type input "*****"
click at [443, 228] on input "Time *" at bounding box center [475, 235] width 94 height 25
type input "*****"
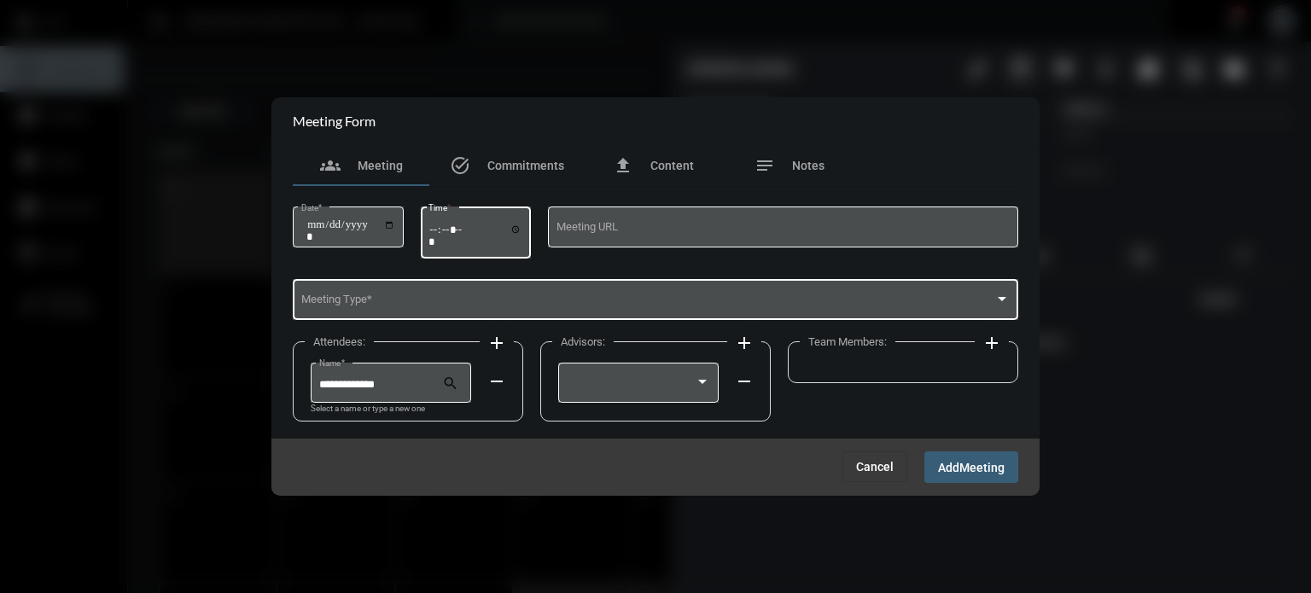
click at [406, 287] on div "Meeting Type *" at bounding box center [655, 299] width 709 height 44
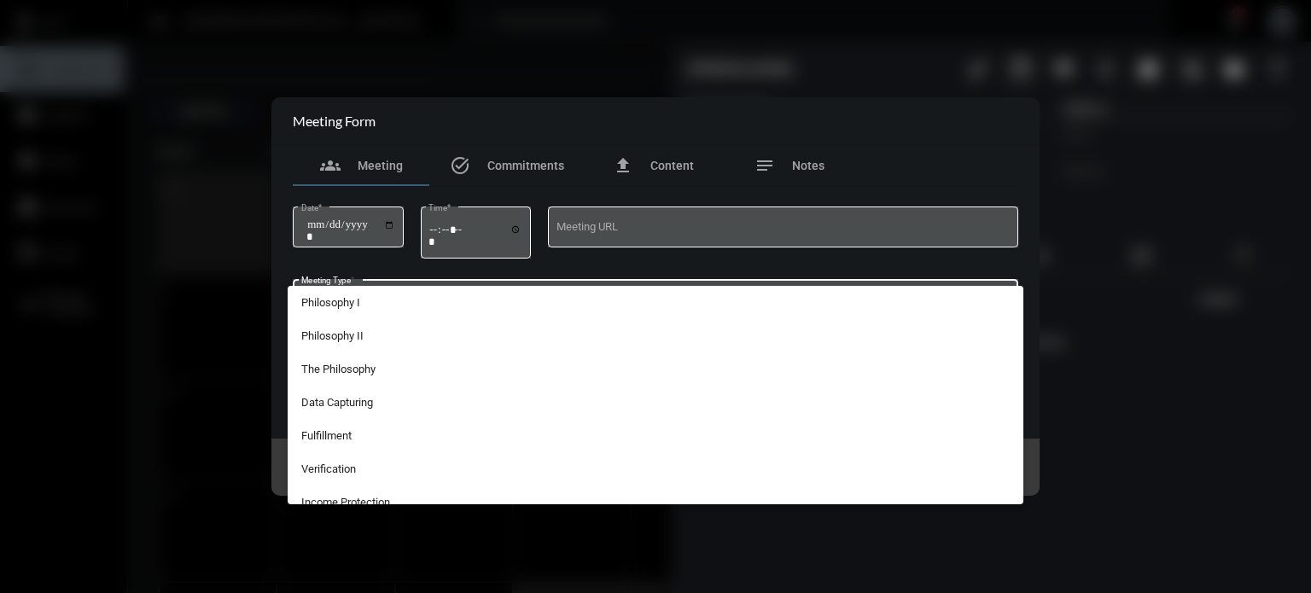
scroll to position [314, 0]
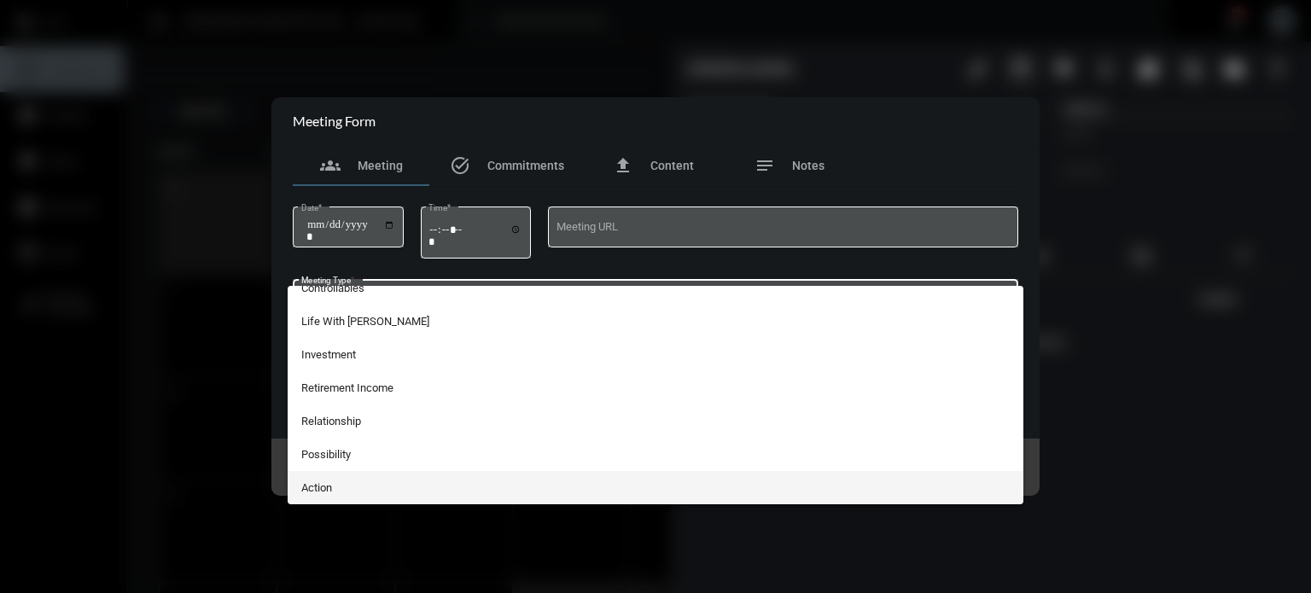
click at [341, 479] on span "Action" at bounding box center [655, 487] width 709 height 33
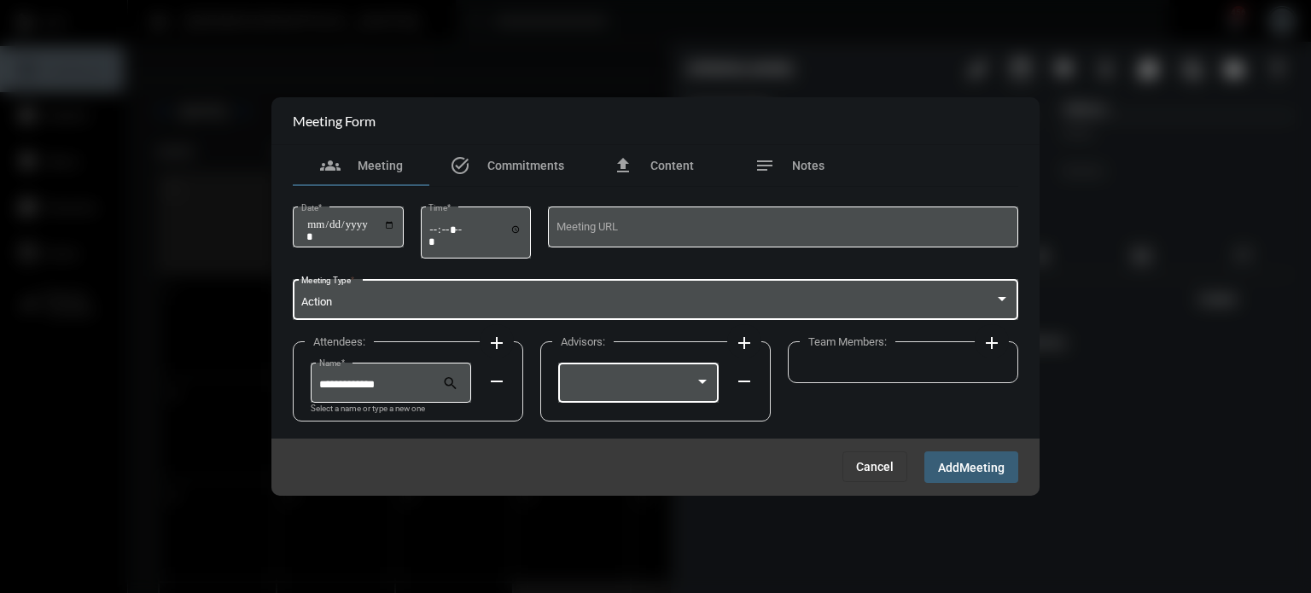
click at [656, 389] on div at bounding box center [631, 385] width 129 height 13
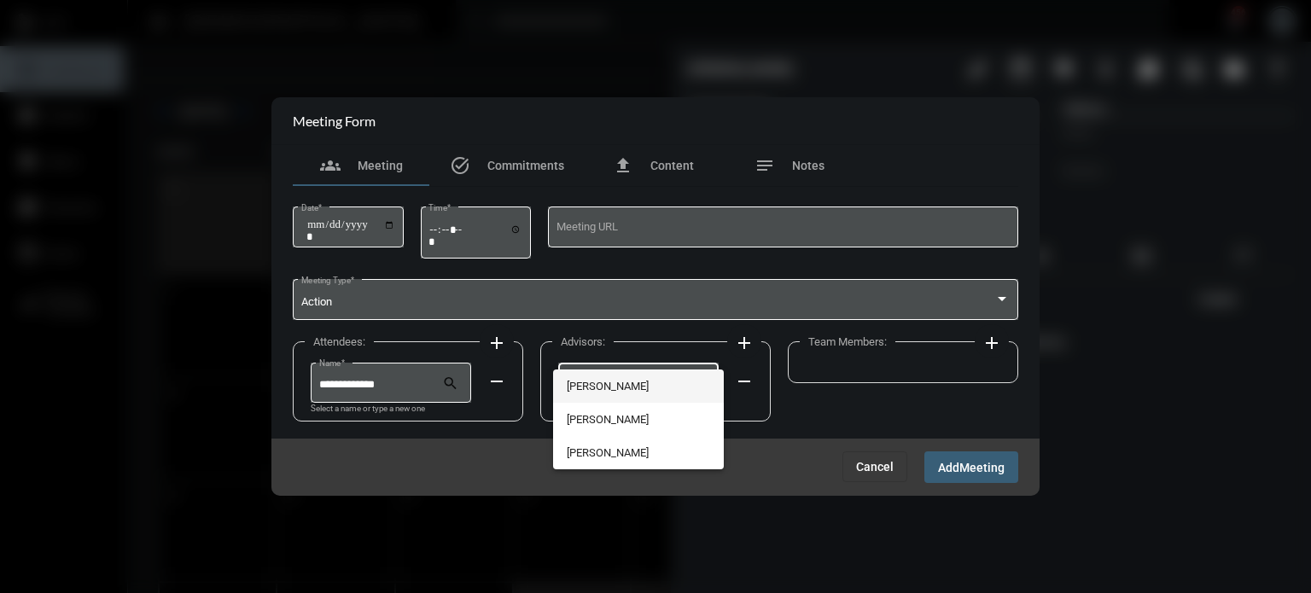
click at [626, 387] on span "[PERSON_NAME]" at bounding box center [639, 386] width 144 height 33
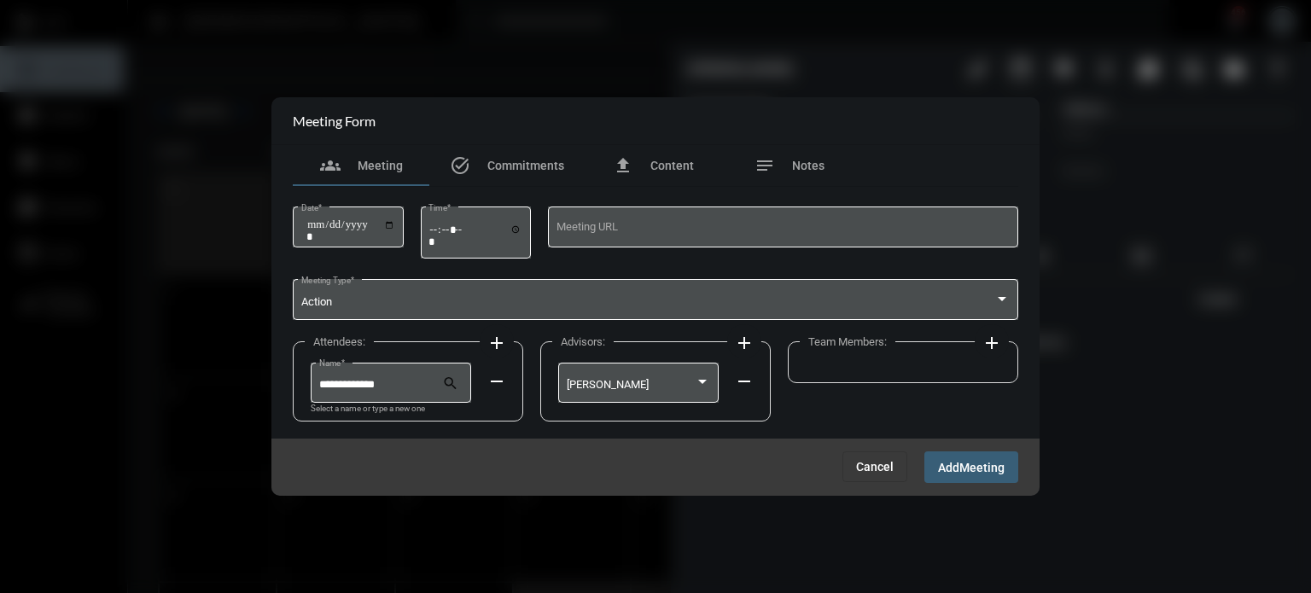
click at [989, 345] on mat-icon "add" at bounding box center [992, 343] width 20 height 20
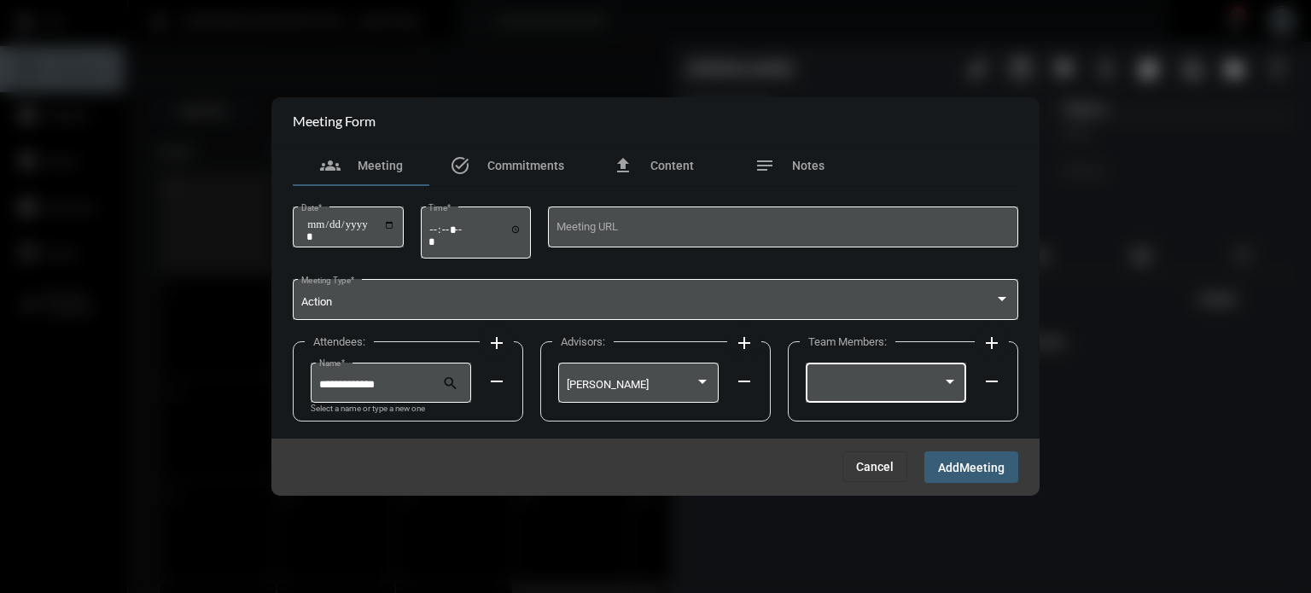
click at [921, 372] on div at bounding box center [886, 381] width 144 height 44
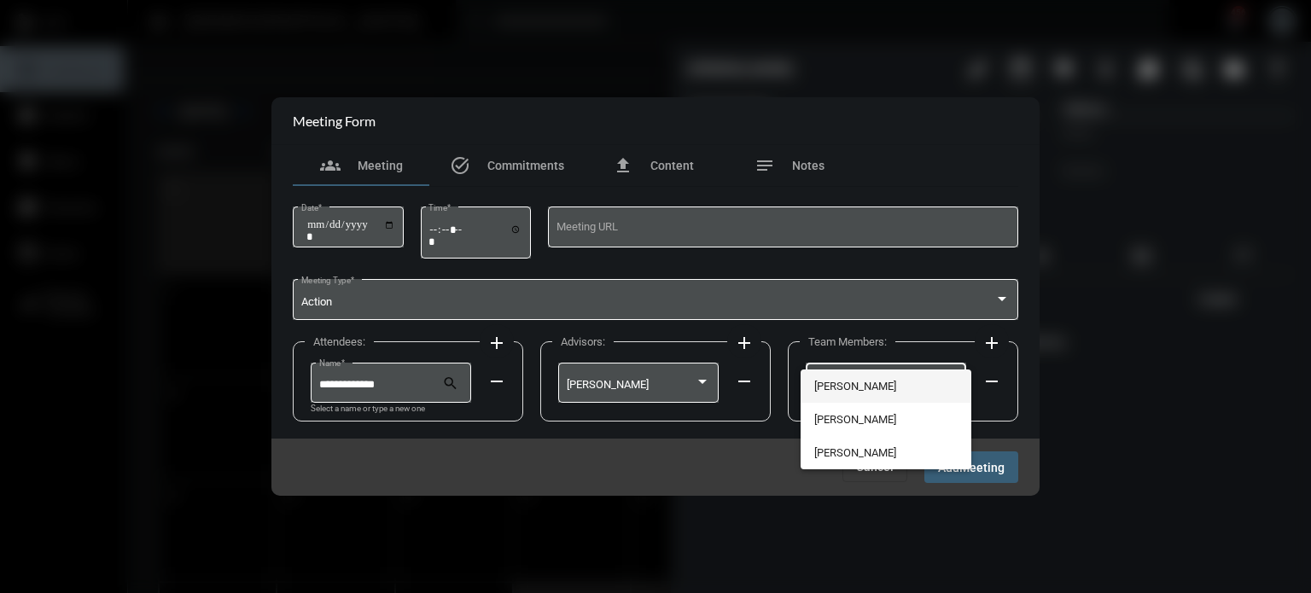
click at [919, 372] on span "[PERSON_NAME]" at bounding box center [886, 386] width 144 height 33
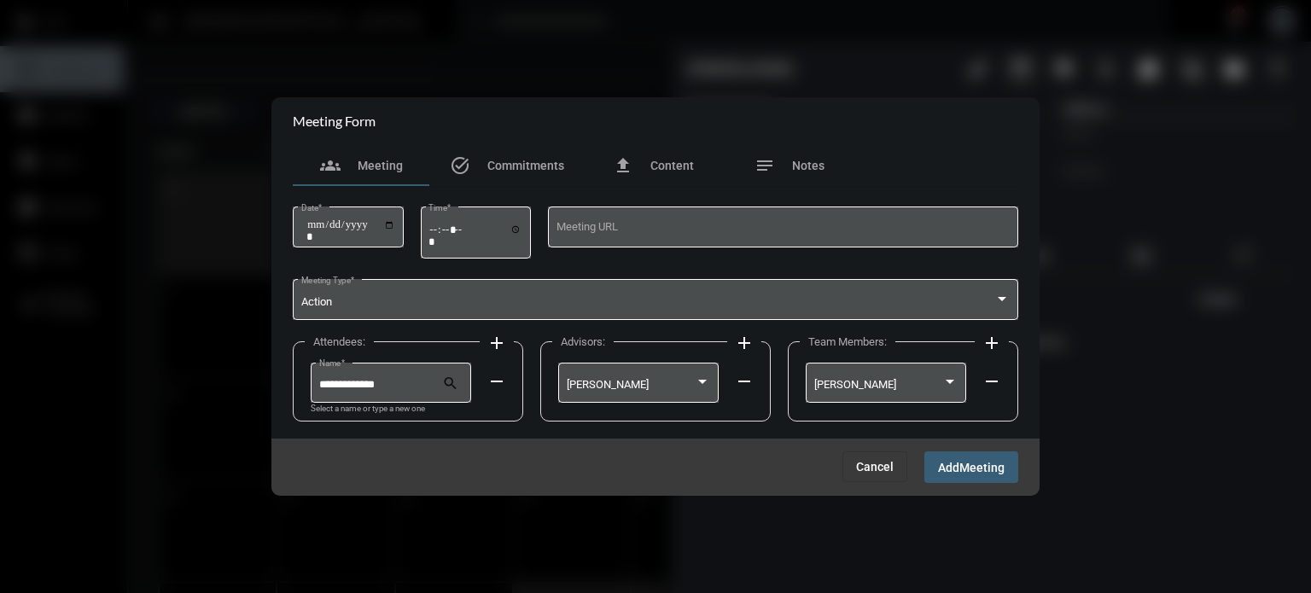
click at [955, 464] on span "Add" at bounding box center [948, 468] width 21 height 14
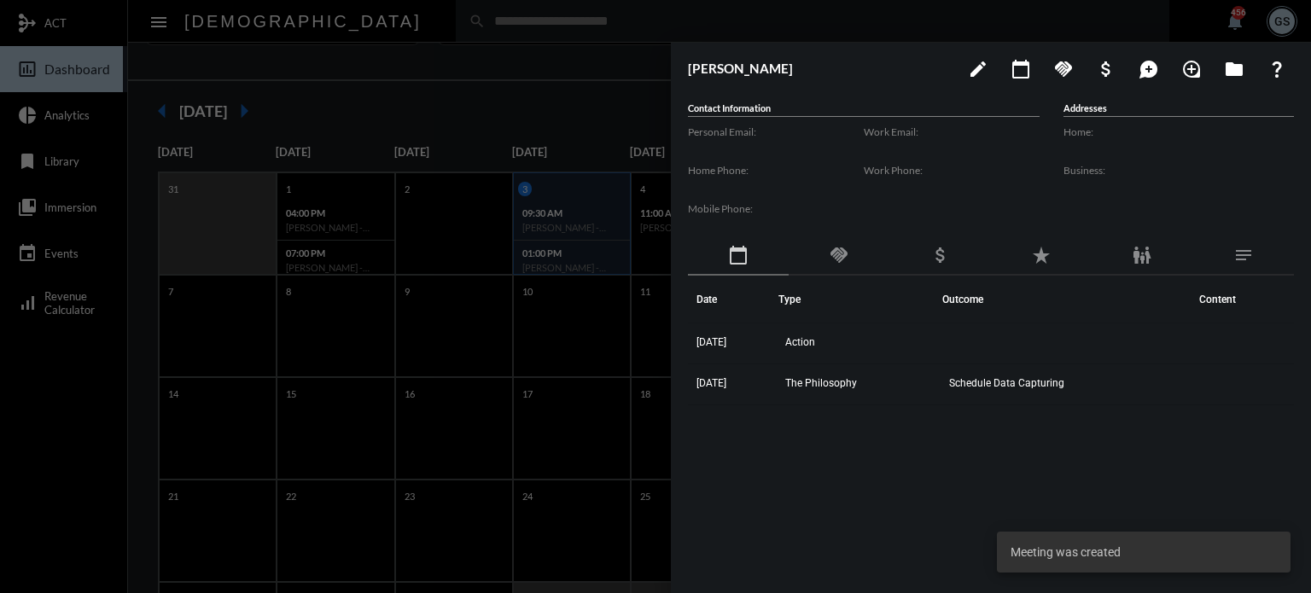
click at [129, 493] on div at bounding box center [655, 296] width 1311 height 593
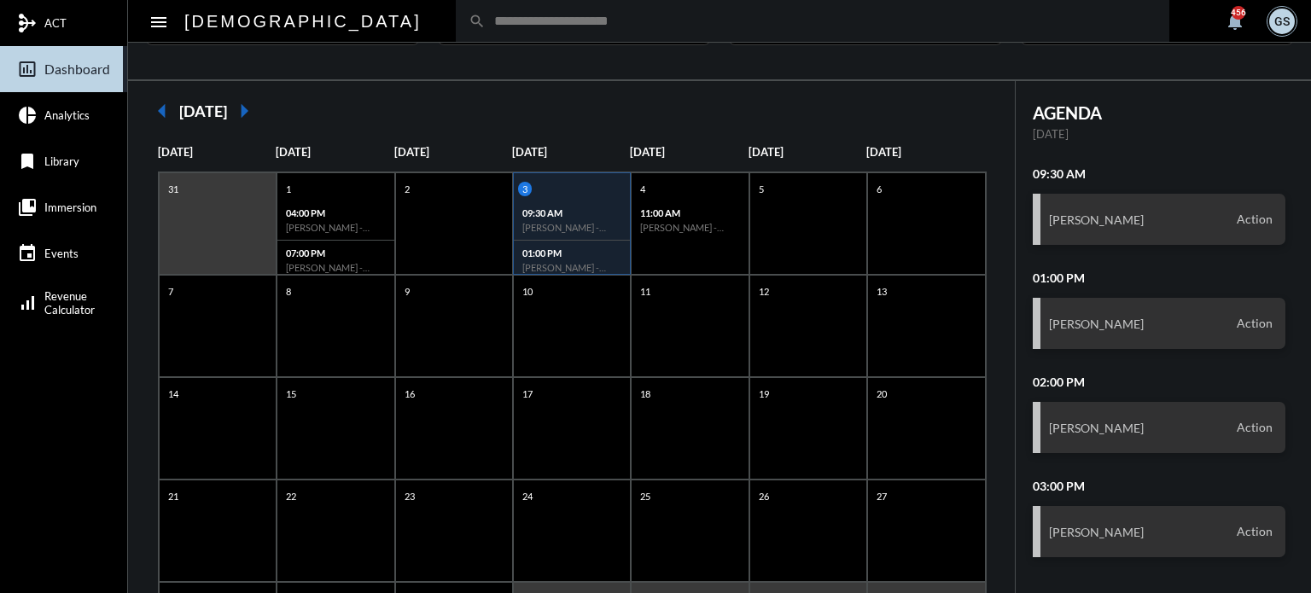
click at [486, 14] on input "text" at bounding box center [821, 21] width 671 height 15
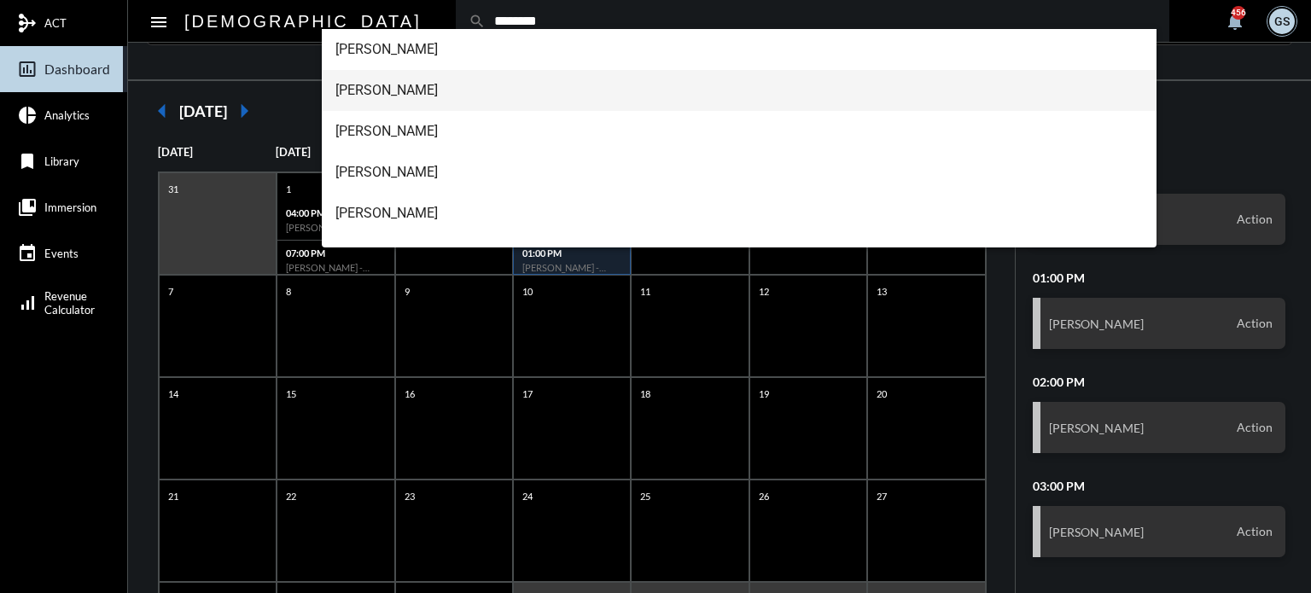
type input "********"
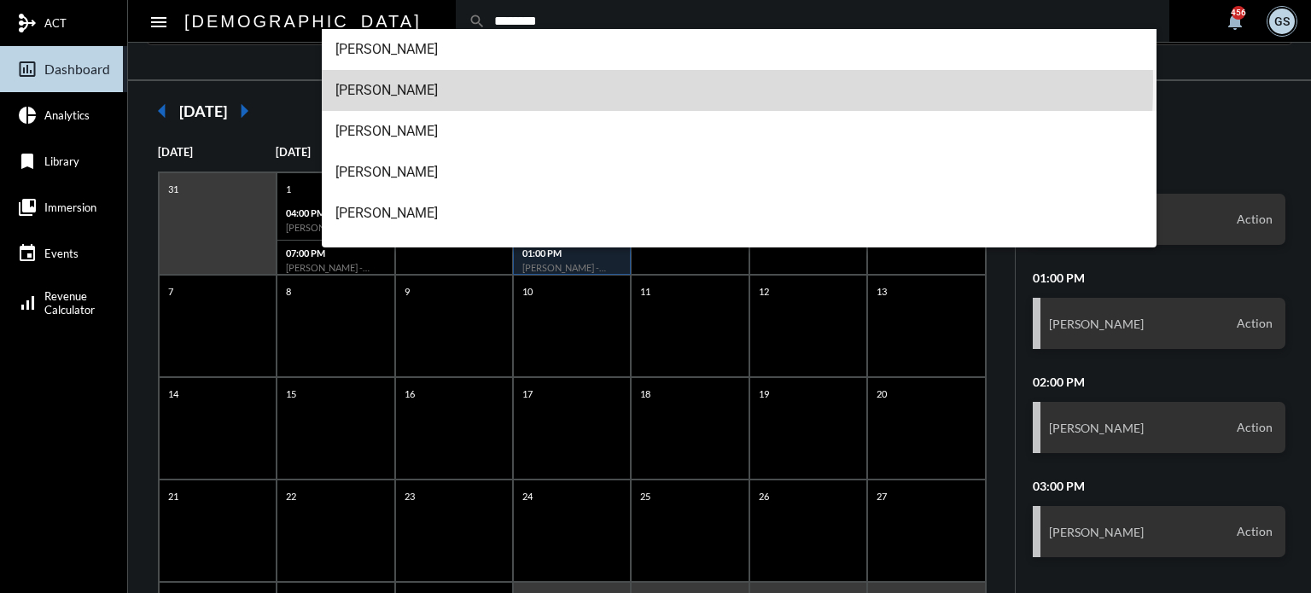
click at [408, 81] on span "[PERSON_NAME]" at bounding box center [739, 90] width 808 height 41
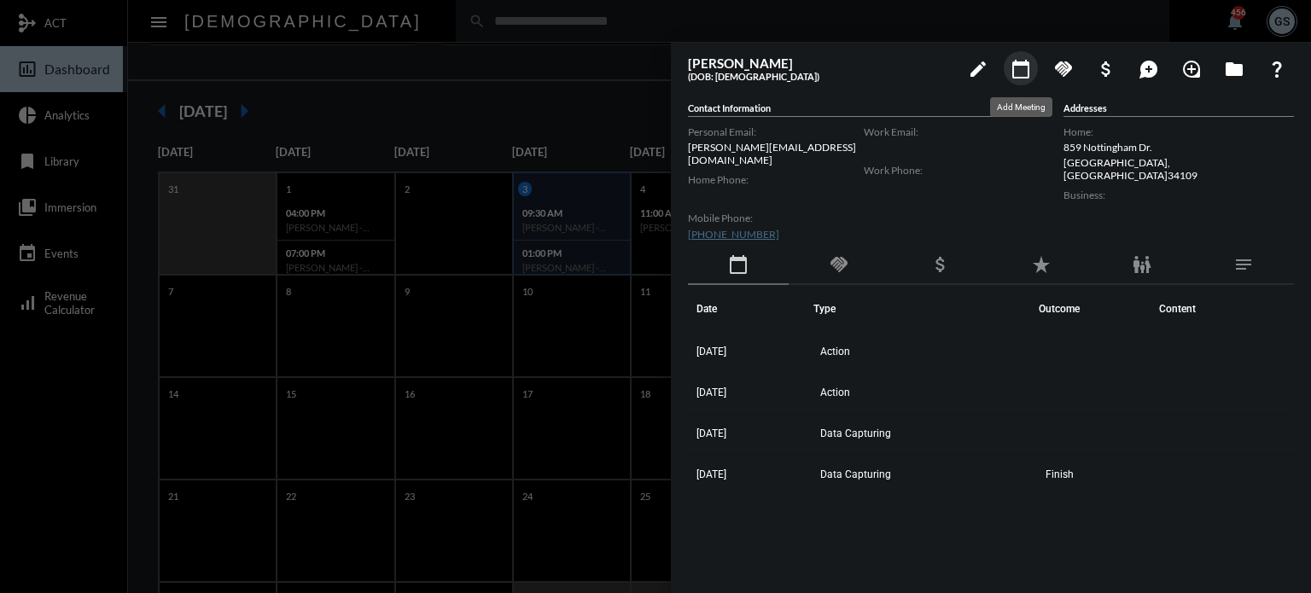
click at [1021, 64] on mat-icon "calendar_today" at bounding box center [1021, 69] width 20 height 20
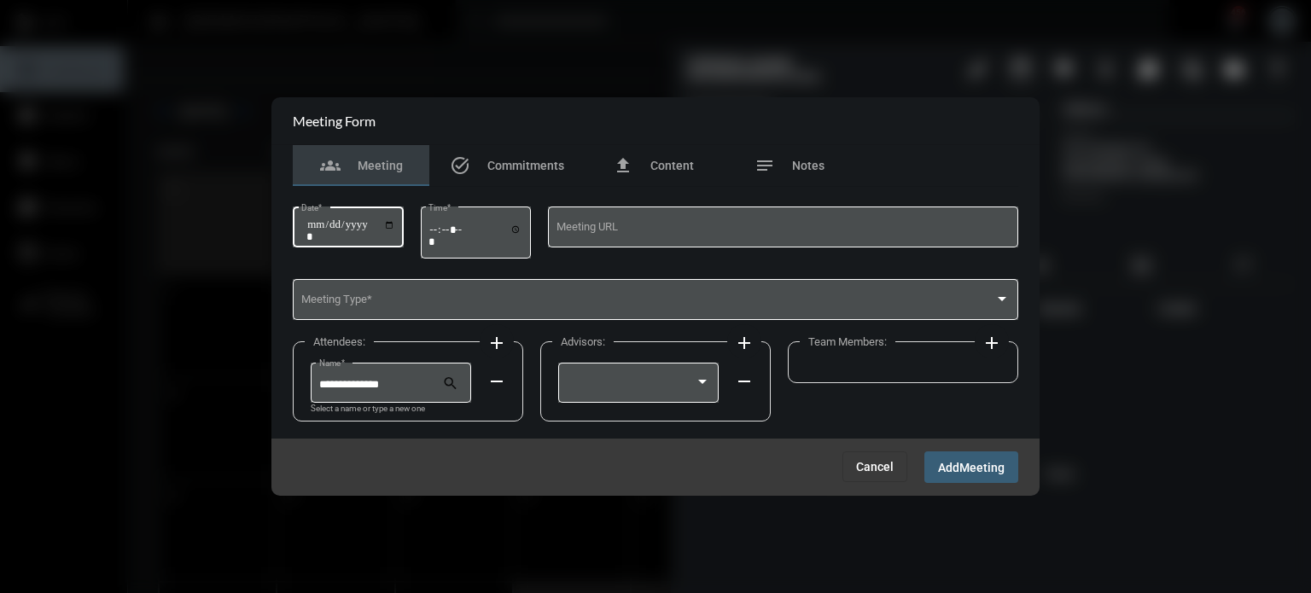
click at [395, 225] on input "Date *" at bounding box center [350, 230] width 89 height 24
type input "**********"
click at [522, 234] on input "Time *" at bounding box center [475, 235] width 94 height 25
click at [437, 228] on input "Time *" at bounding box center [475, 235] width 94 height 25
type input "*****"
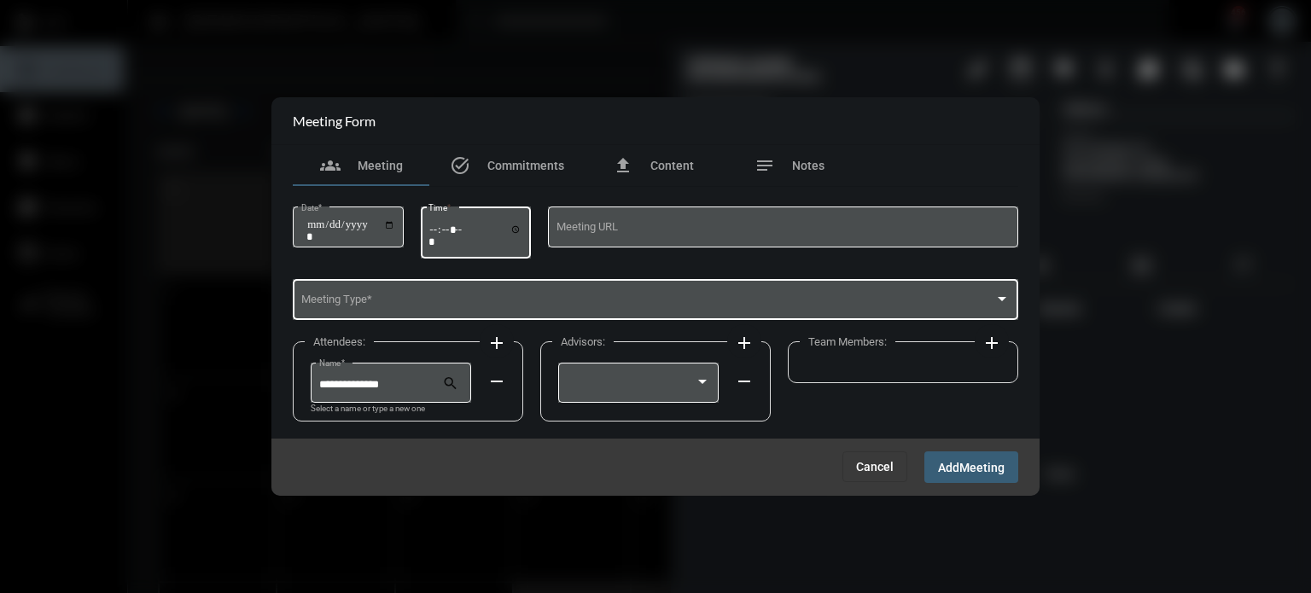
click at [405, 297] on span at bounding box center [648, 302] width 694 height 13
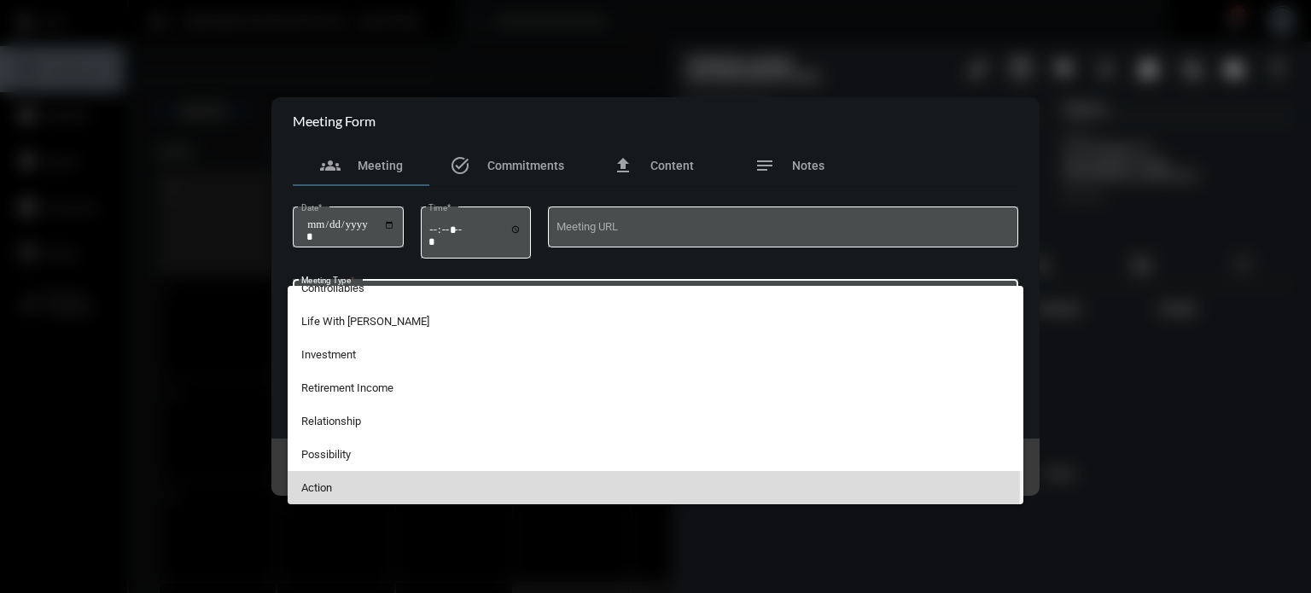
click at [341, 481] on span "Action" at bounding box center [655, 487] width 709 height 33
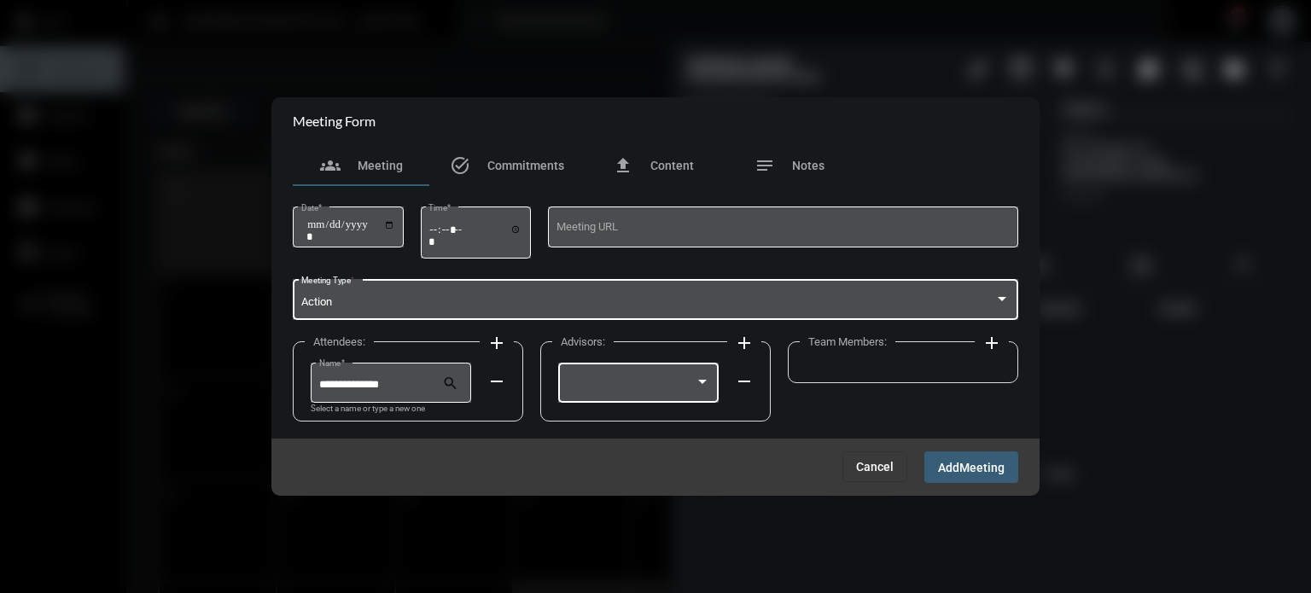
click at [643, 376] on div at bounding box center [639, 381] width 144 height 44
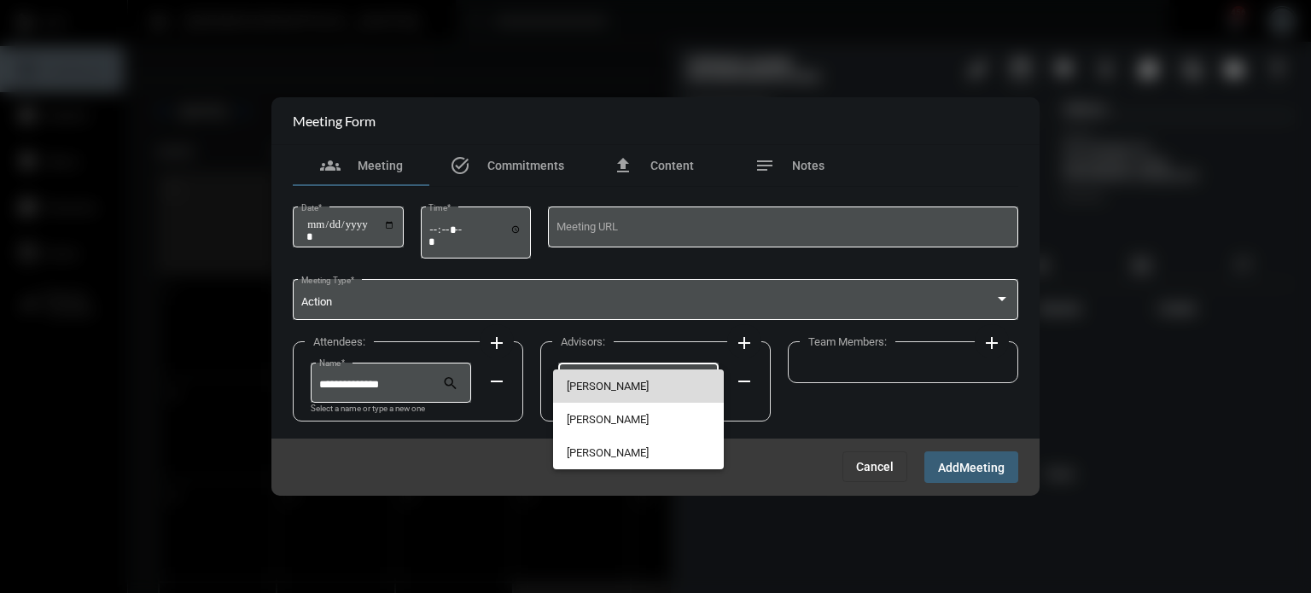
click at [643, 376] on span "[PERSON_NAME]" at bounding box center [639, 386] width 144 height 33
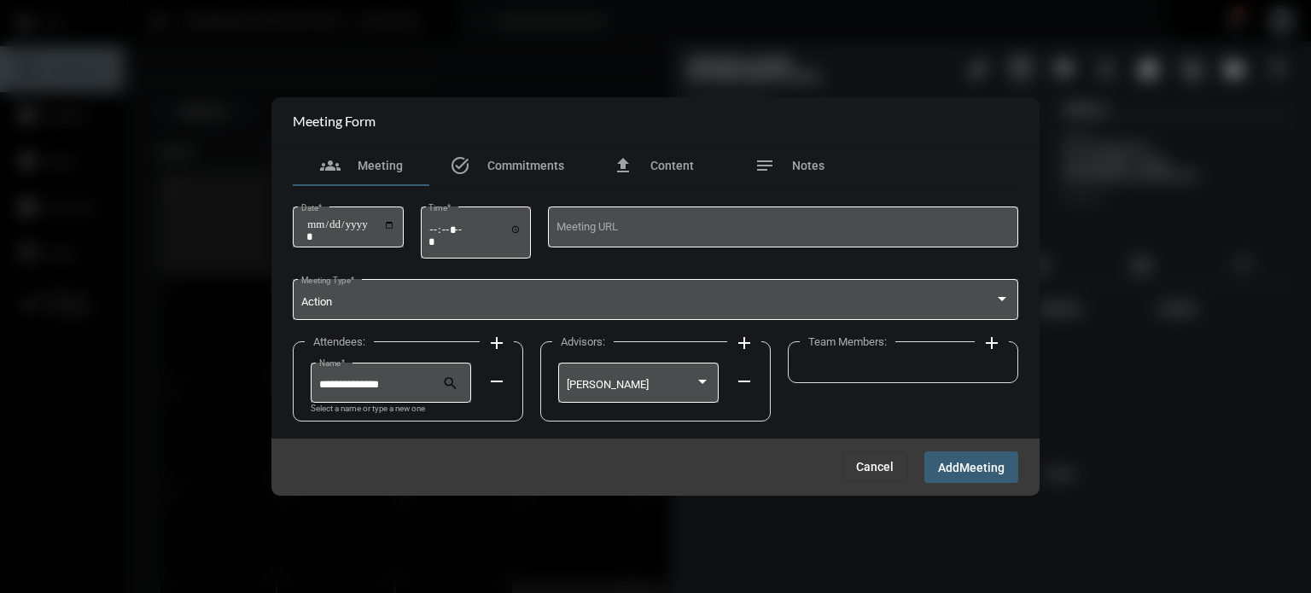
click at [992, 344] on mat-icon "add" at bounding box center [992, 343] width 20 height 20
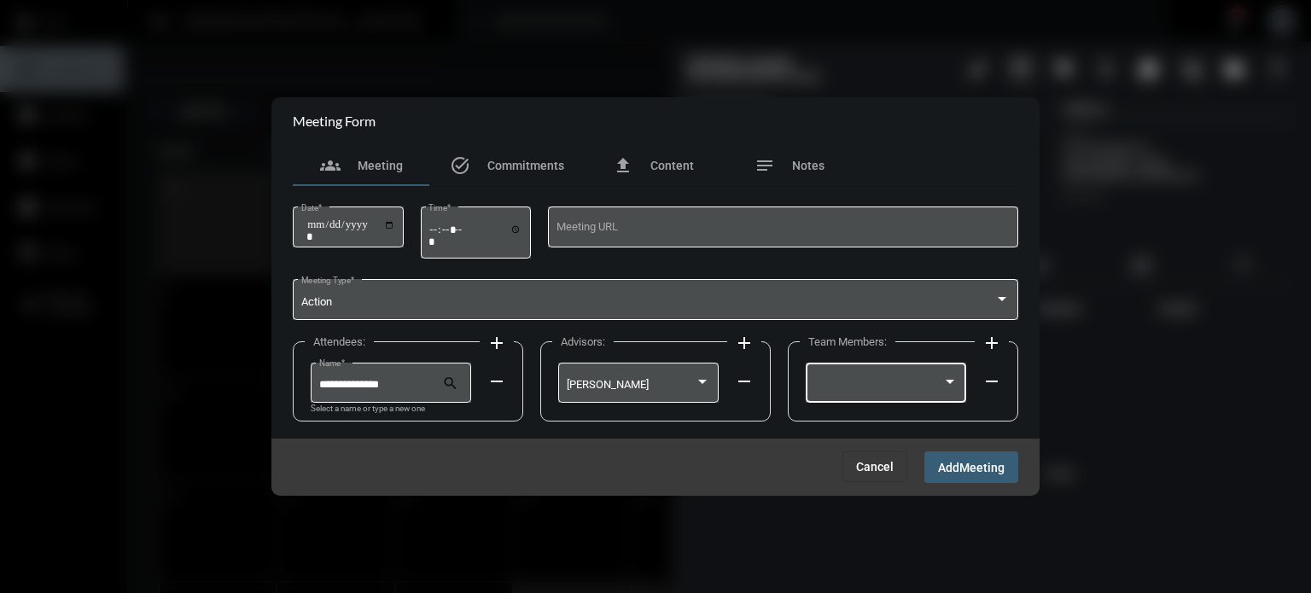
click at [921, 378] on div at bounding box center [886, 381] width 144 height 44
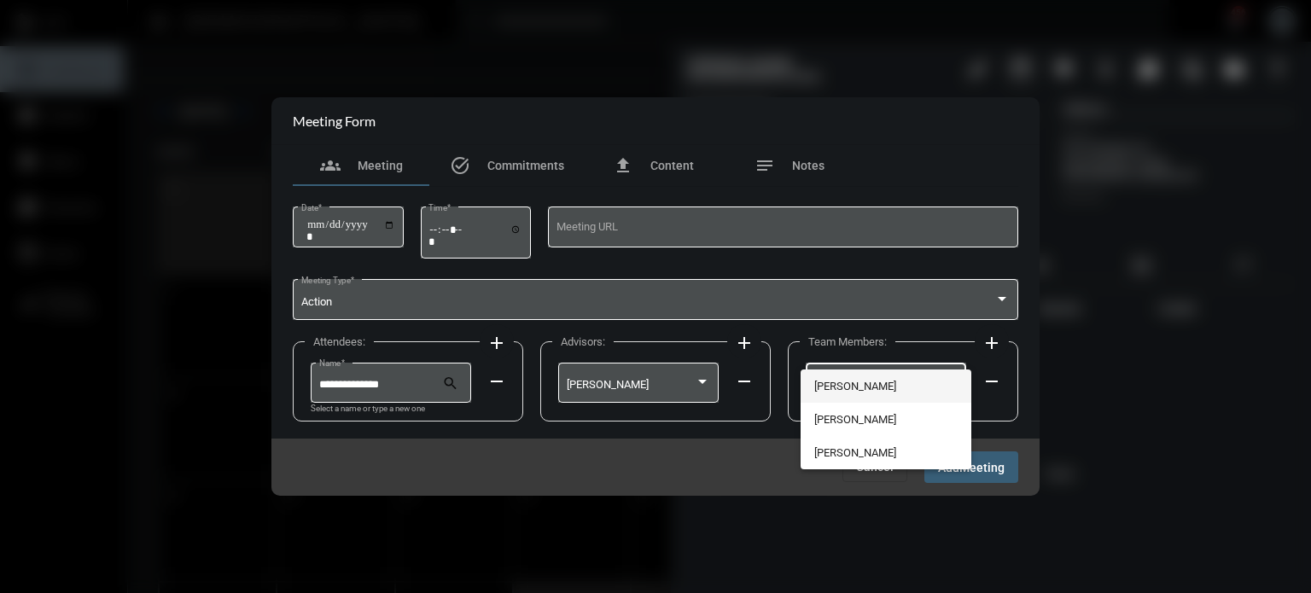
click at [900, 382] on span "[PERSON_NAME]" at bounding box center [886, 386] width 144 height 33
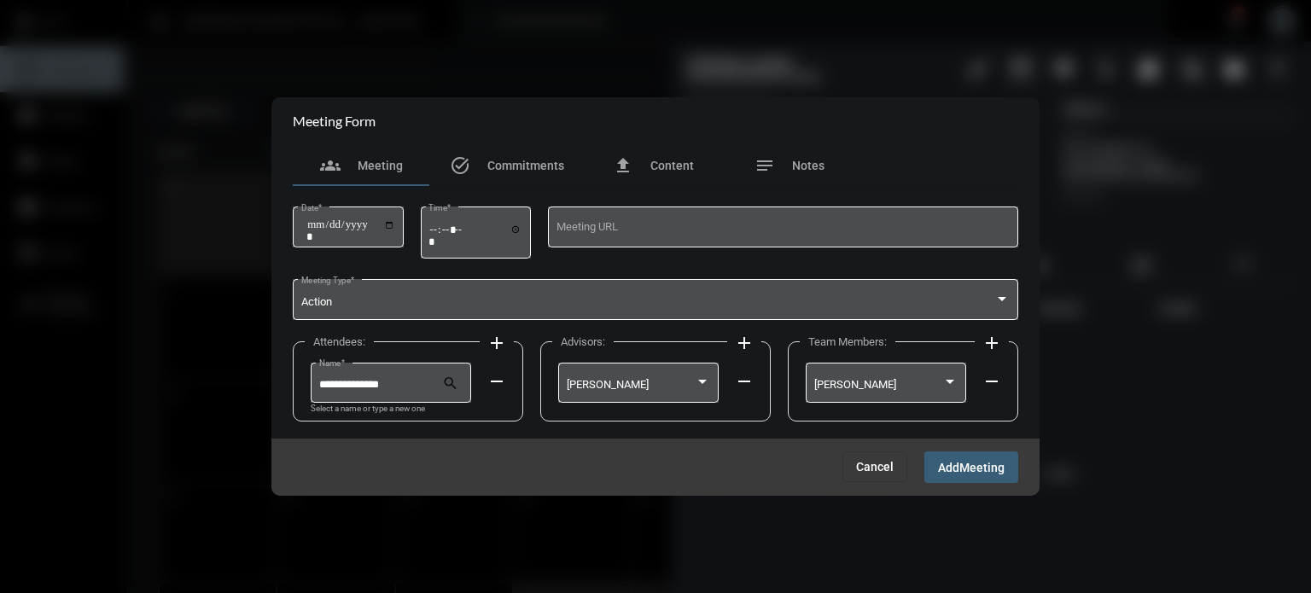
click at [498, 341] on mat-icon "add" at bounding box center [496, 343] width 20 height 20
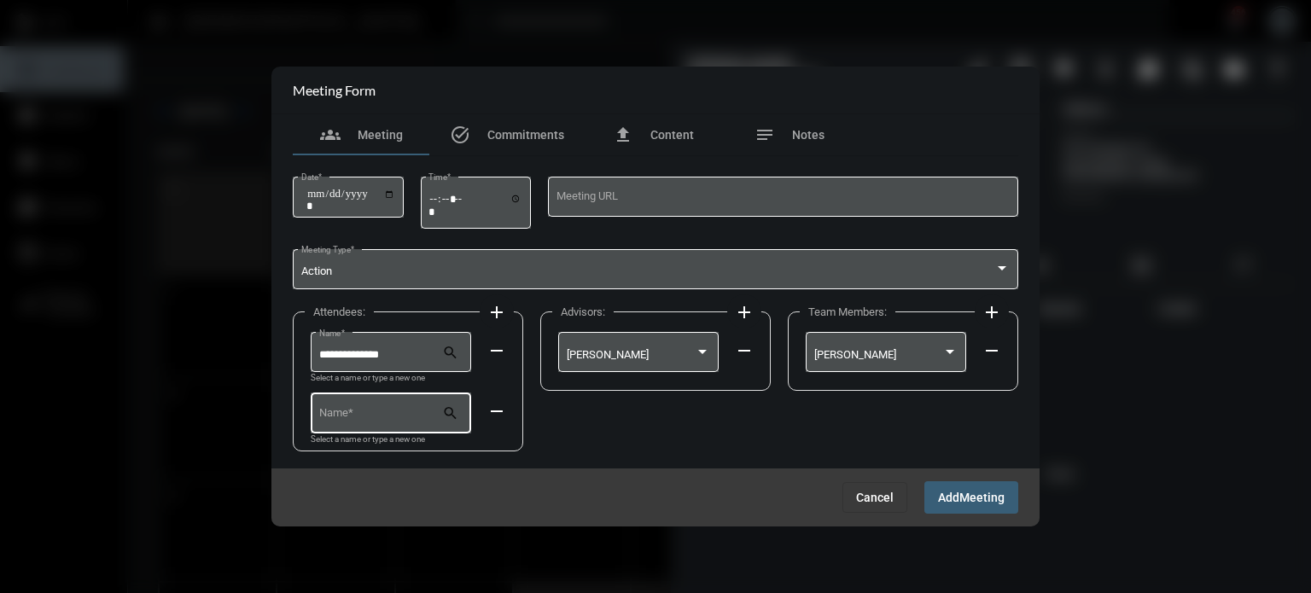
click at [393, 423] on div "Name *" at bounding box center [381, 412] width 124 height 44
click at [356, 459] on span "[PERSON_NAME]" at bounding box center [390, 454] width 133 height 41
type input "**********"
click at [952, 494] on span "Add" at bounding box center [948, 499] width 21 height 14
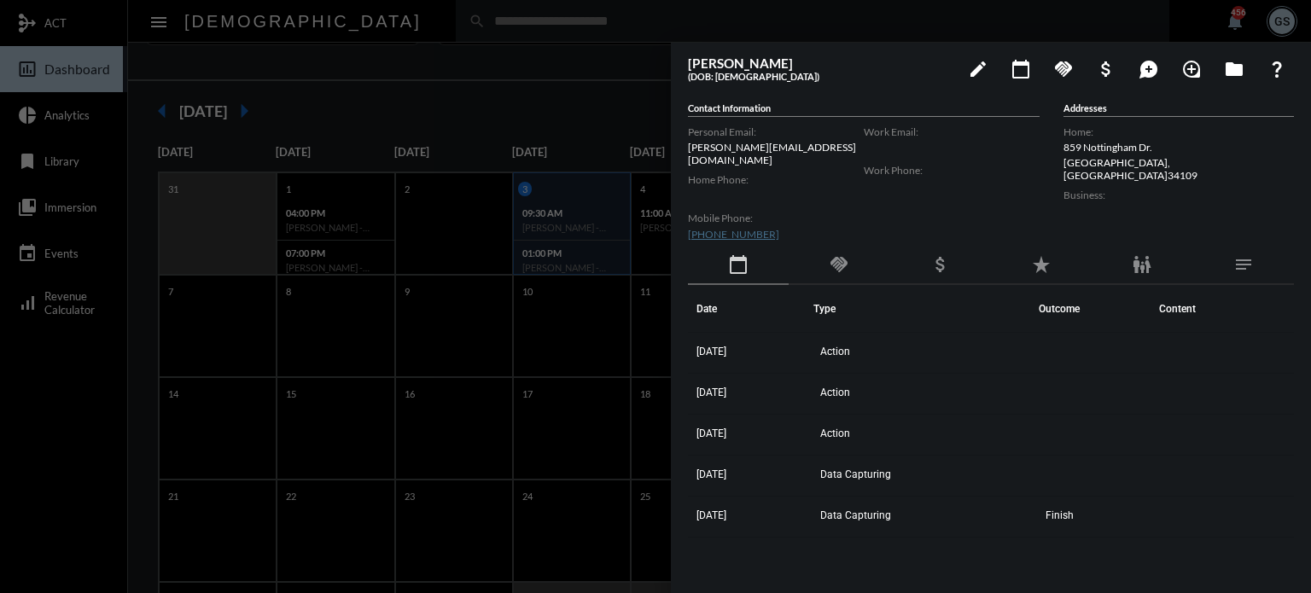
click at [487, 330] on div at bounding box center [655, 296] width 1311 height 593
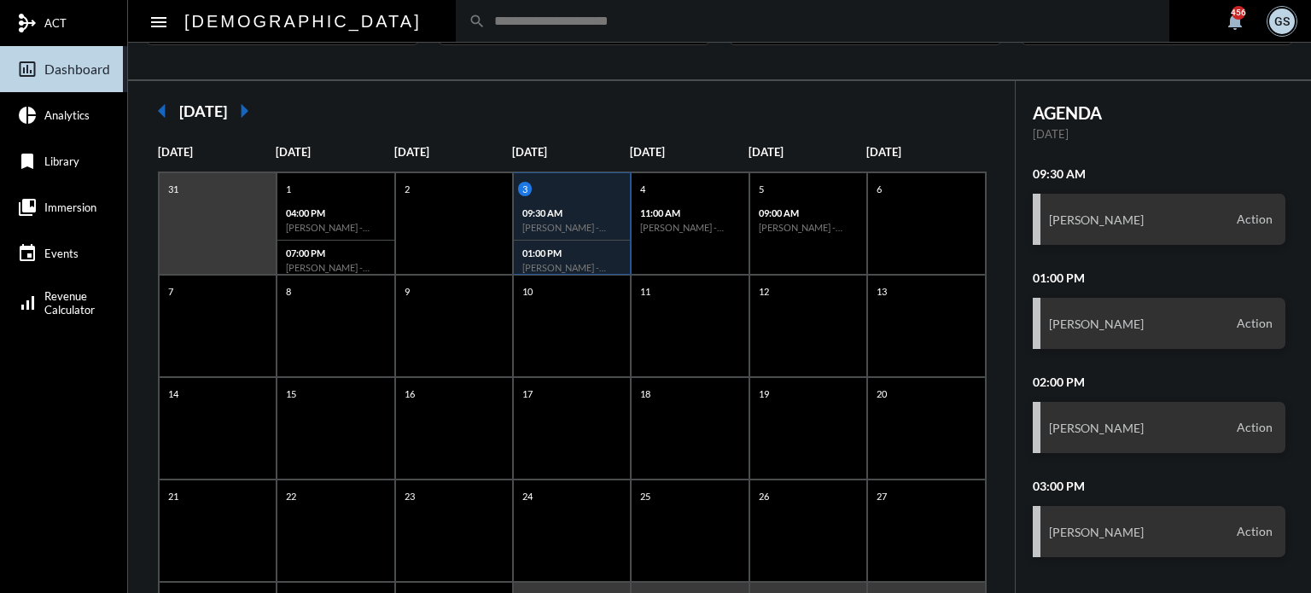
click at [486, 19] on input "text" at bounding box center [821, 21] width 671 height 15
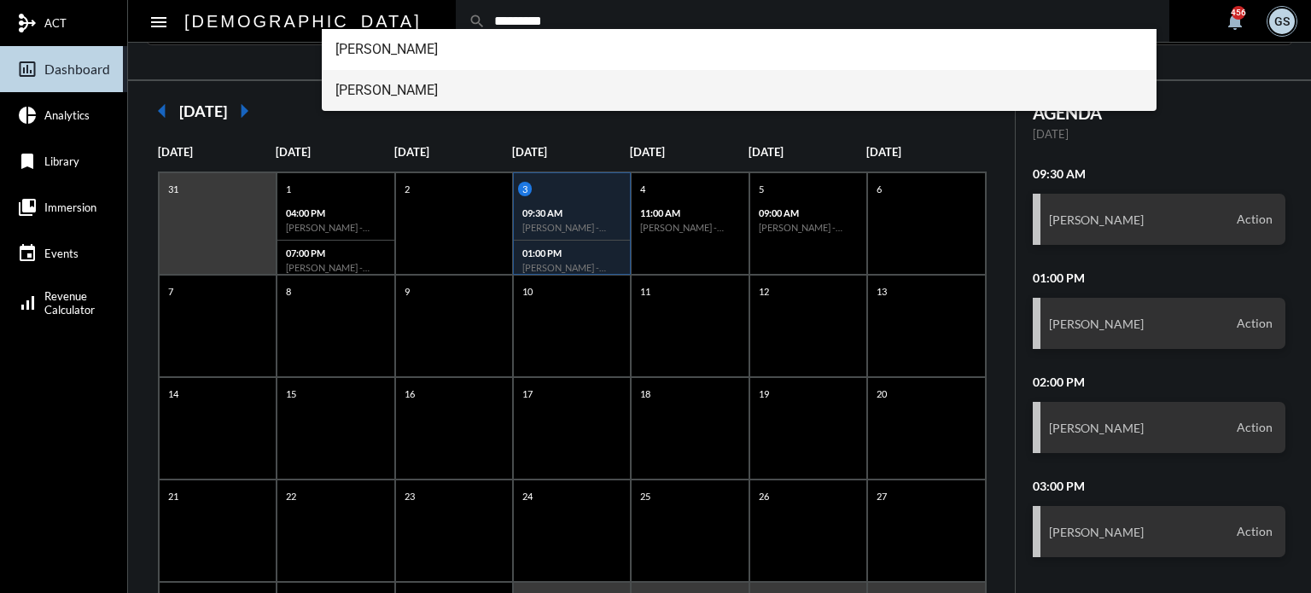
type input "*********"
click at [401, 81] on span "[PERSON_NAME]" at bounding box center [739, 90] width 808 height 41
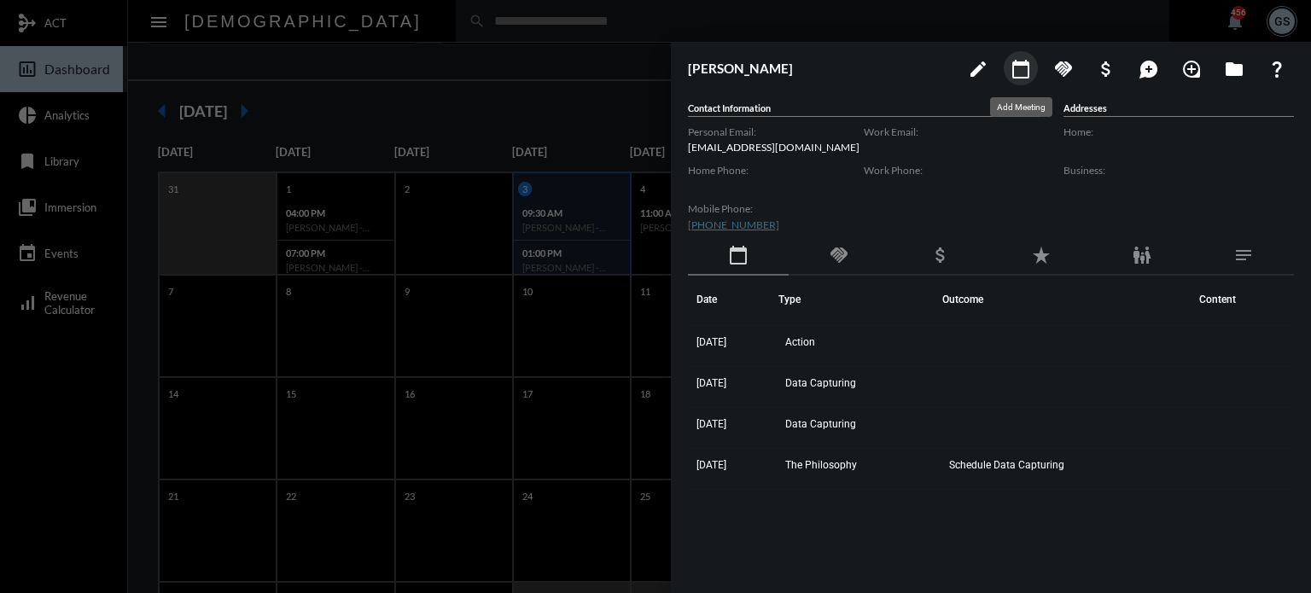
click at [1009, 75] on button "calendar_today" at bounding box center [1021, 68] width 34 height 34
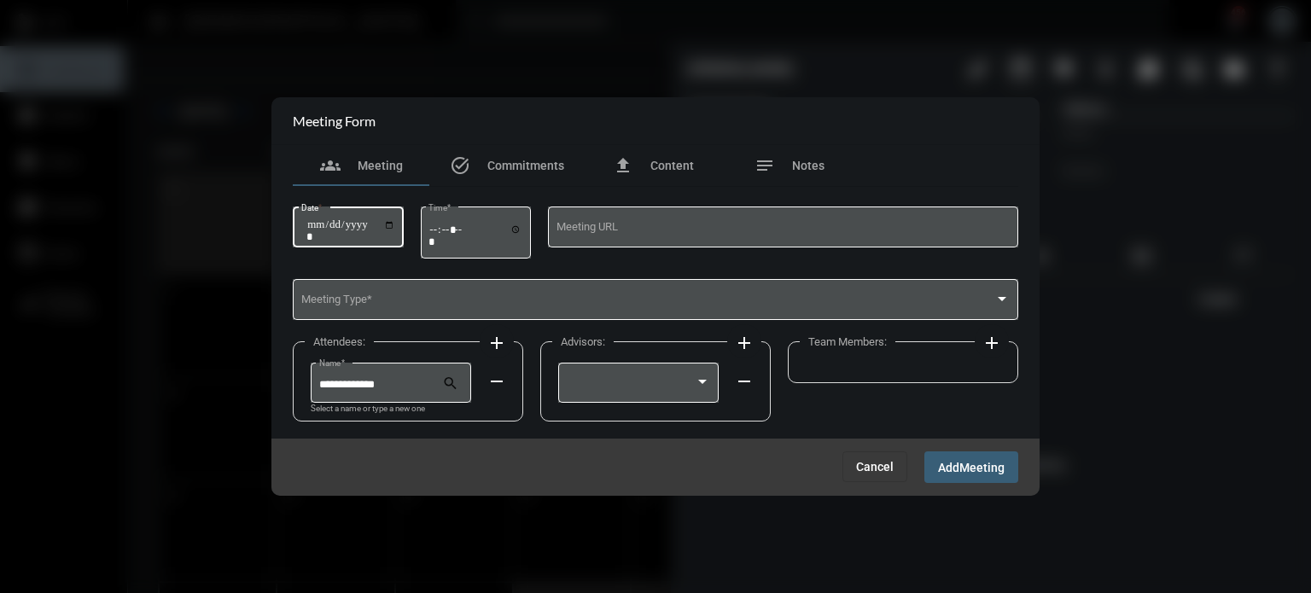
click at [395, 225] on input "Date *" at bounding box center [350, 230] width 89 height 24
type input "**********"
click at [436, 225] on input "Time *" at bounding box center [475, 235] width 94 height 25
click at [473, 229] on input "Time *" at bounding box center [475, 235] width 94 height 25
type input "*****"
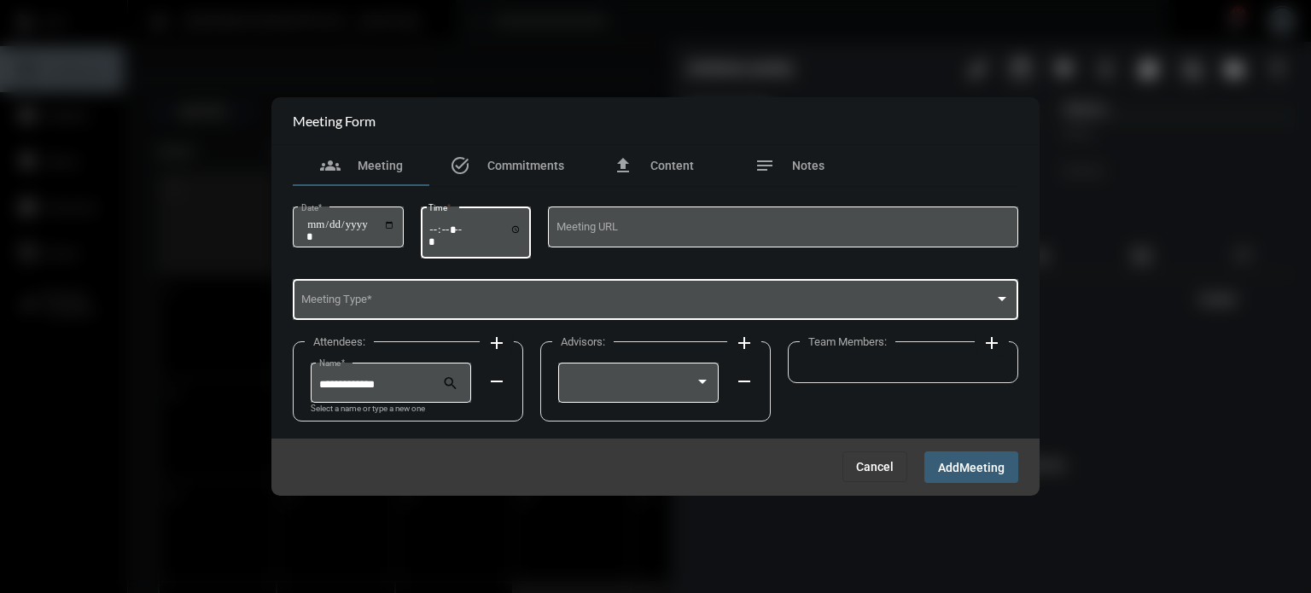
click at [454, 303] on span at bounding box center [648, 302] width 694 height 13
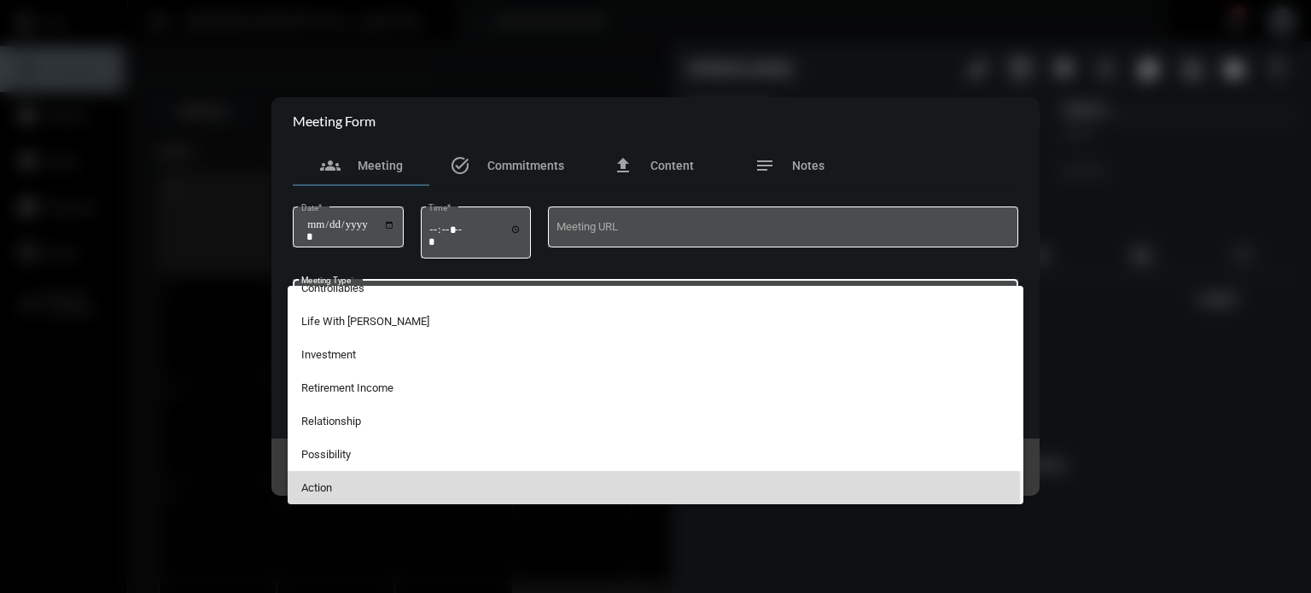
click at [344, 493] on span "Action" at bounding box center [655, 487] width 709 height 33
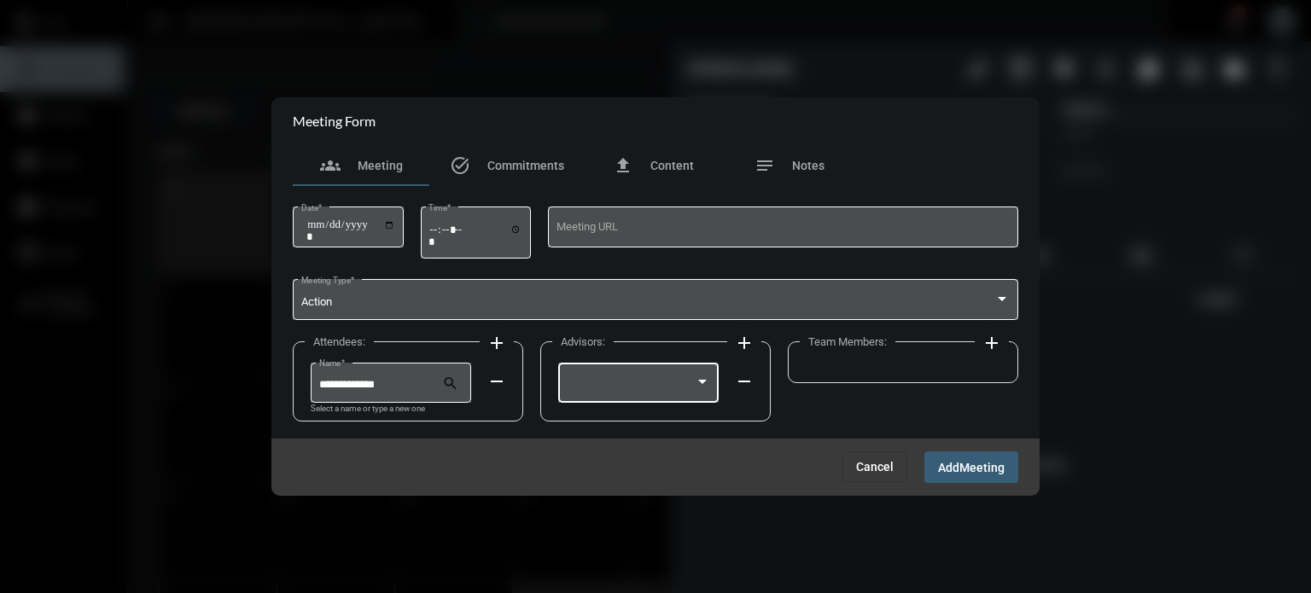
click at [640, 387] on div at bounding box center [631, 385] width 129 height 13
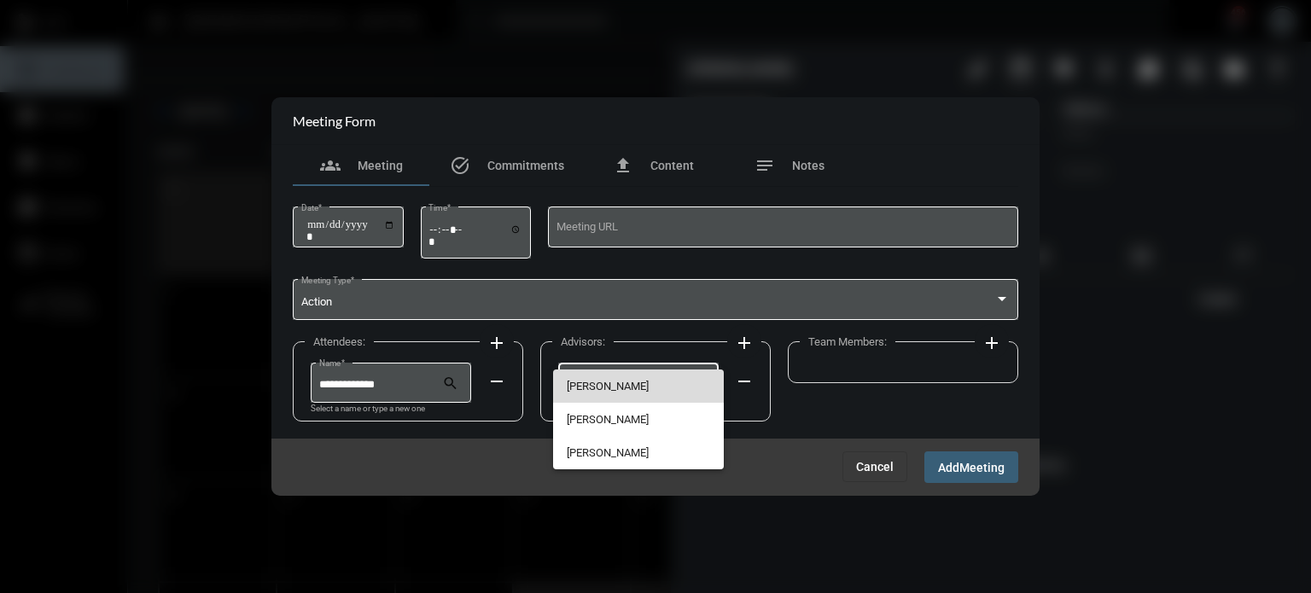
click at [640, 387] on span "[PERSON_NAME]" at bounding box center [639, 386] width 144 height 33
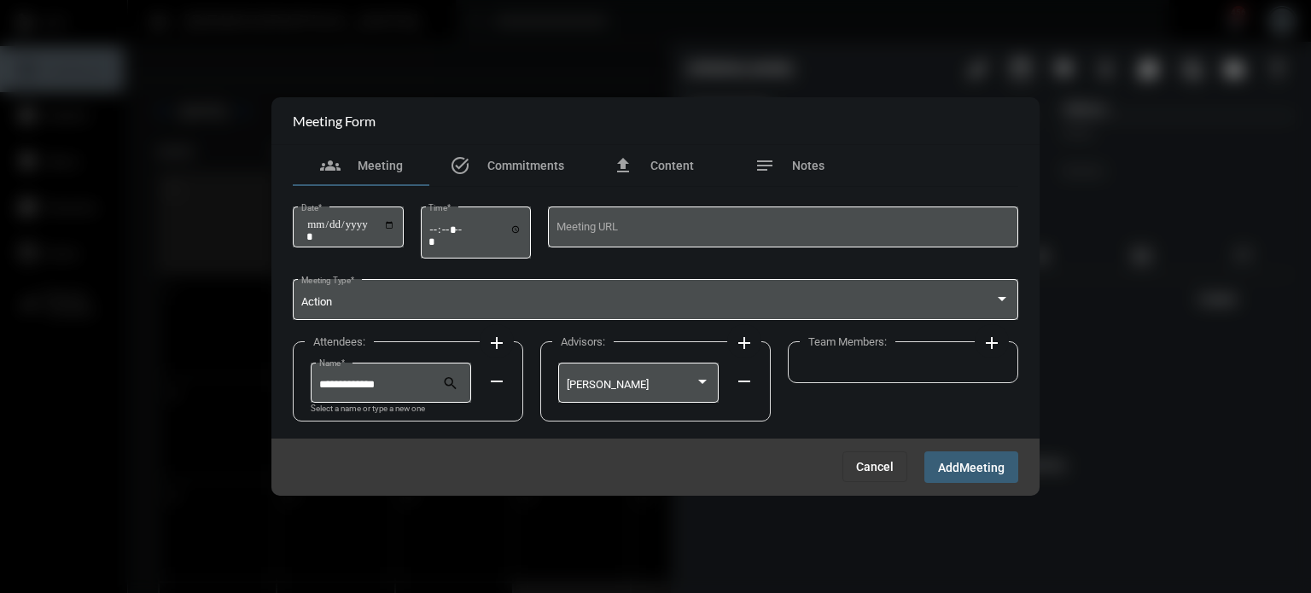
click at [988, 349] on mat-icon "add" at bounding box center [992, 343] width 20 height 20
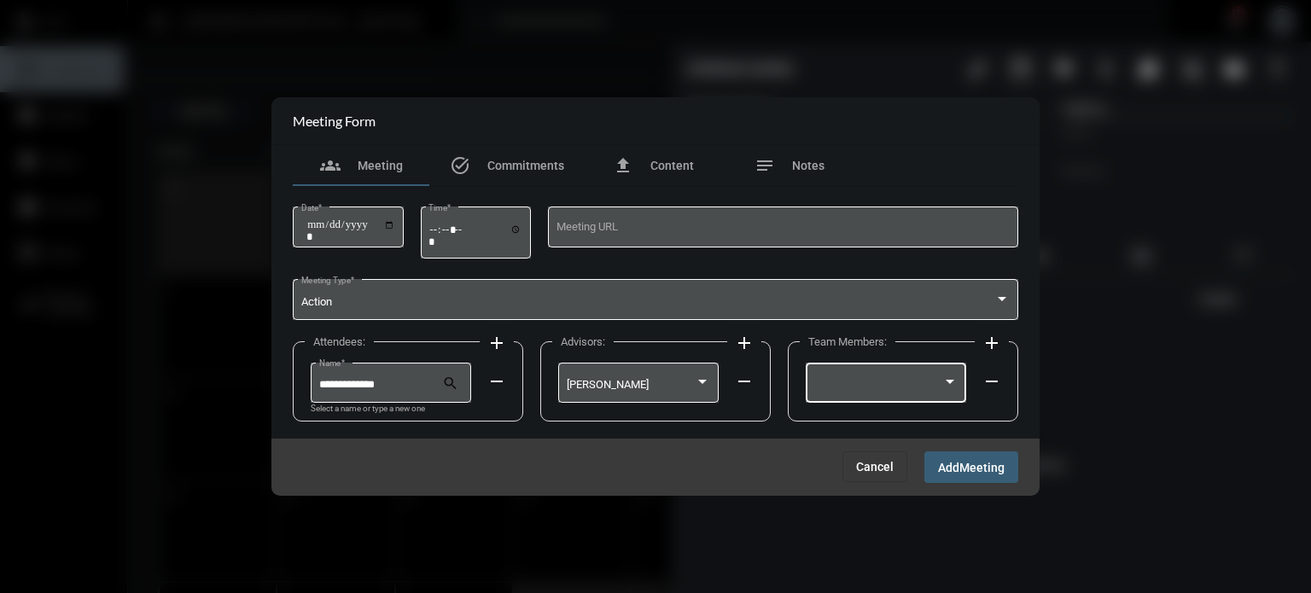
click at [898, 388] on div at bounding box center [878, 385] width 129 height 13
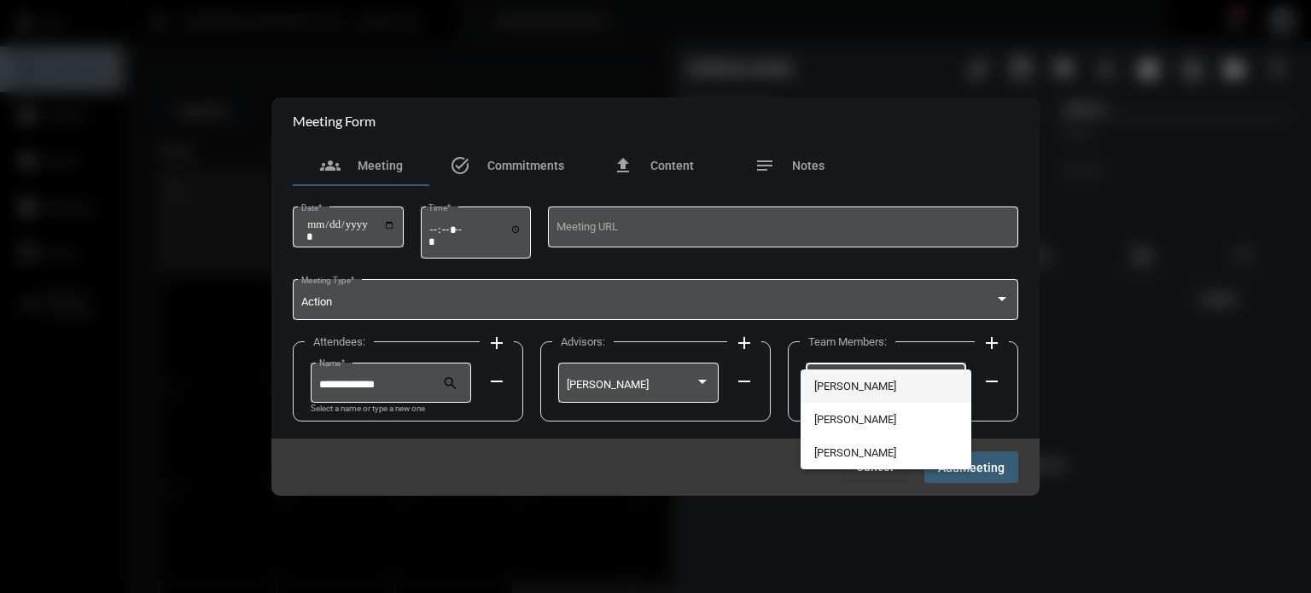
click at [850, 389] on span "[PERSON_NAME]" at bounding box center [886, 386] width 144 height 33
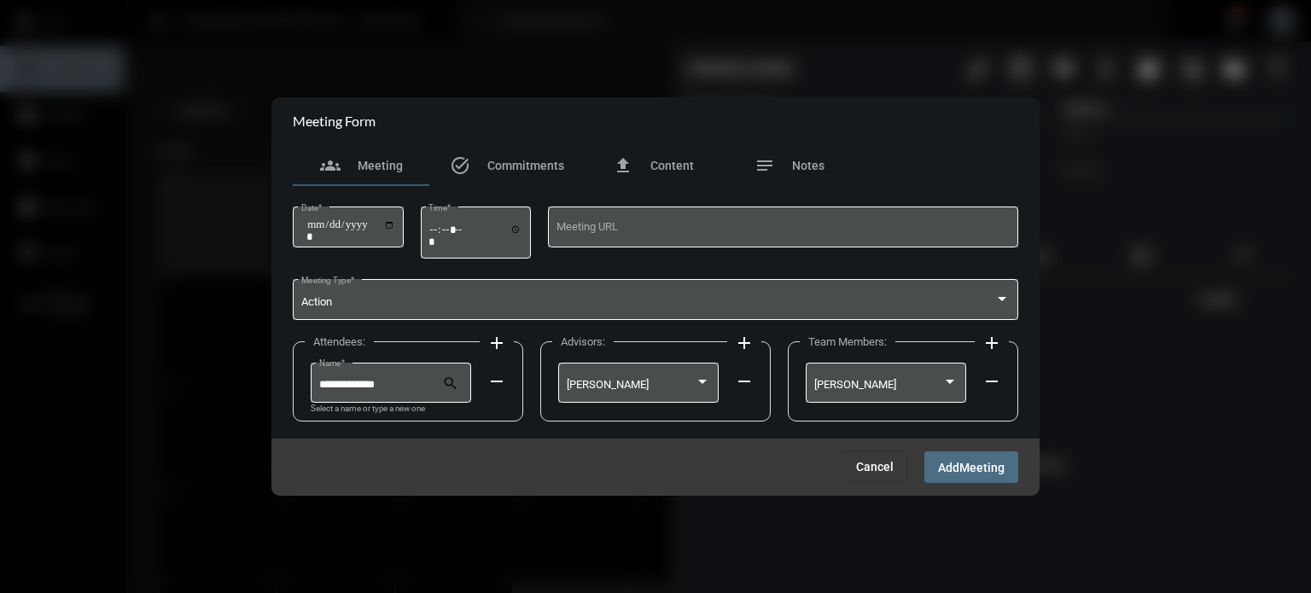
click at [966, 463] on span "Meeting" at bounding box center [981, 468] width 45 height 14
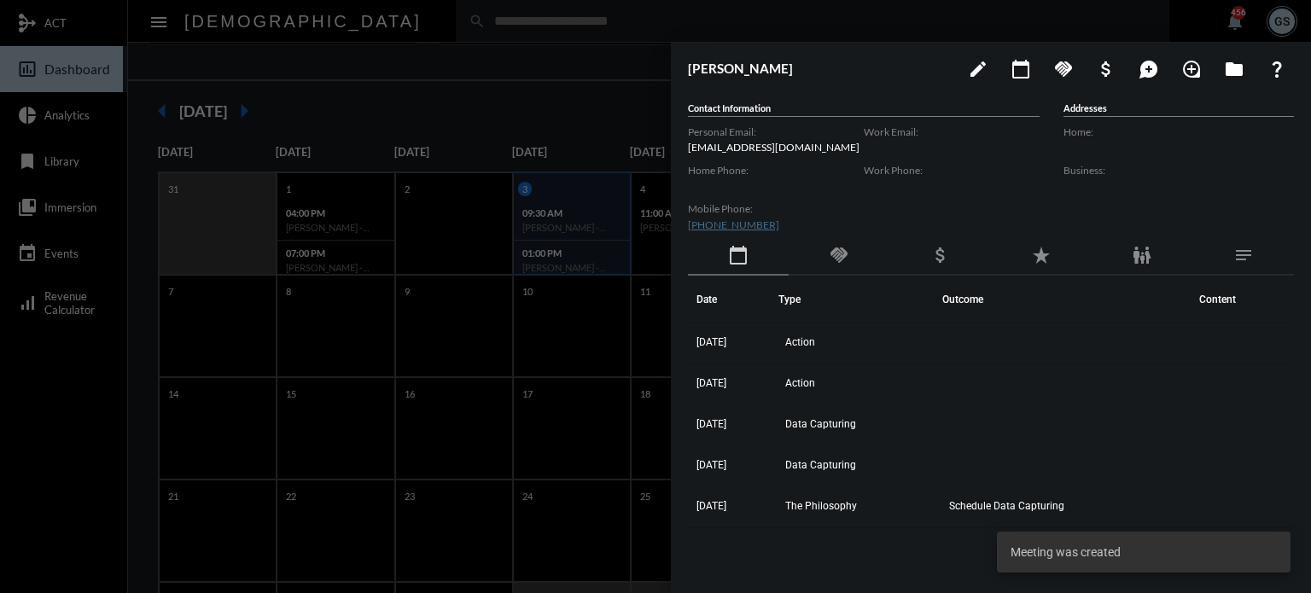
click at [578, 432] on div at bounding box center [655, 296] width 1311 height 593
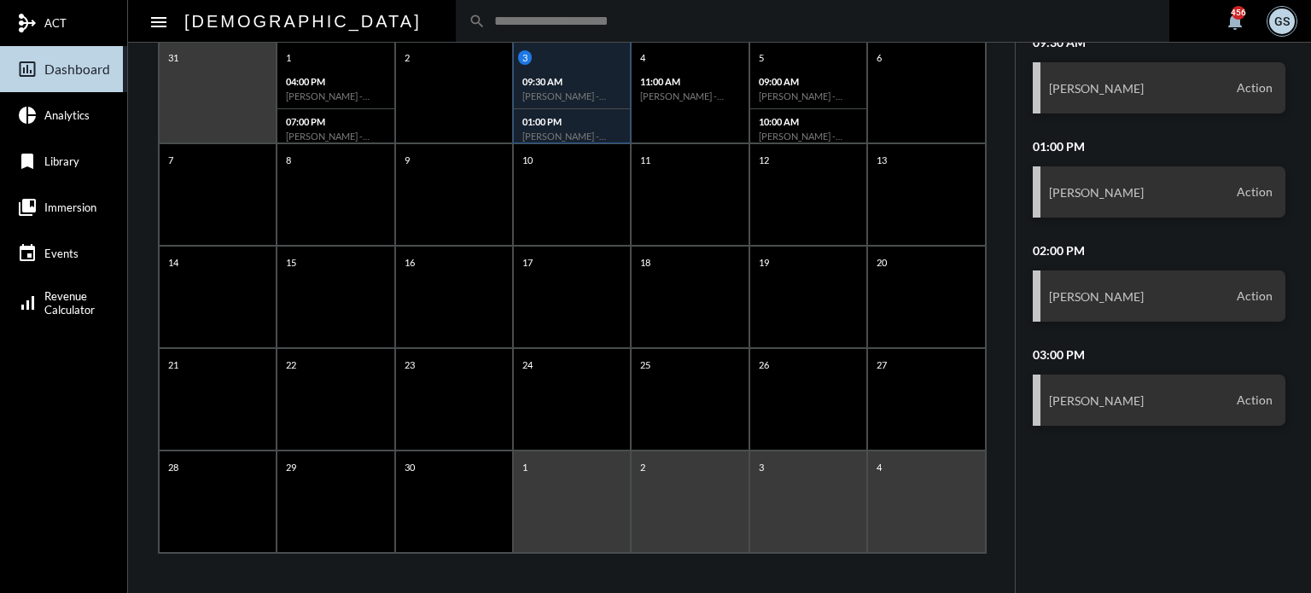
scroll to position [0, 0]
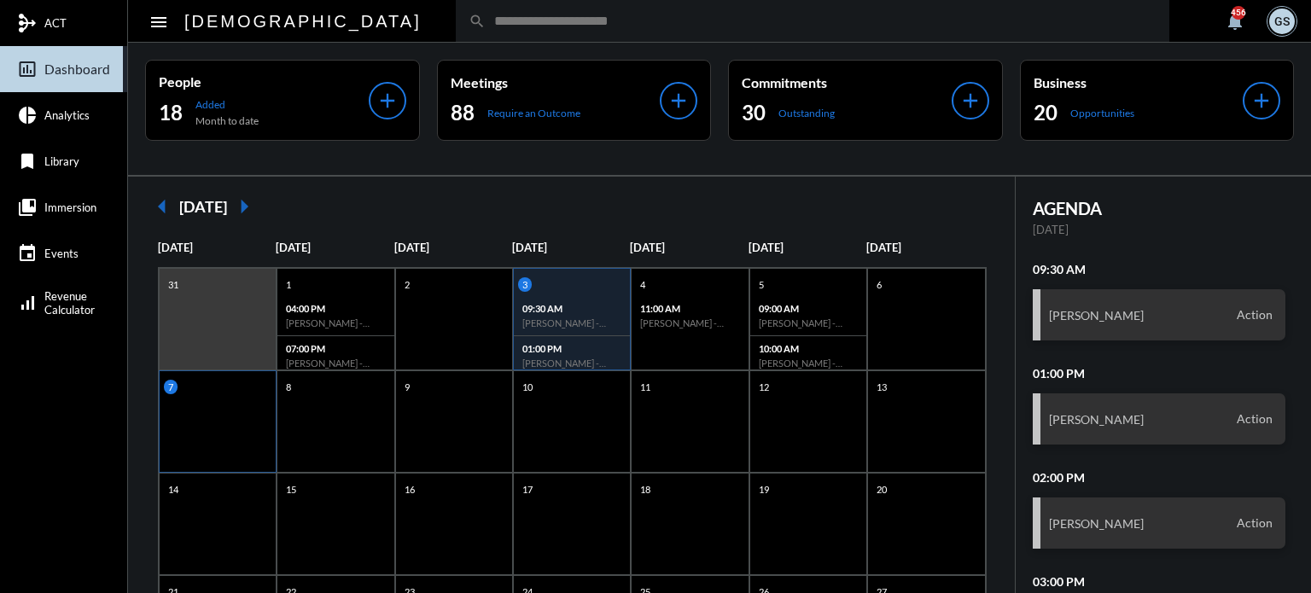
click at [212, 390] on div "7" at bounding box center [220, 387] width 112 height 15
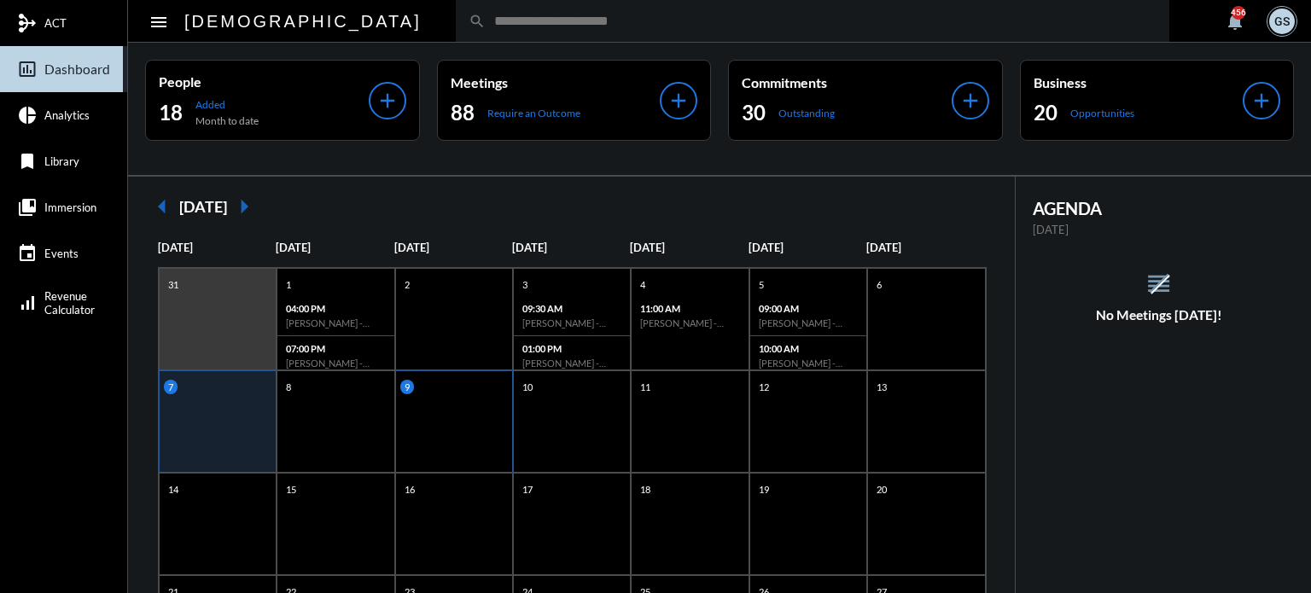
click at [470, 402] on div "9" at bounding box center [454, 421] width 118 height 102
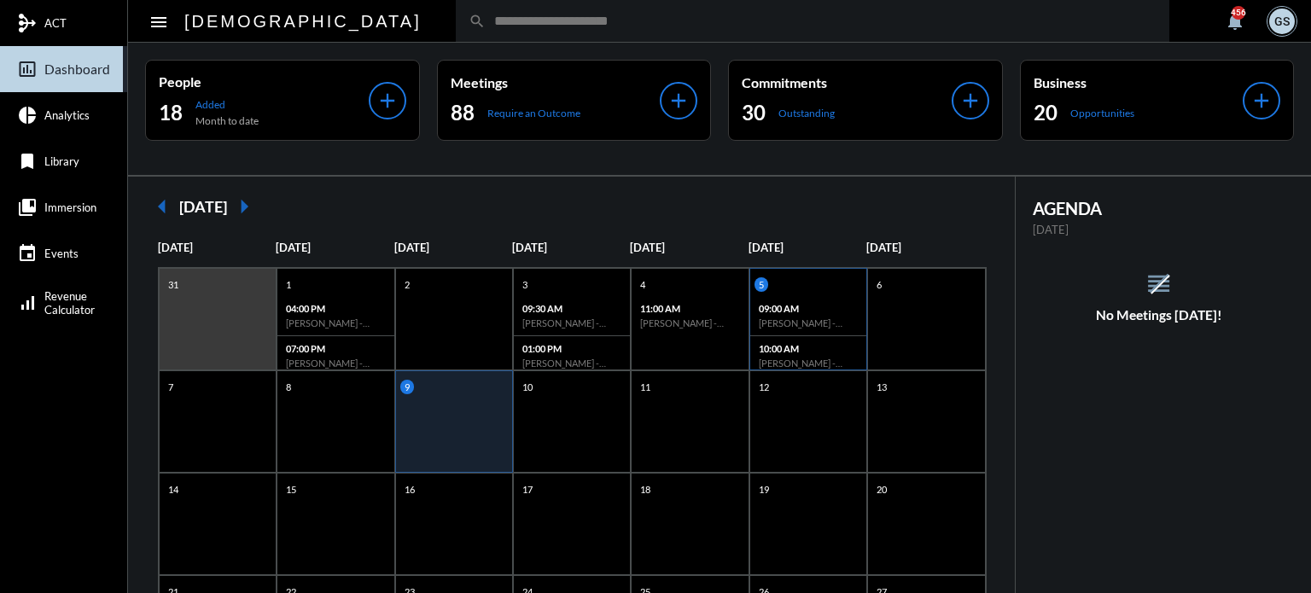
click at [762, 300] on div "09:00 AM [PERSON_NAME] - Action" at bounding box center [808, 316] width 116 height 40
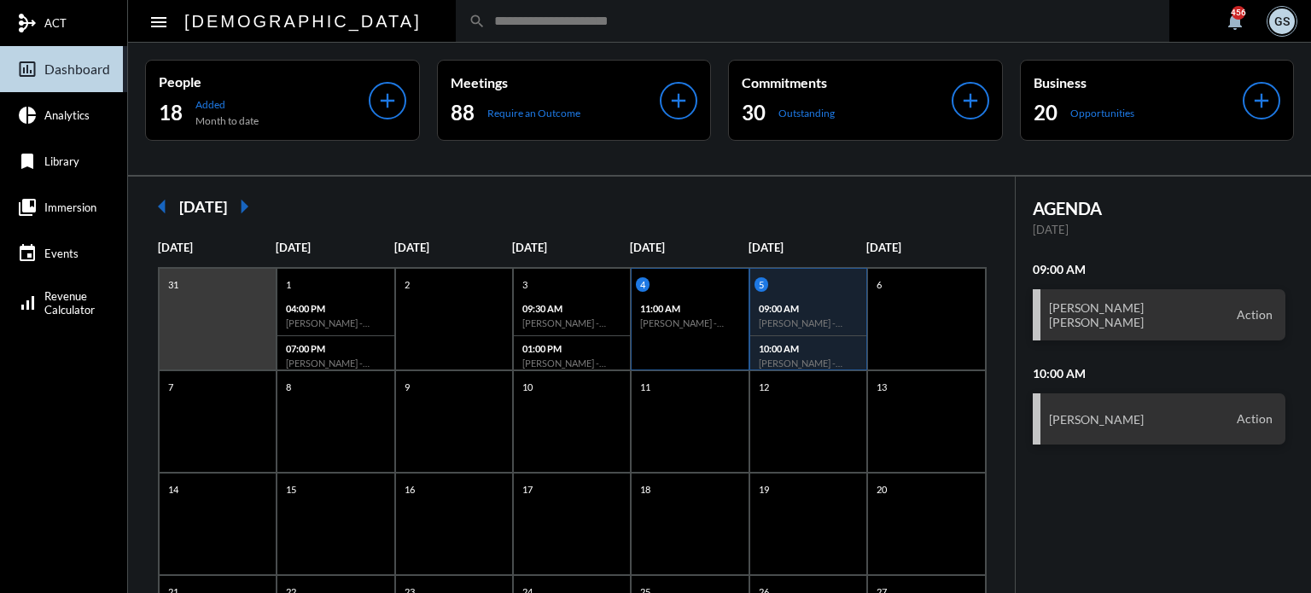
click at [660, 305] on p "11:00 AM" at bounding box center [689, 308] width 99 height 11
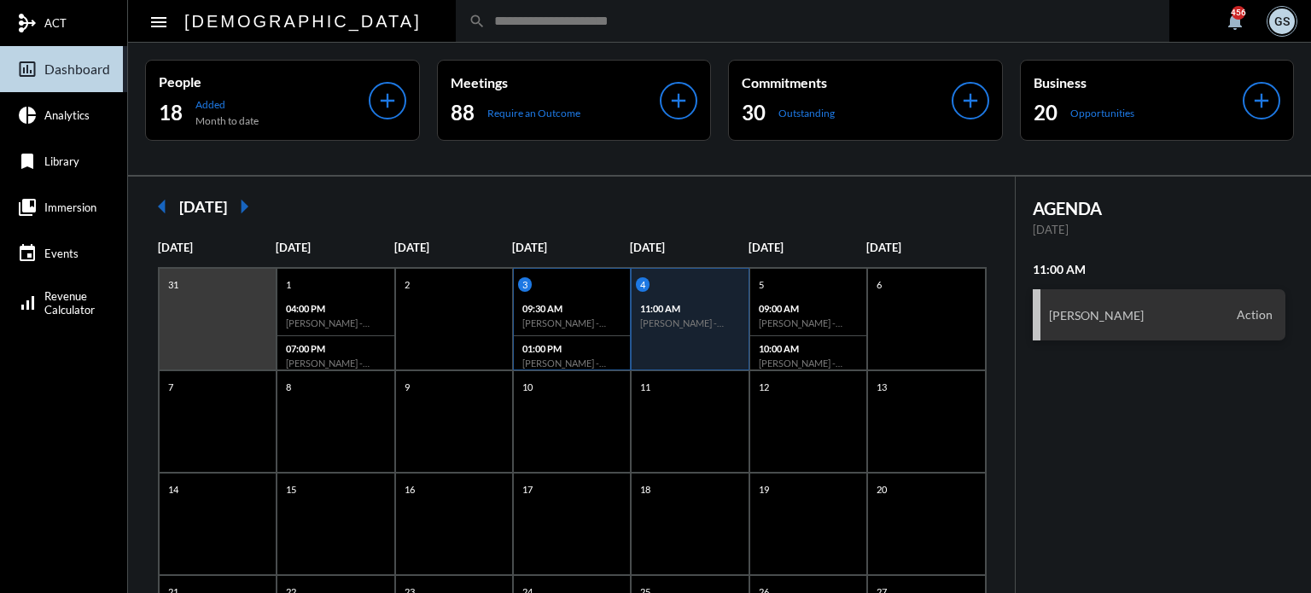
click at [561, 313] on div "09:30 AM [PERSON_NAME] - Action" at bounding box center [572, 316] width 116 height 40
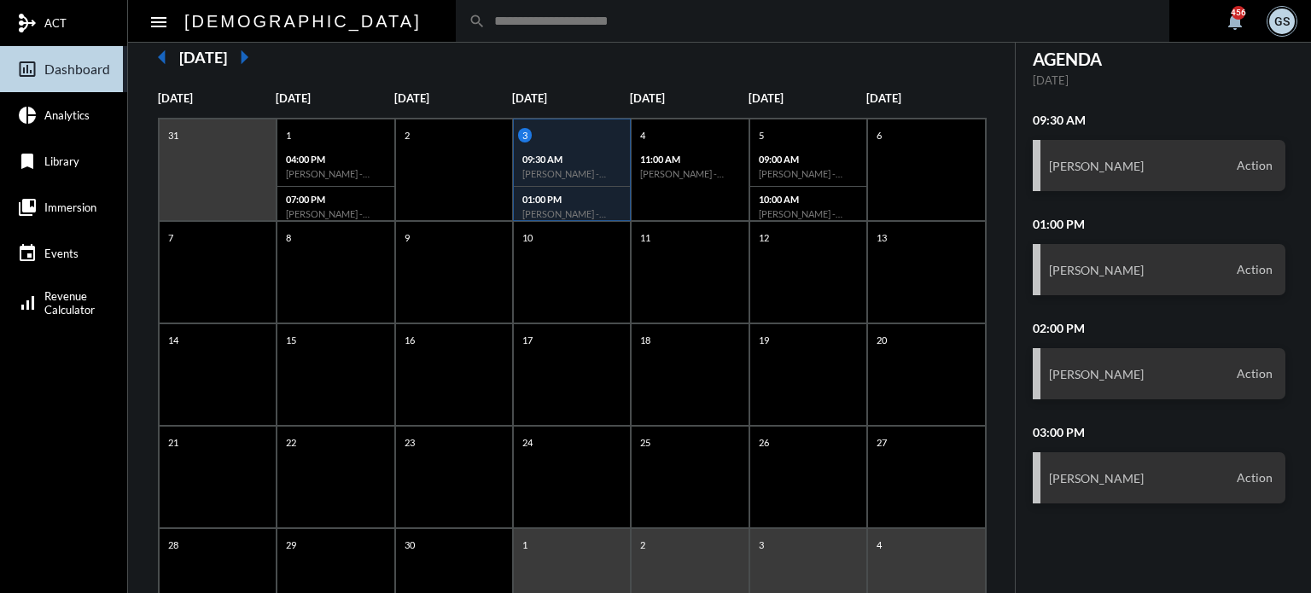
scroll to position [157, 0]
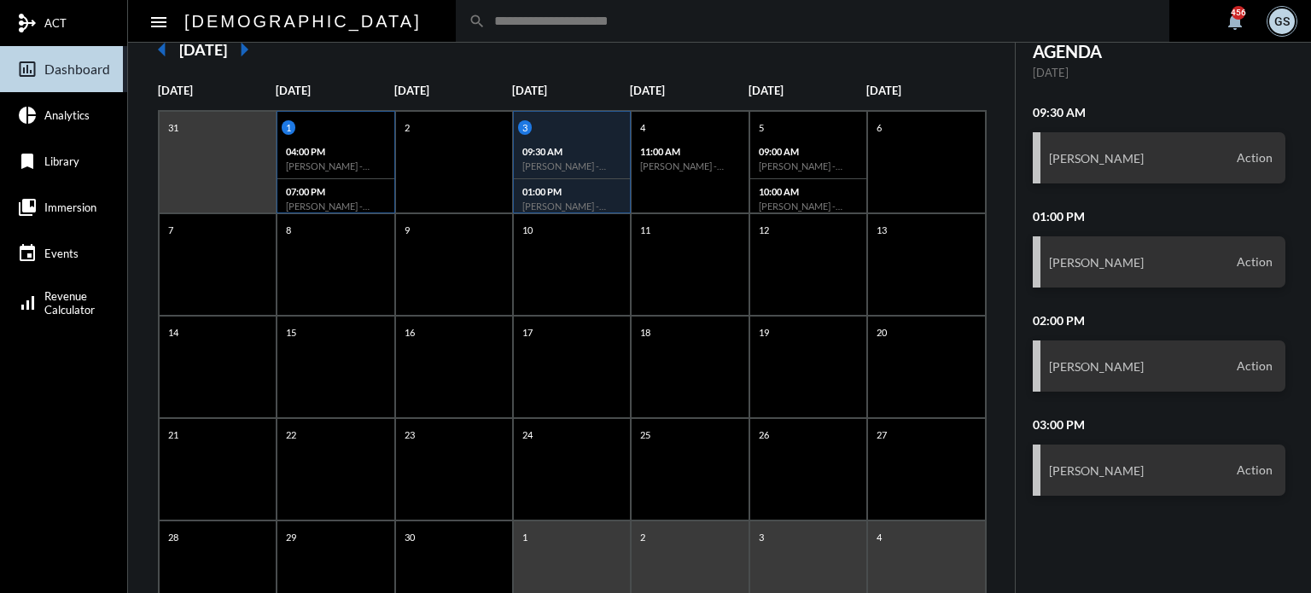
click at [347, 161] on h6 "[PERSON_NAME] - Action" at bounding box center [335, 165] width 99 height 11
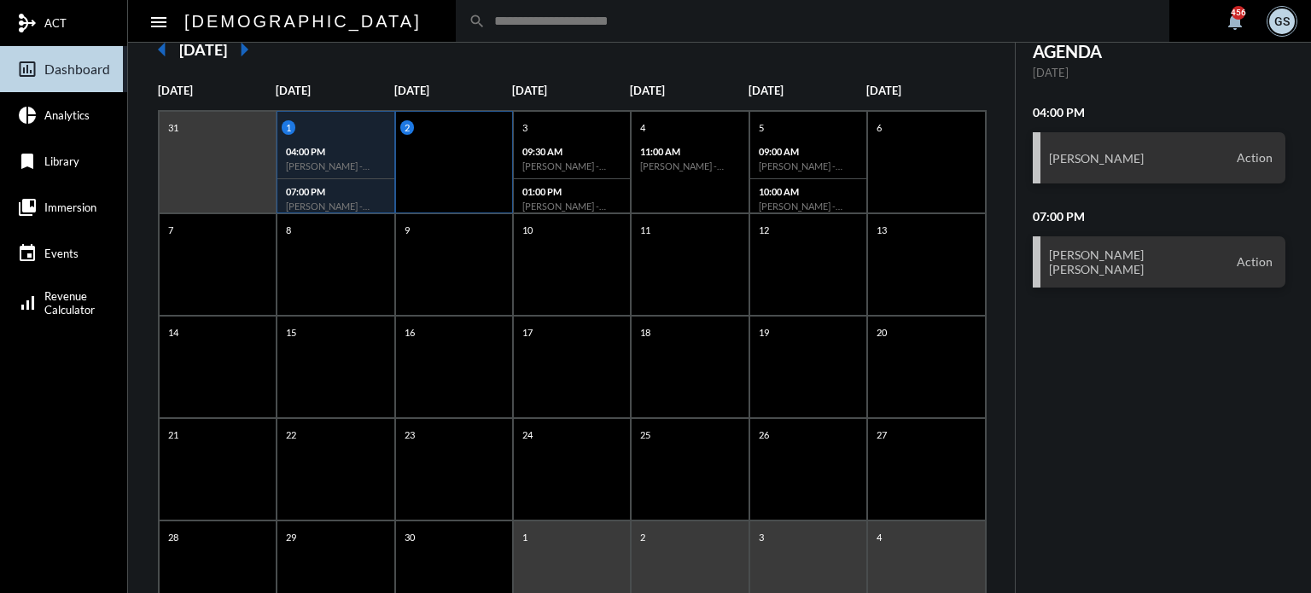
click at [489, 207] on div "2" at bounding box center [454, 162] width 118 height 102
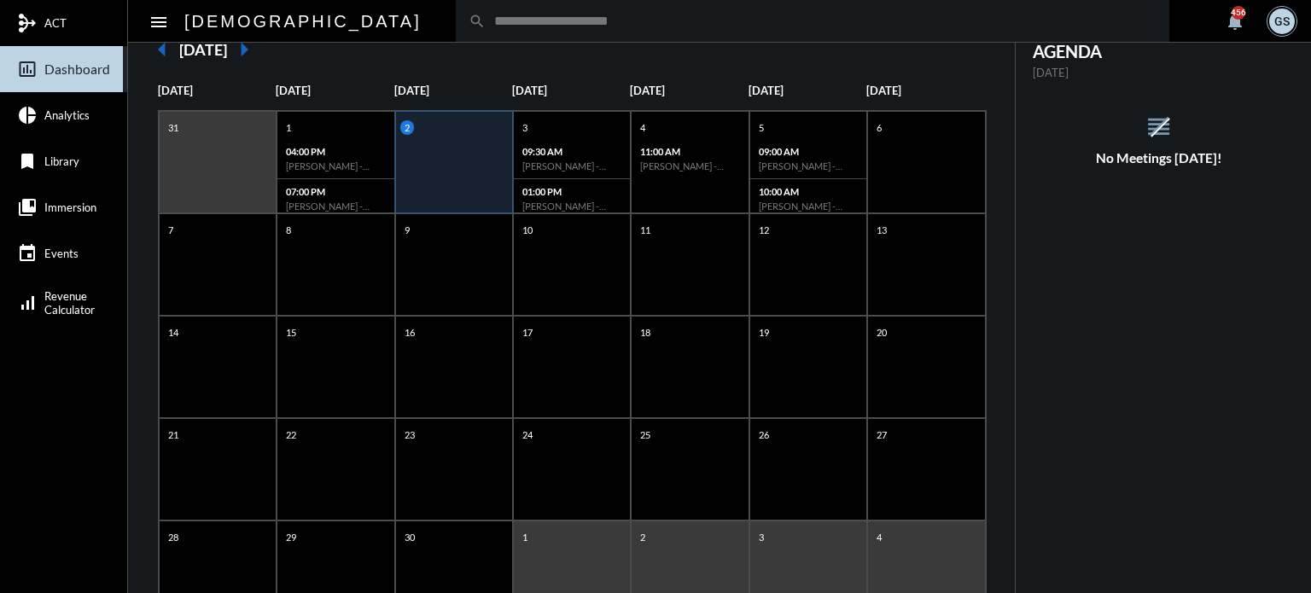
click at [68, 57] on link "insert_chart_outlined Dashboard" at bounding box center [63, 69] width 127 height 46
click at [155, 40] on mat-toolbar "menu [DEMOGRAPHIC_DATA] search notifications 456 GS" at bounding box center [719, 21] width 1183 height 43
